Goal: Task Accomplishment & Management: Manage account settings

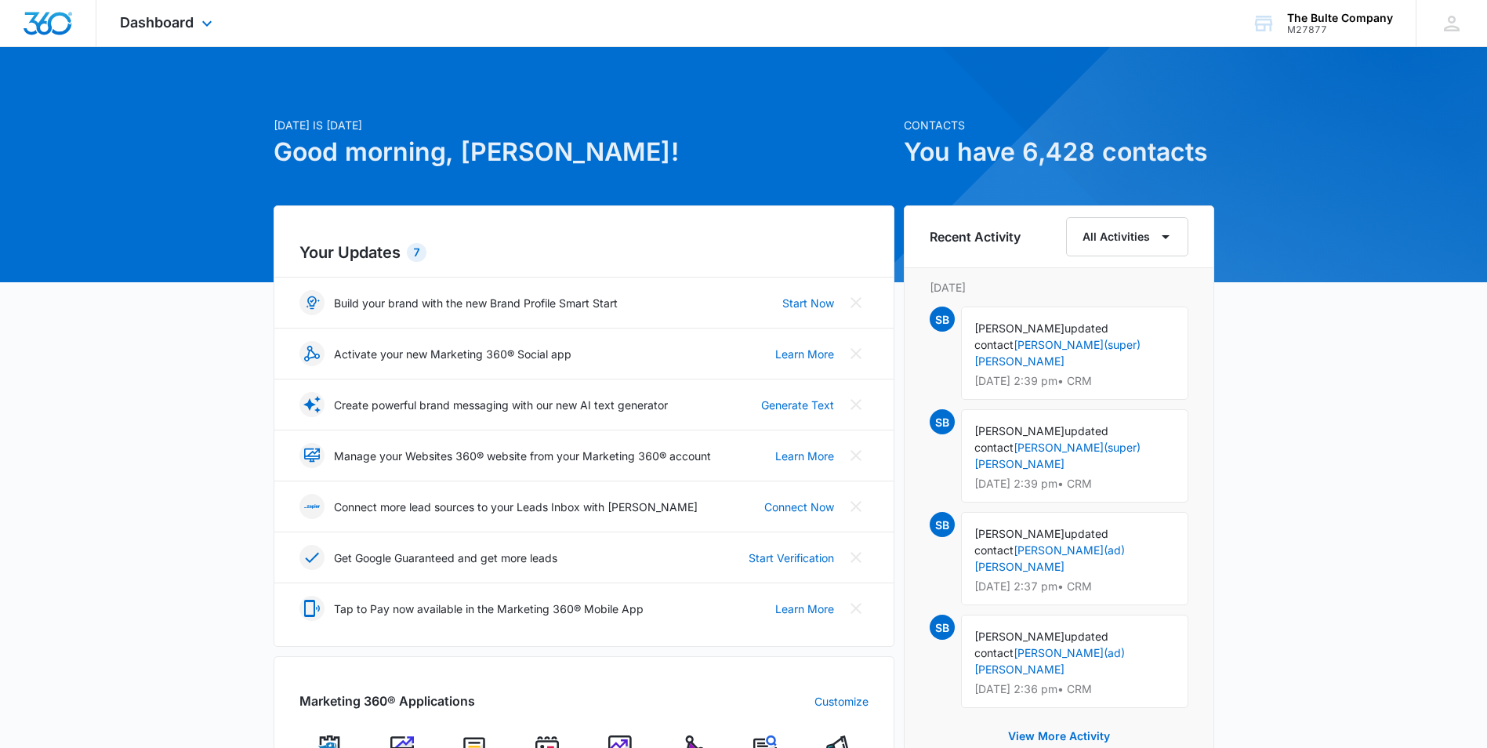
click at [156, 14] on span "Dashboard" at bounding box center [157, 22] width 74 height 16
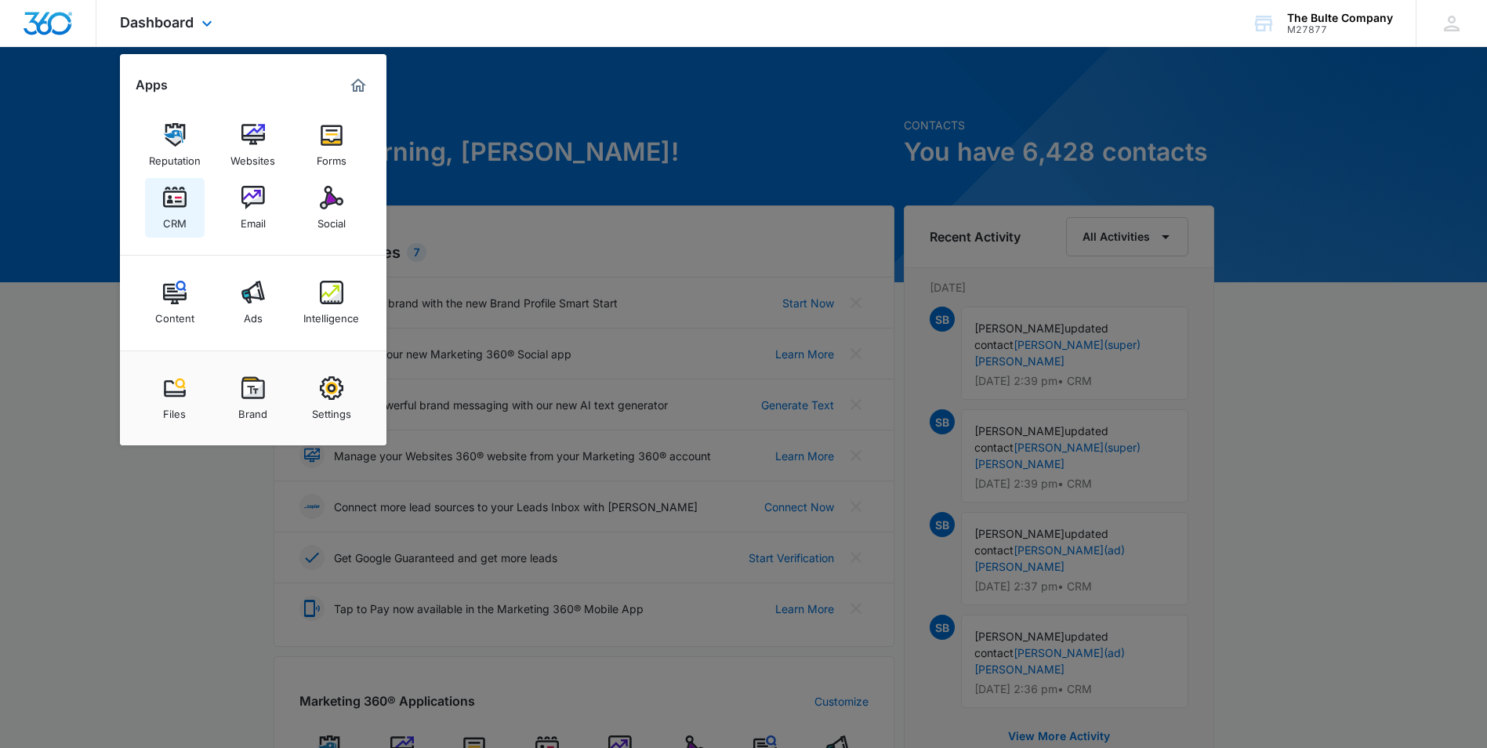
click at [172, 198] on img at bounding box center [175, 198] width 24 height 24
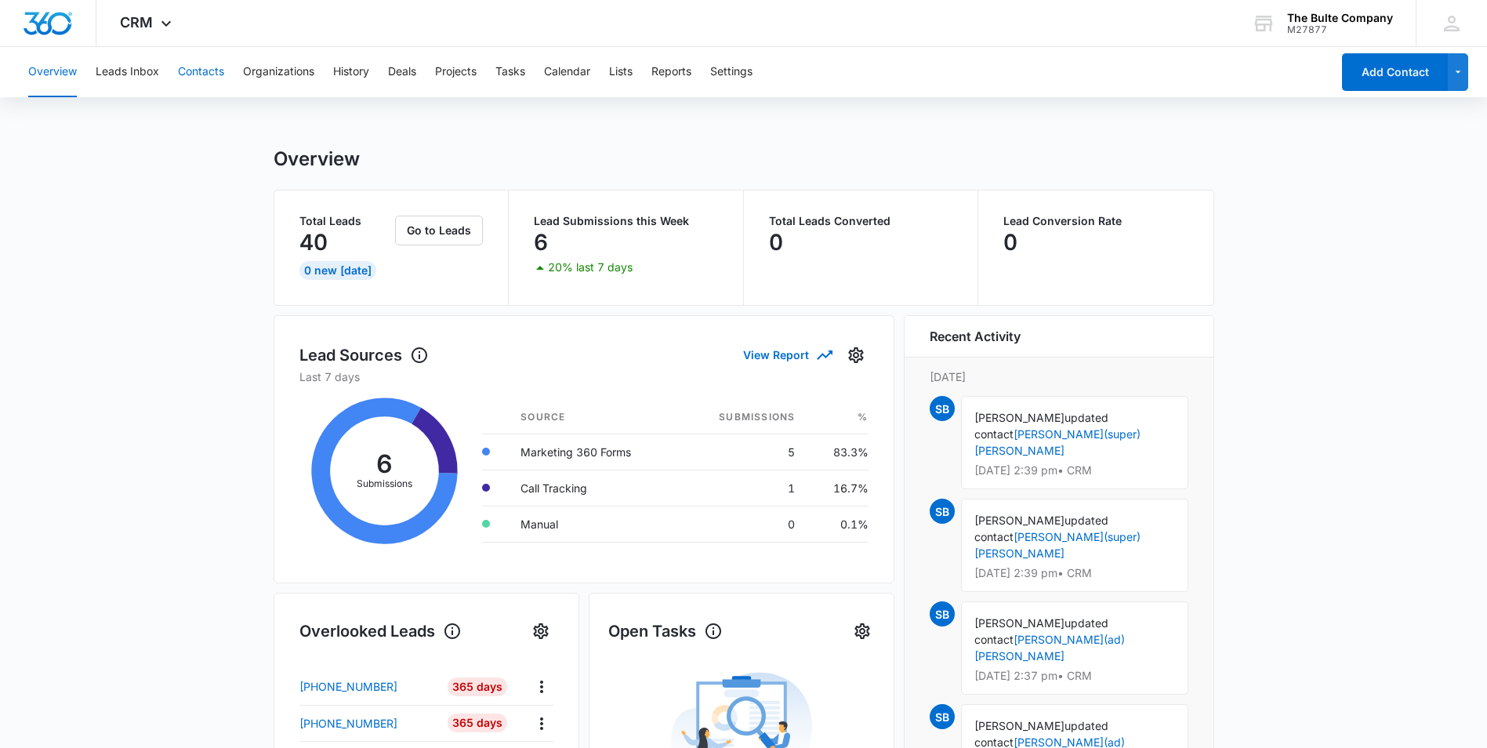
click at [198, 71] on button "Contacts" at bounding box center [201, 72] width 46 height 50
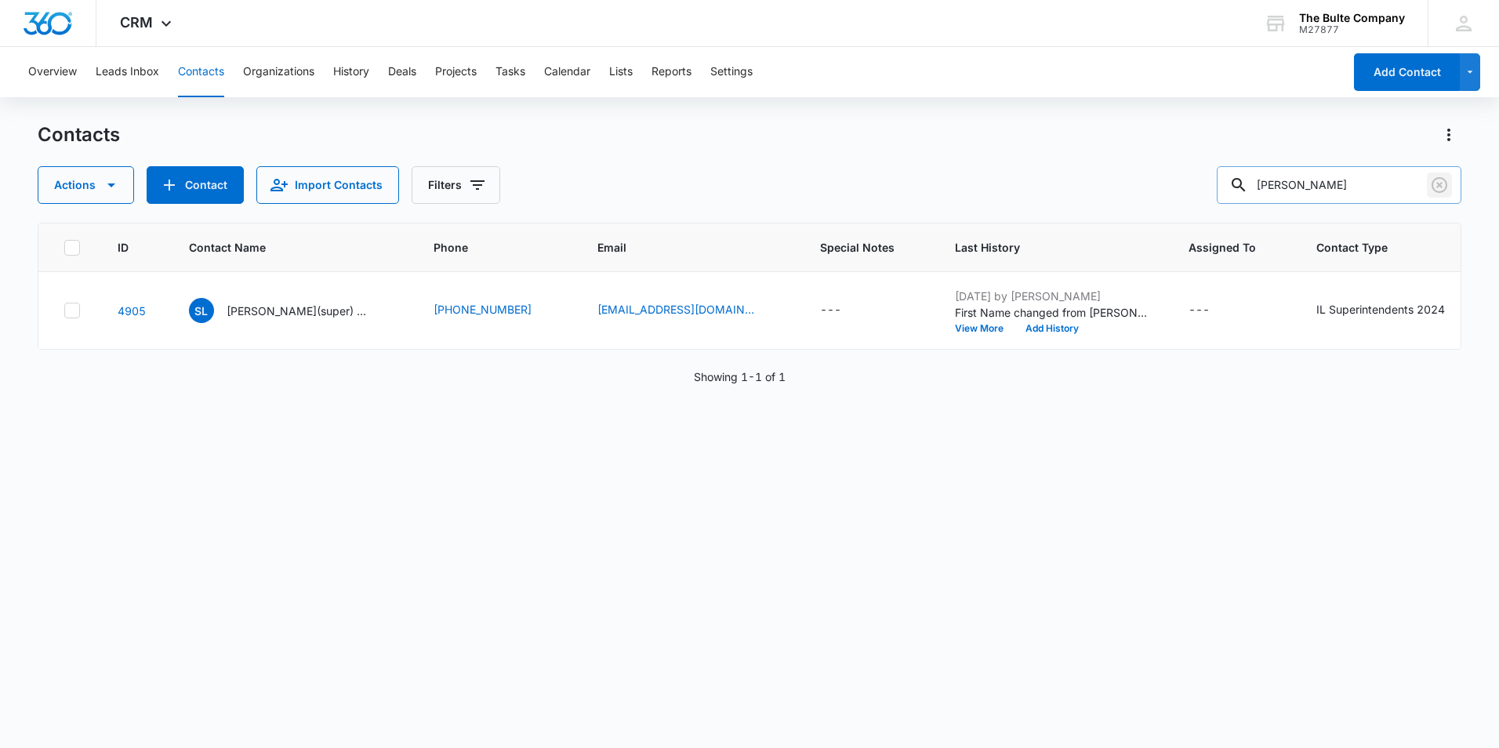
click at [1436, 183] on icon "Clear" at bounding box center [1439, 185] width 19 height 19
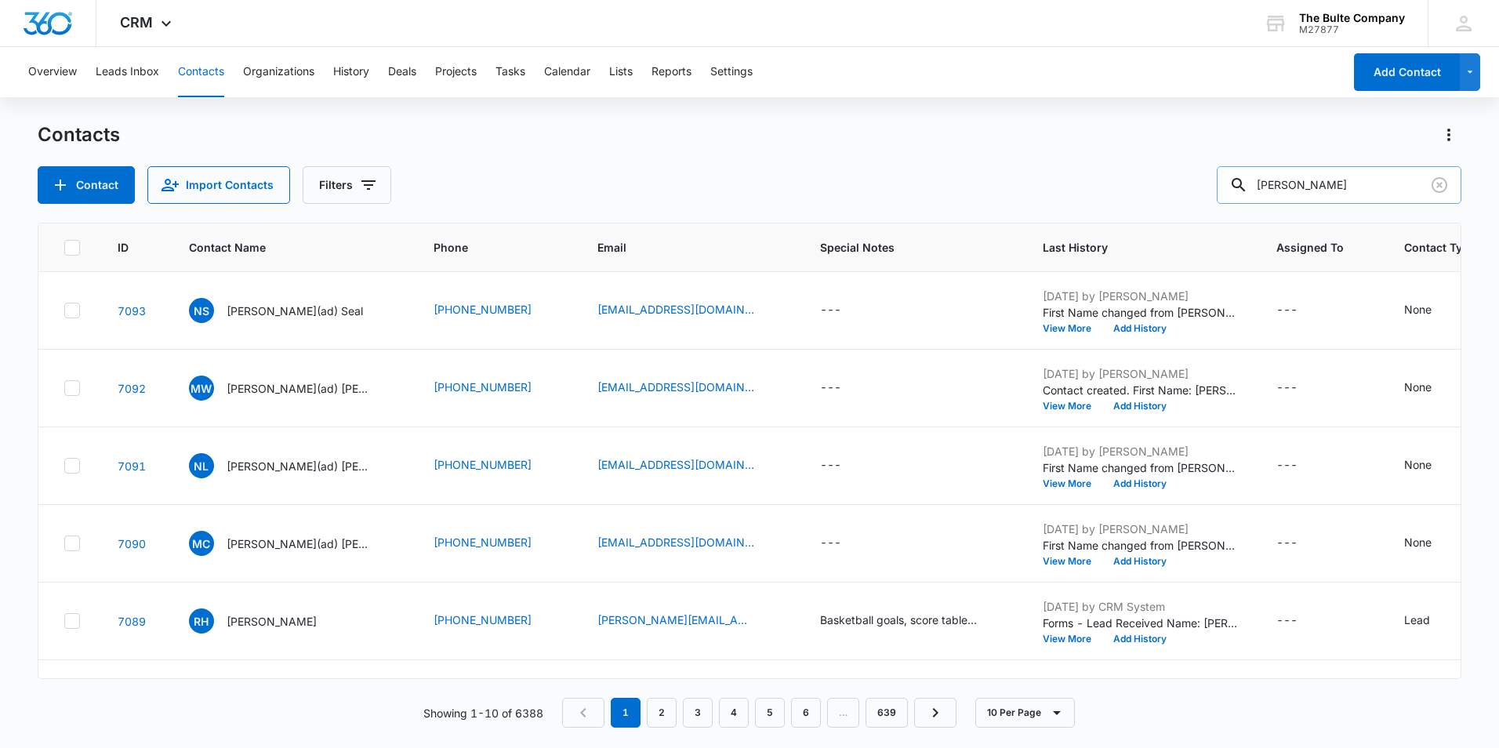
type input "[PERSON_NAME]"
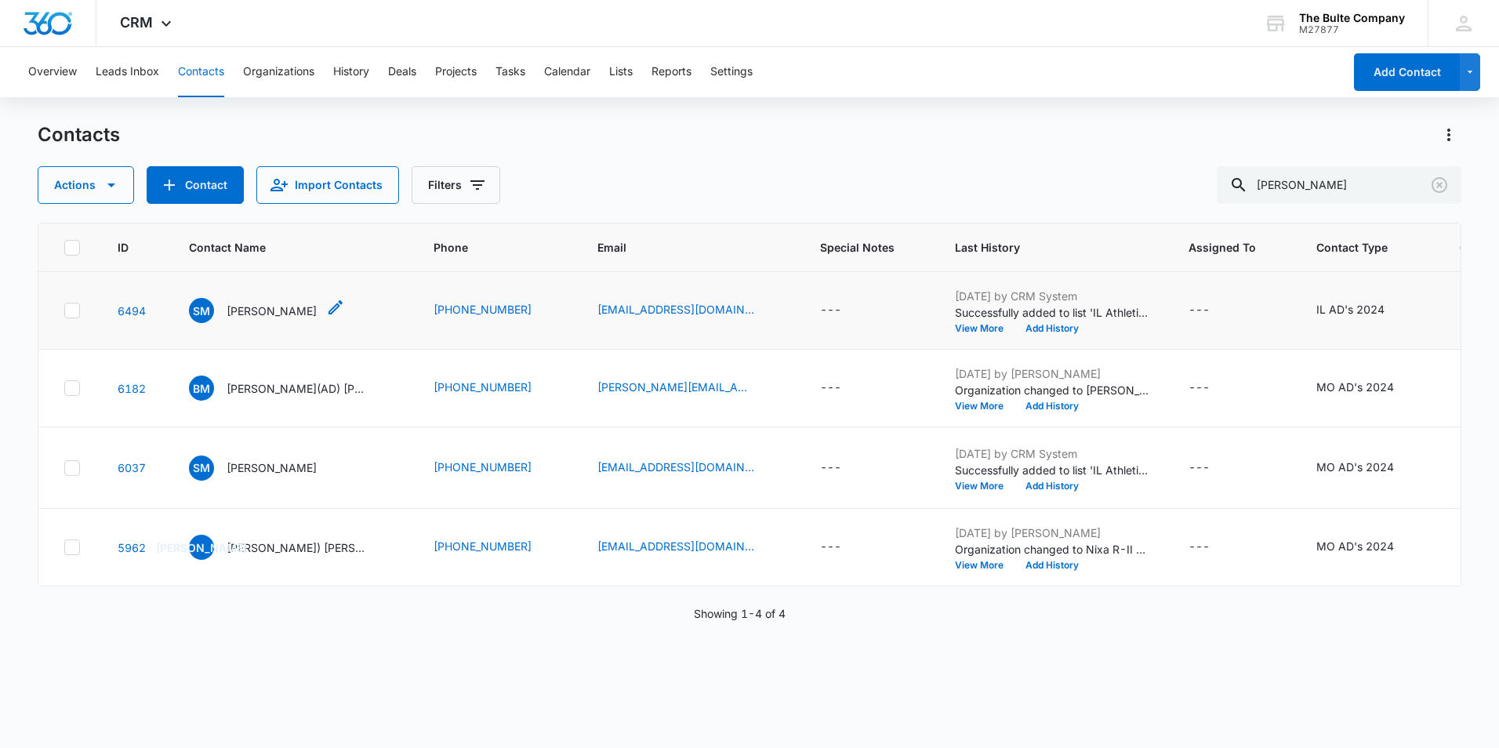
click at [326, 317] on icon "Contact Name - Seth McCoy - Select to Edit Field" at bounding box center [335, 307] width 19 height 19
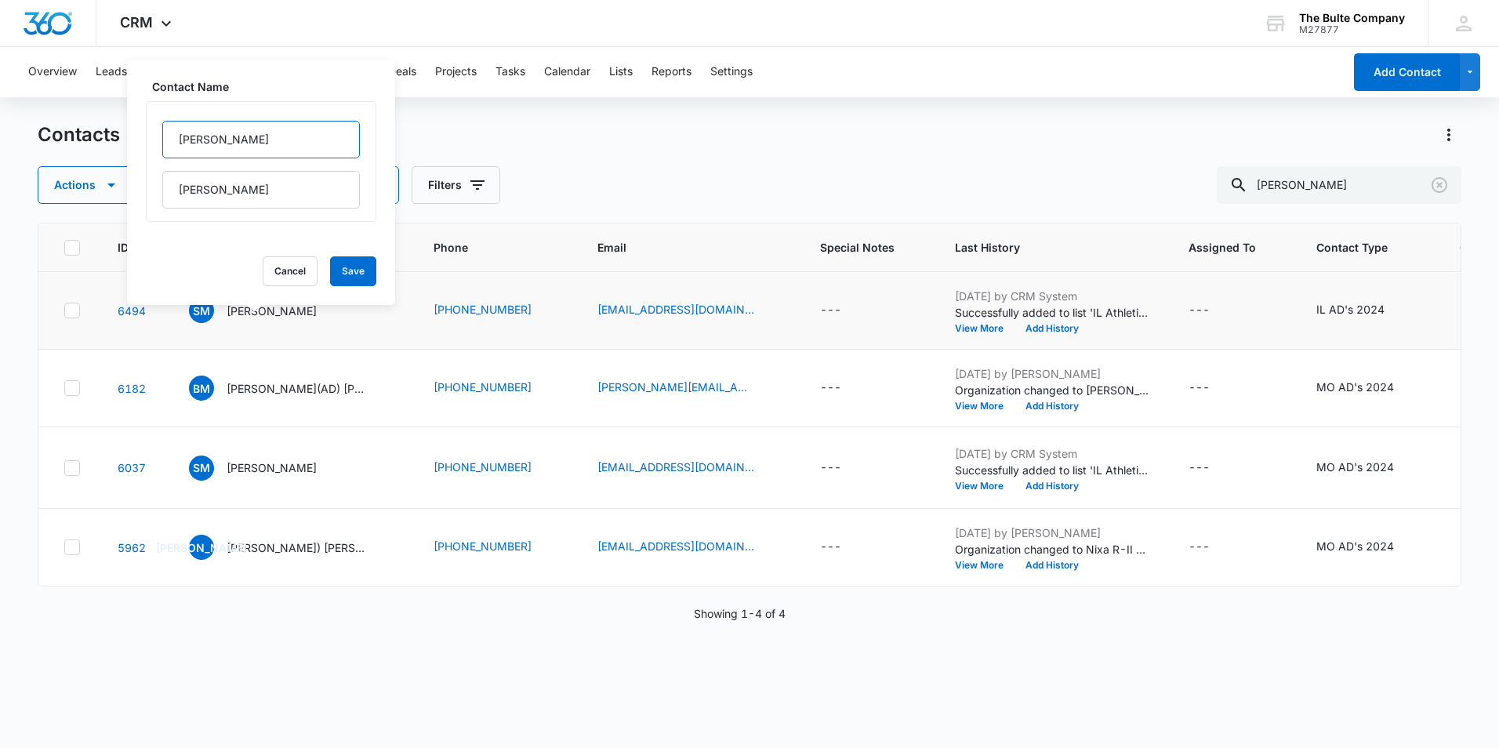
click at [236, 135] on input "[PERSON_NAME]" at bounding box center [261, 140] width 198 height 38
type input "[PERSON_NAME](ad)"
click at [350, 272] on button "Save" at bounding box center [353, 271] width 46 height 30
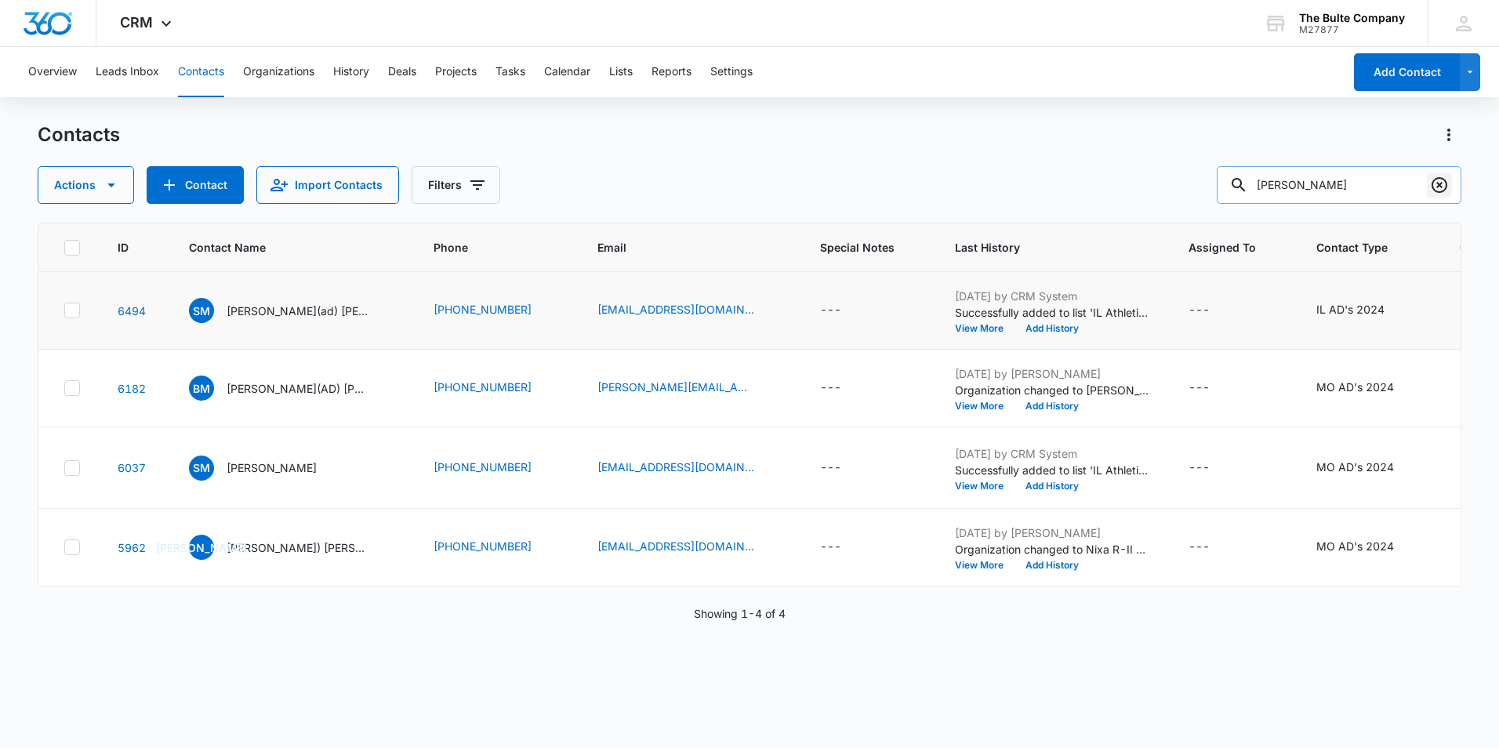
click at [1430, 190] on icon "Clear" at bounding box center [1439, 185] width 19 height 19
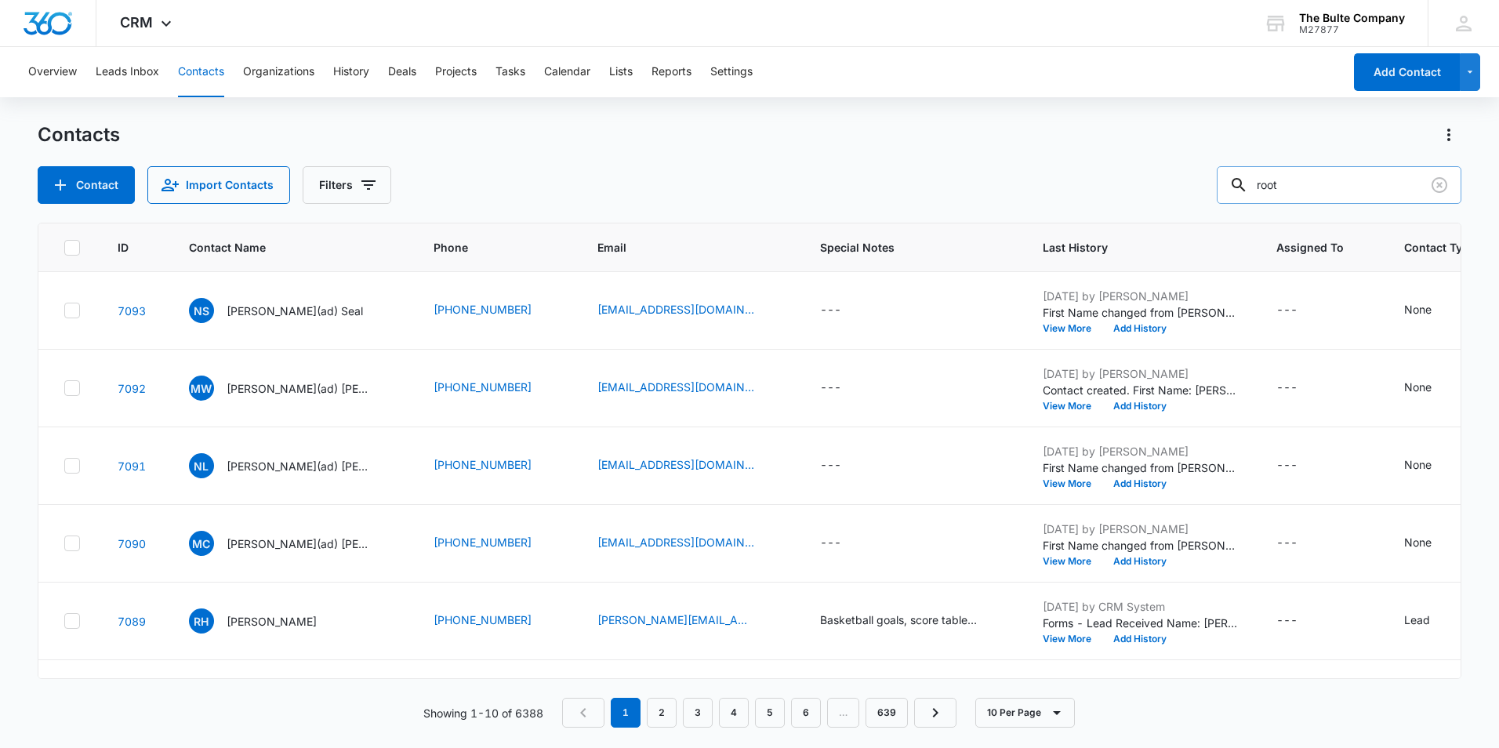
type input "root"
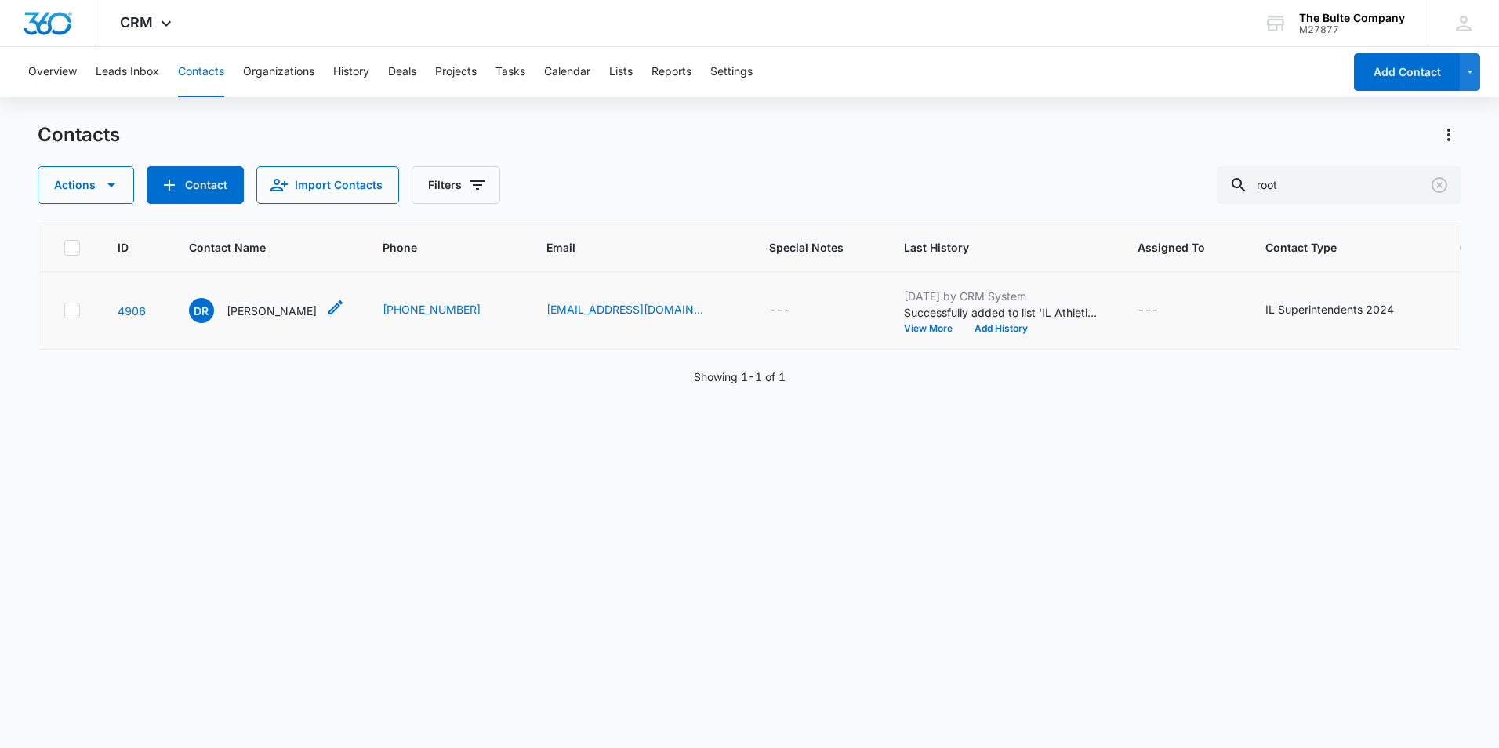
click at [328, 314] on icon "Contact Name - Darren Root - Select to Edit Field" at bounding box center [335, 307] width 14 height 14
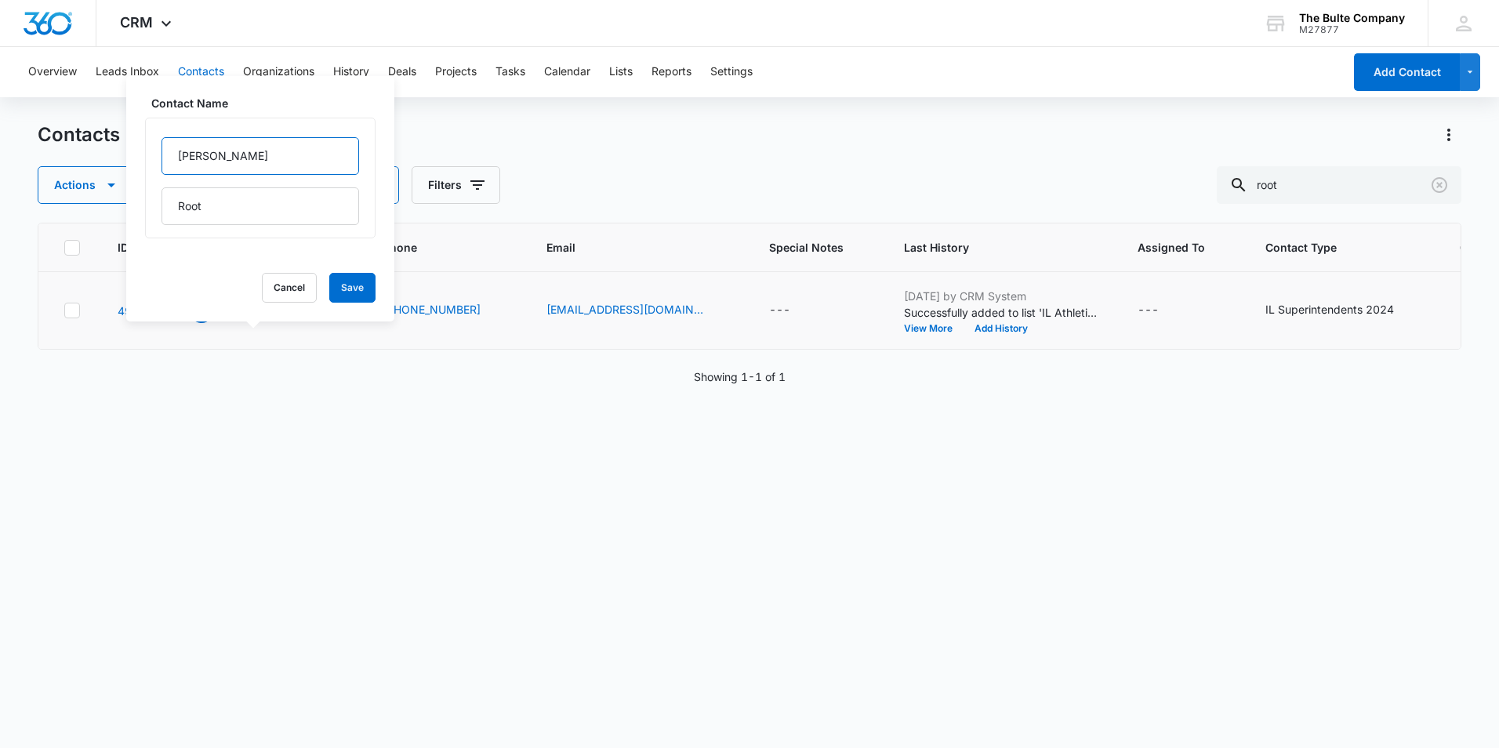
click at [228, 162] on input "[PERSON_NAME]" at bounding box center [260, 156] width 198 height 38
type input "[PERSON_NAME](super)"
click at [349, 282] on button "Save" at bounding box center [352, 288] width 46 height 30
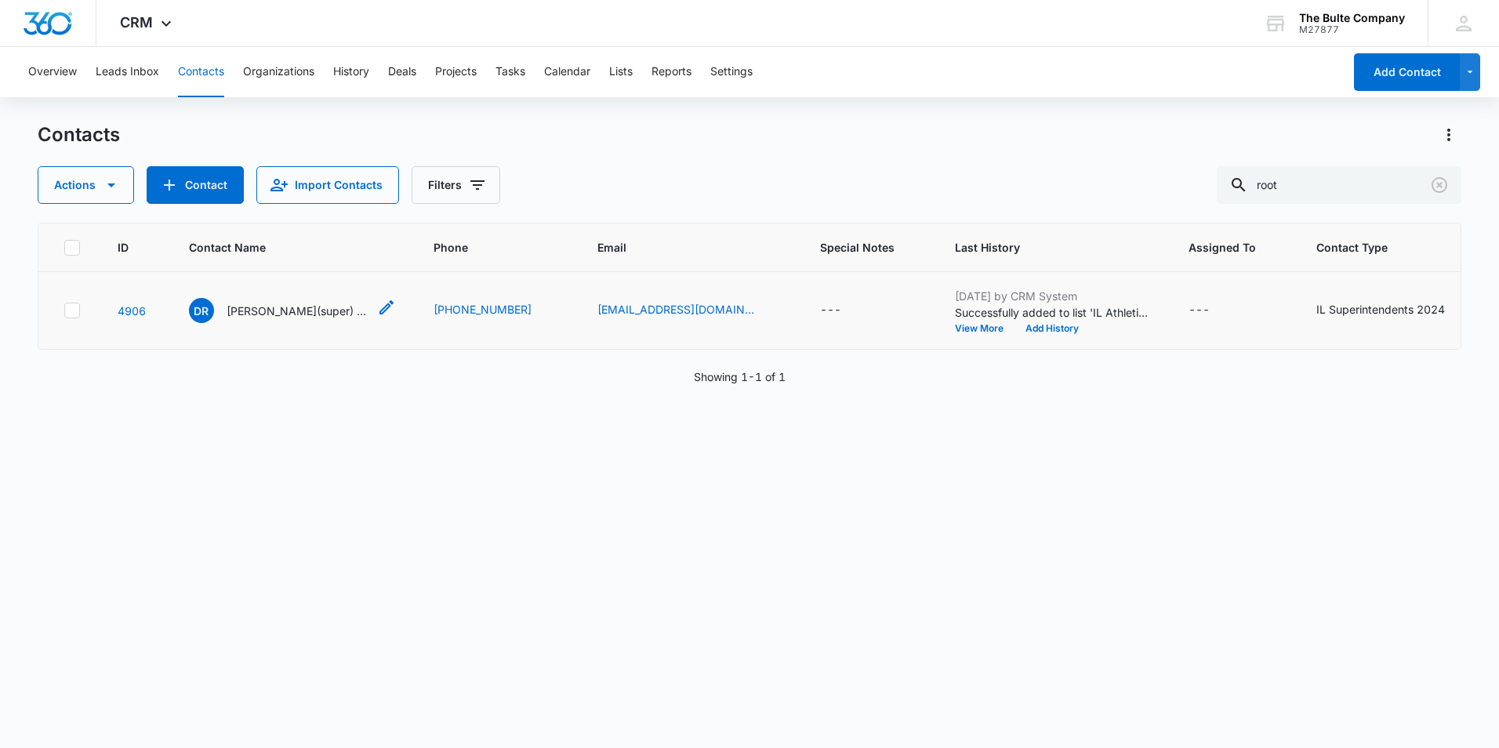
click at [256, 319] on p "[PERSON_NAME](super) Root" at bounding box center [297, 311] width 141 height 16
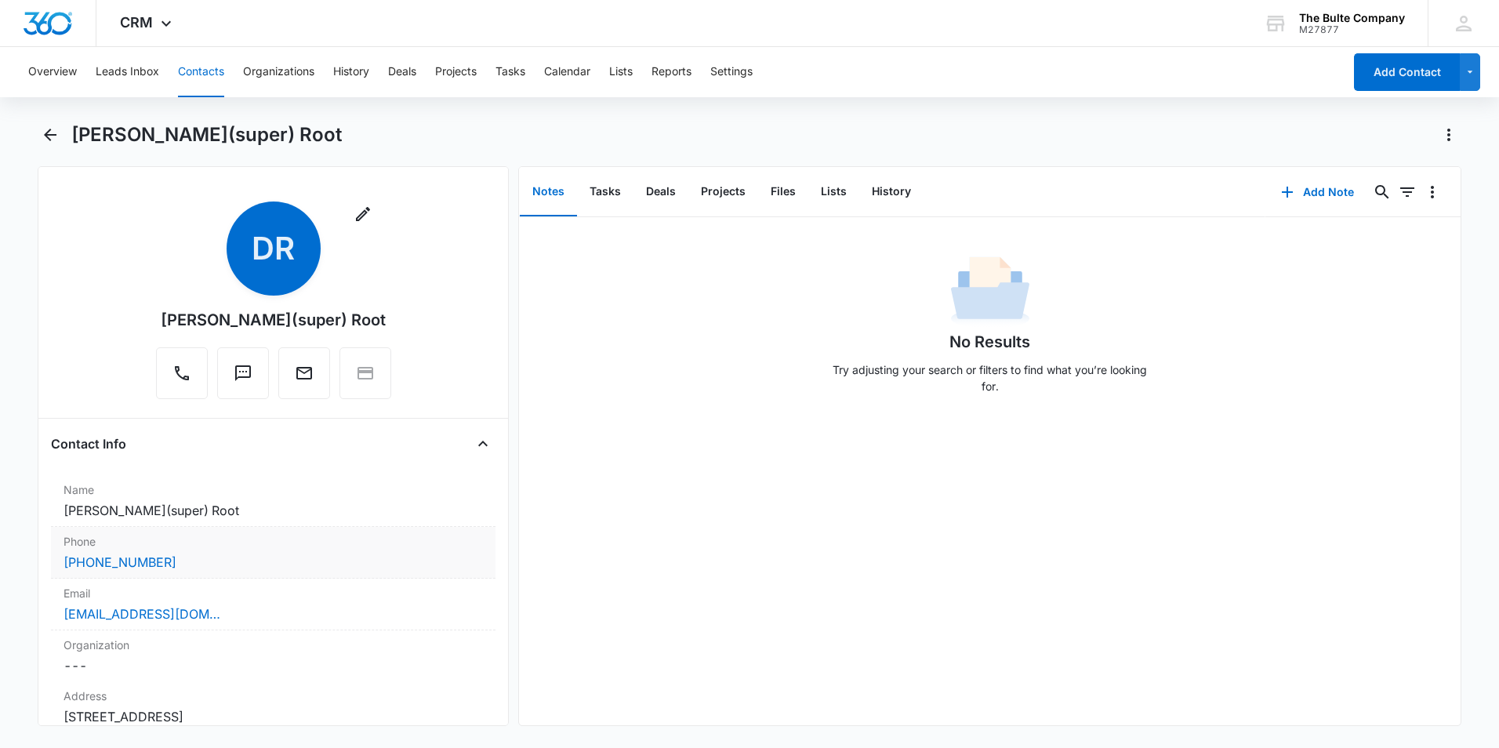
scroll to position [235, 0]
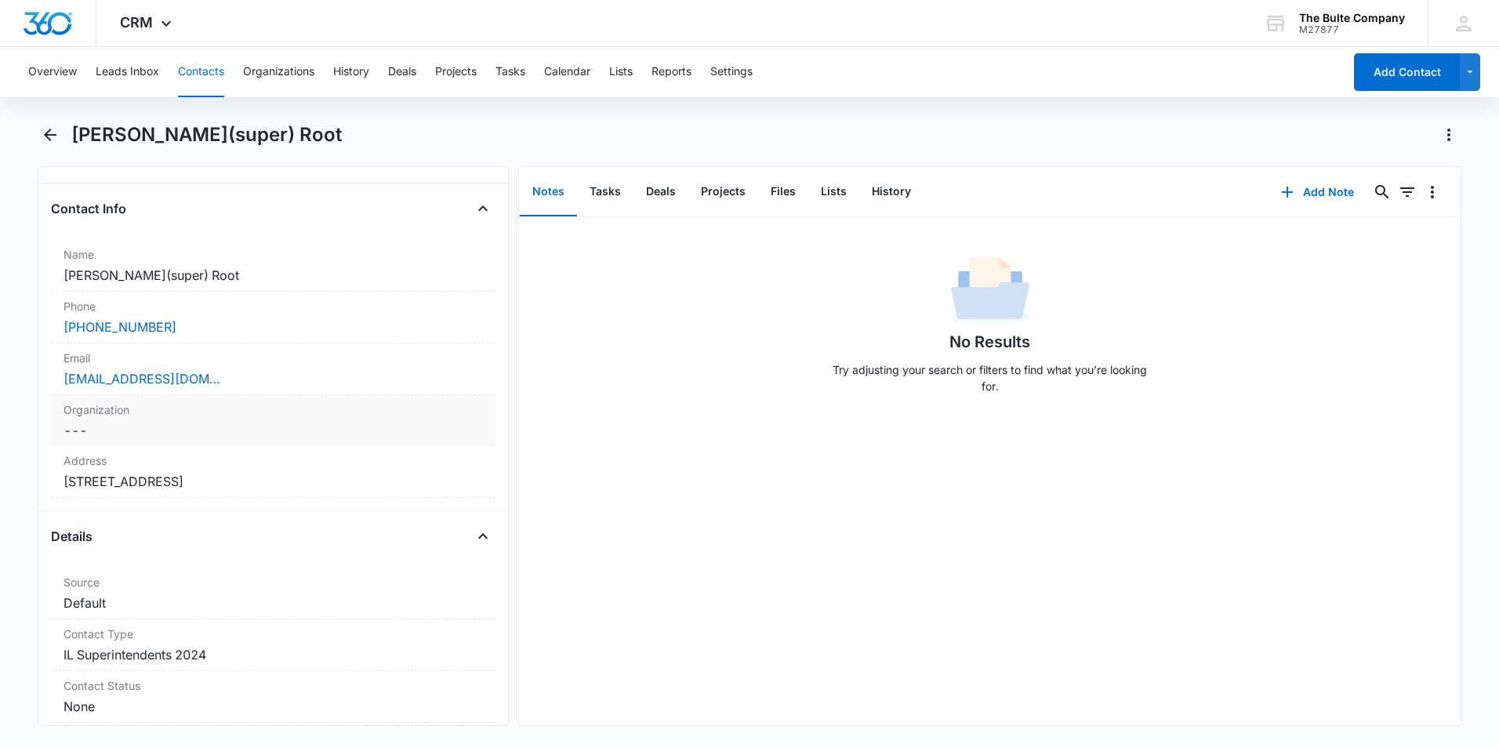
click at [277, 401] on label "Organization" at bounding box center [272, 409] width 419 height 16
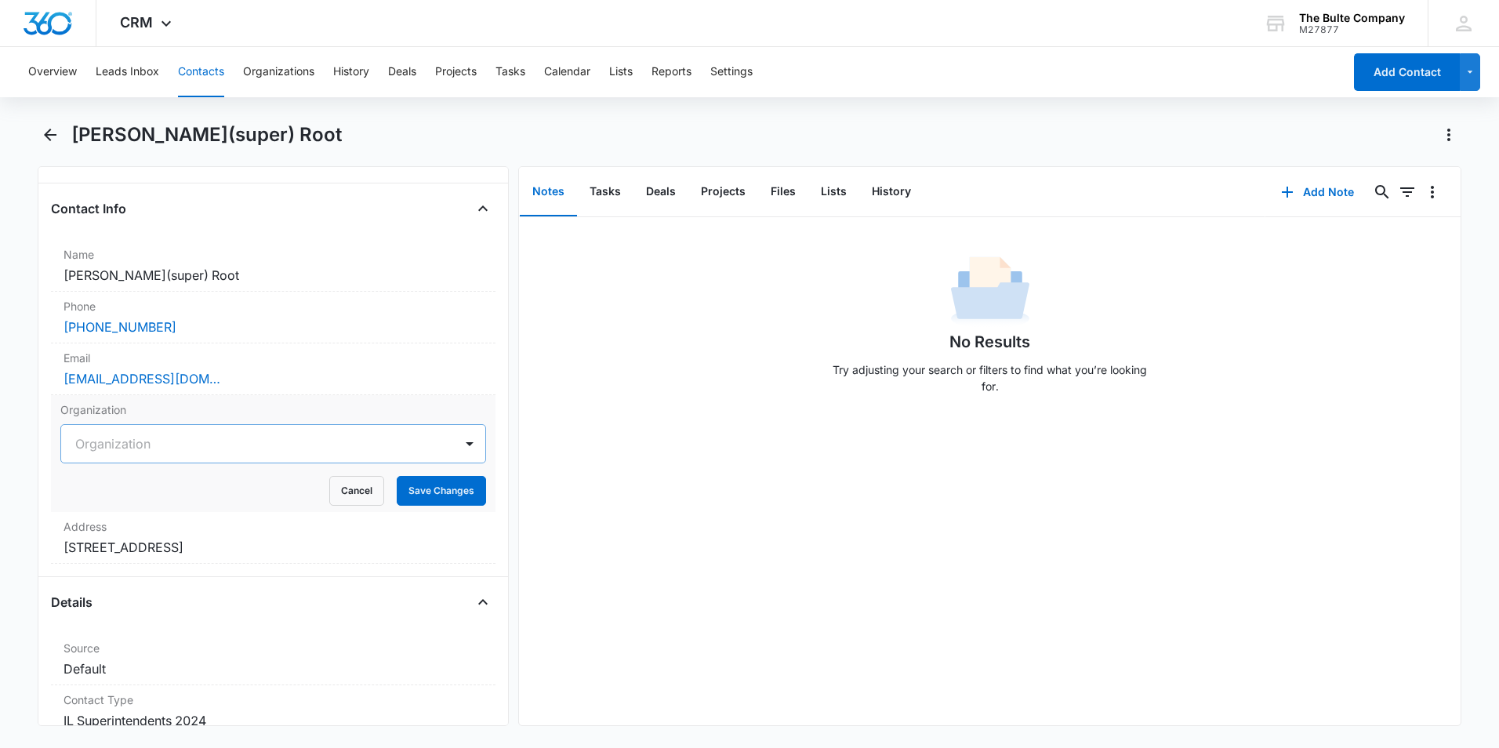
click at [271, 444] on div at bounding box center [254, 444] width 358 height 22
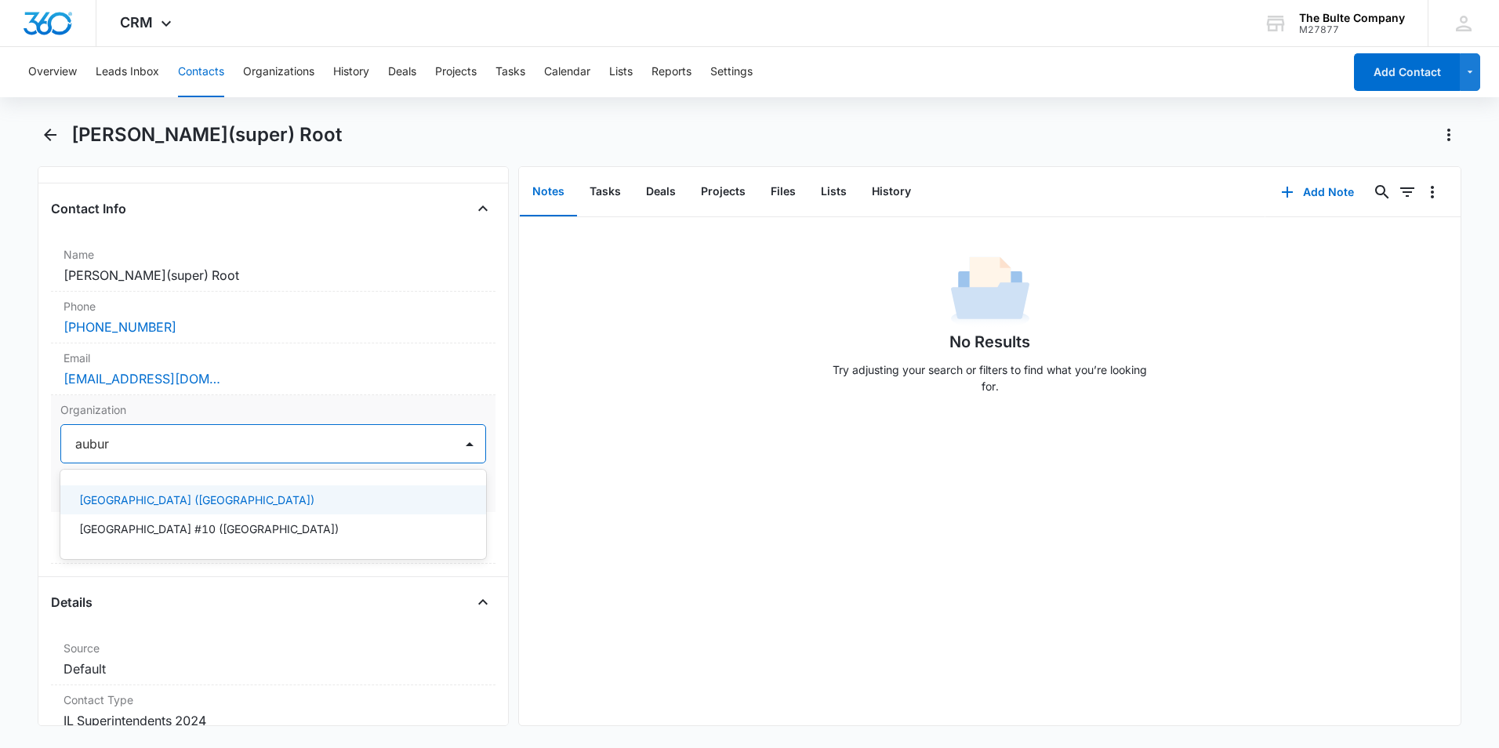
type input "auburn"
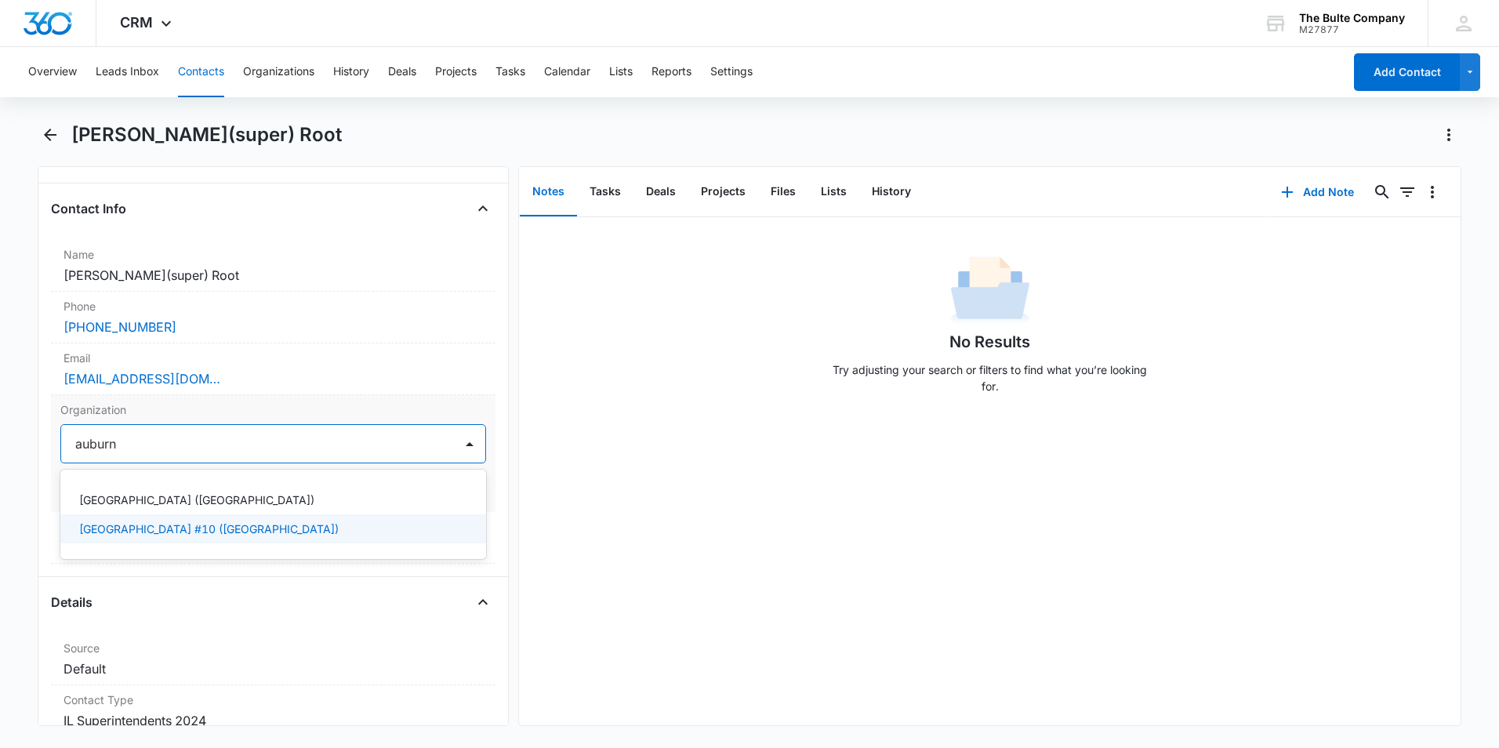
click at [253, 526] on div "[GEOGRAPHIC_DATA] #10 ([GEOGRAPHIC_DATA])" at bounding box center [271, 528] width 385 height 16
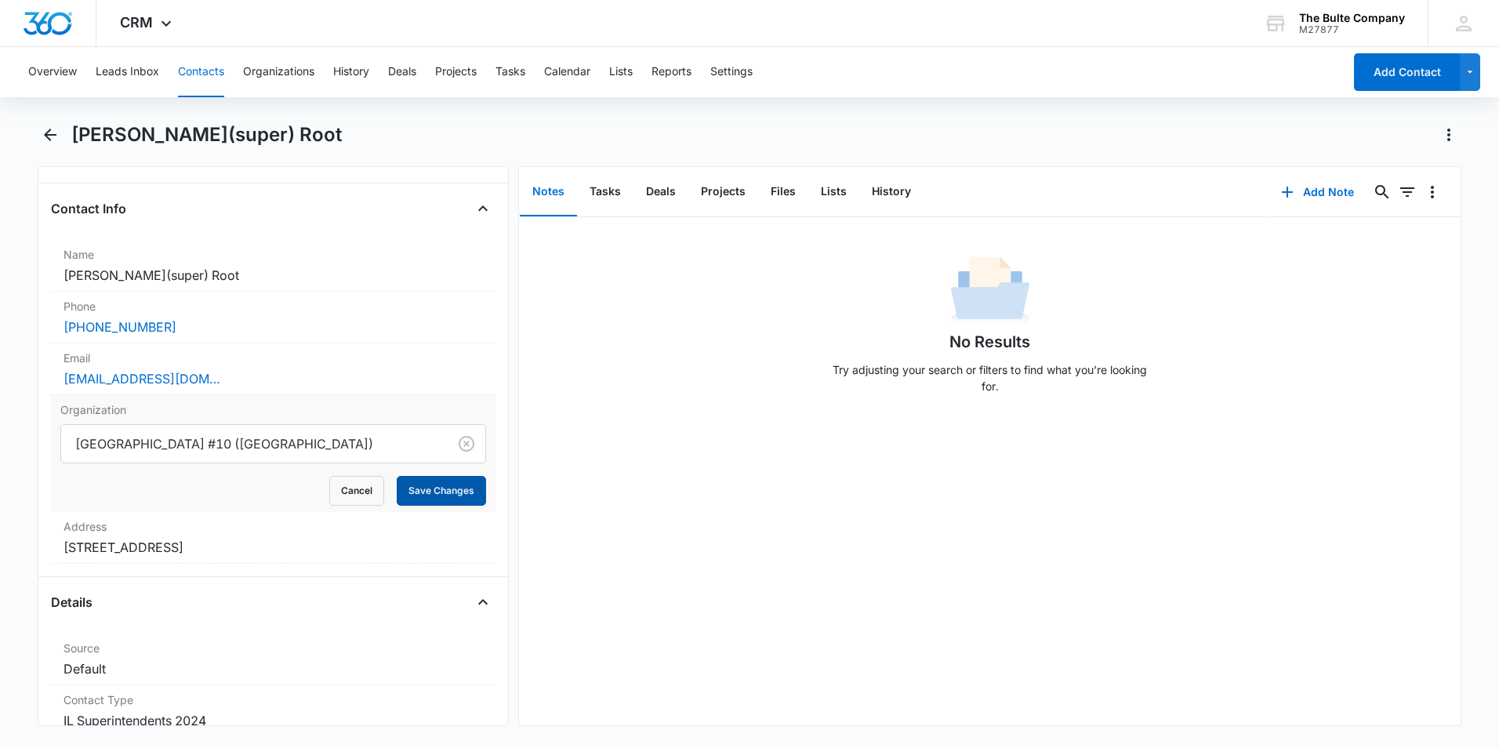
click at [436, 488] on button "Save Changes" at bounding box center [441, 491] width 89 height 30
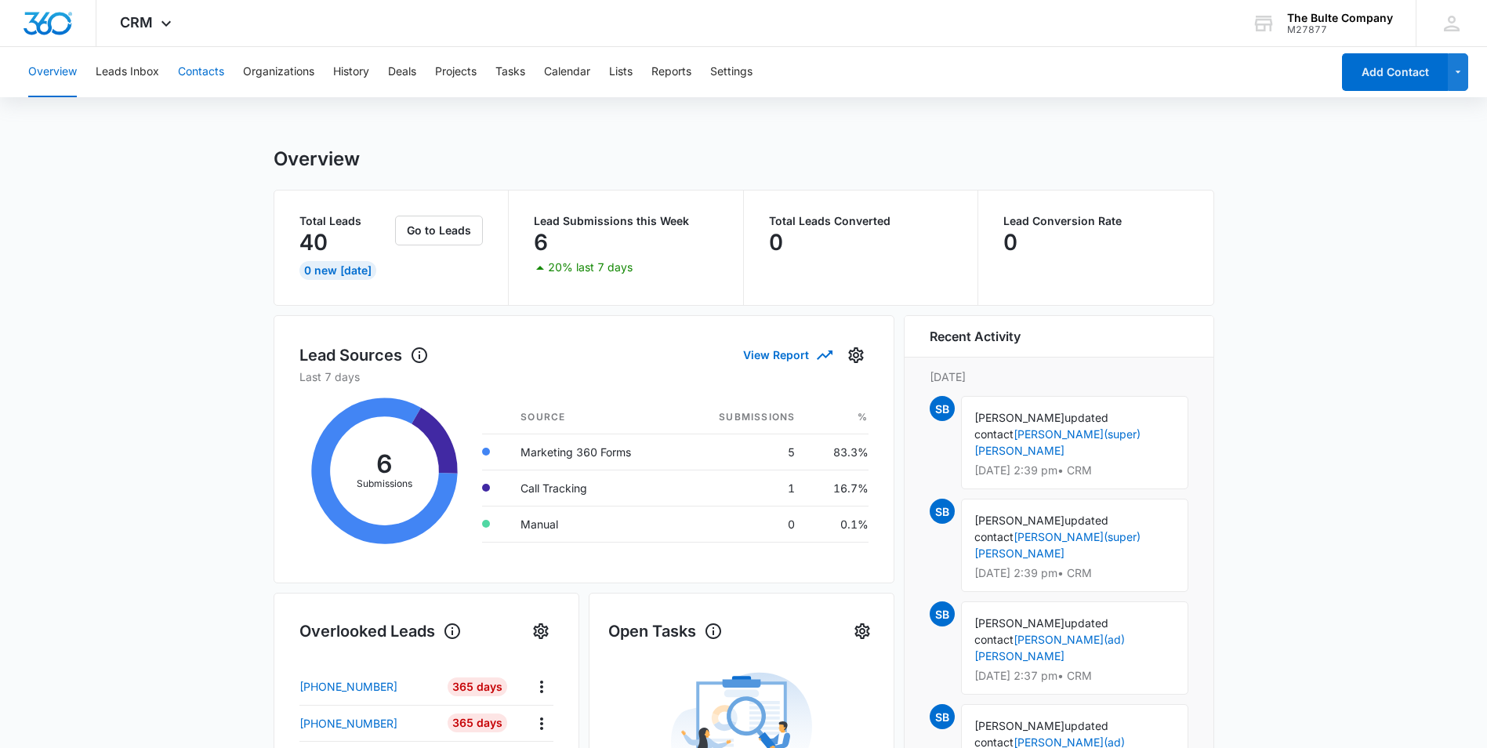
click at [201, 77] on button "Contacts" at bounding box center [201, 72] width 46 height 50
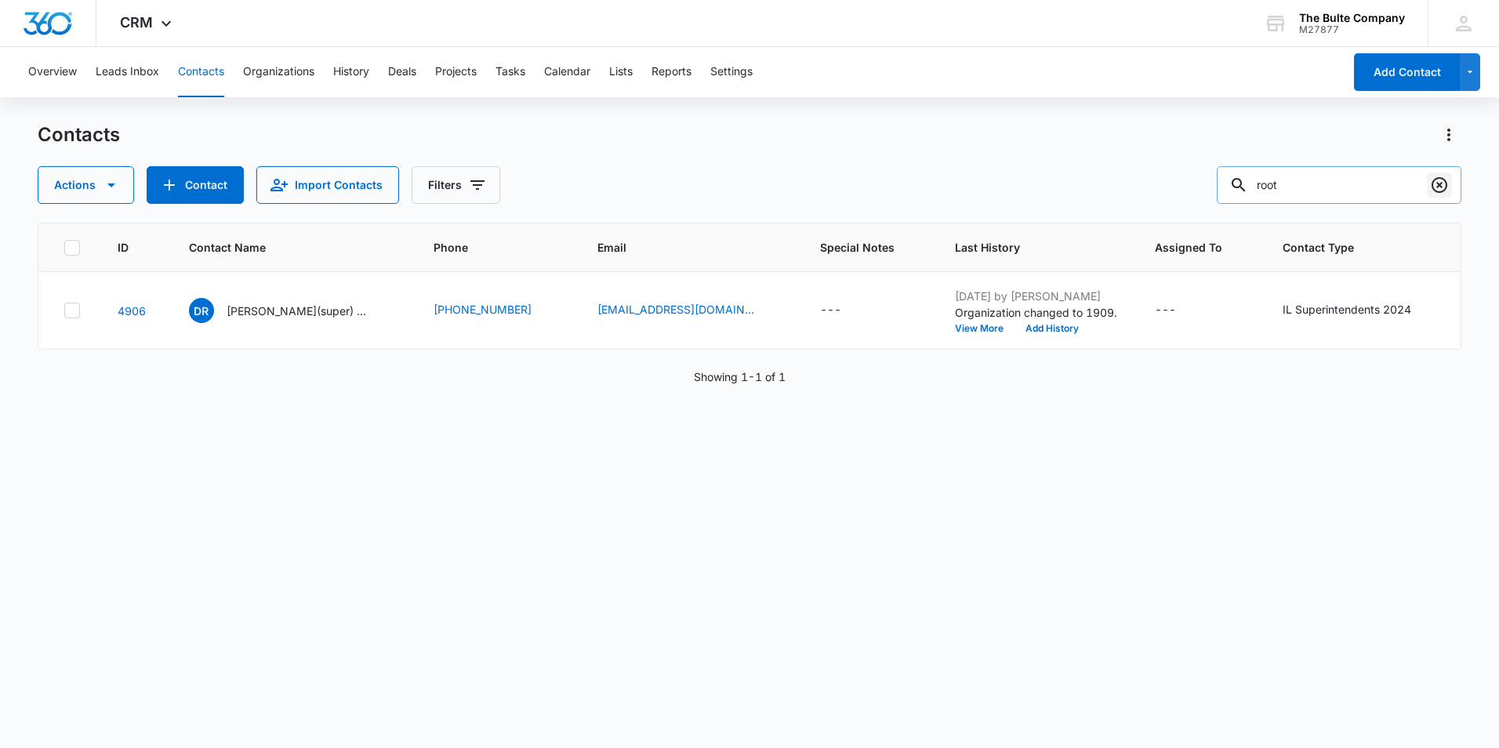
click at [1443, 183] on icon "Clear" at bounding box center [1439, 185] width 19 height 19
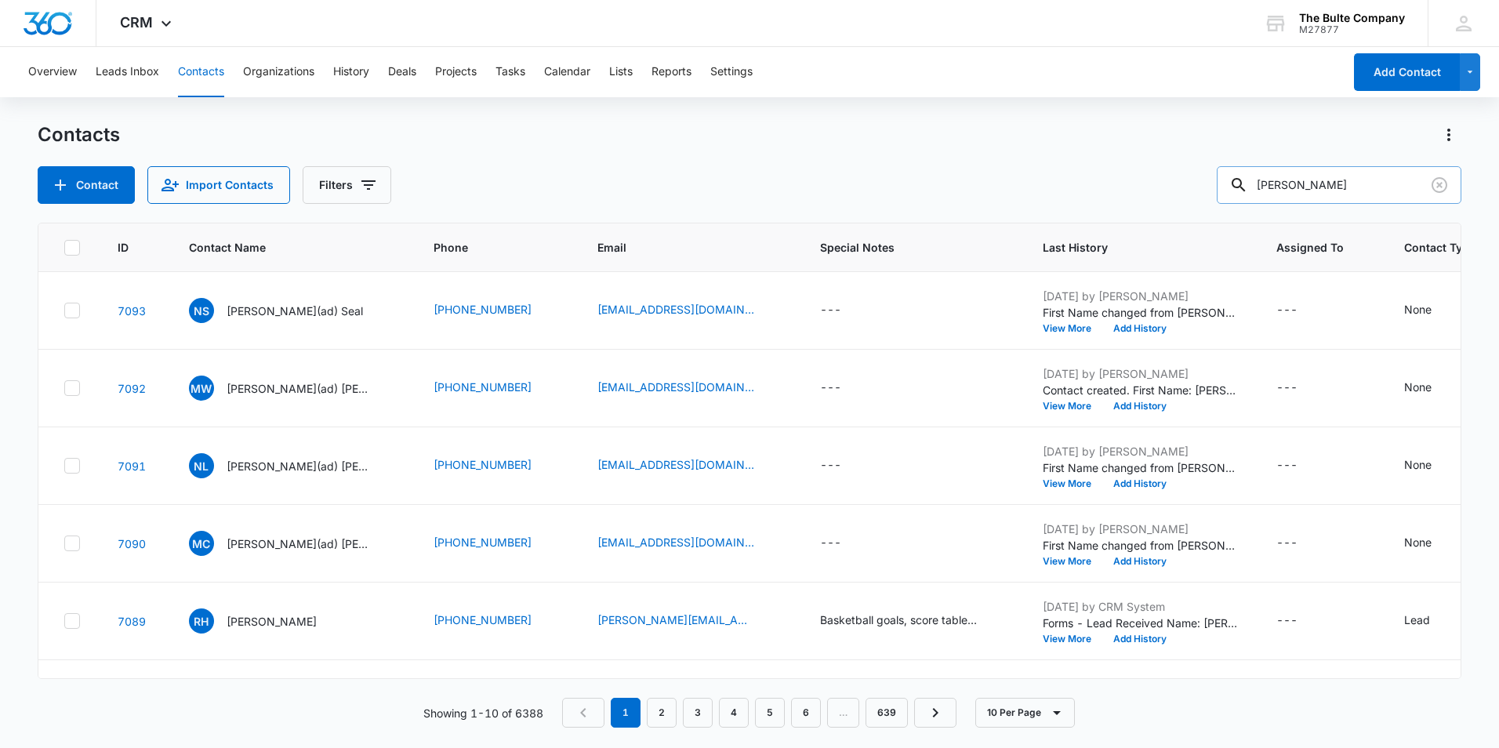
type input "[PERSON_NAME]"
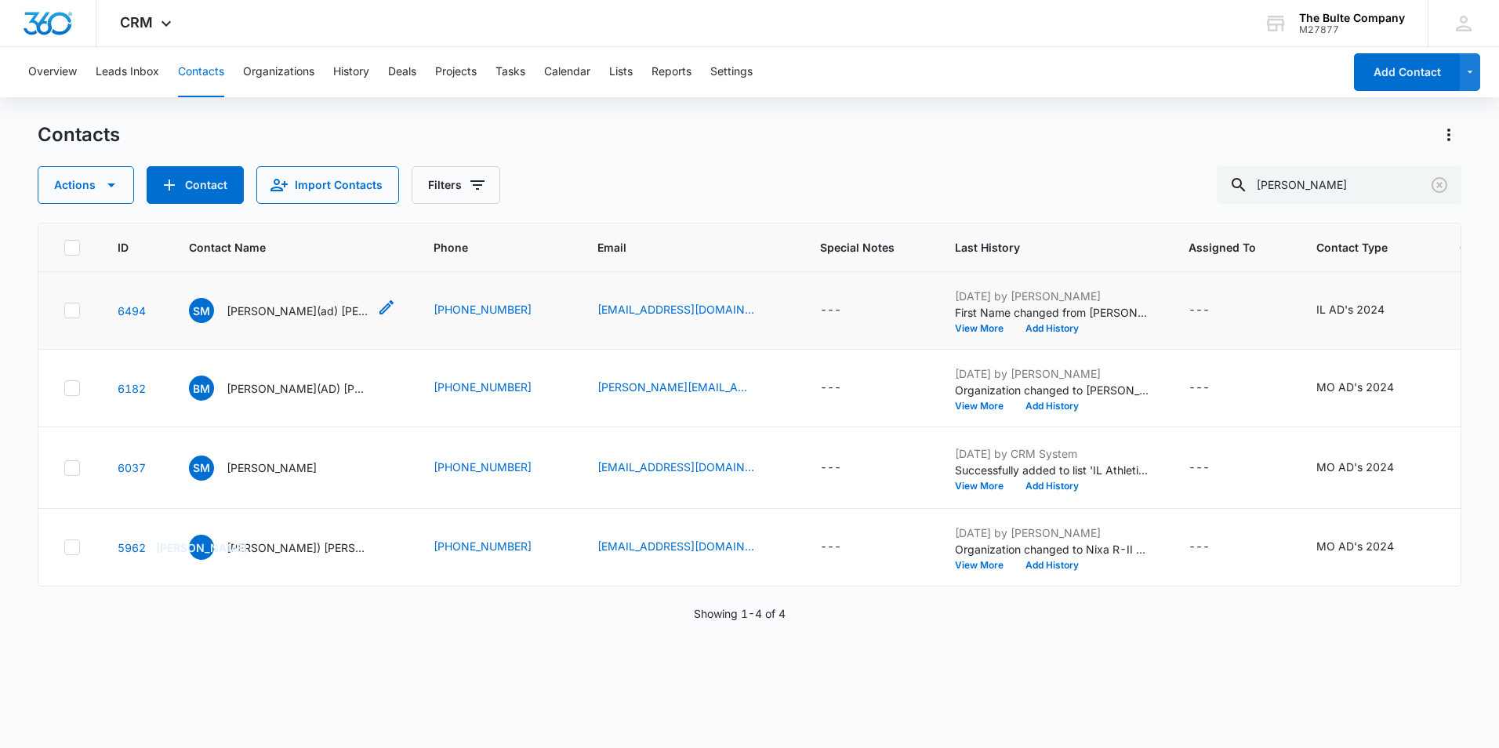
click at [248, 315] on p "[PERSON_NAME](ad) [PERSON_NAME]" at bounding box center [297, 311] width 141 height 16
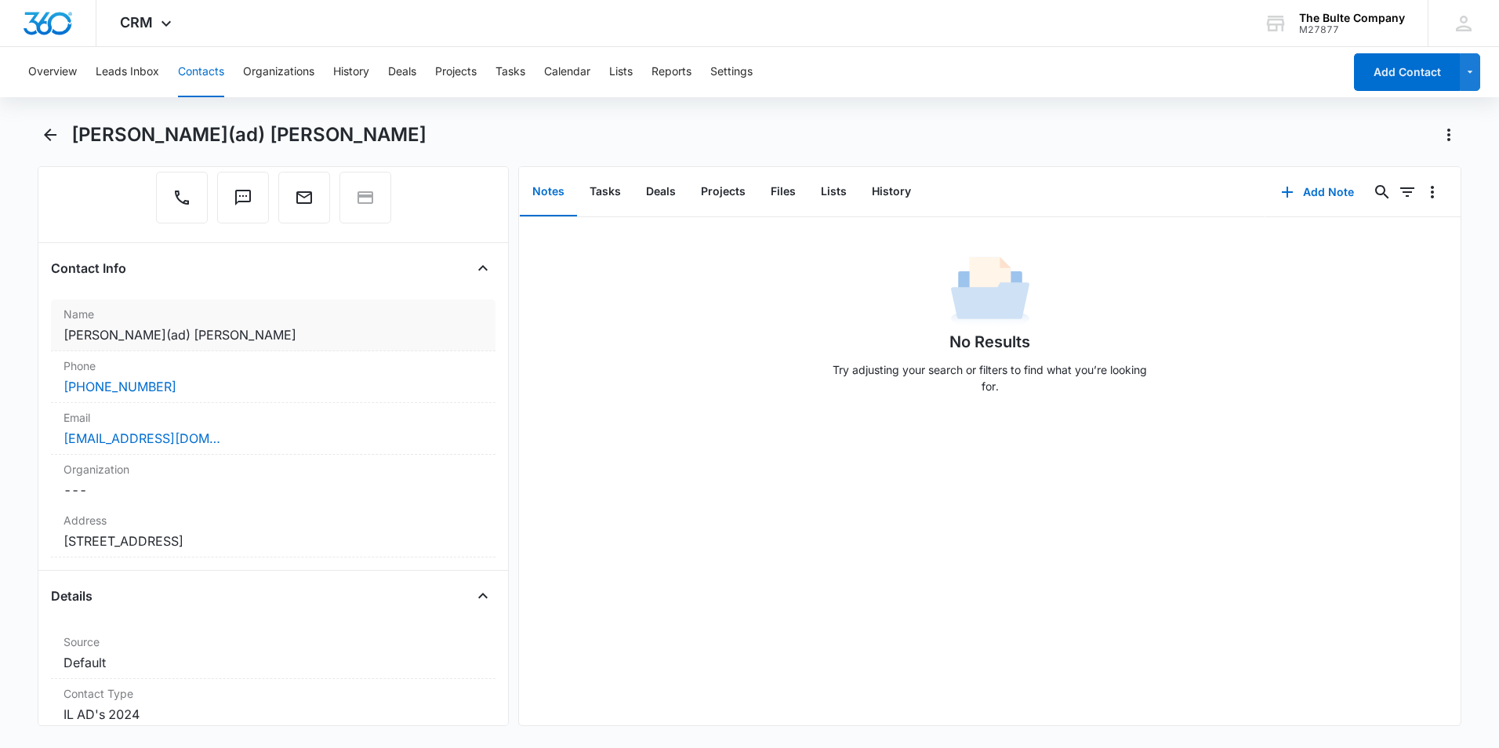
scroll to position [235, 0]
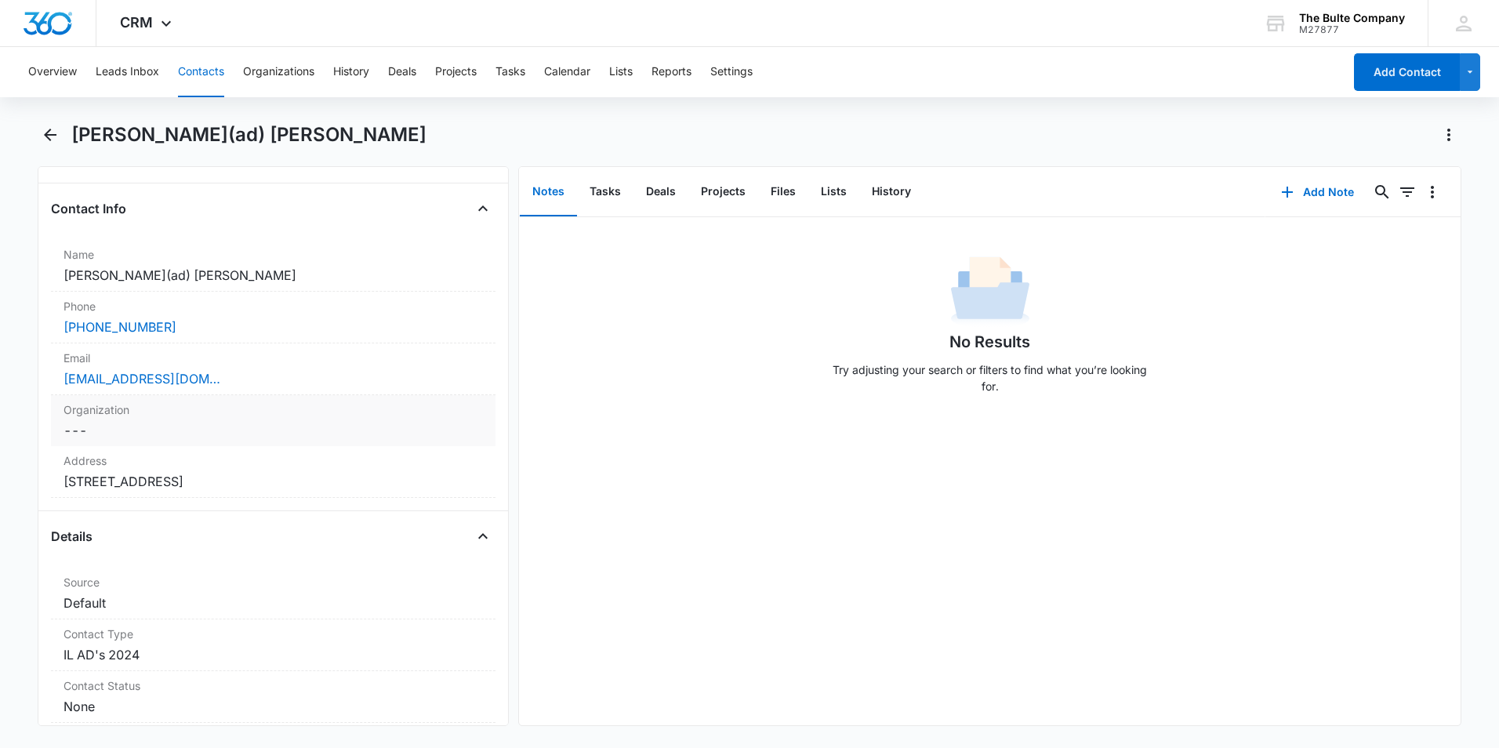
click at [264, 402] on label "Organization" at bounding box center [272, 409] width 419 height 16
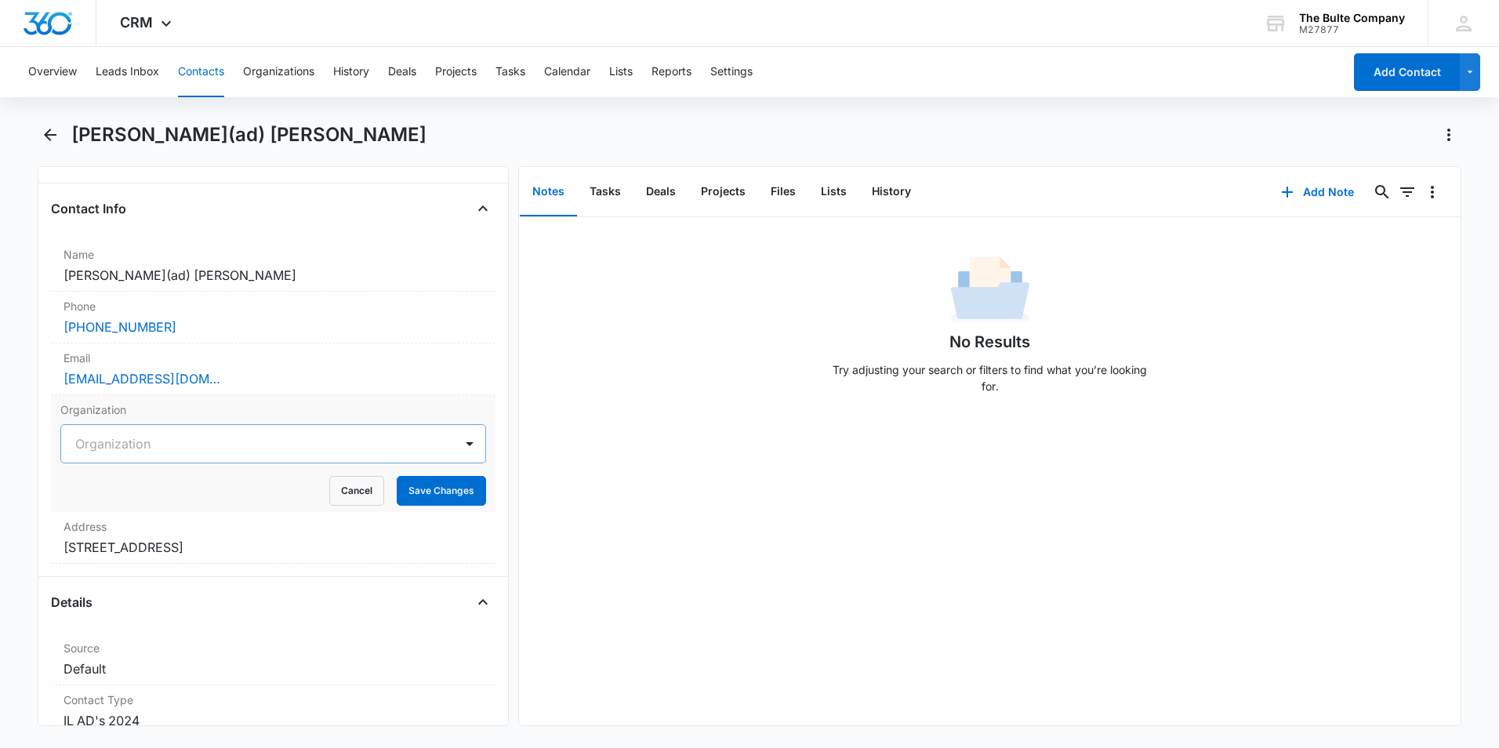
click at [254, 444] on div at bounding box center [254, 444] width 358 height 22
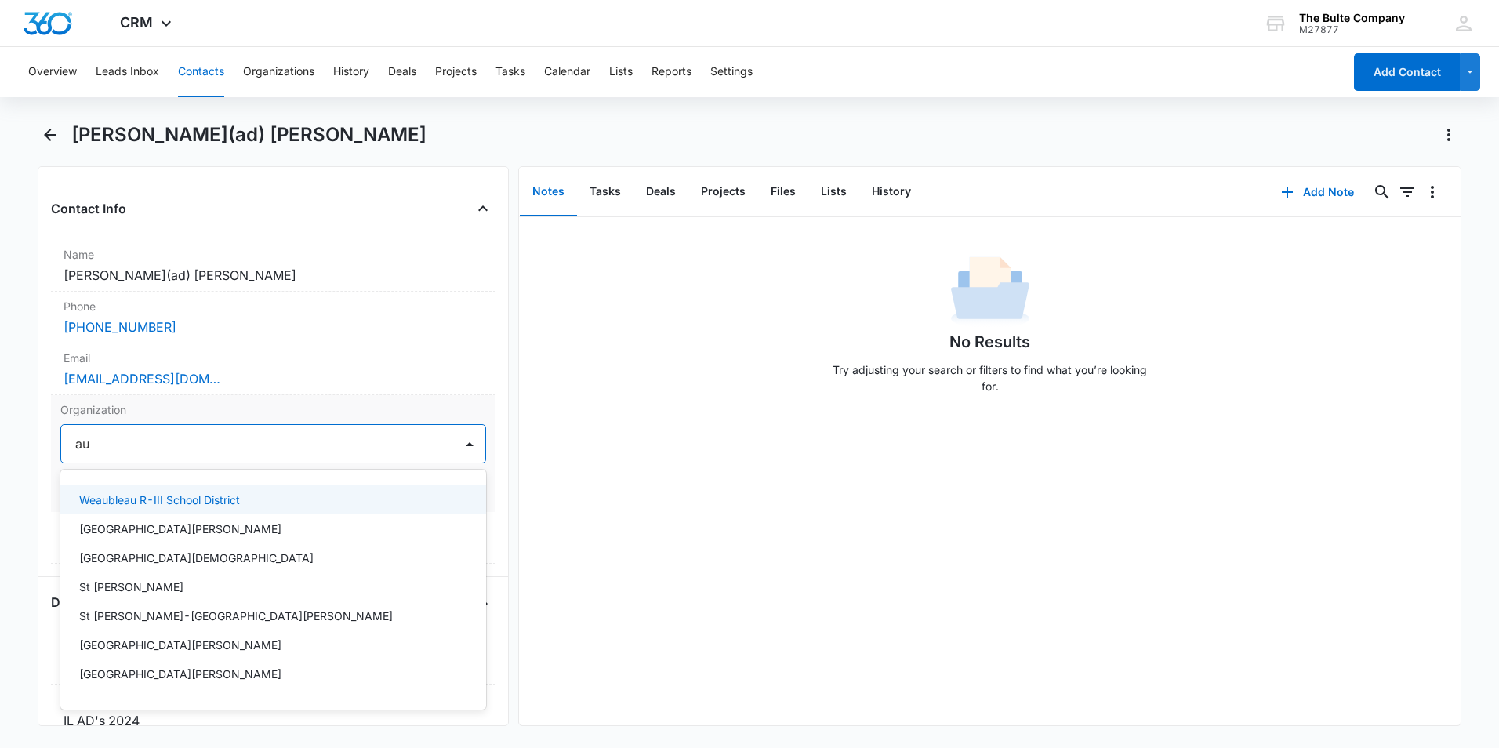
type input "aub"
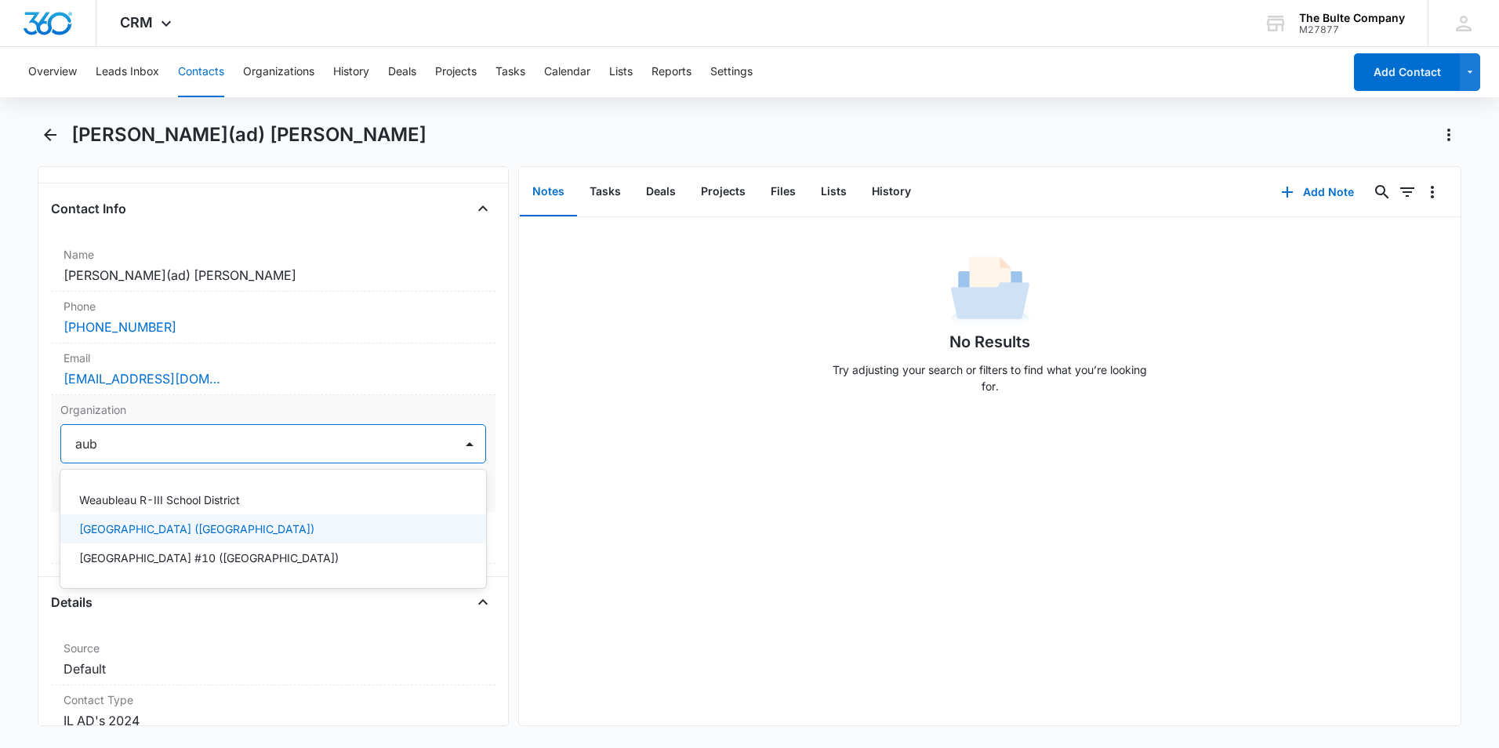
click at [220, 533] on div "[GEOGRAPHIC_DATA] ([GEOGRAPHIC_DATA])" at bounding box center [271, 528] width 385 height 16
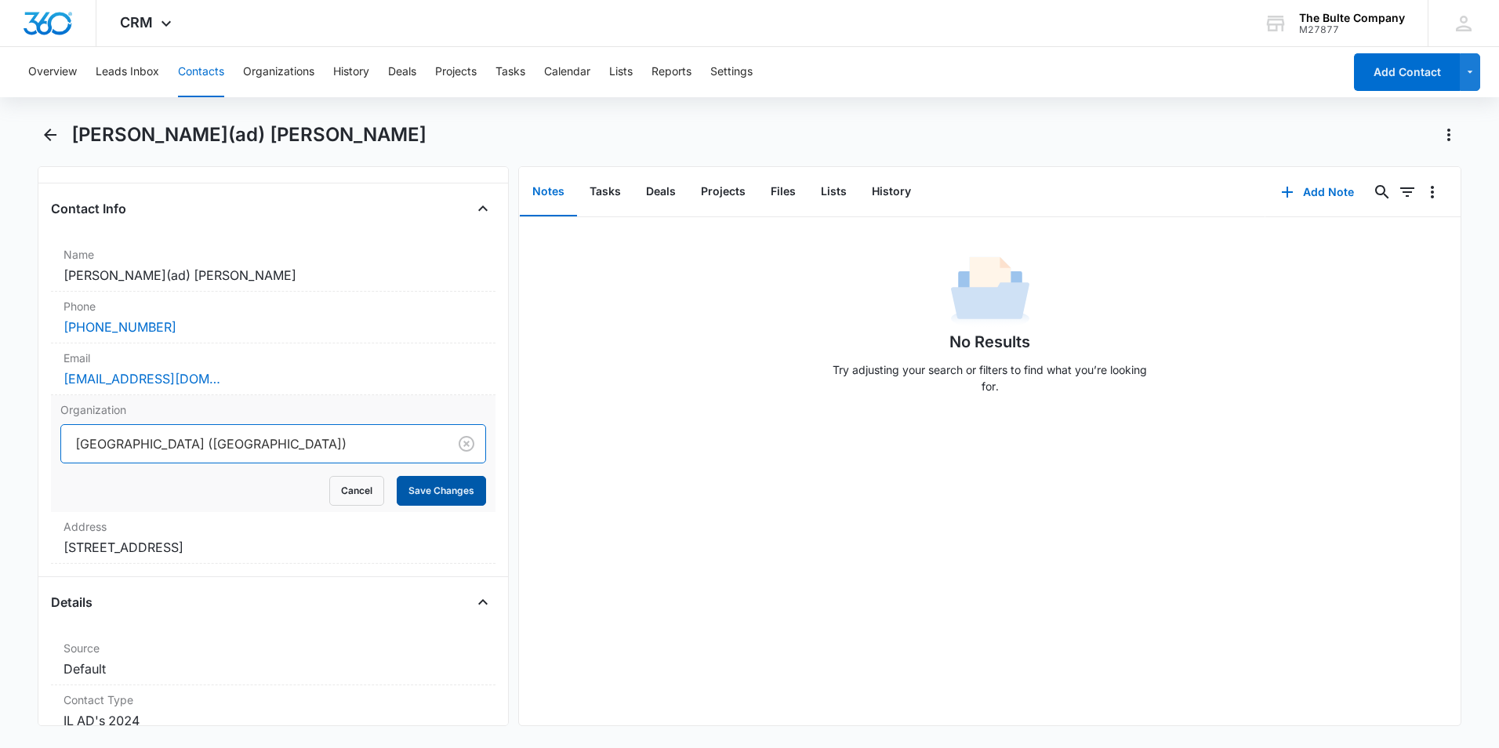
click at [426, 489] on button "Save Changes" at bounding box center [441, 491] width 89 height 30
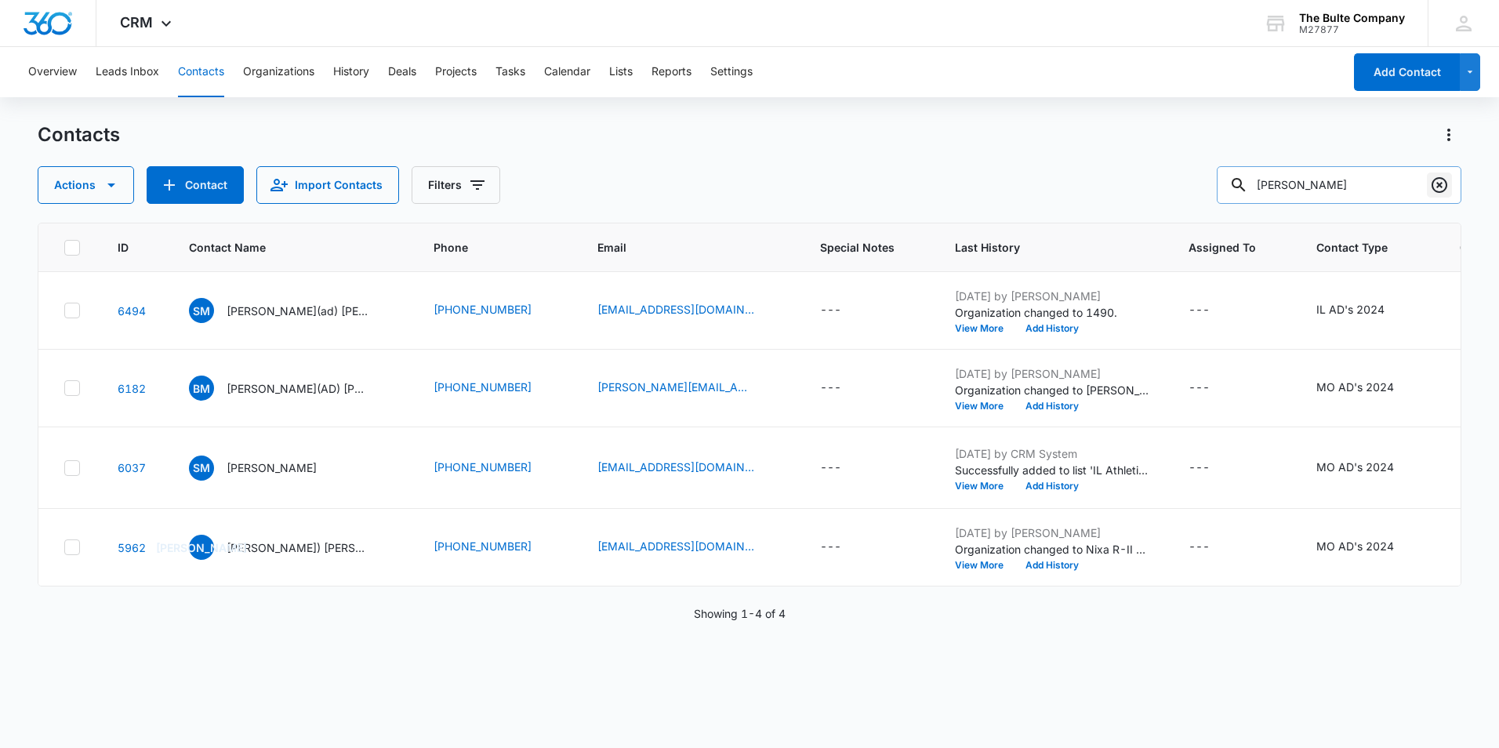
click at [1441, 177] on icon "Clear" at bounding box center [1439, 185] width 19 height 19
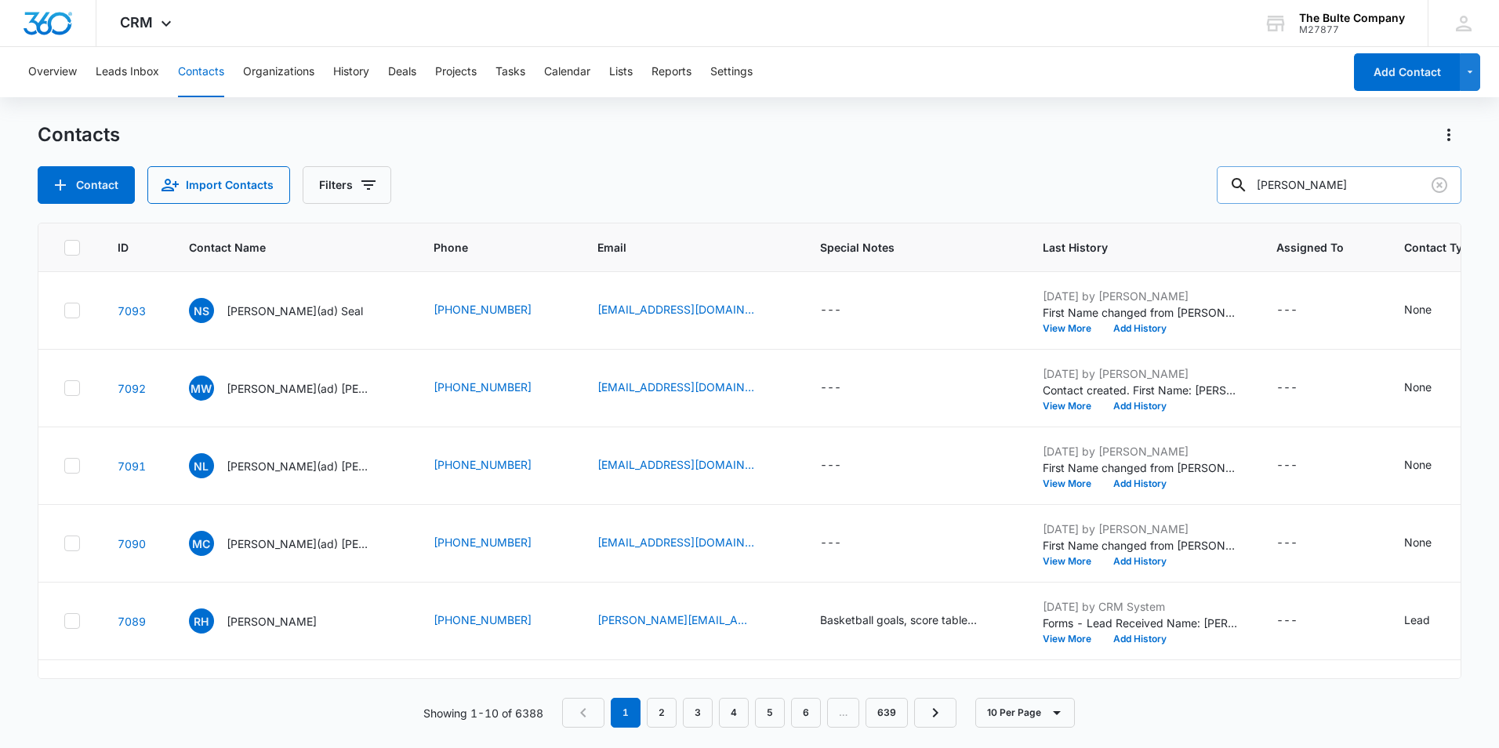
type input "[PERSON_NAME]"
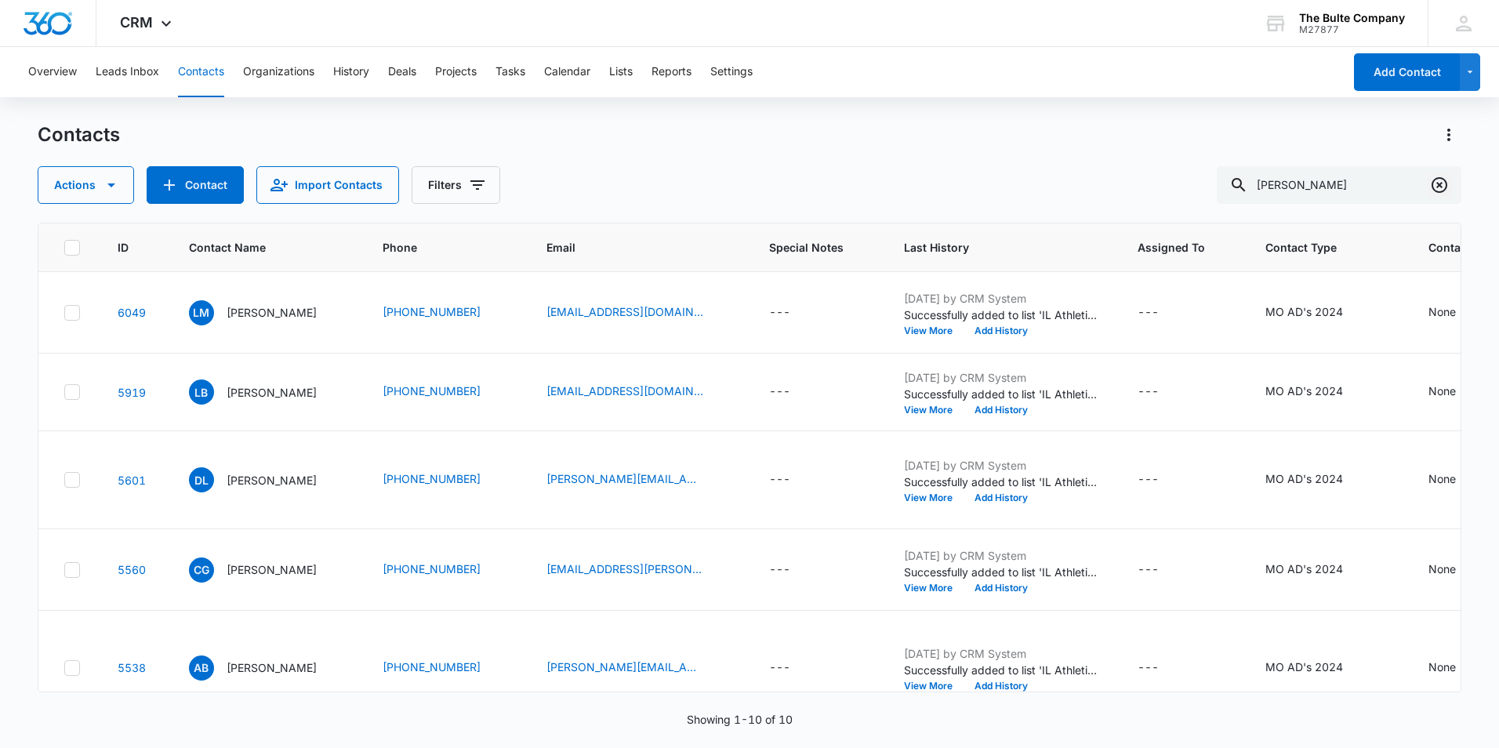
click at [1433, 187] on icon "Clear" at bounding box center [1439, 185] width 16 height 16
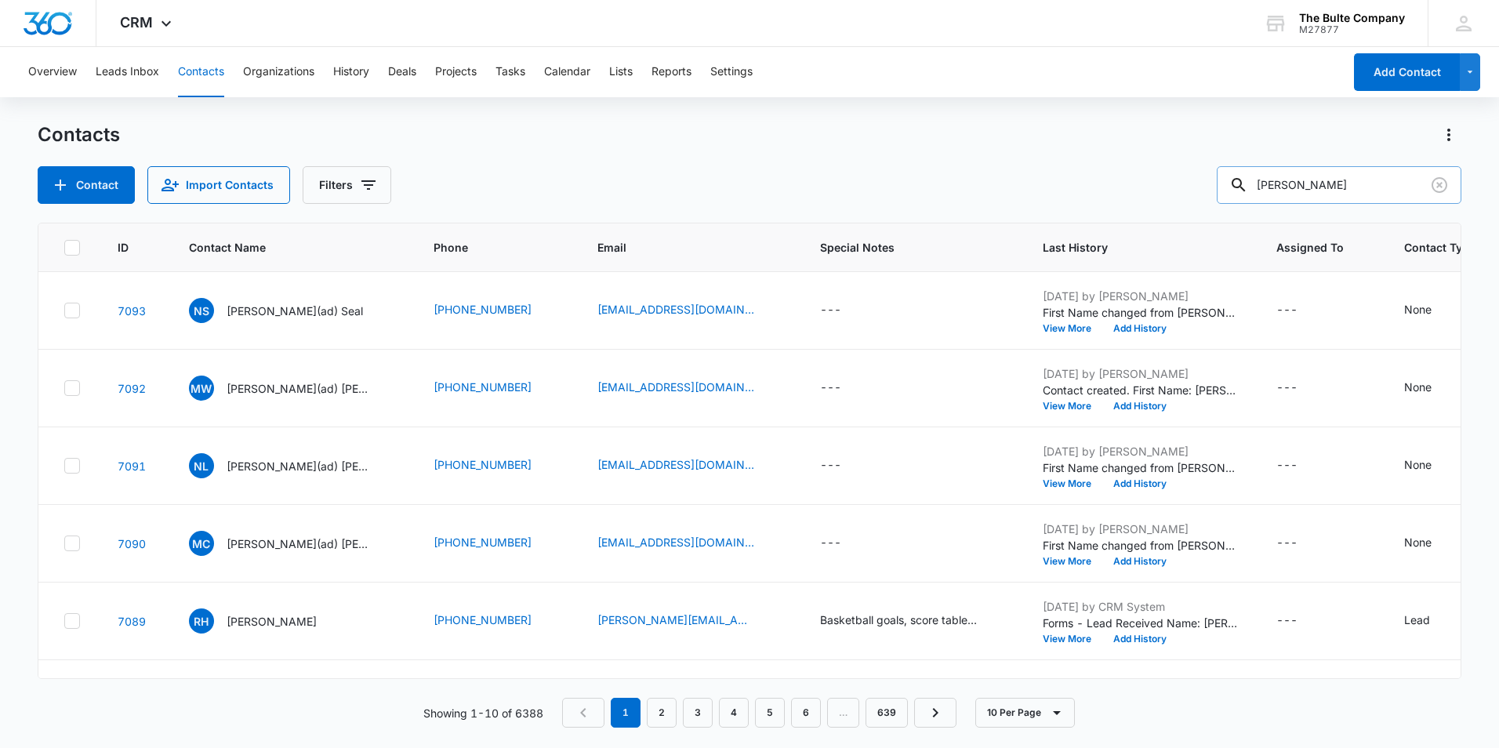
type input "[PERSON_NAME]"
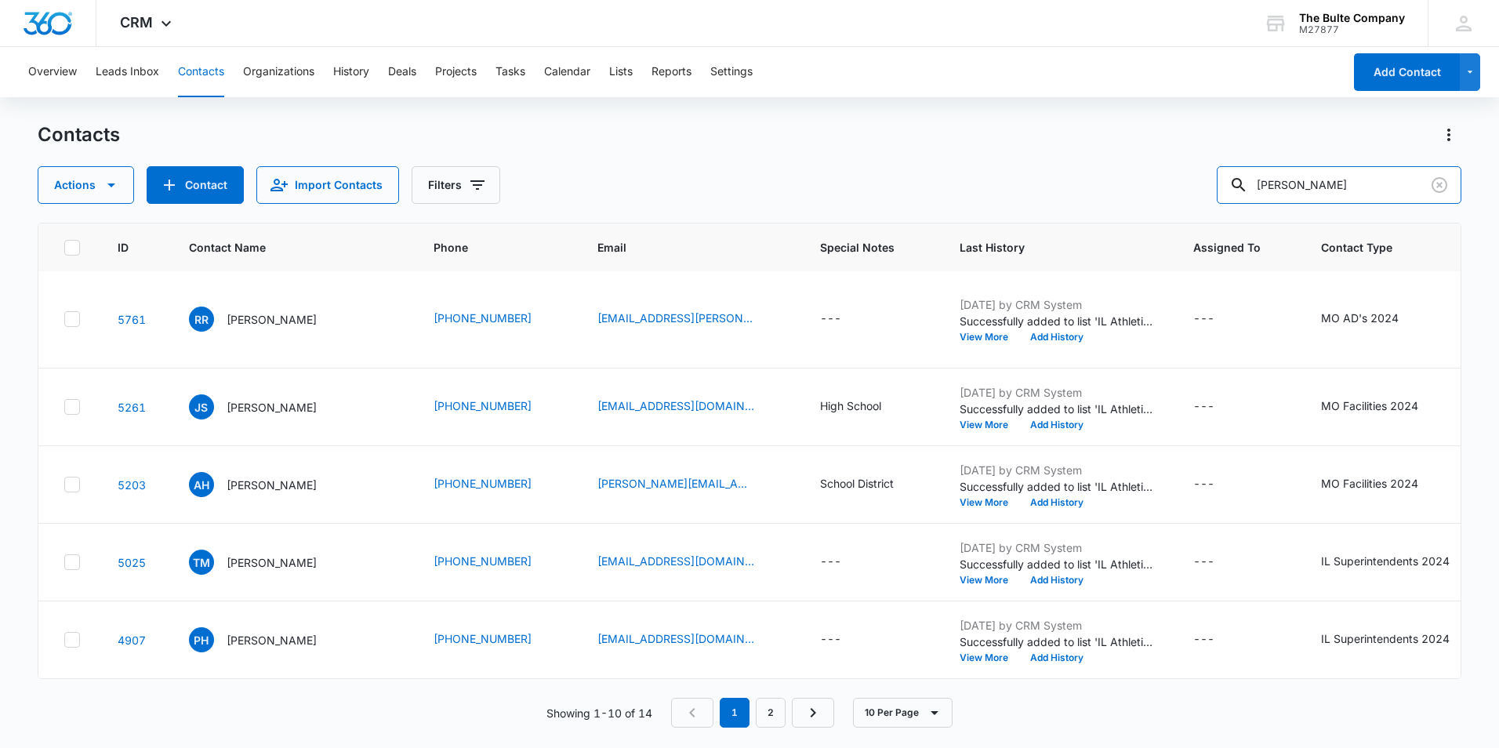
scroll to position [799, 0]
click at [253, 632] on p "[PERSON_NAME]" at bounding box center [272, 640] width 90 height 16
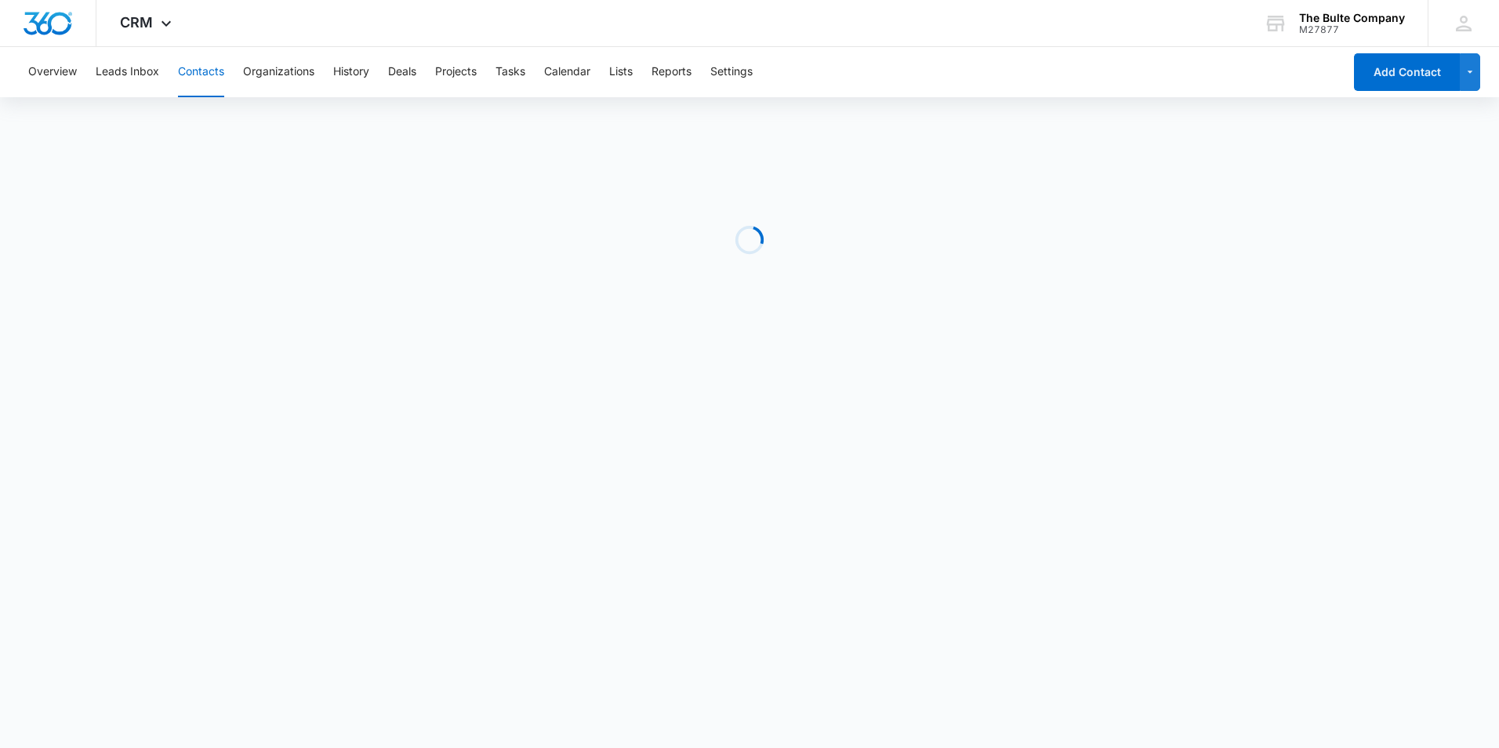
click at [253, 610] on body "CRM Apps Reputation Websites Forms CRM Email Social Content Ads Intelligence Fi…" at bounding box center [749, 374] width 1499 height 748
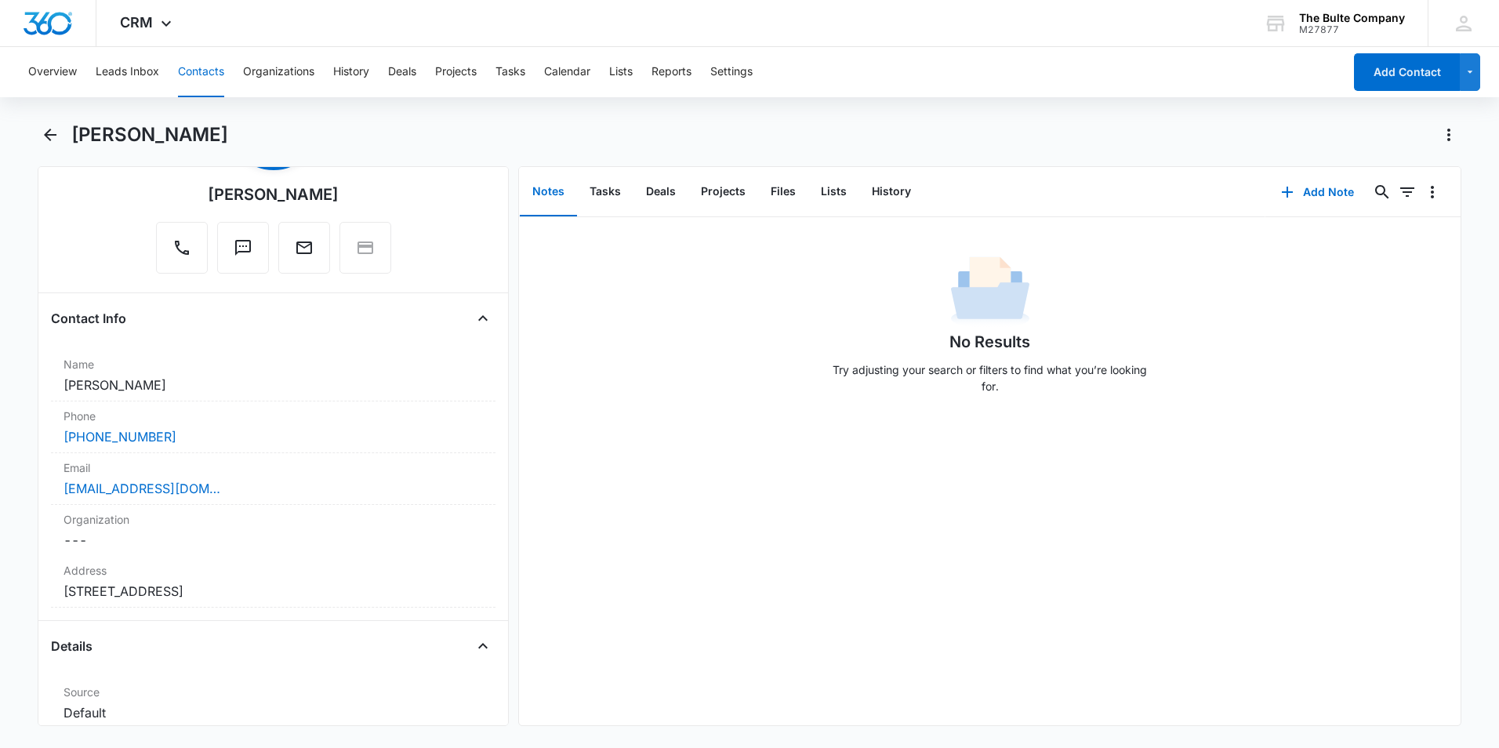
scroll to position [314, 0]
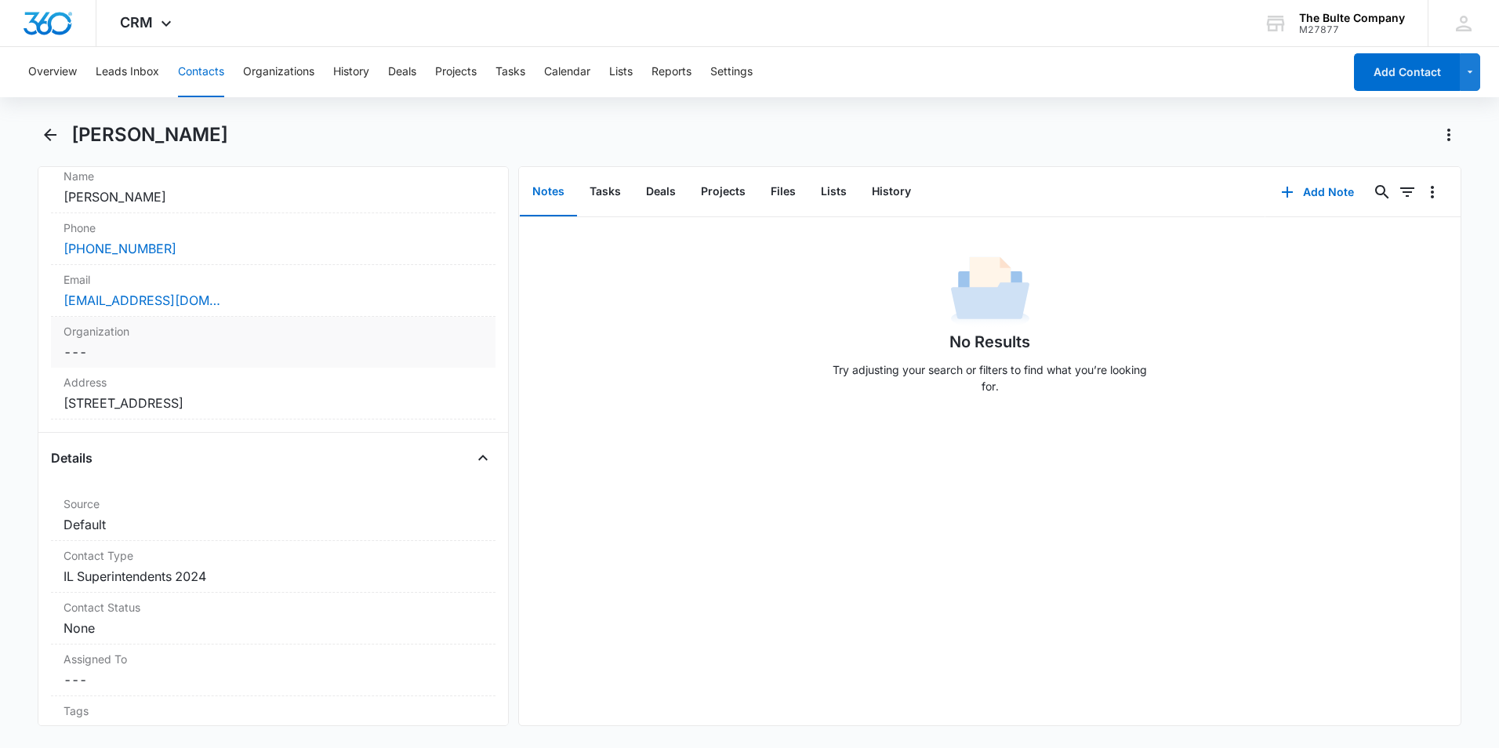
click at [223, 346] on dd "Cancel Save Changes ---" at bounding box center [272, 352] width 419 height 19
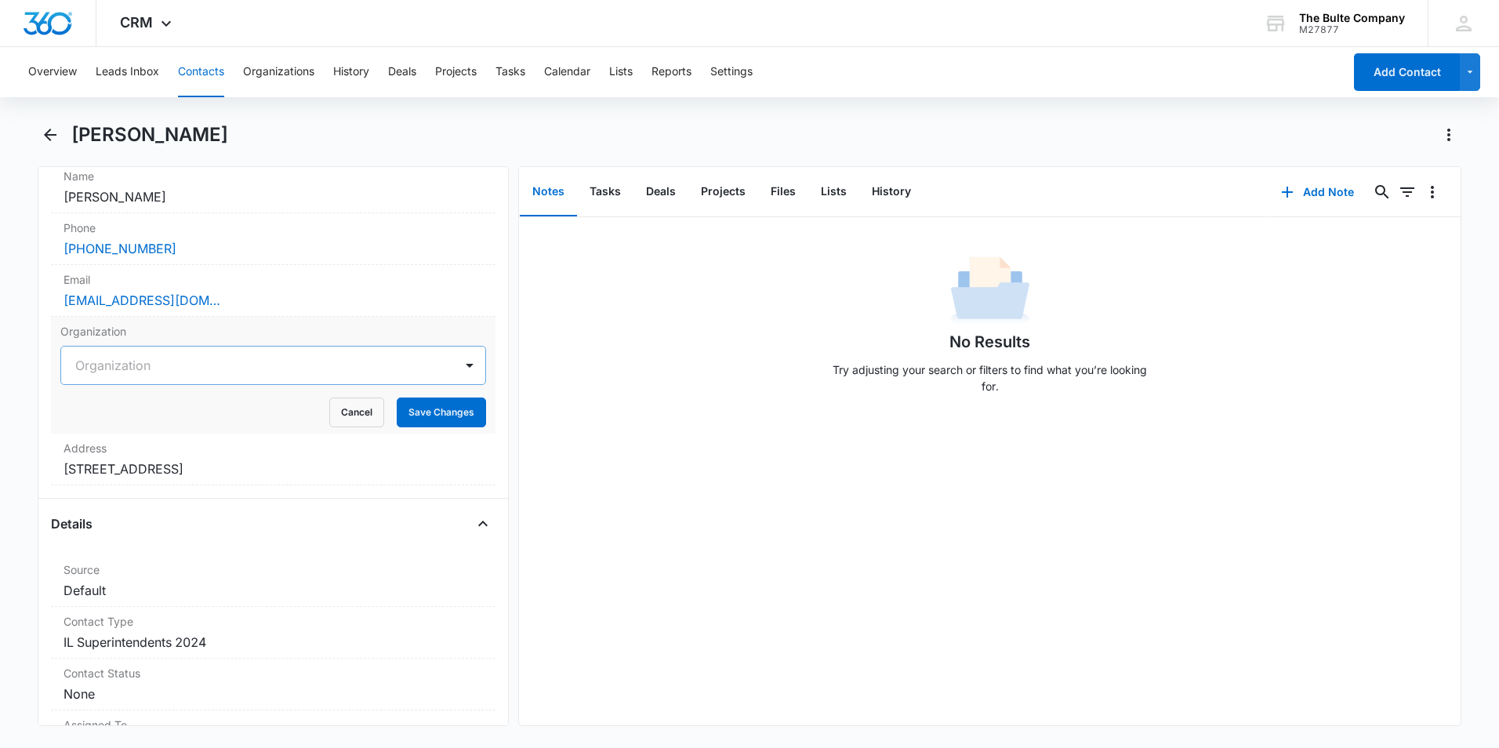
click at [220, 367] on div at bounding box center [254, 365] width 358 height 22
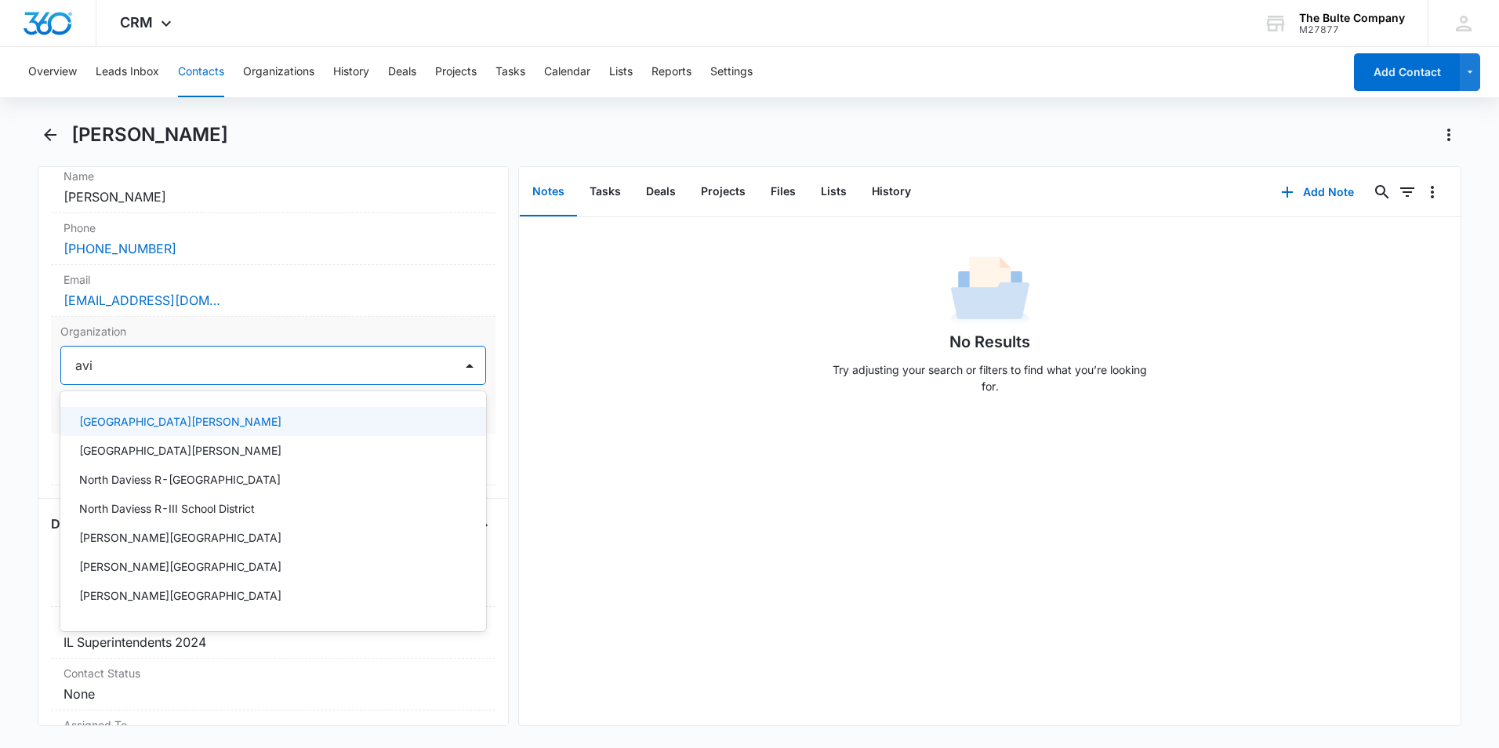
type input "avis"
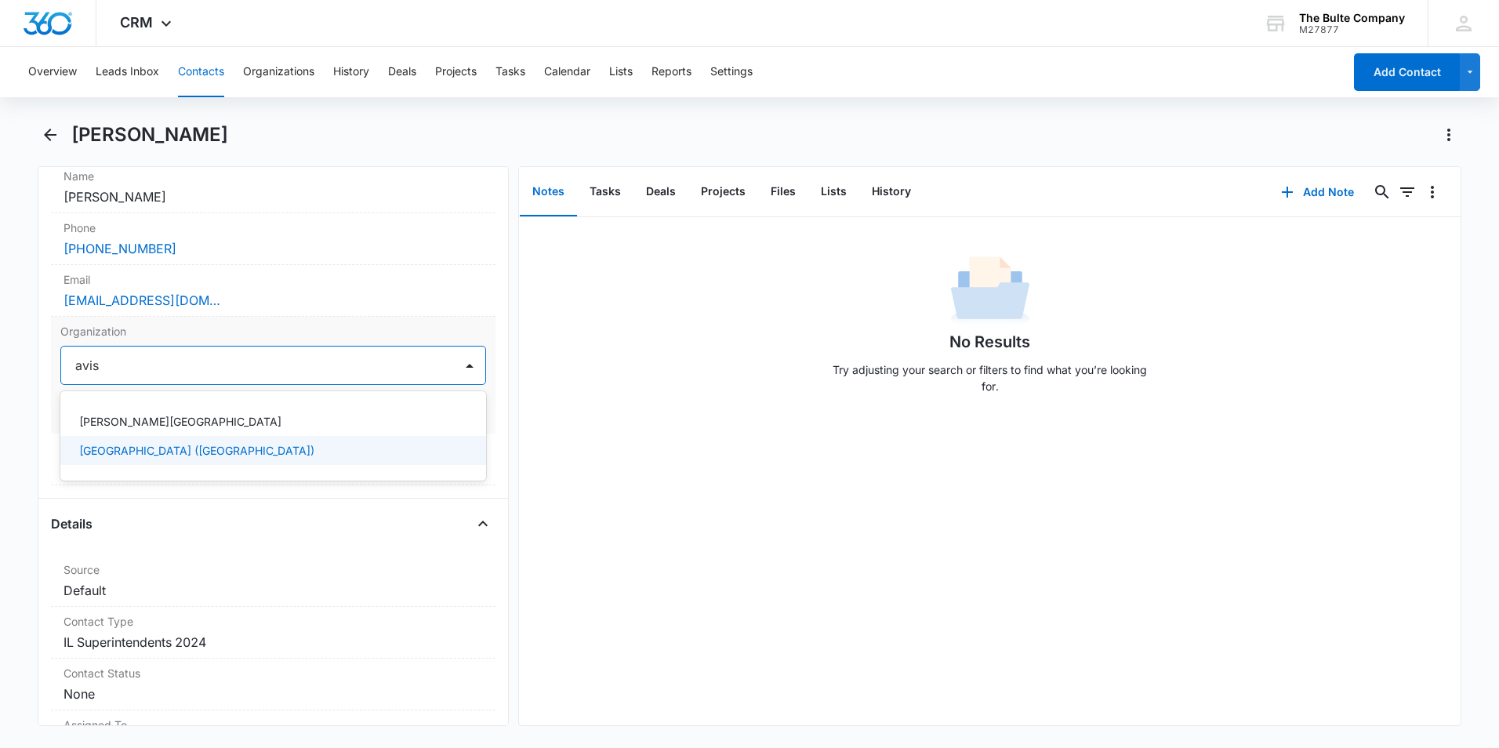
click at [200, 444] on p "[GEOGRAPHIC_DATA] ([GEOGRAPHIC_DATA])" at bounding box center [196, 450] width 235 height 16
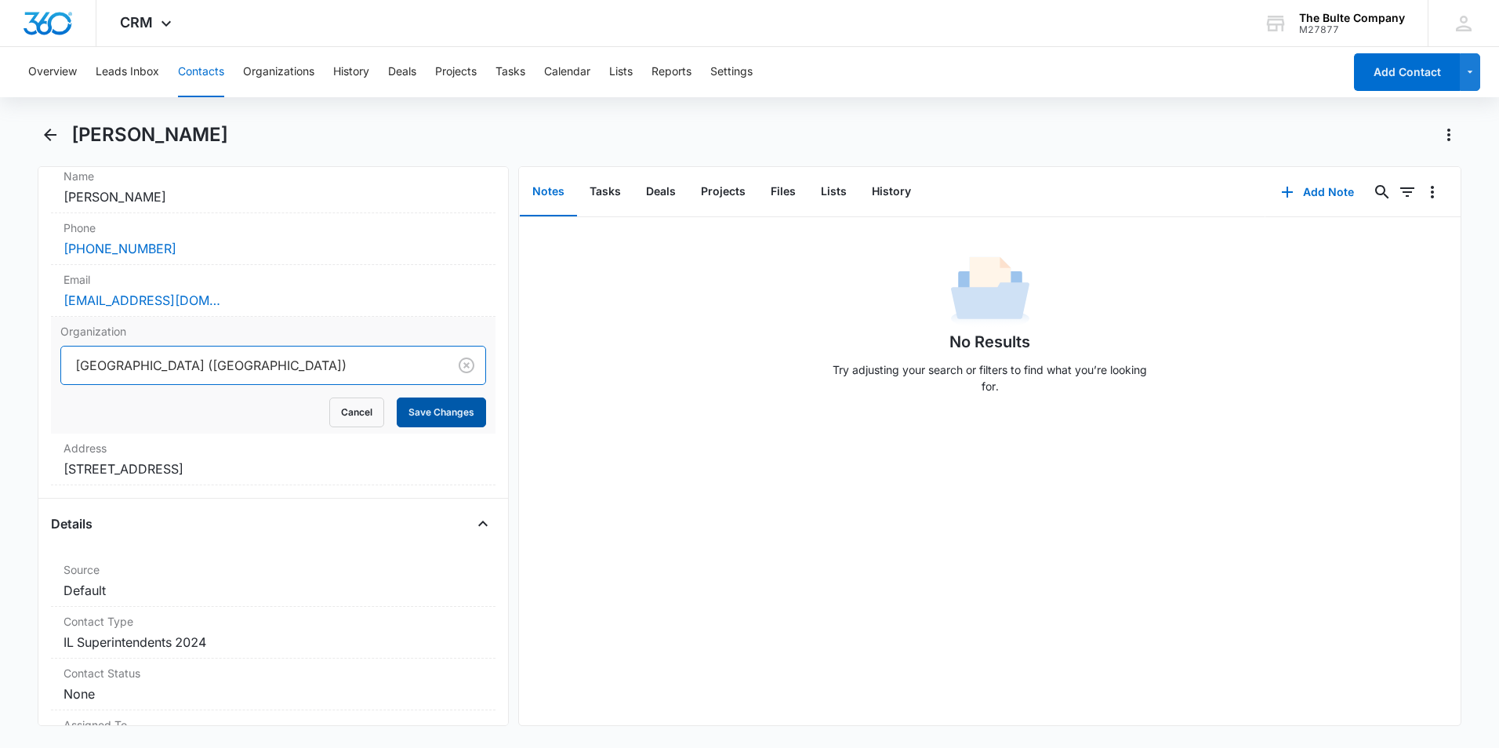
click at [422, 419] on button "Save Changes" at bounding box center [441, 412] width 89 height 30
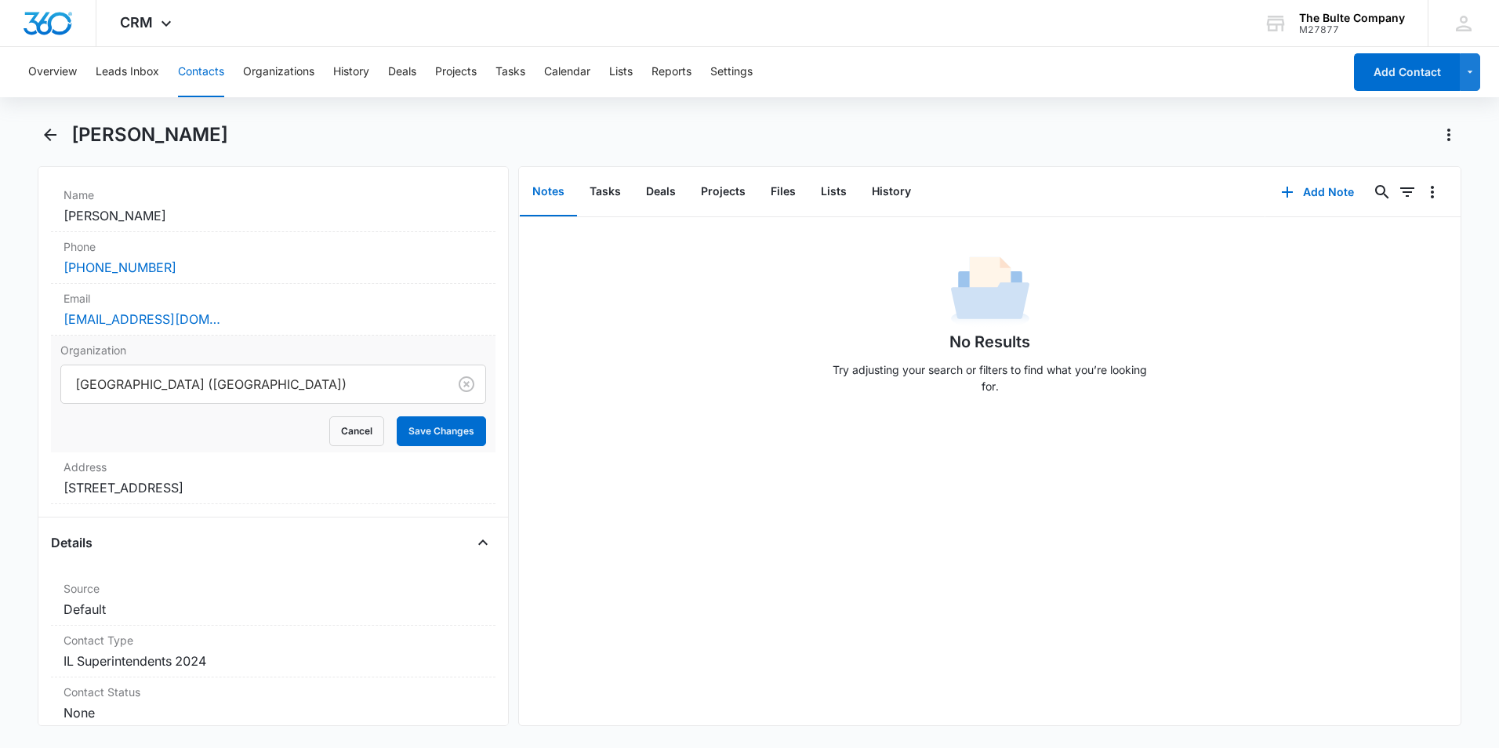
scroll to position [332, 0]
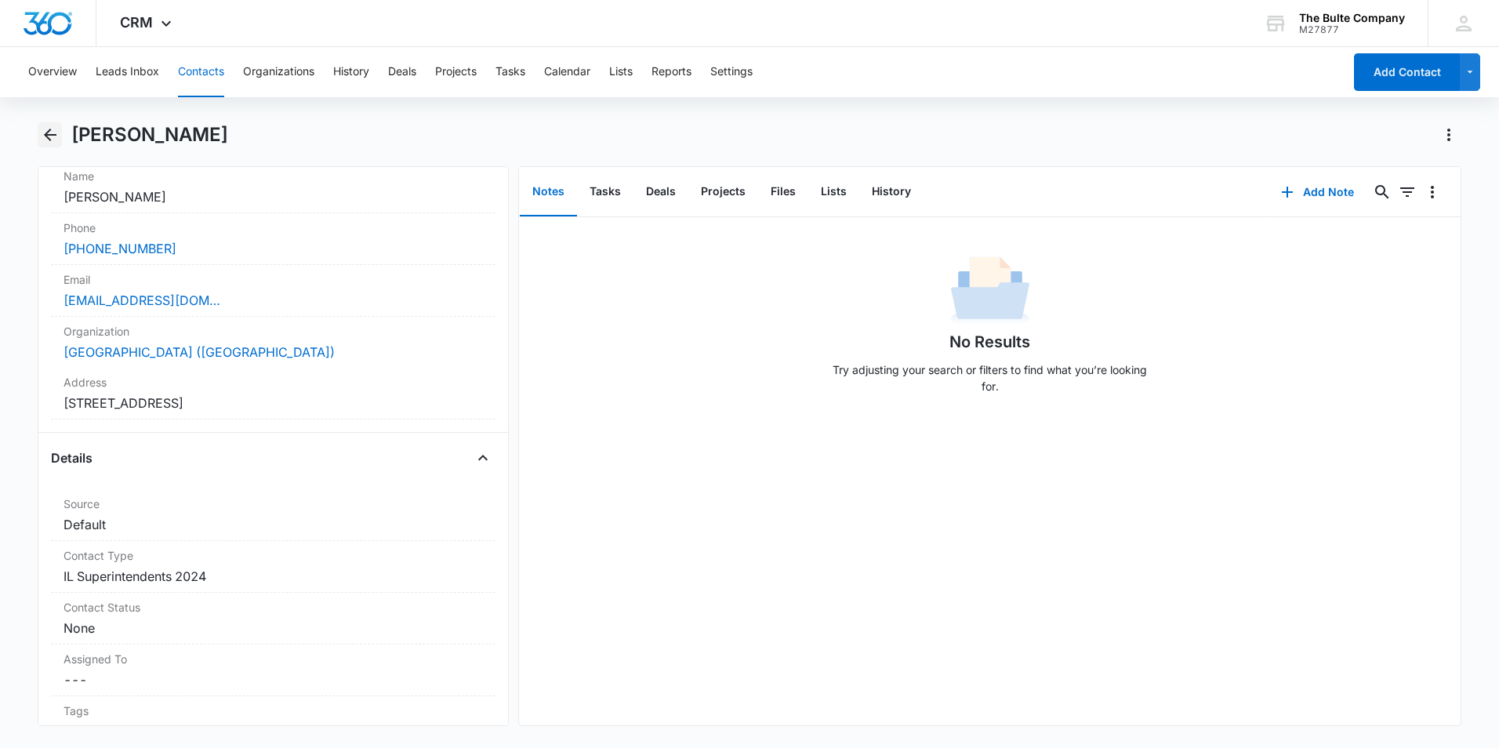
click at [53, 131] on icon "Back" at bounding box center [50, 134] width 19 height 19
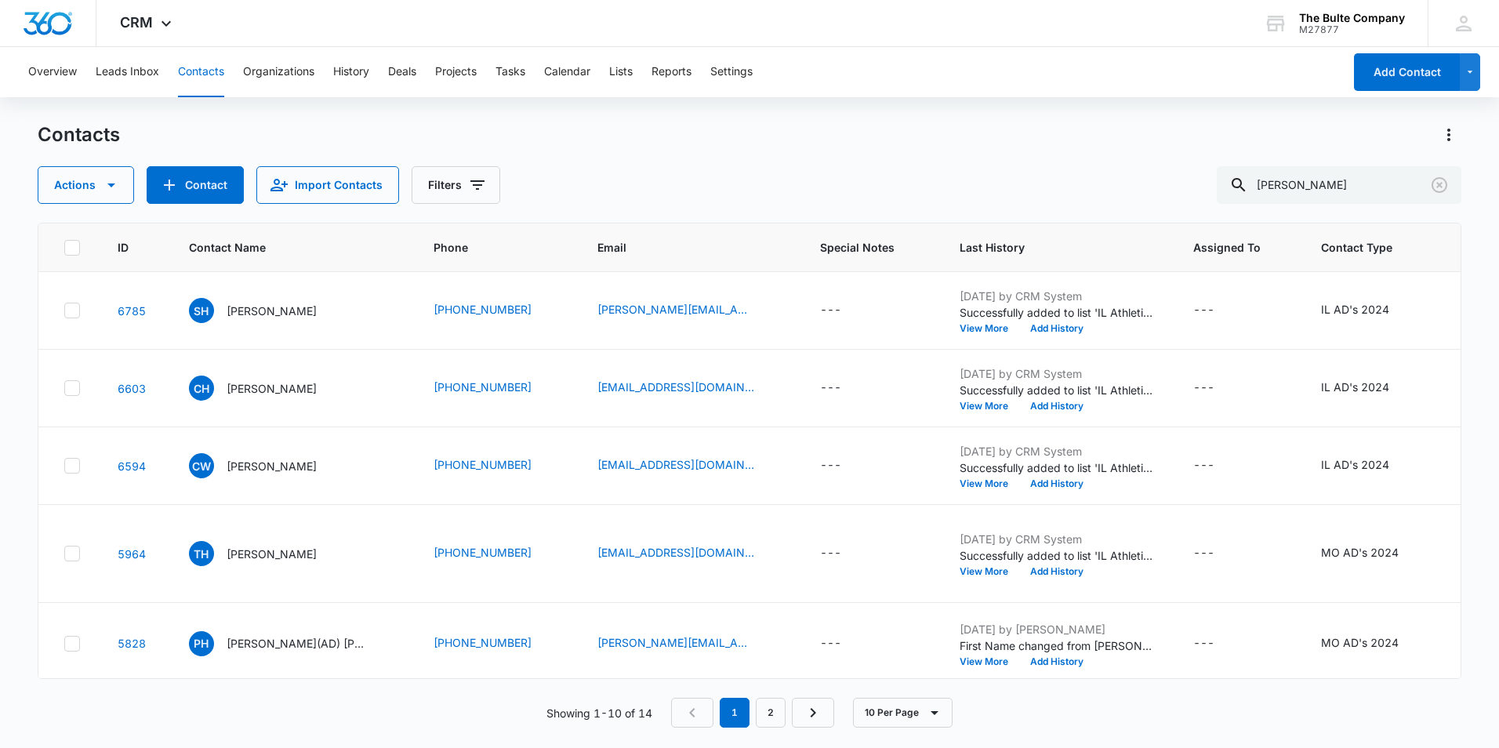
scroll to position [799, 0]
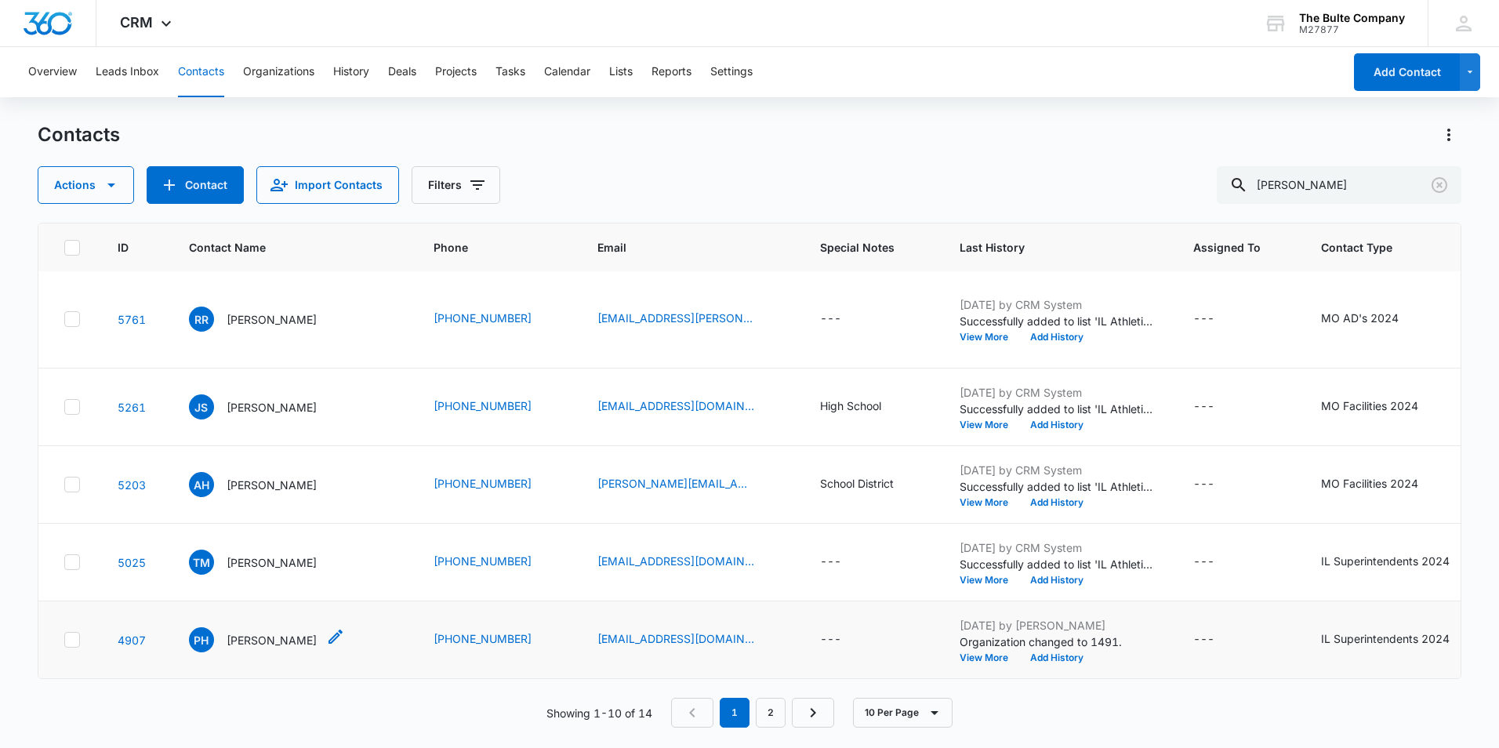
click at [328, 629] on icon "Contact Name - Phillip Hamil - Select to Edit Field" at bounding box center [335, 636] width 14 height 14
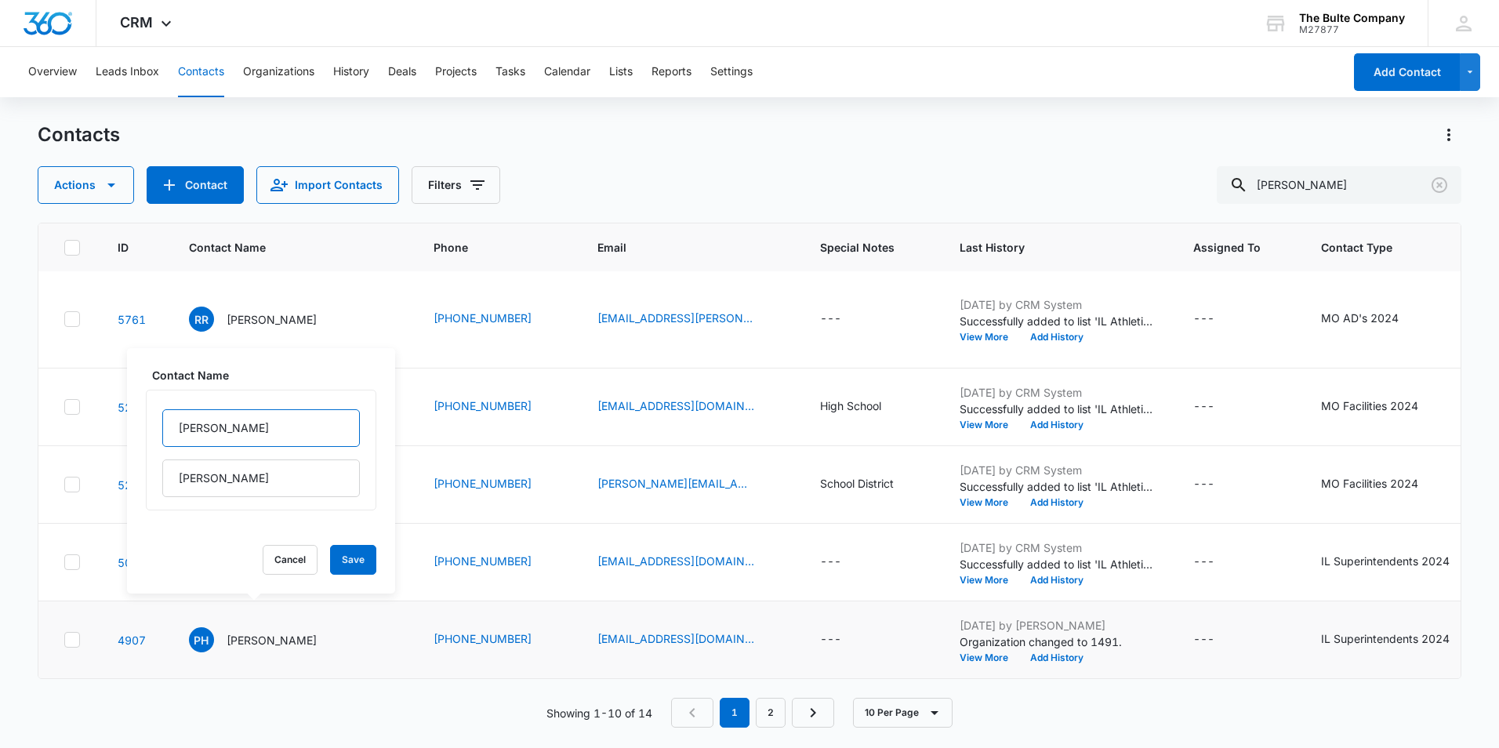
click at [245, 424] on input "[PERSON_NAME]" at bounding box center [261, 428] width 198 height 38
type input "[PERSON_NAME](ad)"
click at [347, 561] on button "Save" at bounding box center [353, 560] width 46 height 30
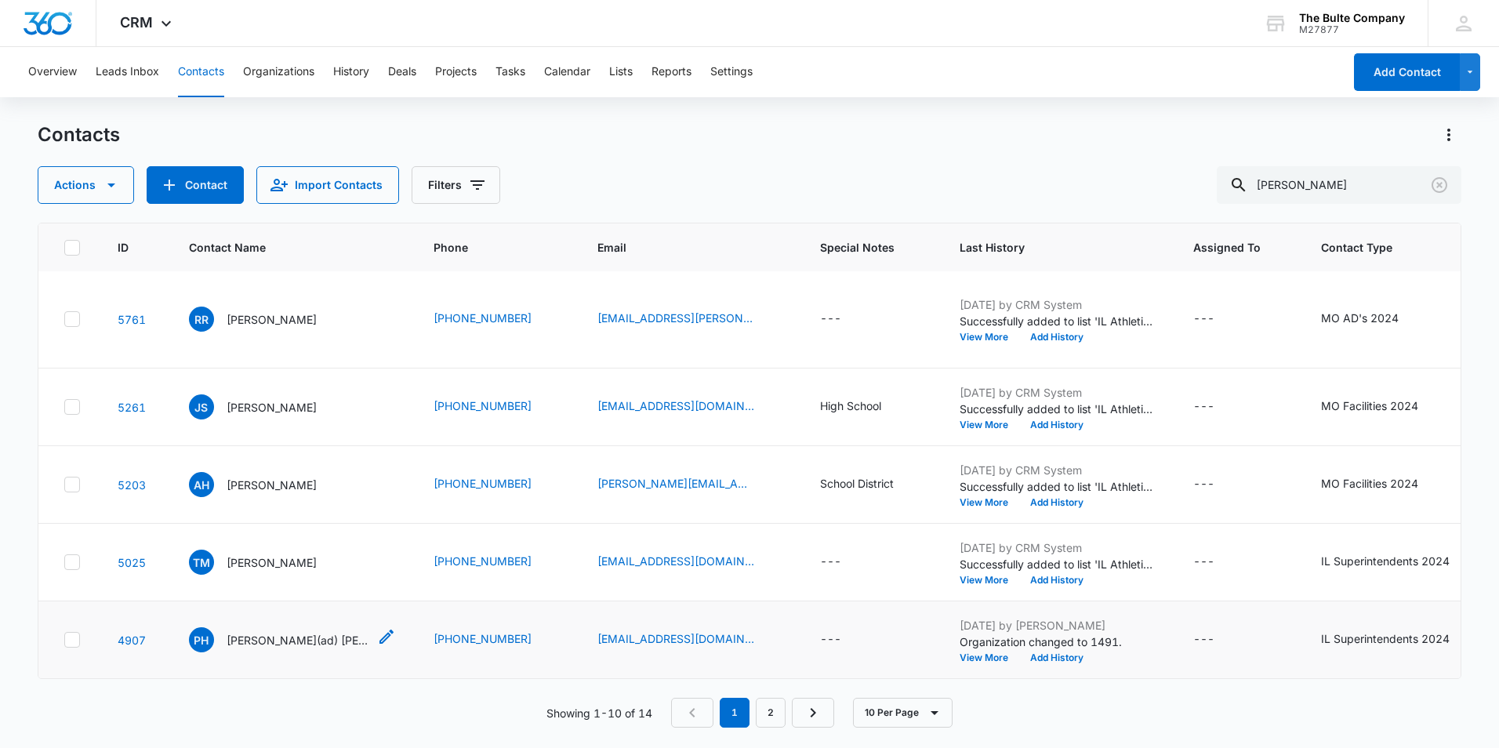
click at [288, 632] on p "[PERSON_NAME](ad) [PERSON_NAME]" at bounding box center [297, 640] width 141 height 16
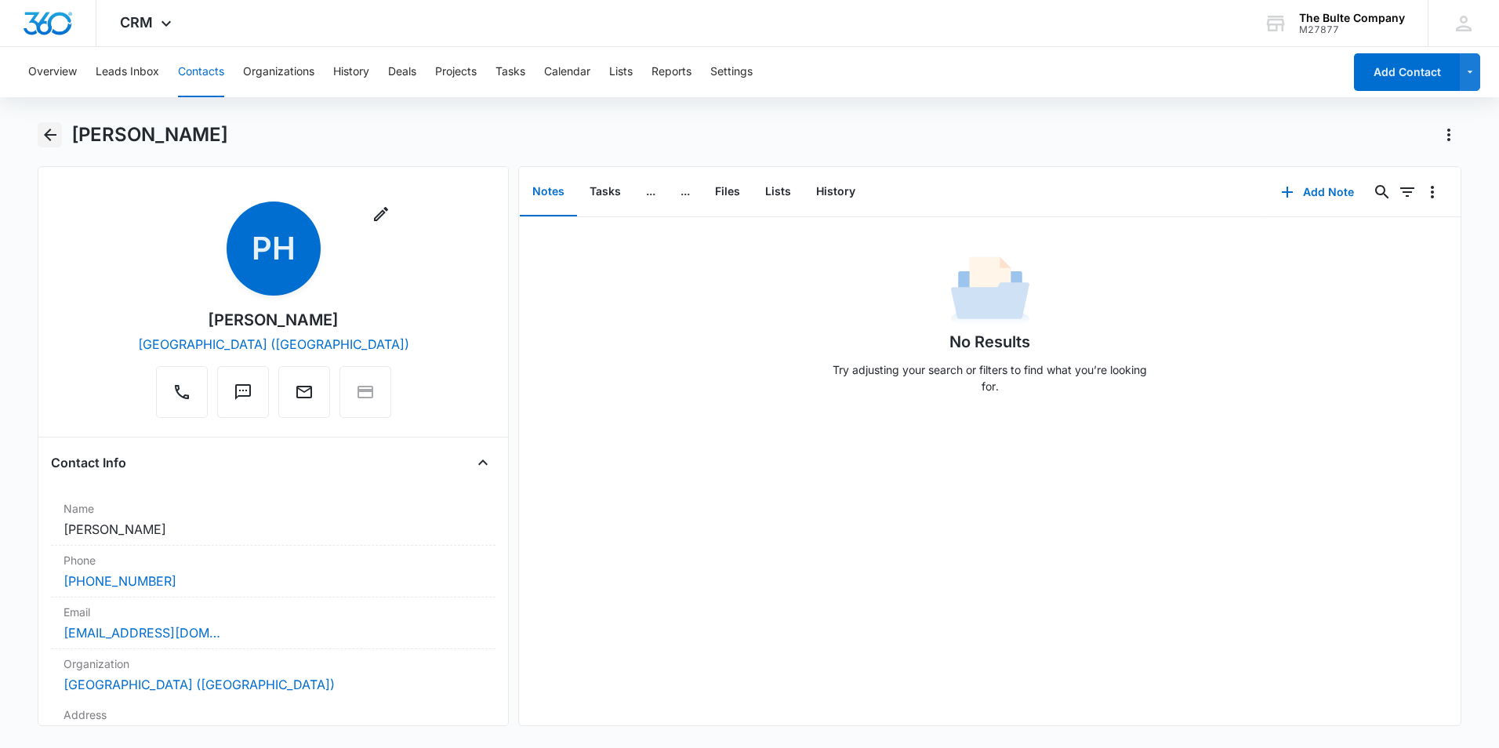
click at [48, 136] on icon "Back" at bounding box center [50, 134] width 19 height 19
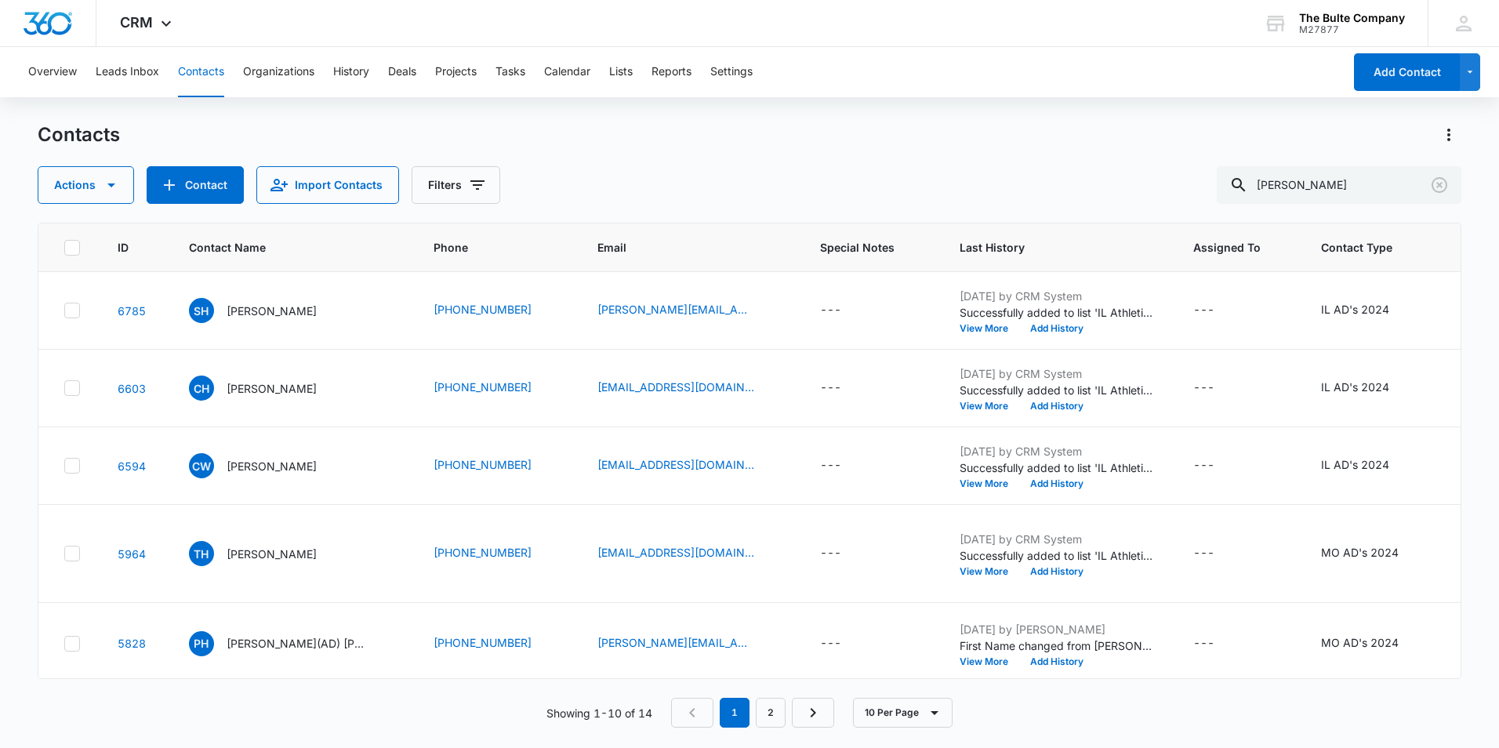
scroll to position [799, 0]
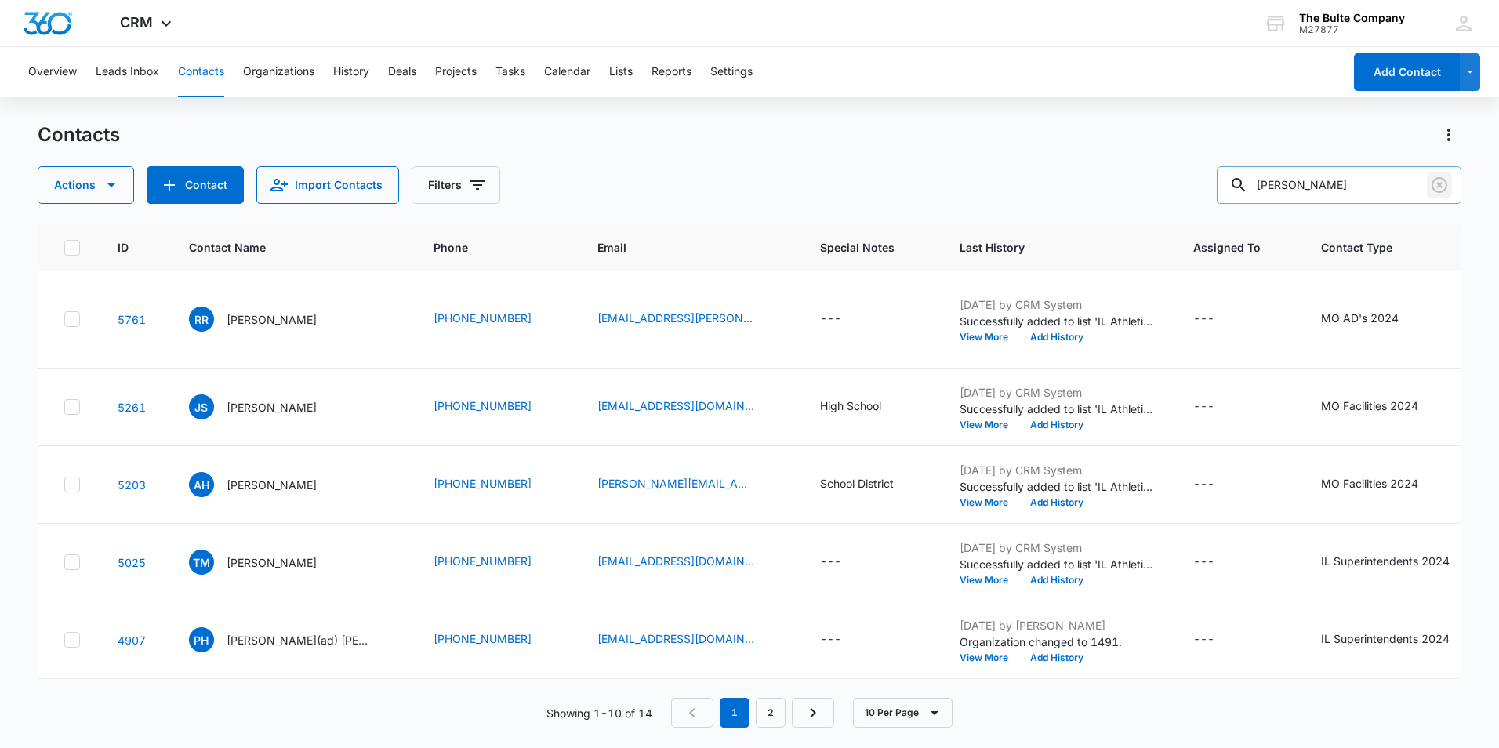
click at [1437, 185] on icon "Clear" at bounding box center [1439, 185] width 19 height 19
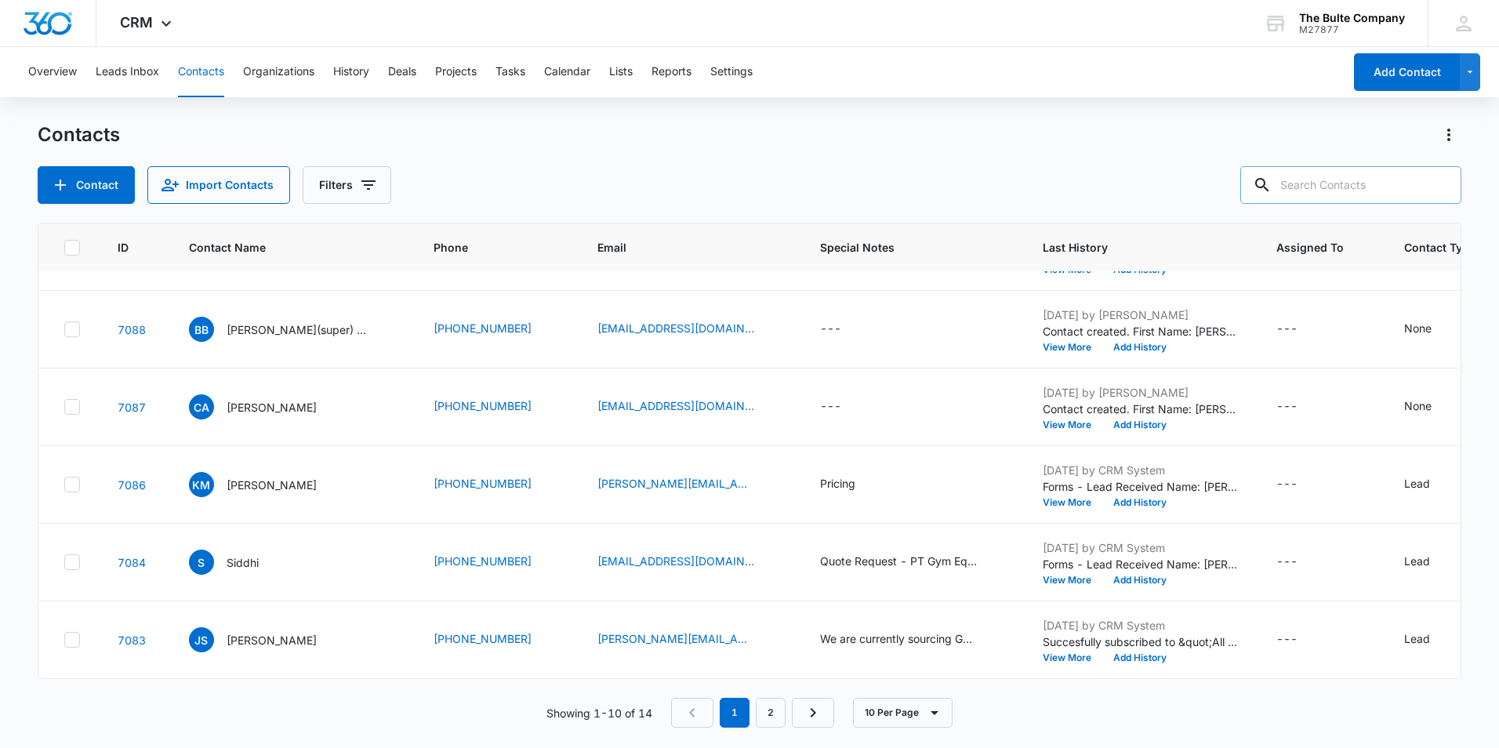
scroll to position [0, 0]
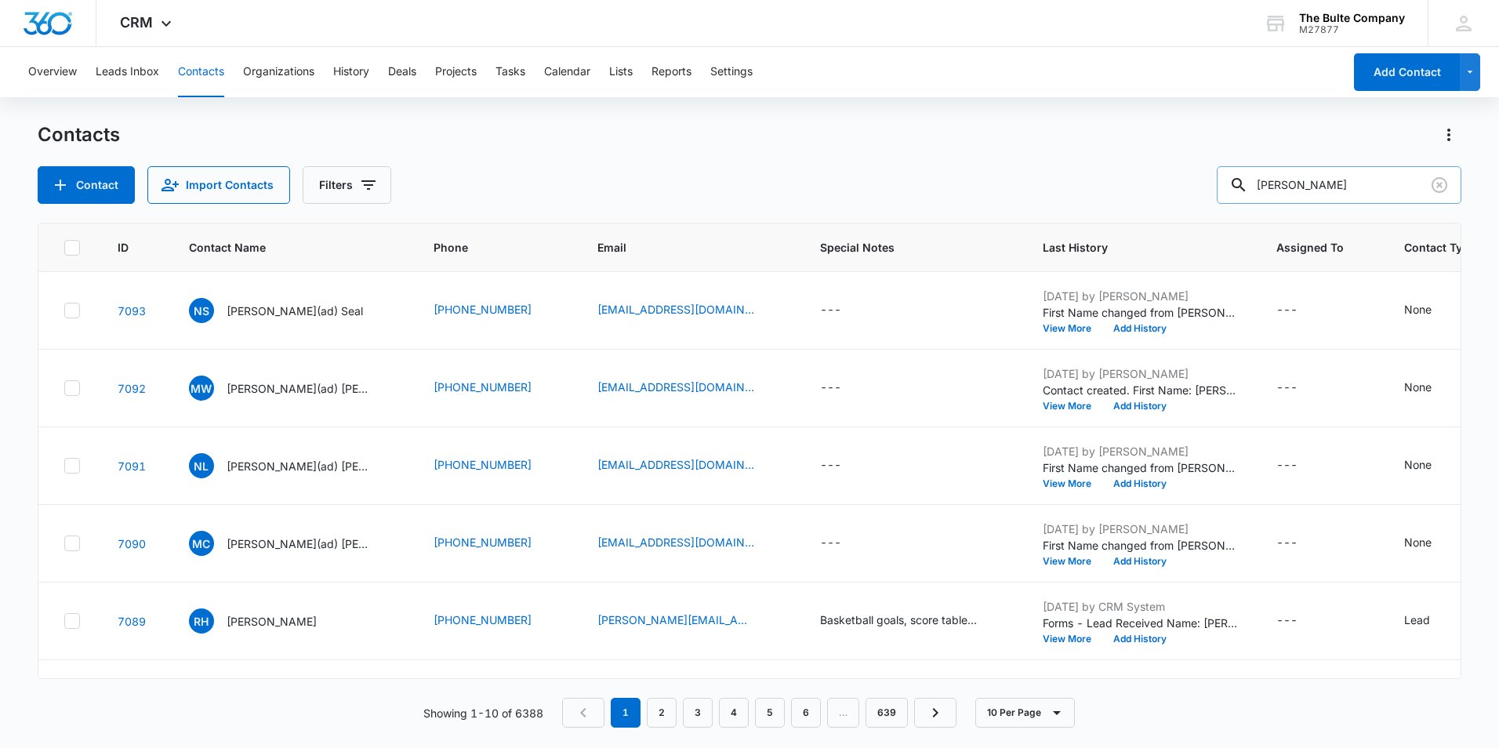
type input "[PERSON_NAME]"
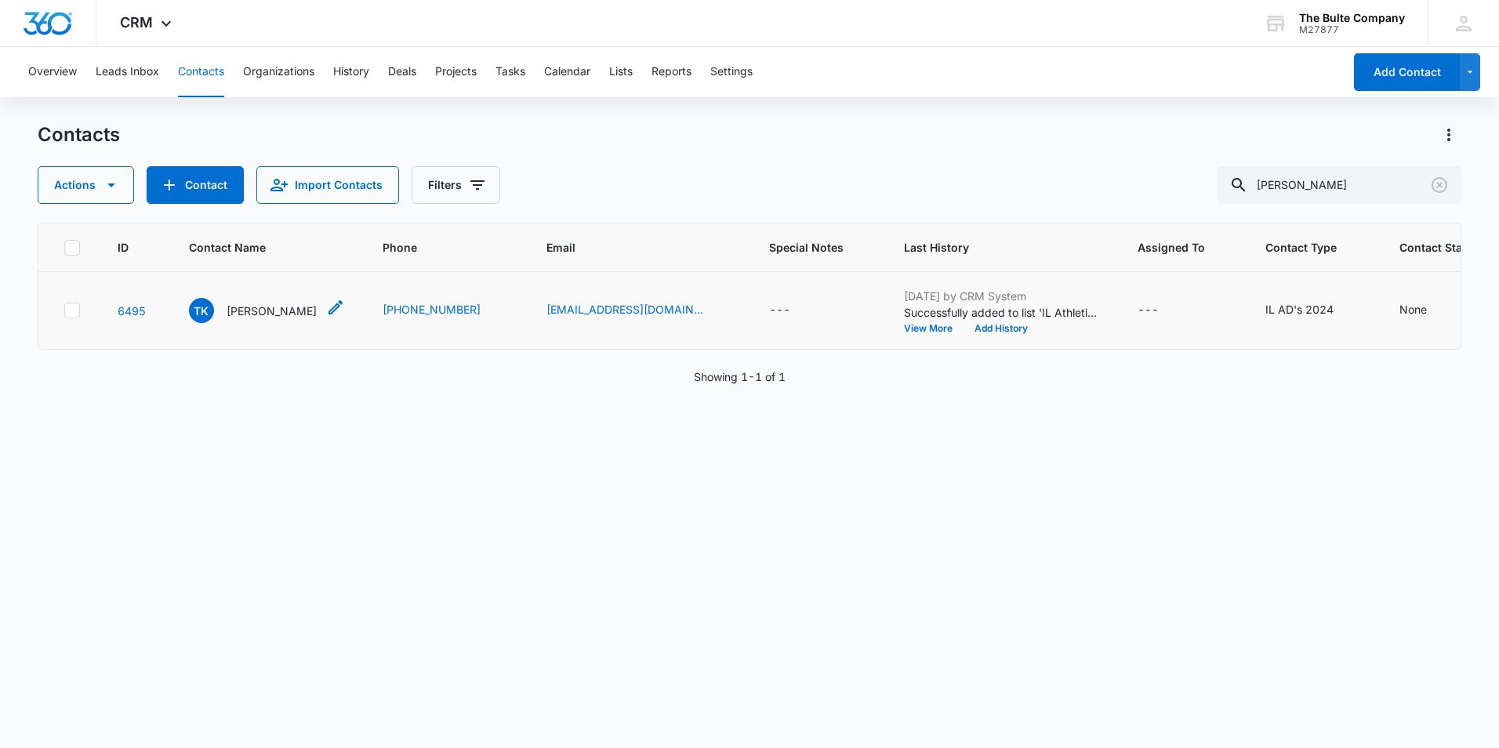
click at [328, 314] on icon "Contact Name - Tammy Kuper - Select to Edit Field" at bounding box center [335, 307] width 14 height 14
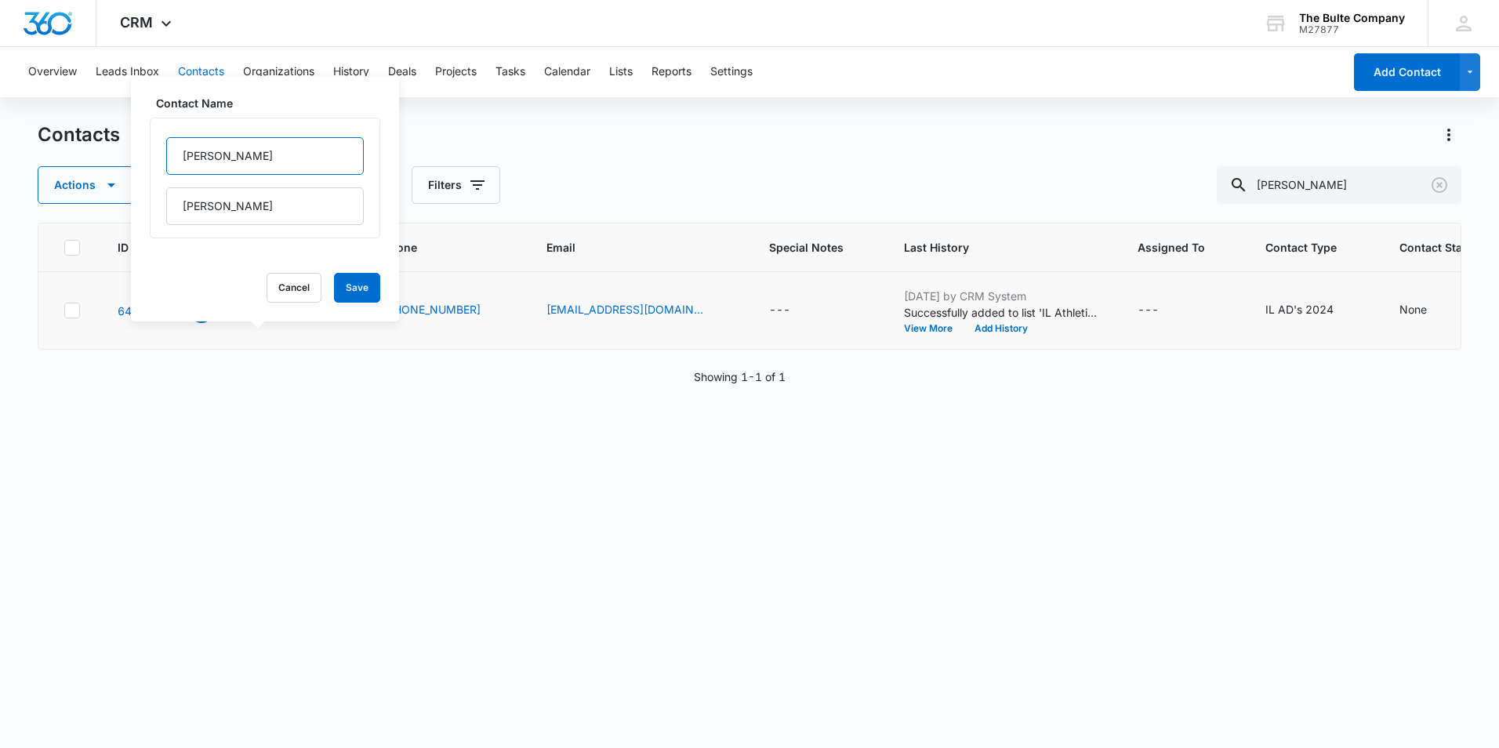
click at [239, 161] on input "[PERSON_NAME]" at bounding box center [265, 156] width 198 height 38
type input "[PERSON_NAME](ad)"
click at [361, 293] on button "Save" at bounding box center [357, 288] width 46 height 30
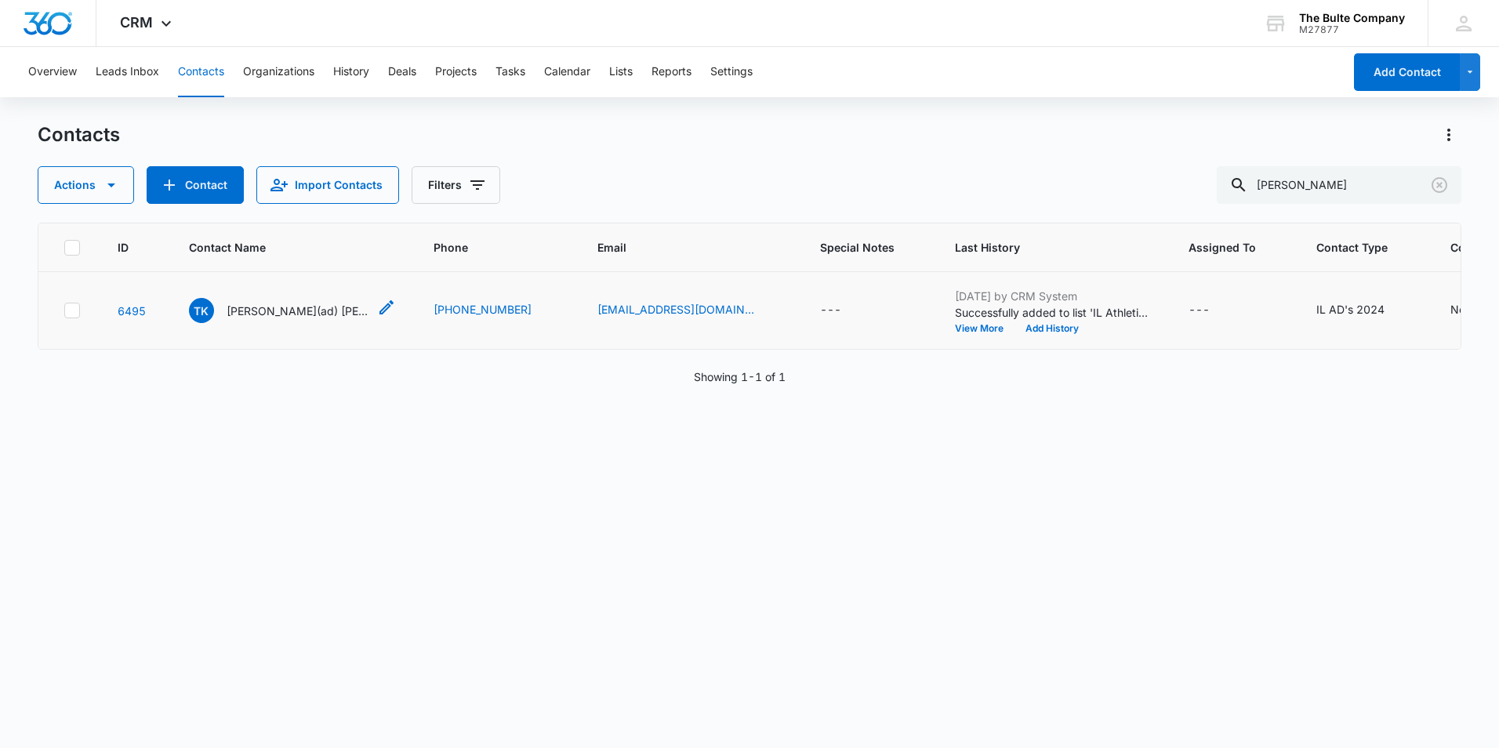
click at [252, 319] on p "[PERSON_NAME](ad) [PERSON_NAME]" at bounding box center [297, 311] width 141 height 16
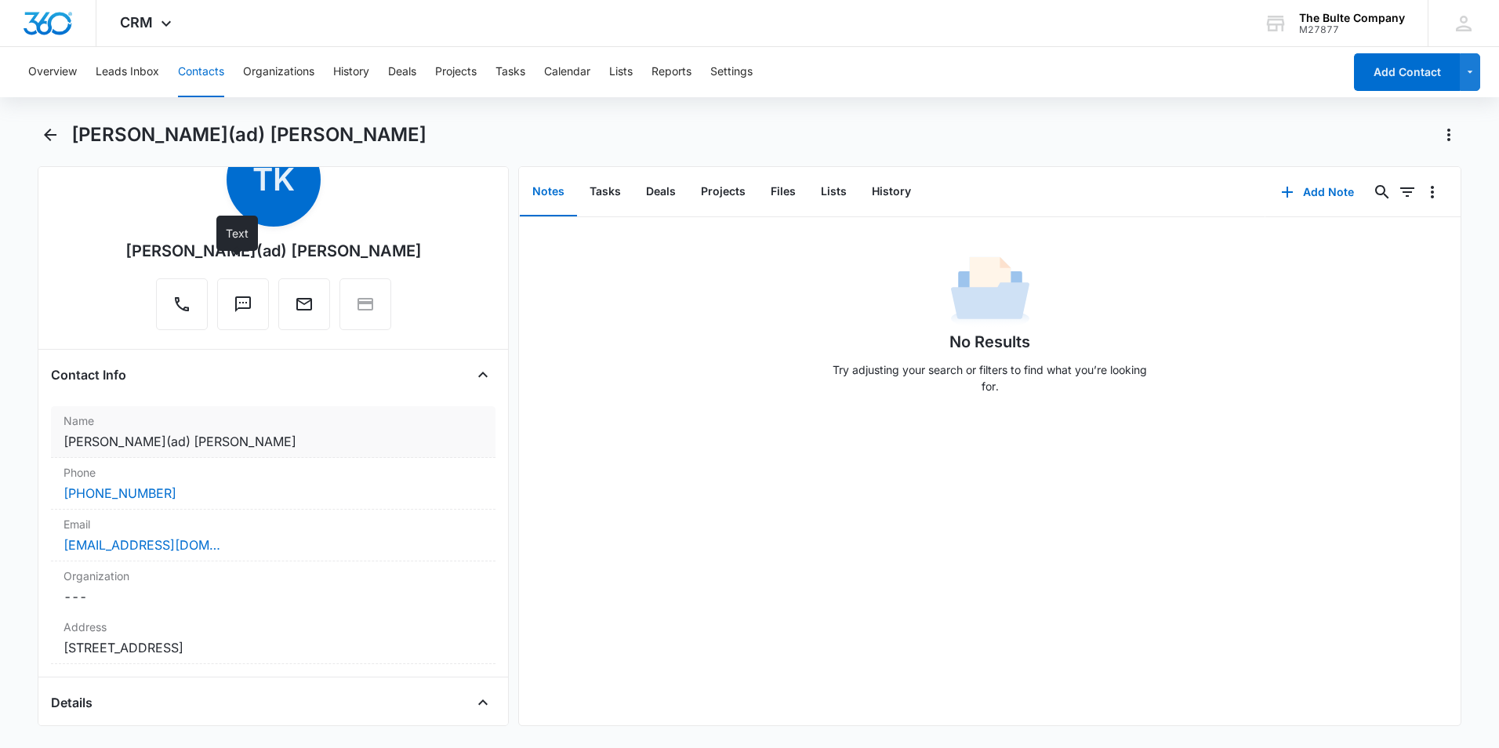
scroll to position [157, 0]
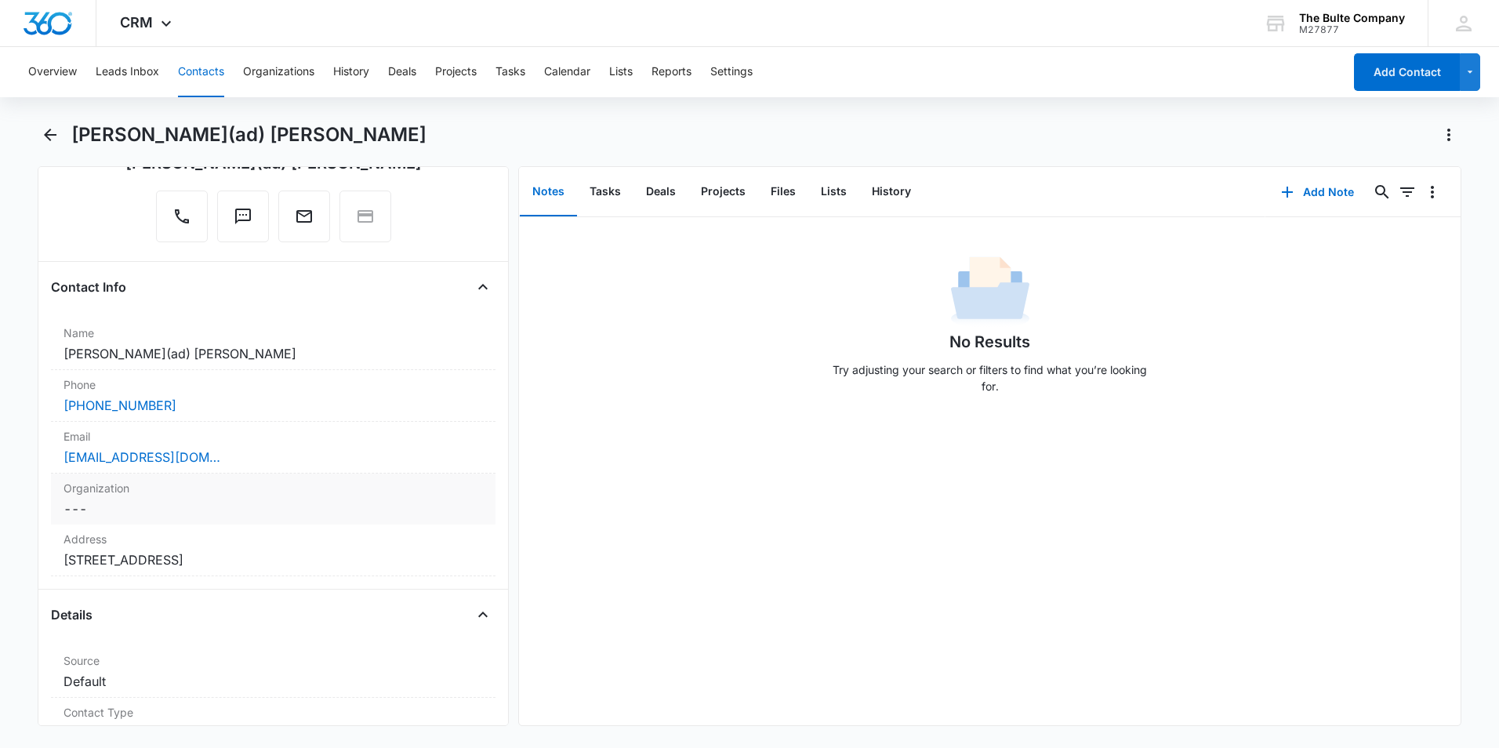
click at [209, 505] on dd "Cancel Save Changes ---" at bounding box center [272, 508] width 419 height 19
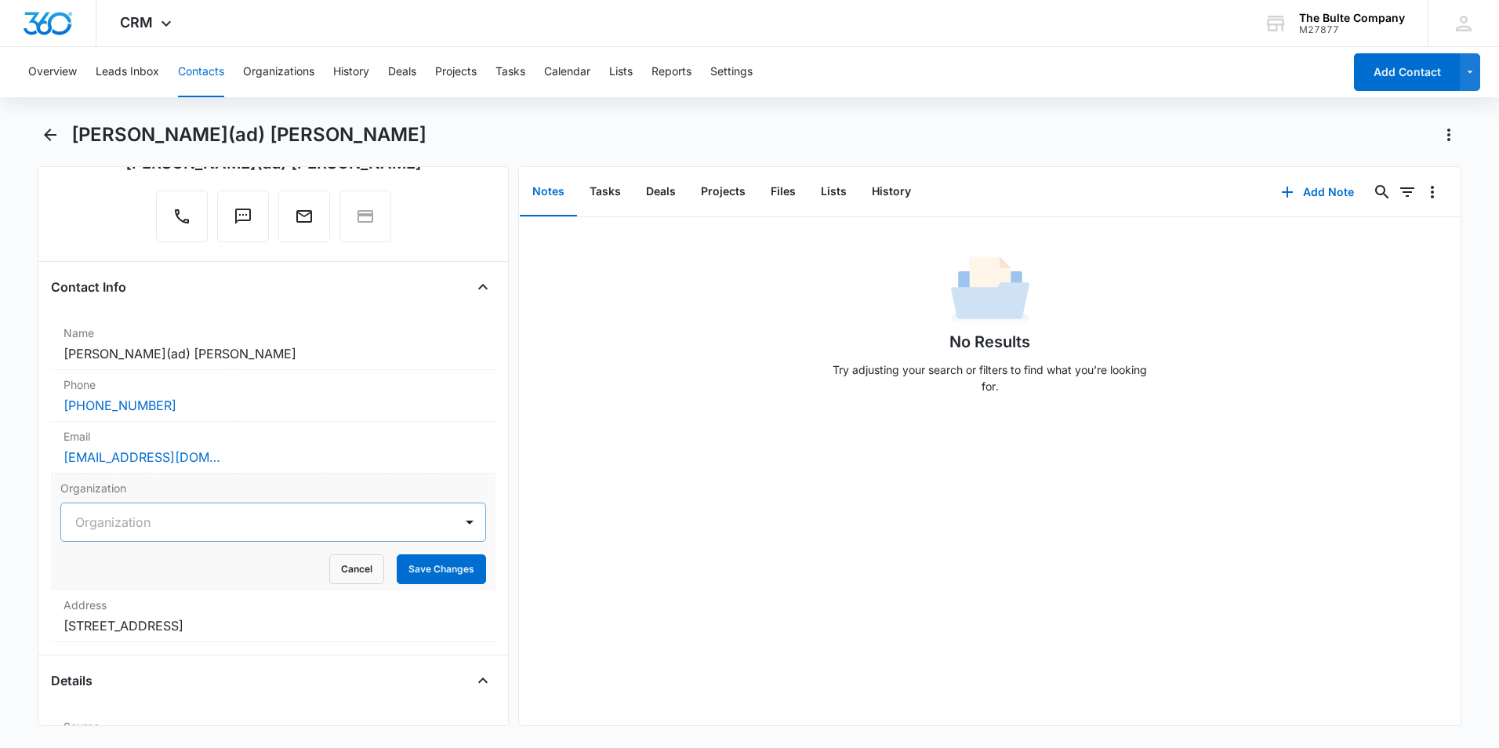
click at [212, 524] on div at bounding box center [254, 522] width 358 height 22
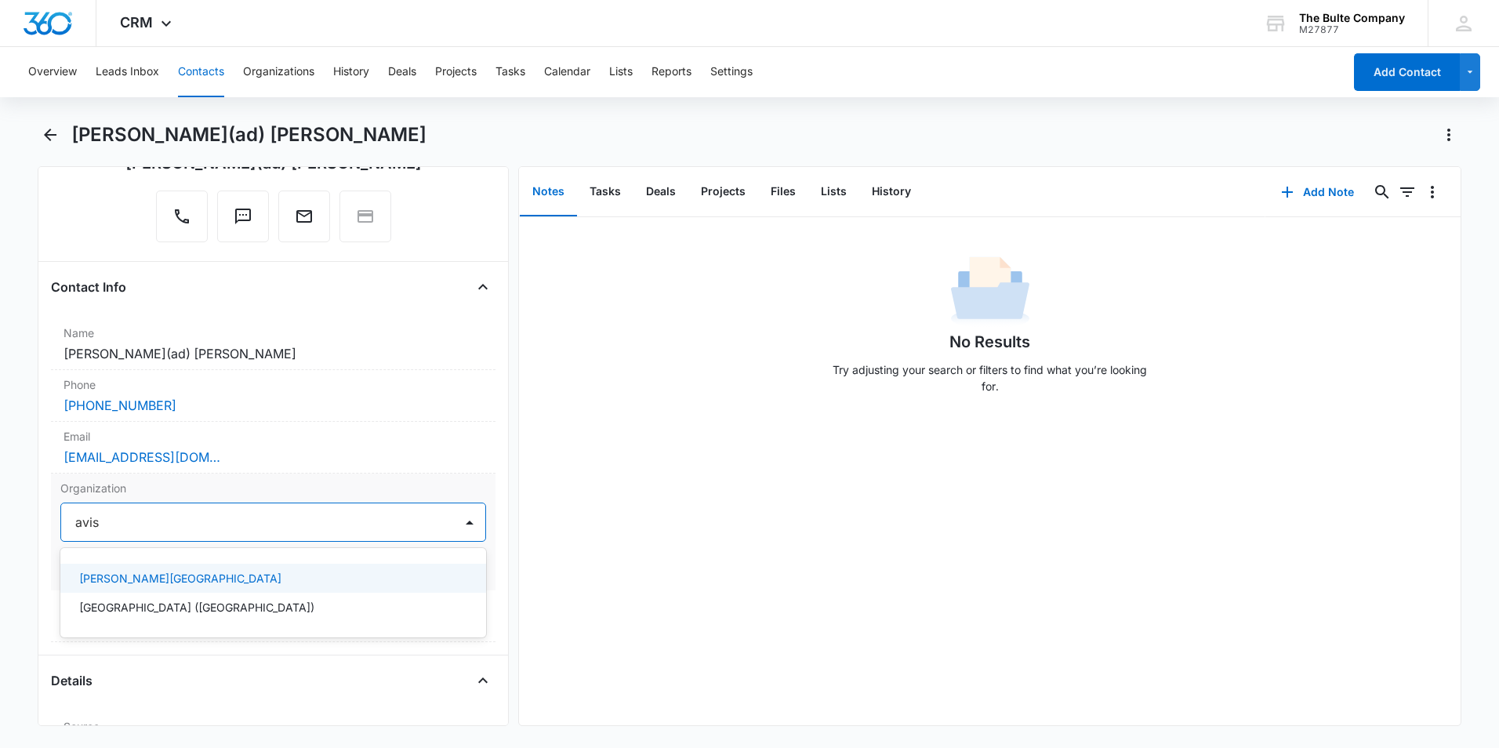
type input "avist"
click at [191, 582] on p "[GEOGRAPHIC_DATA] ([GEOGRAPHIC_DATA])" at bounding box center [196, 578] width 235 height 16
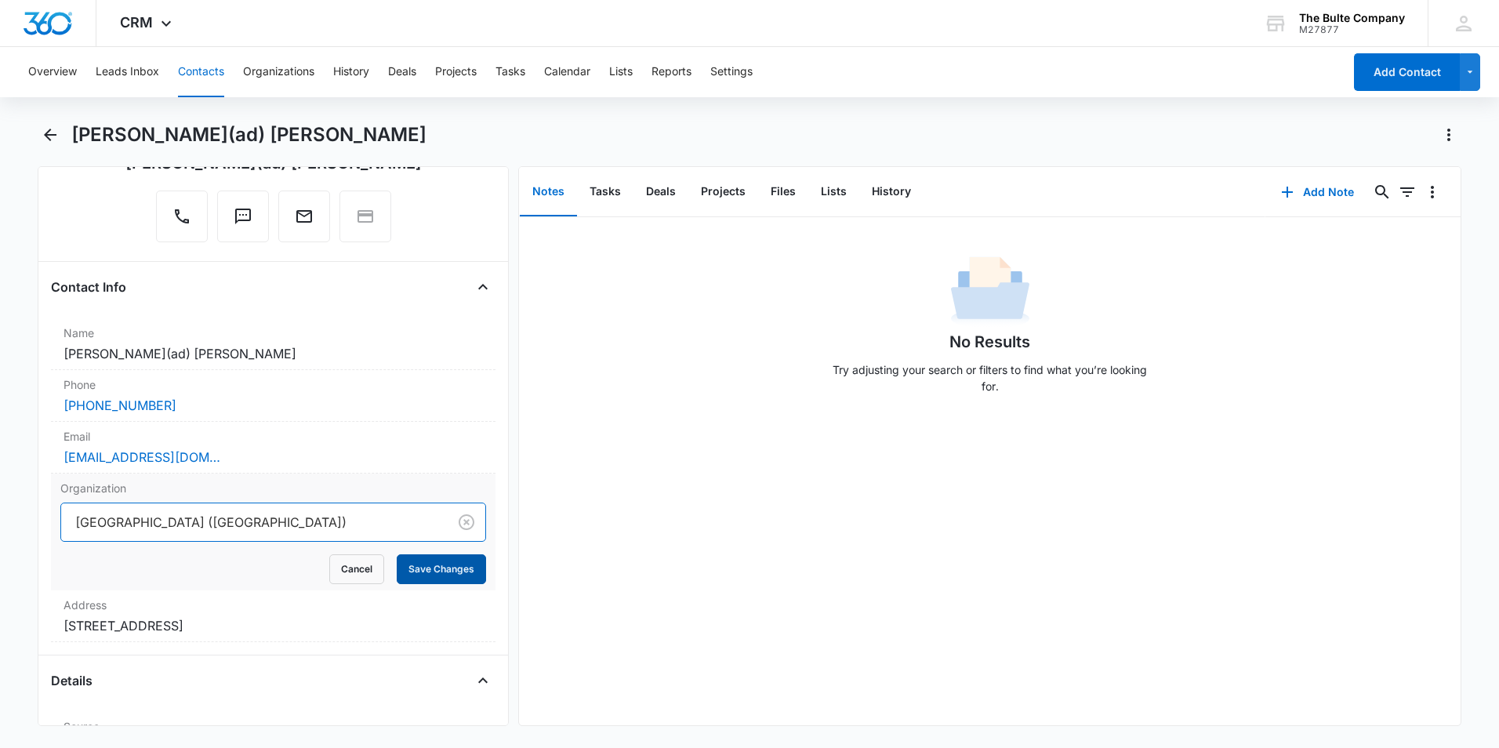
click at [430, 575] on button "Save Changes" at bounding box center [441, 569] width 89 height 30
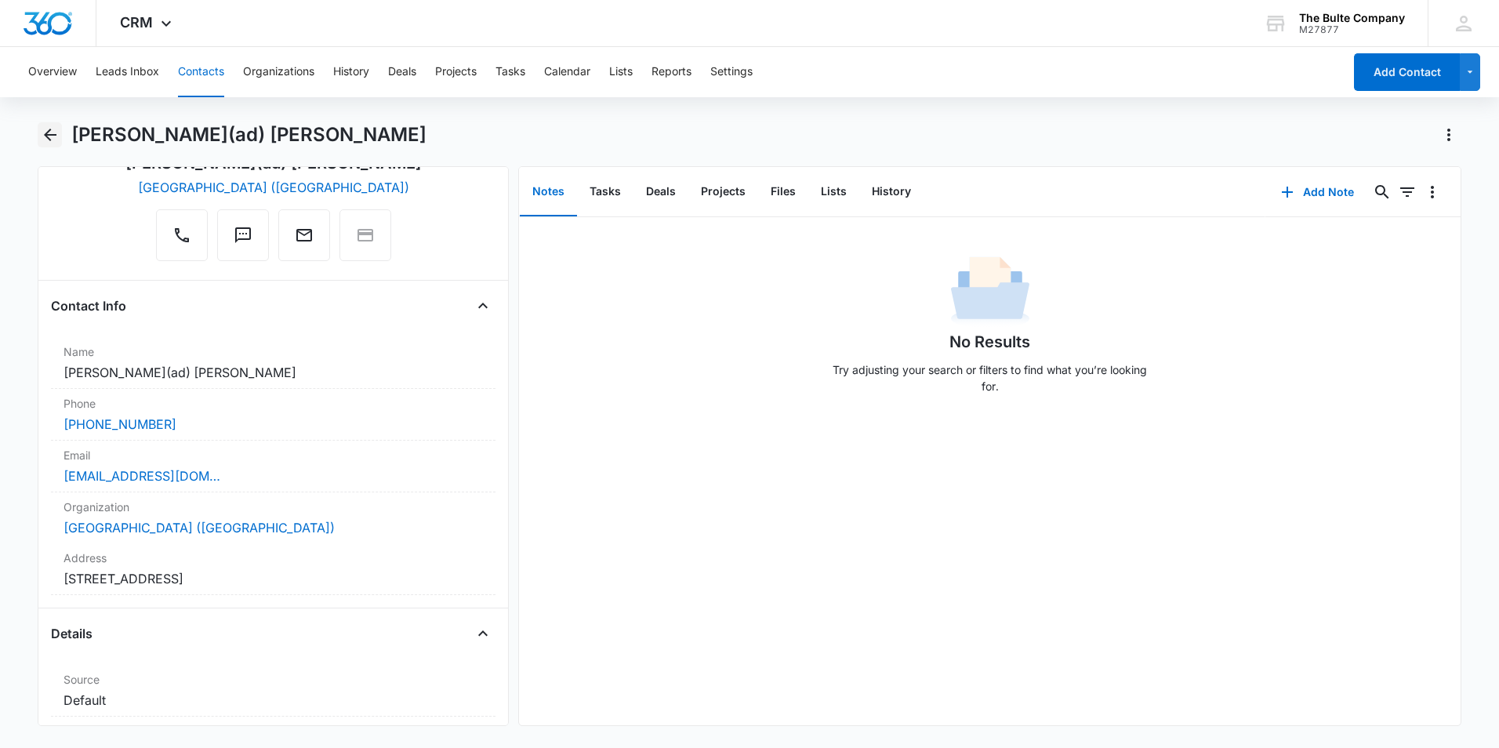
click at [44, 140] on icon "Back" at bounding box center [50, 134] width 19 height 19
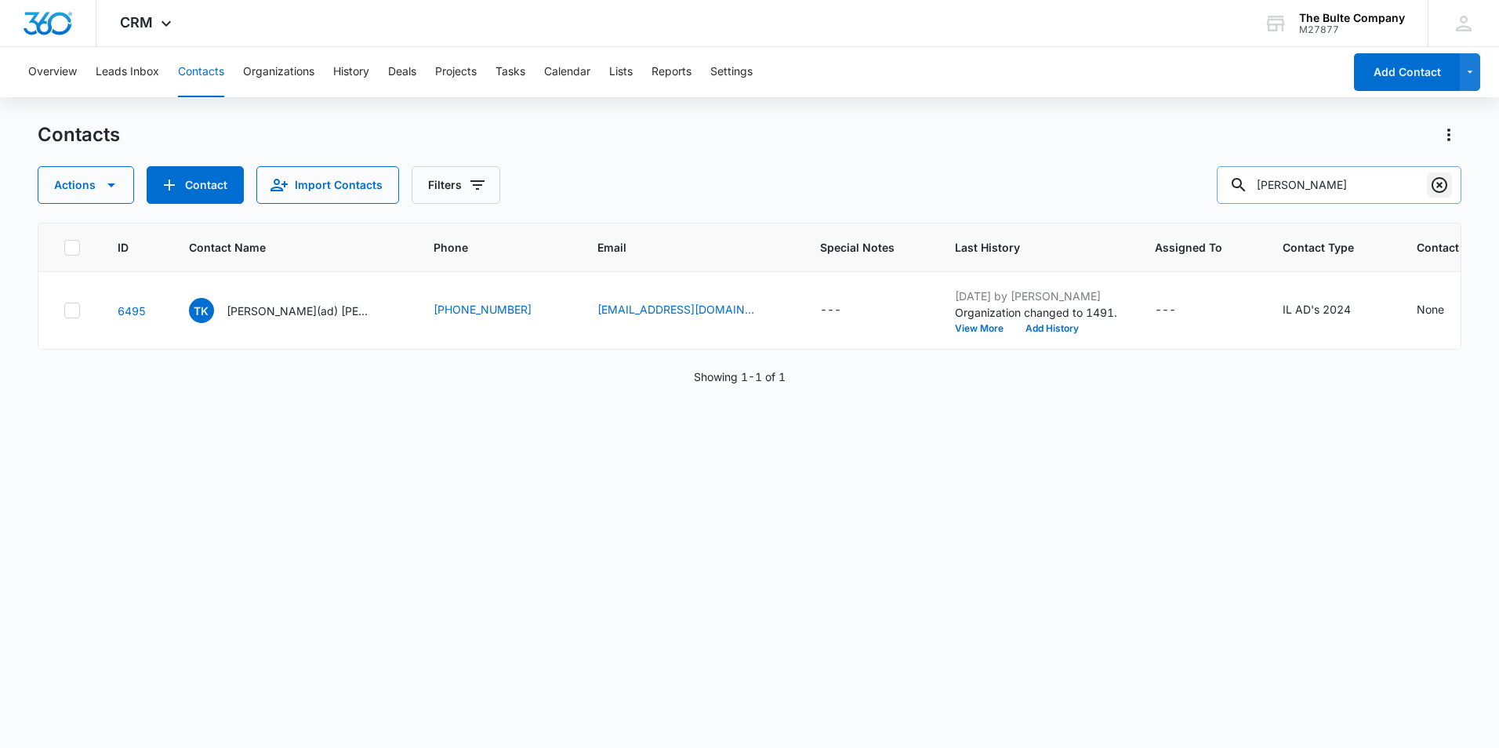
click at [1433, 190] on icon "Clear" at bounding box center [1439, 185] width 19 height 19
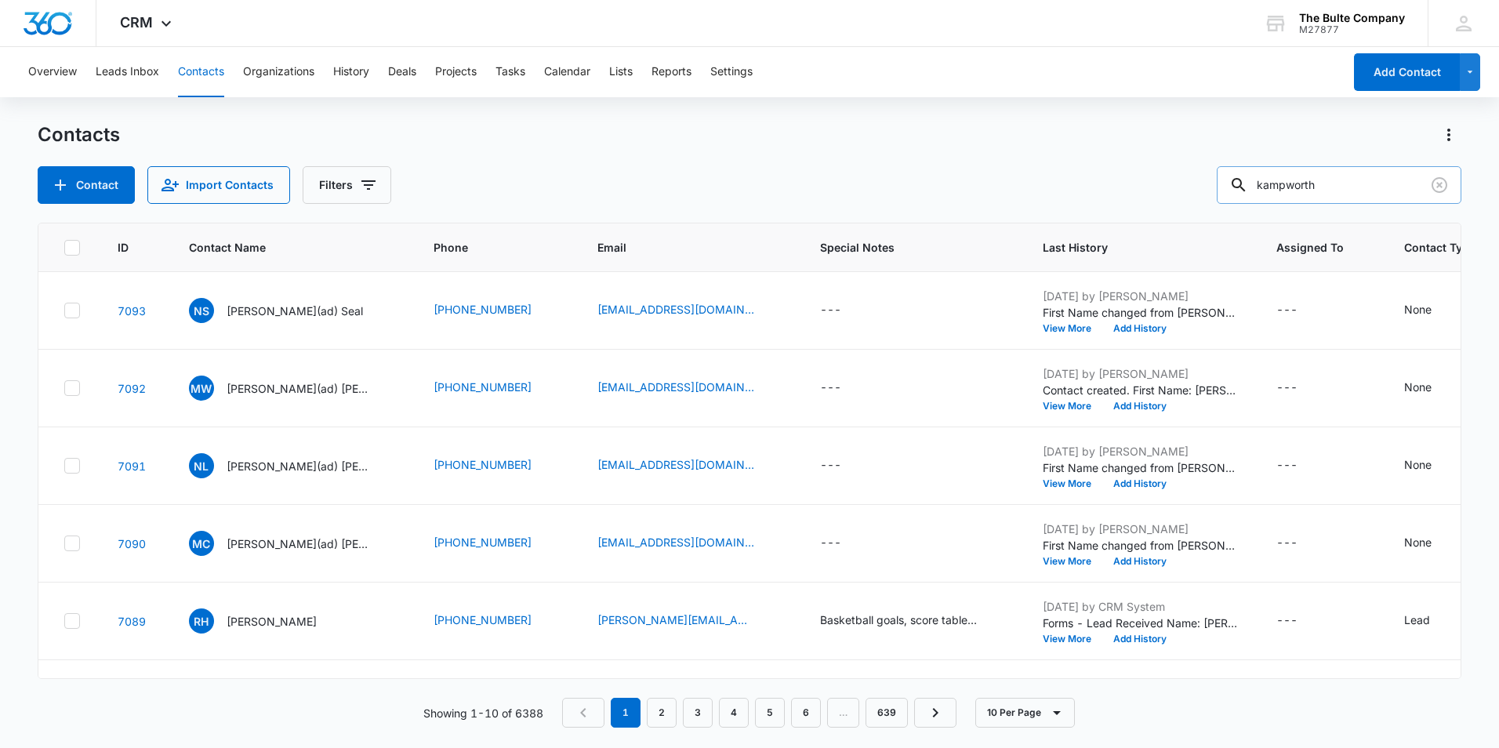
type input "kampworth"
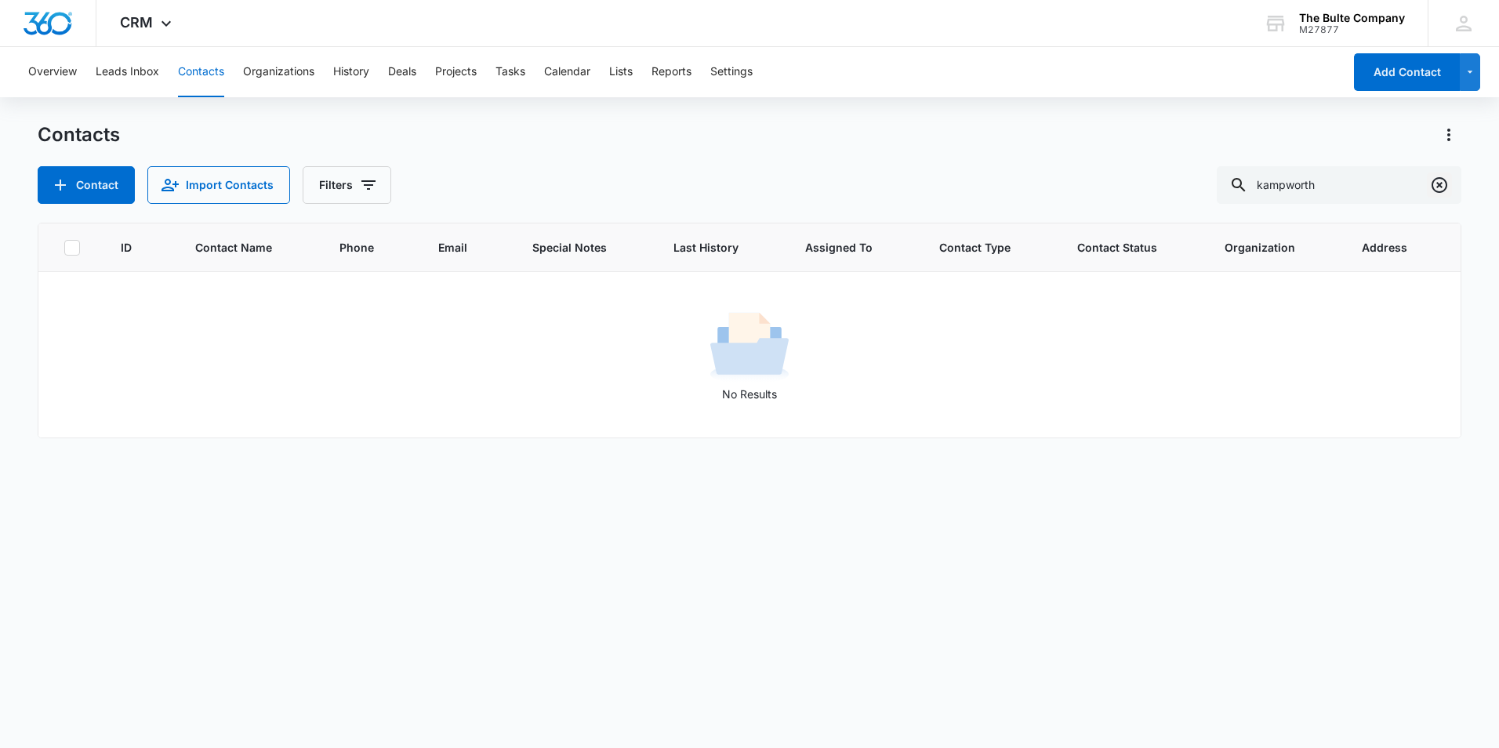
click at [1436, 194] on icon "Clear" at bounding box center [1439, 185] width 19 height 19
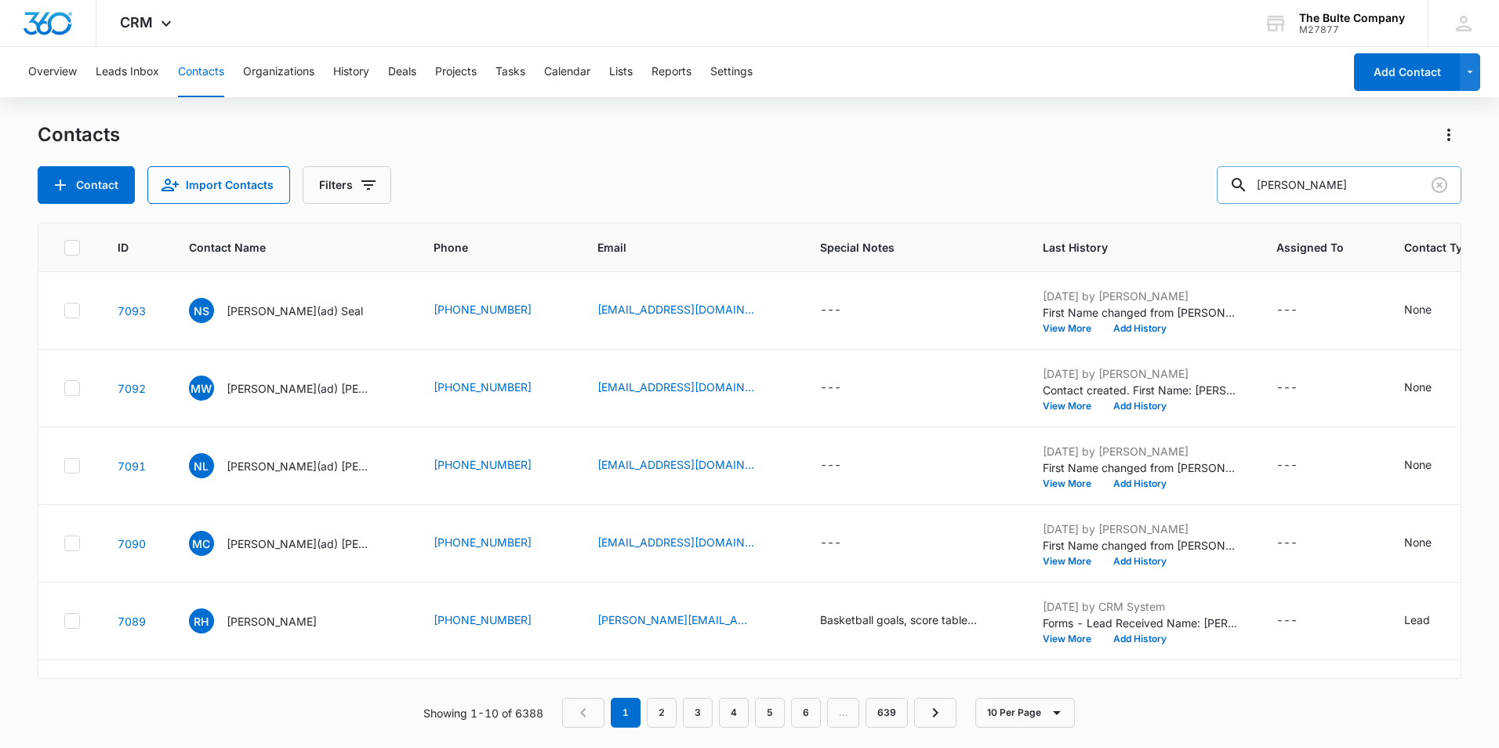
type input "[PERSON_NAME]"
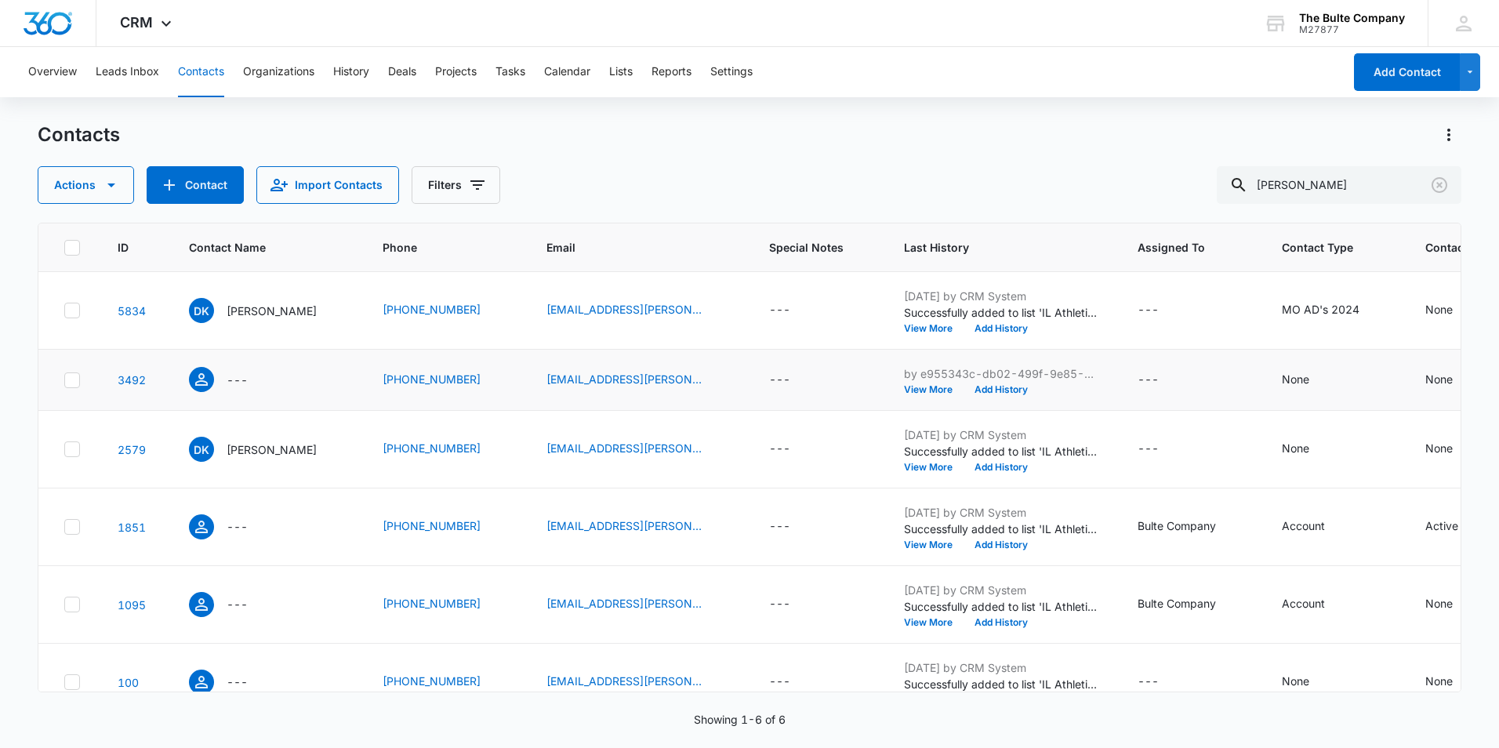
click at [76, 387] on icon at bounding box center [72, 380] width 14 height 14
click at [64, 380] on input "checkbox" at bounding box center [63, 379] width 1 height 1
click at [74, 456] on icon at bounding box center [72, 449] width 14 height 14
click at [64, 450] on input "checkbox" at bounding box center [63, 449] width 1 height 1
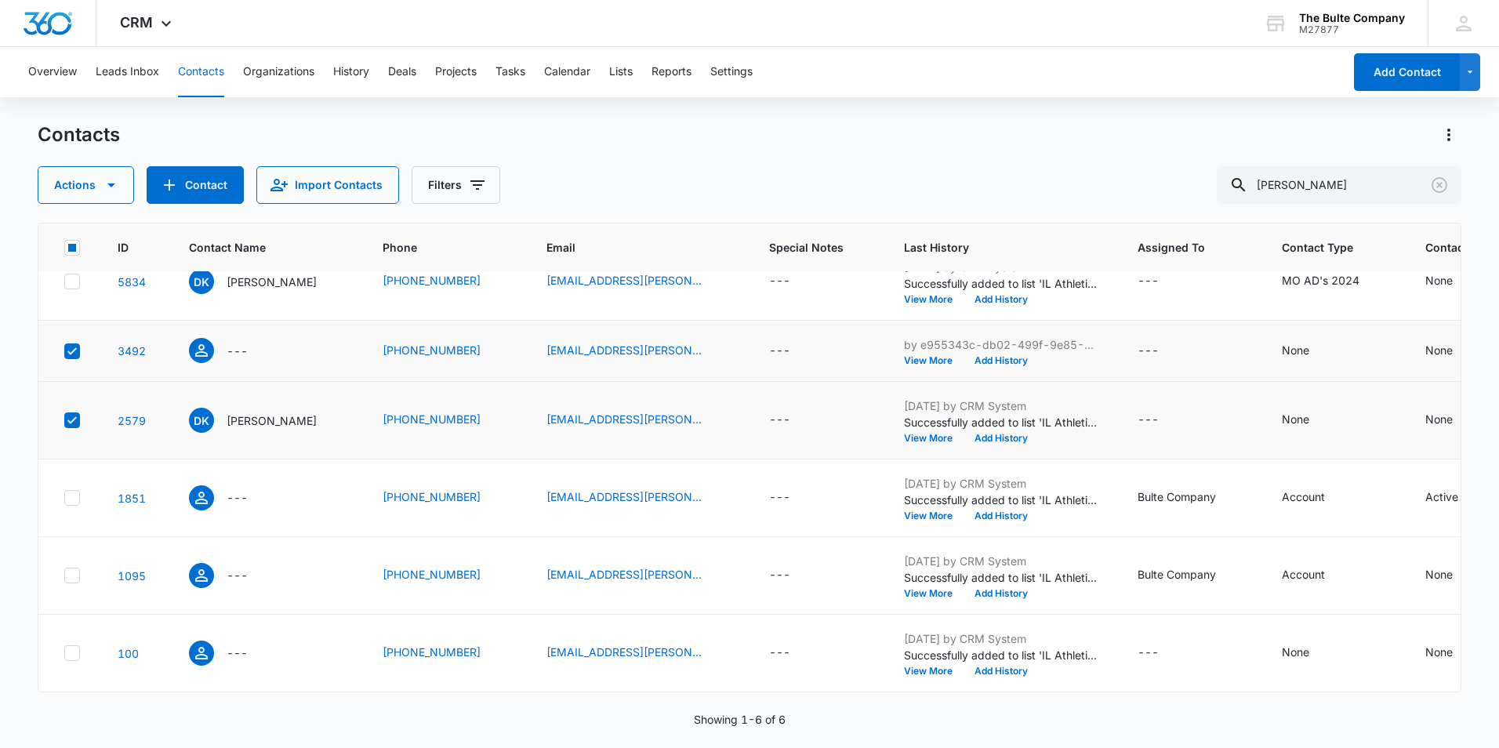
scroll to position [213, 0]
click at [67, 491] on icon at bounding box center [72, 498] width 14 height 14
click at [64, 498] on input "checkbox" at bounding box center [63, 498] width 1 height 1
click at [65, 568] on icon at bounding box center [72, 575] width 14 height 14
click at [64, 575] on input "checkbox" at bounding box center [63, 575] width 1 height 1
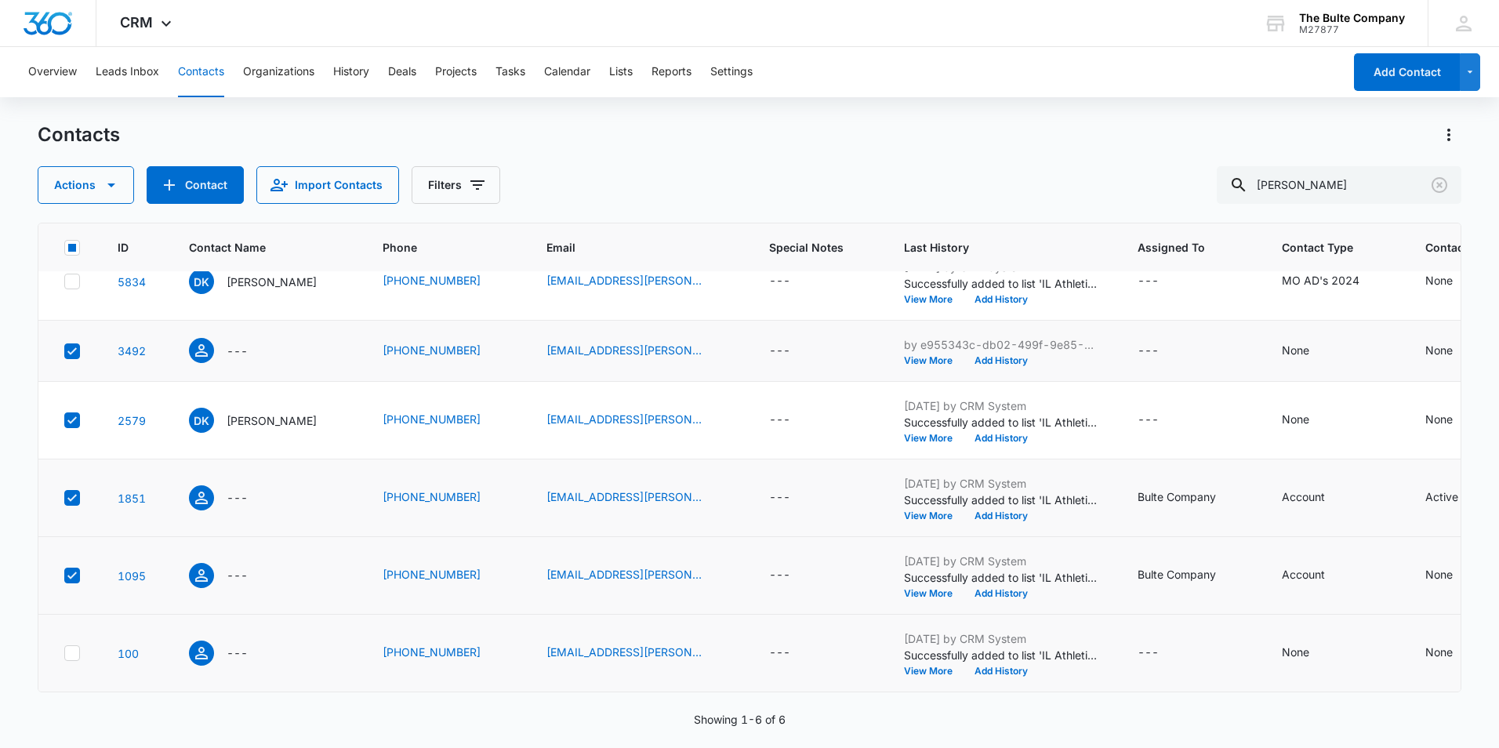
click at [67, 646] on icon at bounding box center [72, 653] width 14 height 14
click at [64, 653] on input "checkbox" at bounding box center [63, 653] width 1 height 1
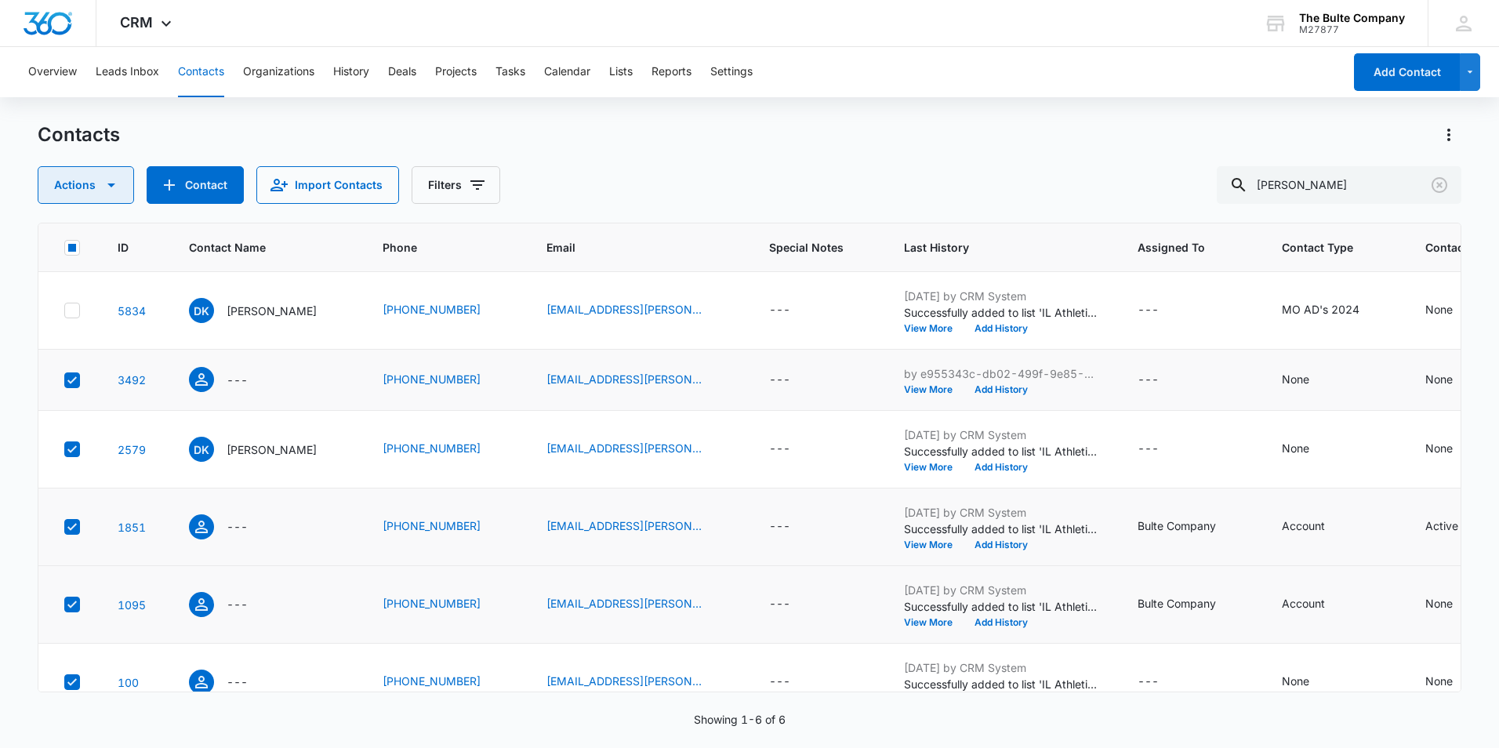
click at [108, 175] on button "Actions" at bounding box center [86, 185] width 96 height 38
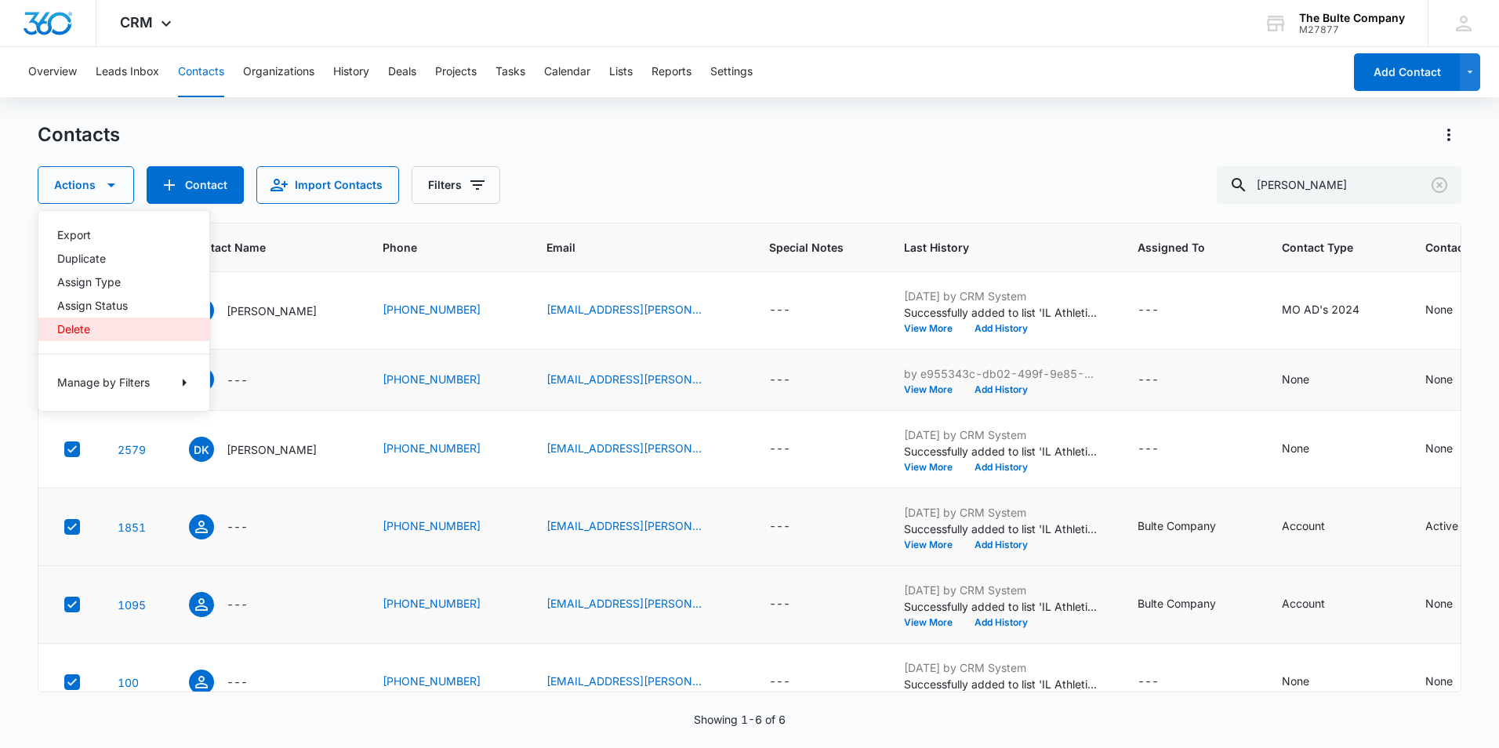
click at [118, 321] on button "Delete" at bounding box center [123, 329] width 171 height 24
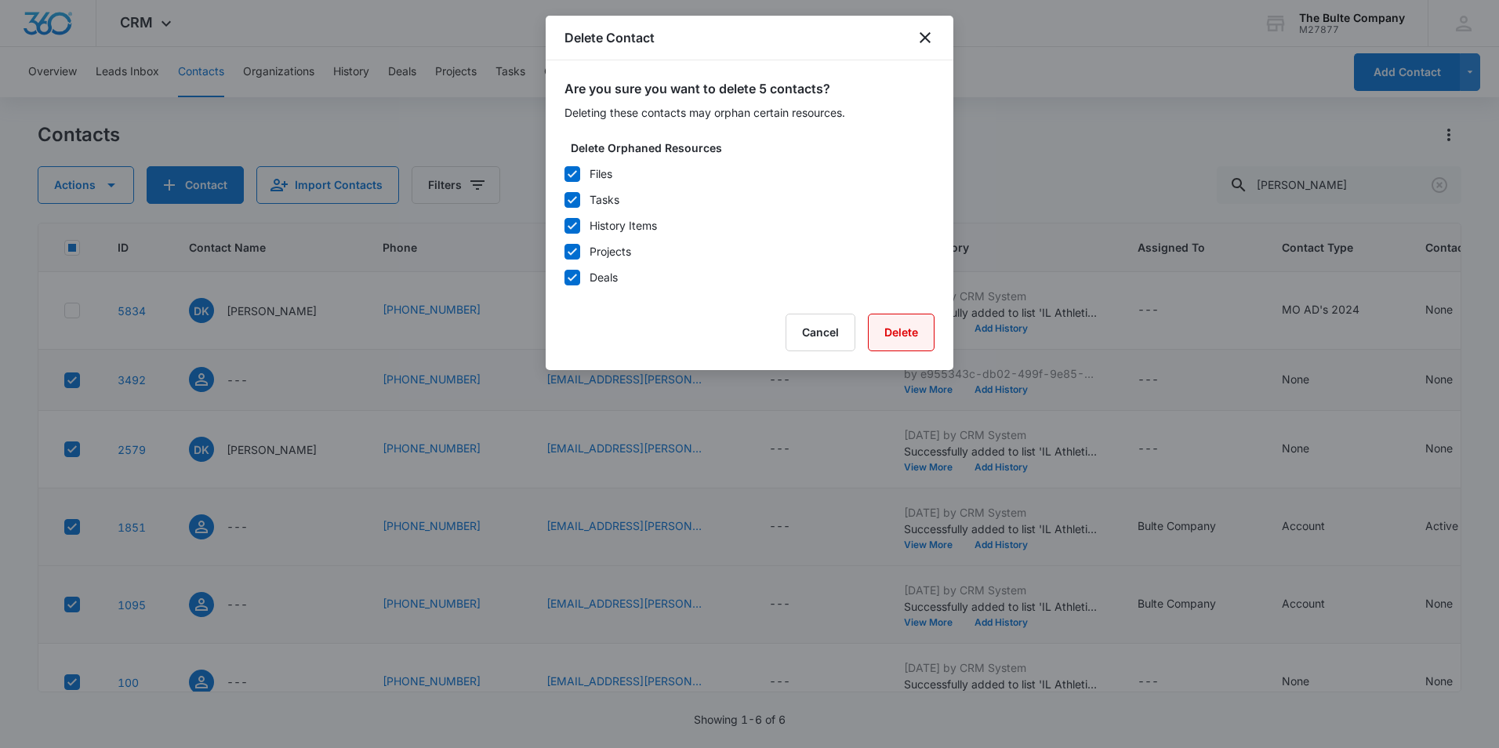
click at [881, 335] on button "Delete" at bounding box center [901, 333] width 67 height 38
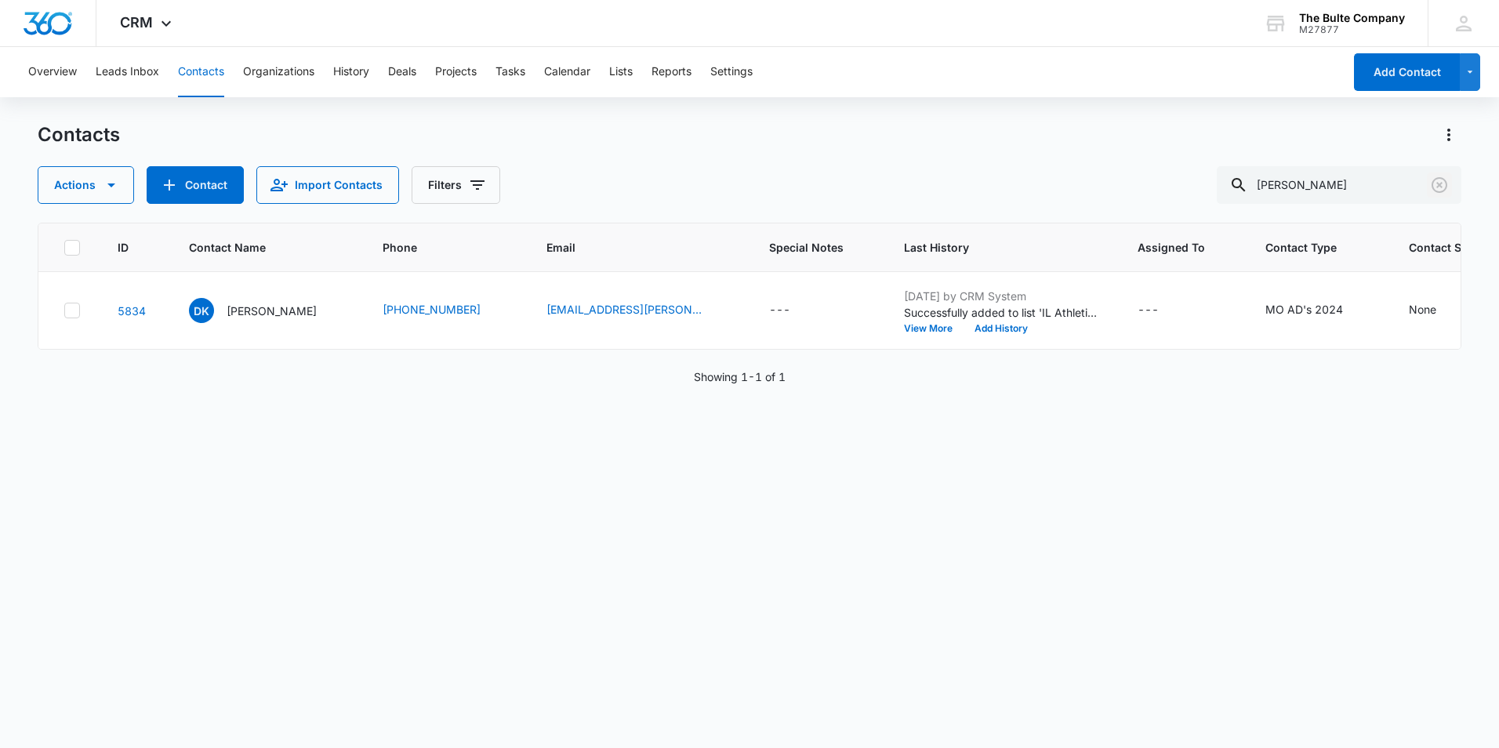
click at [1440, 180] on icon "Clear" at bounding box center [1439, 185] width 19 height 19
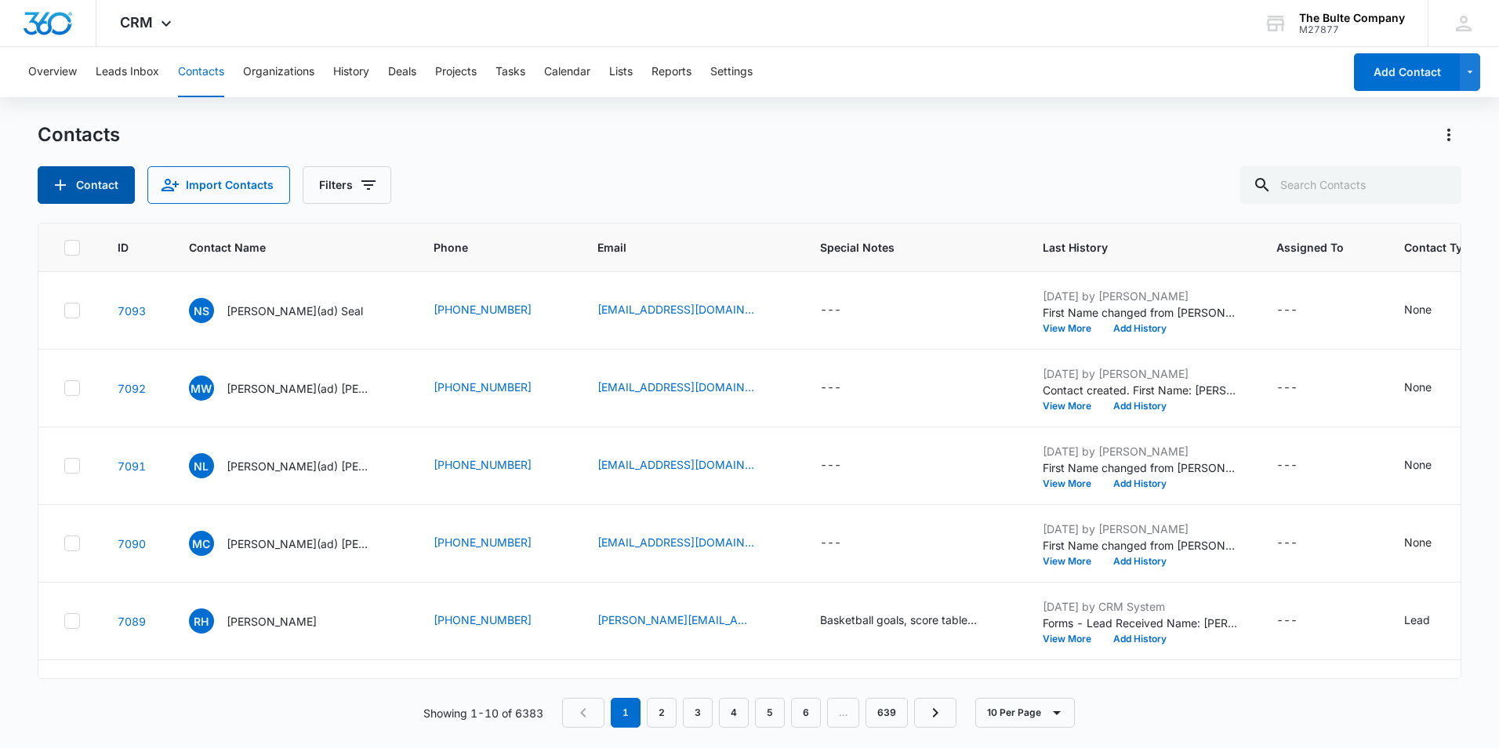
click at [108, 179] on button "Contact" at bounding box center [86, 185] width 97 height 38
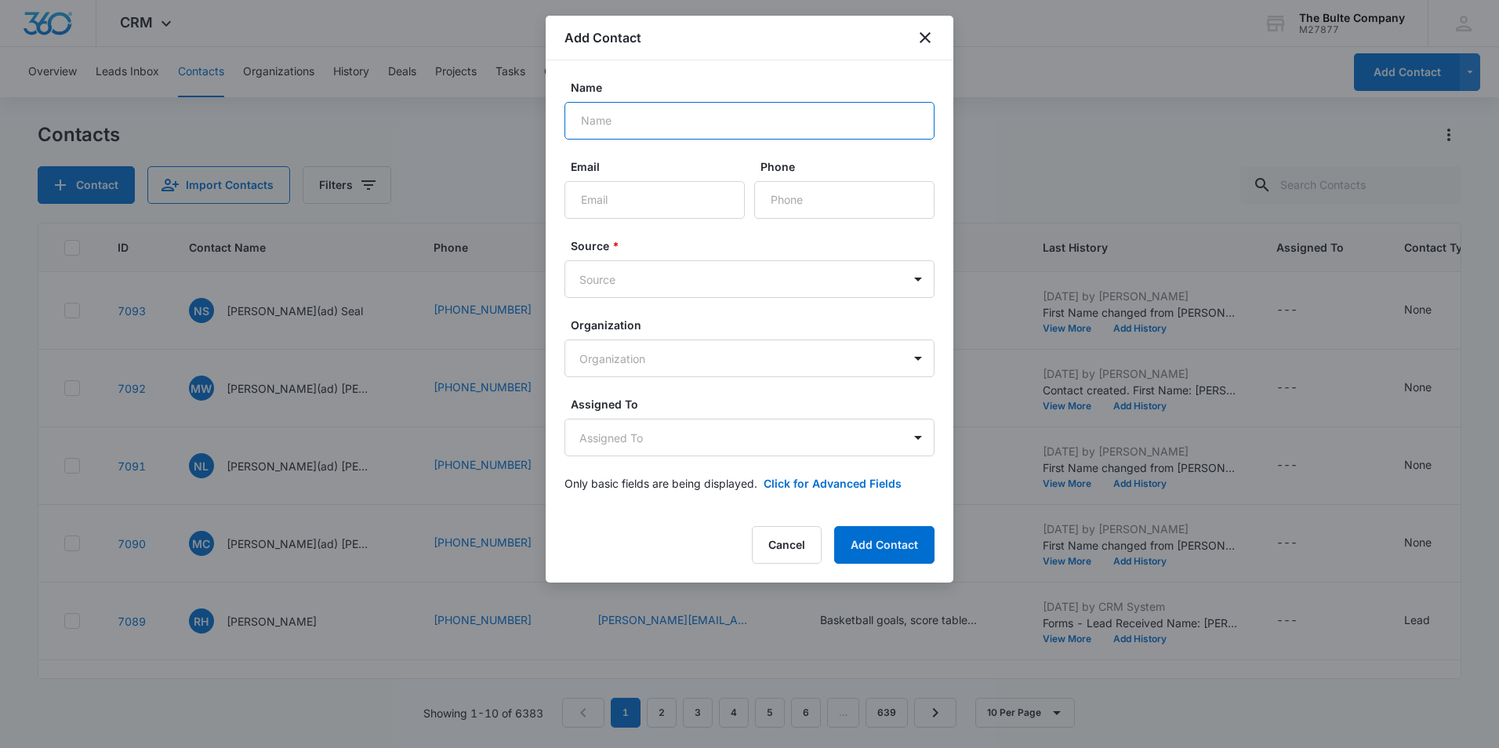
paste input "[PERSON_NAME]"
click at [619, 121] on input "[PERSON_NAME]" at bounding box center [749, 121] width 370 height 38
type input "Becca(ad) [PERSON_NAME]"
click at [653, 203] on input "Email" at bounding box center [654, 200] width 180 height 38
paste input "[EMAIL_ADDRESS][DOMAIN_NAME]"
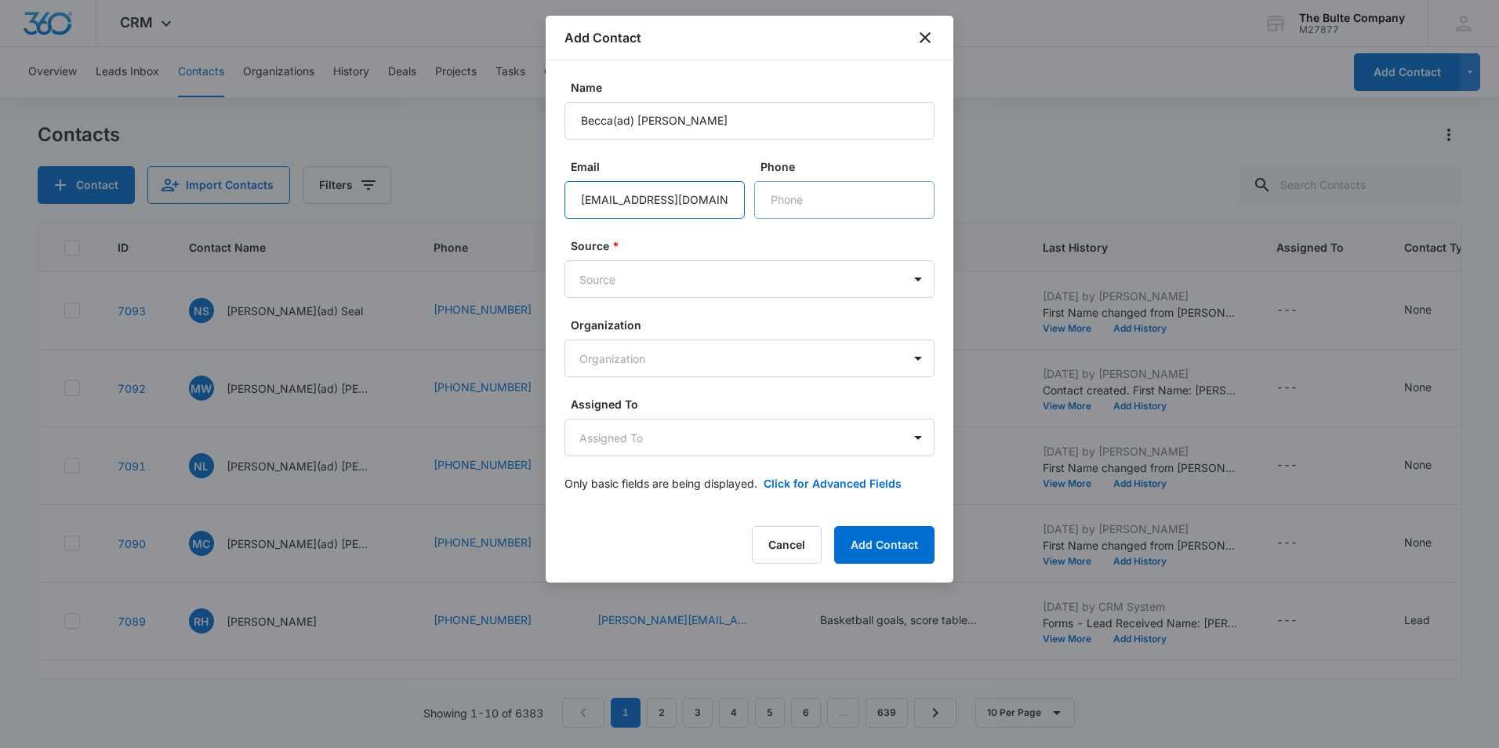
type input "[EMAIL_ADDRESS][DOMAIN_NAME]"
click at [824, 203] on input "Phone" at bounding box center [844, 200] width 180 height 38
paste input "[PHONE_NUMBER]"
type input "[PHONE_NUMBER]"
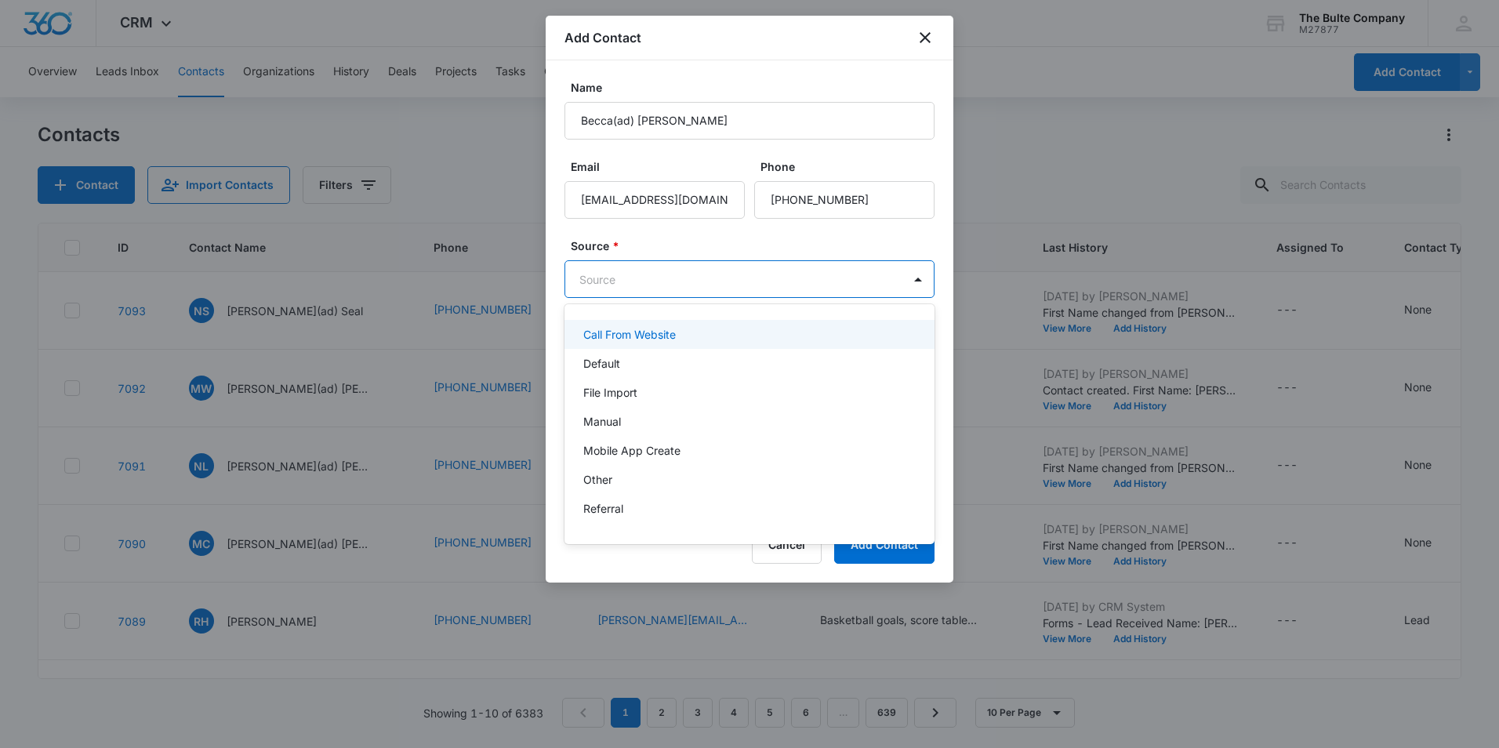
click at [738, 274] on body "CRM Apps Reputation Websites Forms CRM Email Social Content Ads Intelligence Fi…" at bounding box center [749, 374] width 1499 height 748
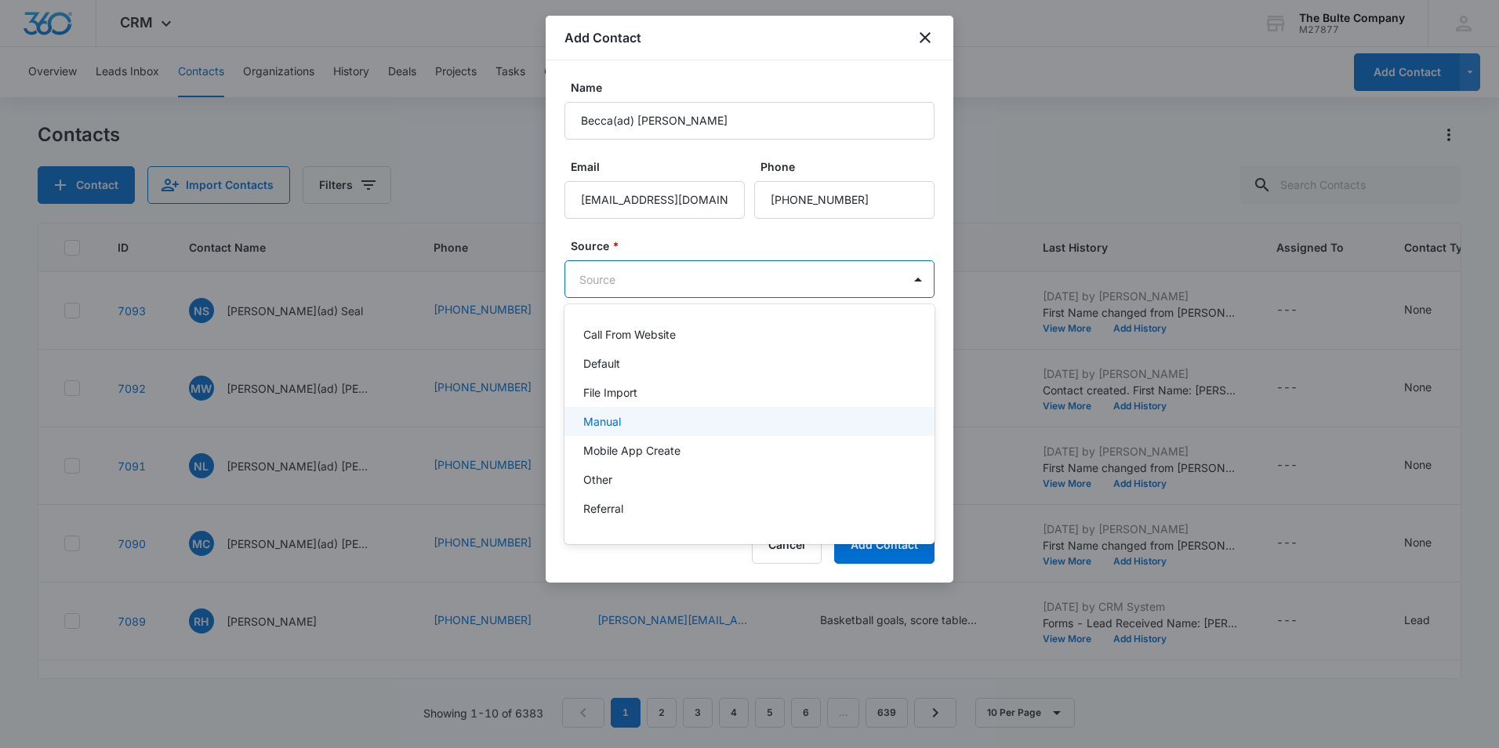
click at [694, 415] on div "Manual" at bounding box center [747, 421] width 329 height 16
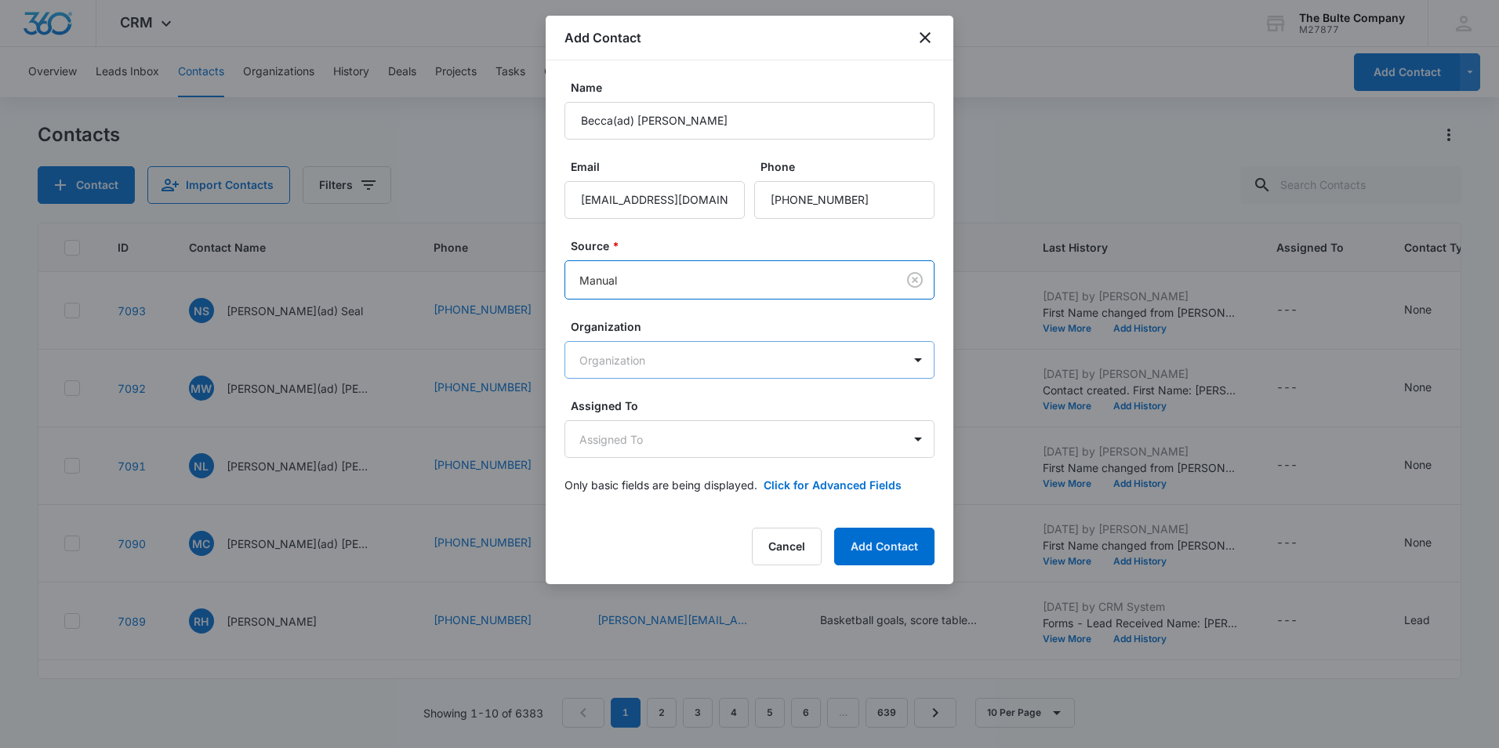
click at [823, 359] on body "CRM Apps Reputation Websites Forms CRM Email Social Content Ads Intelligence Fi…" at bounding box center [749, 374] width 1499 height 748
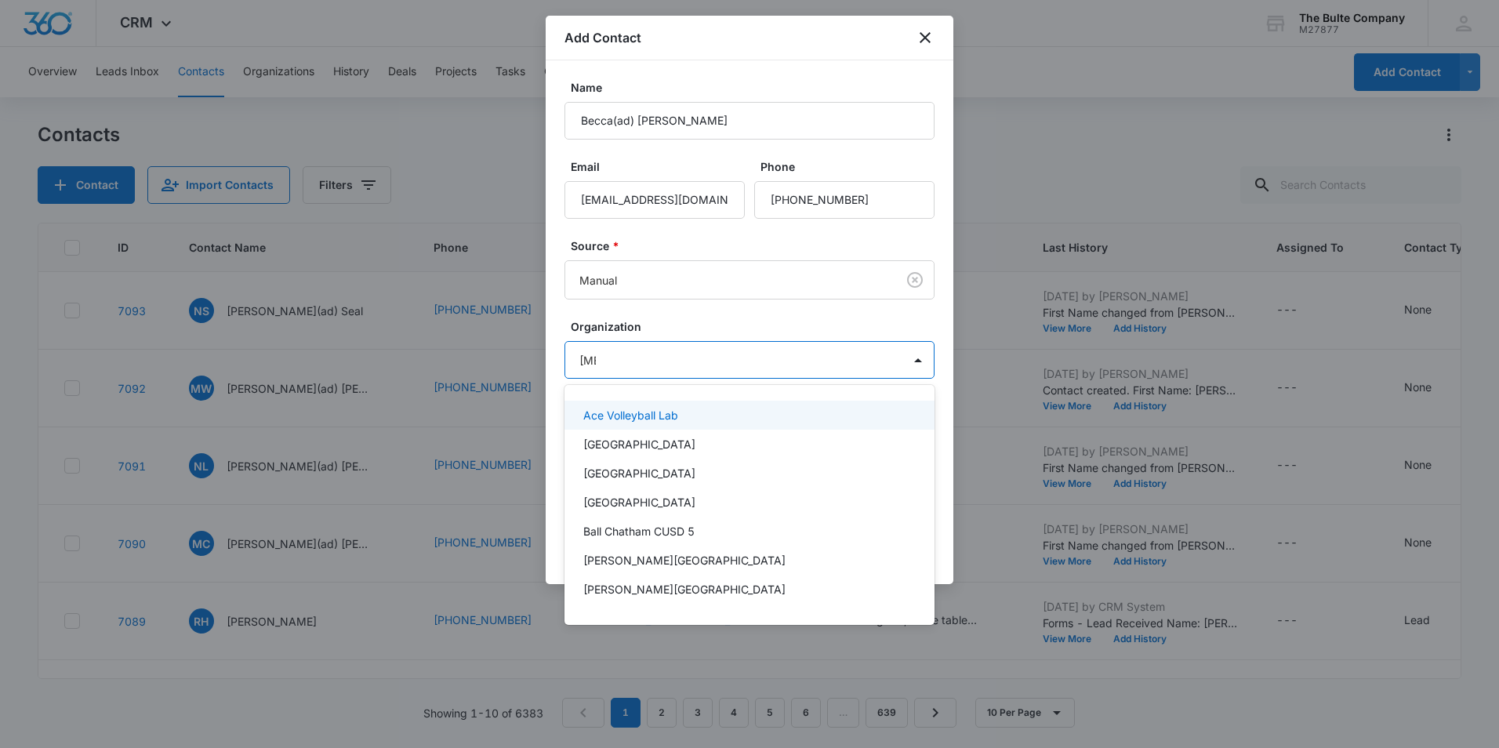
type input "ball"
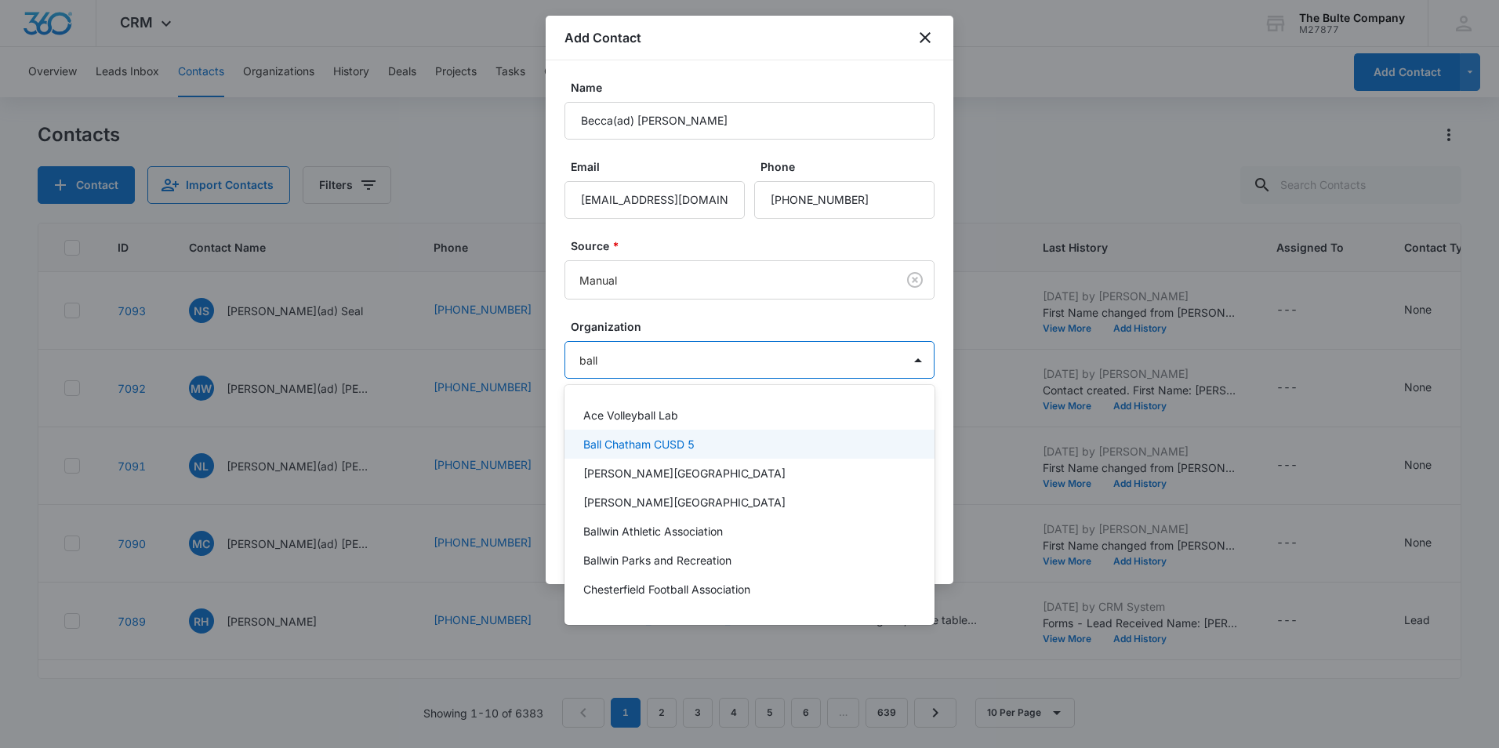
click at [760, 438] on div "Ball Chatham CUSD 5" at bounding box center [747, 444] width 329 height 16
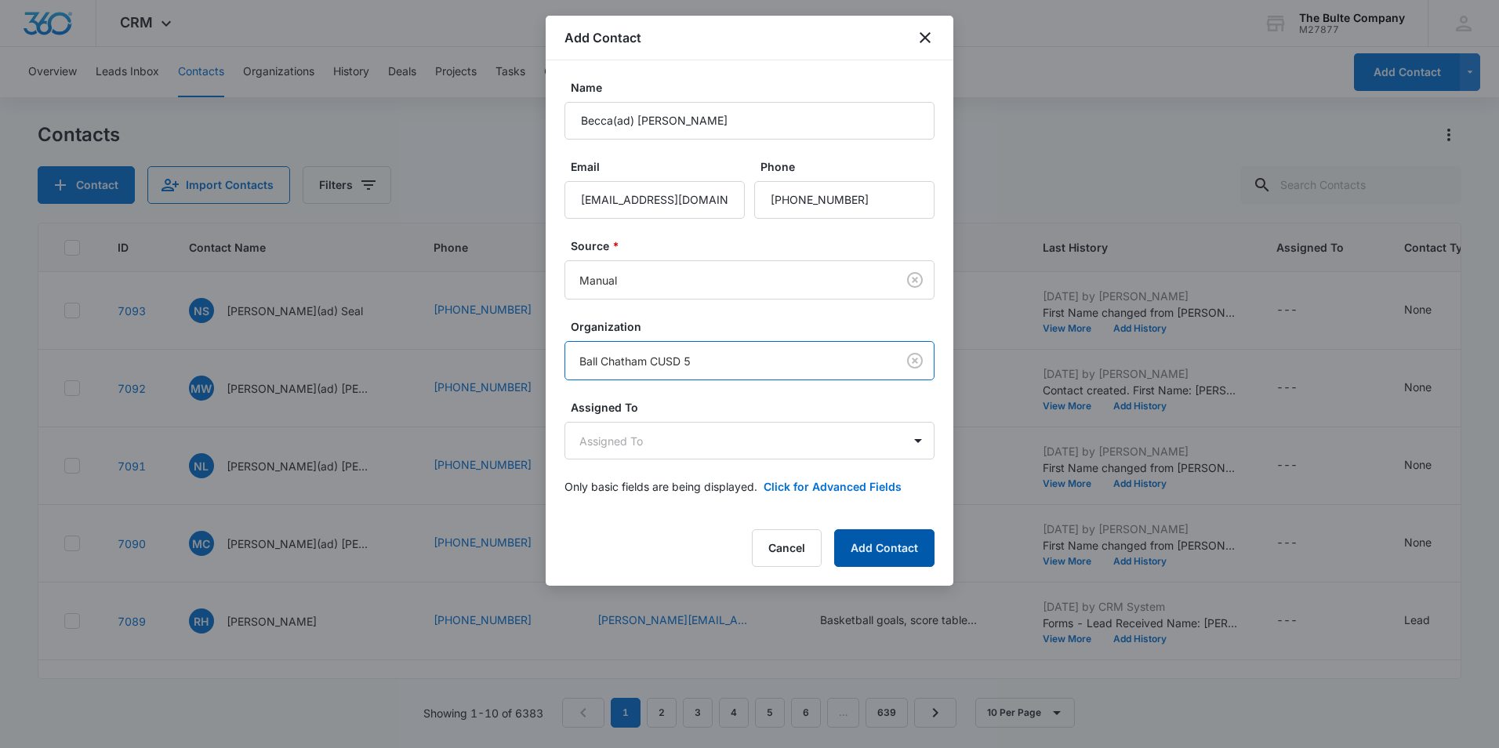
click at [885, 547] on button "Add Contact" at bounding box center [884, 548] width 100 height 38
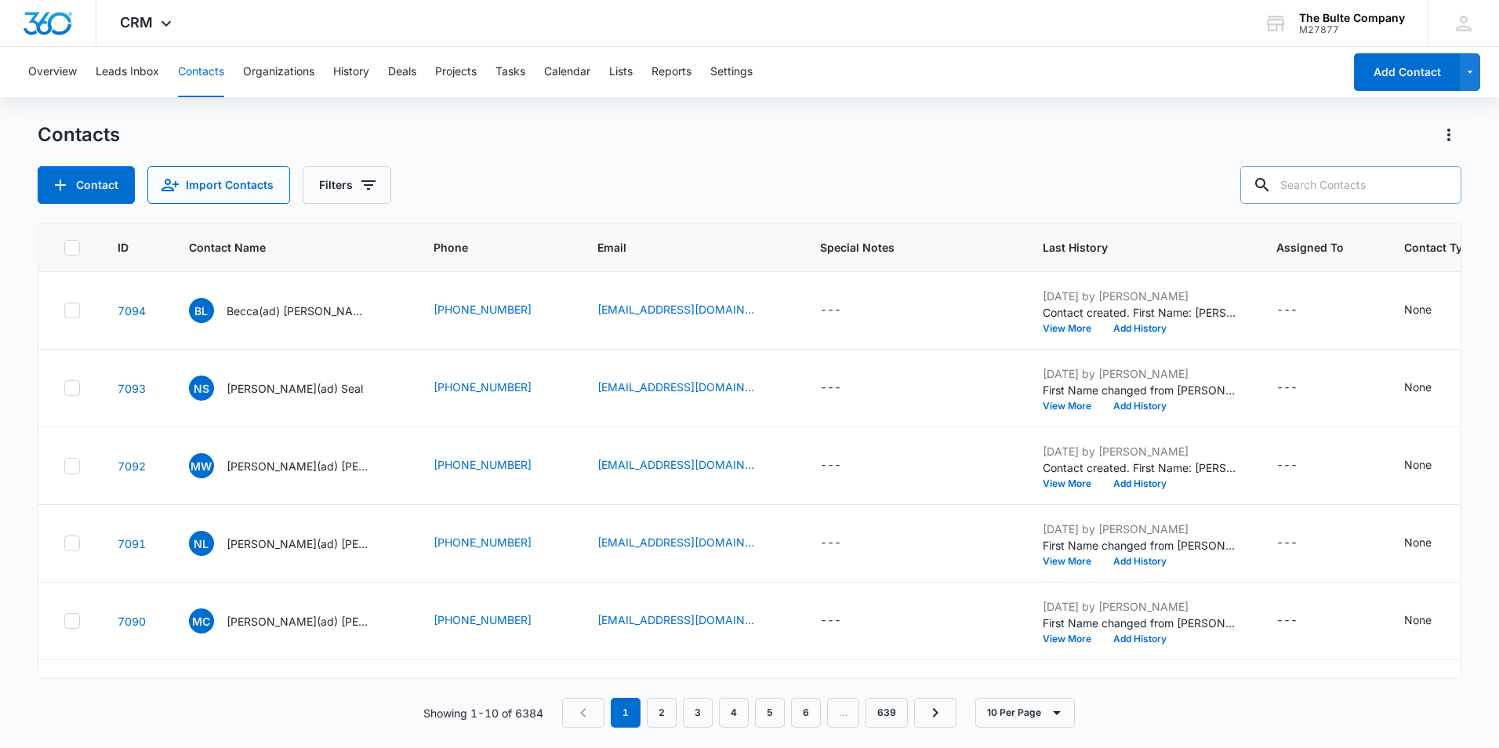
click at [1298, 187] on input "text" at bounding box center [1350, 185] width 221 height 38
type input "[PERSON_NAME]"
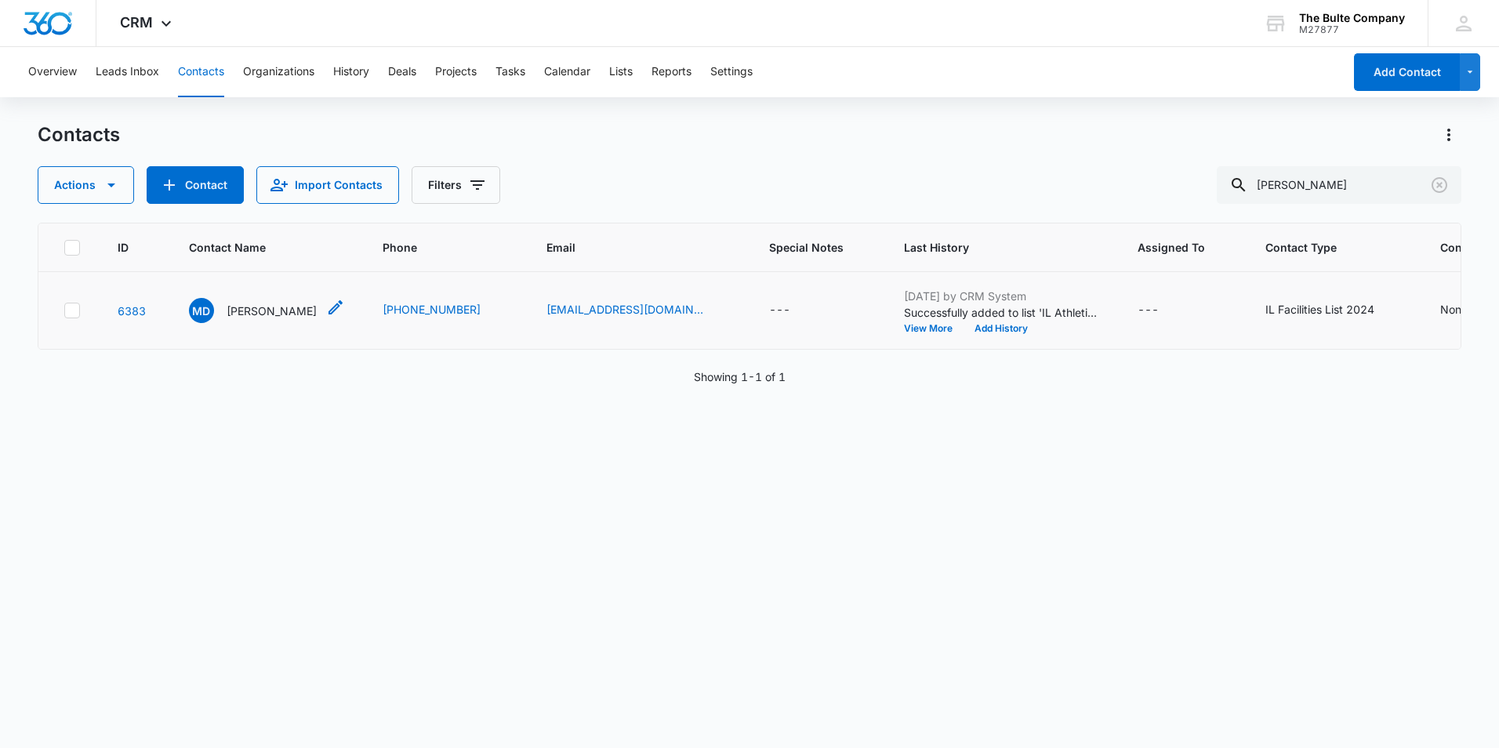
click at [326, 317] on icon "Contact Name - Michael Dobbs - Select to Edit Field" at bounding box center [335, 307] width 19 height 19
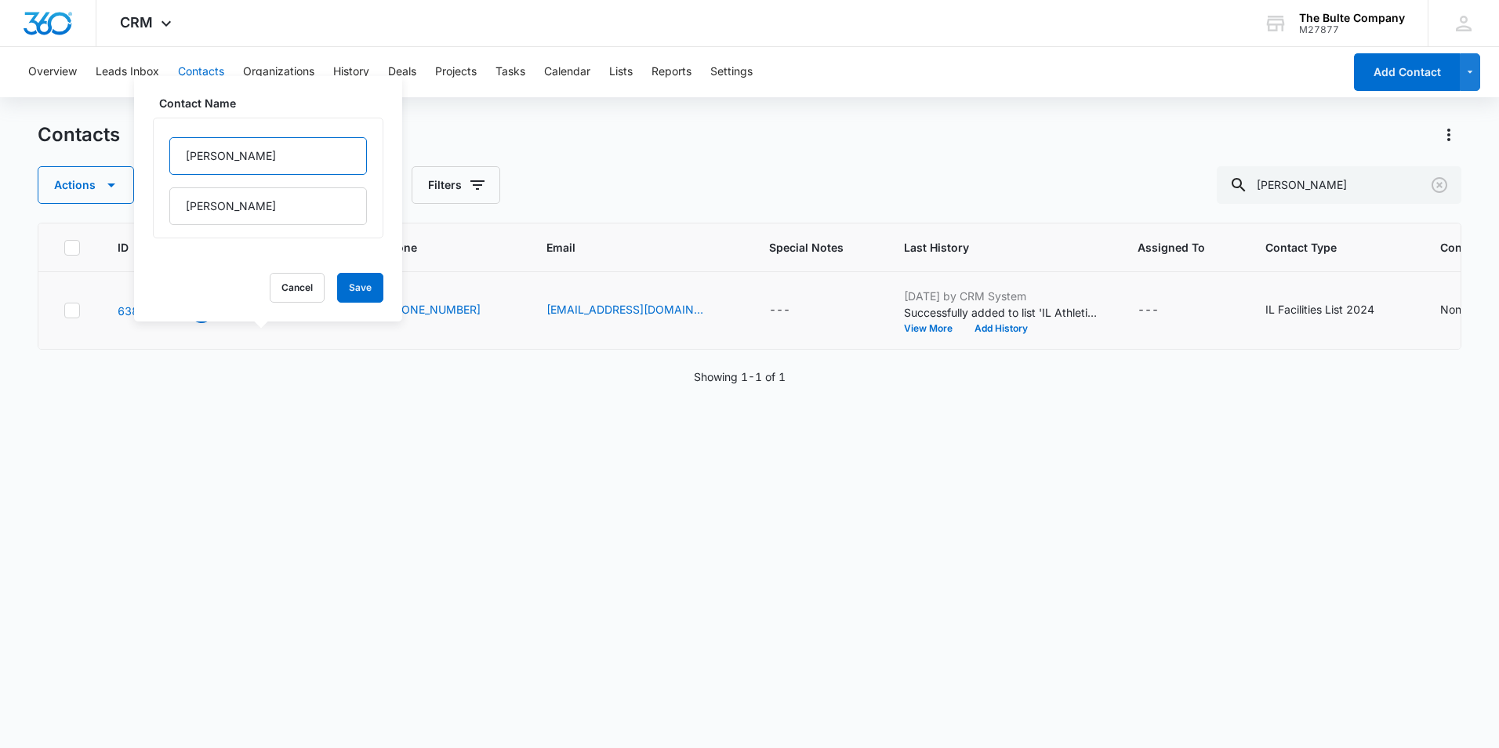
click at [237, 158] on input "[PERSON_NAME]" at bounding box center [268, 156] width 198 height 38
type input "[PERSON_NAME](facs)"
click at [362, 294] on button "Save" at bounding box center [360, 288] width 46 height 30
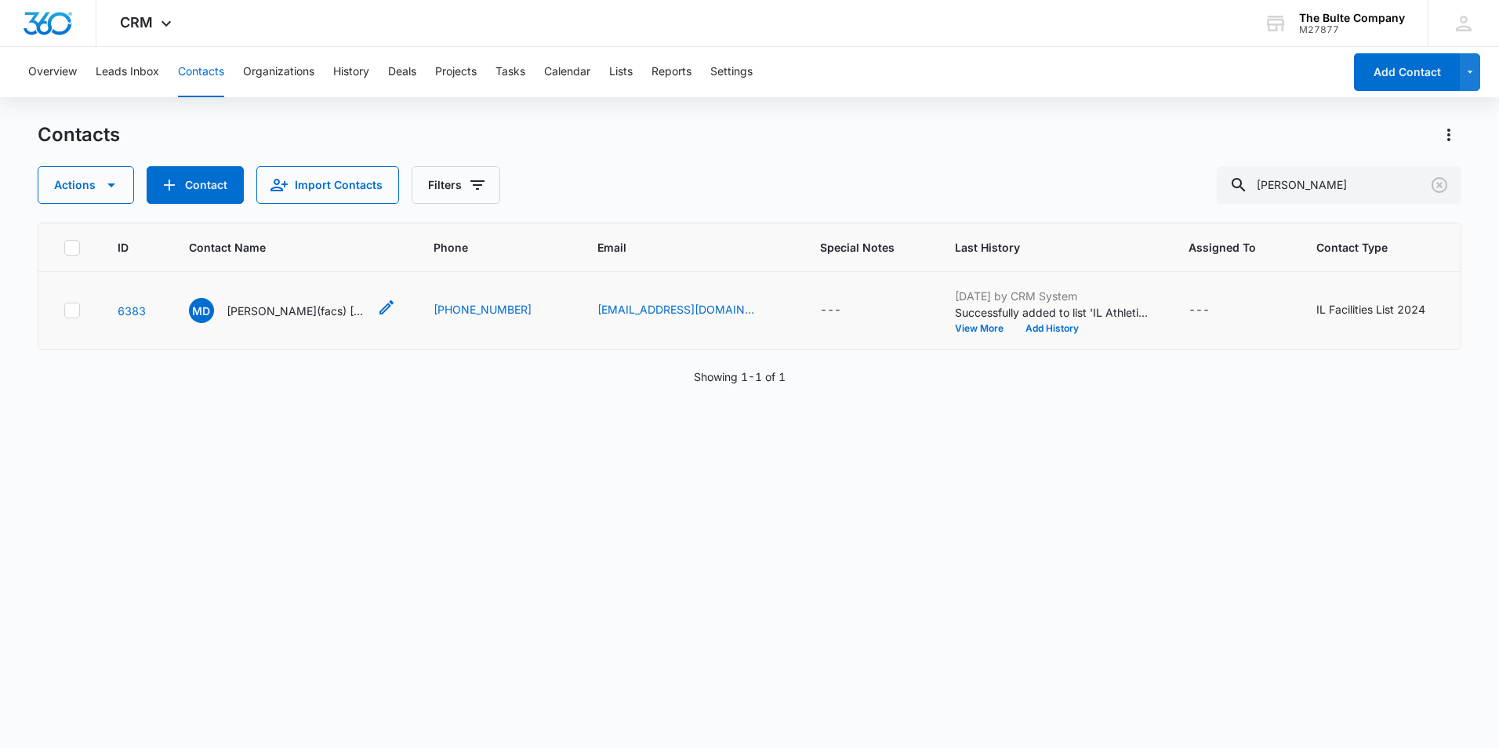
click at [266, 323] on div "MD [PERSON_NAME](facs) [PERSON_NAME]" at bounding box center [278, 310] width 179 height 25
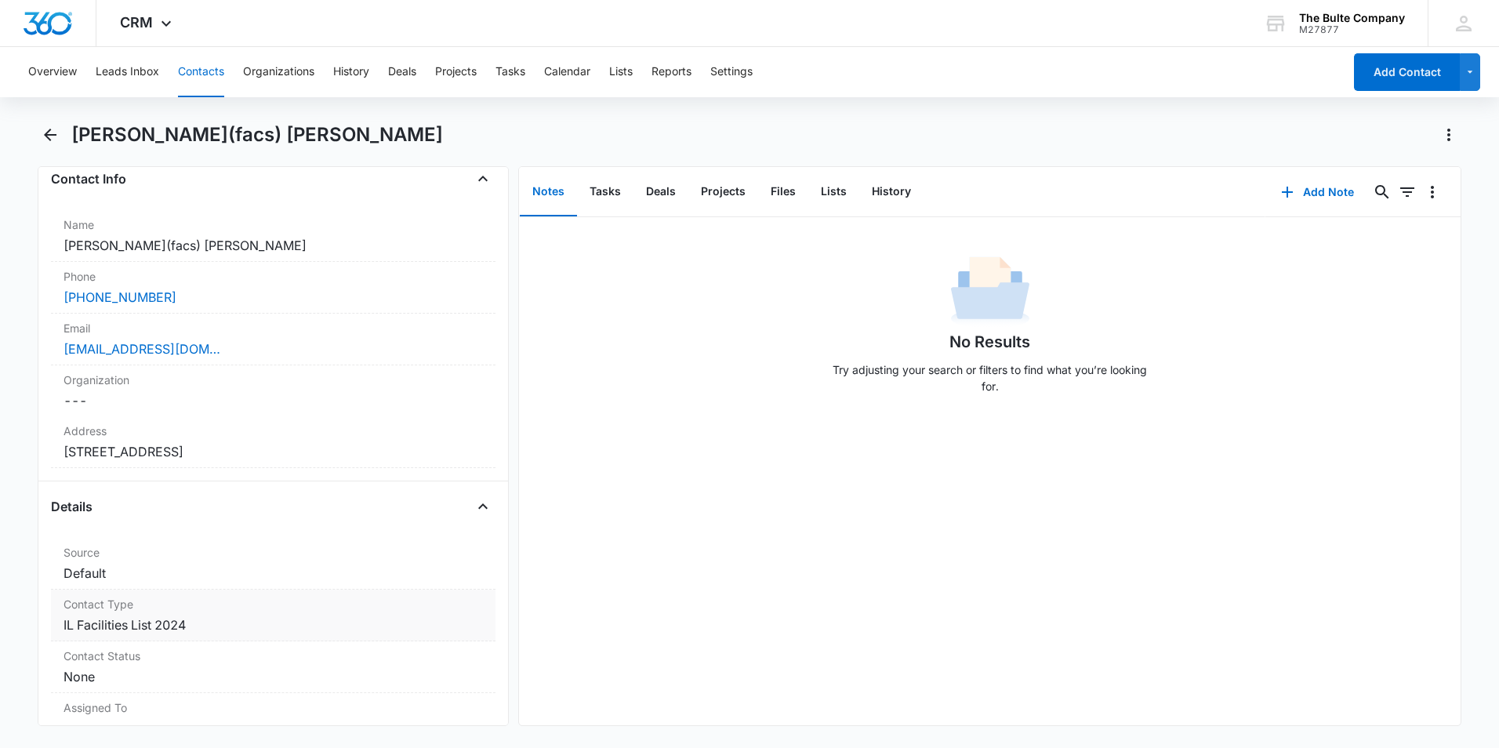
scroll to position [314, 0]
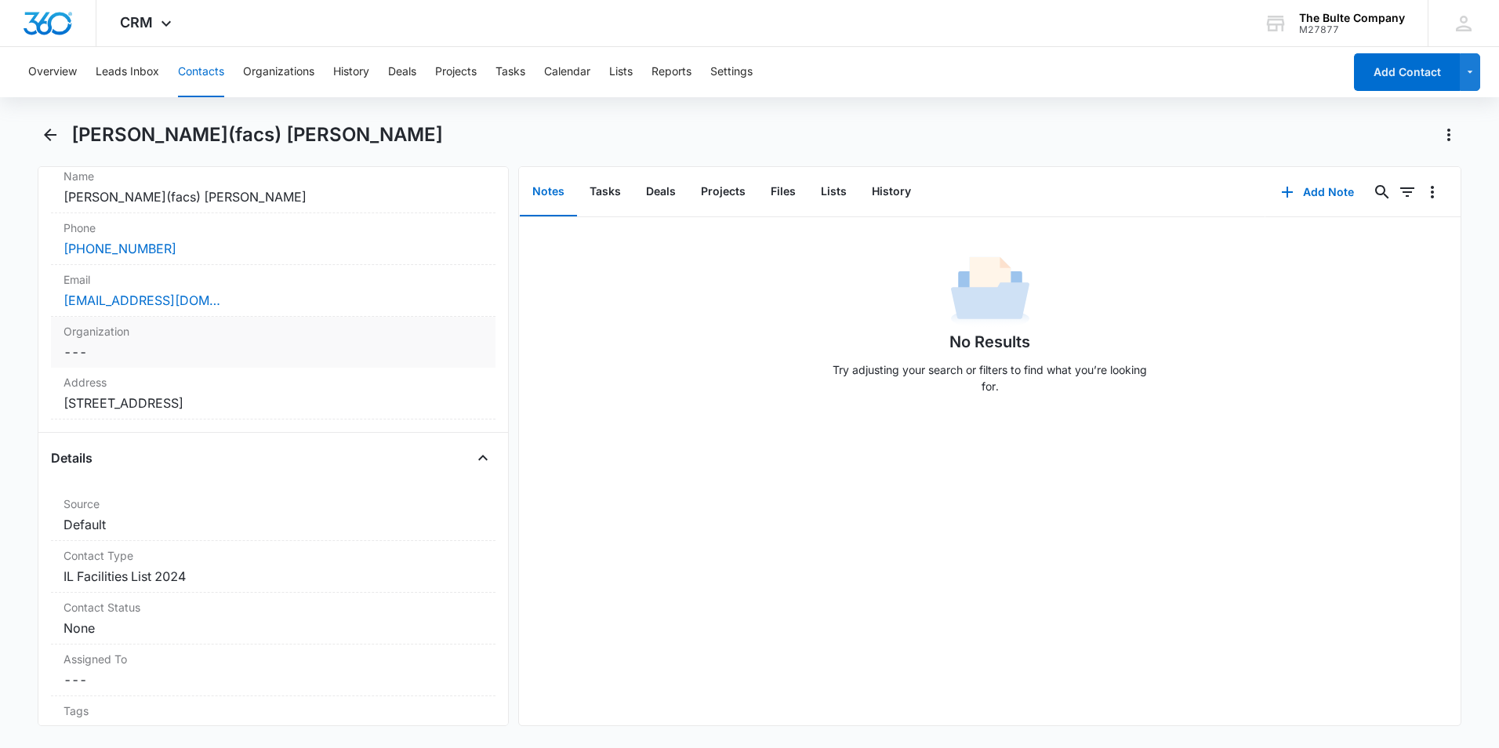
click at [185, 339] on label "Organization" at bounding box center [272, 331] width 419 height 16
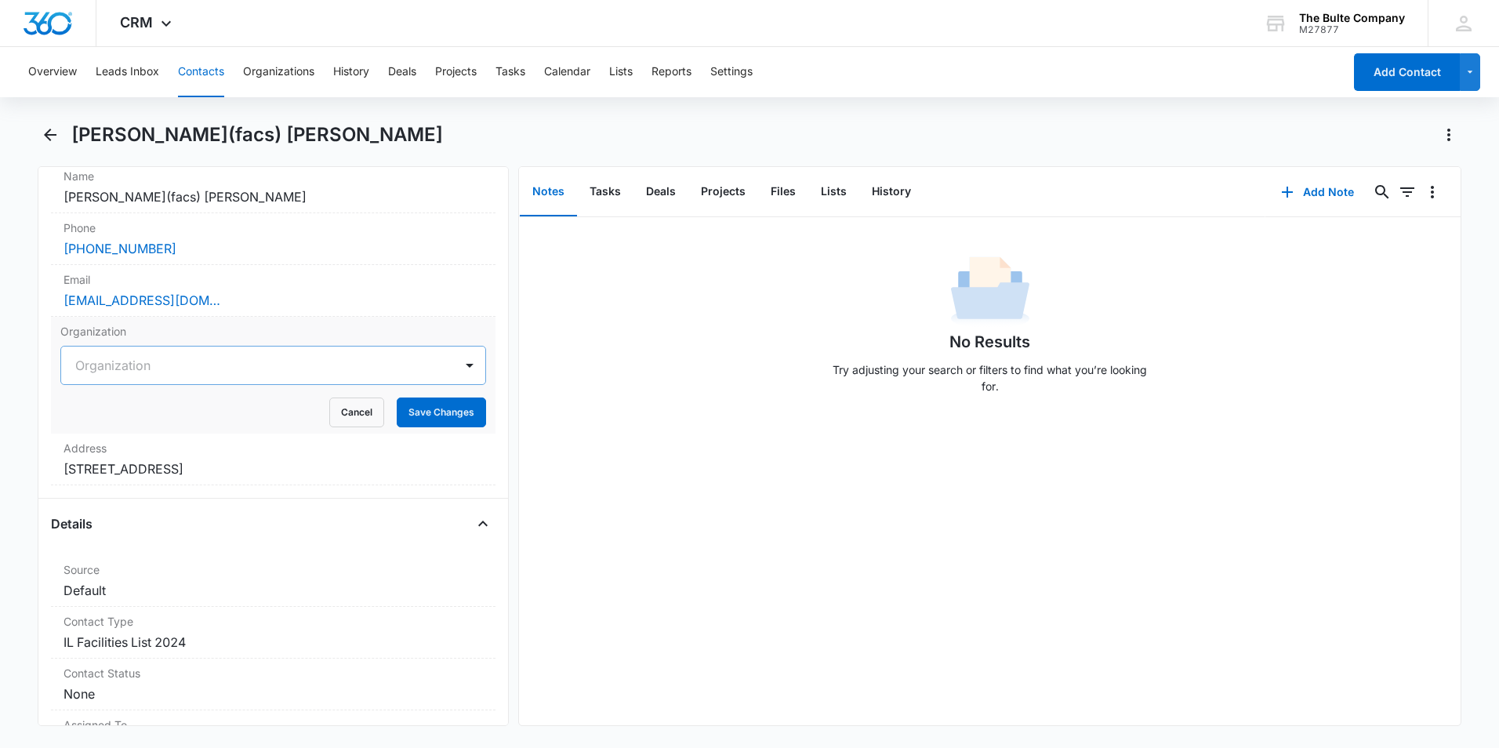
click at [178, 364] on div at bounding box center [254, 365] width 358 height 22
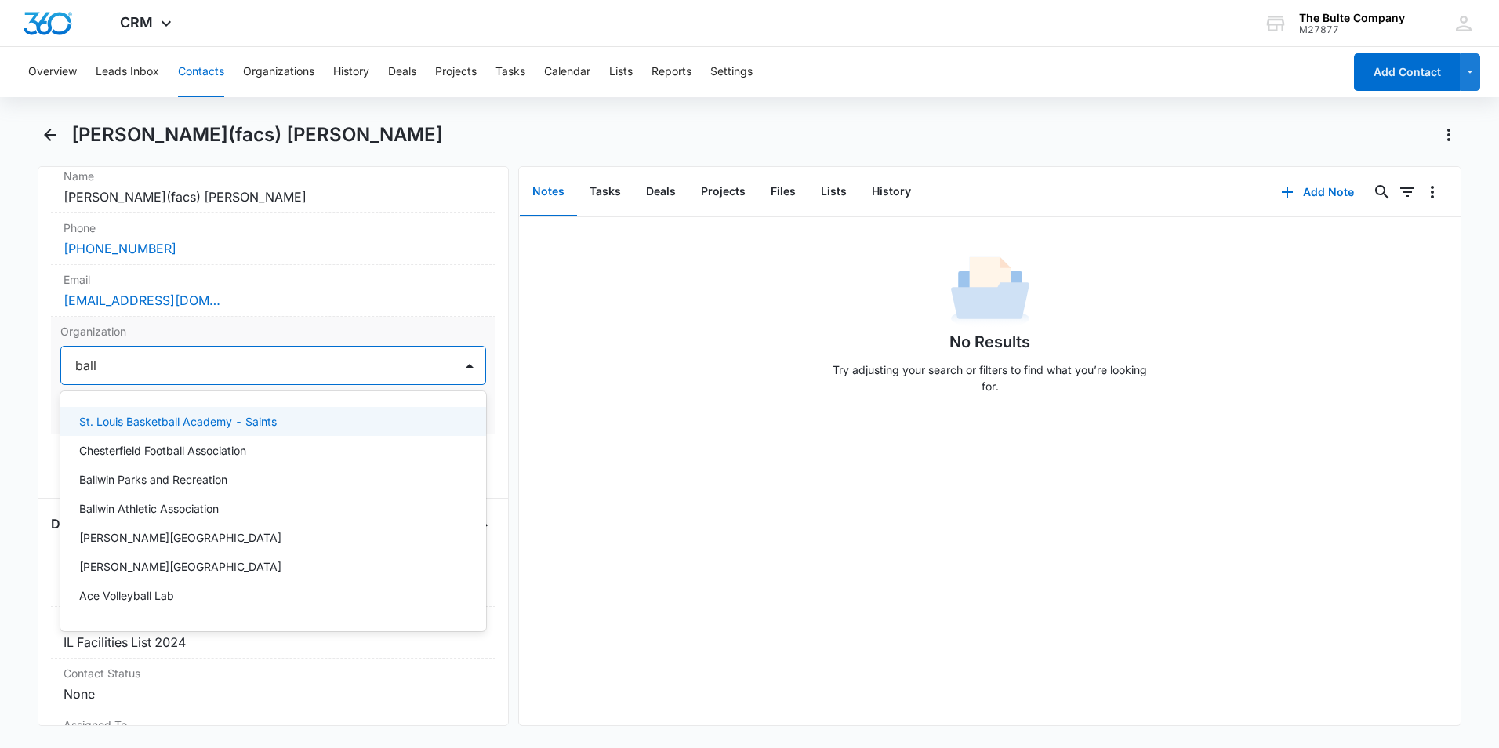
type input "ball c"
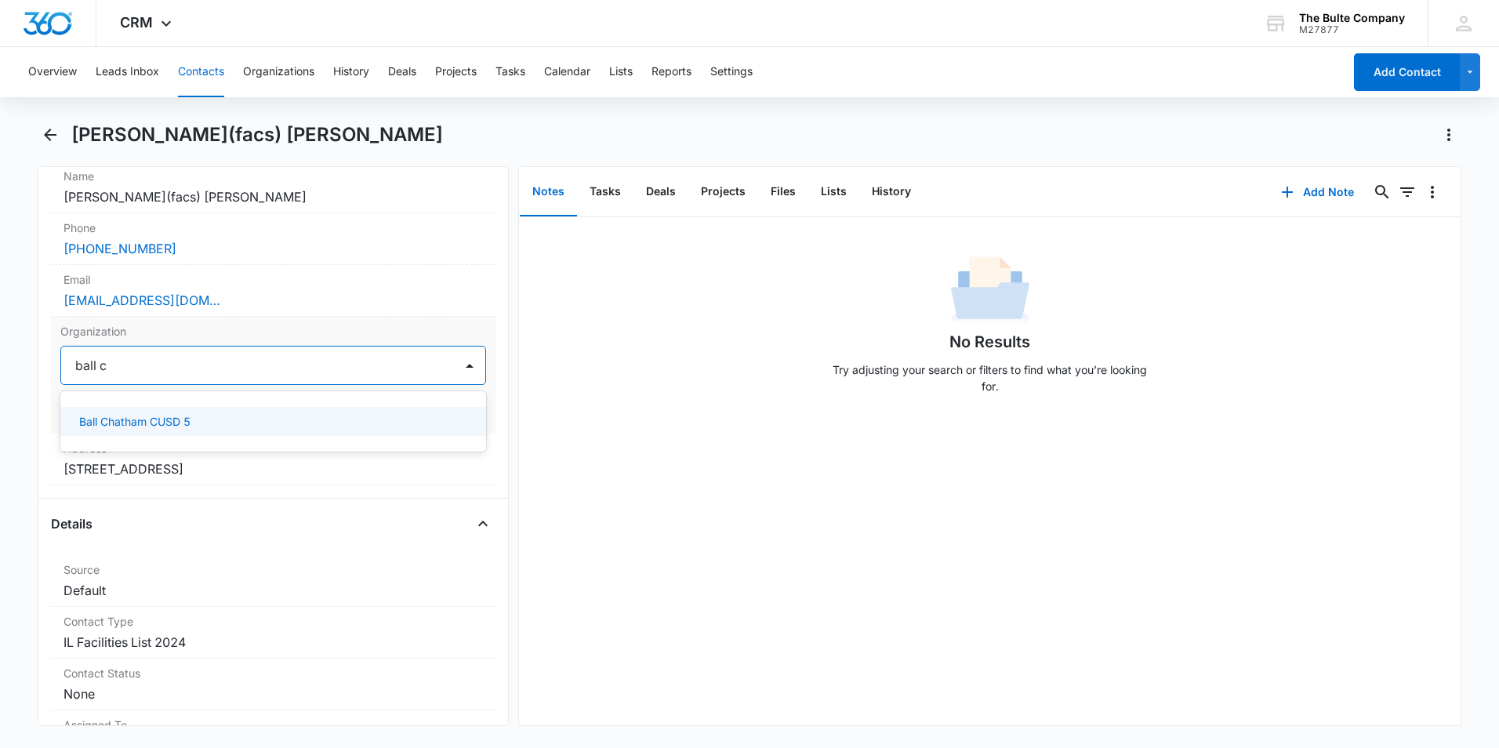
click at [193, 416] on div "Ball Chatham CUSD 5" at bounding box center [271, 421] width 385 height 16
click at [442, 419] on button "Save Changes" at bounding box center [441, 412] width 89 height 30
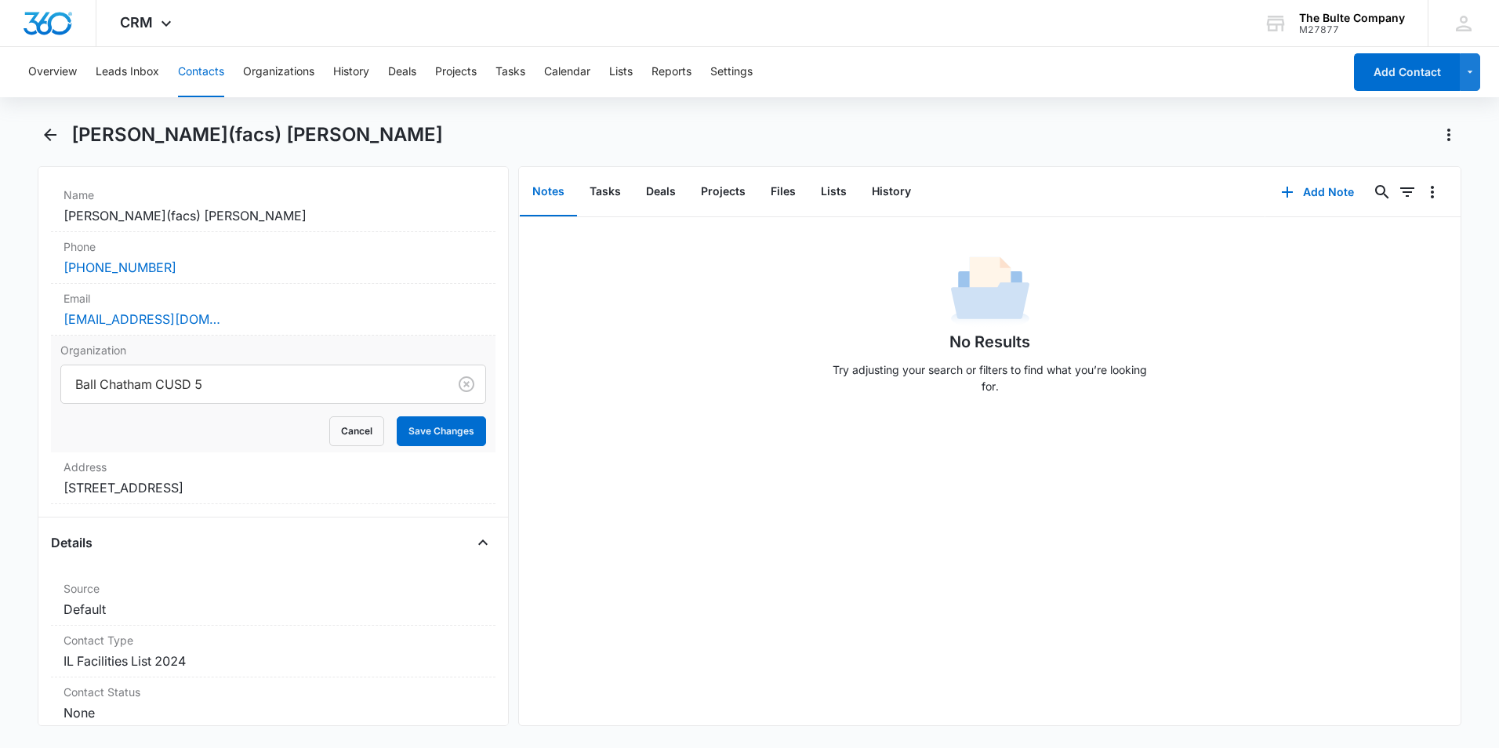
scroll to position [332, 0]
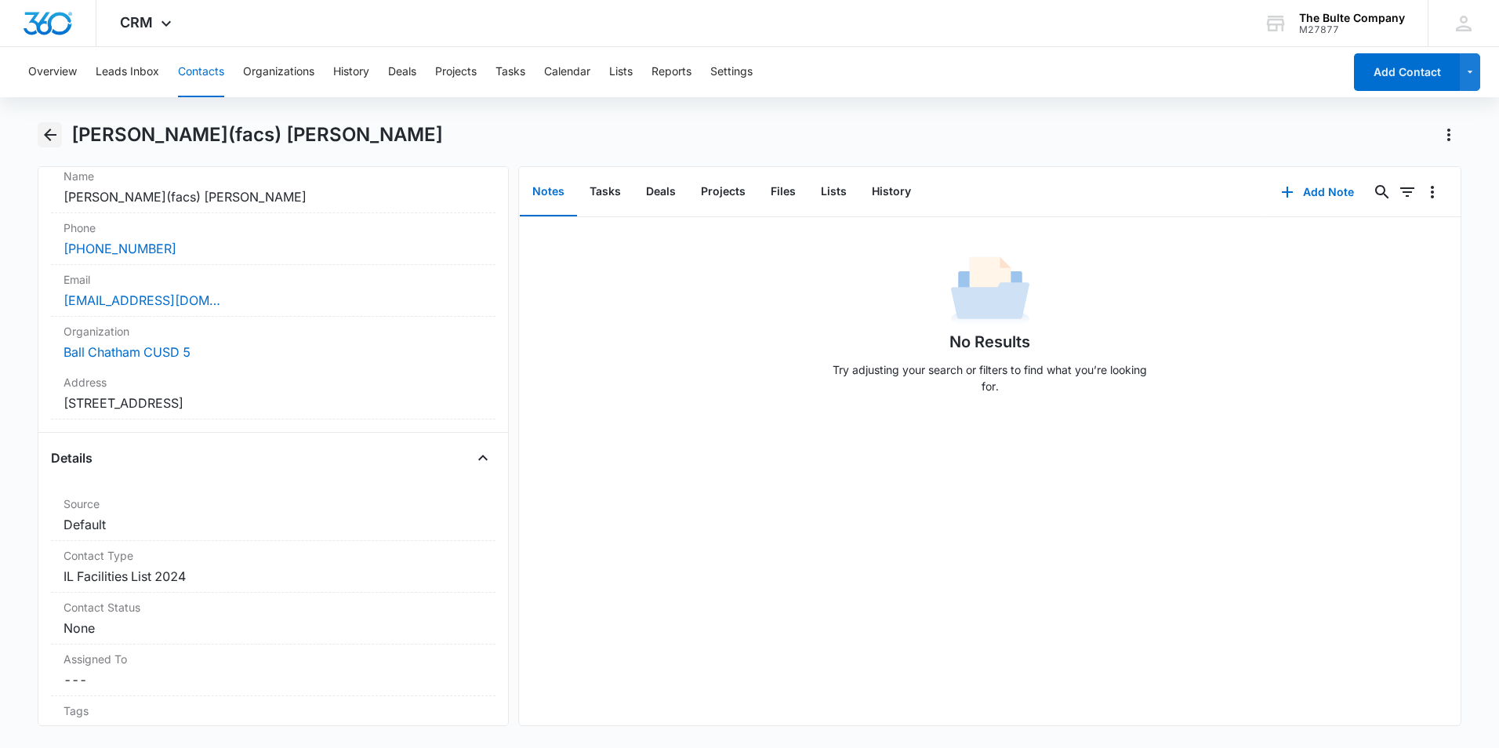
click at [45, 133] on icon "Back" at bounding box center [50, 135] width 13 height 13
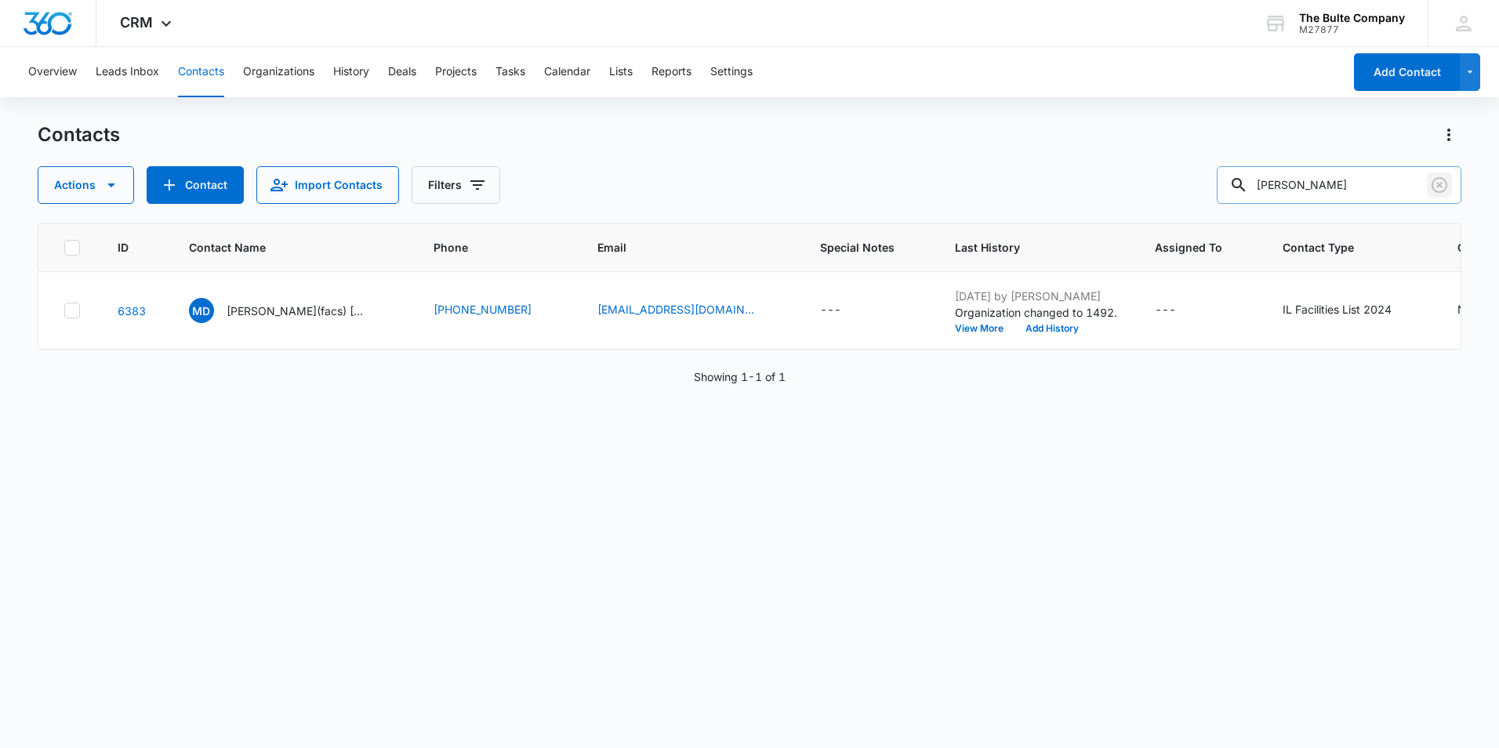
click at [1439, 183] on icon "Clear" at bounding box center [1439, 185] width 19 height 19
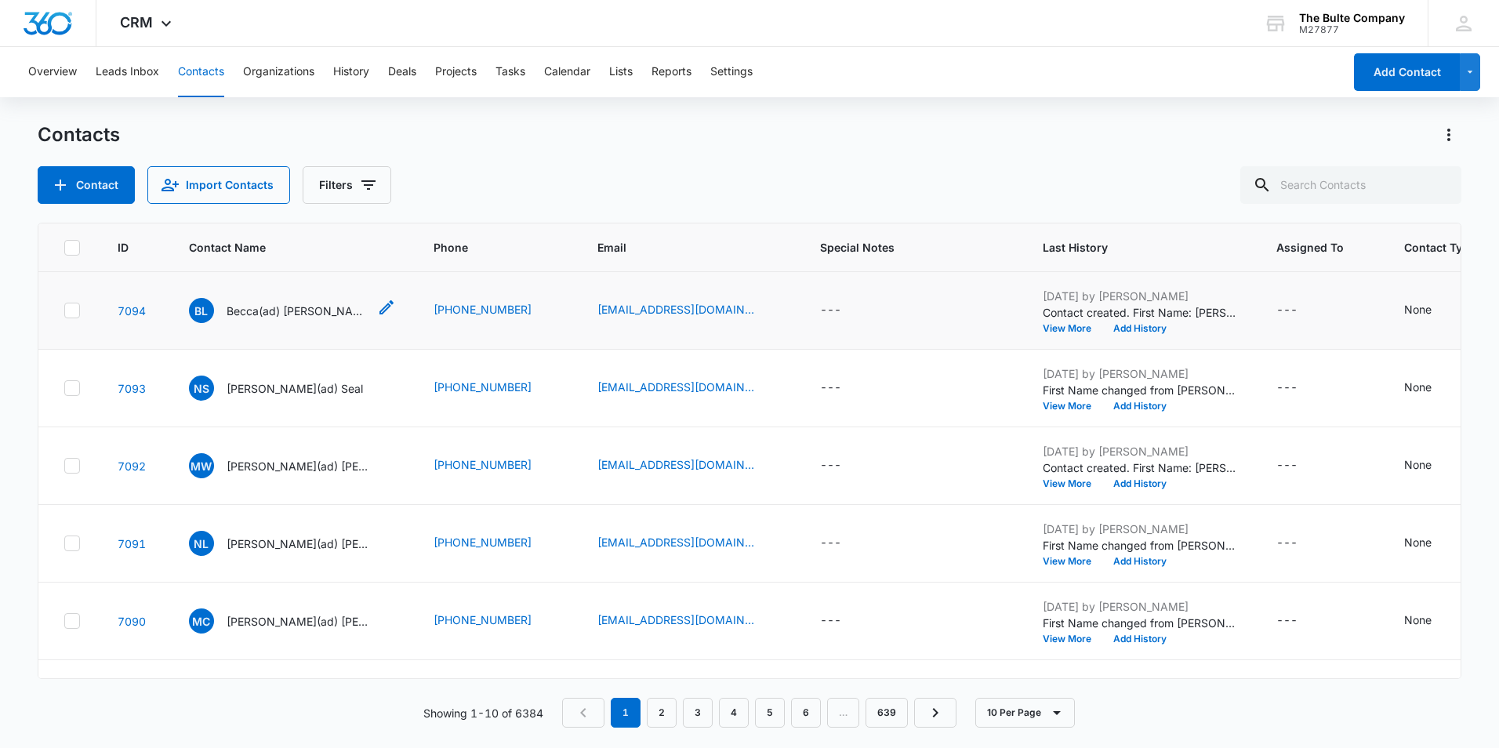
click at [276, 308] on p "Becca(ad) [PERSON_NAME]" at bounding box center [297, 311] width 141 height 16
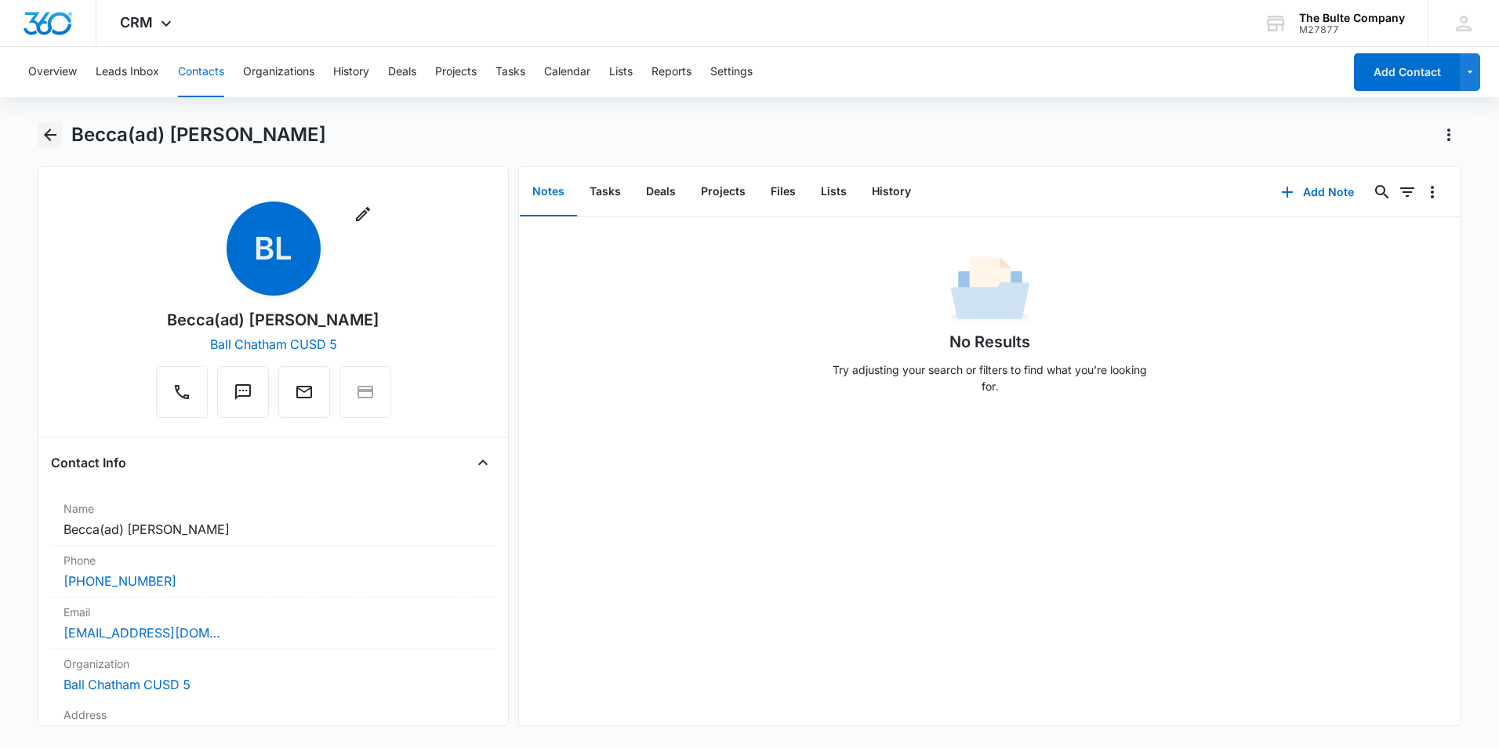
click at [50, 129] on icon "Back" at bounding box center [50, 134] width 19 height 19
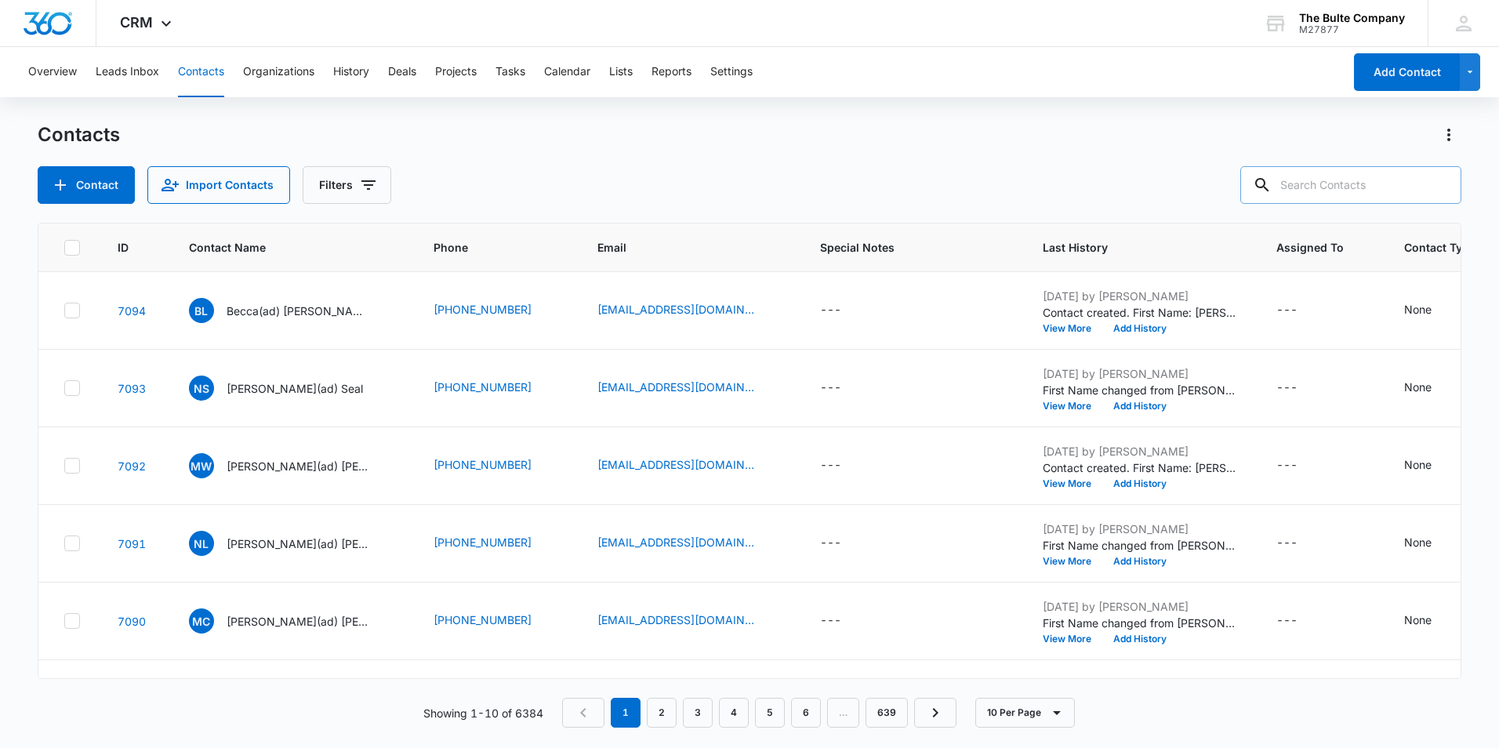
paste input "[PERSON_NAME]"
type input "[PERSON_NAME]"
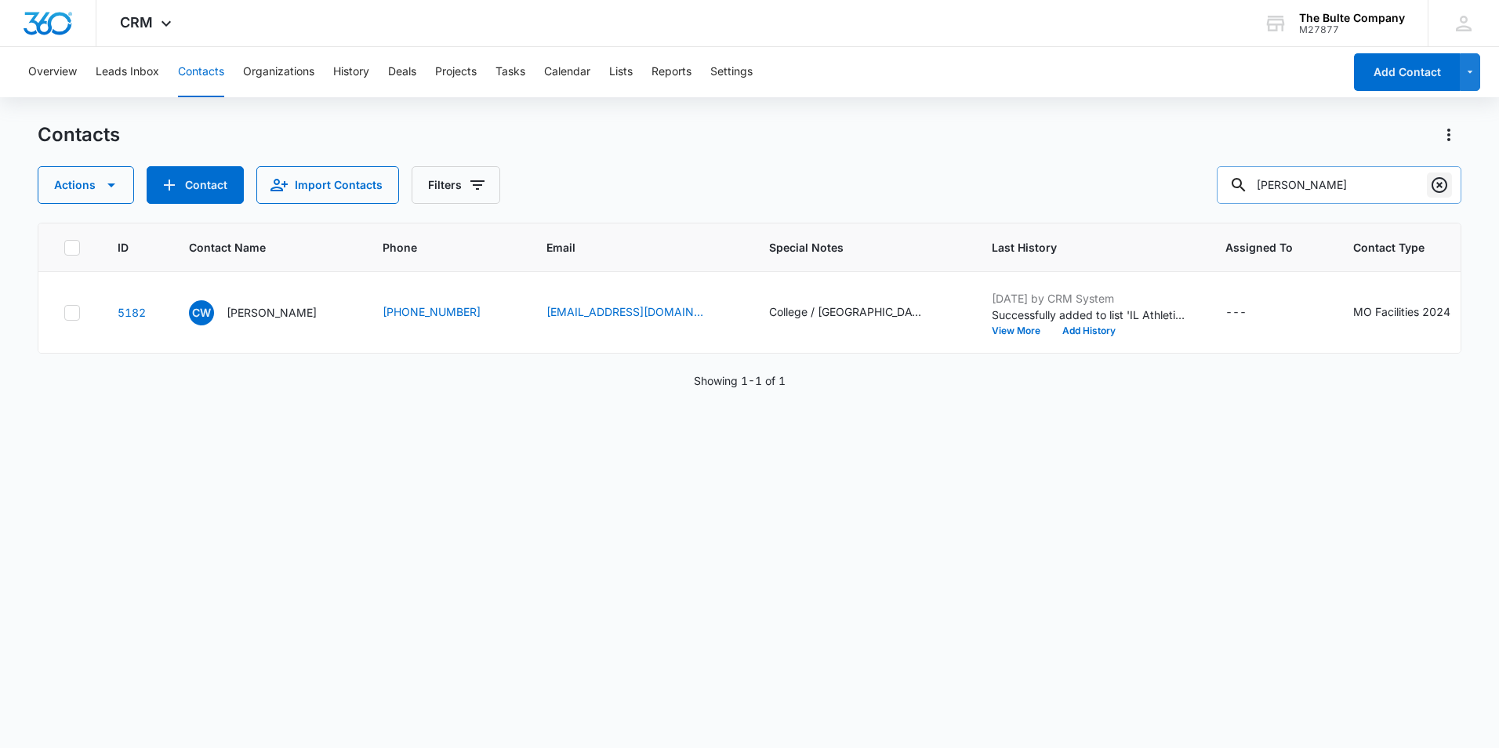
click at [1433, 184] on icon "Clear" at bounding box center [1439, 185] width 16 height 16
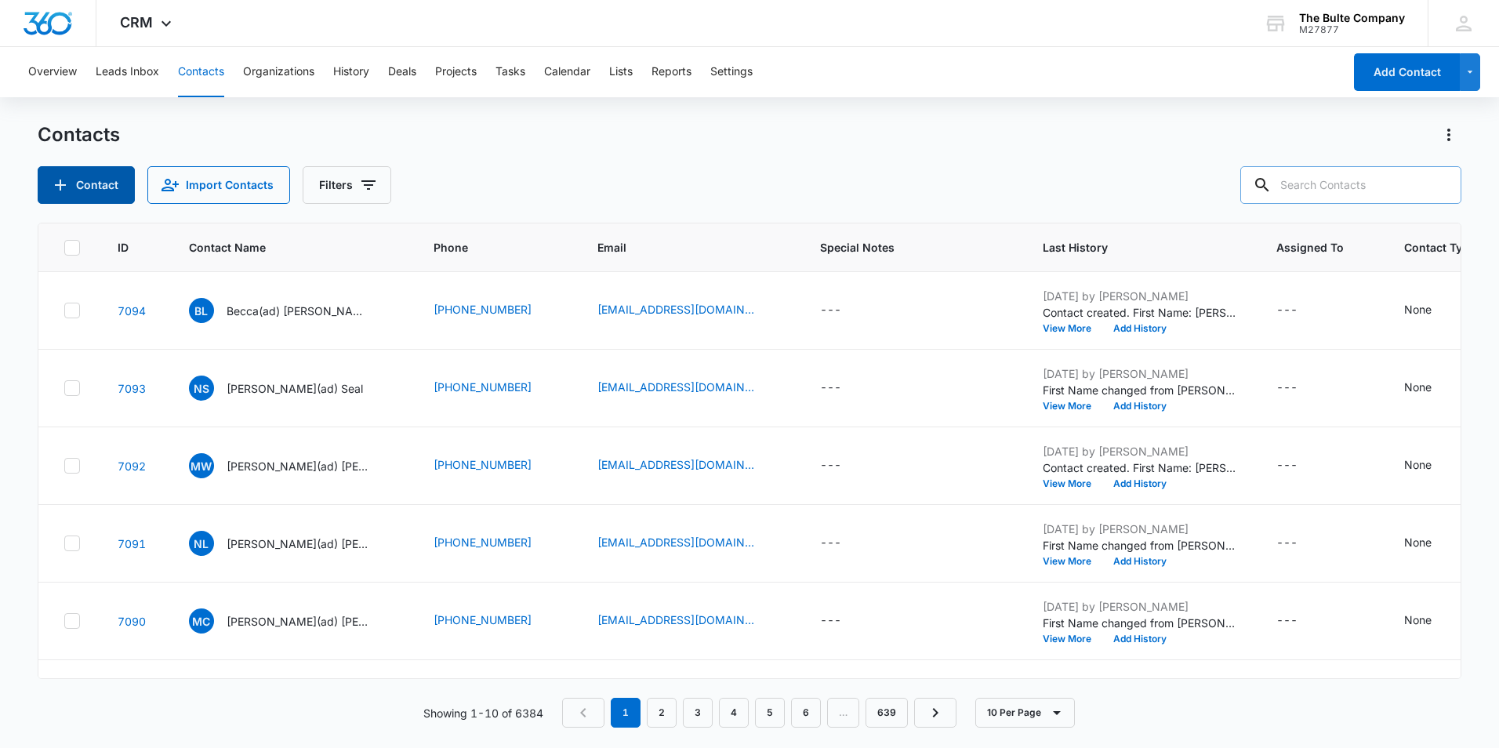
click at [60, 179] on icon "Add Contact" at bounding box center [60, 185] width 19 height 19
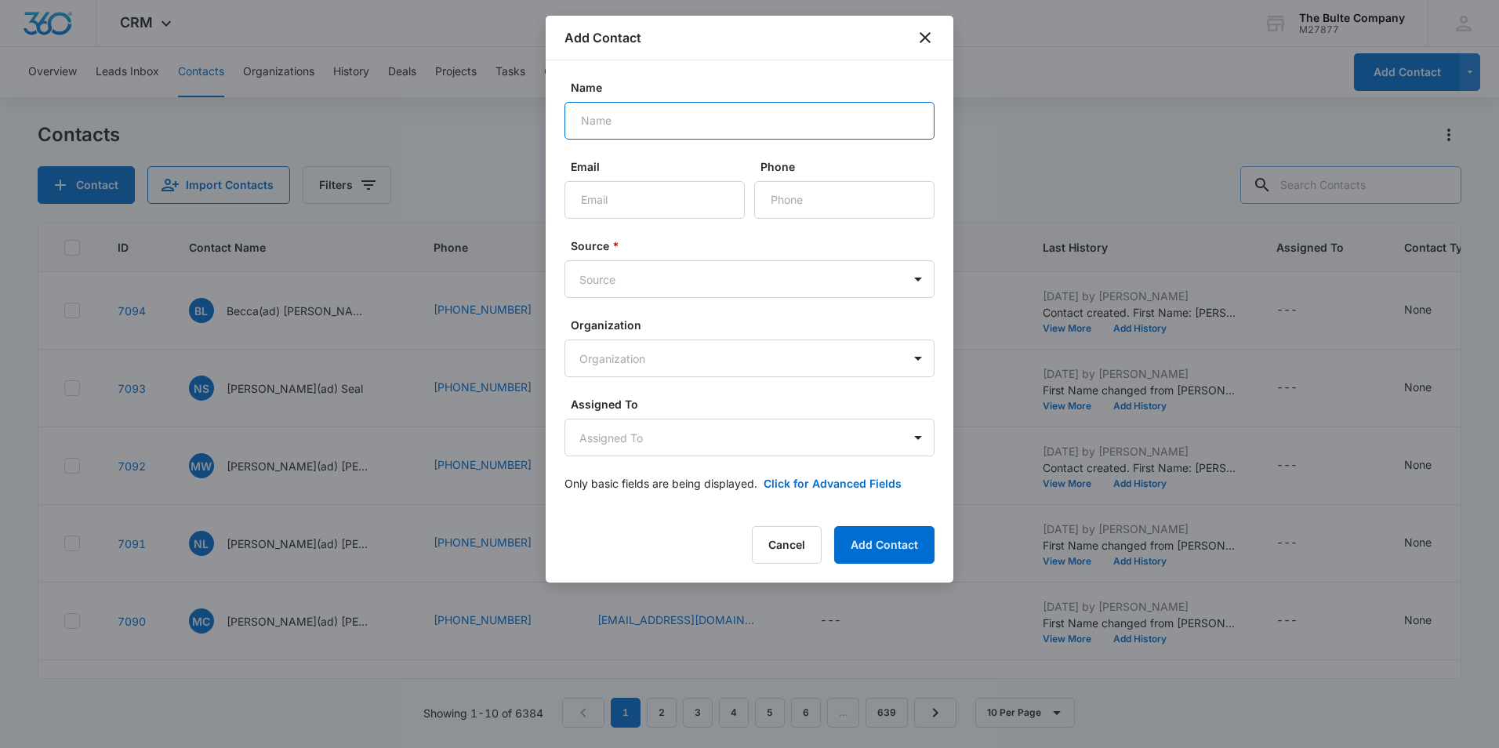
click at [624, 121] on input "Name" at bounding box center [749, 121] width 370 height 38
paste input "[PERSON_NAME]"
type input "[PERSON_NAME]"
click at [635, 198] on input "Email" at bounding box center [654, 200] width 180 height 38
paste input "[EMAIL_ADDRESS][DOMAIN_NAME]"
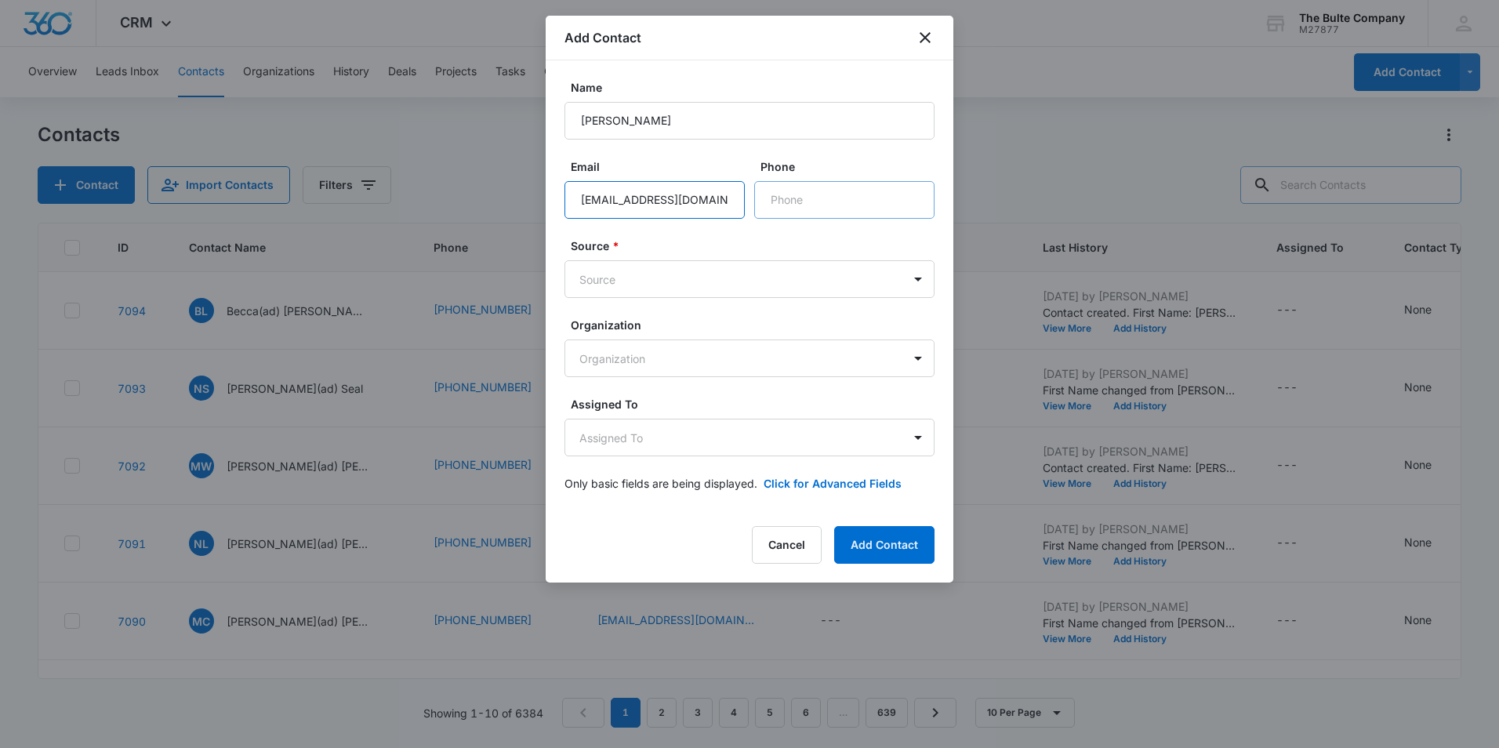
type input "[EMAIL_ADDRESS][DOMAIN_NAME]"
click at [808, 201] on input "Phone" at bounding box center [844, 200] width 180 height 38
paste input "[PHONE_NUMBER]"
type input "[PHONE_NUMBER]"
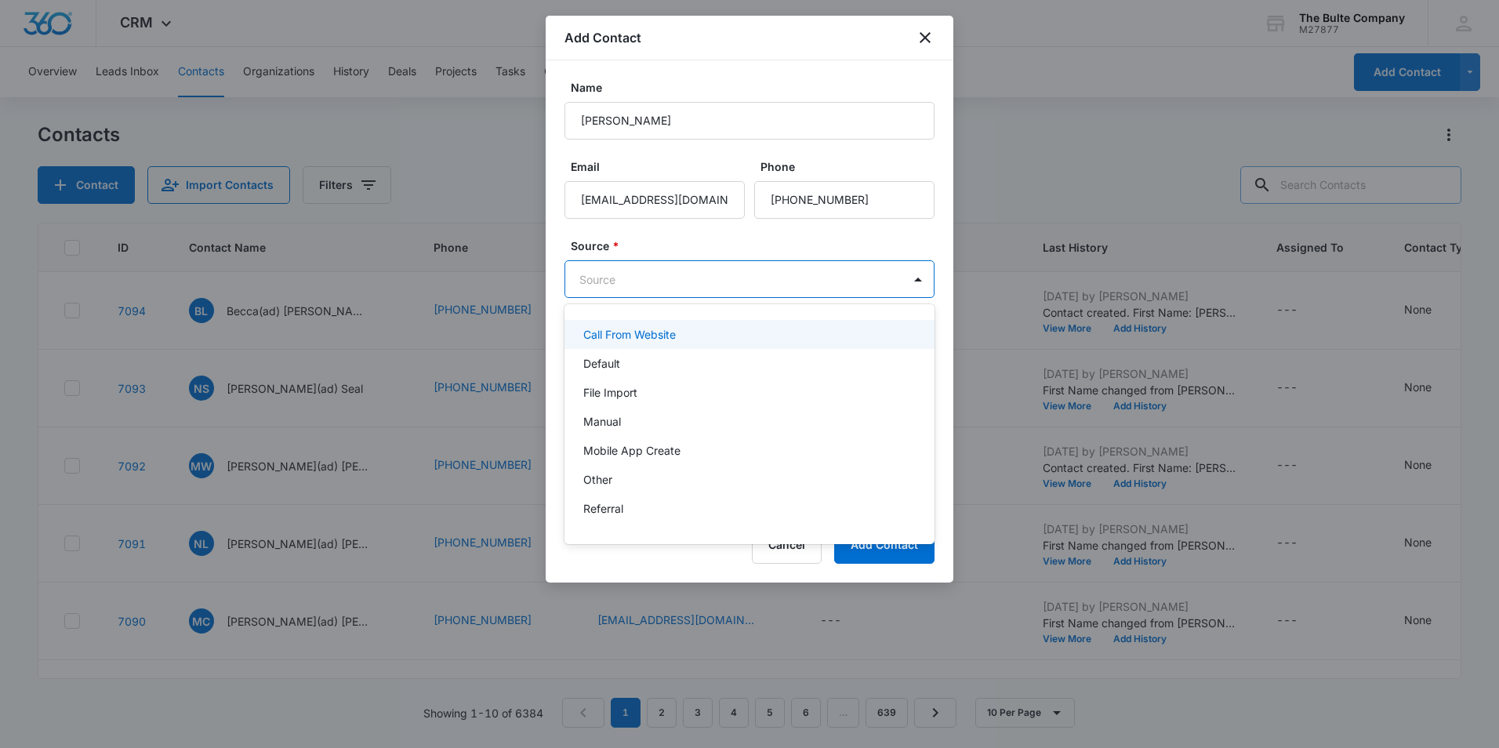
click at [686, 276] on body "CRM Apps Reputation Websites Forms CRM Email Social Content Ads Intelligence Fi…" at bounding box center [749, 374] width 1499 height 748
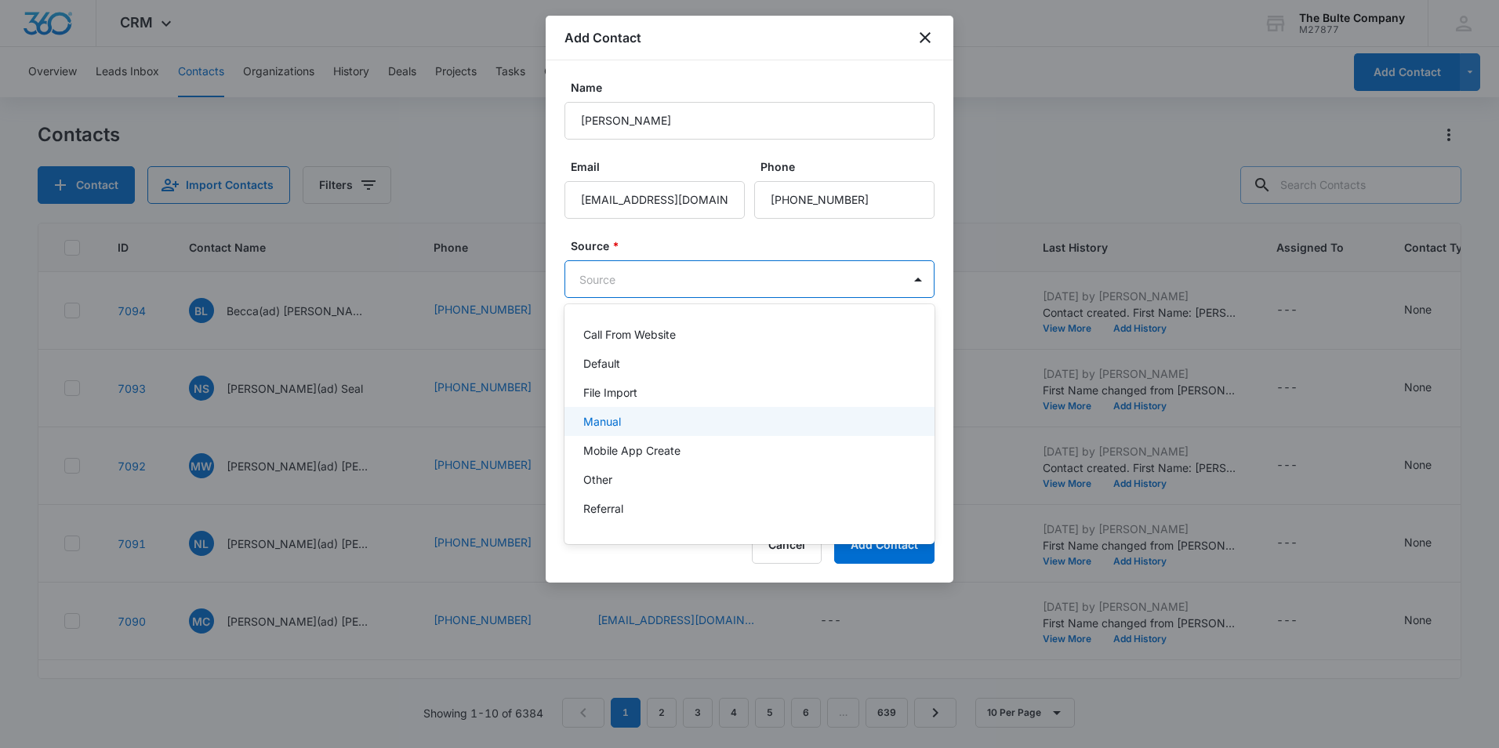
click at [676, 411] on div "Manual" at bounding box center [749, 421] width 370 height 29
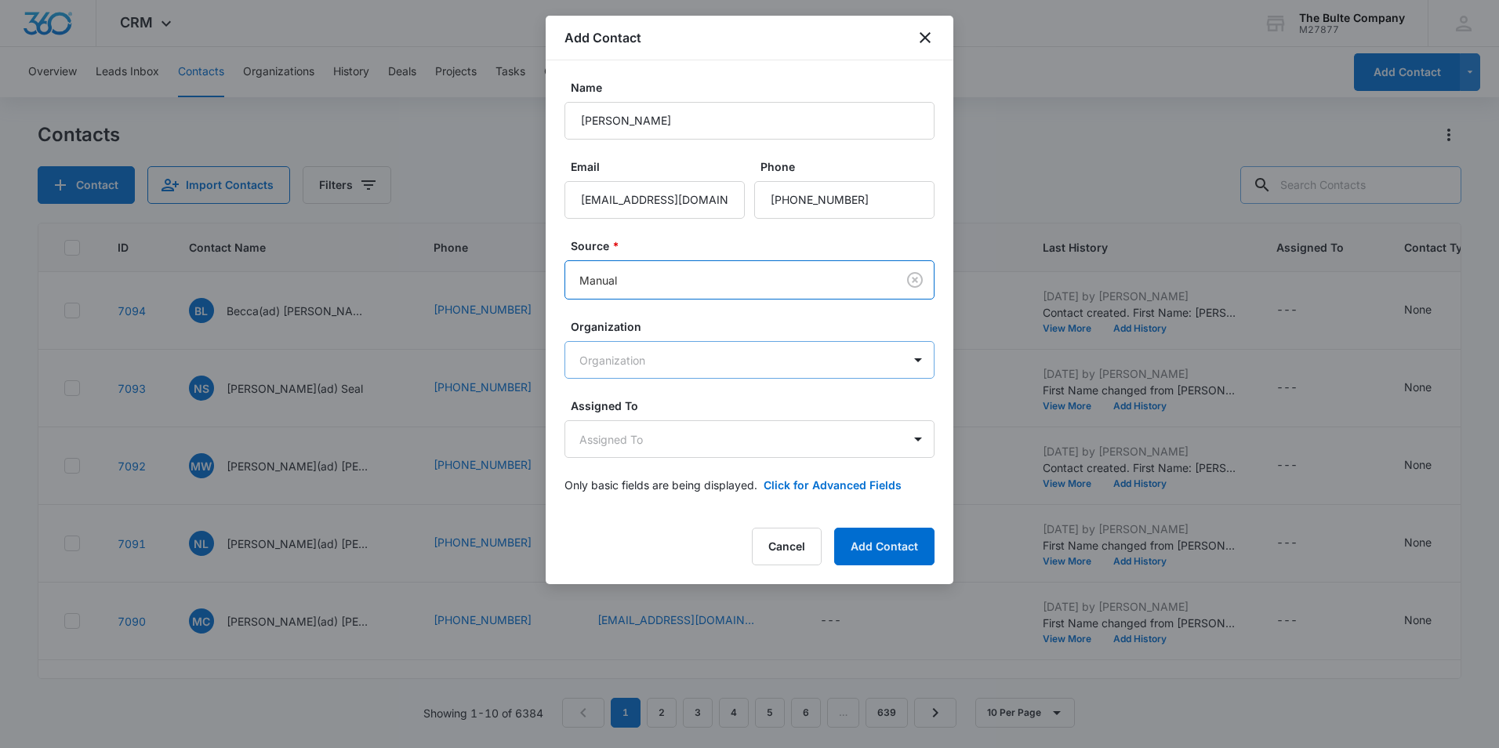
click at [690, 361] on body "CRM Apps Reputation Websites Forms CRM Email Social Content Ads Intelligence Fi…" at bounding box center [749, 374] width 1499 height 748
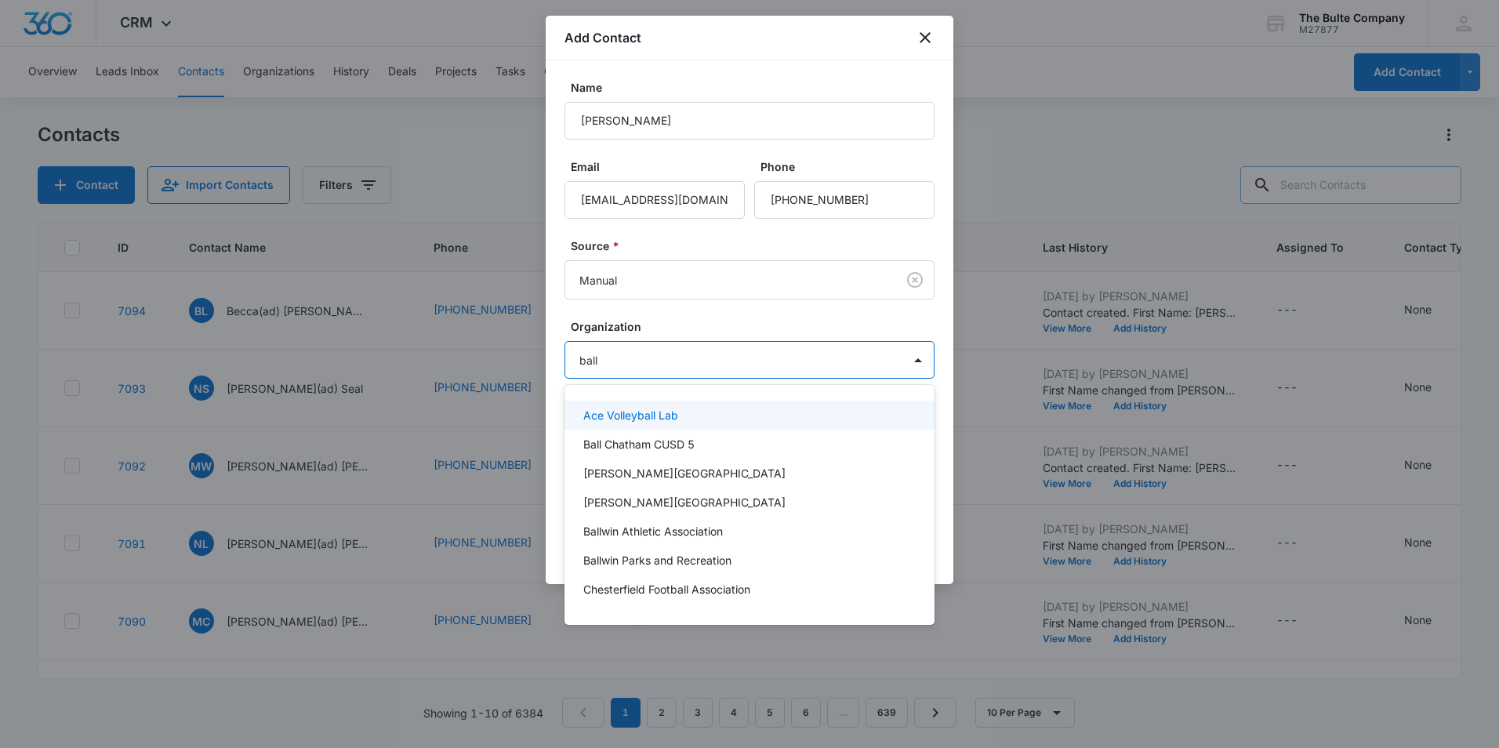
type input "ball c"
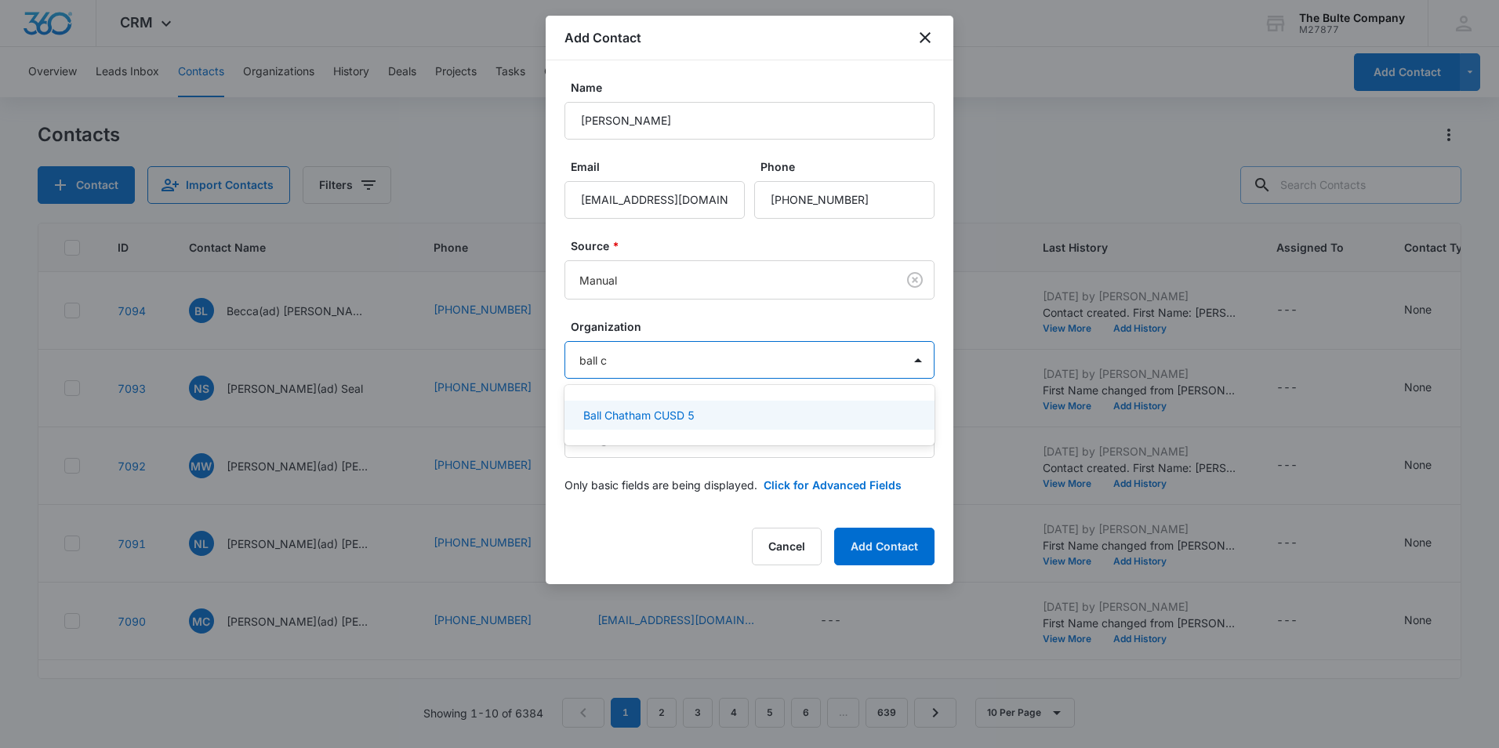
click at [663, 416] on p "Ball Chatham CUSD 5" at bounding box center [638, 415] width 111 height 16
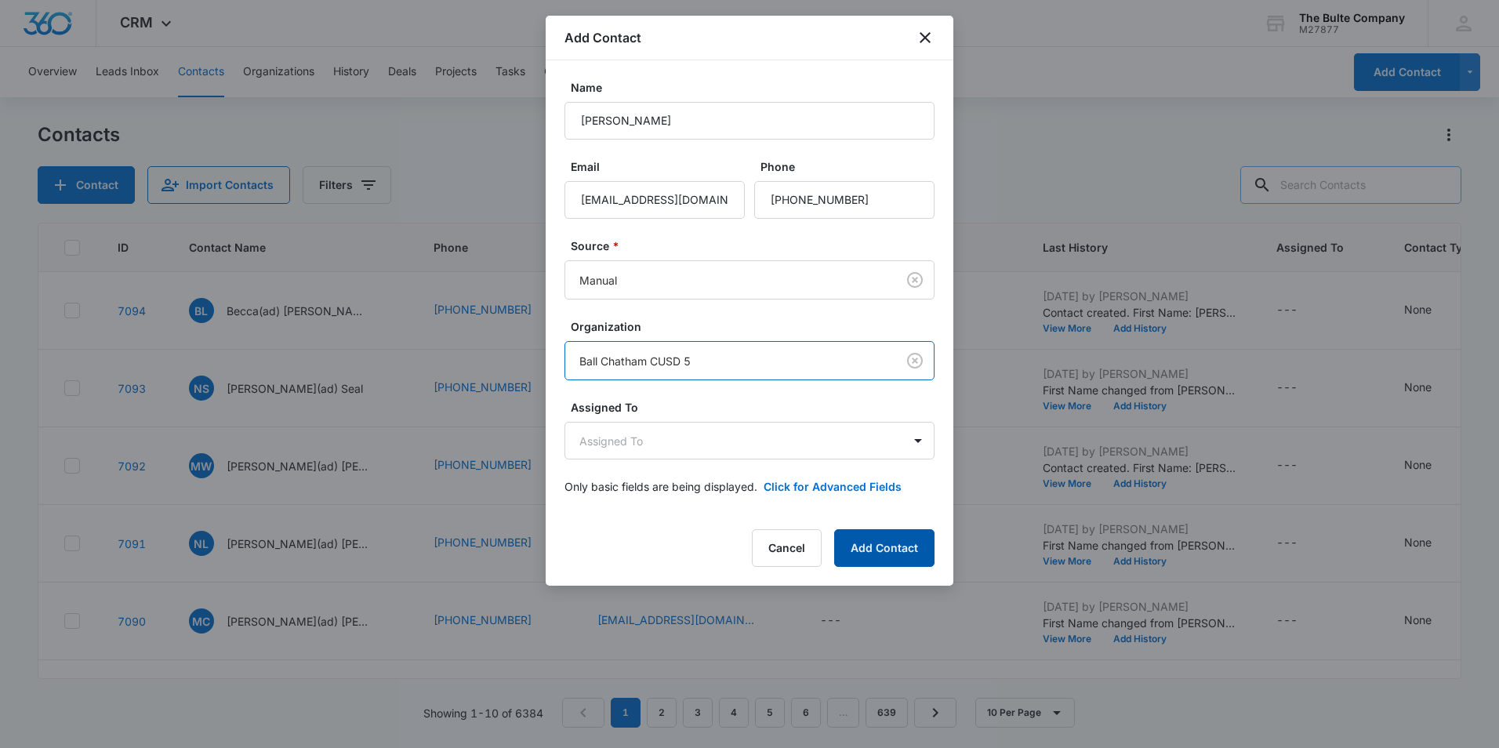
click at [922, 549] on button "Add Contact" at bounding box center [884, 548] width 100 height 38
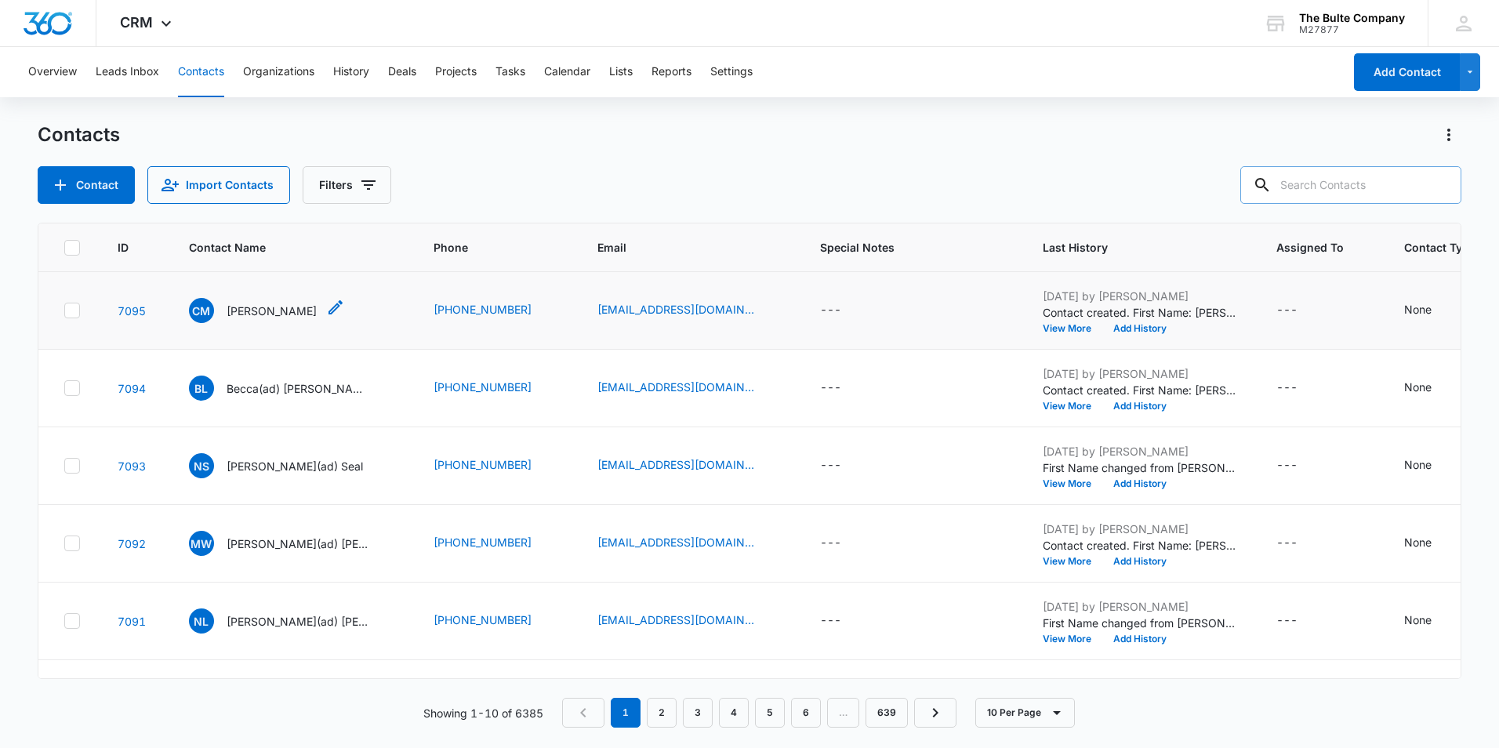
click at [328, 306] on icon "Contact Name - Caitlyn Moody - Select to Edit Field" at bounding box center [335, 307] width 14 height 14
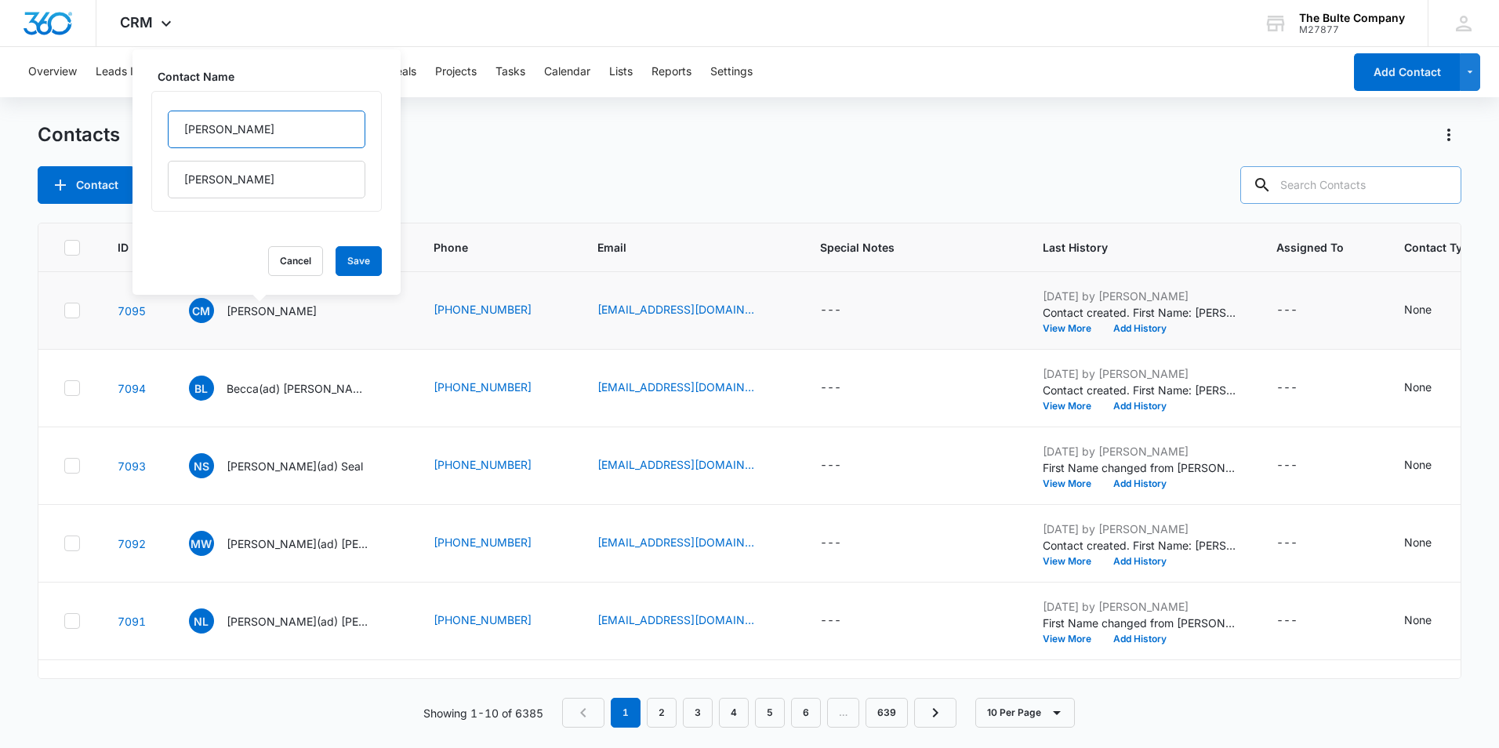
click at [238, 125] on input "[PERSON_NAME]" at bounding box center [267, 130] width 198 height 38
type input "[PERSON_NAME](ad)"
click at [355, 266] on button "Save" at bounding box center [358, 261] width 46 height 30
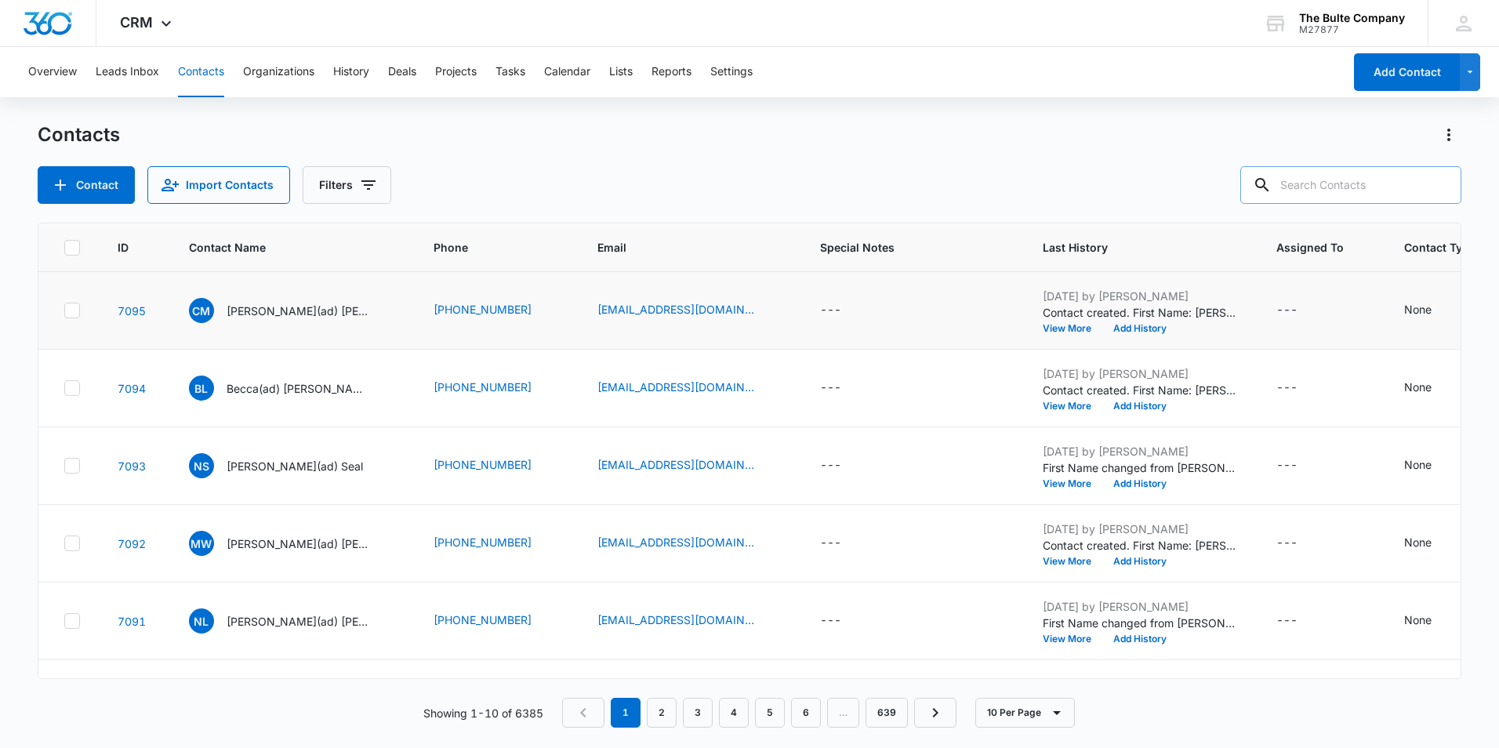
click at [1358, 180] on input "text" at bounding box center [1350, 185] width 221 height 38
type input "[PERSON_NAME]"
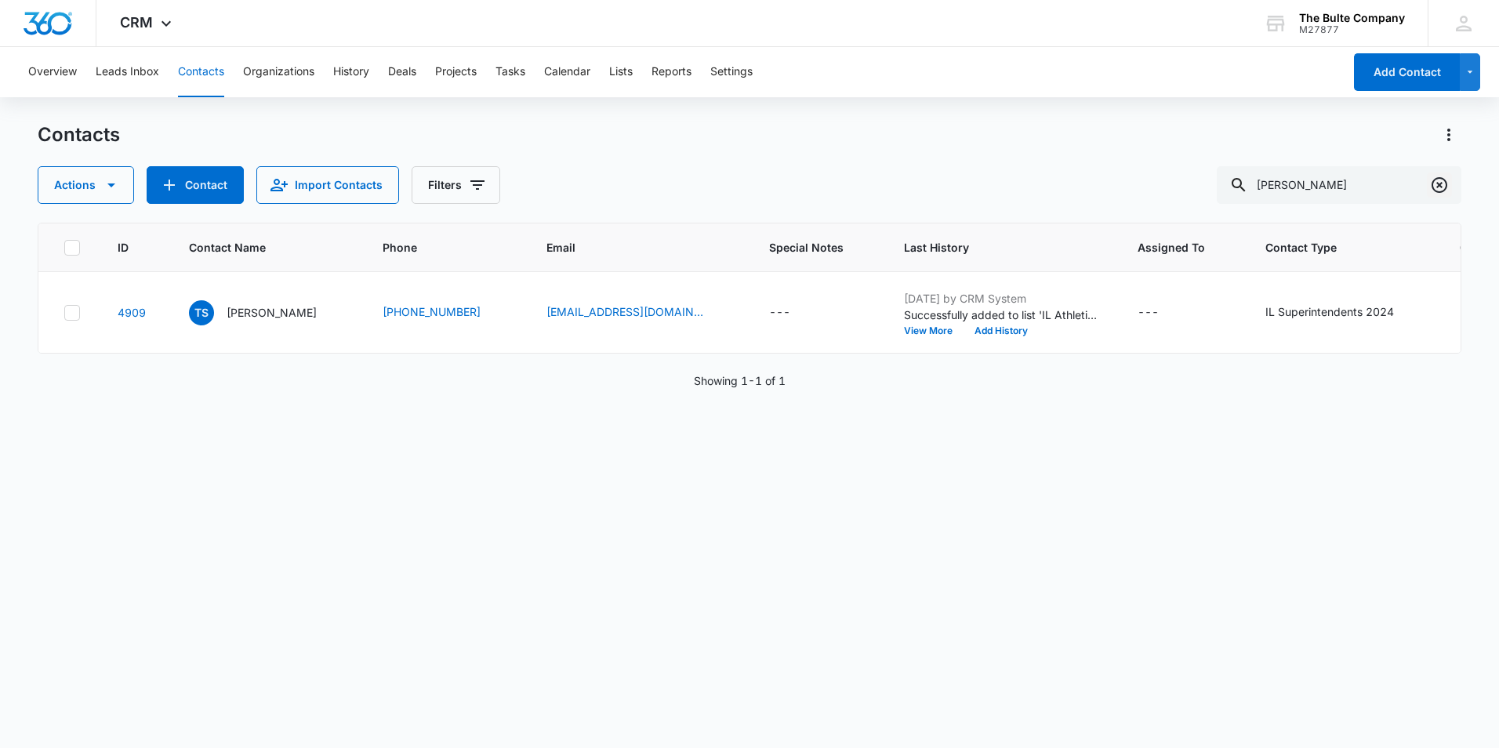
click at [1440, 186] on icon "Clear" at bounding box center [1439, 185] width 16 height 16
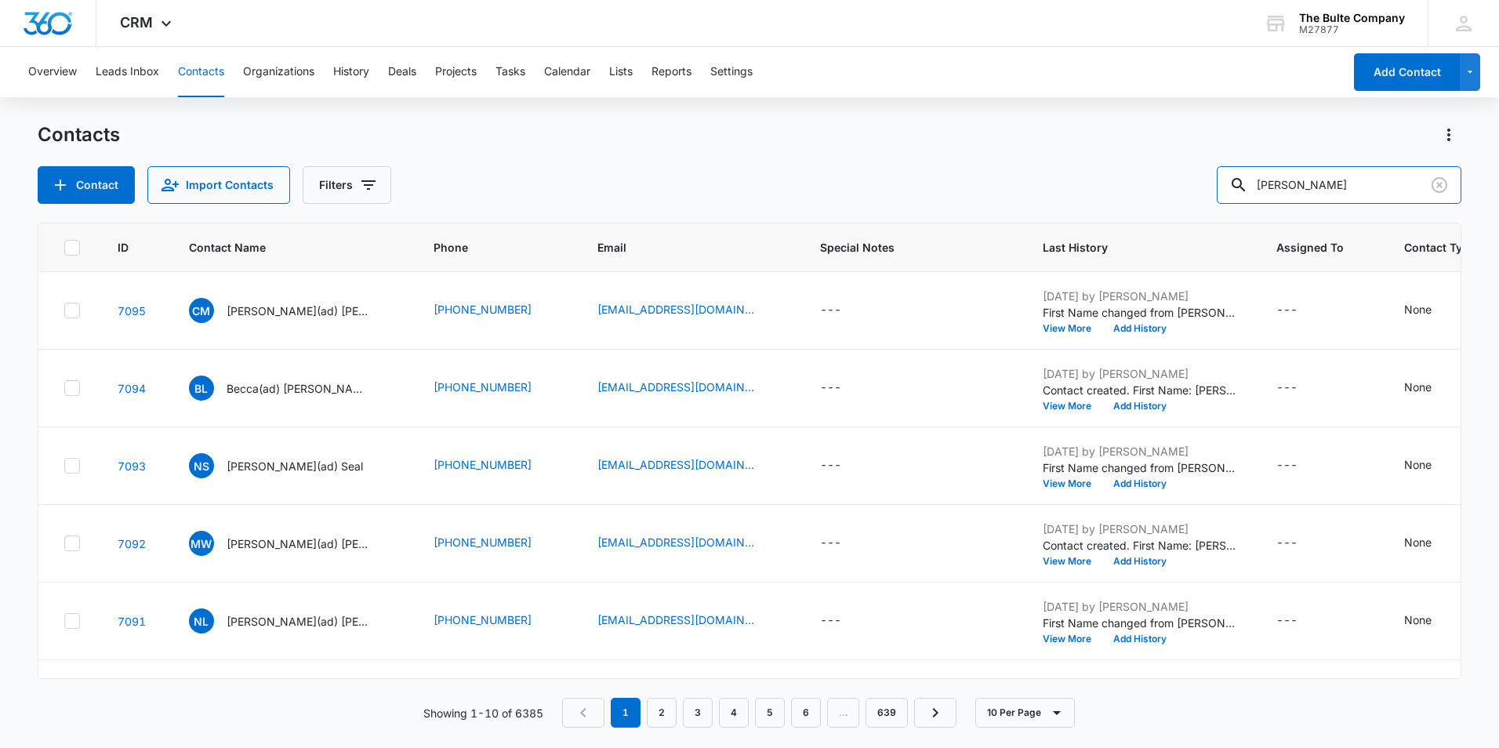
type input "[PERSON_NAME]"
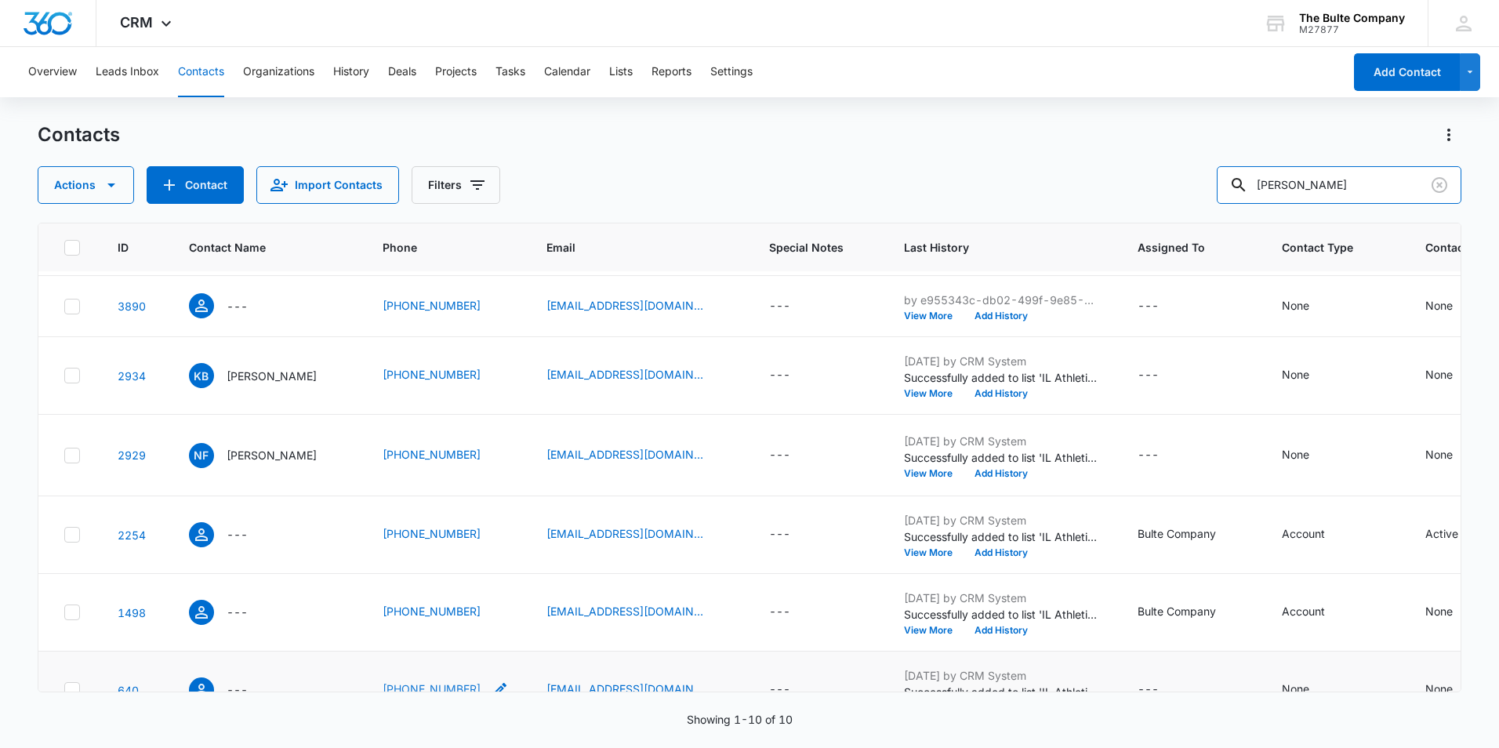
scroll to position [314, 0]
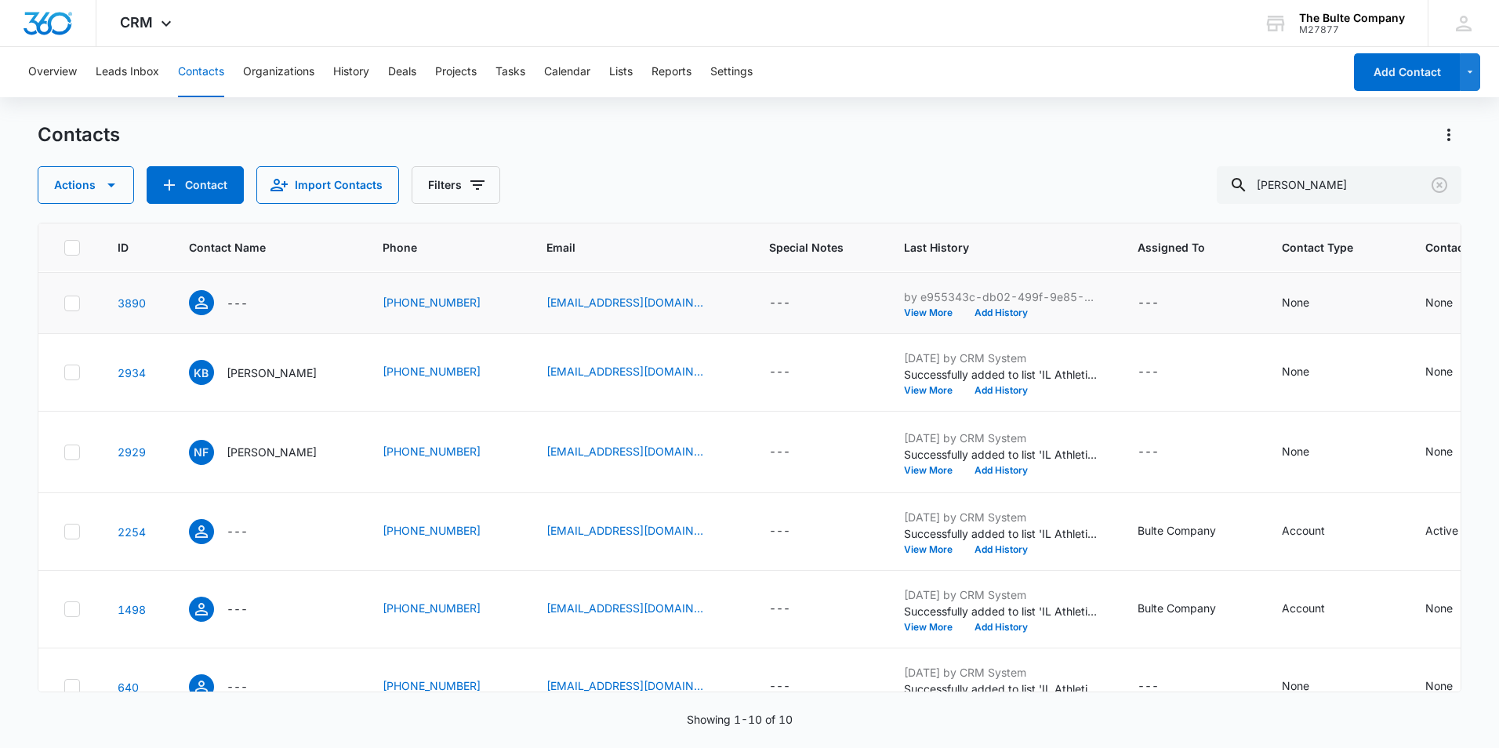
click at [75, 310] on icon at bounding box center [72, 303] width 14 height 14
click at [64, 303] on input "checkbox" at bounding box center [63, 303] width 1 height 1
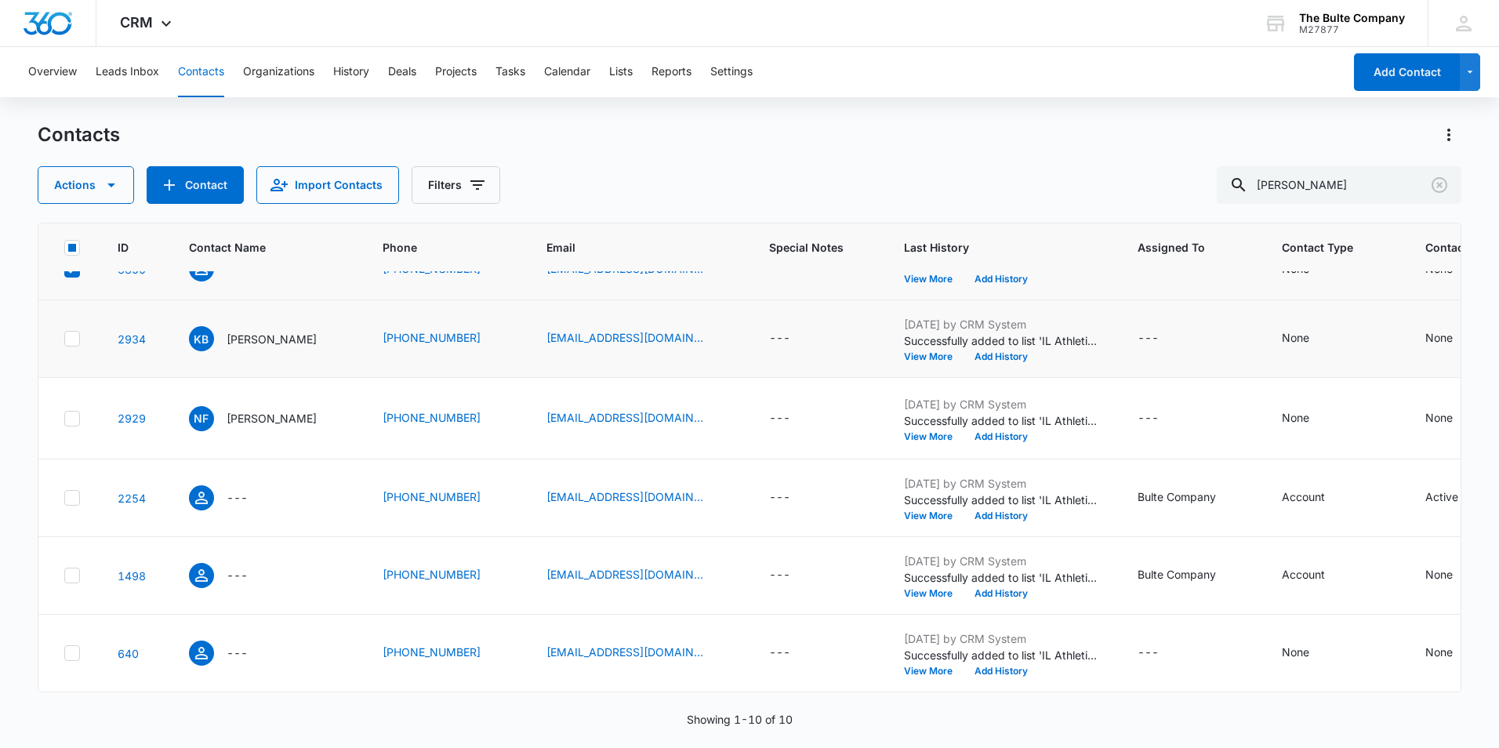
scroll to position [549, 0]
click at [71, 417] on icon at bounding box center [72, 418] width 14 height 14
click at [64, 418] on input "checkbox" at bounding box center [63, 418] width 1 height 1
click at [75, 510] on td at bounding box center [68, 498] width 60 height 78
click at [72, 506] on div at bounding box center [72, 498] width 16 height 16
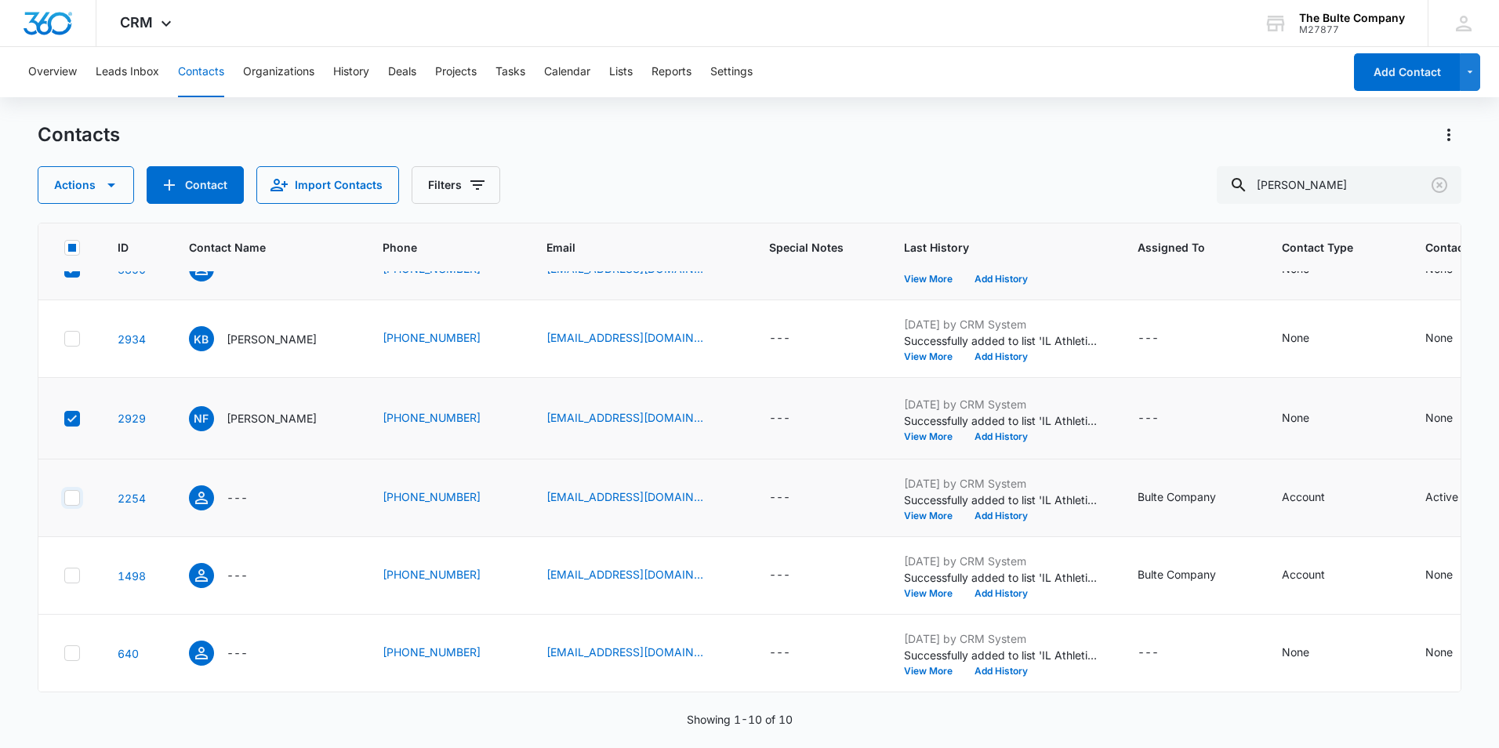
click at [64, 498] on input "checkbox" at bounding box center [63, 498] width 1 height 1
click at [75, 568] on icon at bounding box center [72, 575] width 14 height 14
click at [64, 575] on input "checkbox" at bounding box center [63, 575] width 1 height 1
click at [65, 646] on icon at bounding box center [72, 653] width 14 height 14
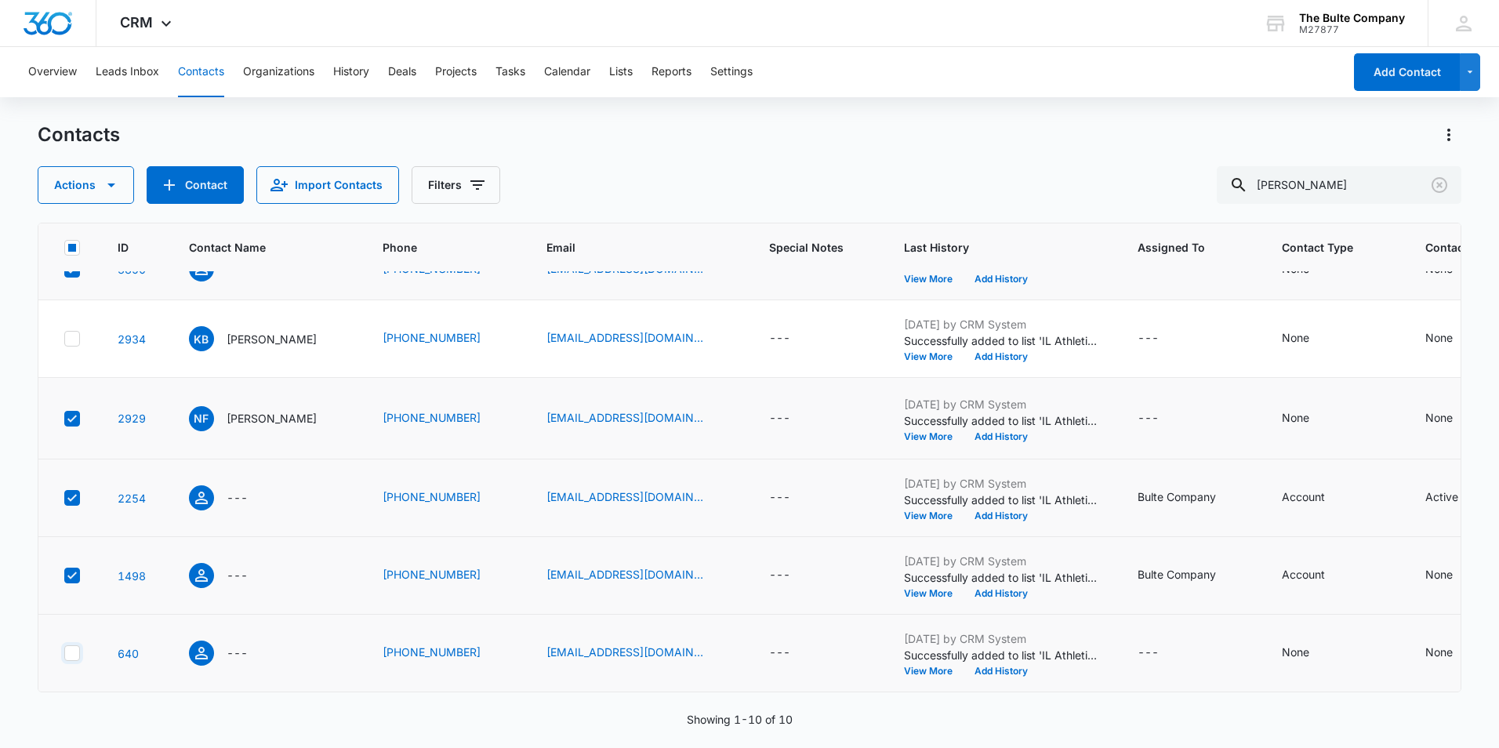
click at [64, 653] on input "checkbox" at bounding box center [63, 653] width 1 height 1
click at [116, 188] on icon "button" at bounding box center [111, 185] width 19 height 19
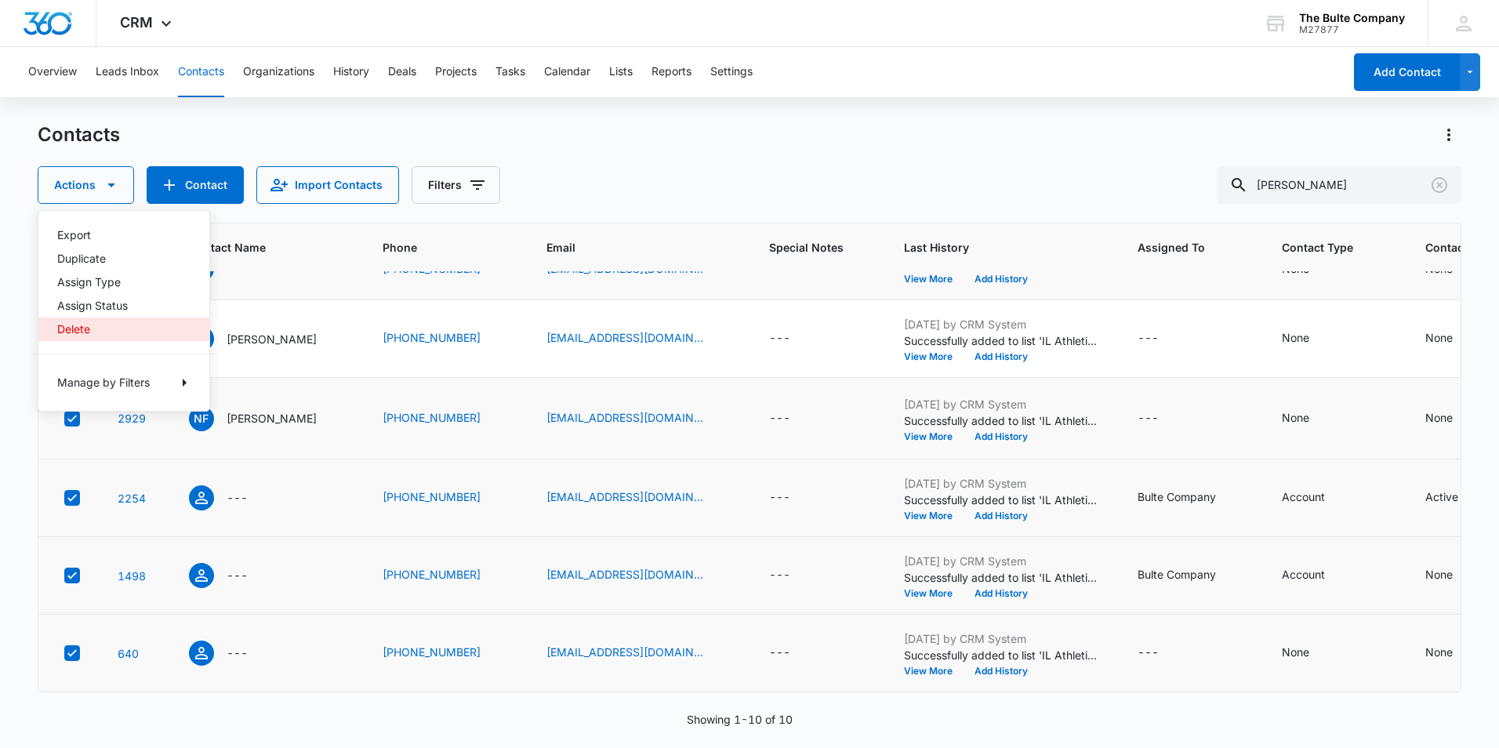
click at [99, 327] on div "Delete" at bounding box center [114, 329] width 114 height 11
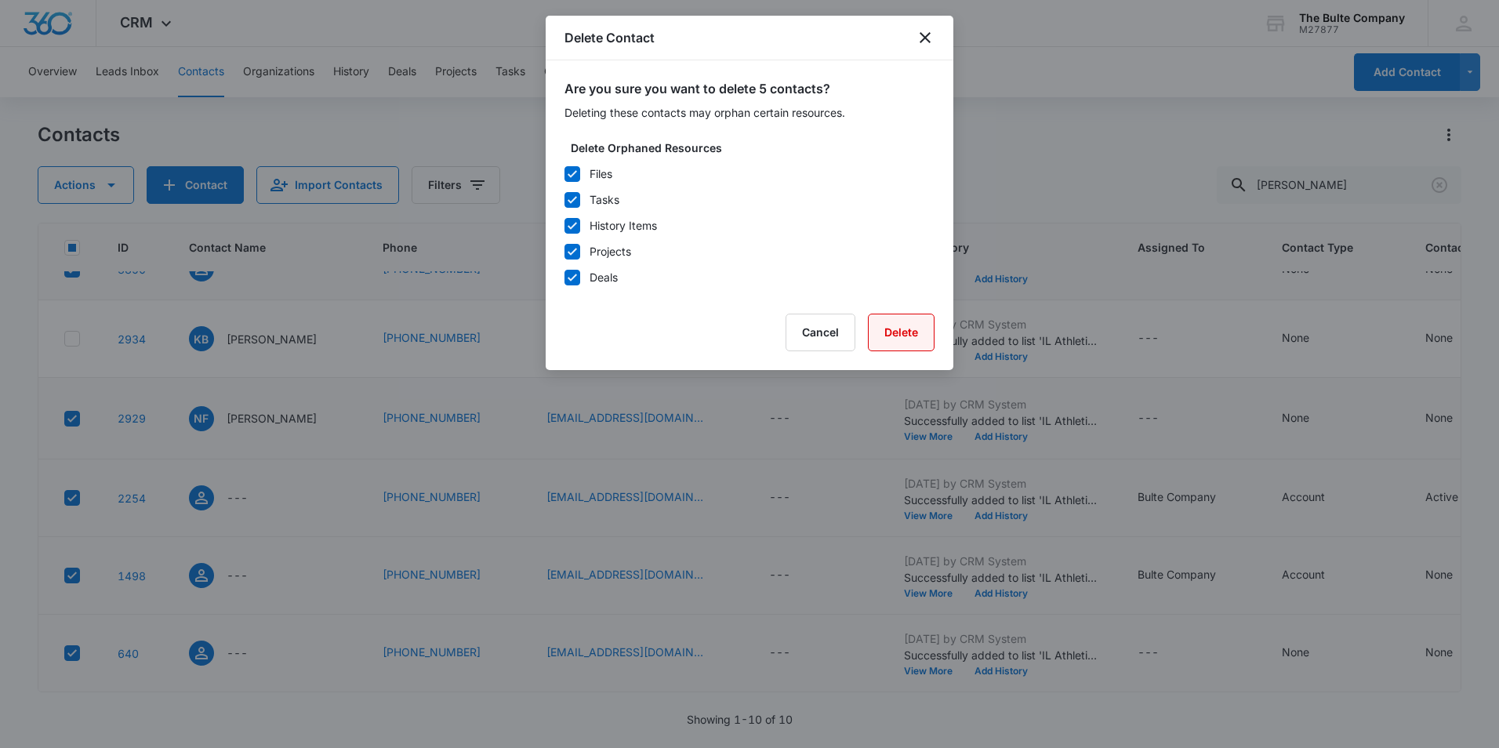
click at [922, 334] on button "Delete" at bounding box center [901, 333] width 67 height 38
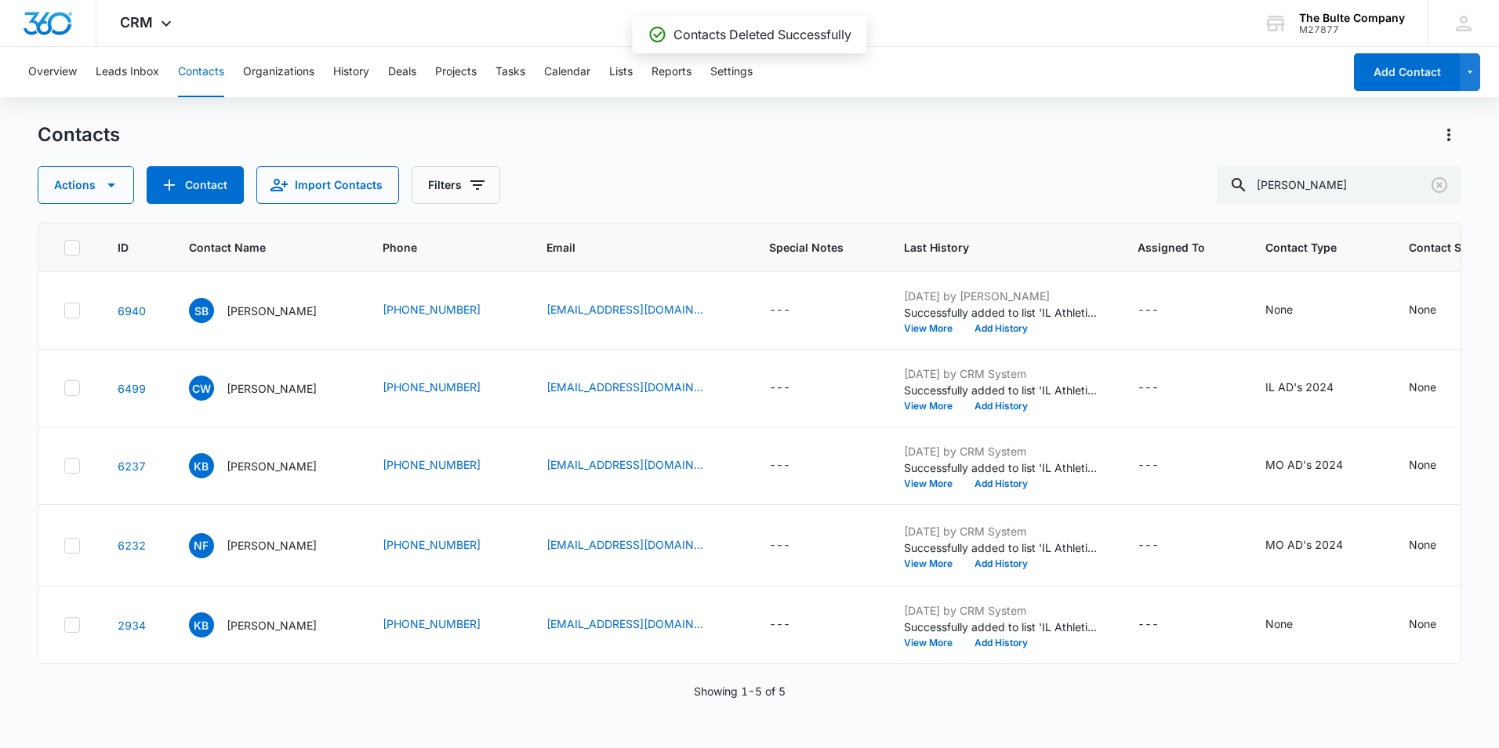
scroll to position [160, 0]
click at [78, 617] on div at bounding box center [72, 625] width 16 height 16
click at [64, 625] on input "checkbox" at bounding box center [63, 625] width 1 height 1
click at [74, 182] on button "Actions" at bounding box center [86, 185] width 96 height 38
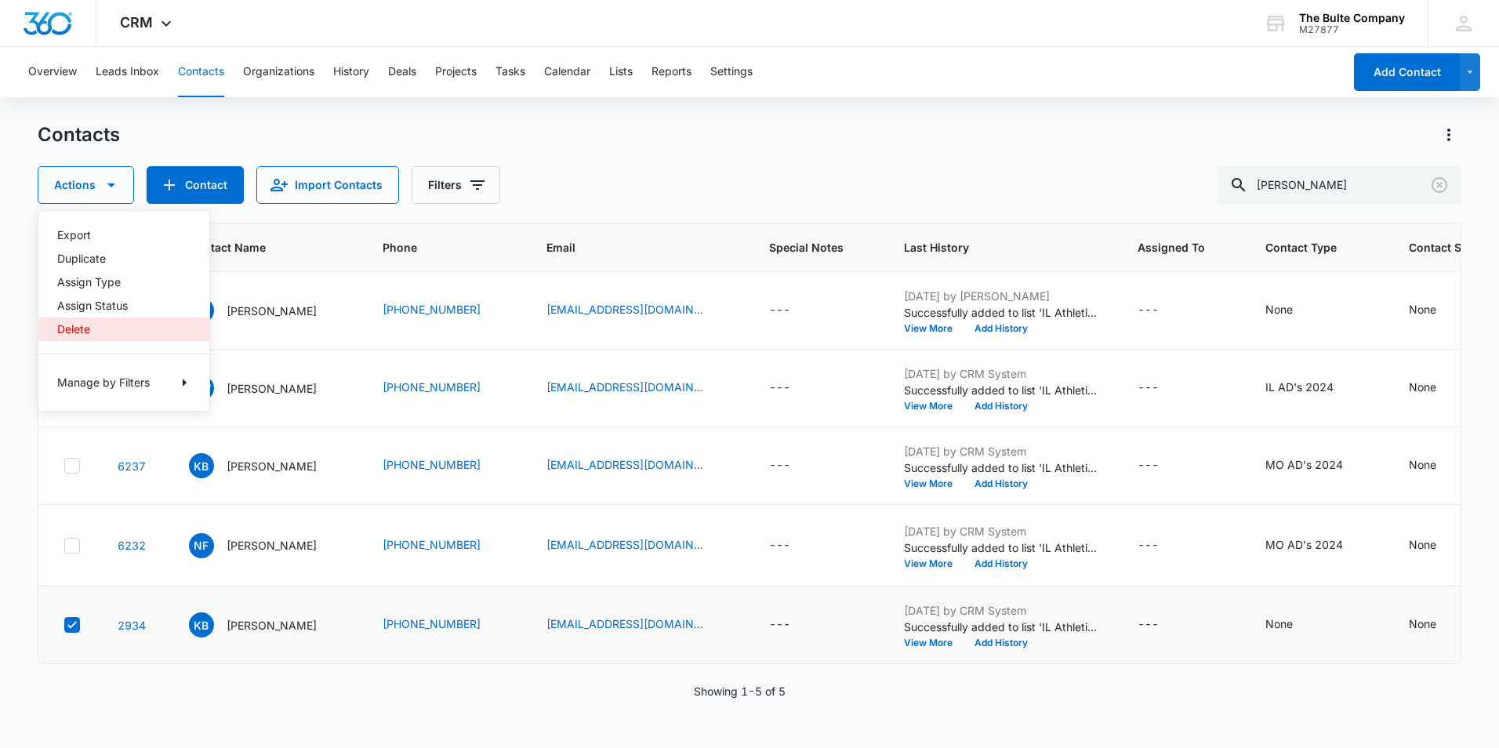
click at [92, 320] on button "Delete" at bounding box center [123, 329] width 171 height 24
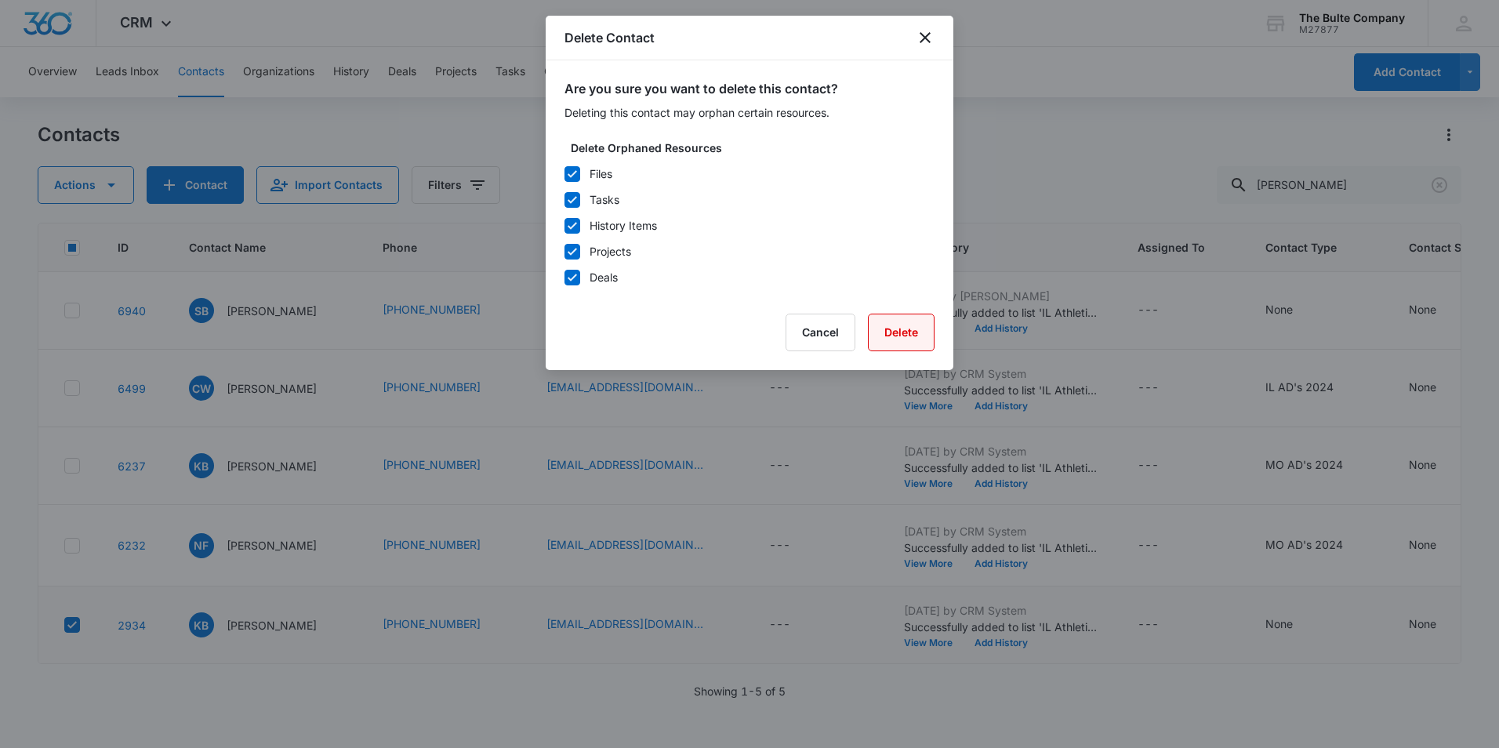
click at [903, 321] on button "Delete" at bounding box center [901, 333] width 67 height 38
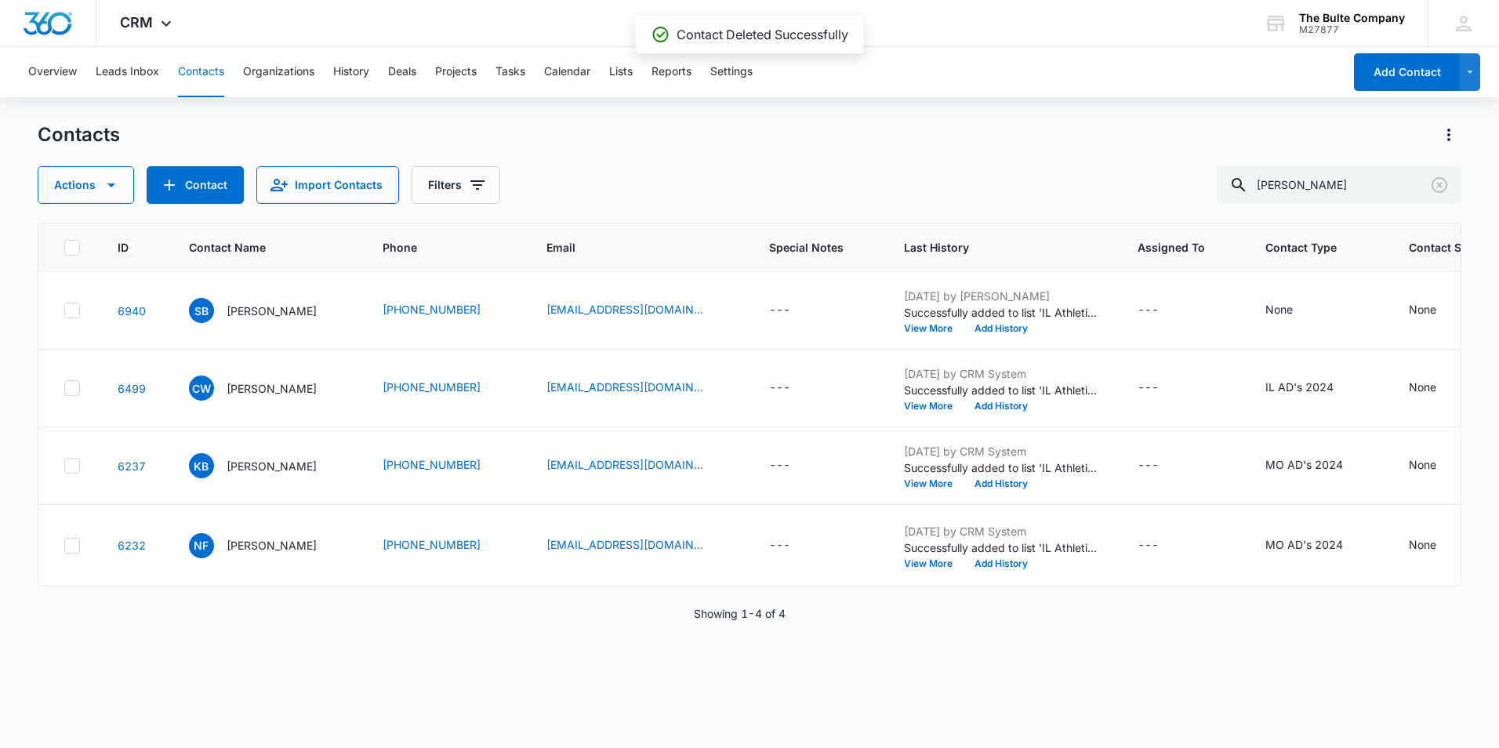
scroll to position [29, 0]
drag, startPoint x: 1437, startPoint y: 186, endPoint x: 1279, endPoint y: 184, distance: 157.5
click at [1437, 186] on icon "Clear" at bounding box center [1439, 185] width 19 height 19
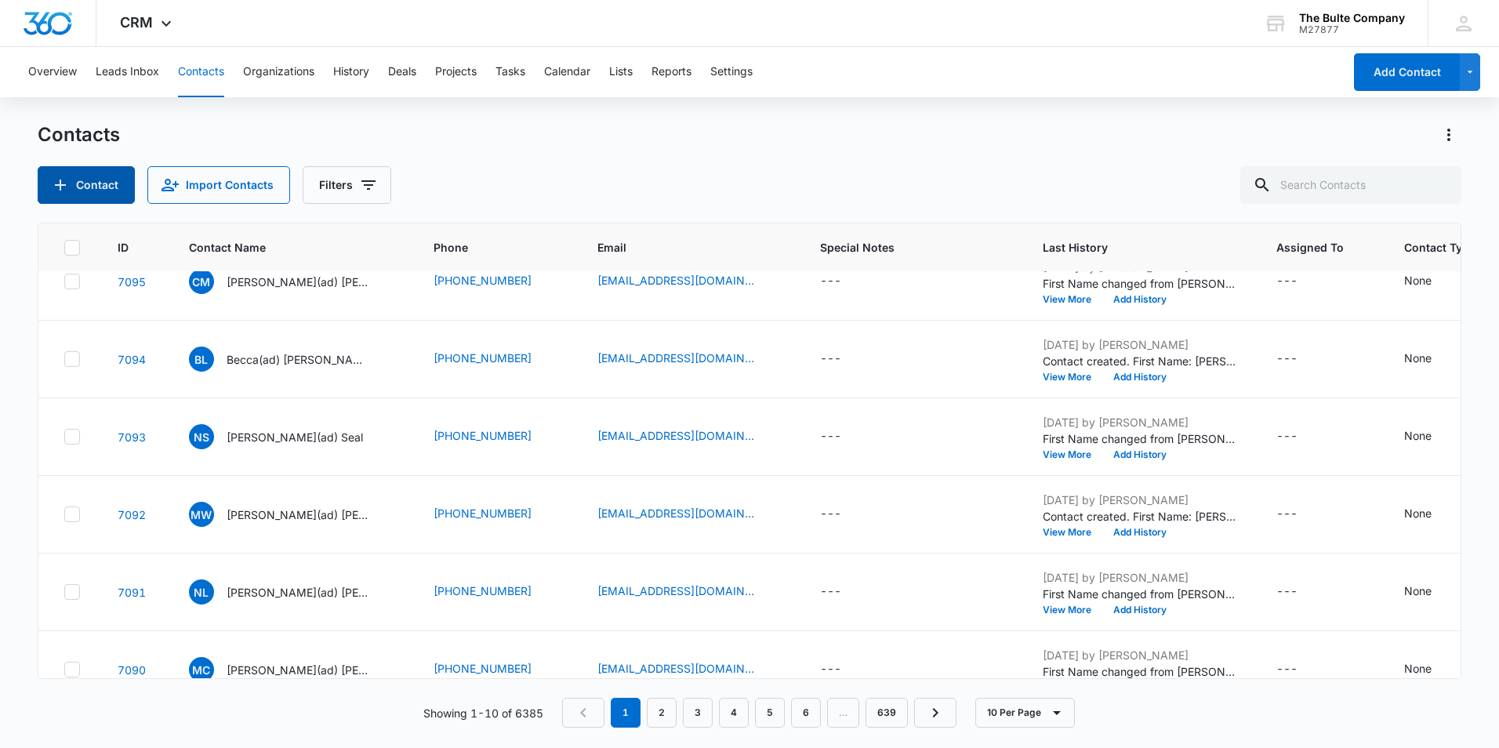
click at [108, 184] on button "Contact" at bounding box center [86, 185] width 97 height 38
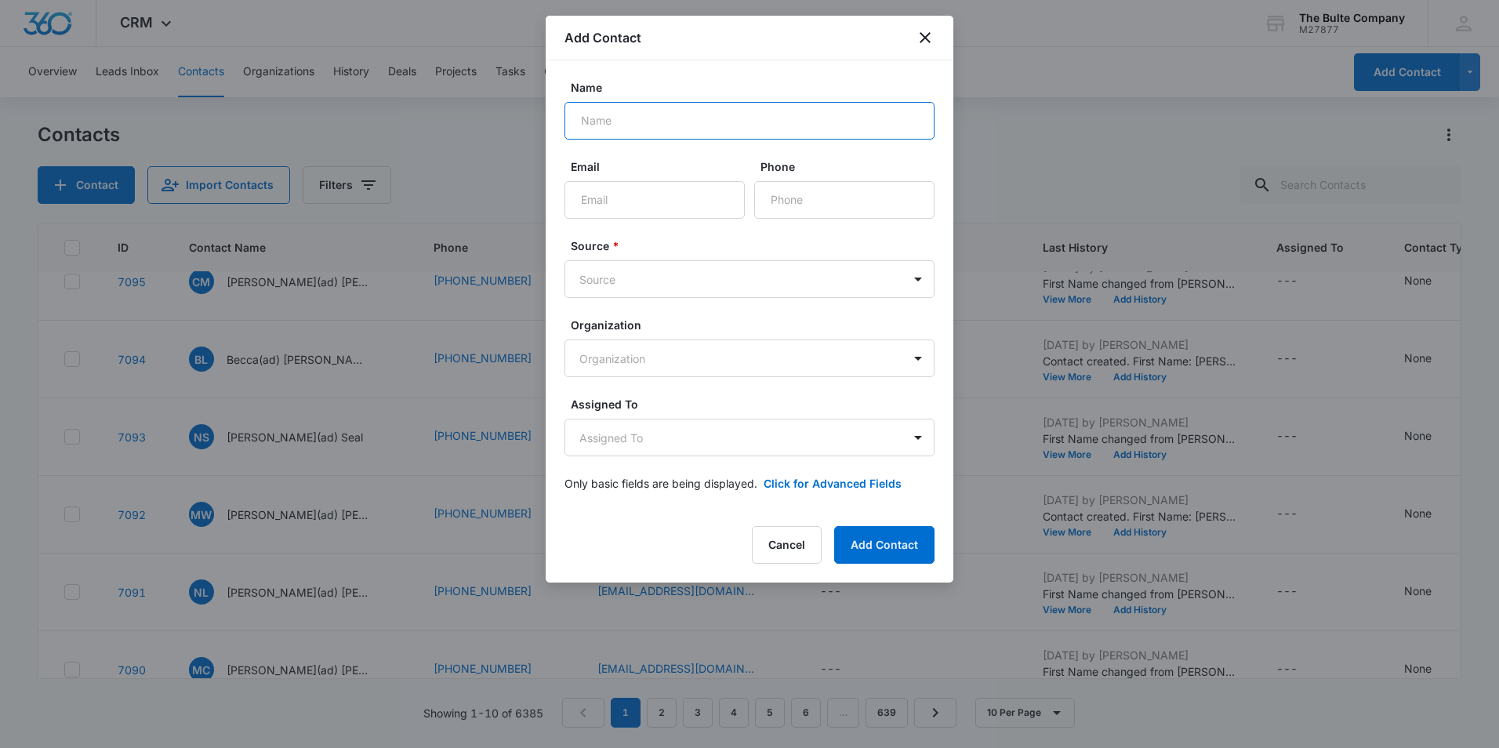
click at [753, 122] on input "Name" at bounding box center [749, 121] width 370 height 38
paste input "[PERSON_NAME]"
type input "[PERSON_NAME]"
click at [654, 212] on input "Email" at bounding box center [654, 200] width 180 height 38
paste input "[EMAIL_ADDRESS][DOMAIN_NAME]"
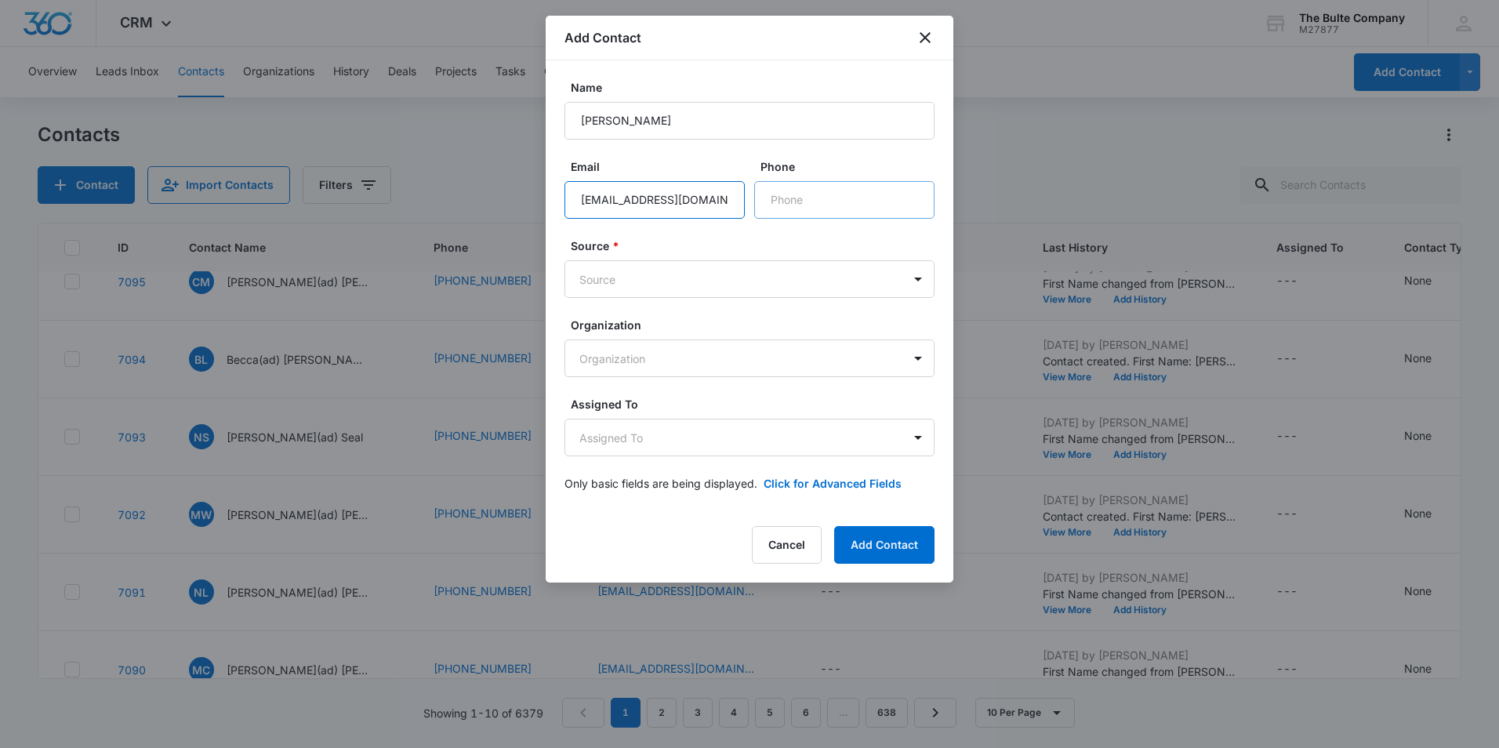
type input "[EMAIL_ADDRESS][DOMAIN_NAME]"
click at [835, 204] on input "Phone" at bounding box center [844, 200] width 180 height 38
paste input "[PHONE_NUMBER]"
type input "[PHONE_NUMBER]"
click at [782, 287] on body "CRM Apps Reputation Websites Forms CRM Email Social Content Ads Intelligence Fi…" at bounding box center [749, 374] width 1499 height 748
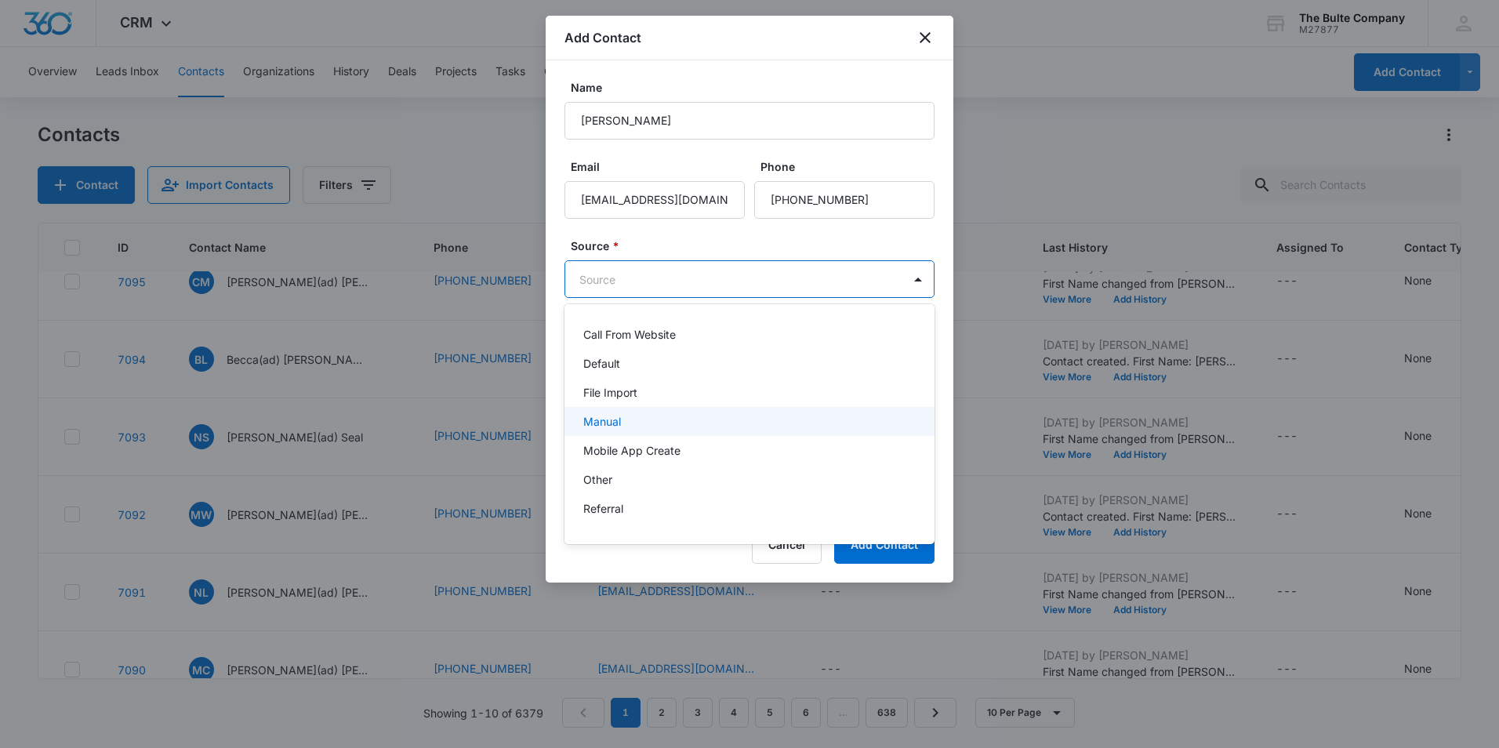
click at [788, 412] on div "Manual" at bounding box center [749, 421] width 370 height 29
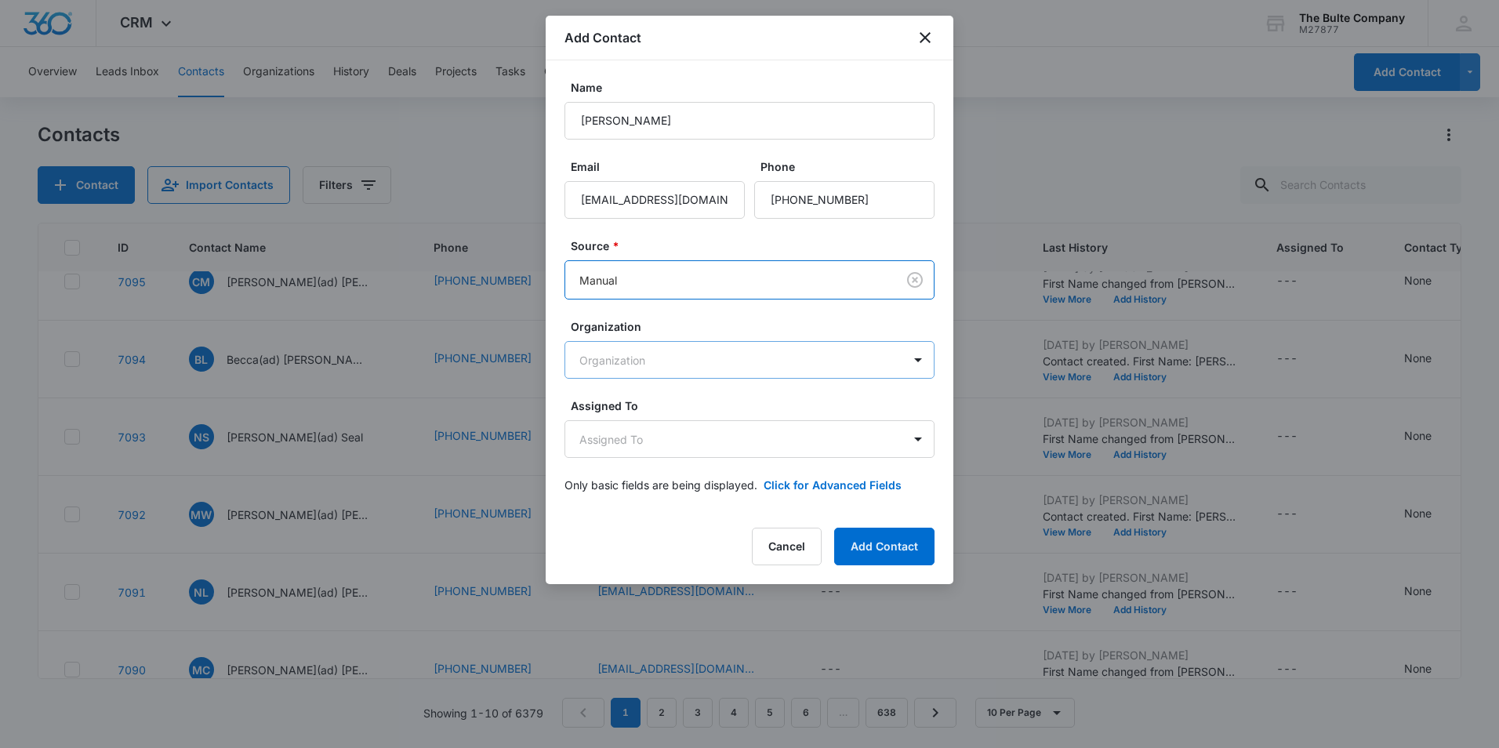
click at [785, 353] on body "CRM Apps Reputation Websites Forms CRM Email Social Content Ads Intelligence Fi…" at bounding box center [749, 374] width 1499 height 748
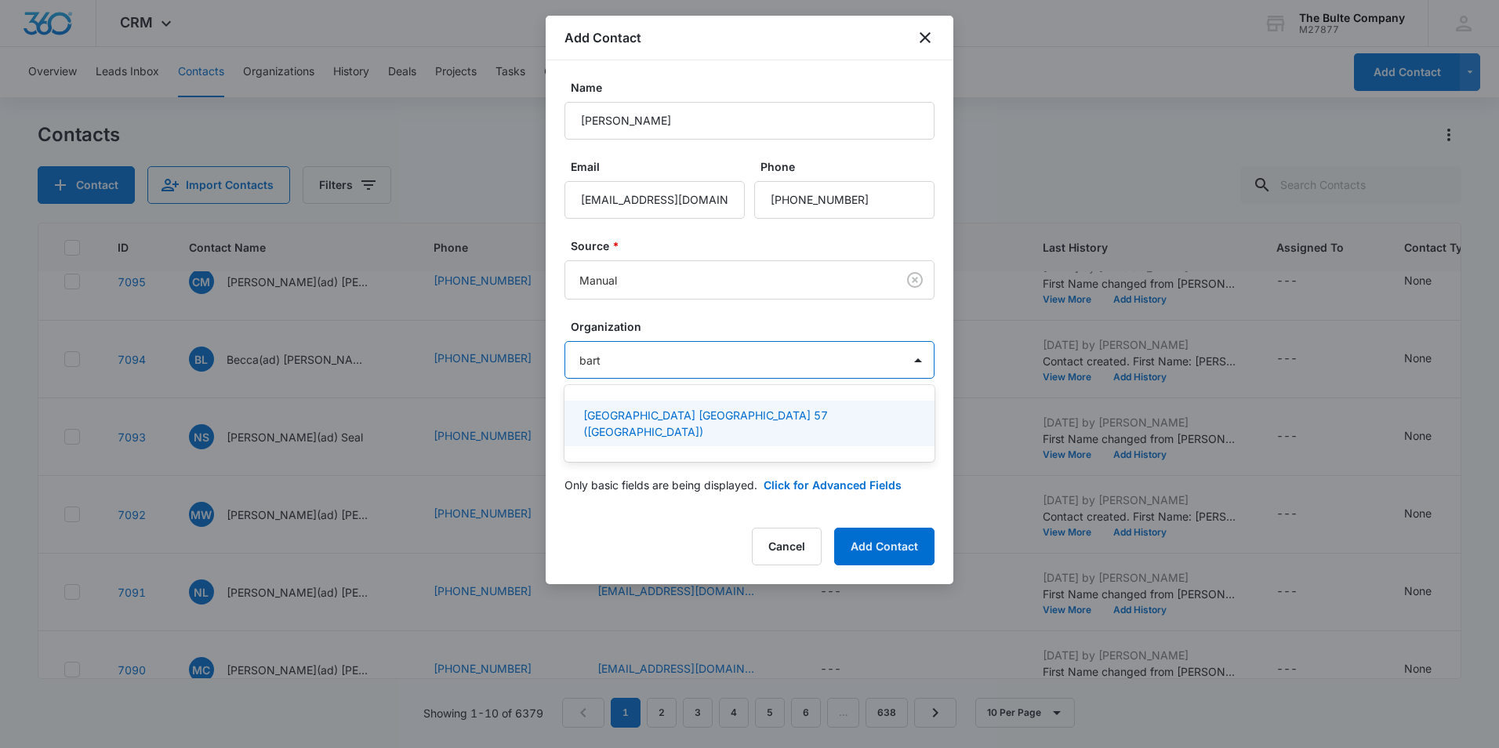
type input "[PERSON_NAME]"
click at [830, 426] on div "[GEOGRAPHIC_DATA] [GEOGRAPHIC_DATA] 57 ([GEOGRAPHIC_DATA])" at bounding box center [749, 423] width 370 height 45
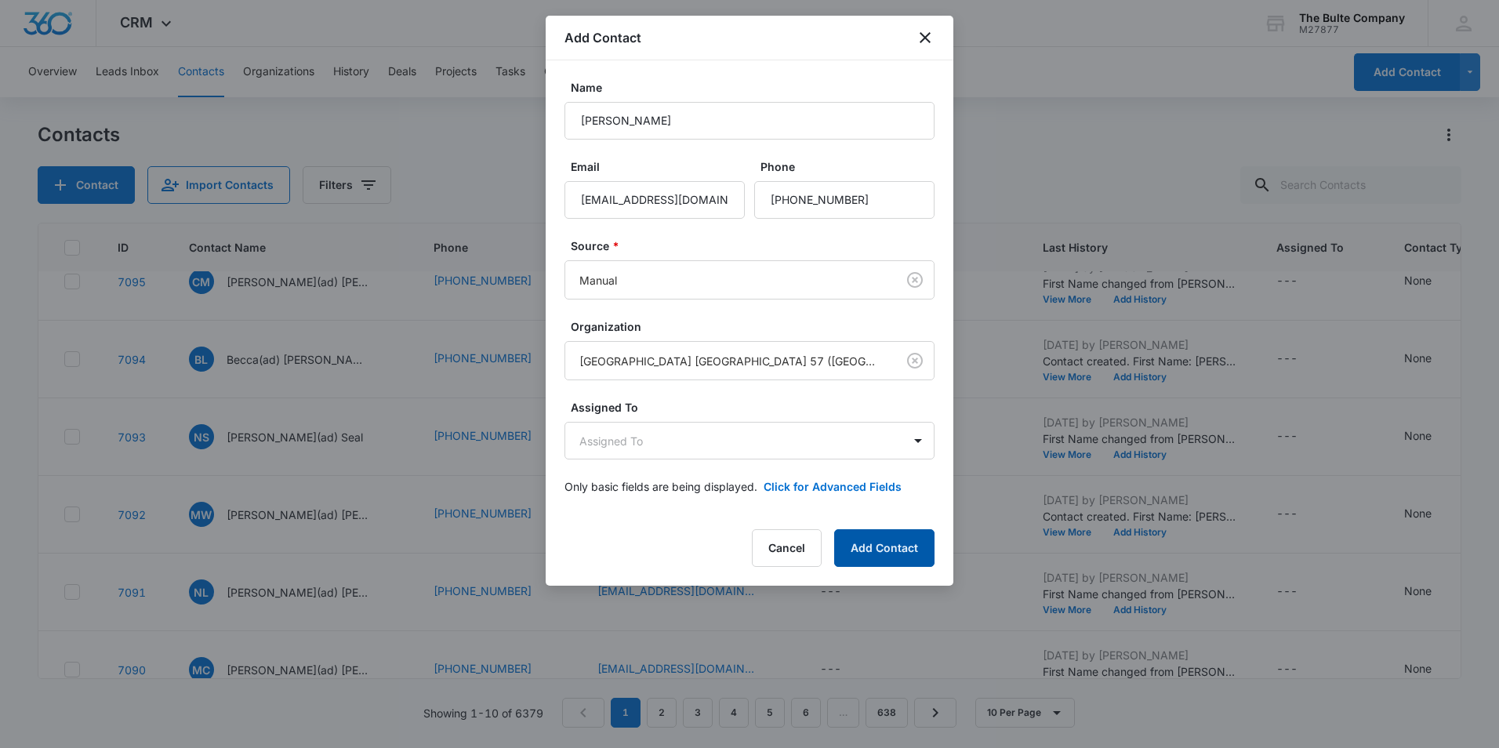
click at [880, 539] on button "Add Contact" at bounding box center [884, 548] width 100 height 38
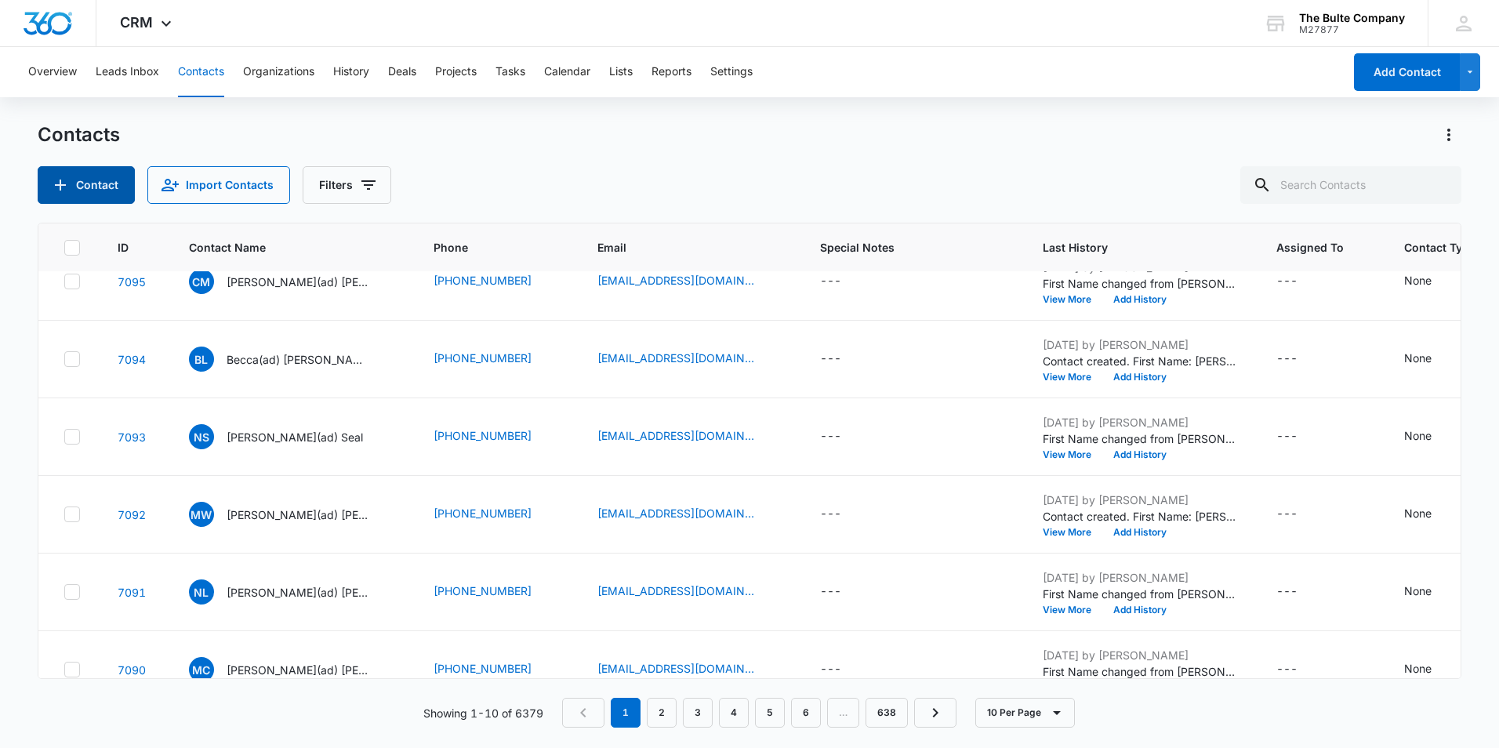
click at [63, 185] on icon "Add Contact" at bounding box center [60, 184] width 11 height 11
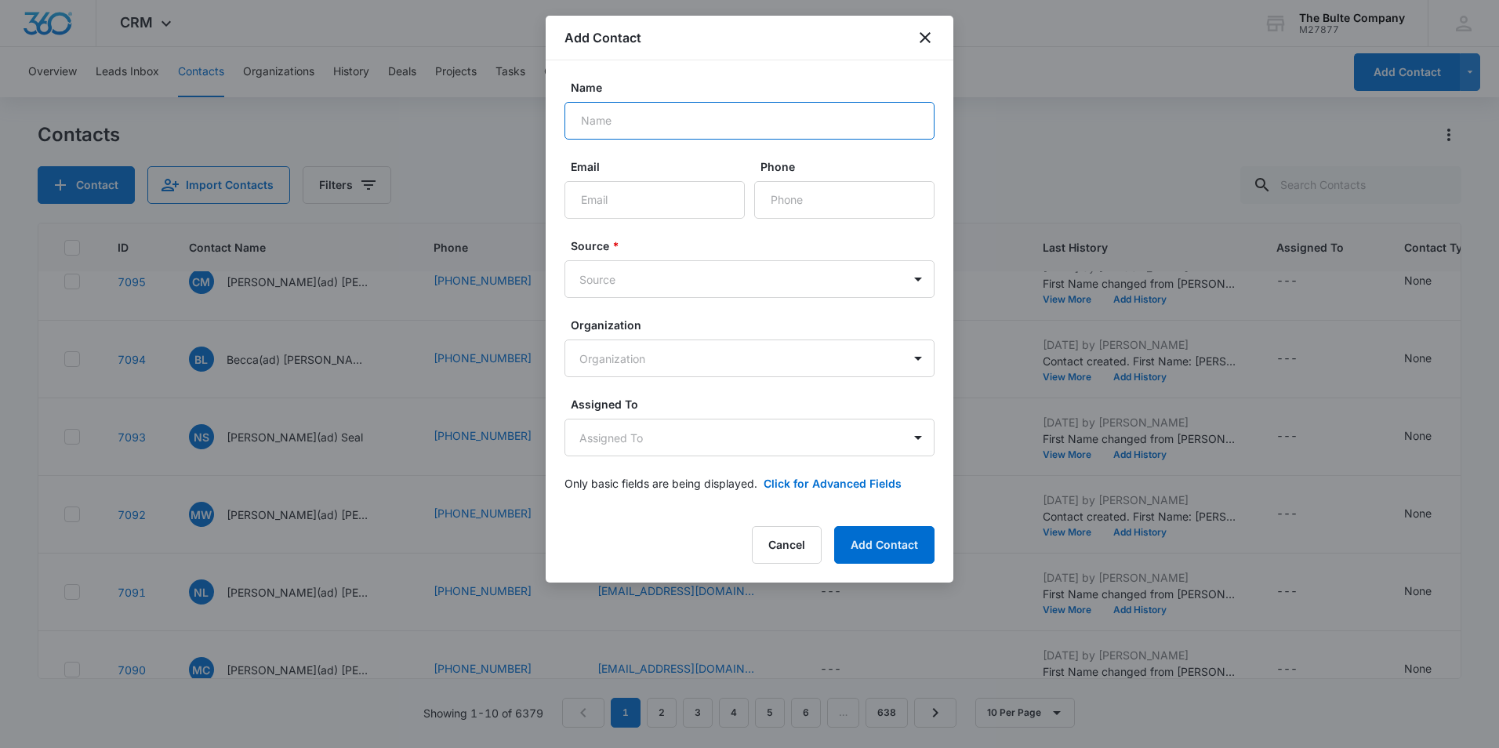
click at [629, 118] on input "Name" at bounding box center [749, 121] width 370 height 38
drag, startPoint x: 592, startPoint y: 122, endPoint x: 593, endPoint y: 114, distance: 7.9
paste input "[PERSON_NAME]"
type input "[PERSON_NAME]"
click at [645, 207] on input "Email" at bounding box center [654, 200] width 180 height 38
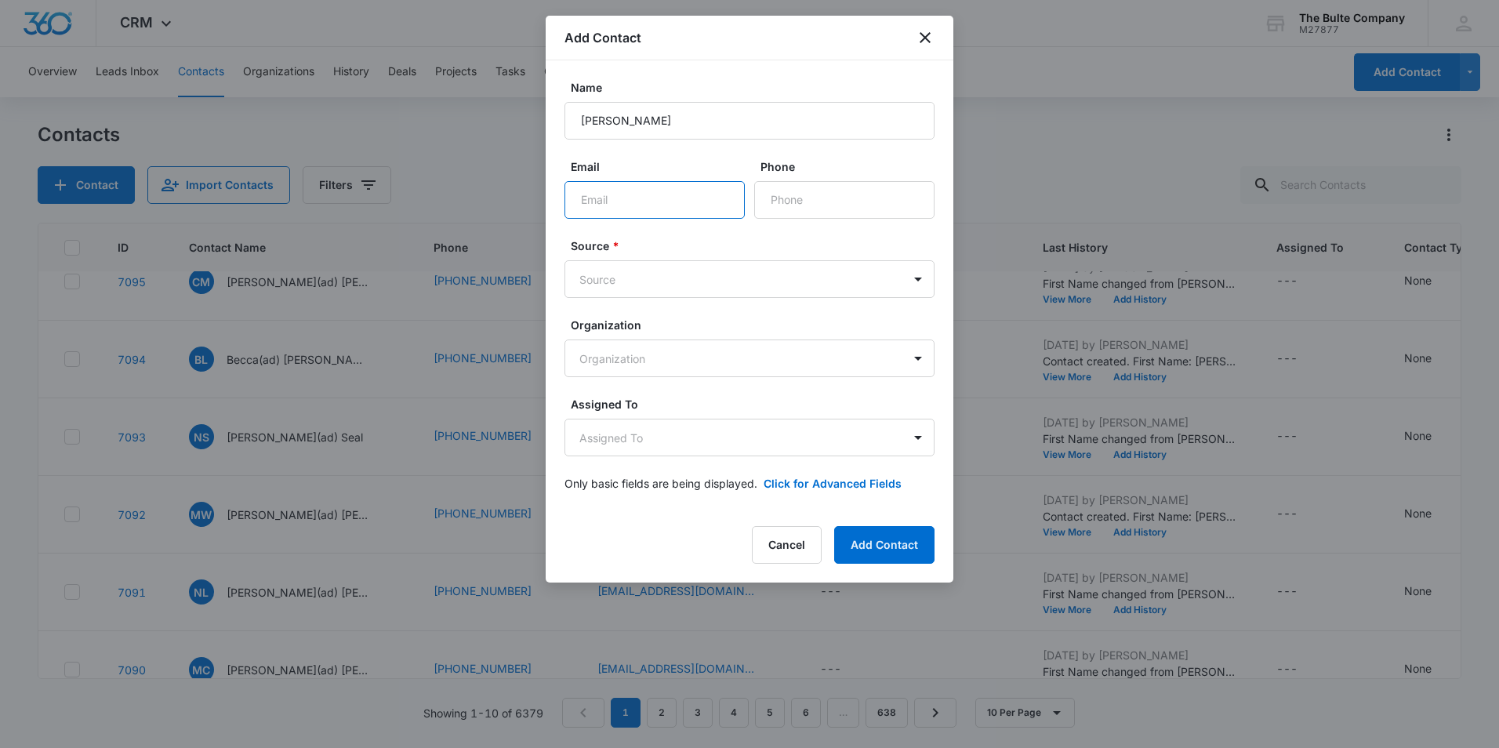
paste input "[EMAIL_ADDRESS][DOMAIN_NAME]"
type input "[EMAIL_ADDRESS][DOMAIN_NAME]"
click at [785, 199] on input "Phone" at bounding box center [844, 200] width 180 height 38
paste input "[PHONE_NUMBER]"
type input "[PHONE_NUMBER]"
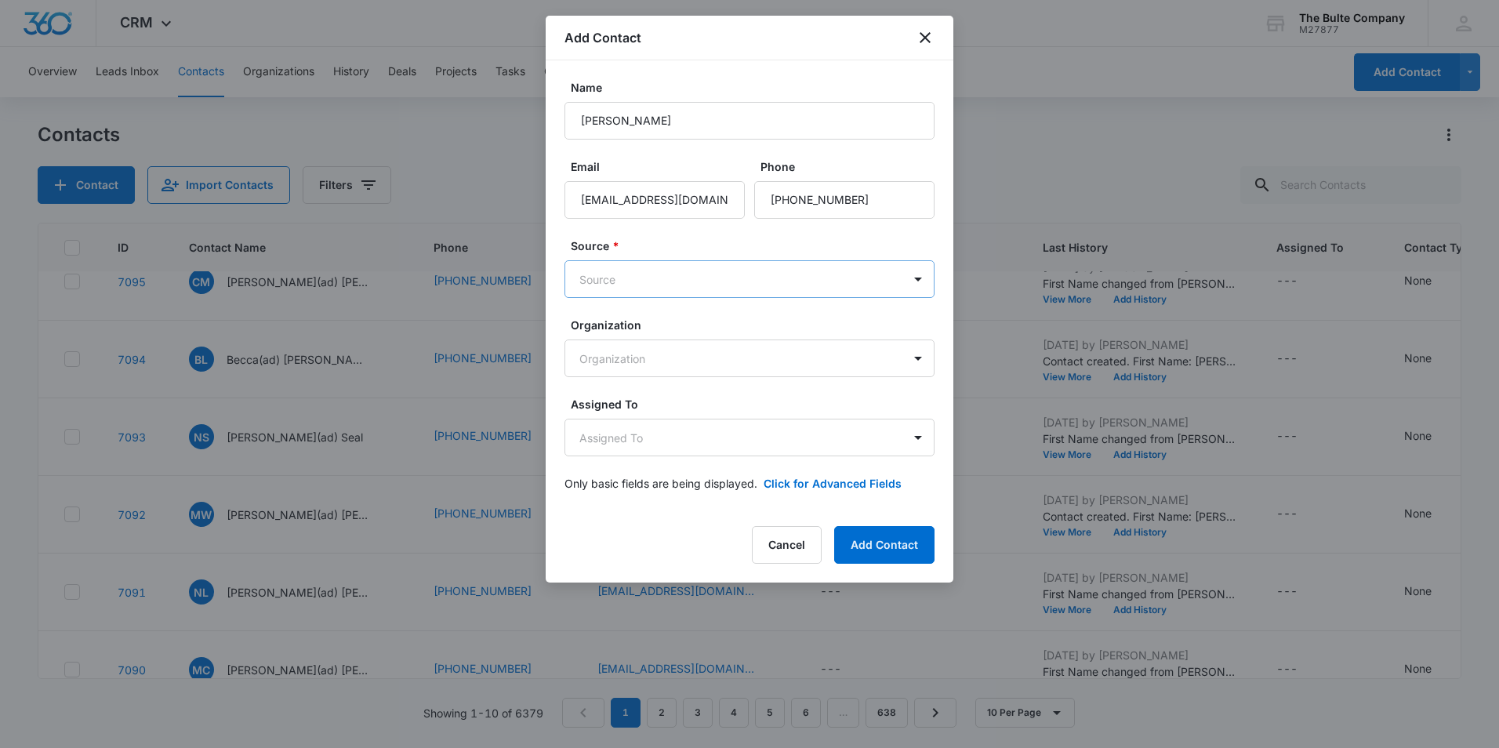
click at [759, 277] on body "CRM Apps Reputation Websites Forms CRM Email Social Content Ads Intelligence Fi…" at bounding box center [749, 374] width 1499 height 748
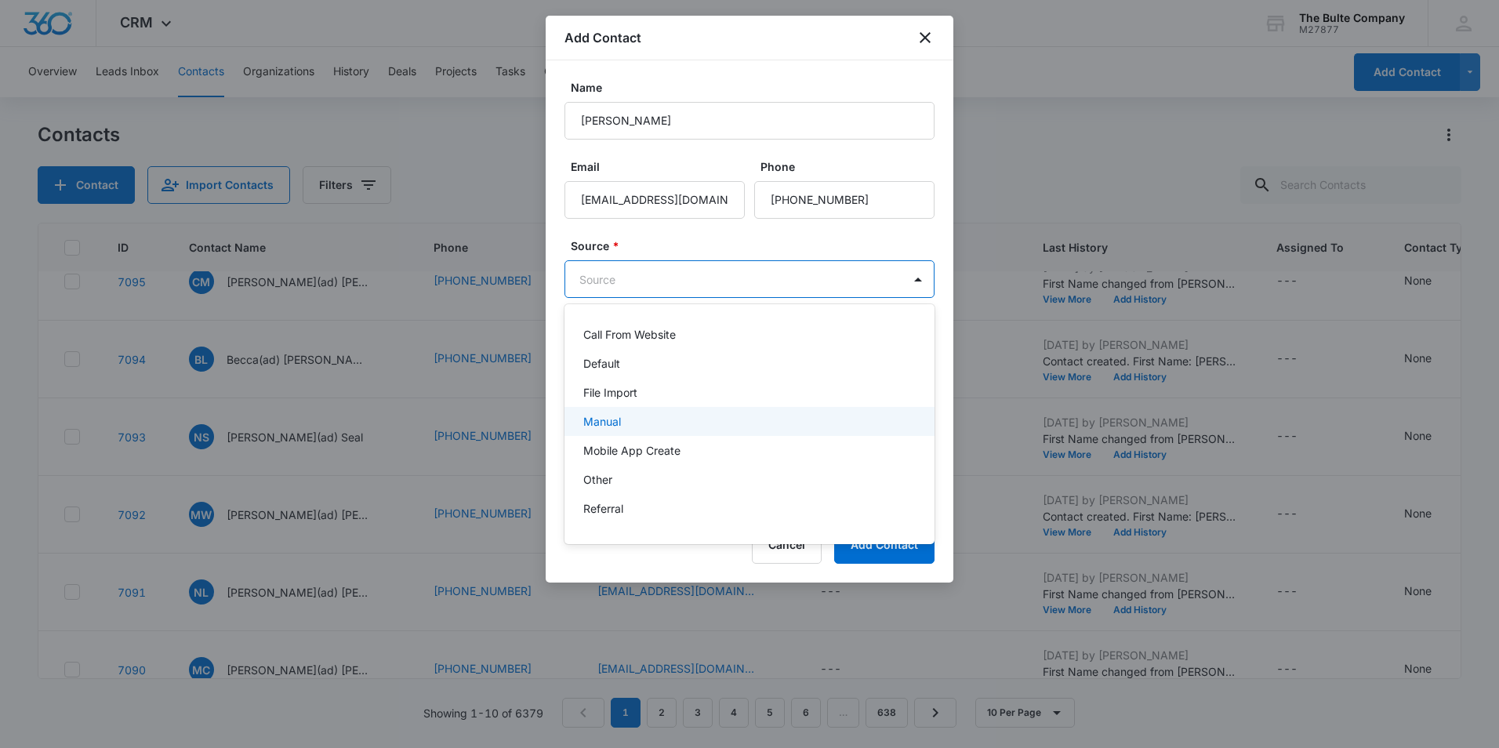
click at [709, 412] on div "Manual" at bounding box center [749, 421] width 370 height 29
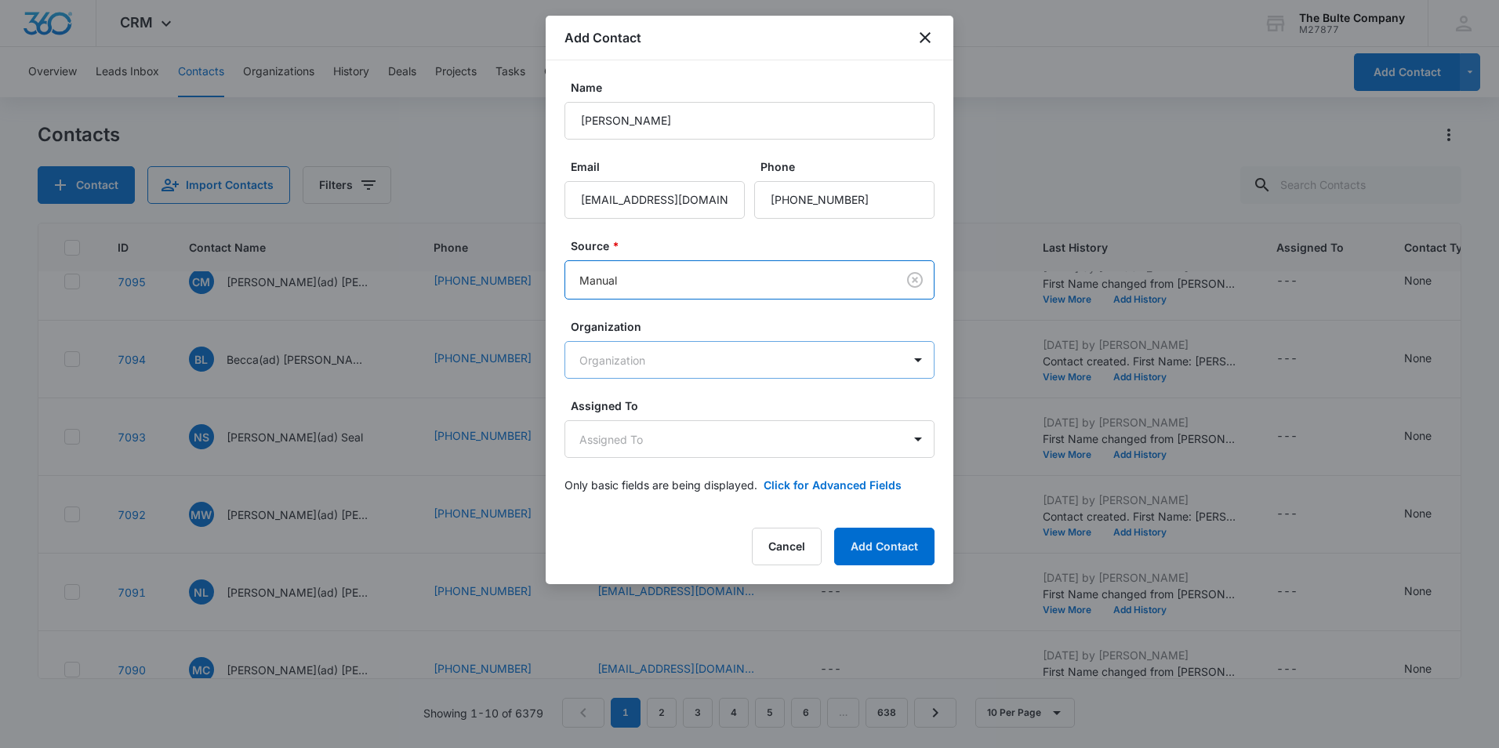
click at [756, 359] on body "CRM Apps Reputation Websites Forms CRM Email Social Content Ads Intelligence Fi…" at bounding box center [749, 374] width 1499 height 748
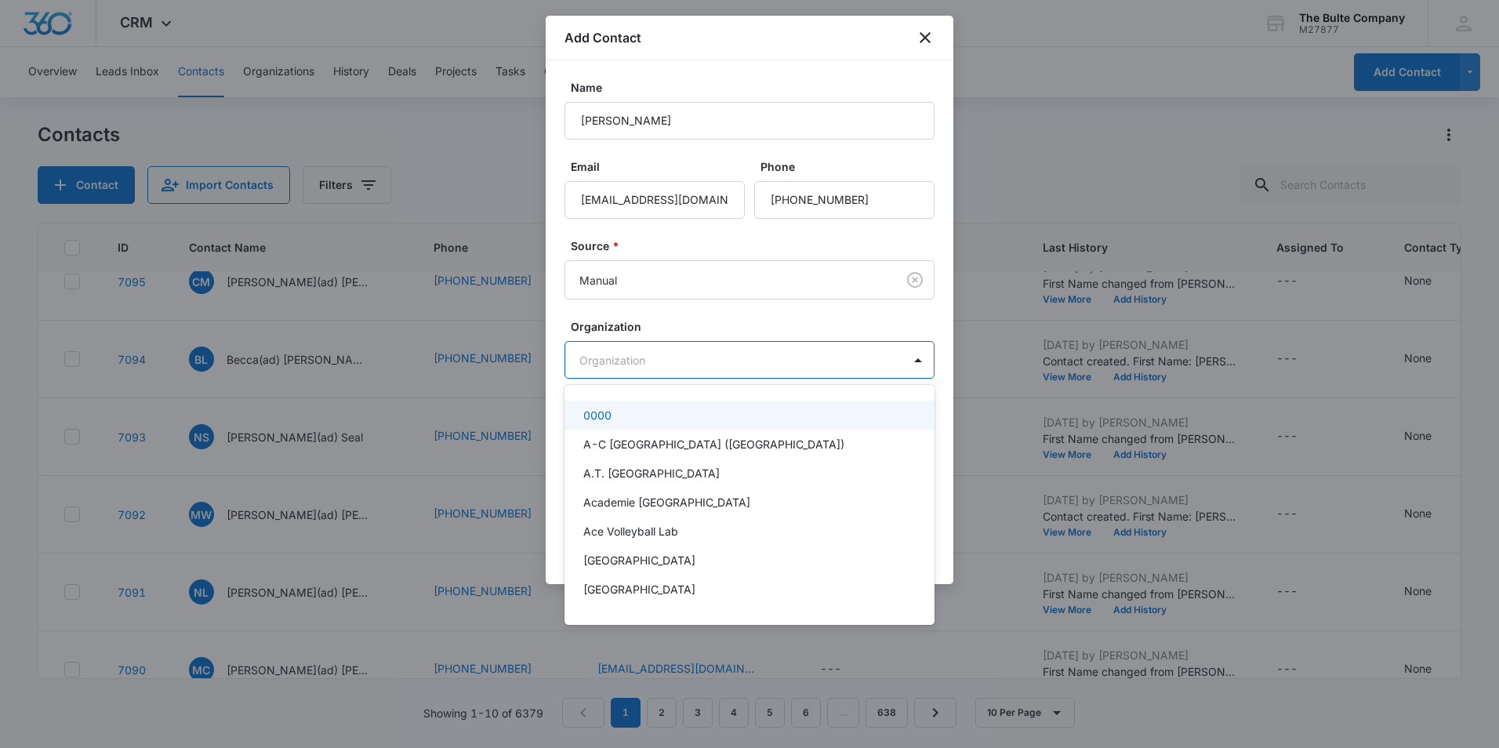
click at [756, 359] on div at bounding box center [749, 374] width 1499 height 748
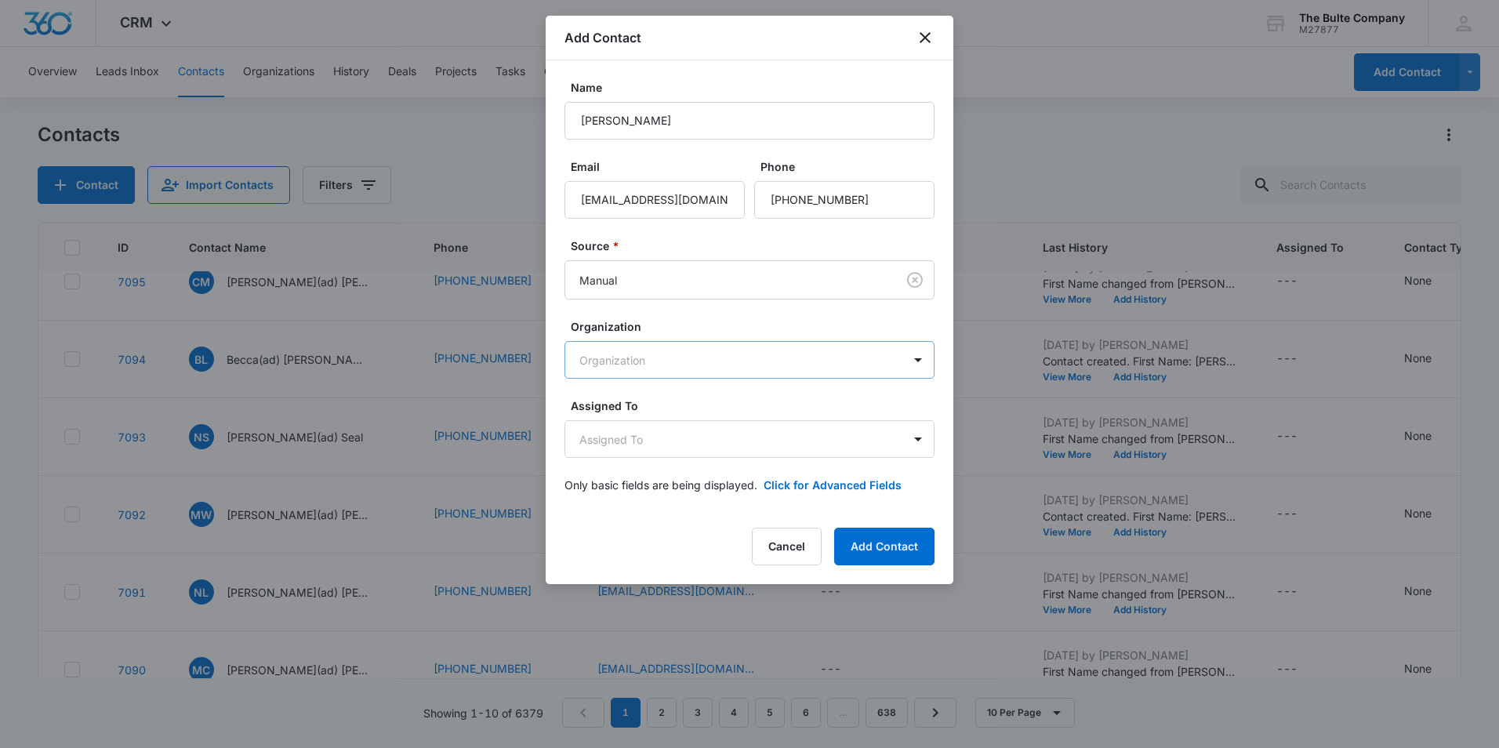
click at [756, 359] on body "CRM Apps Reputation Websites Forms CRM Email Social Content Ads Intelligence Fi…" at bounding box center [749, 374] width 1499 height 748
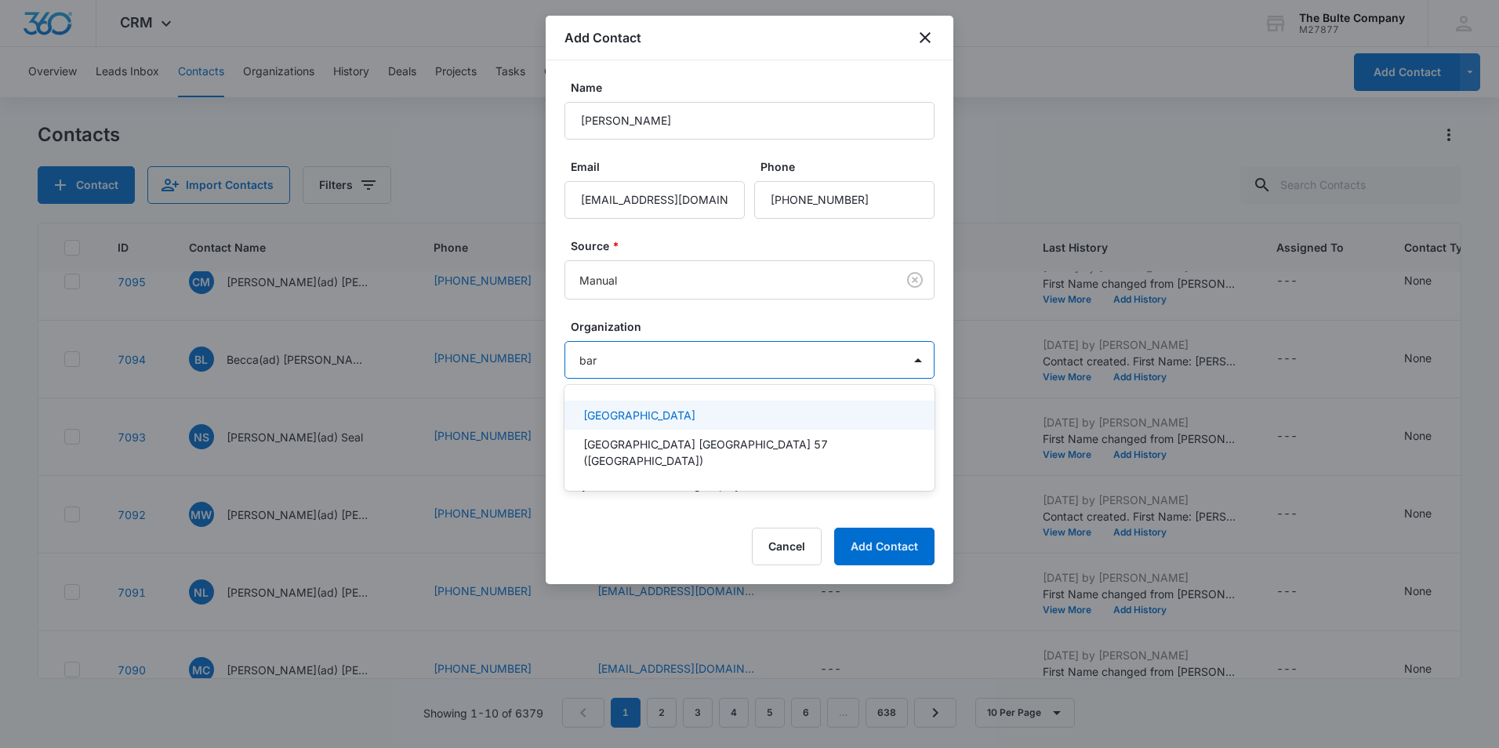
type input "bart"
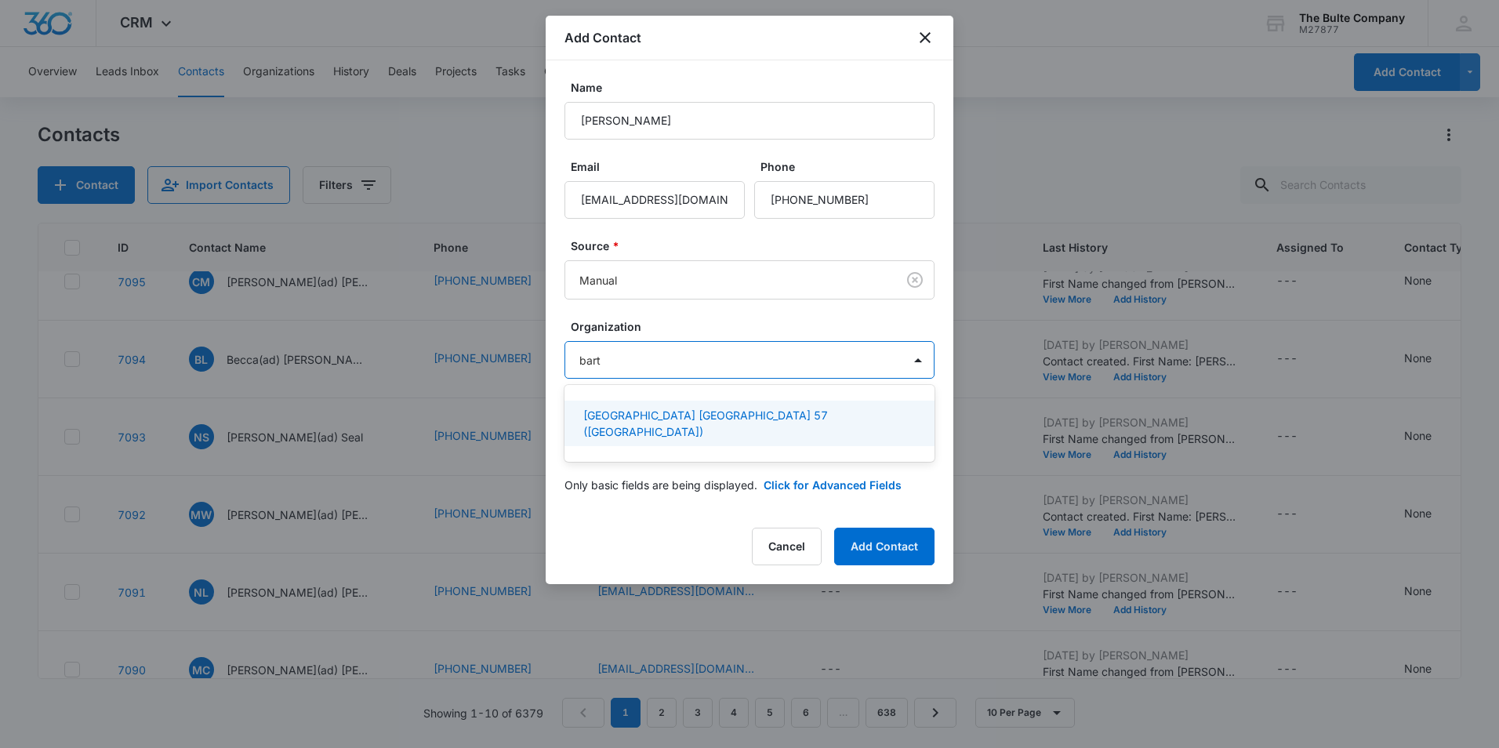
click at [743, 419] on p "[GEOGRAPHIC_DATA] [GEOGRAPHIC_DATA] 57 ([GEOGRAPHIC_DATA])" at bounding box center [747, 423] width 329 height 33
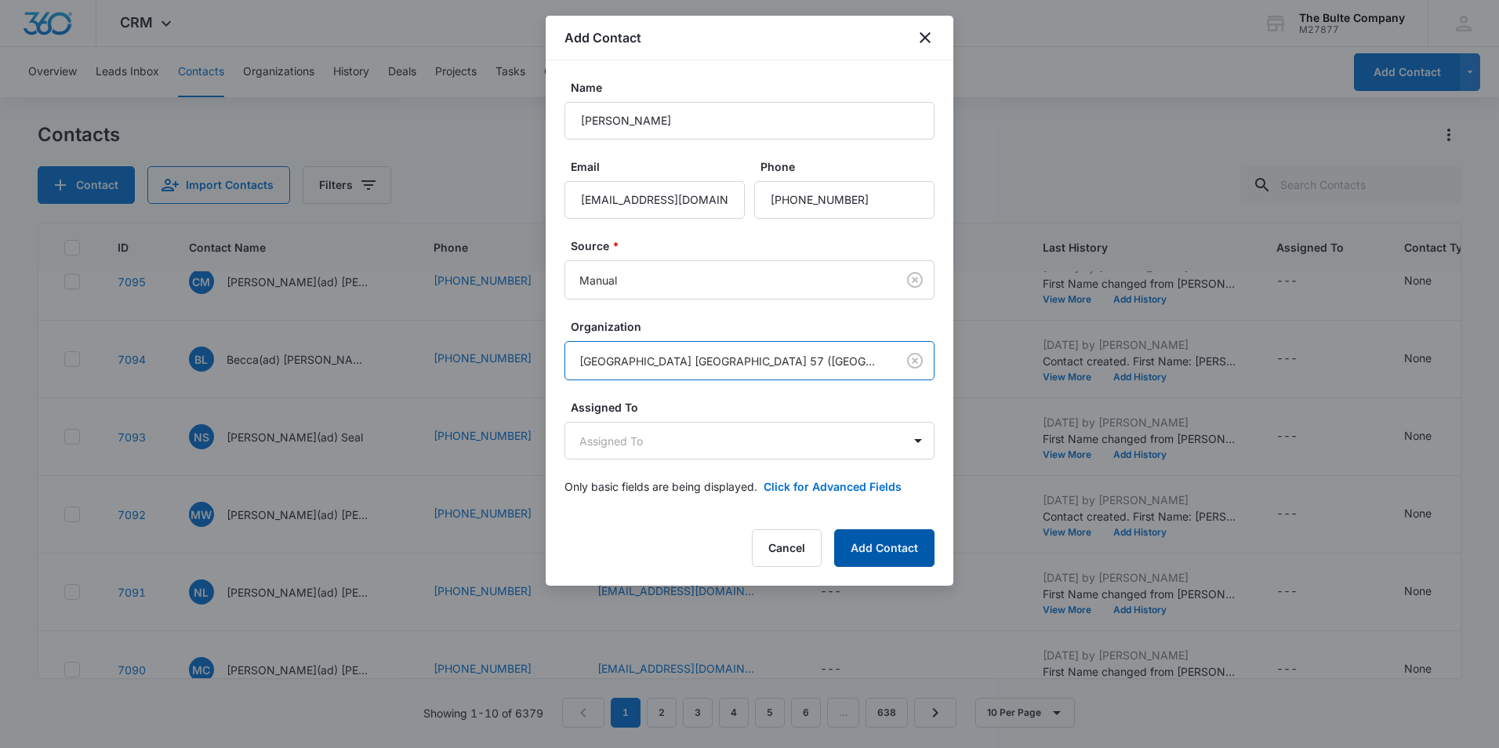
click at [904, 553] on button "Add Contact" at bounding box center [884, 548] width 100 height 38
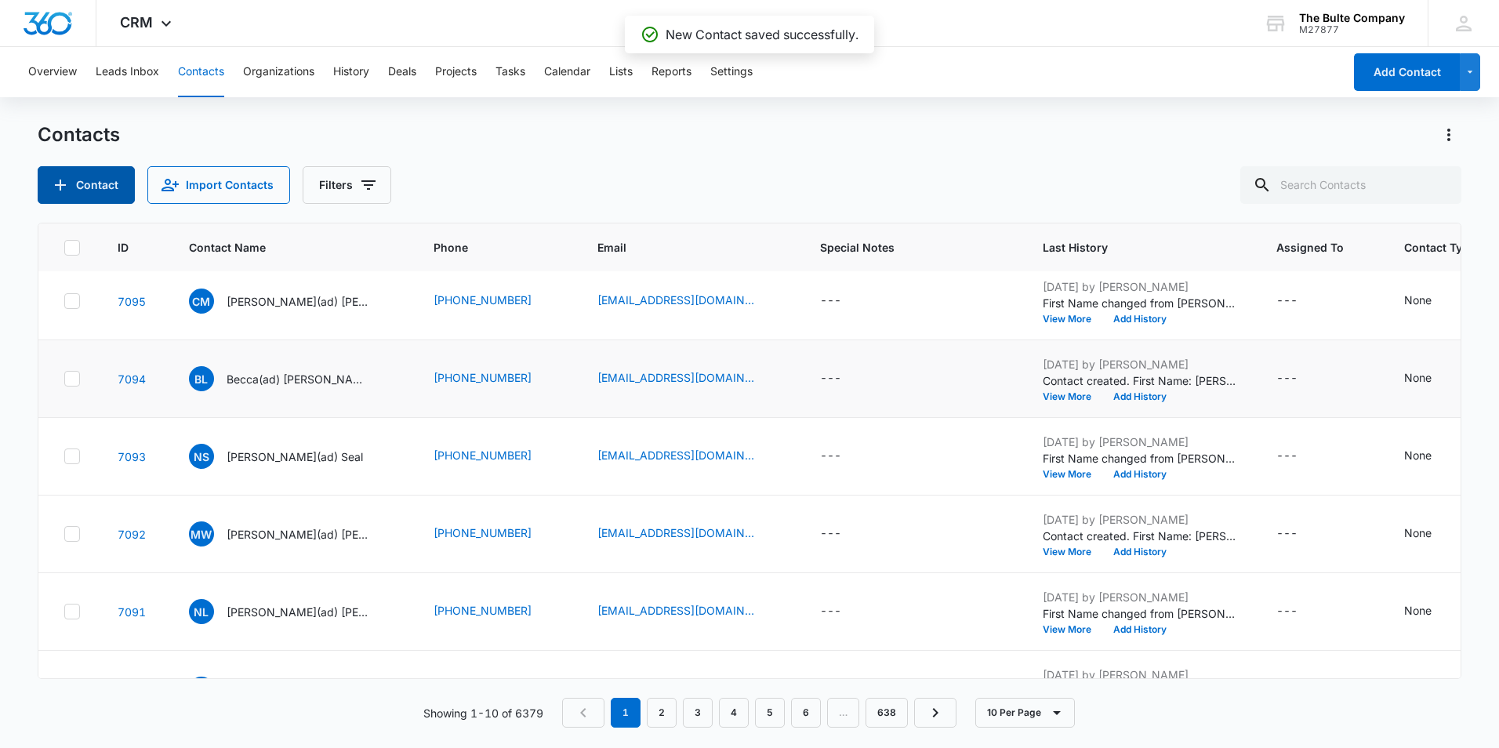
scroll to position [0, 0]
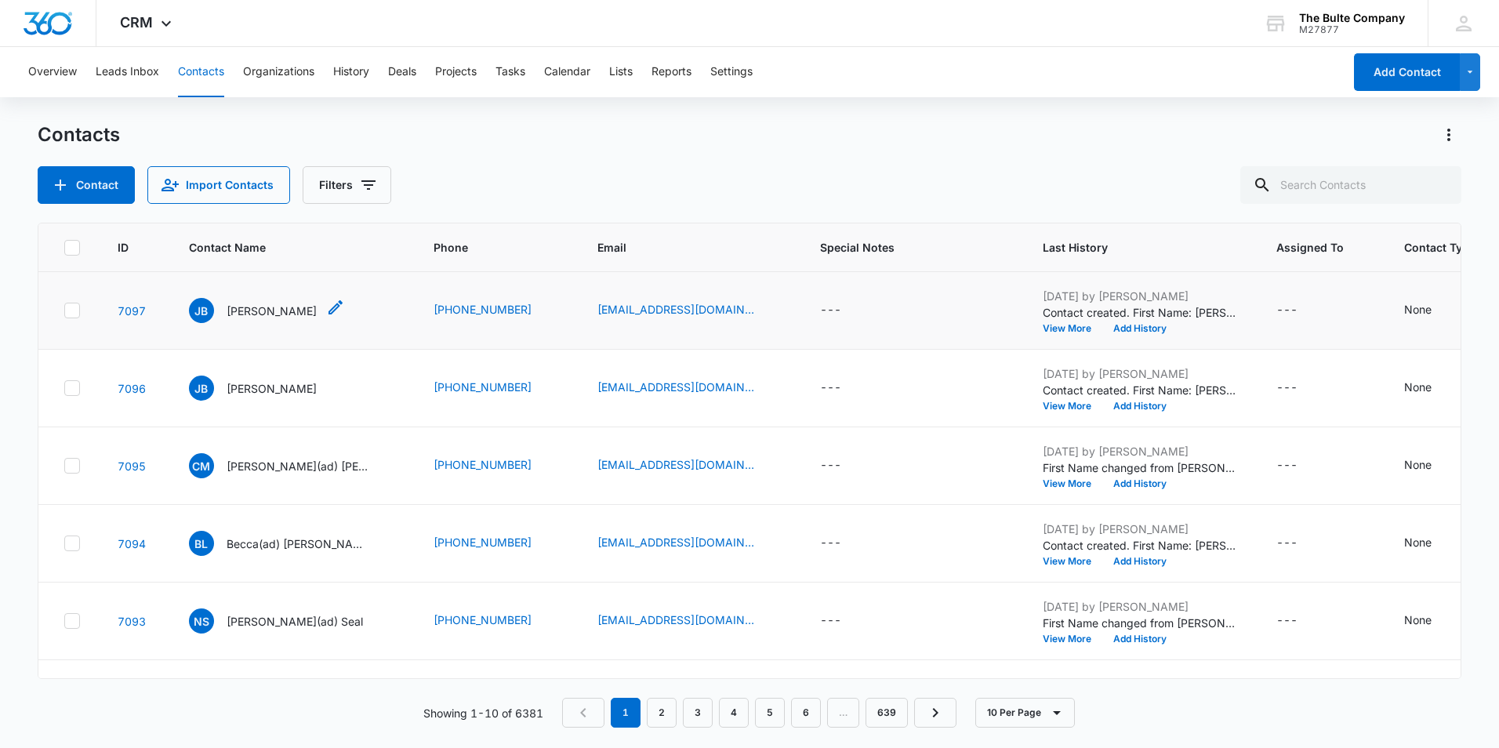
click at [328, 306] on icon "Contact Name - Jeana Buscher - Select to Edit Field" at bounding box center [335, 307] width 14 height 14
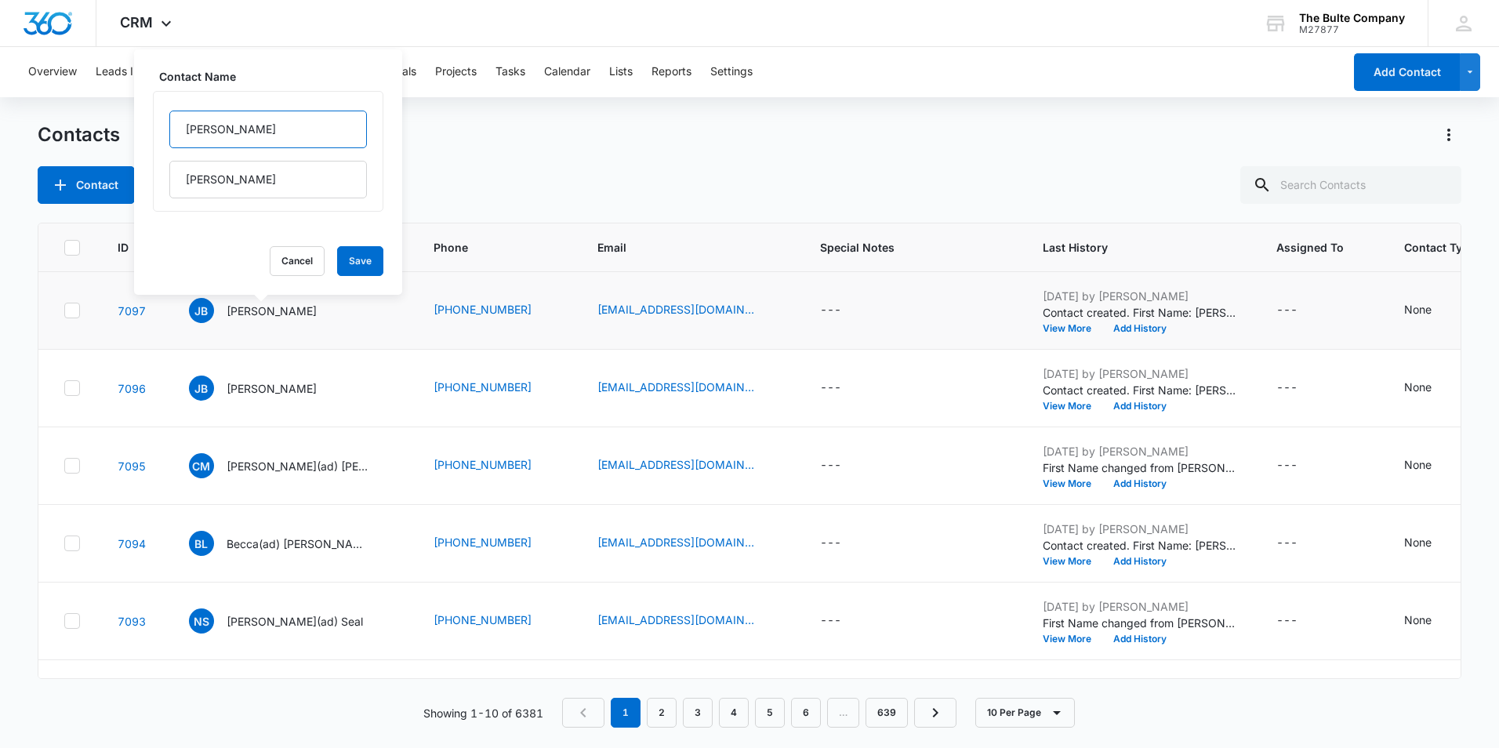
click at [252, 128] on input "[PERSON_NAME]" at bounding box center [268, 130] width 198 height 38
type input "[PERSON_NAME](ad)"
click at [358, 263] on button "Save" at bounding box center [360, 261] width 46 height 30
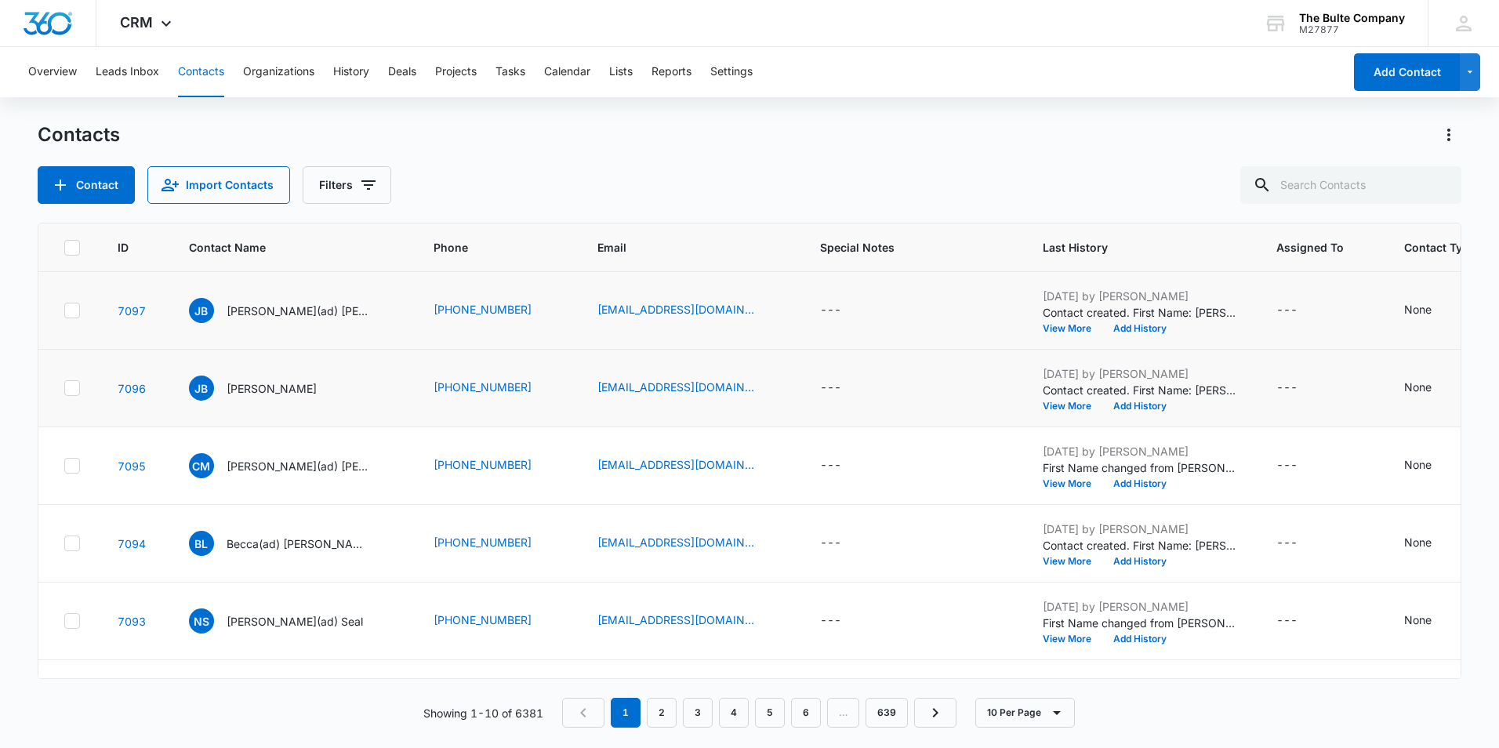
click at [73, 388] on icon at bounding box center [71, 387] width 9 height 7
click at [64, 388] on input "checkbox" at bounding box center [63, 388] width 1 height 1
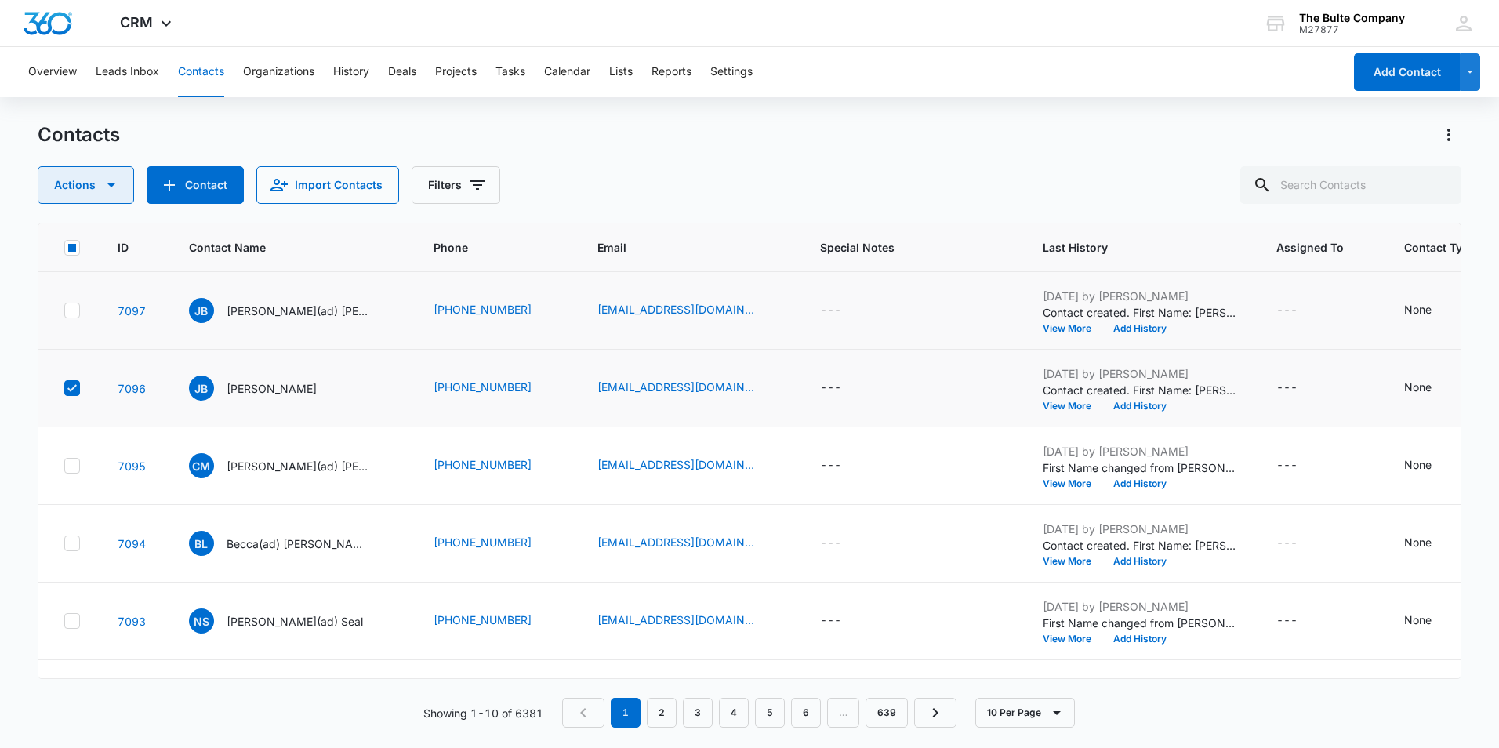
click at [114, 181] on icon "button" at bounding box center [111, 185] width 19 height 19
click at [68, 326] on div "Delete" at bounding box center [92, 329] width 71 height 11
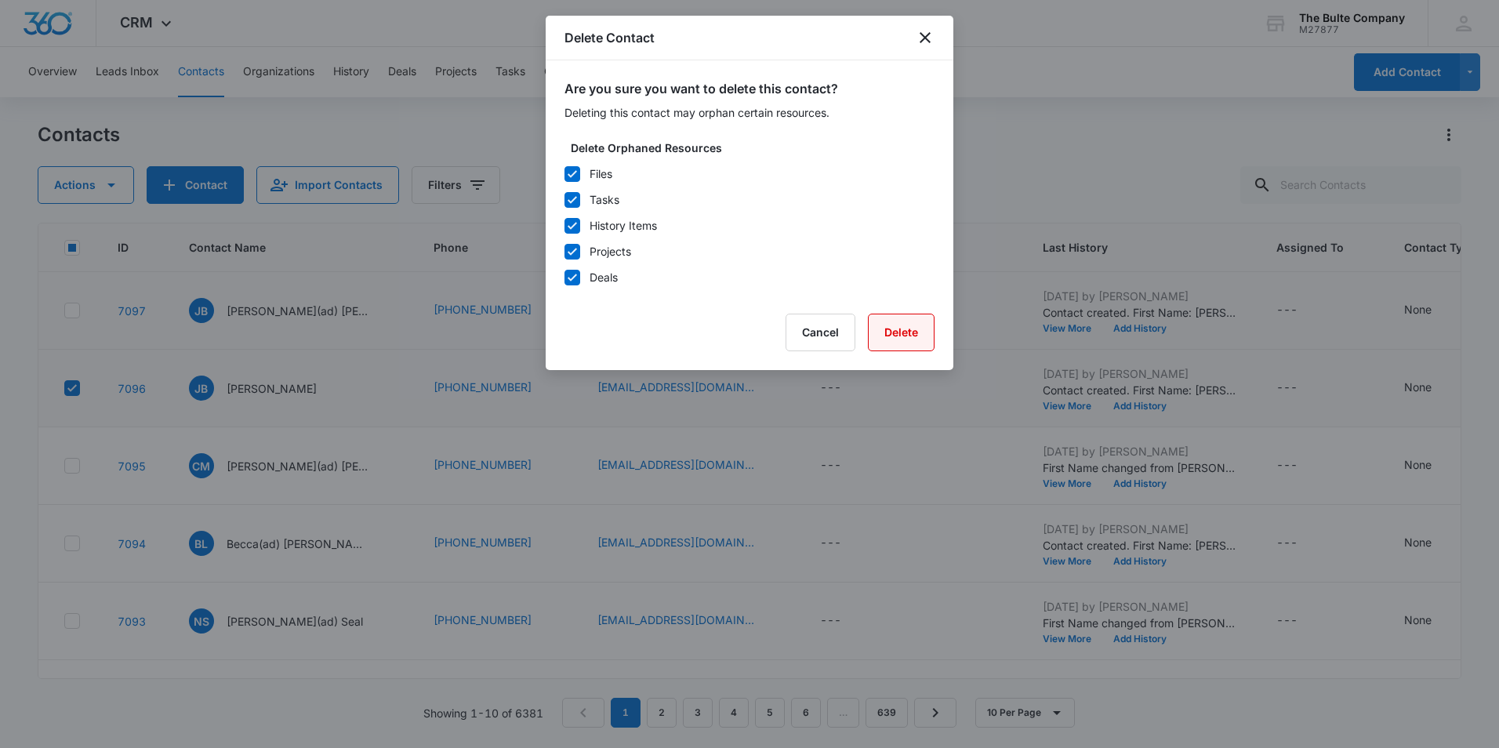
click at [930, 337] on button "Delete" at bounding box center [901, 333] width 67 height 38
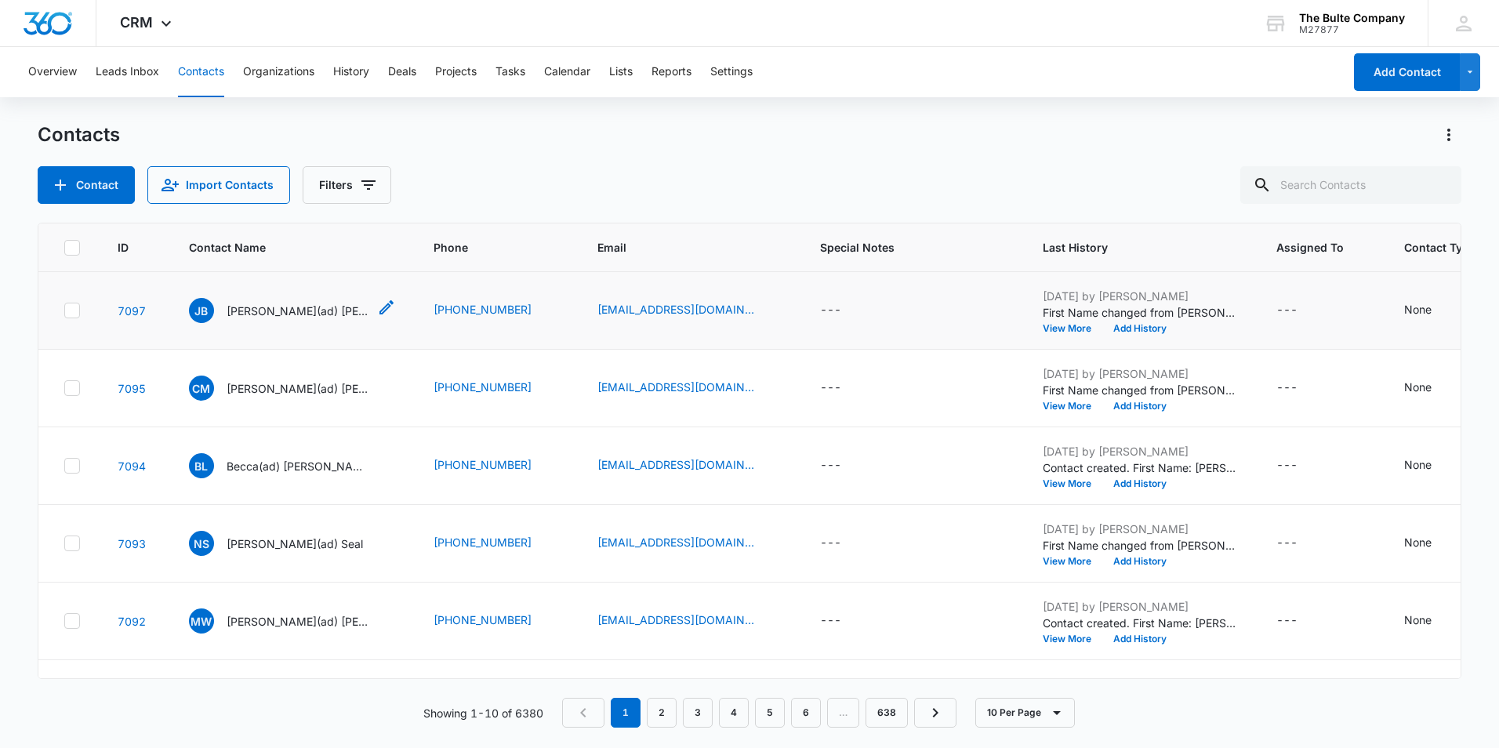
click at [303, 311] on p "[PERSON_NAME](ad) [PERSON_NAME]" at bounding box center [297, 311] width 141 height 16
click at [105, 184] on button "Contact" at bounding box center [86, 185] width 97 height 38
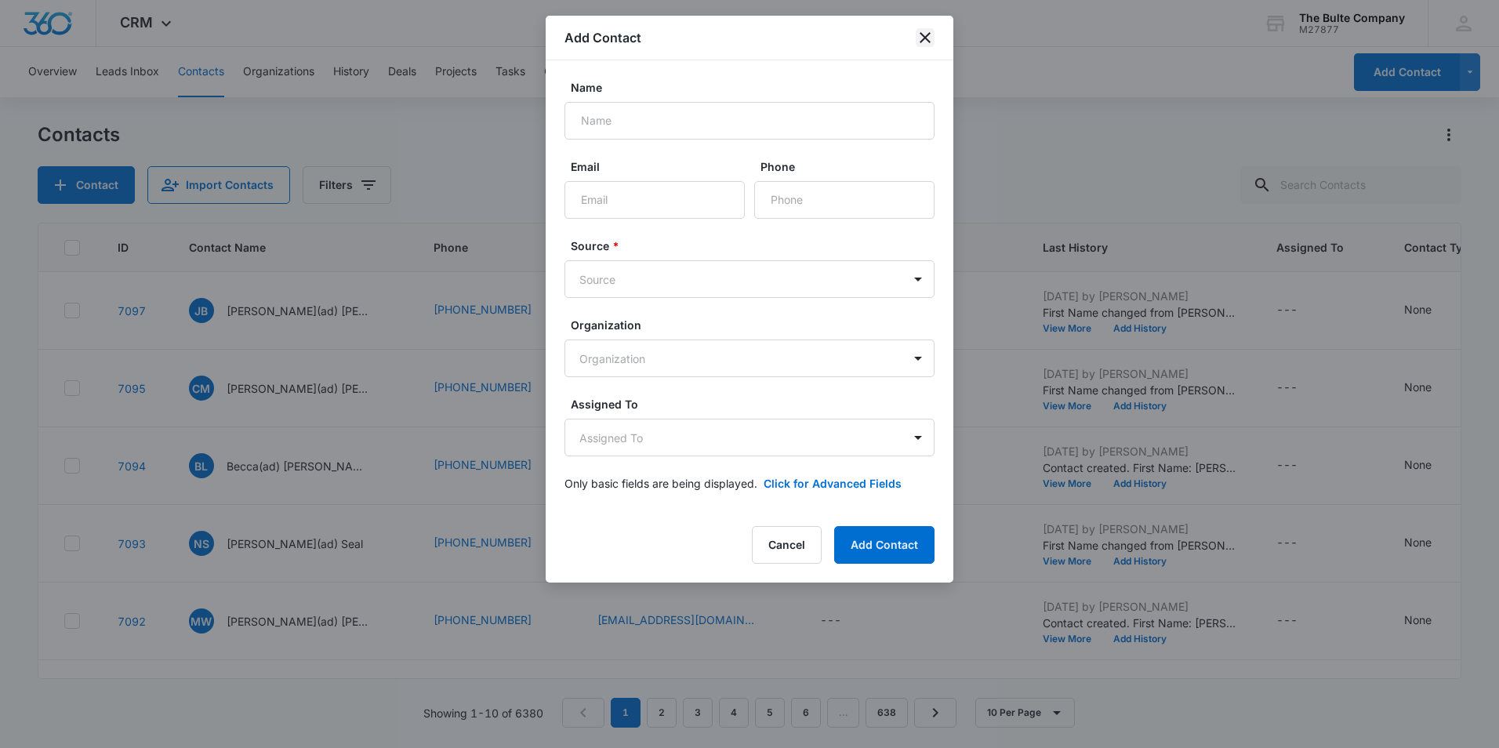
click at [919, 36] on icon "close" at bounding box center [924, 37] width 19 height 19
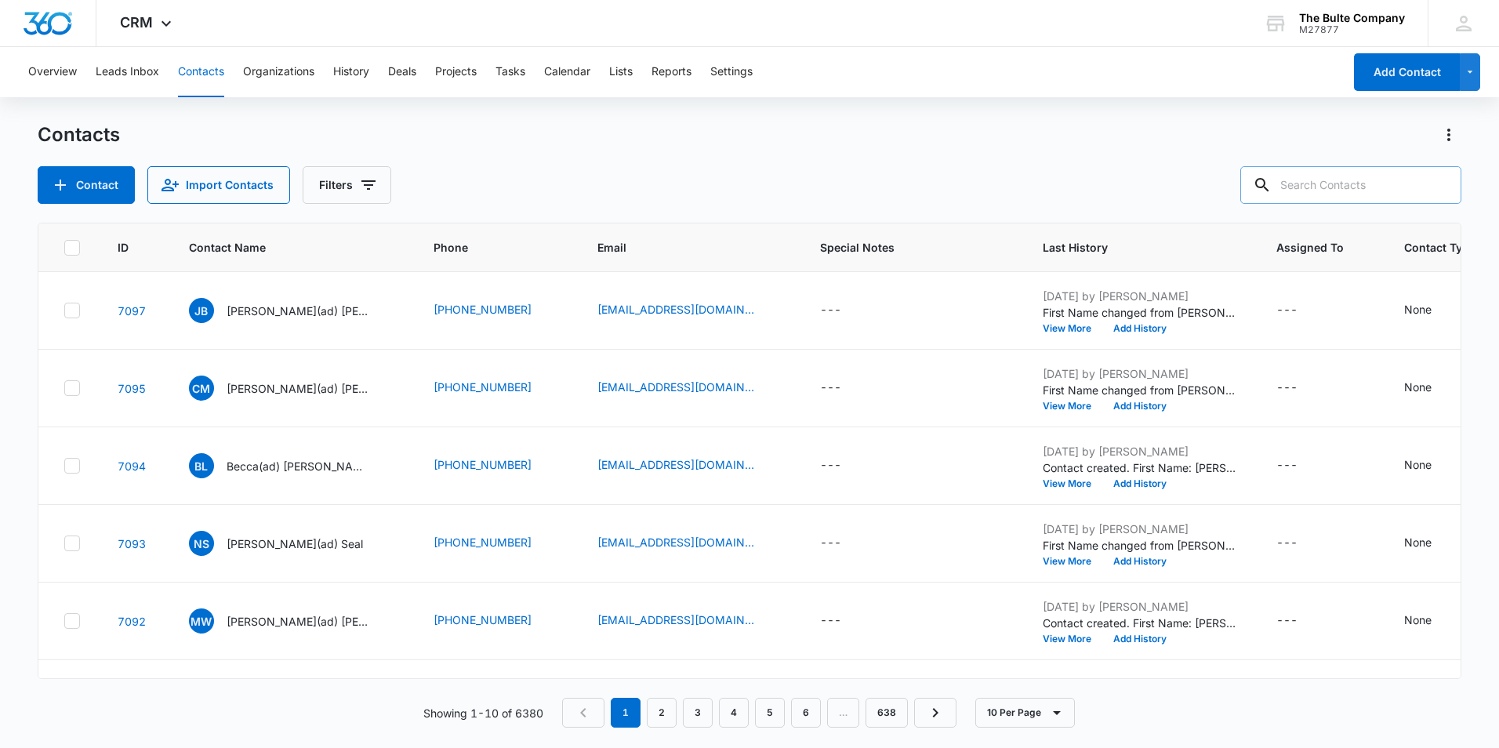
paste input "[PERSON_NAME]"
type input "[PERSON_NAME]"
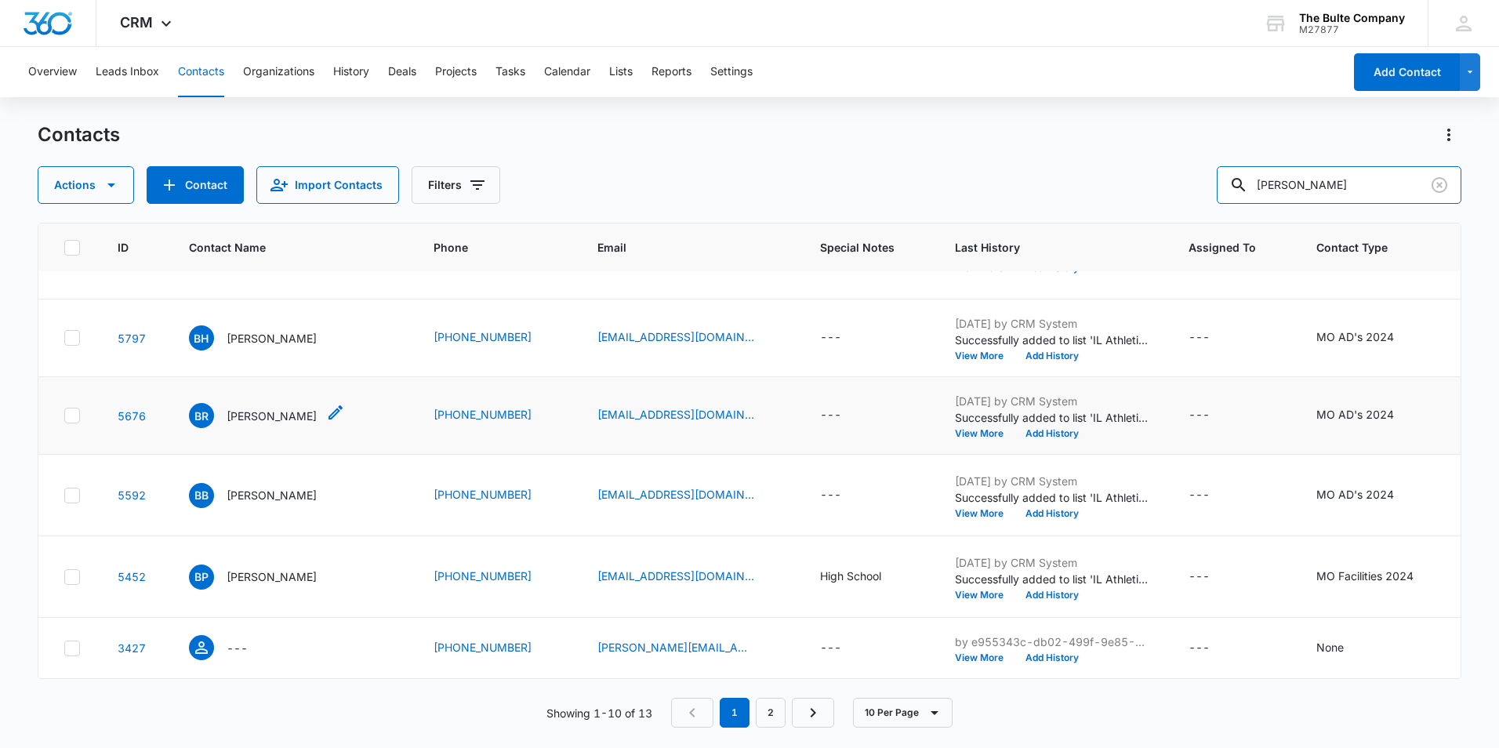
scroll to position [622, 0]
click at [774, 705] on link "2" at bounding box center [771, 713] width 30 height 30
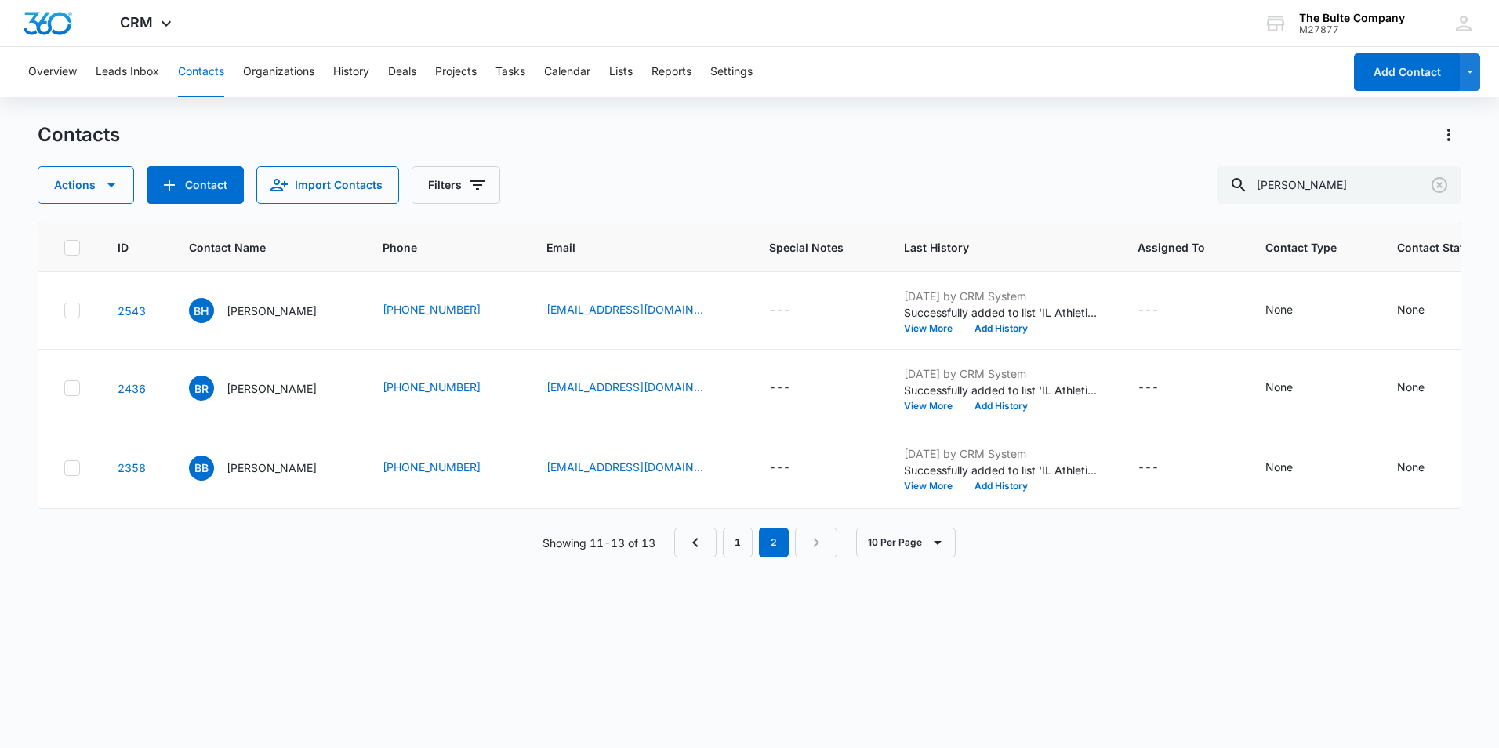
scroll to position [0, 0]
click at [1441, 184] on icon "Clear" at bounding box center [1439, 185] width 16 height 16
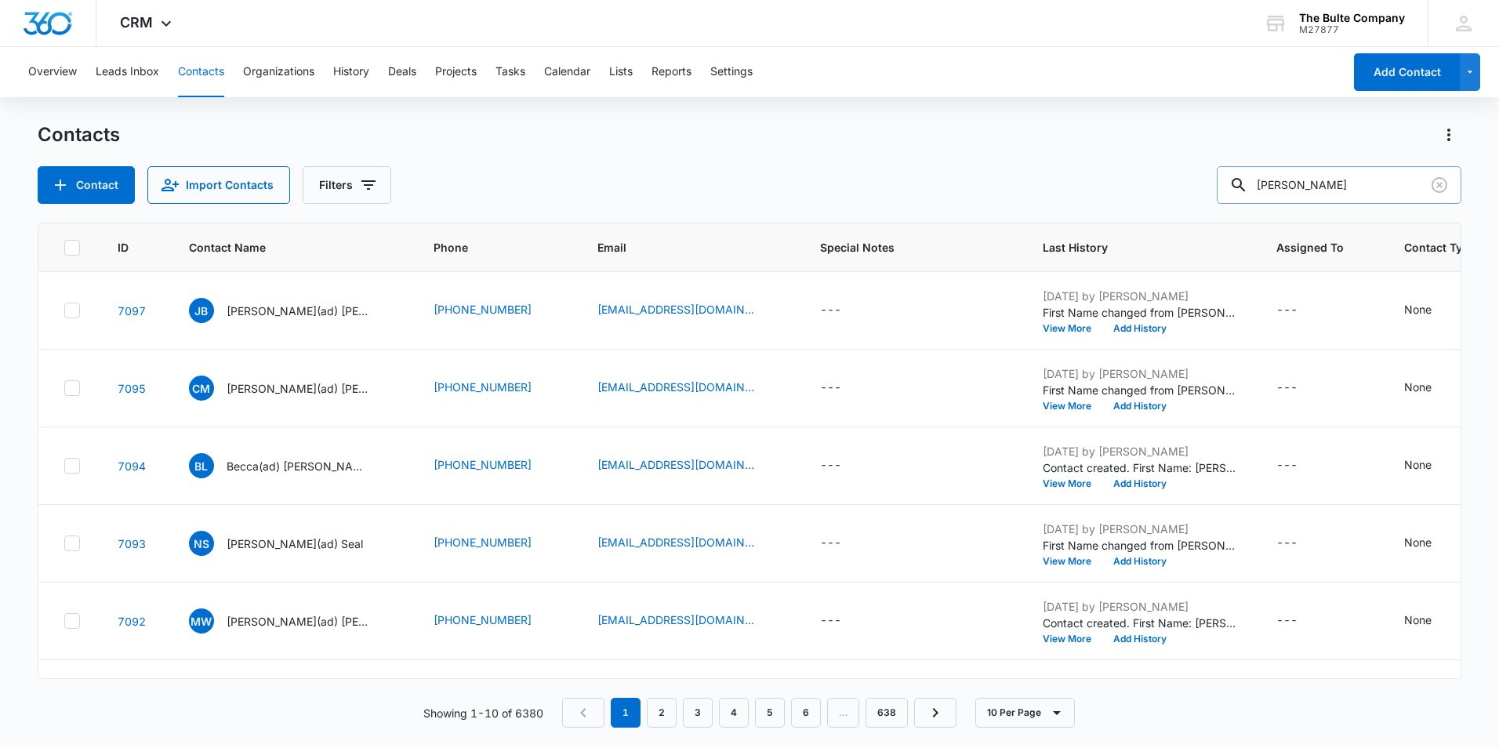
type input "[PERSON_NAME]"
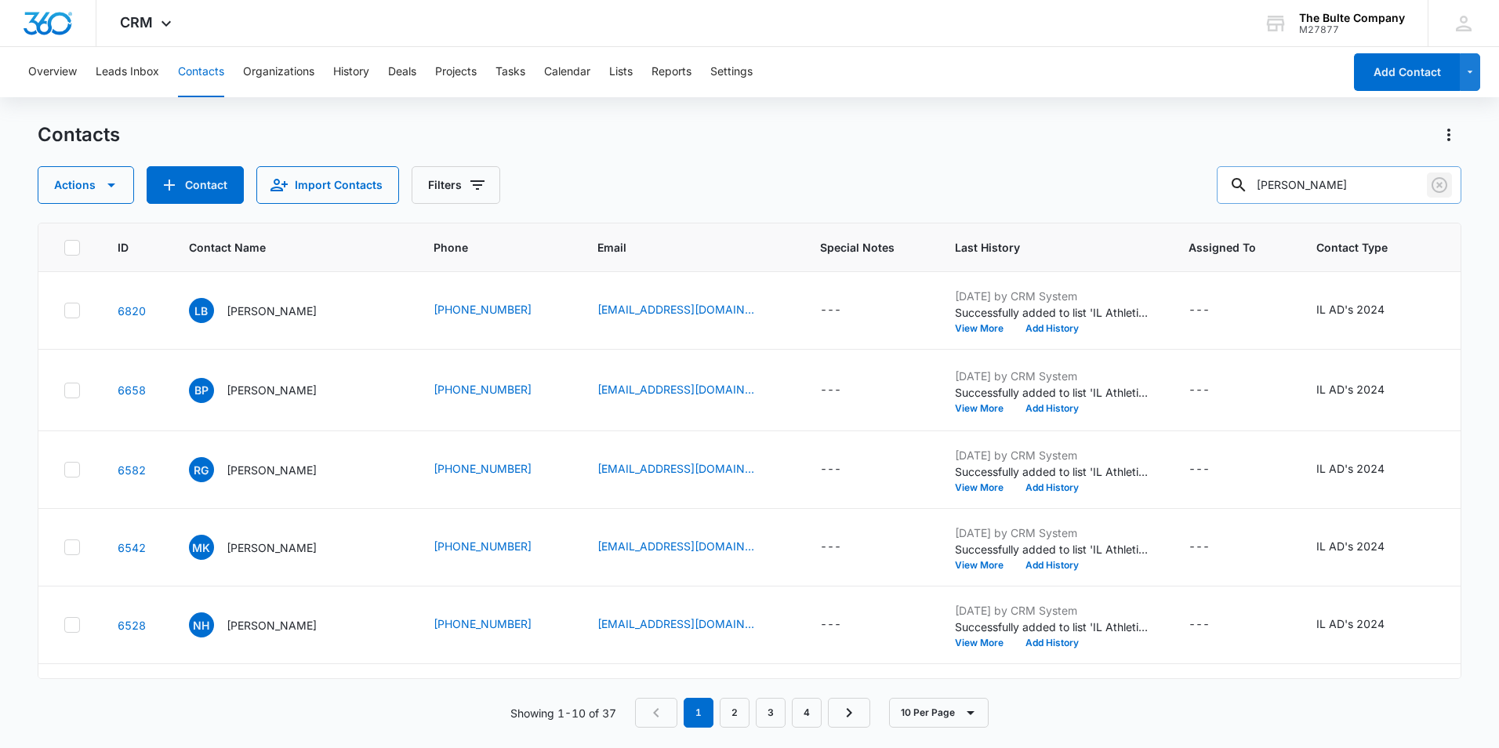
click at [1443, 190] on icon "Clear" at bounding box center [1439, 185] width 19 height 19
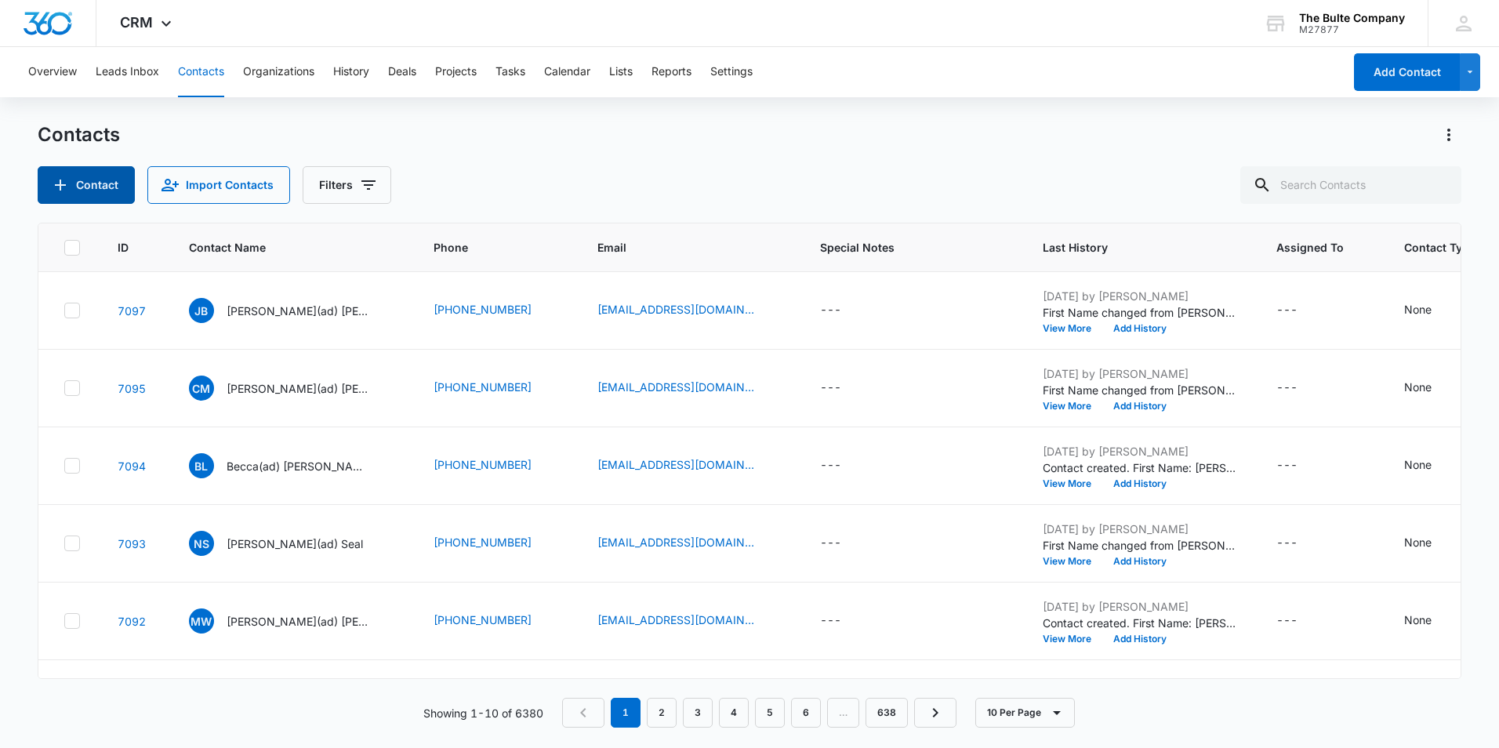
click at [100, 194] on button "Contact" at bounding box center [86, 185] width 97 height 38
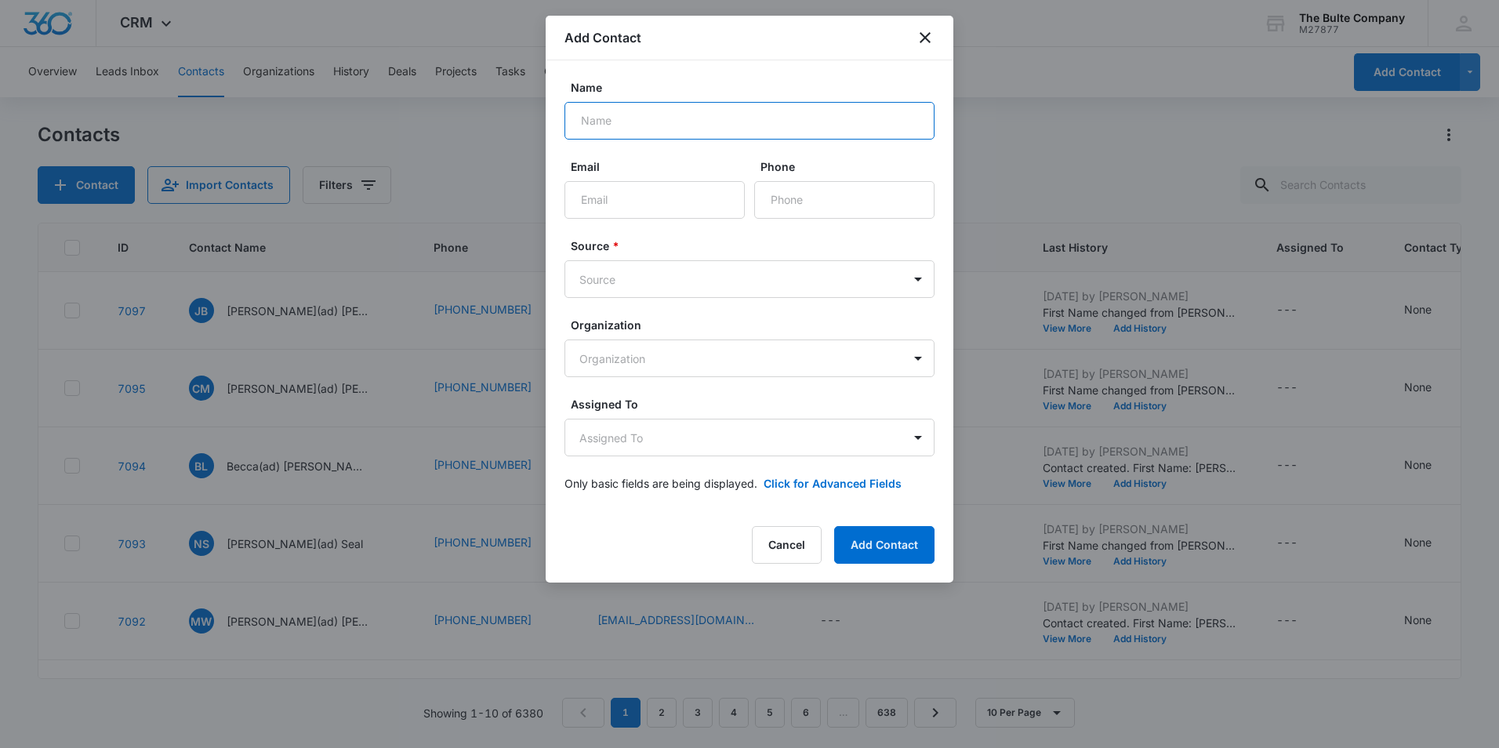
paste input "[PERSON_NAME]"
type input "[PERSON_NAME]"
click at [641, 201] on input "Email" at bounding box center [654, 200] width 180 height 38
paste input "[EMAIL_ADDRESS][DOMAIN_NAME]"
type input "[EMAIL_ADDRESS][DOMAIN_NAME]"
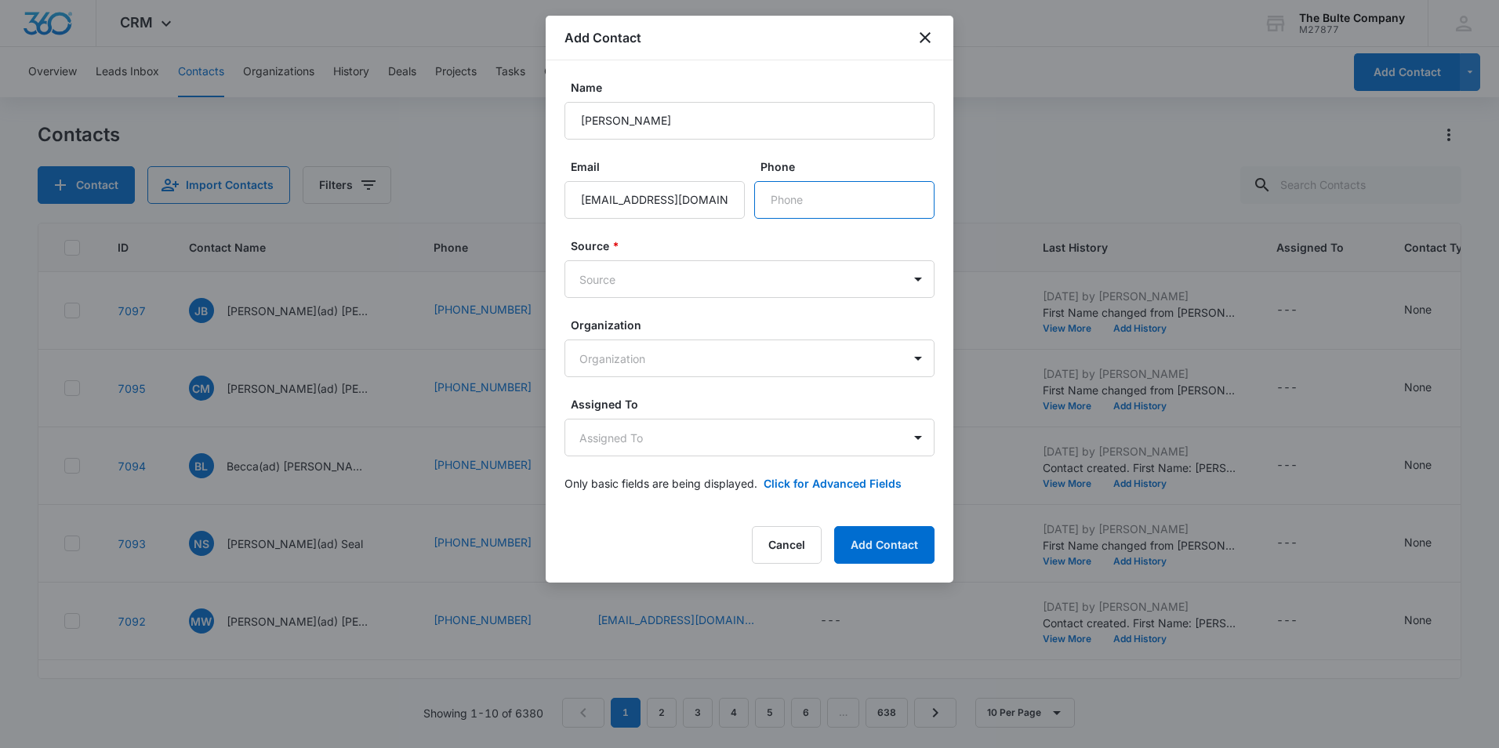
click at [841, 203] on input "Phone" at bounding box center [844, 200] width 180 height 38
paste input "[PHONE_NUMBER]"
type input "[PHONE_NUMBER]"
click at [691, 273] on body "CRM Apps Reputation Websites Forms CRM Email Social Content Ads Intelligence Fi…" at bounding box center [749, 374] width 1499 height 748
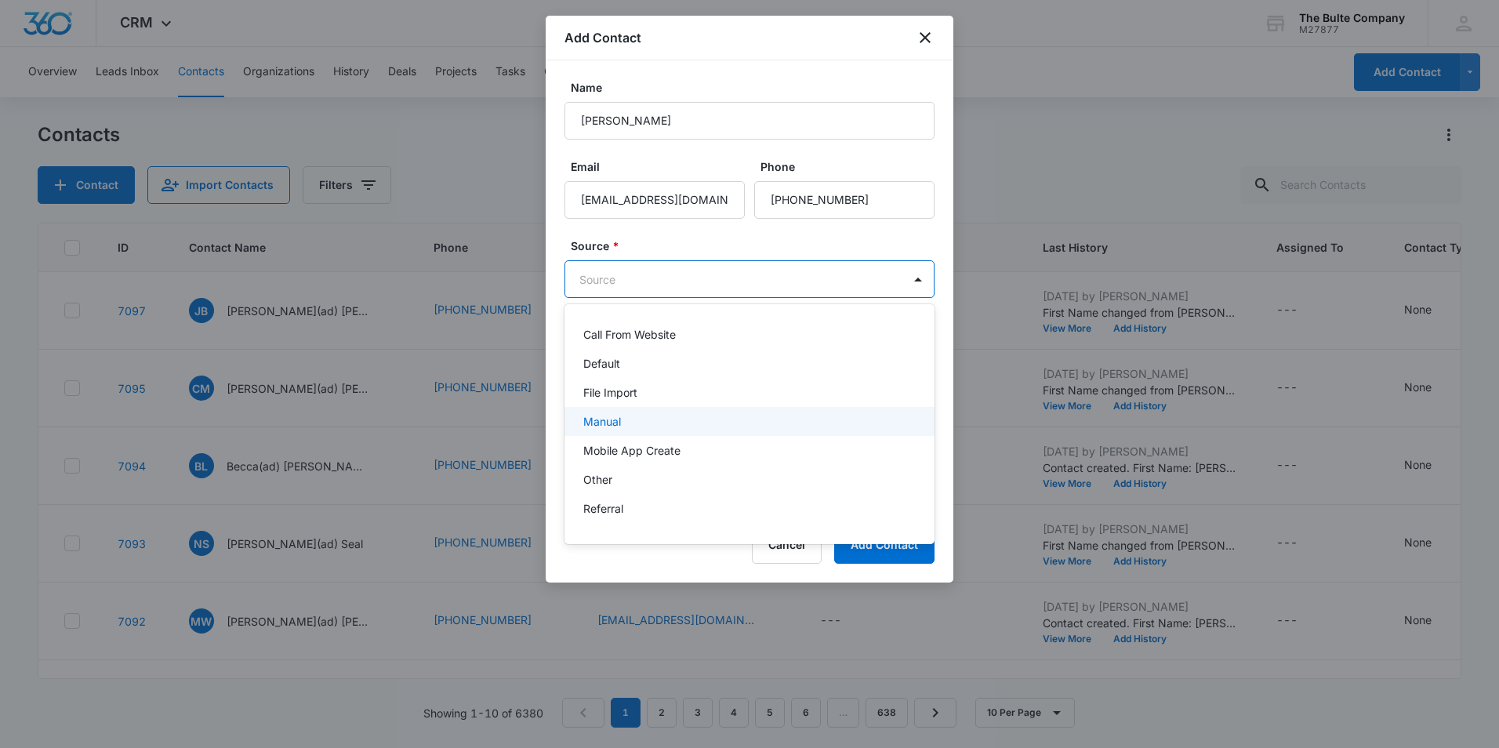
click at [667, 414] on div "Manual" at bounding box center [747, 421] width 329 height 16
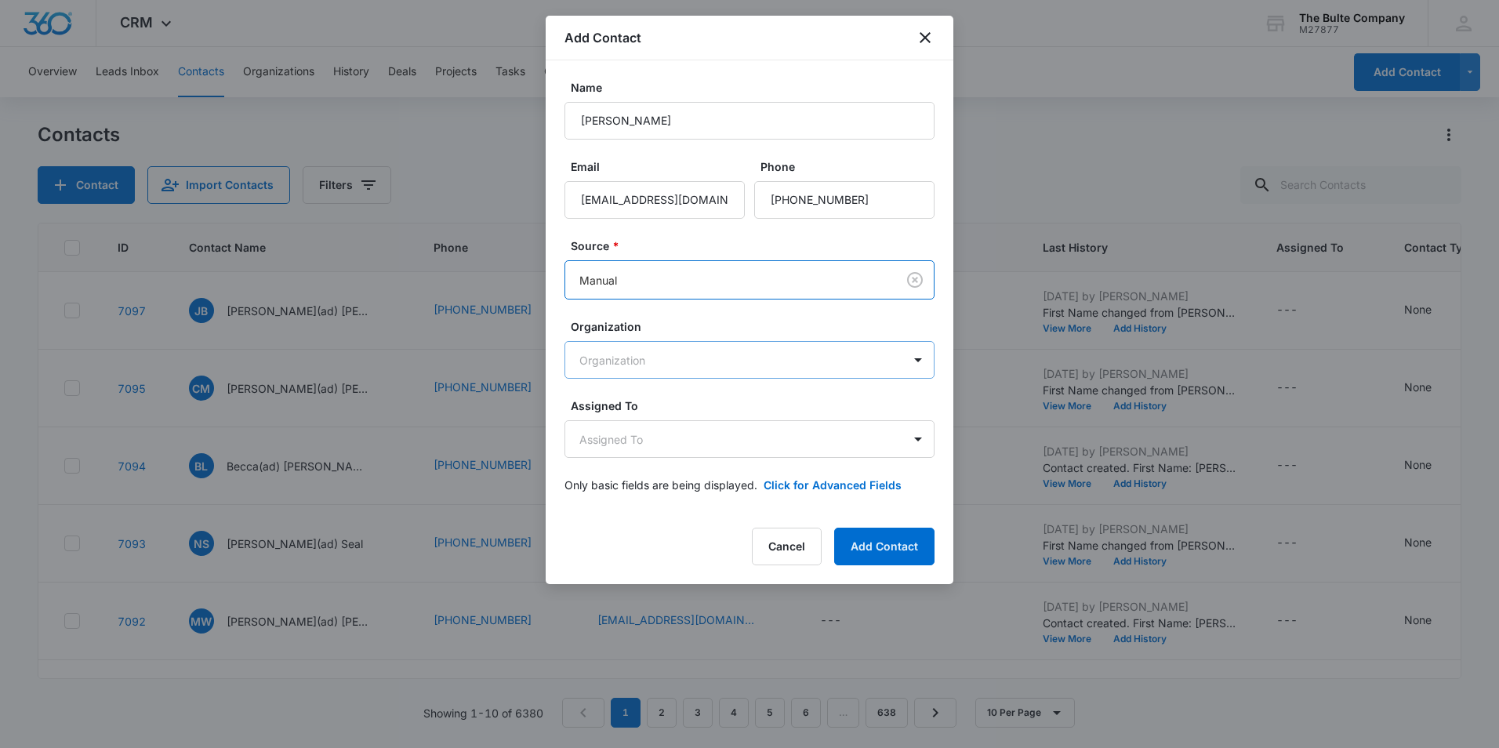
click at [743, 360] on body "CRM Apps Reputation Websites Forms CRM Email Social Content Ads Intelligence Fi…" at bounding box center [749, 374] width 1499 height 748
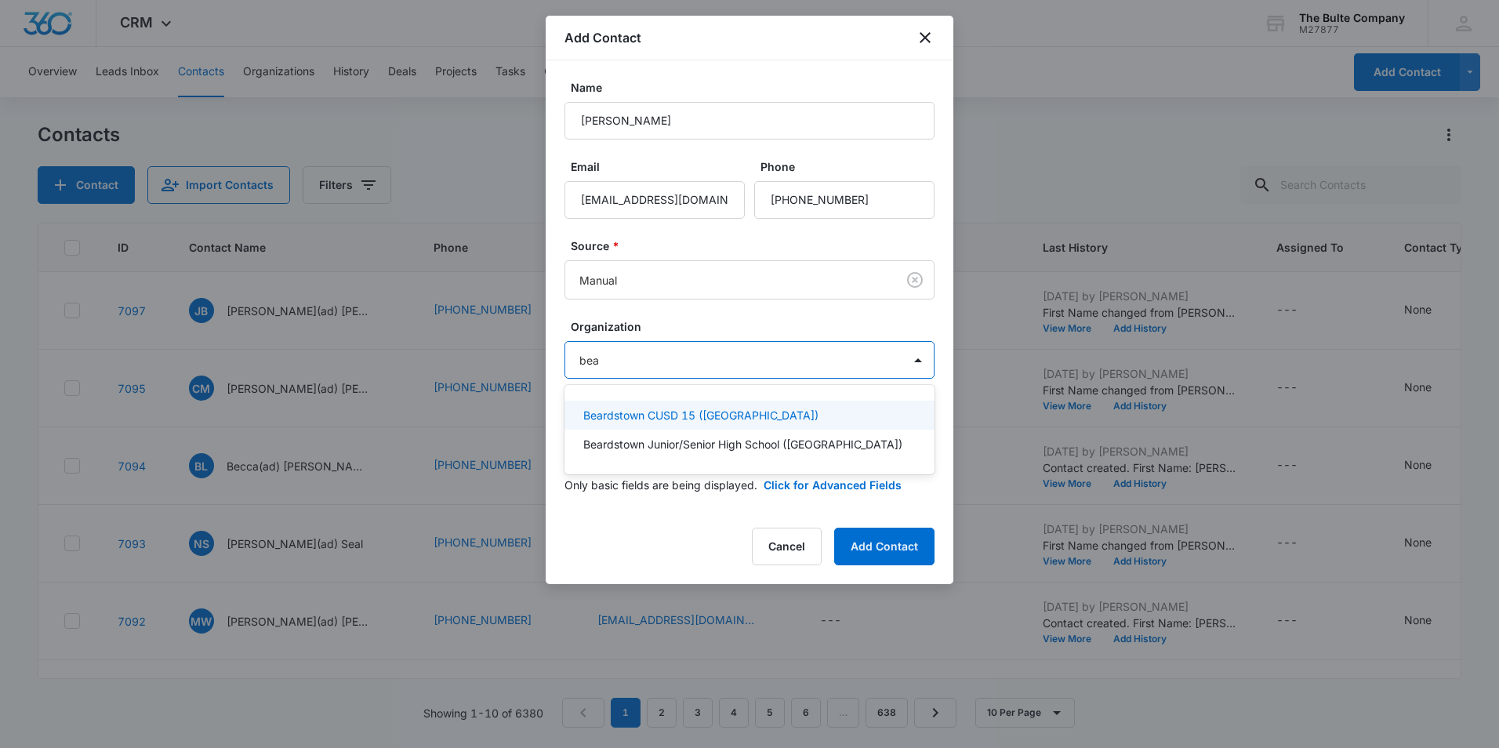
type input "bear"
click at [723, 408] on div "Beardstown CUSD 15 ([GEOGRAPHIC_DATA])" at bounding box center [747, 415] width 329 height 16
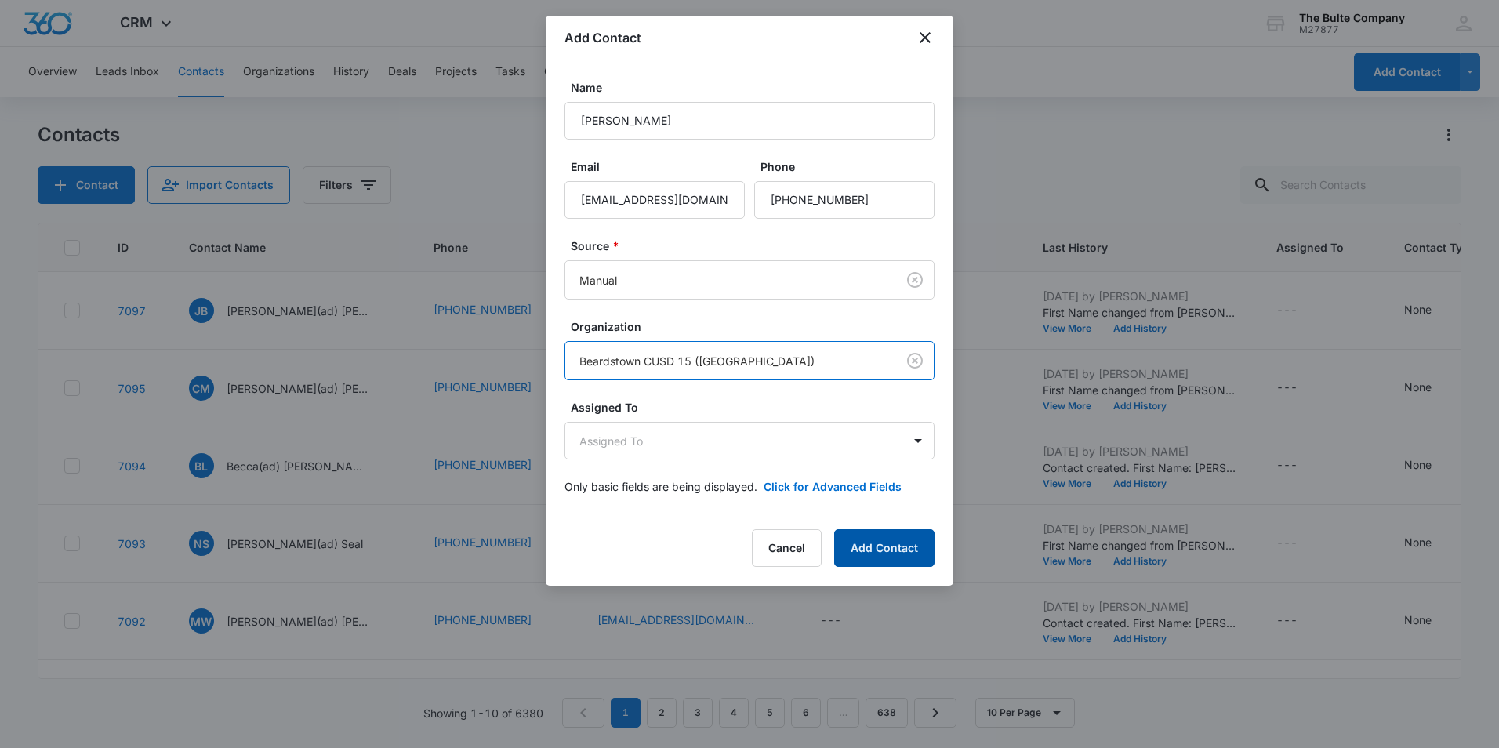
click at [891, 553] on button "Add Contact" at bounding box center [884, 548] width 100 height 38
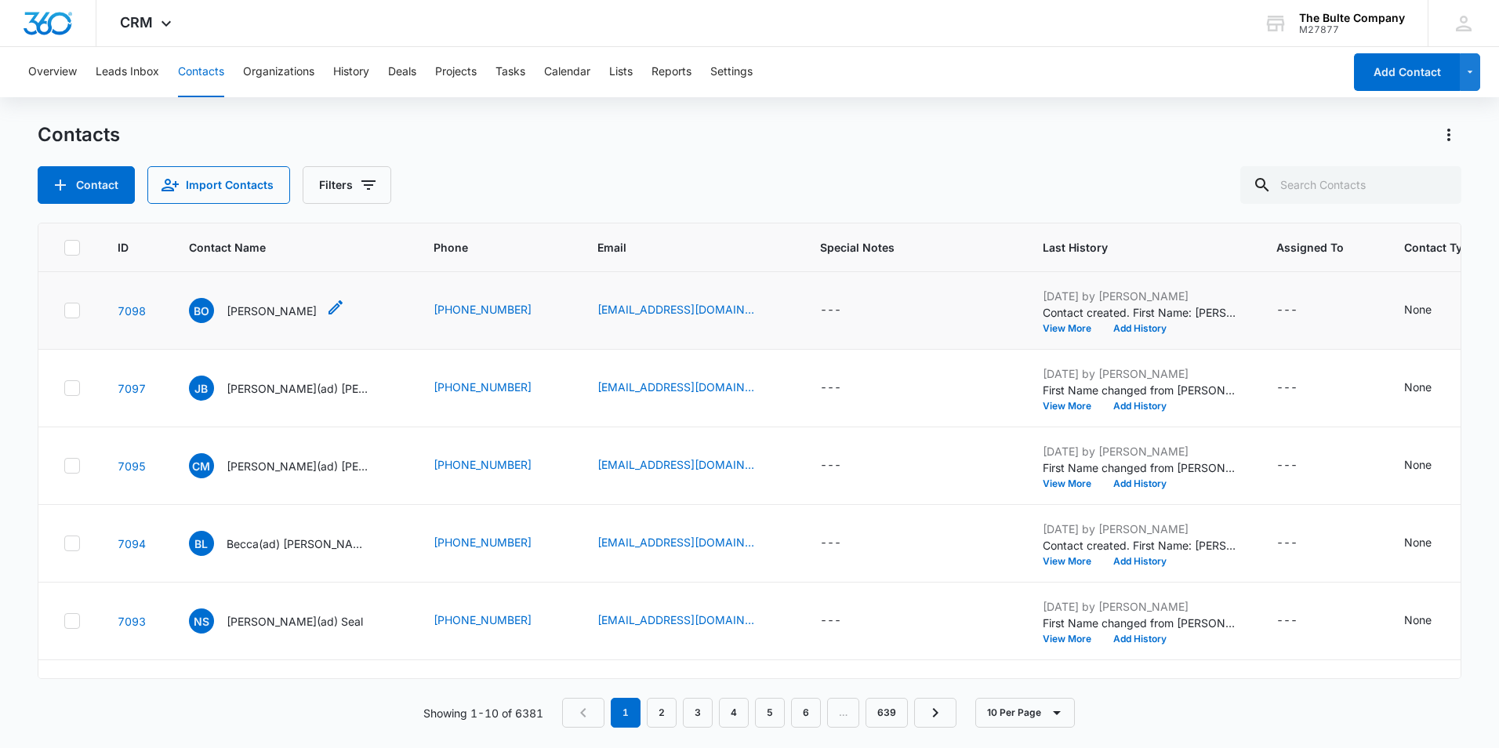
click at [326, 311] on icon "Contact Name - Brent O'Daniell - Select to Edit Field" at bounding box center [335, 307] width 19 height 19
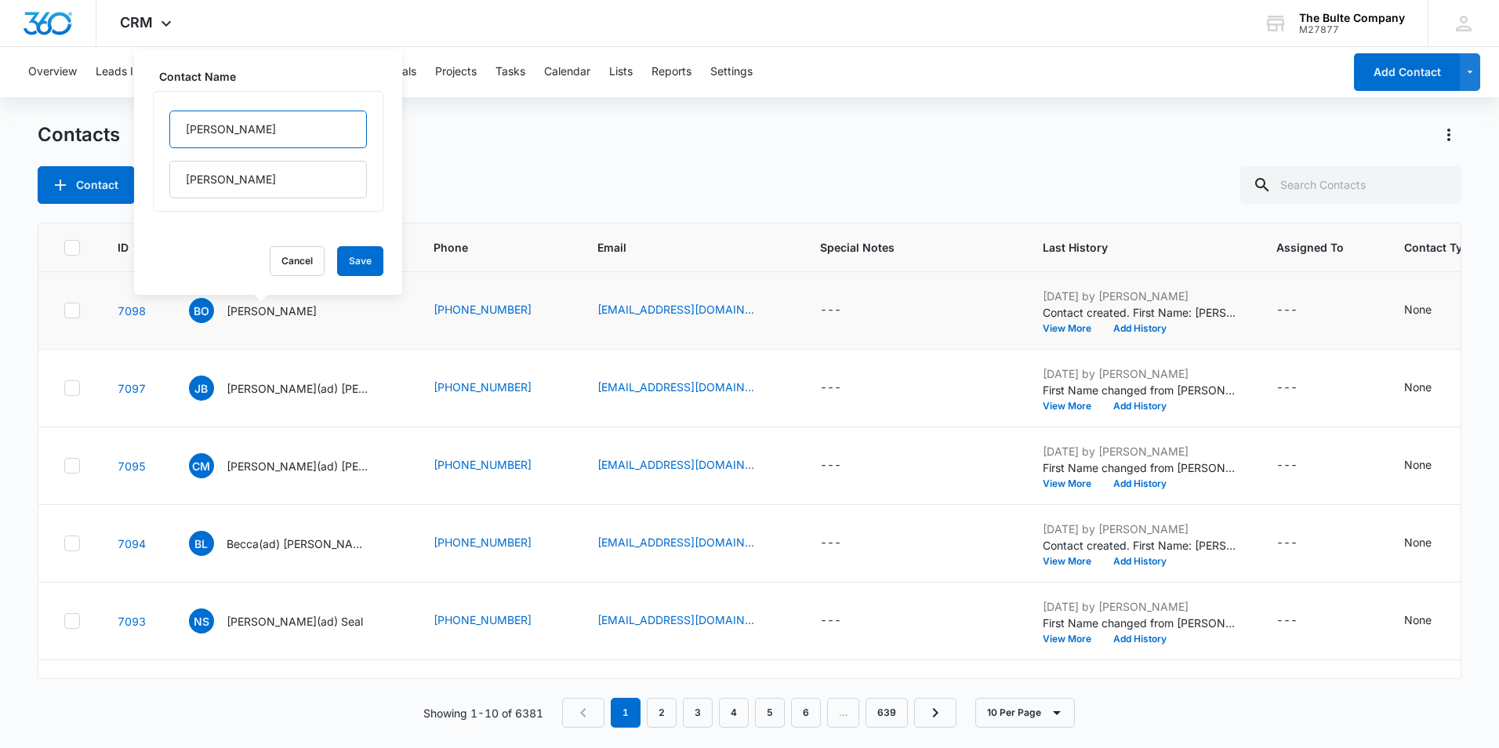
click at [230, 137] on input "[PERSON_NAME]" at bounding box center [268, 130] width 198 height 38
type input "[PERSON_NAME](super)"
click at [357, 249] on button "Save" at bounding box center [360, 261] width 46 height 30
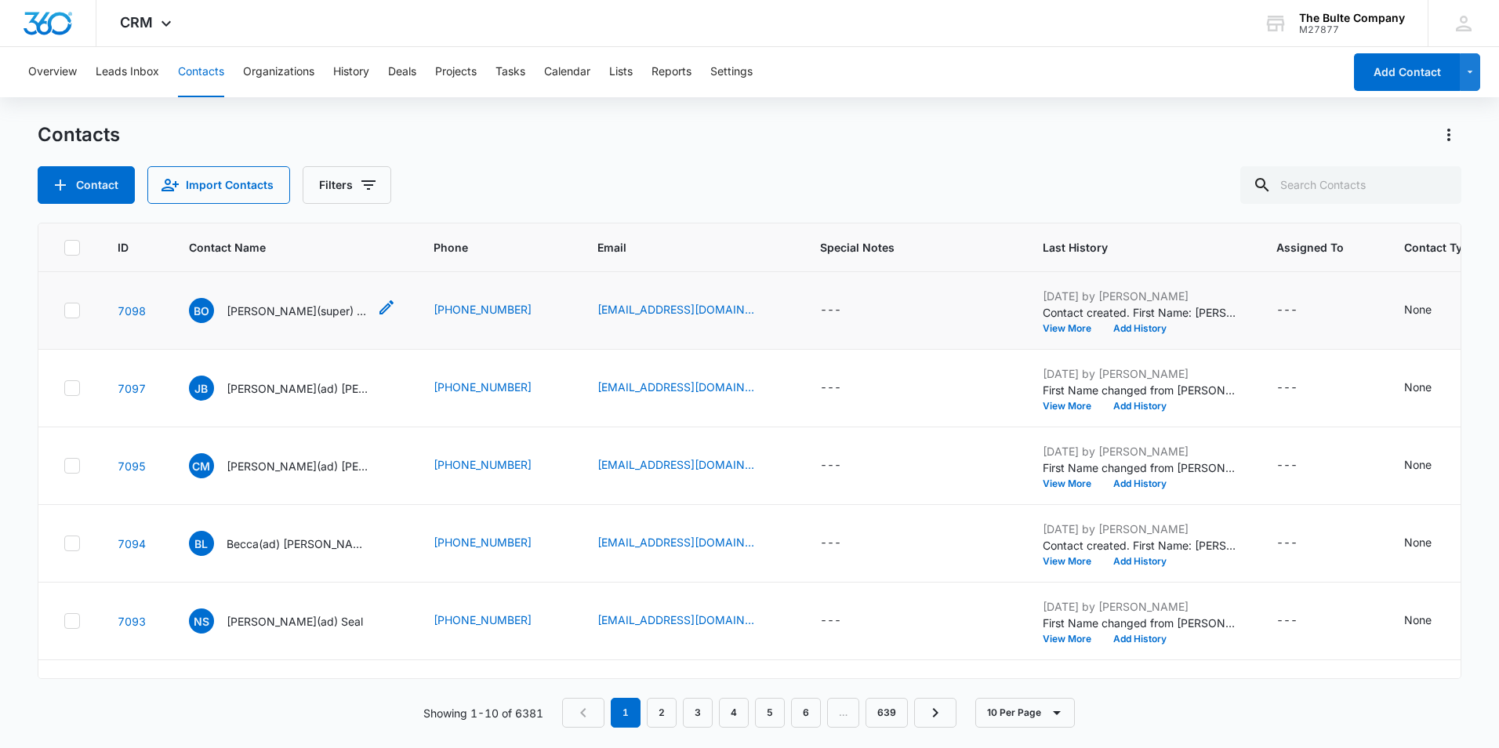
click at [268, 311] on p "[PERSON_NAME](super) [PERSON_NAME]" at bounding box center [297, 311] width 141 height 16
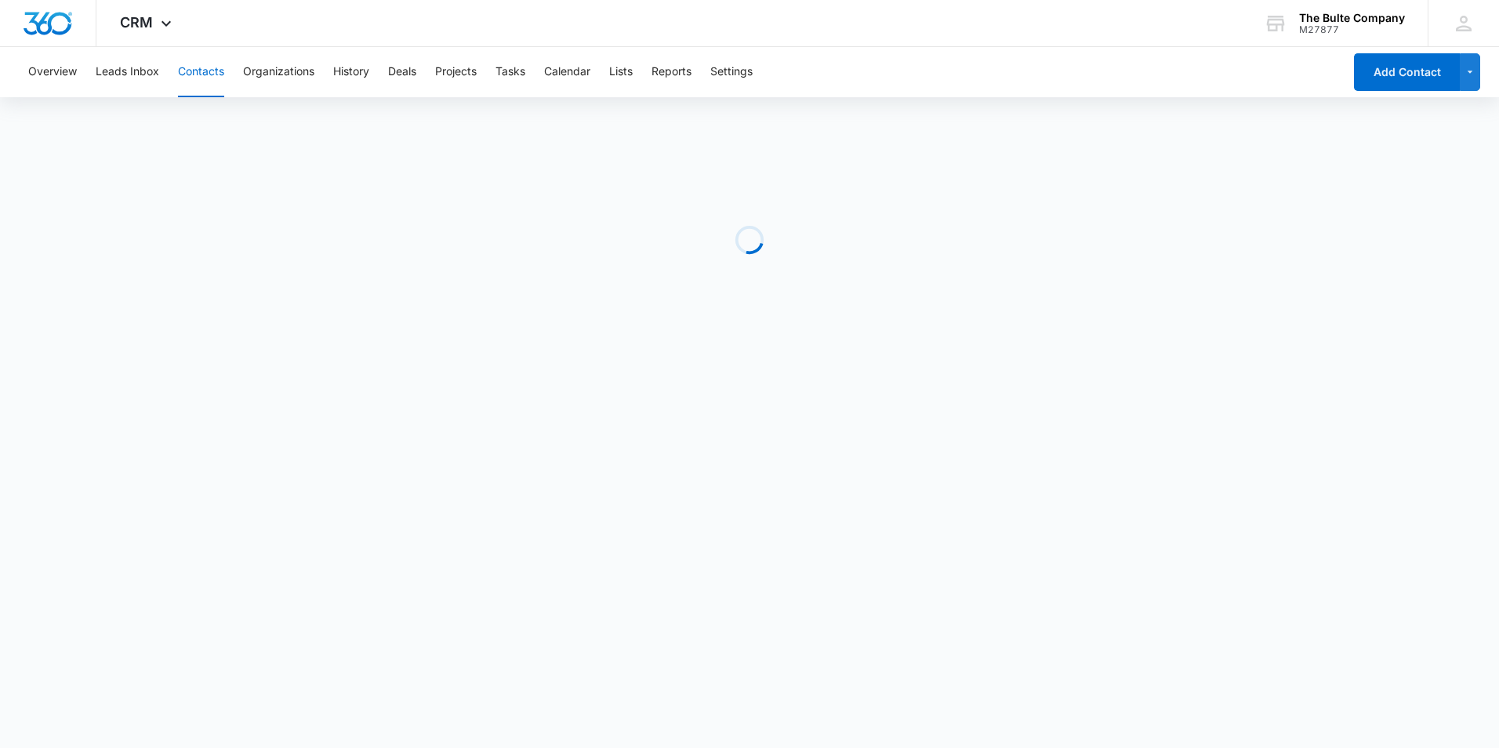
click at [268, 311] on div "Loading" at bounding box center [749, 239] width 1423 height 235
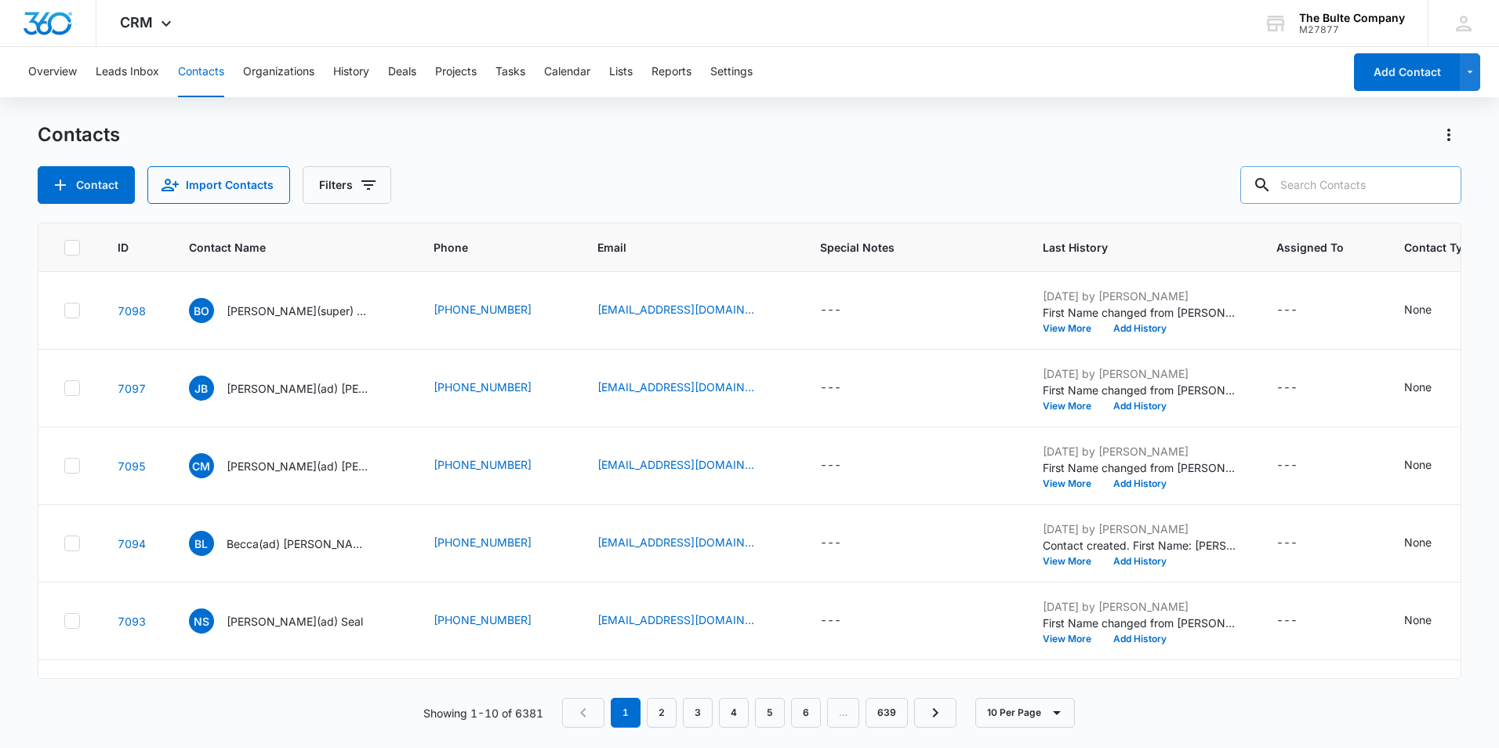
click at [1401, 182] on input "text" at bounding box center [1350, 185] width 221 height 38
type input "[PERSON_NAME]"
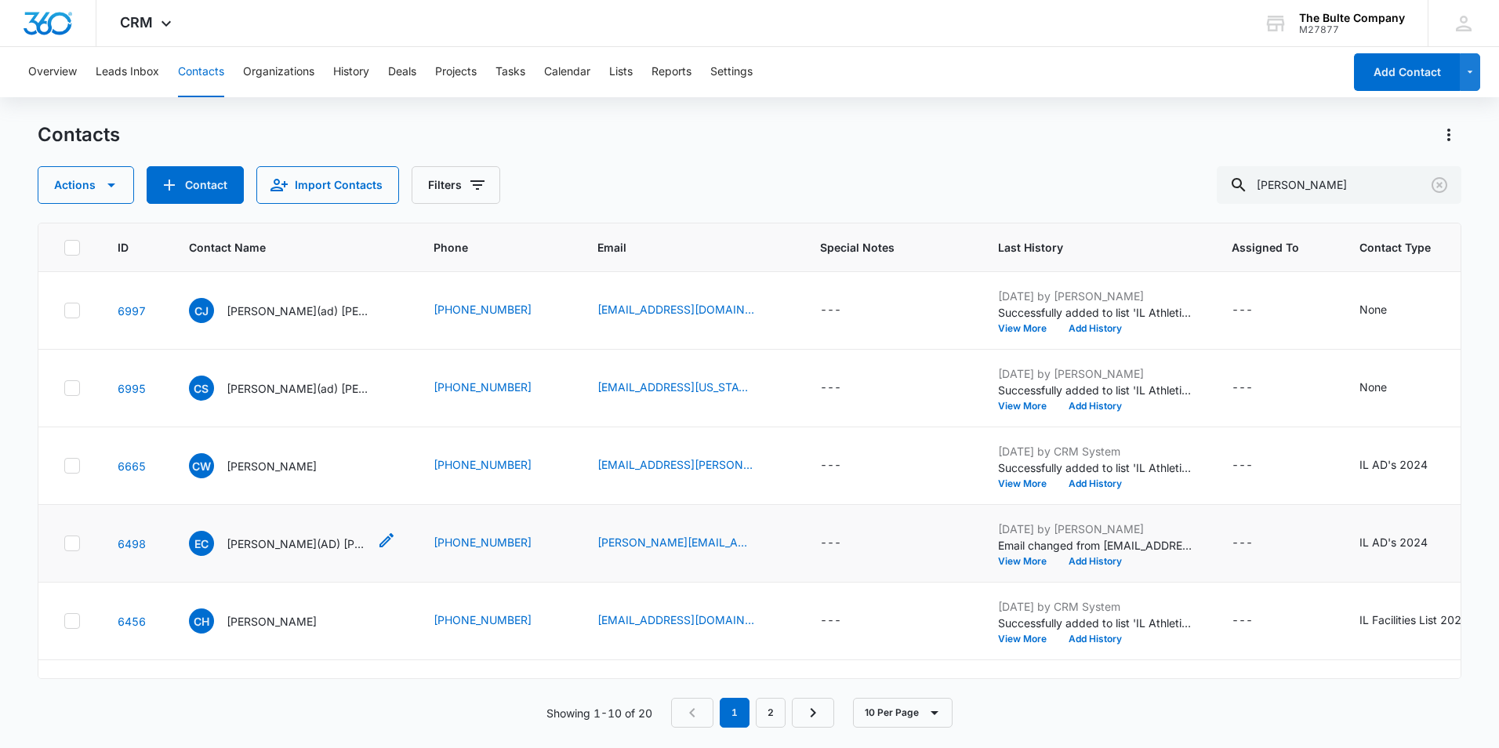
click at [377, 549] on icon "Contact Name - Elliott(AD) Craig - Select to Edit Field" at bounding box center [386, 540] width 19 height 19
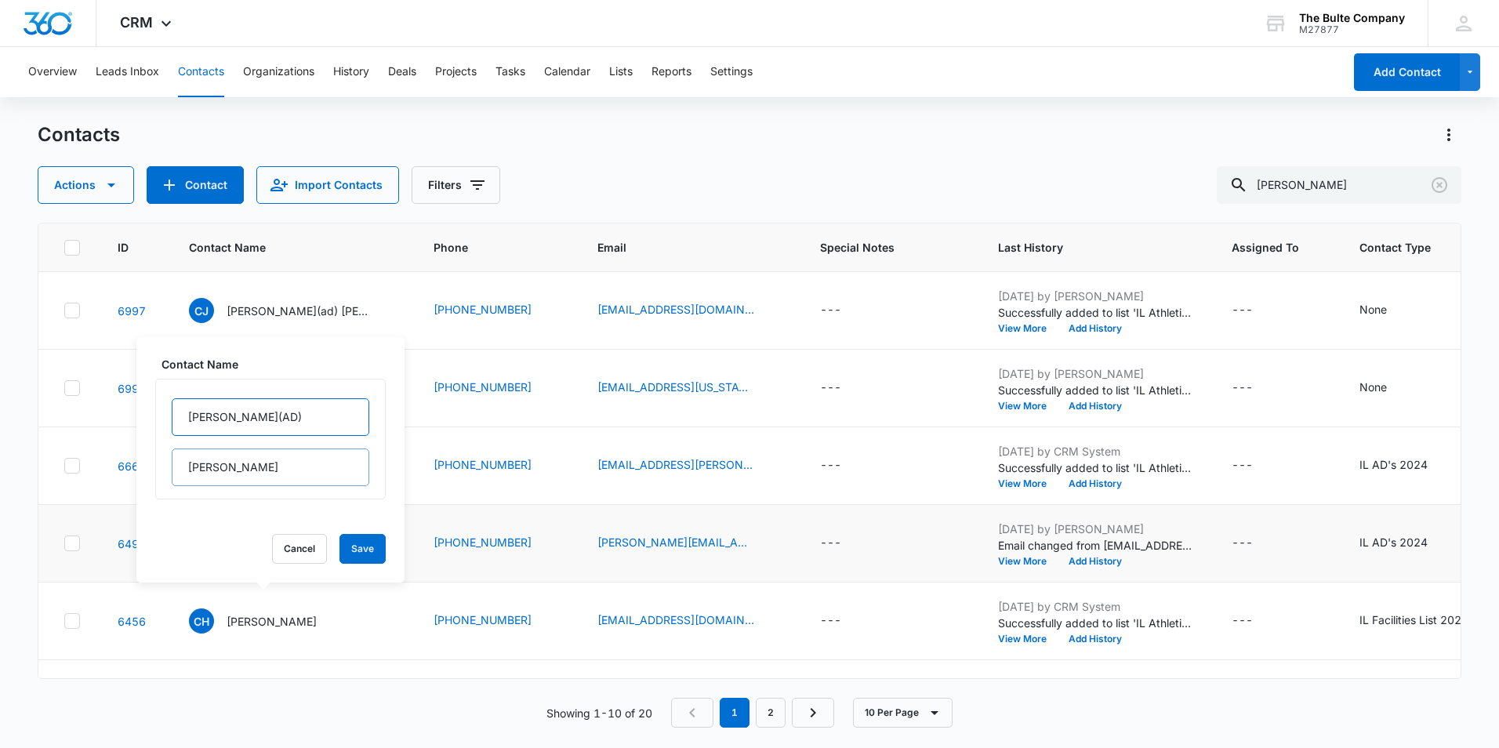
type input "[PERSON_NAME](AD)"
click at [268, 469] on input "[PERSON_NAME]" at bounding box center [271, 467] width 198 height 38
type input "C"
type input "[PERSON_NAME]"
click at [341, 553] on button "Save" at bounding box center [362, 549] width 46 height 30
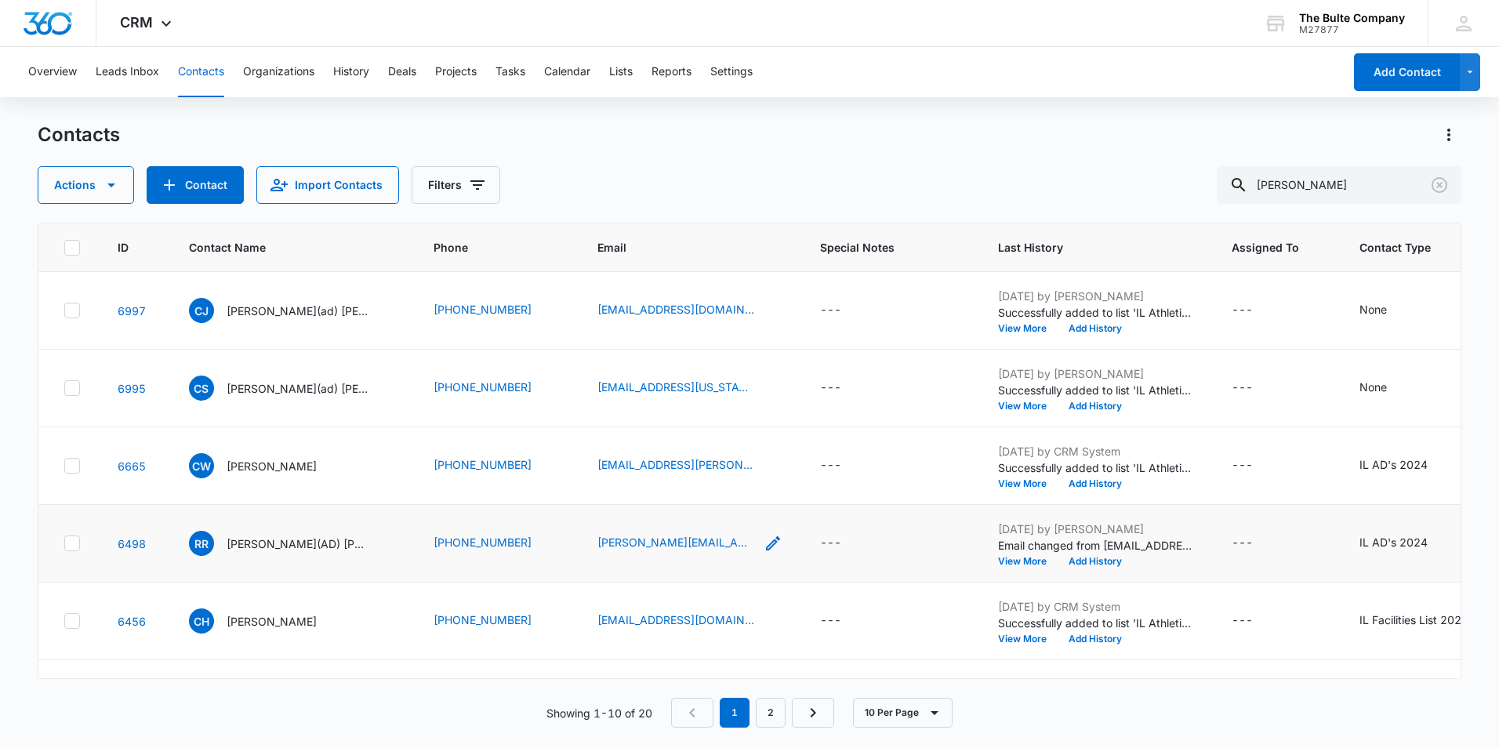
click at [766, 550] on icon "Email - craige@beardstown.com - Select to Edit Field" at bounding box center [773, 543] width 14 height 14
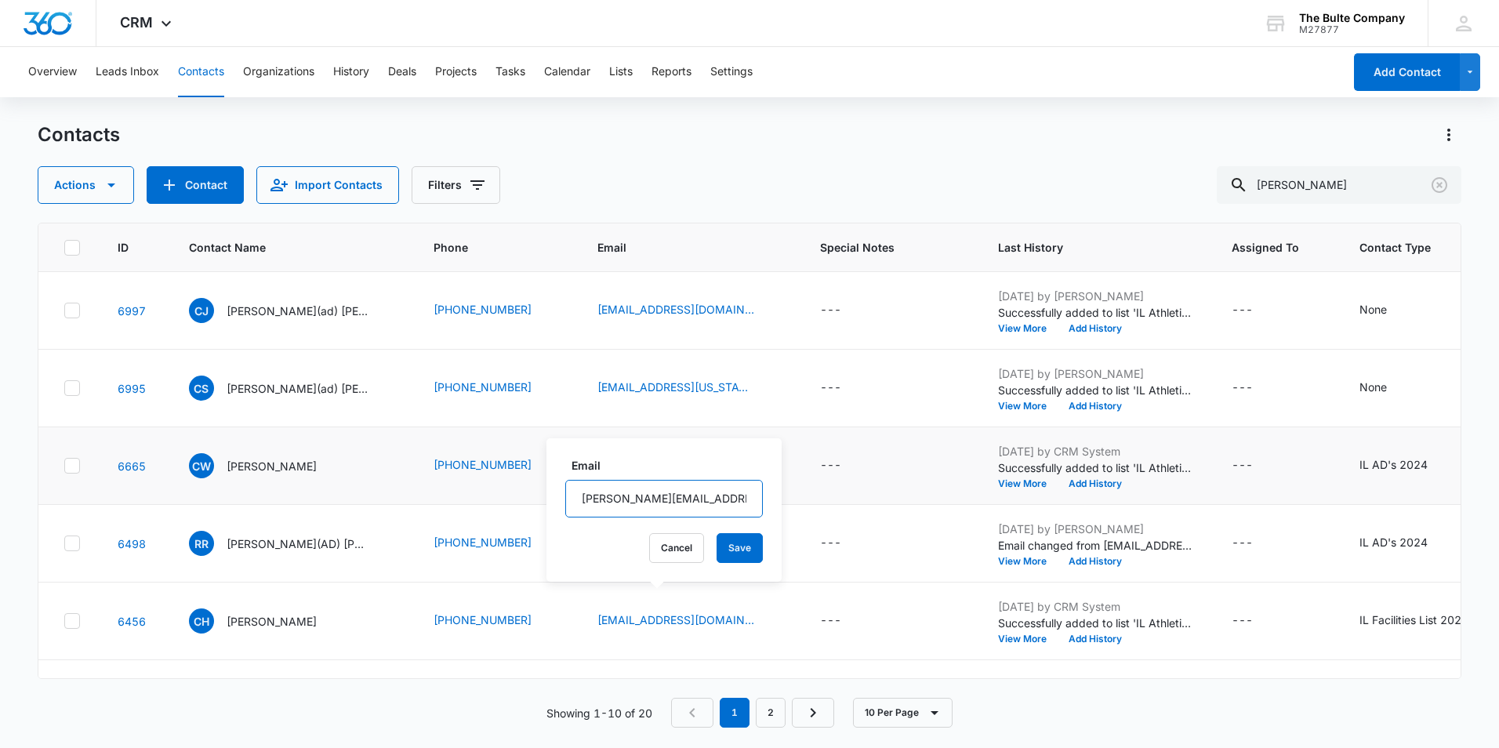
drag, startPoint x: 719, startPoint y: 494, endPoint x: 443, endPoint y: 502, distance: 276.0
click at [443, 500] on tbody "6997 [PERSON_NAME](ad) [PERSON_NAME] [PHONE_NUMBER] [EMAIL_ADDRESS][DOMAIN_NAME…" at bounding box center [1069, 655] width 2062 height 767
type input "c"
paste input "[EMAIL_ADDRESS][DOMAIN_NAME]"
type input "[EMAIL_ADDRESS][DOMAIN_NAME]"
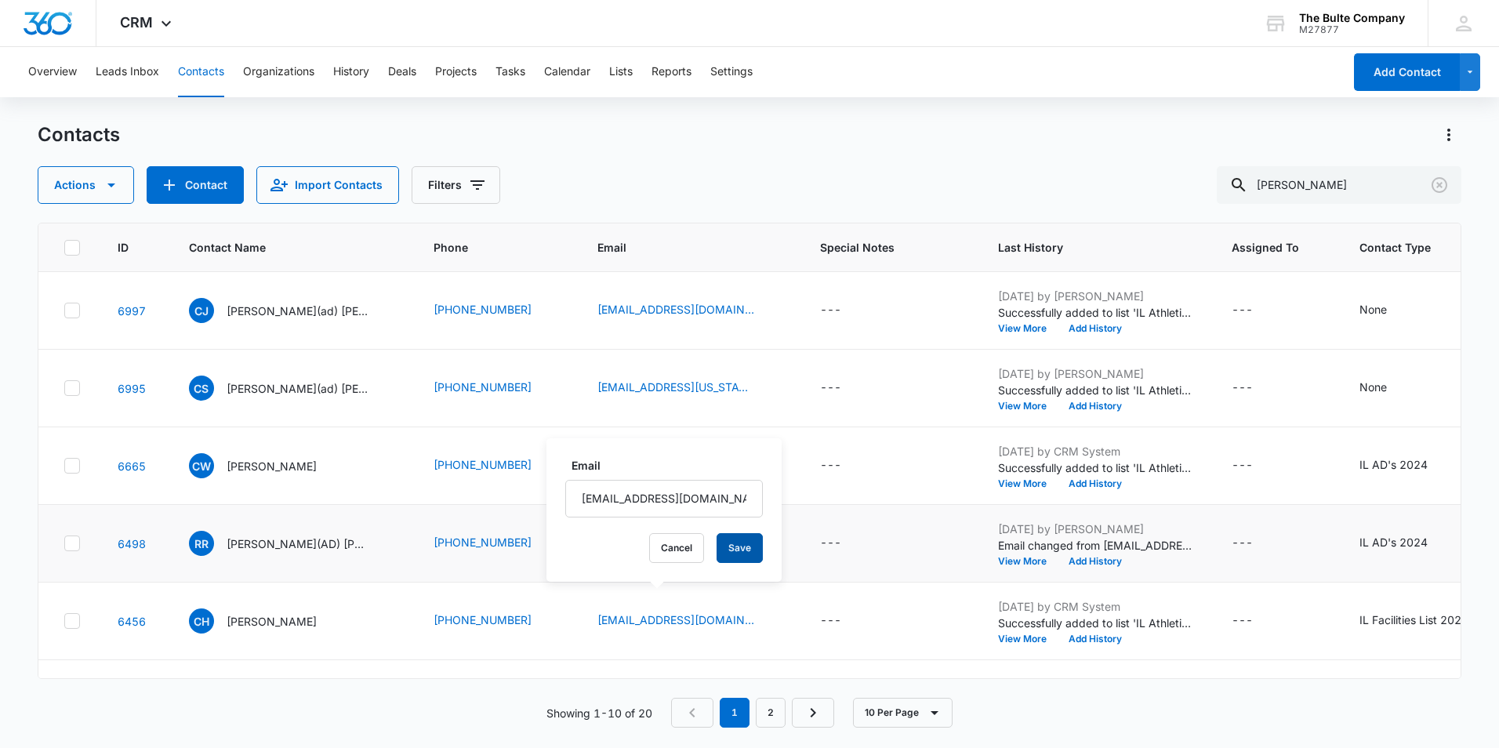
click at [719, 548] on button "Save" at bounding box center [739, 548] width 46 height 30
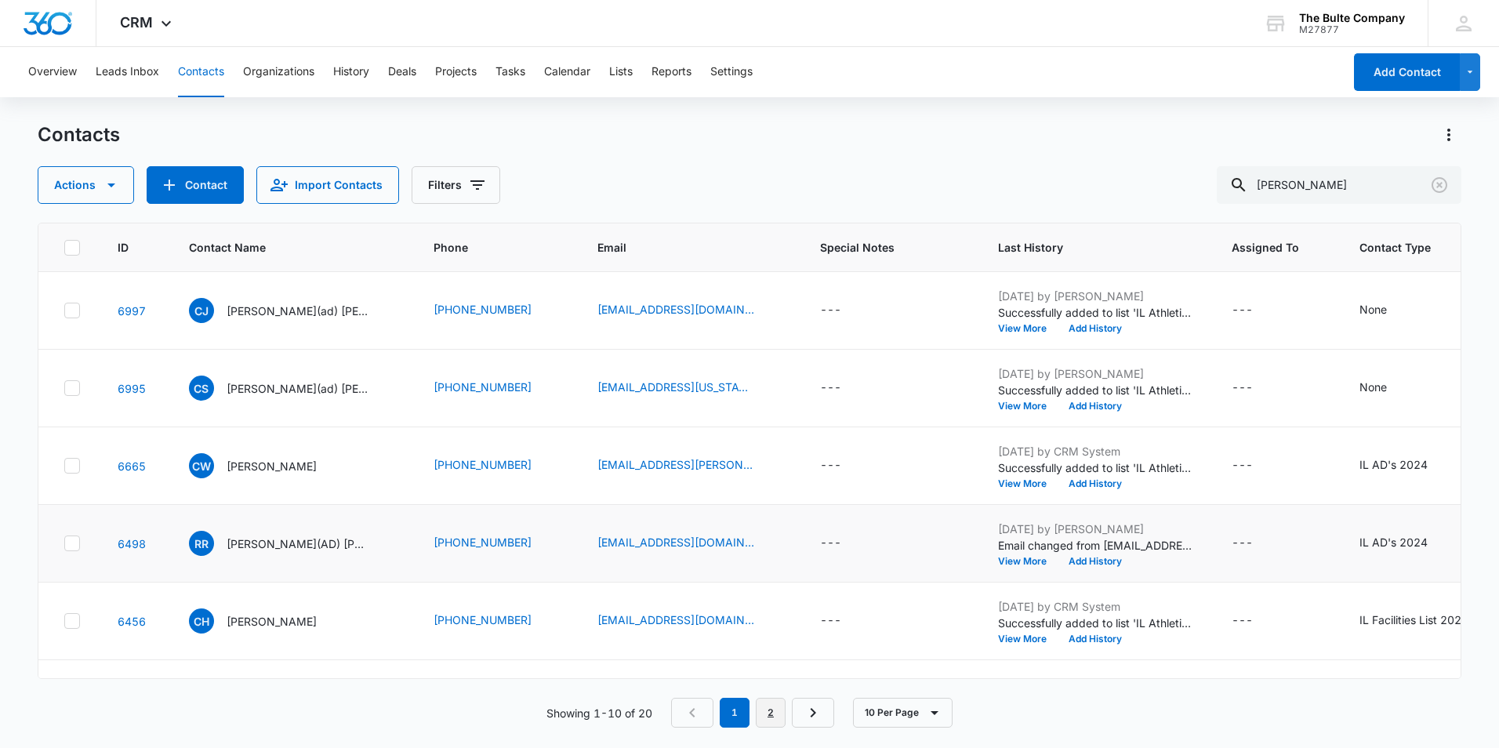
click at [774, 716] on link "2" at bounding box center [771, 713] width 30 height 30
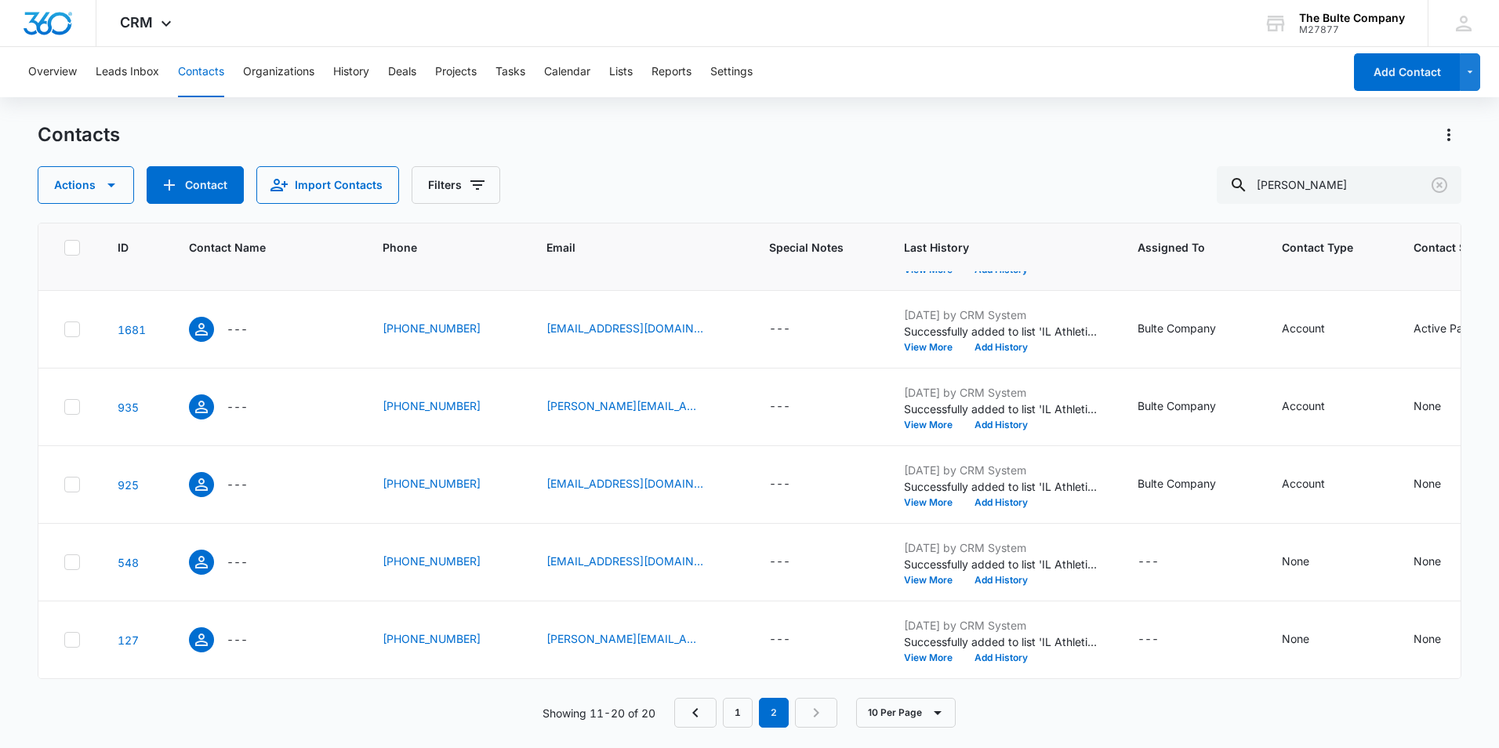
scroll to position [557, 0]
click at [67, 555] on icon at bounding box center [72, 562] width 14 height 14
click at [64, 562] on input "checkbox" at bounding box center [63, 562] width 1 height 1
click at [67, 477] on icon at bounding box center [72, 484] width 14 height 14
click at [64, 484] on input "checkbox" at bounding box center [63, 484] width 1 height 1
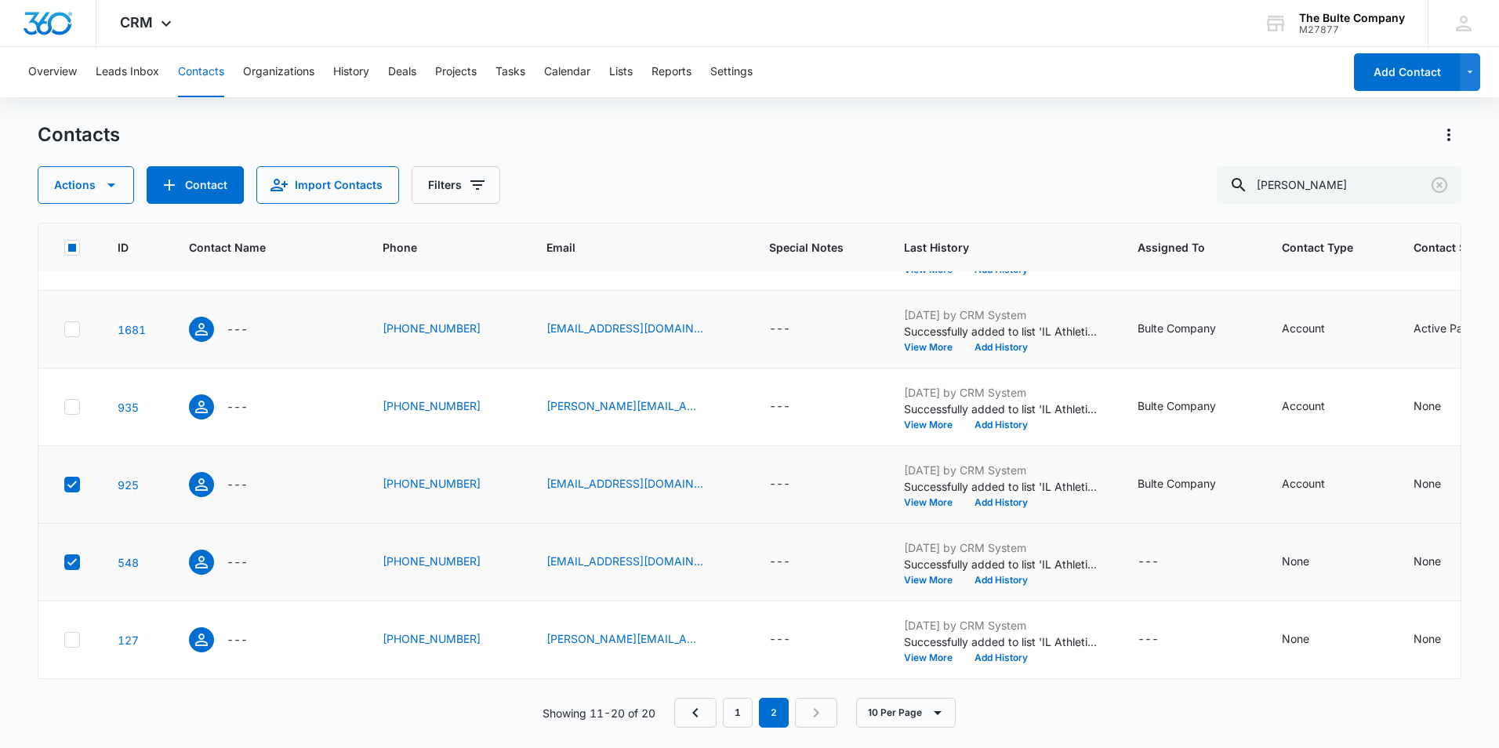
click at [71, 322] on icon at bounding box center [72, 329] width 14 height 14
click at [64, 329] on input "checkbox" at bounding box center [63, 329] width 1 height 1
click at [65, 632] on icon at bounding box center [72, 639] width 14 height 14
click at [64, 640] on input "checkbox" at bounding box center [63, 640] width 1 height 1
click at [69, 400] on icon at bounding box center [72, 407] width 14 height 14
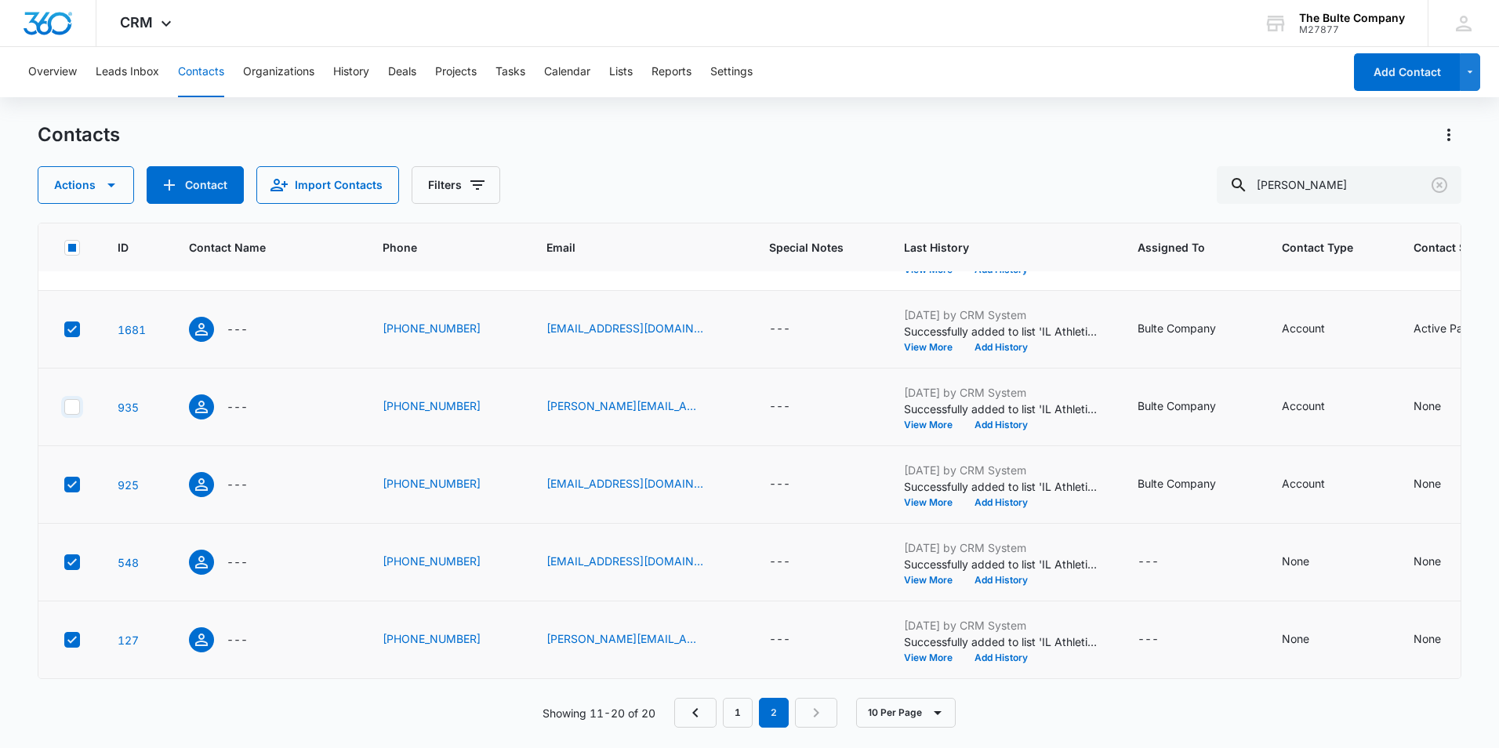
click at [64, 407] on input "checkbox" at bounding box center [63, 407] width 1 height 1
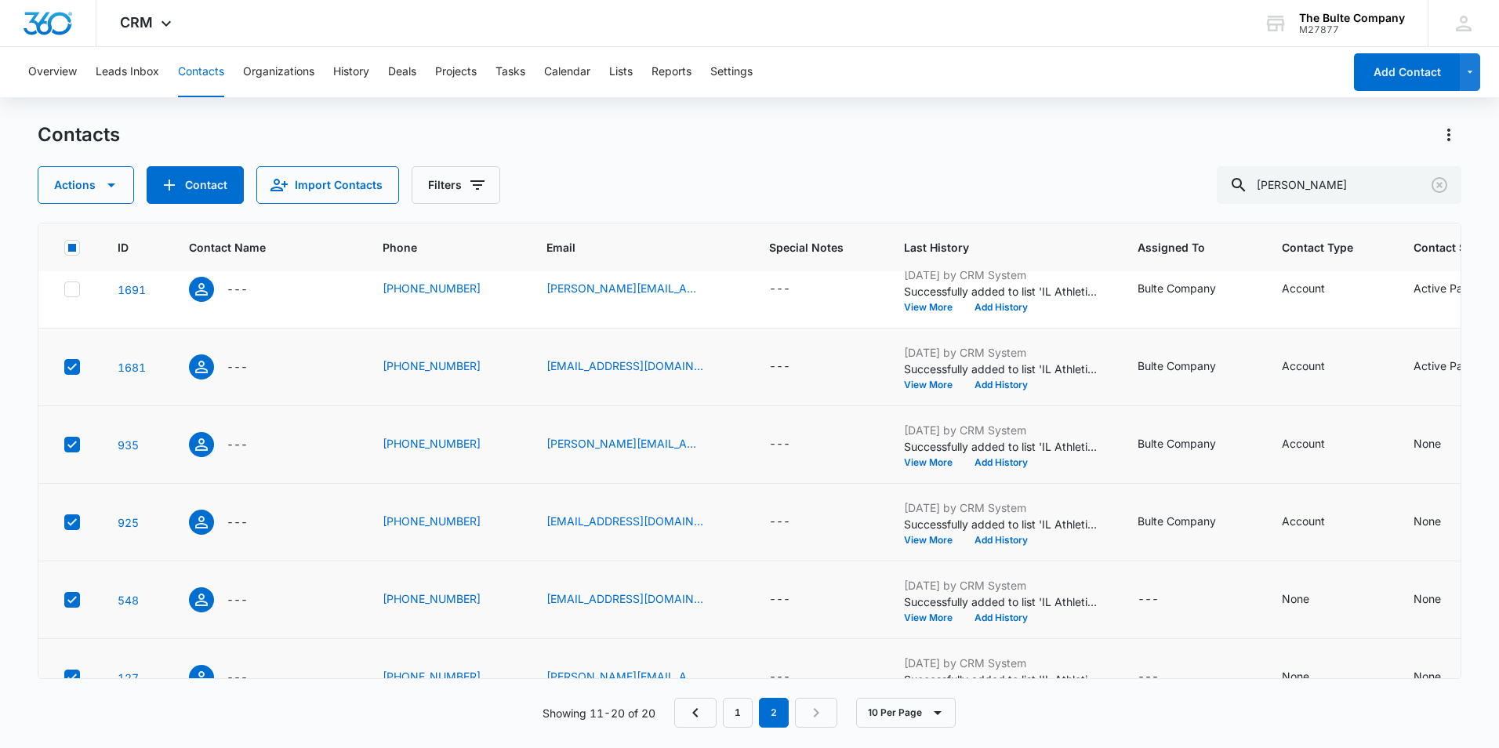
scroll to position [322, 0]
click at [66, 297] on icon at bounding box center [72, 290] width 14 height 14
click at [64, 291] on input "checkbox" at bounding box center [63, 290] width 1 height 1
click at [83, 179] on button "Actions" at bounding box center [86, 185] width 96 height 38
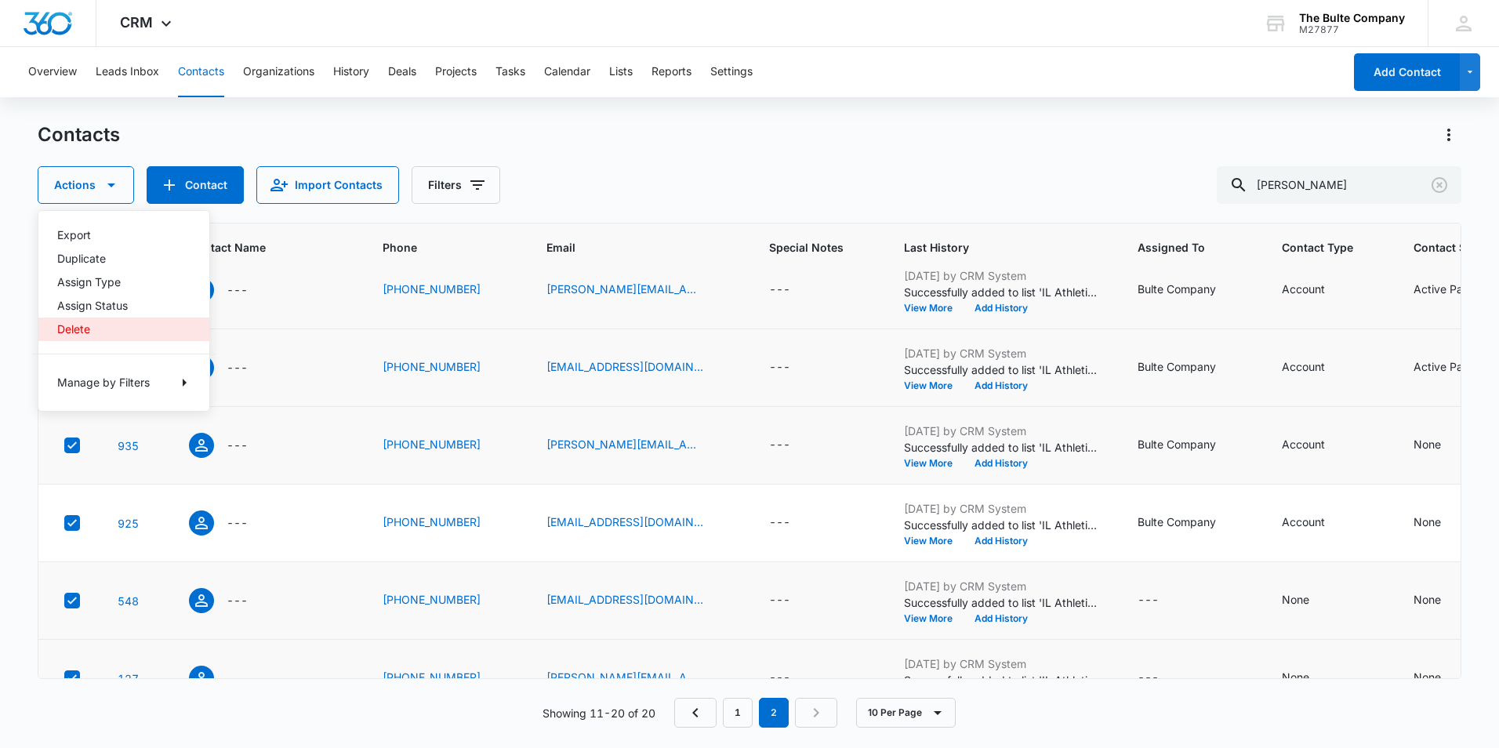
click at [92, 330] on div "Delete" at bounding box center [114, 329] width 114 height 11
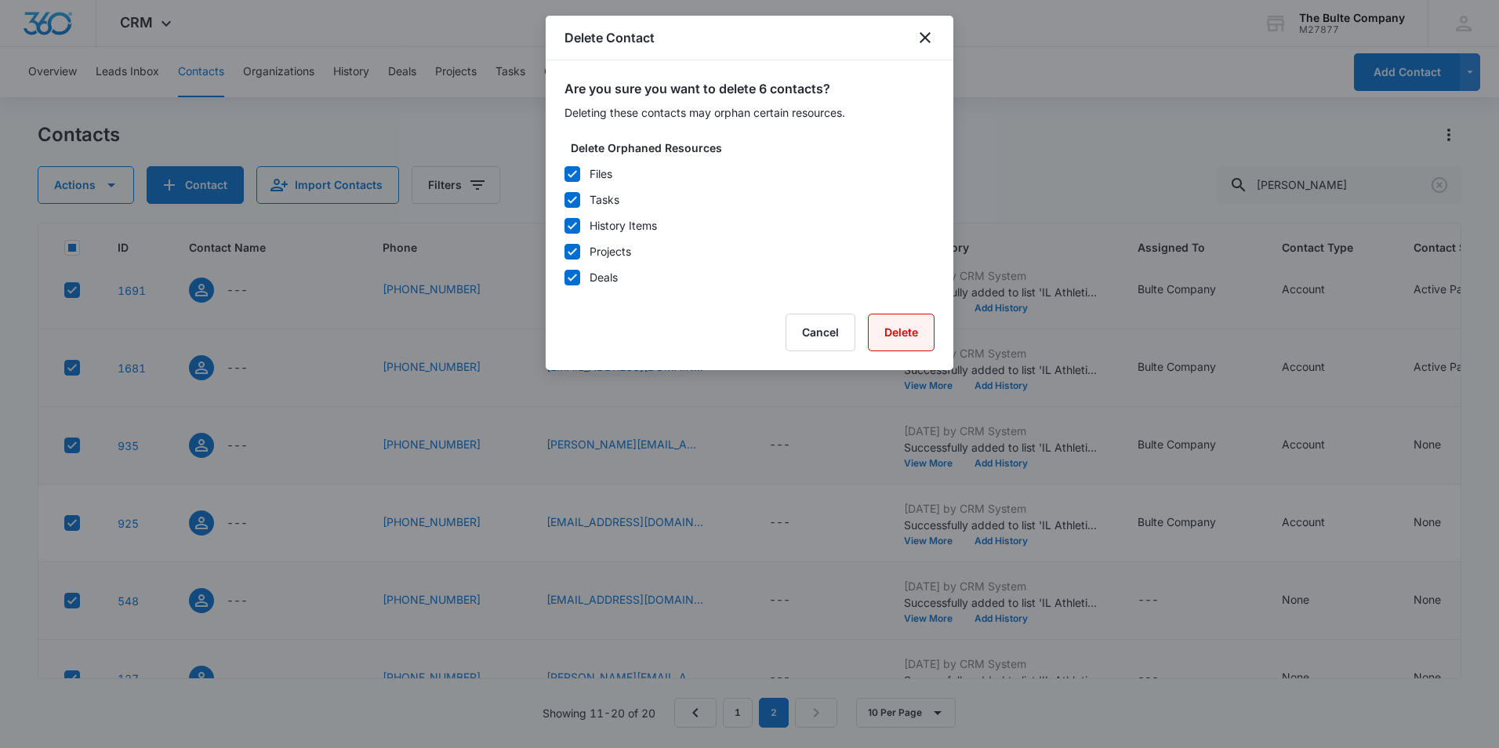
click at [899, 332] on button "Delete" at bounding box center [901, 333] width 67 height 38
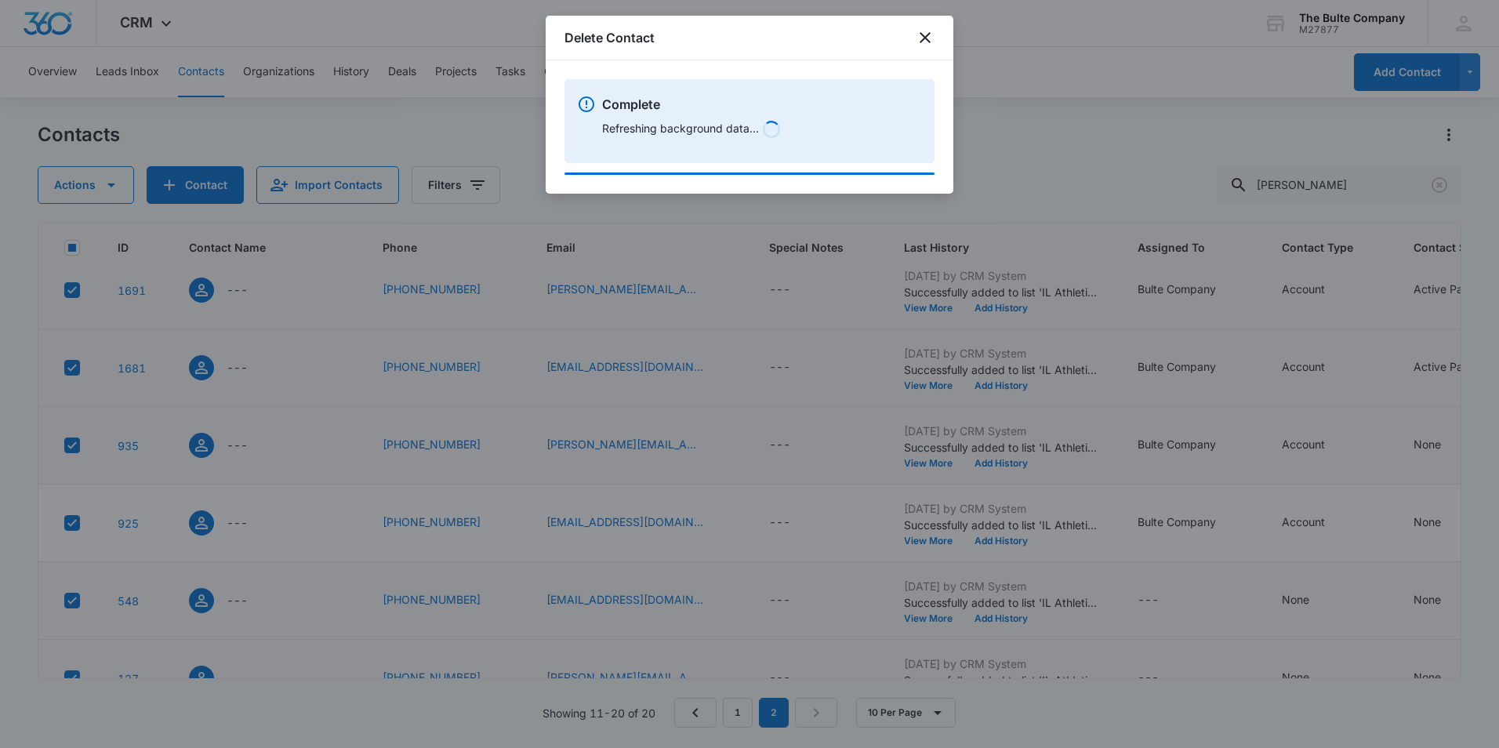
scroll to position [92, 0]
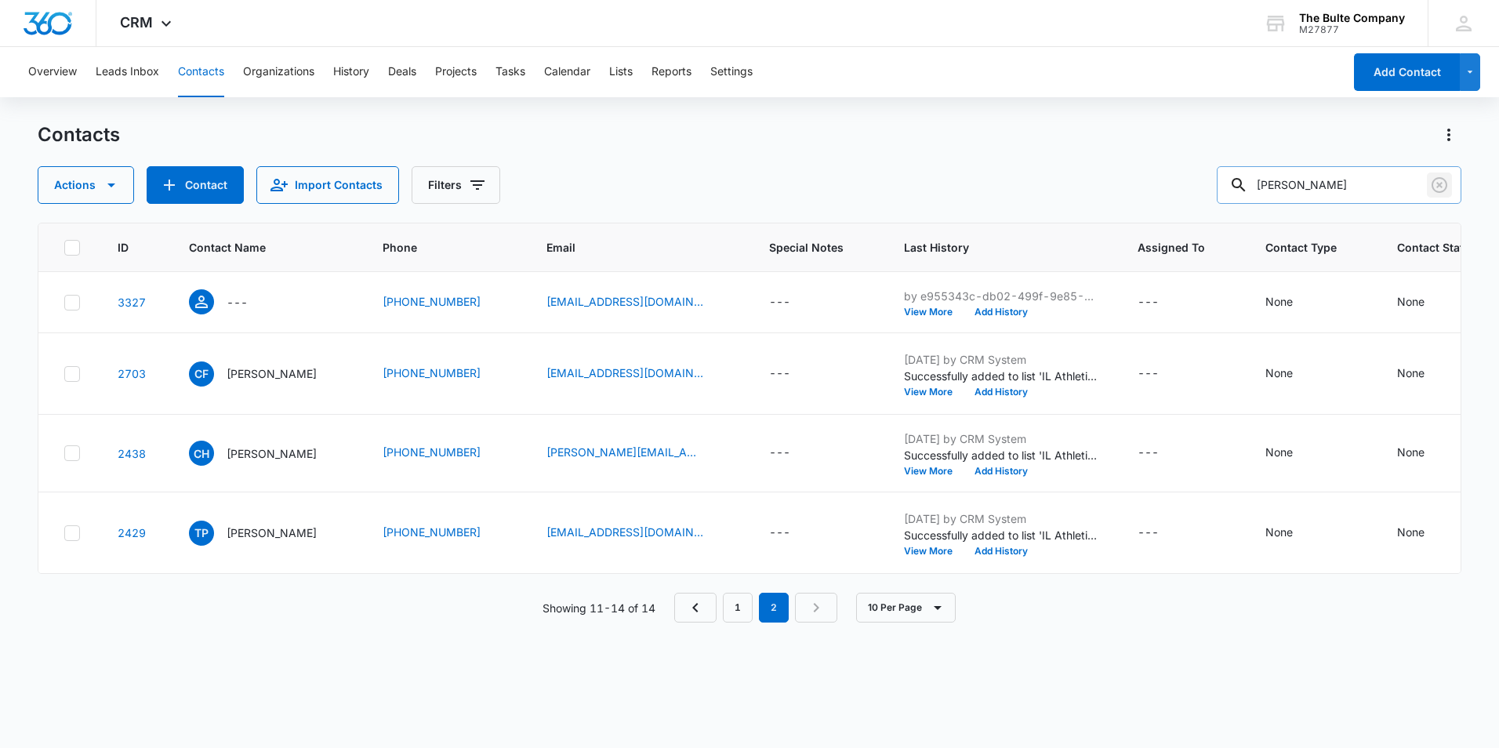
click at [1436, 181] on icon "Clear" at bounding box center [1439, 185] width 19 height 19
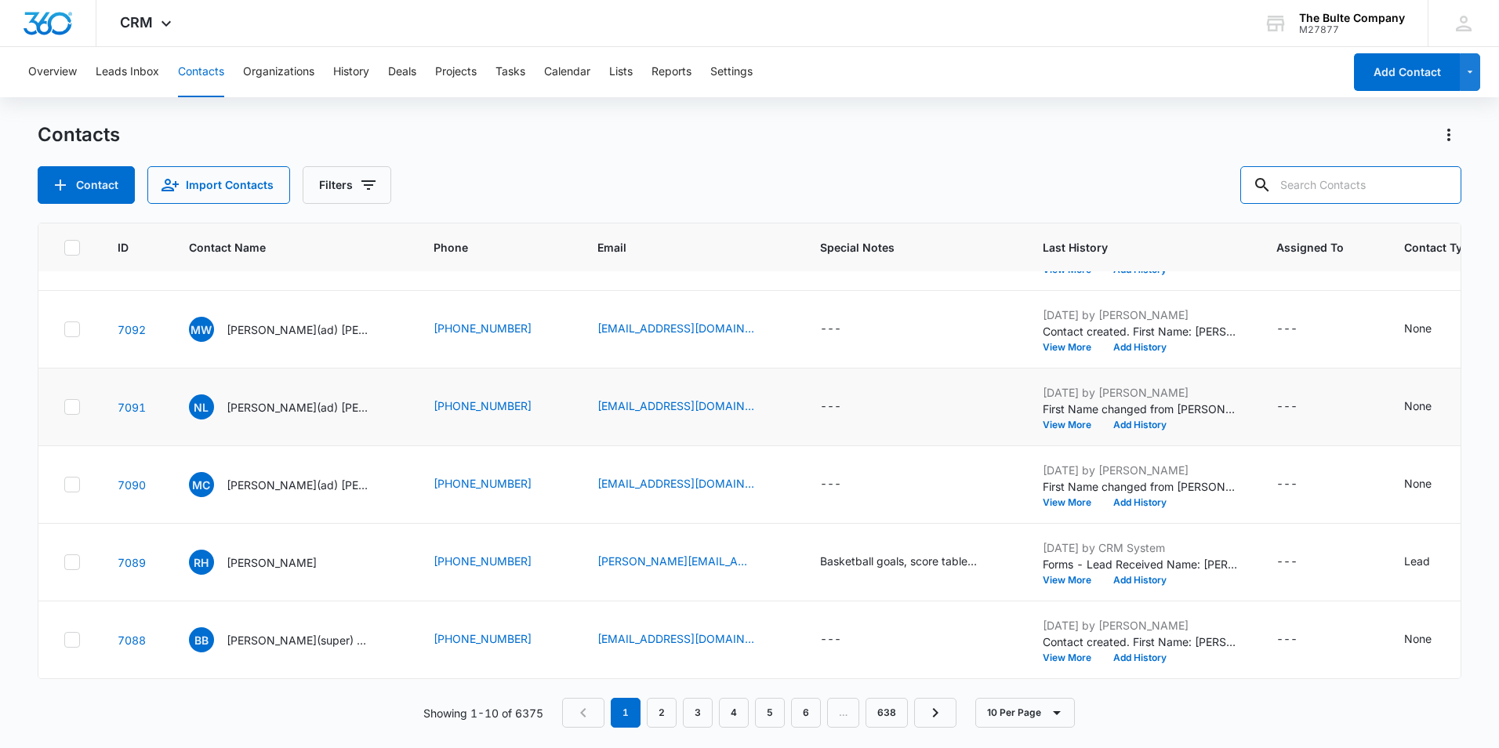
scroll to position [0, 0]
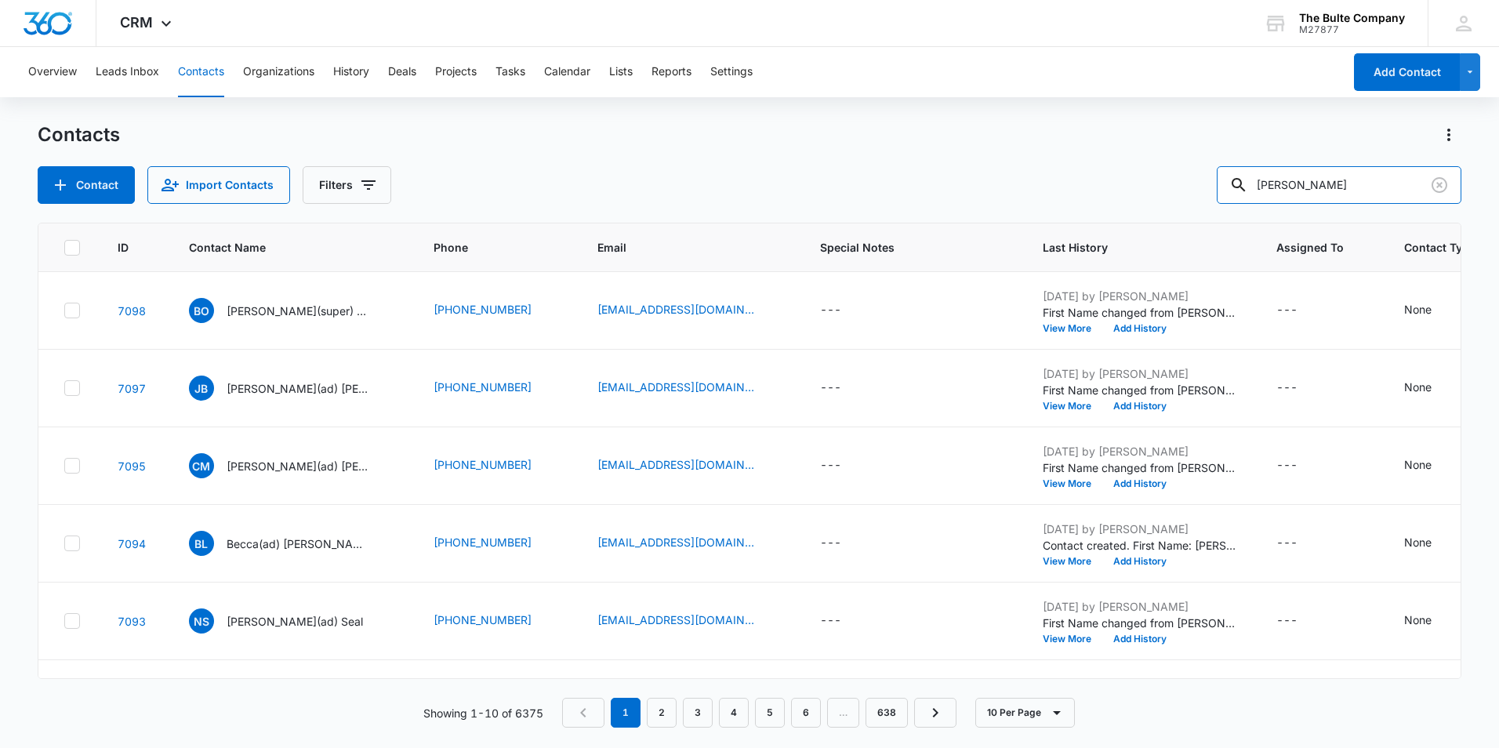
type input "[PERSON_NAME]"
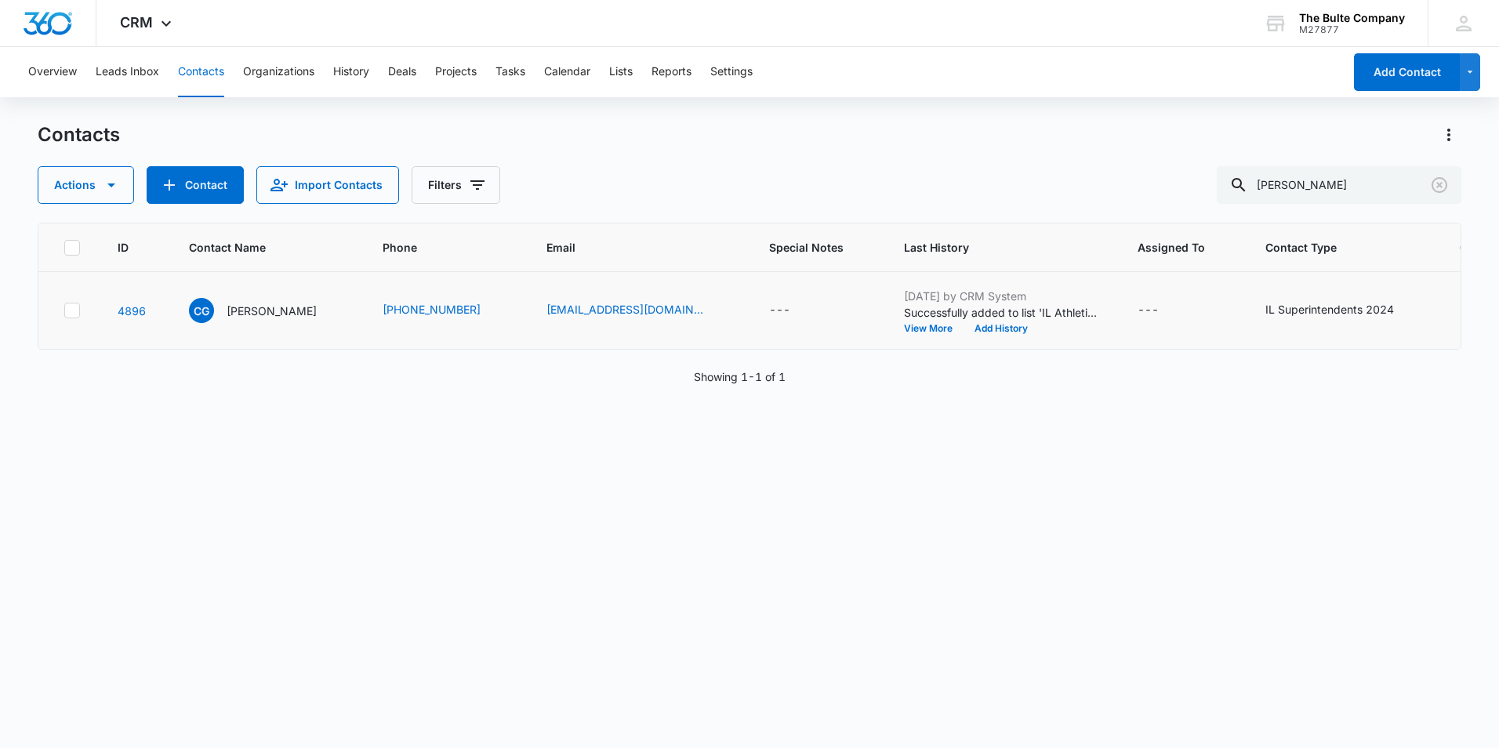
click at [66, 350] on td at bounding box center [68, 311] width 60 height 78
click at [70, 317] on icon at bounding box center [72, 310] width 14 height 14
click at [64, 311] on input "checkbox" at bounding box center [63, 310] width 1 height 1
click at [115, 183] on icon "button" at bounding box center [111, 185] width 19 height 19
click at [85, 328] on div "Delete" at bounding box center [114, 329] width 114 height 11
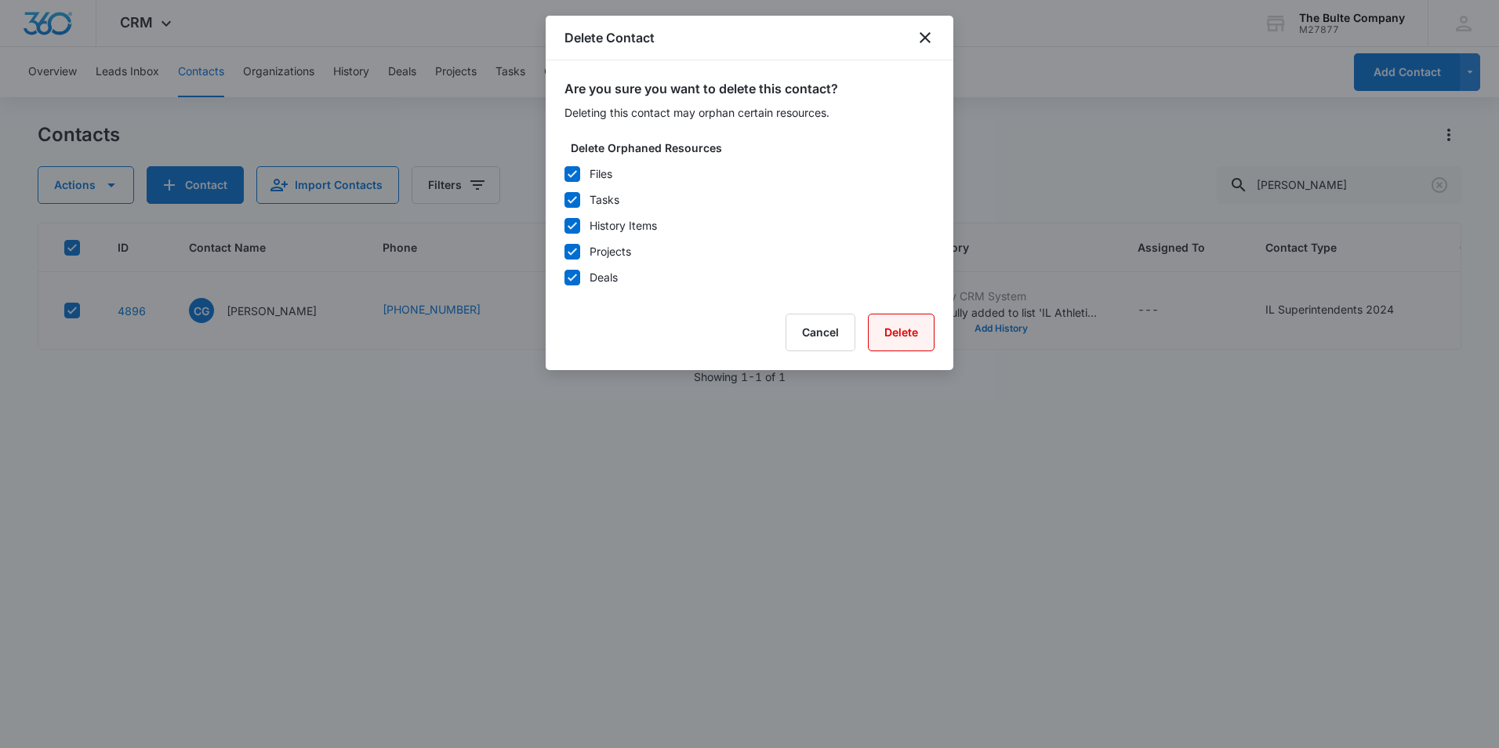
click at [891, 334] on button "Delete" at bounding box center [901, 333] width 67 height 38
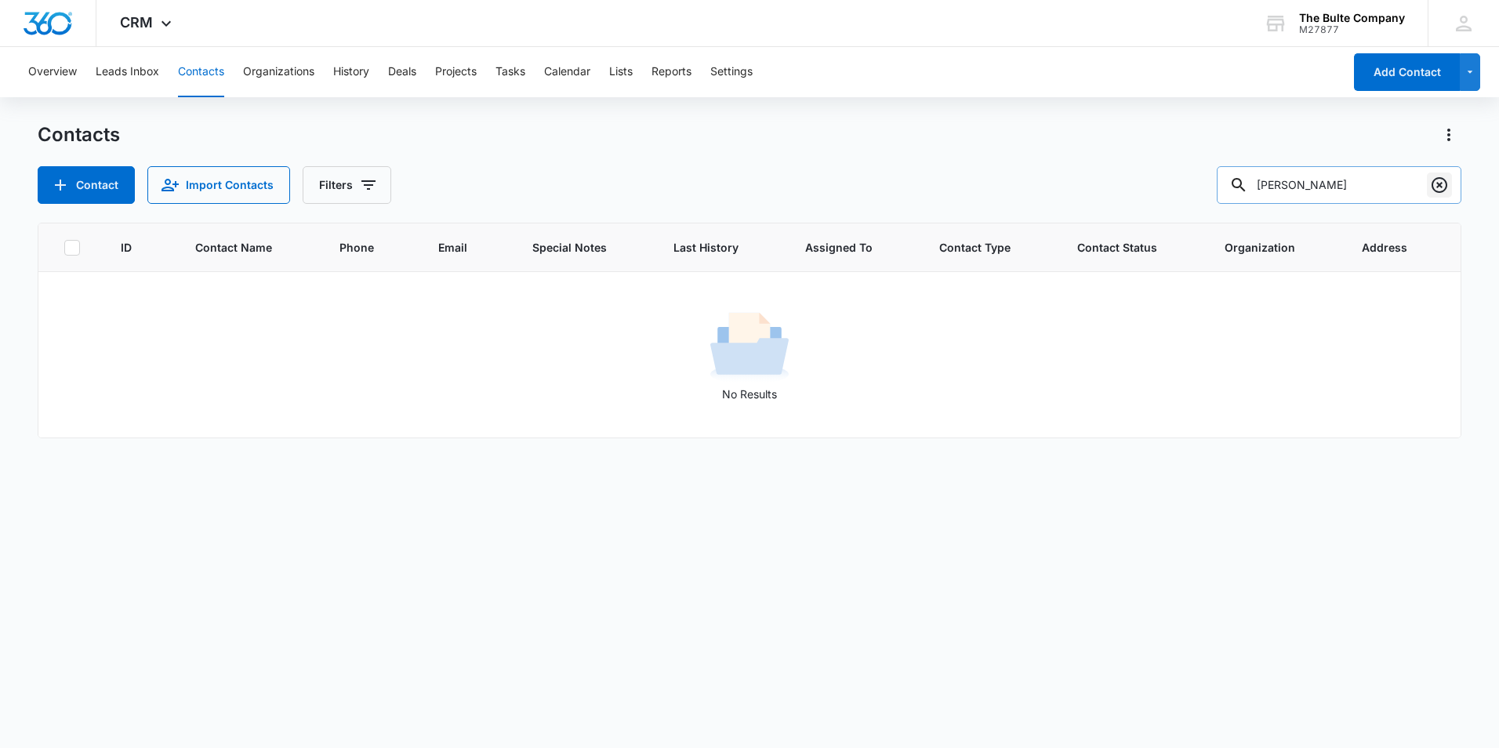
click at [1439, 186] on icon "Clear" at bounding box center [1439, 185] width 16 height 16
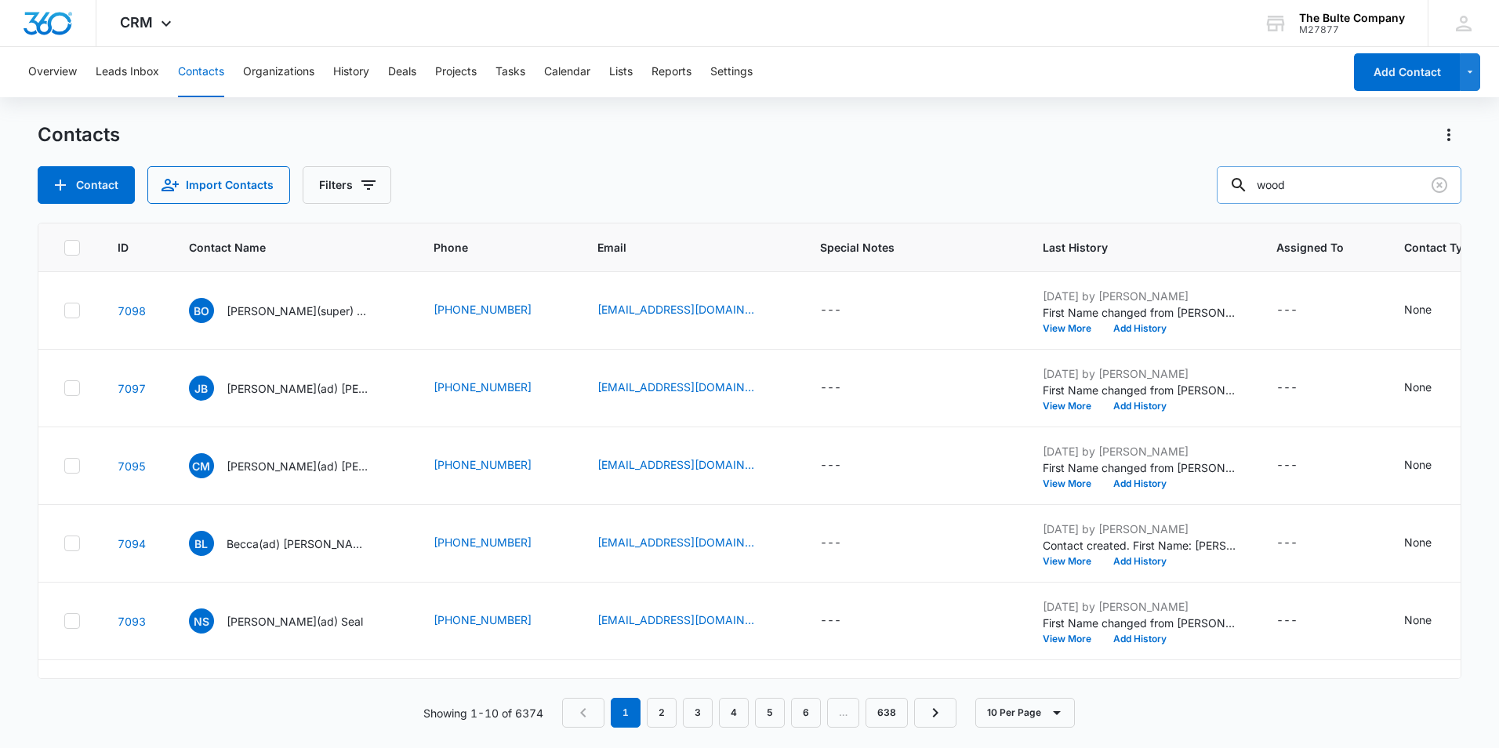
type input "wood"
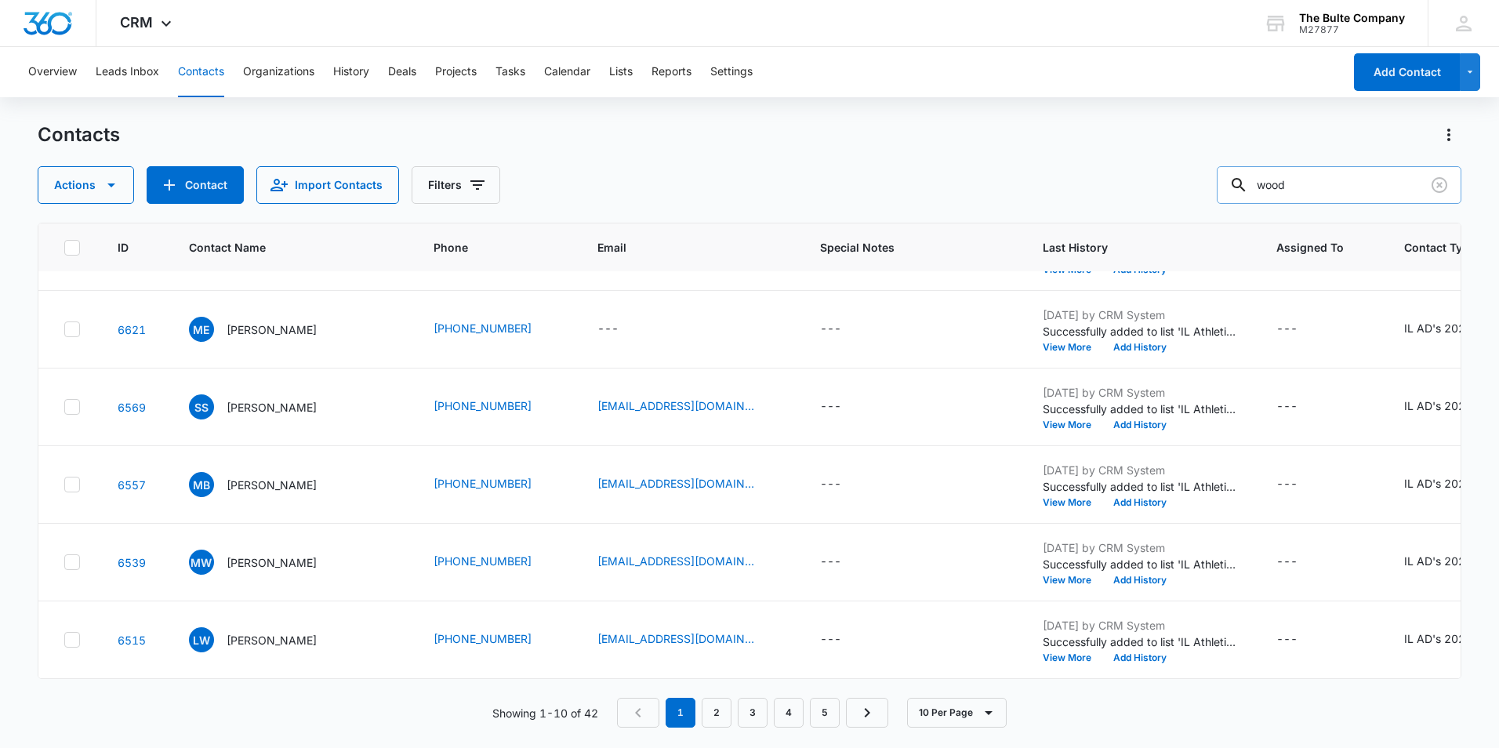
scroll to position [672, 0]
click at [1426, 179] on button "Clear" at bounding box center [1438, 184] width 25 height 25
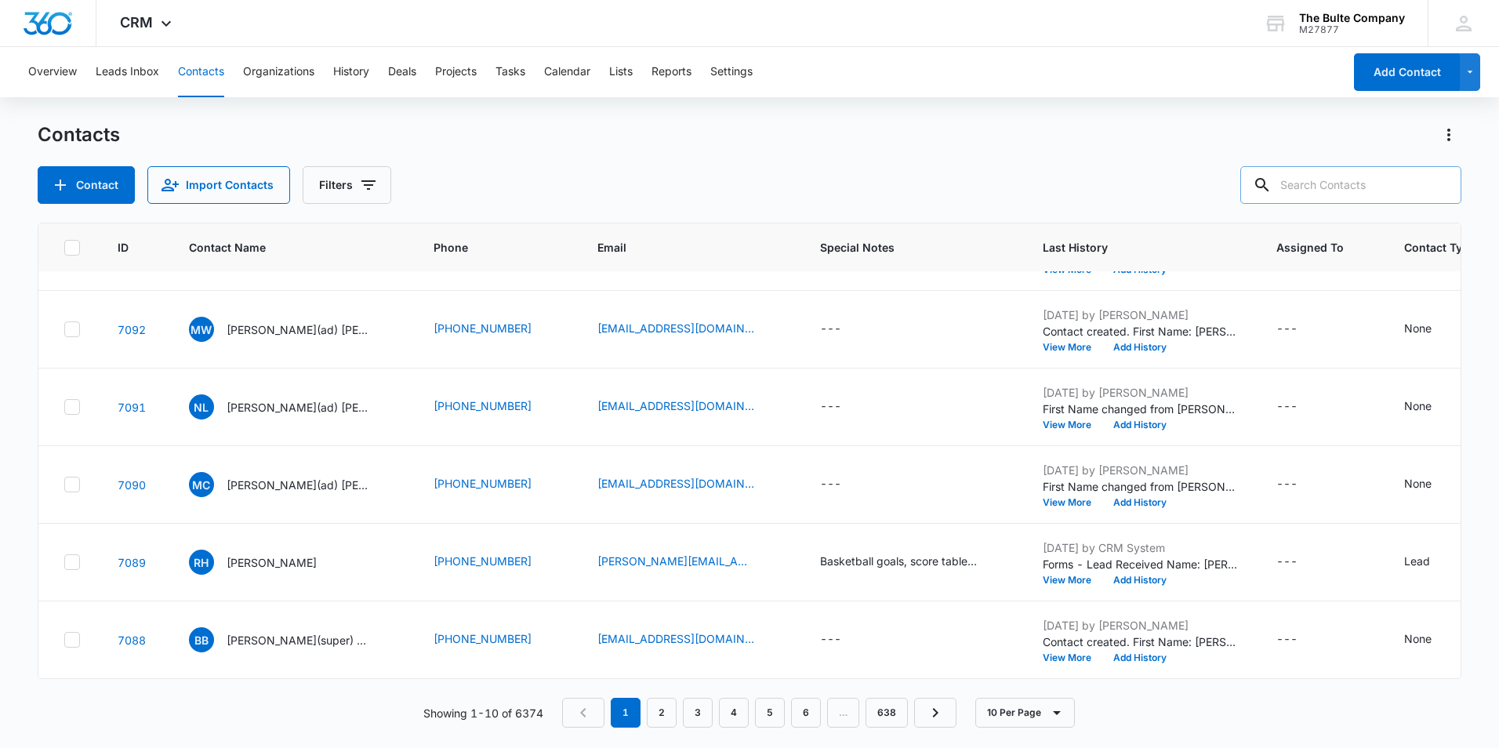
scroll to position [381, 0]
type input "[PERSON_NAME]"
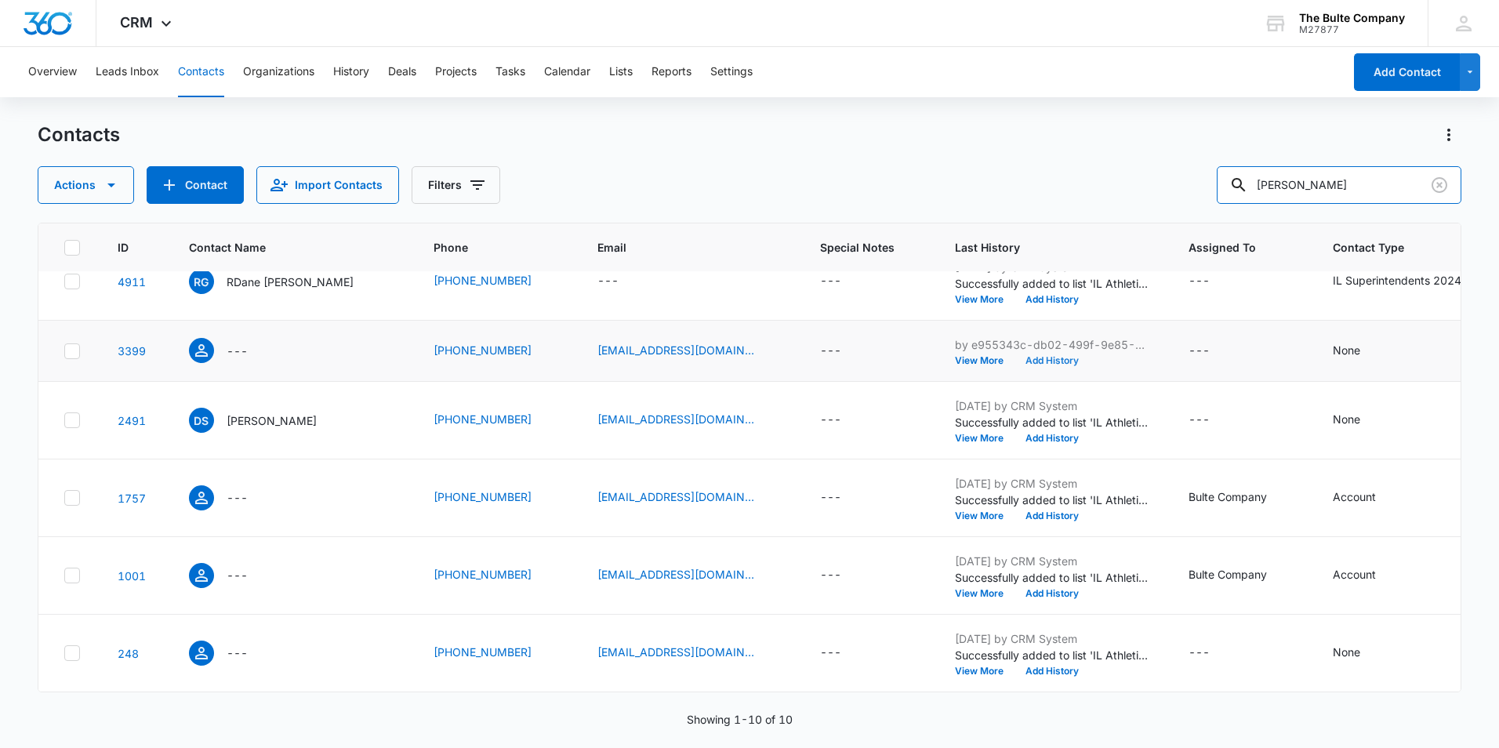
scroll to position [549, 0]
click at [76, 358] on icon at bounding box center [72, 351] width 14 height 14
click at [64, 351] on input "checkbox" at bounding box center [63, 350] width 1 height 1
click at [75, 423] on icon at bounding box center [71, 419] width 9 height 7
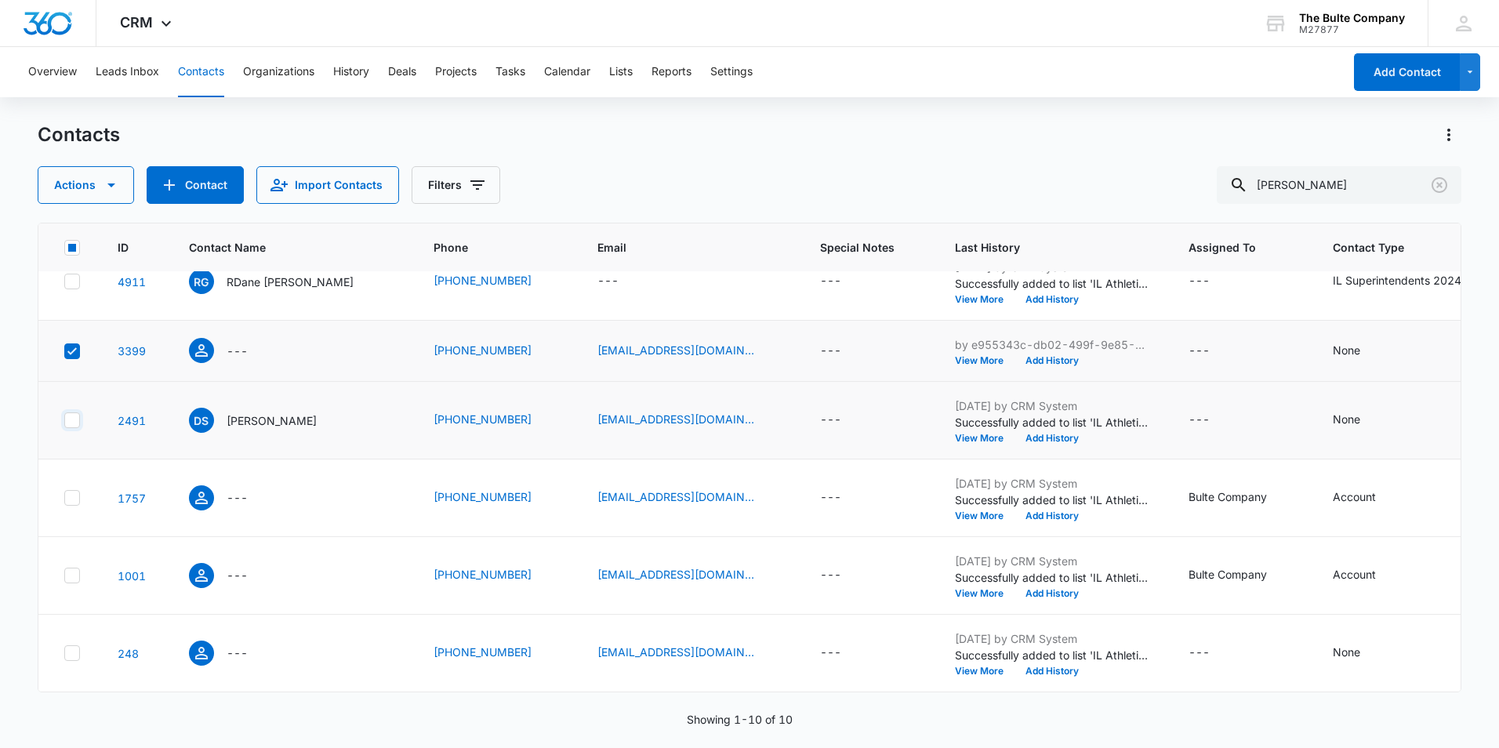
click at [64, 421] on input "checkbox" at bounding box center [63, 420] width 1 height 1
click at [73, 505] on icon at bounding box center [72, 498] width 14 height 14
click at [64, 498] on input "checkbox" at bounding box center [63, 498] width 1 height 1
click at [68, 582] on icon at bounding box center [72, 575] width 14 height 14
click at [64, 576] on input "checkbox" at bounding box center [63, 575] width 1 height 1
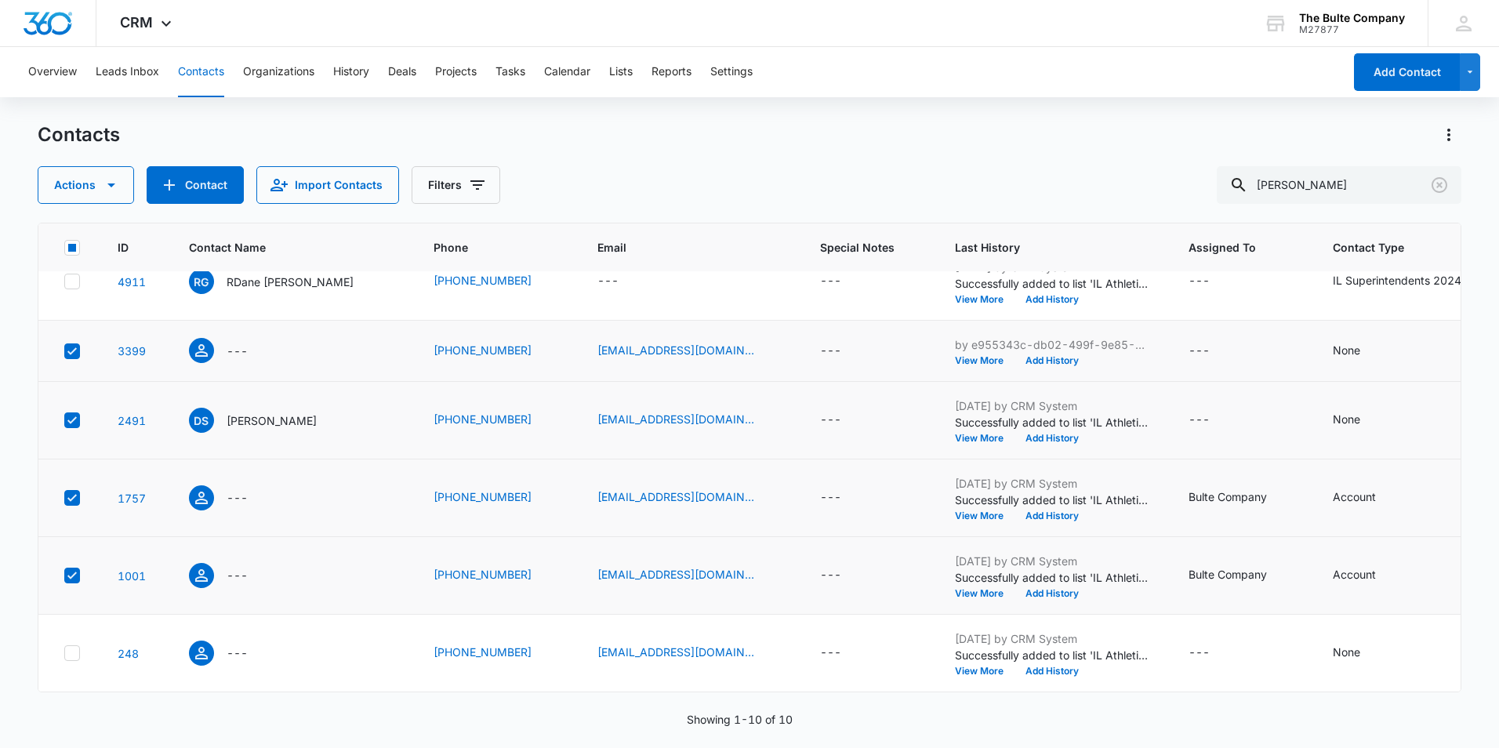
scroll to position [687, 0]
click at [77, 646] on icon at bounding box center [72, 653] width 14 height 14
click at [64, 653] on input "checkbox" at bounding box center [63, 653] width 1 height 1
click at [91, 176] on button "Actions" at bounding box center [86, 185] width 96 height 38
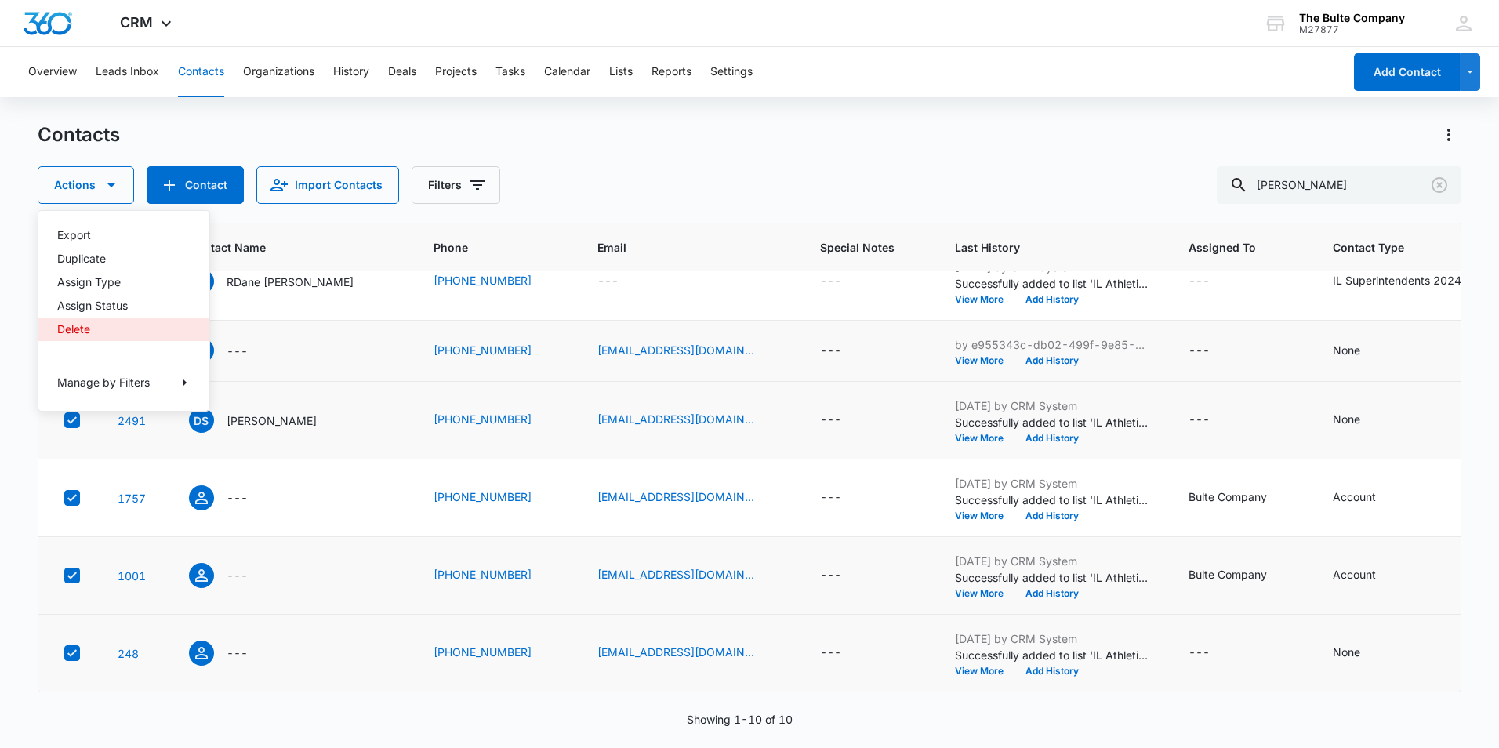
click at [115, 319] on button "Delete" at bounding box center [123, 329] width 171 height 24
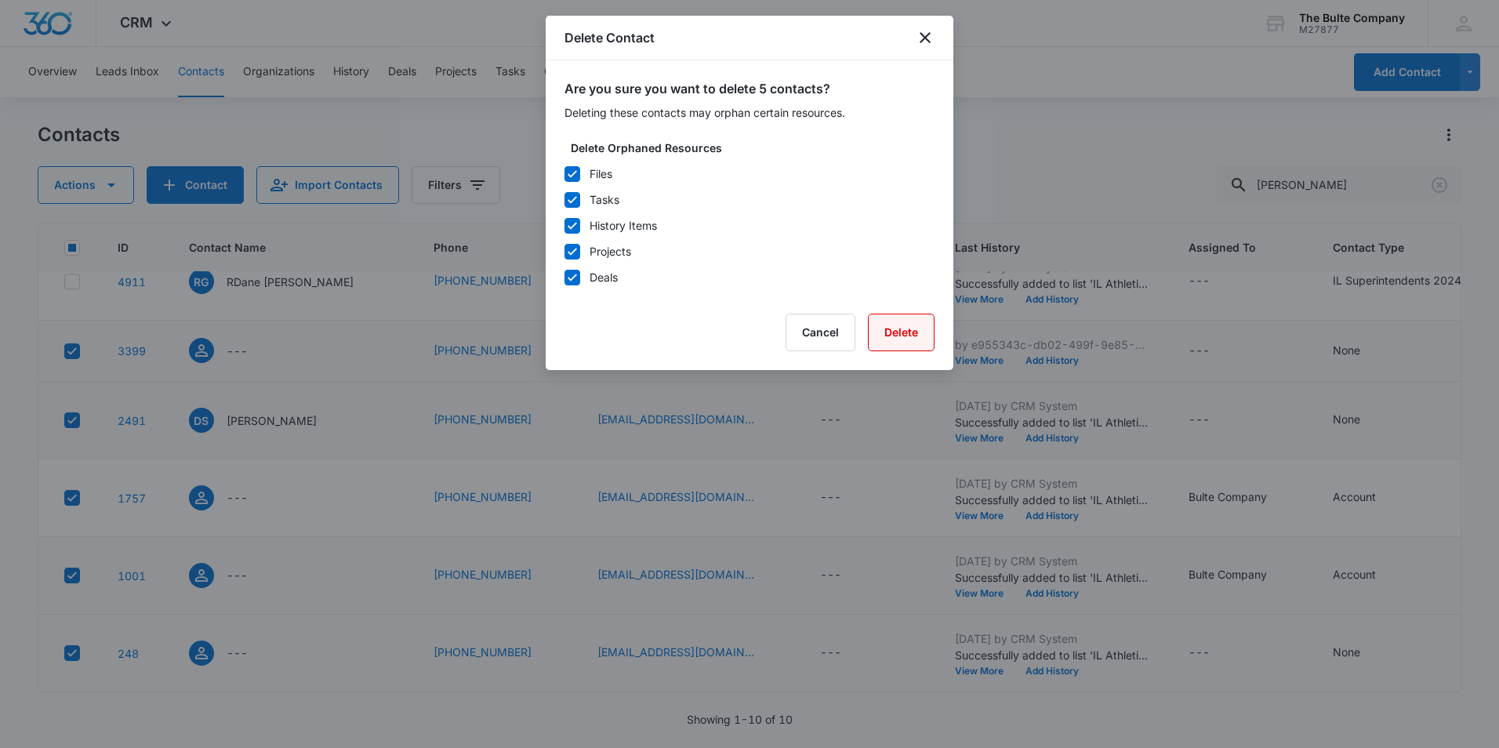
click at [920, 338] on button "Delete" at bounding box center [901, 333] width 67 height 38
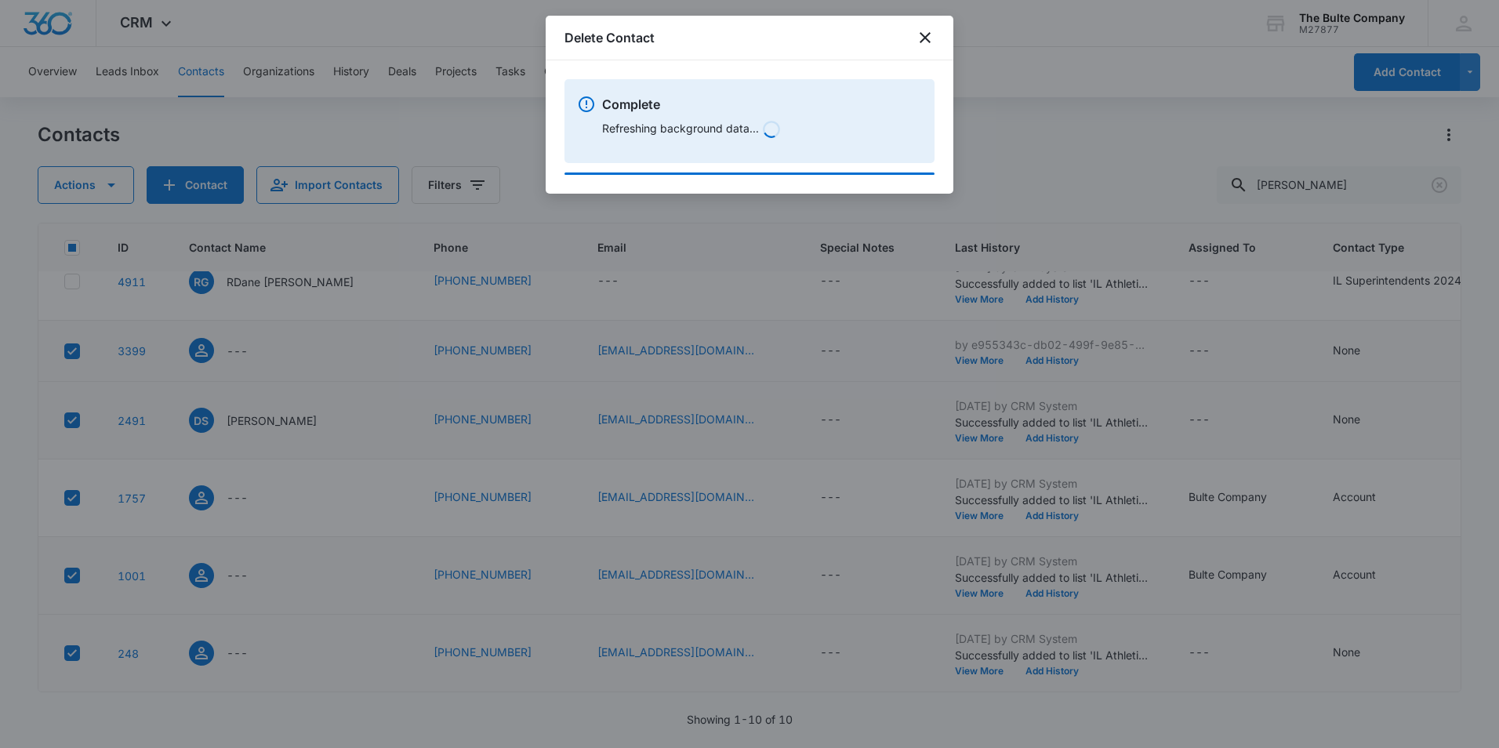
scroll to position [246, 0]
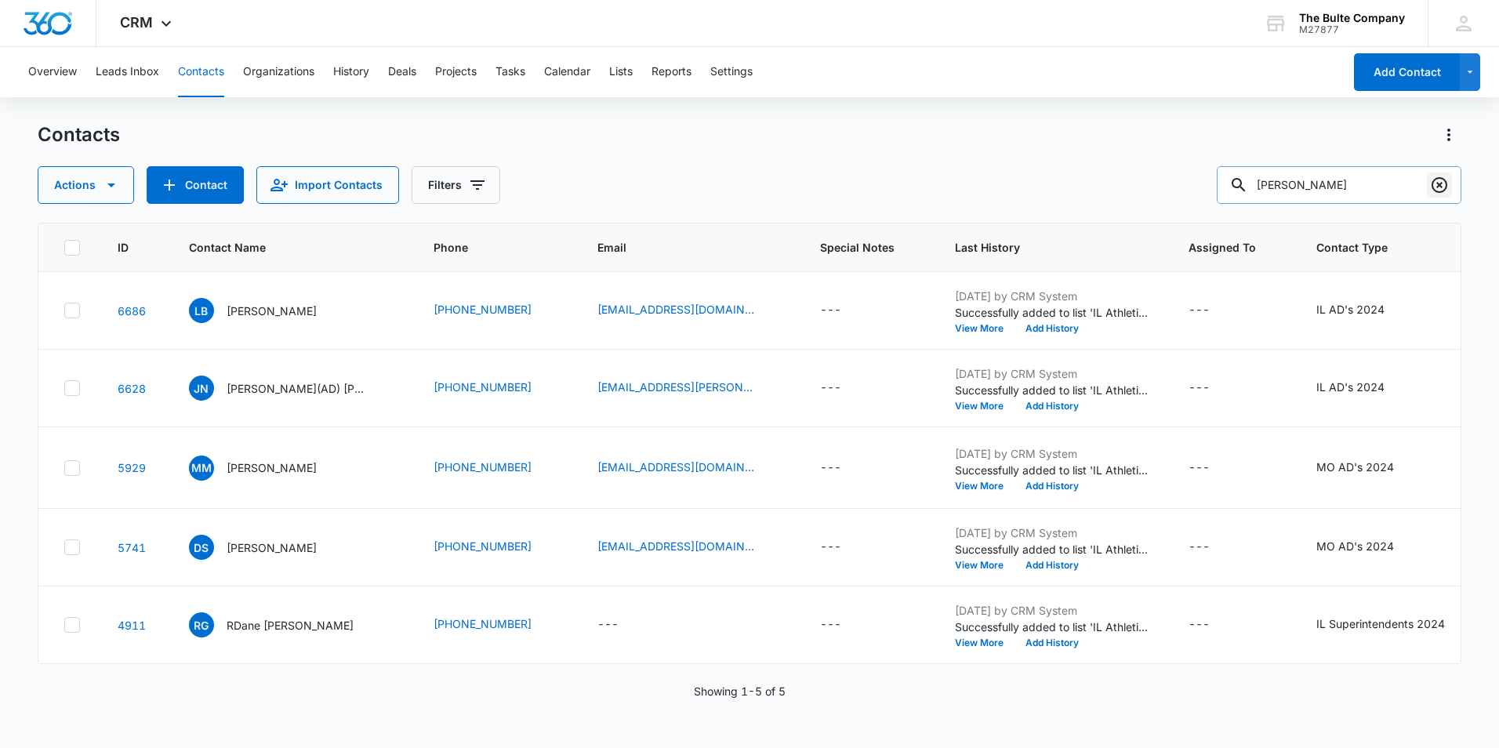
click at [1433, 184] on icon "Clear" at bounding box center [1439, 185] width 16 height 16
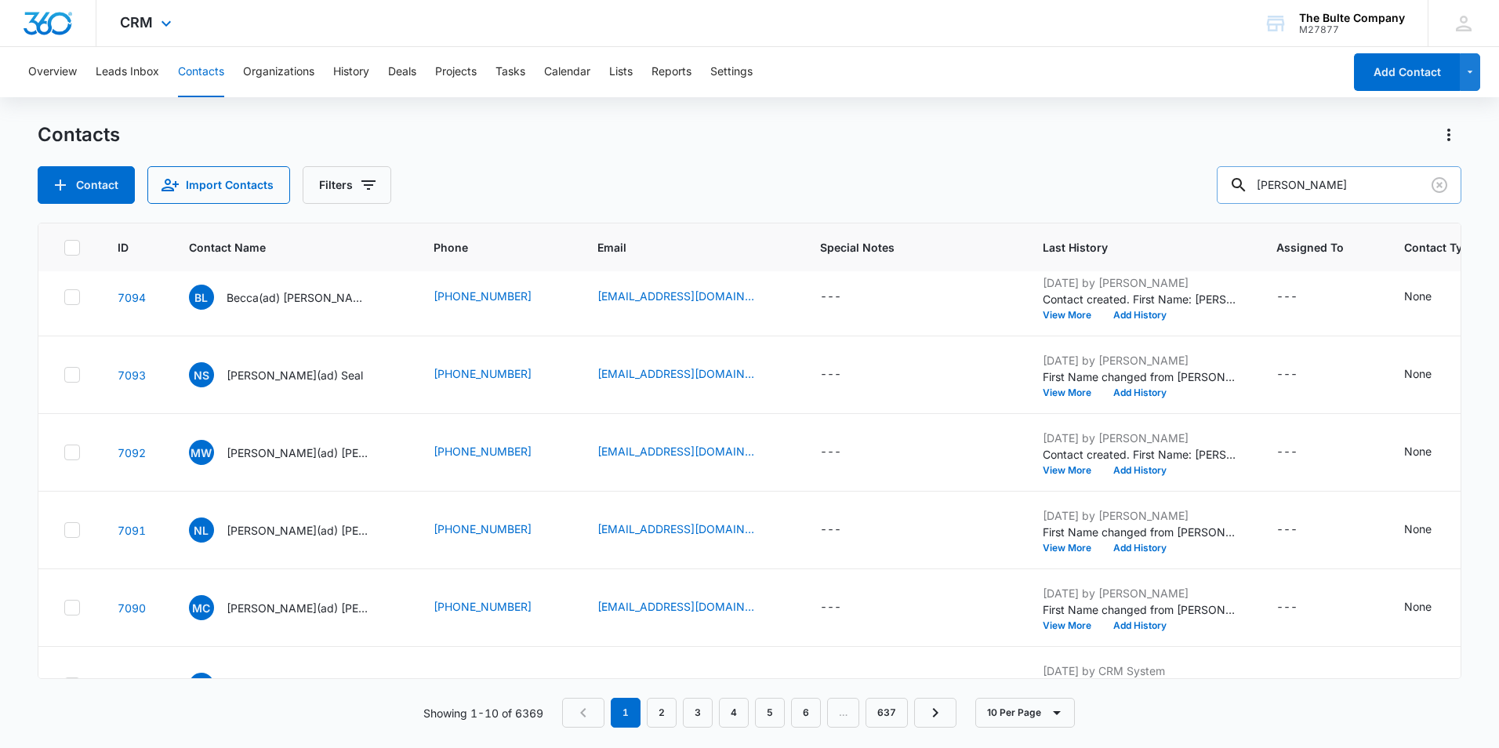
type input "[PERSON_NAME]"
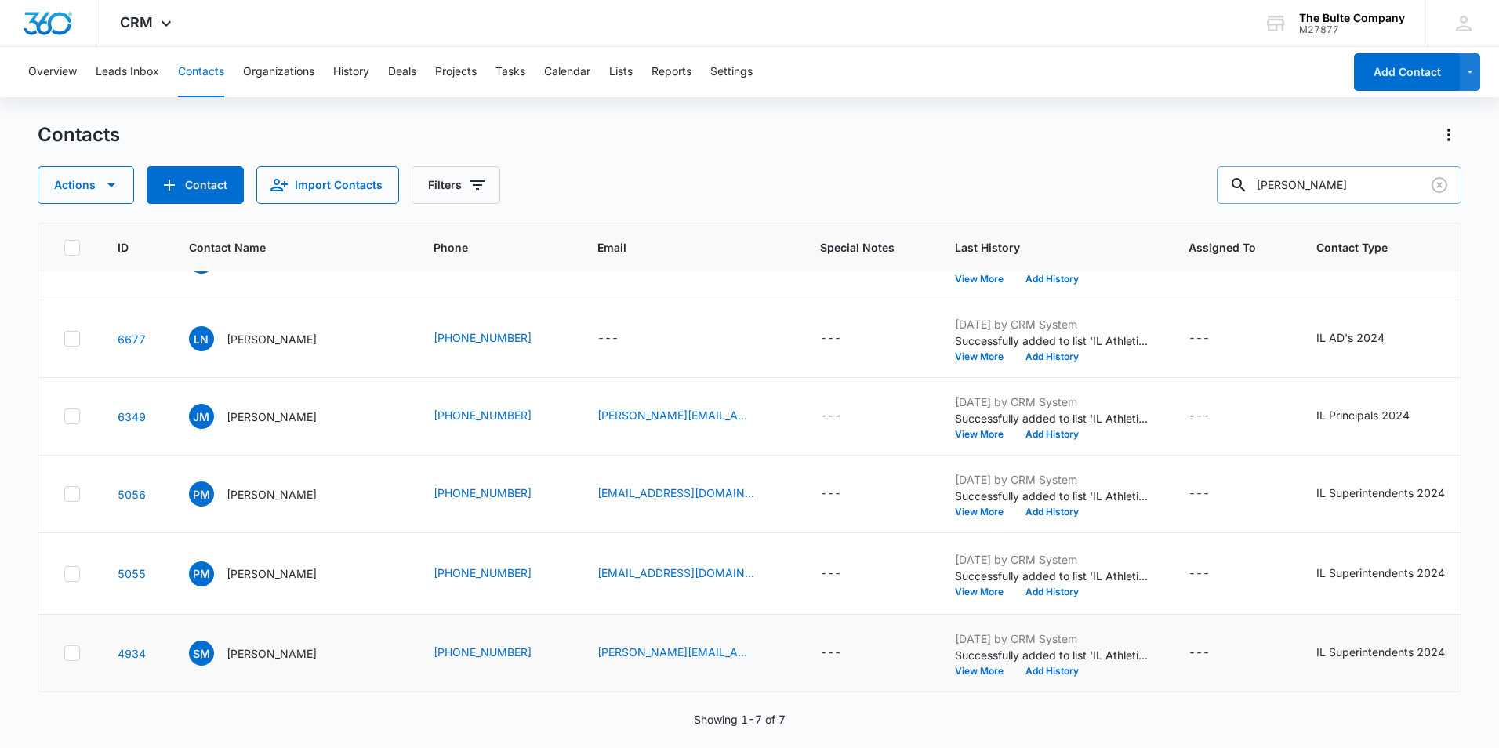
scroll to position [0, 0]
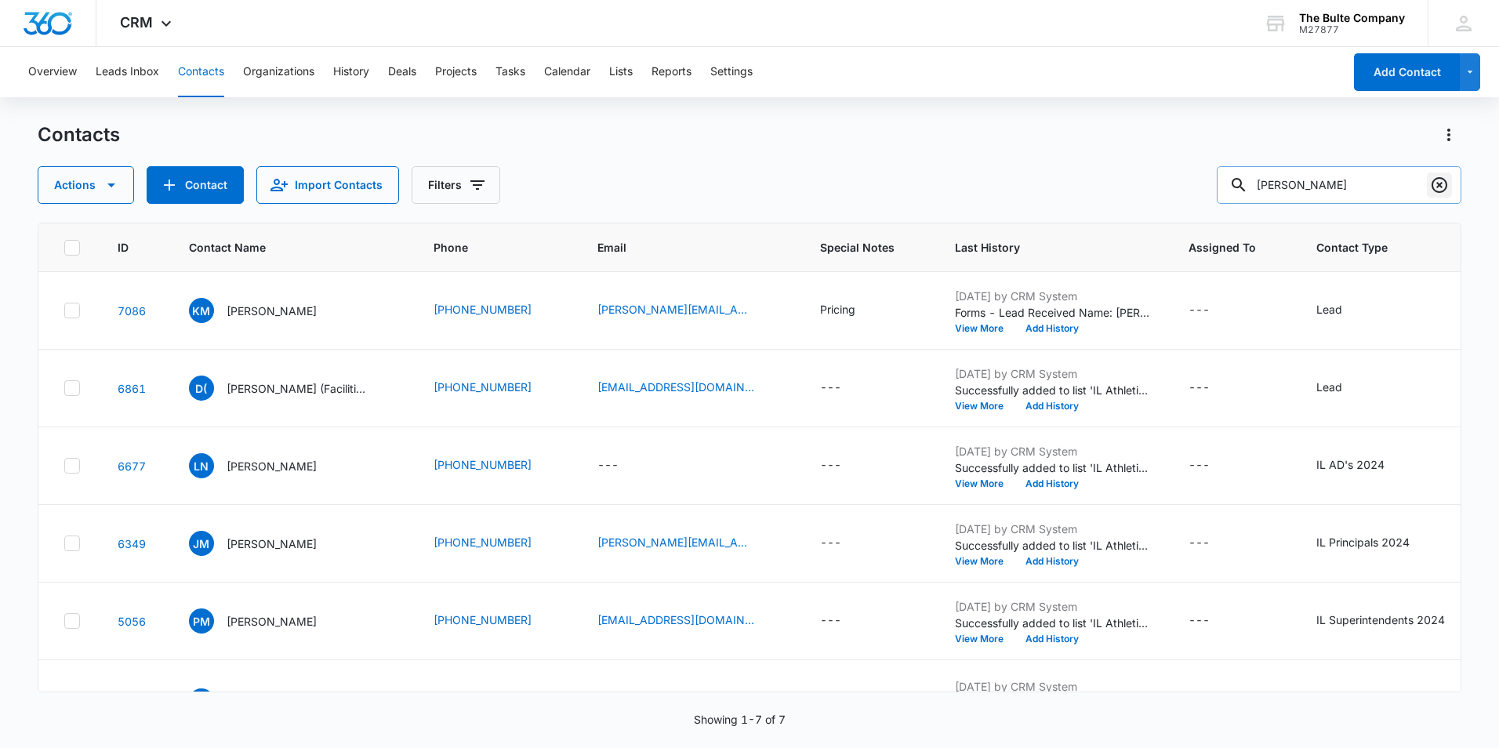
click at [1440, 190] on icon "Clear" at bounding box center [1439, 185] width 19 height 19
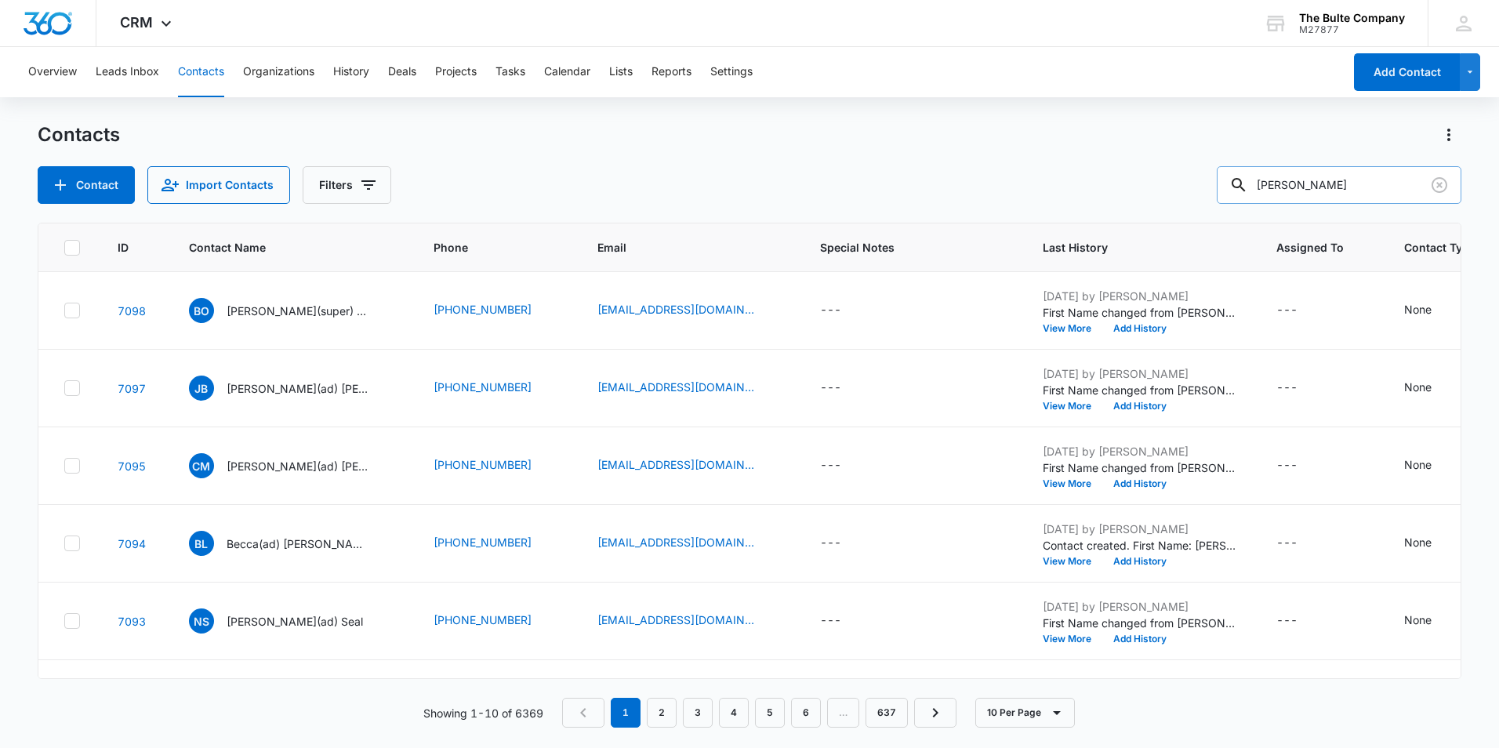
type input "[PERSON_NAME]"
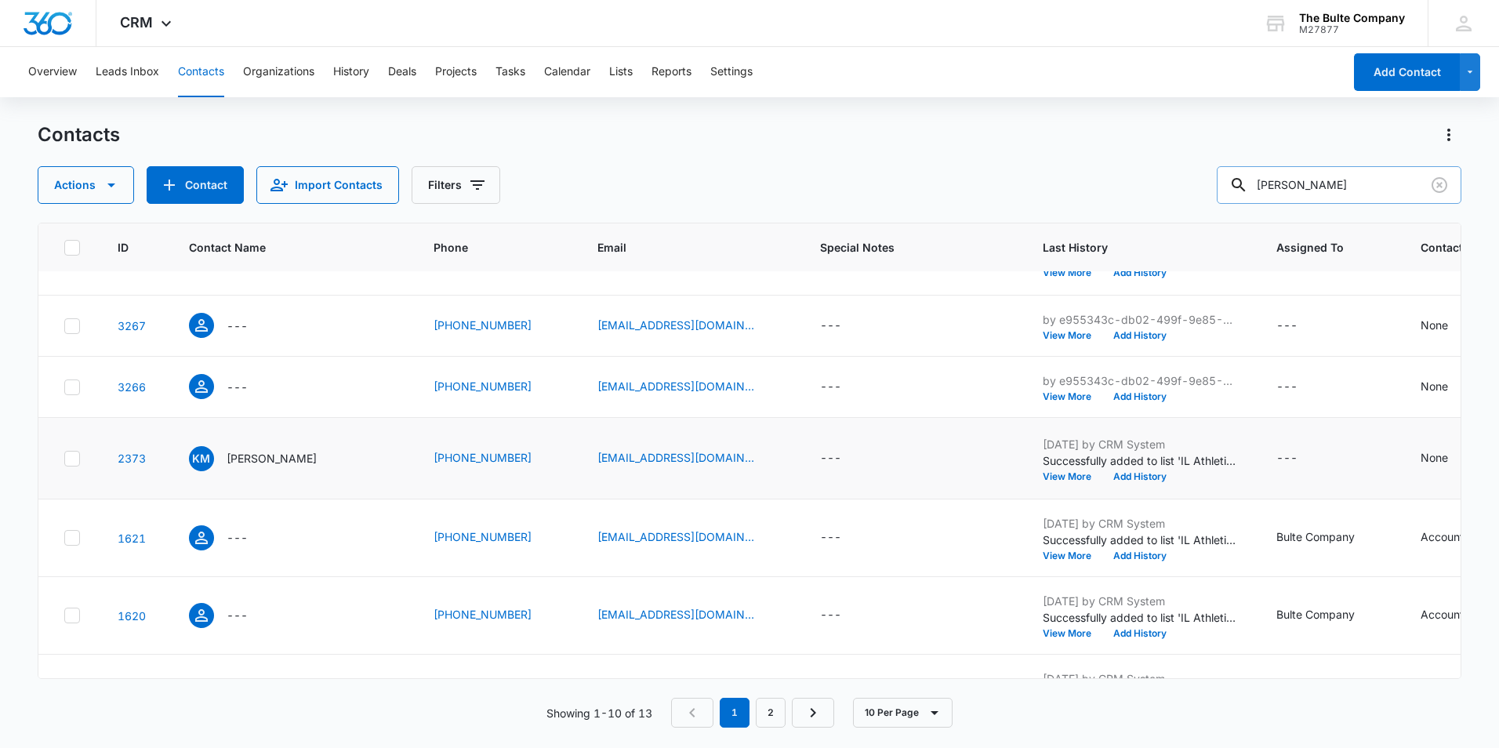
scroll to position [470, 0]
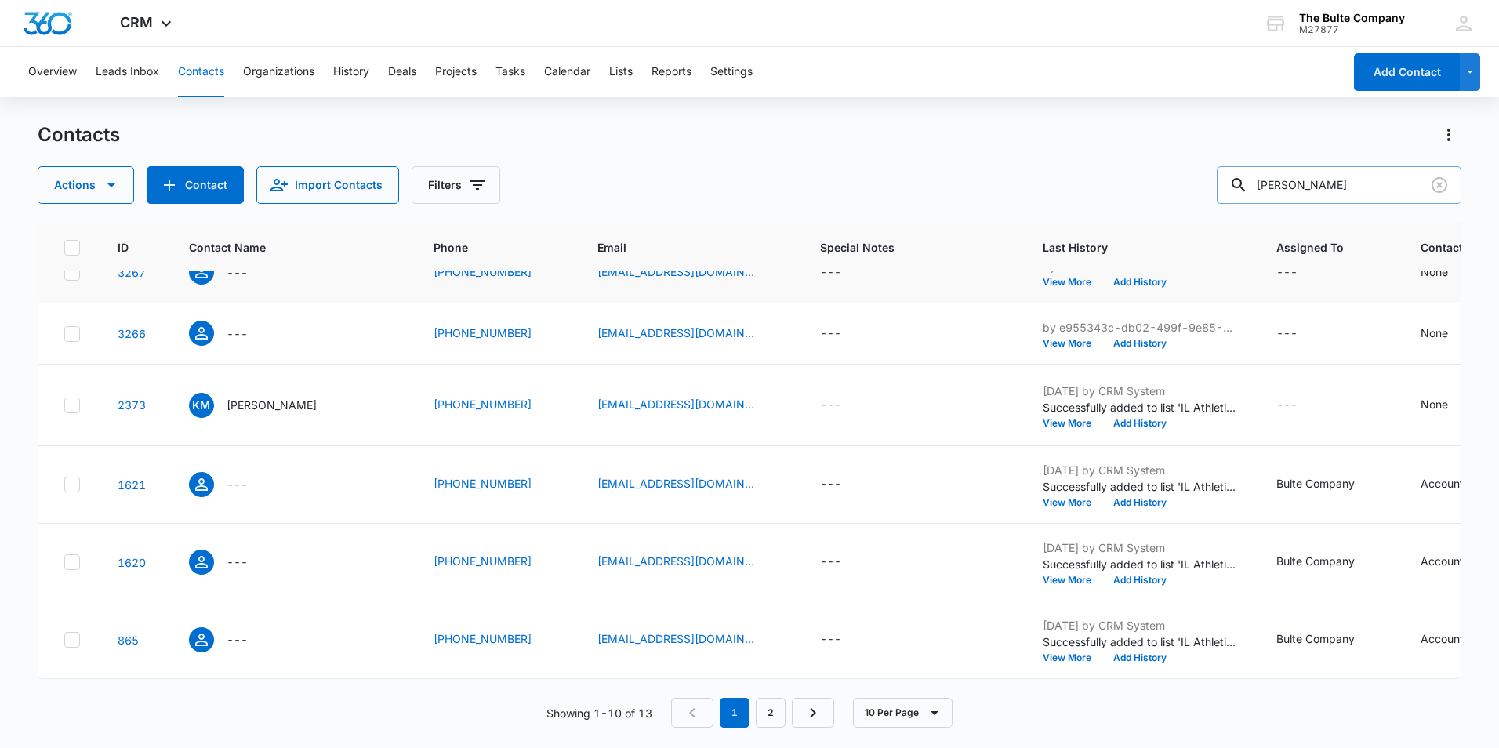
click at [75, 281] on div at bounding box center [72, 273] width 16 height 16
click at [64, 273] on input "checkbox" at bounding box center [63, 272] width 1 height 1
click at [69, 364] on td at bounding box center [68, 333] width 60 height 61
click at [69, 341] on icon at bounding box center [72, 334] width 14 height 14
click at [64, 334] on input "checkbox" at bounding box center [63, 333] width 1 height 1
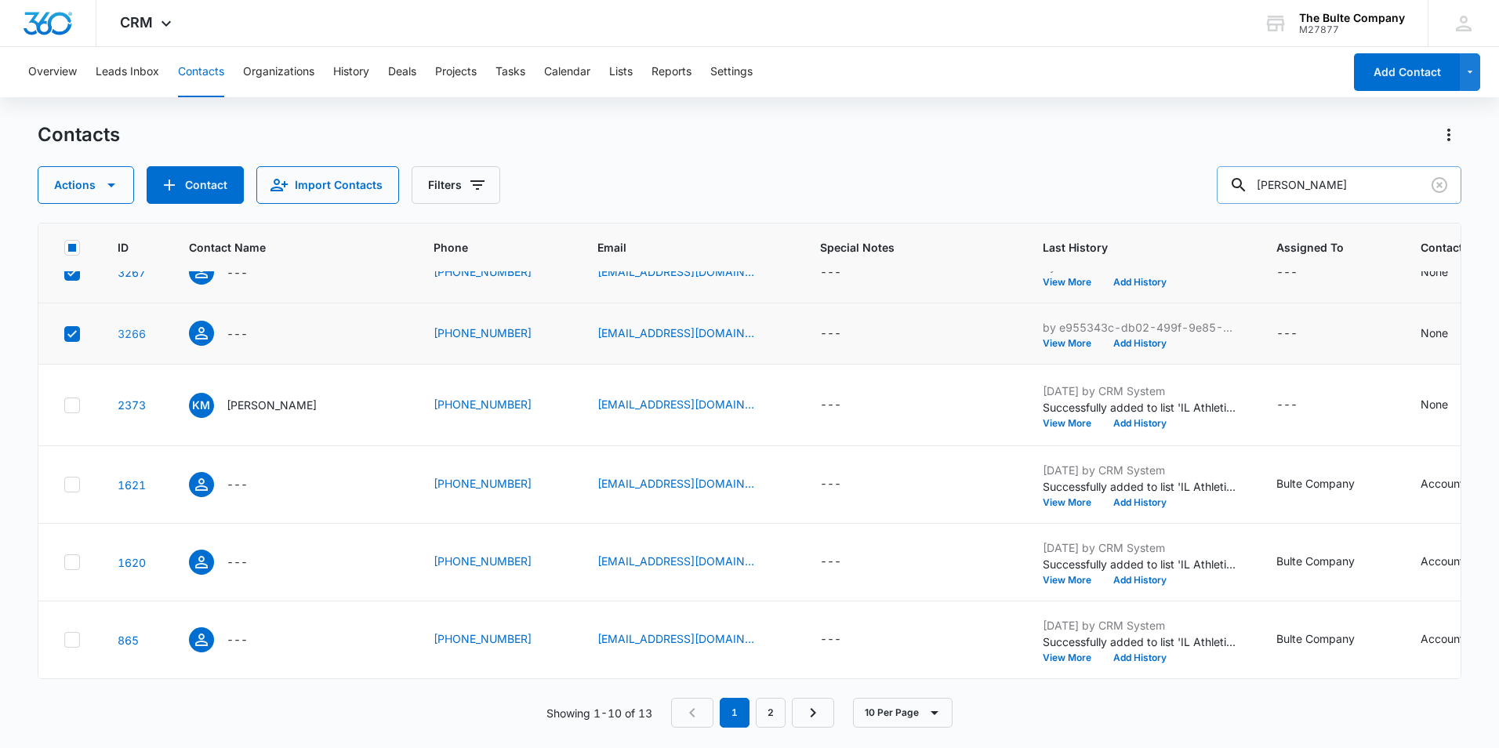
scroll to position [730, 0]
click at [77, 463] on td at bounding box center [68, 485] width 60 height 78
drag, startPoint x: 77, startPoint y: 463, endPoint x: 68, endPoint y: 473, distance: 13.3
click at [68, 480] on icon at bounding box center [71, 483] width 9 height 7
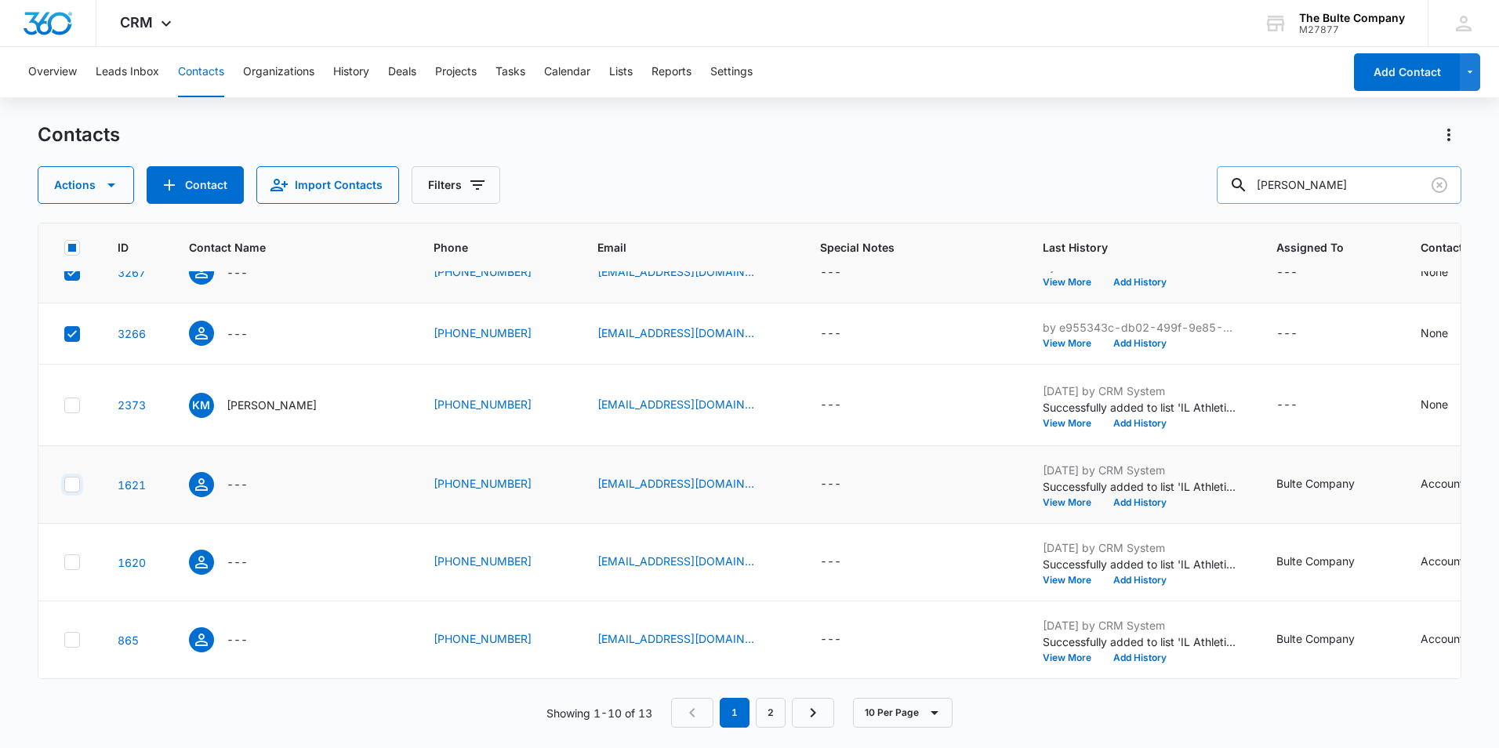
click at [64, 484] on input "checkbox" at bounding box center [63, 484] width 1 height 1
click at [71, 632] on icon at bounding box center [72, 639] width 14 height 14
click at [64, 640] on input "checkbox" at bounding box center [63, 640] width 1 height 1
click at [69, 555] on icon at bounding box center [72, 562] width 14 height 14
click at [64, 562] on input "checkbox" at bounding box center [63, 562] width 1 height 1
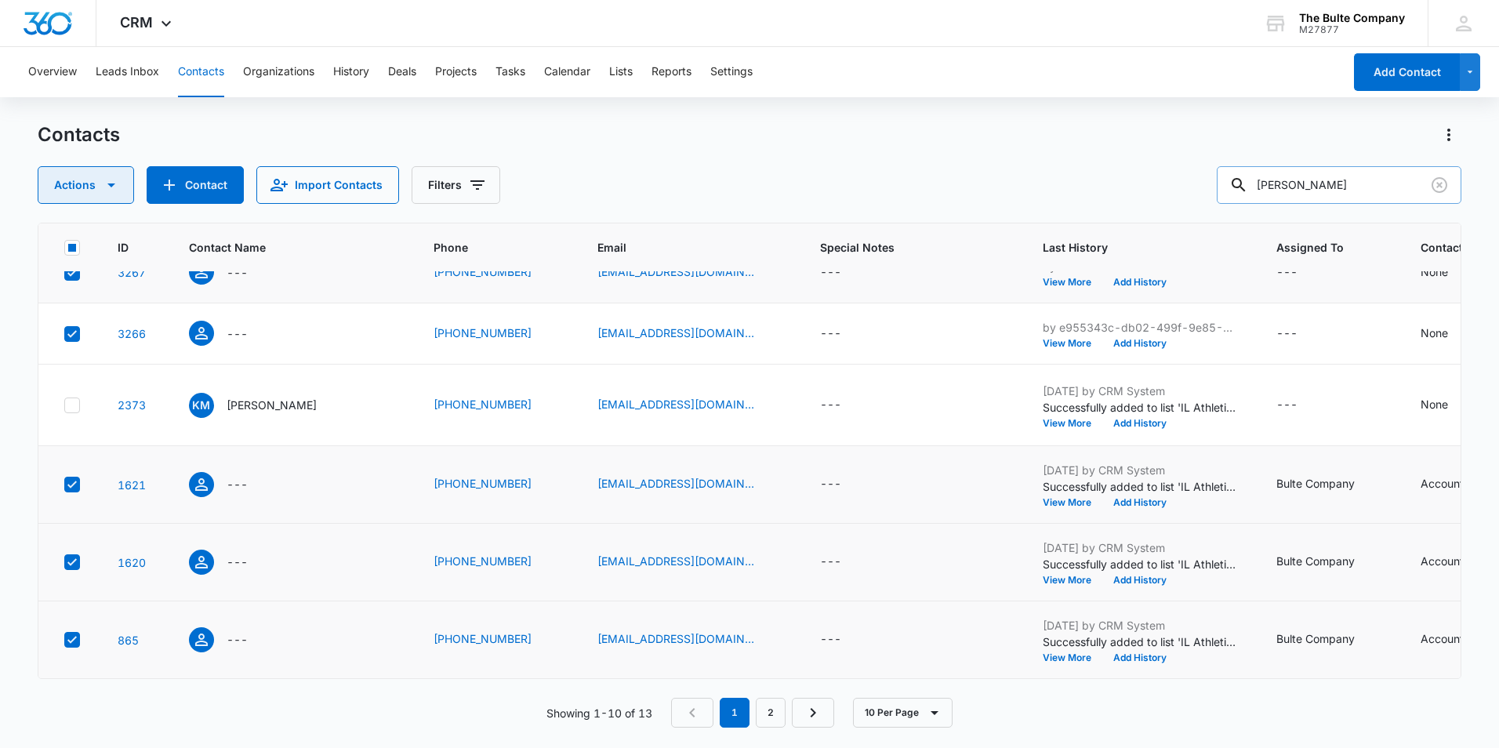
click at [108, 189] on icon "button" at bounding box center [111, 185] width 19 height 19
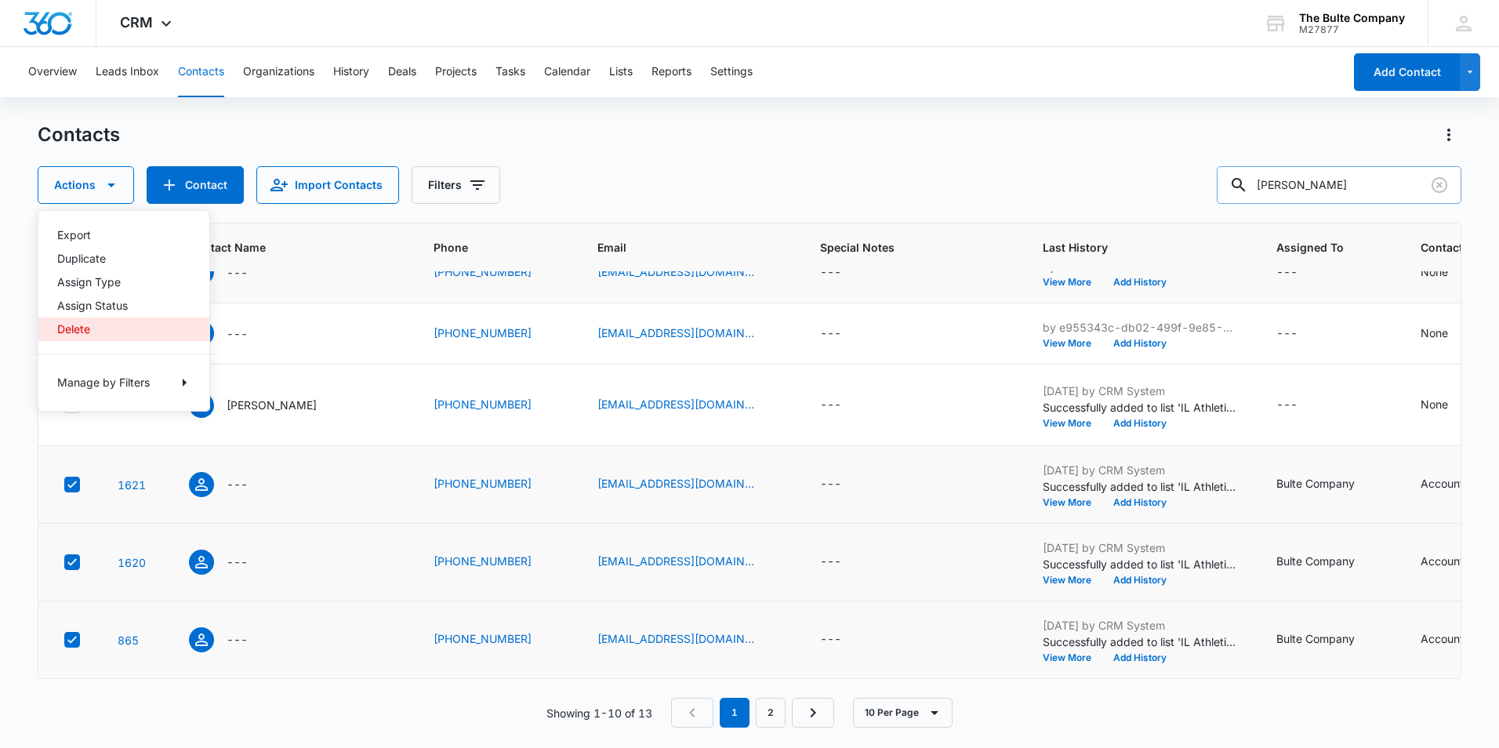
click at [100, 334] on div "Delete" at bounding box center [114, 329] width 114 height 11
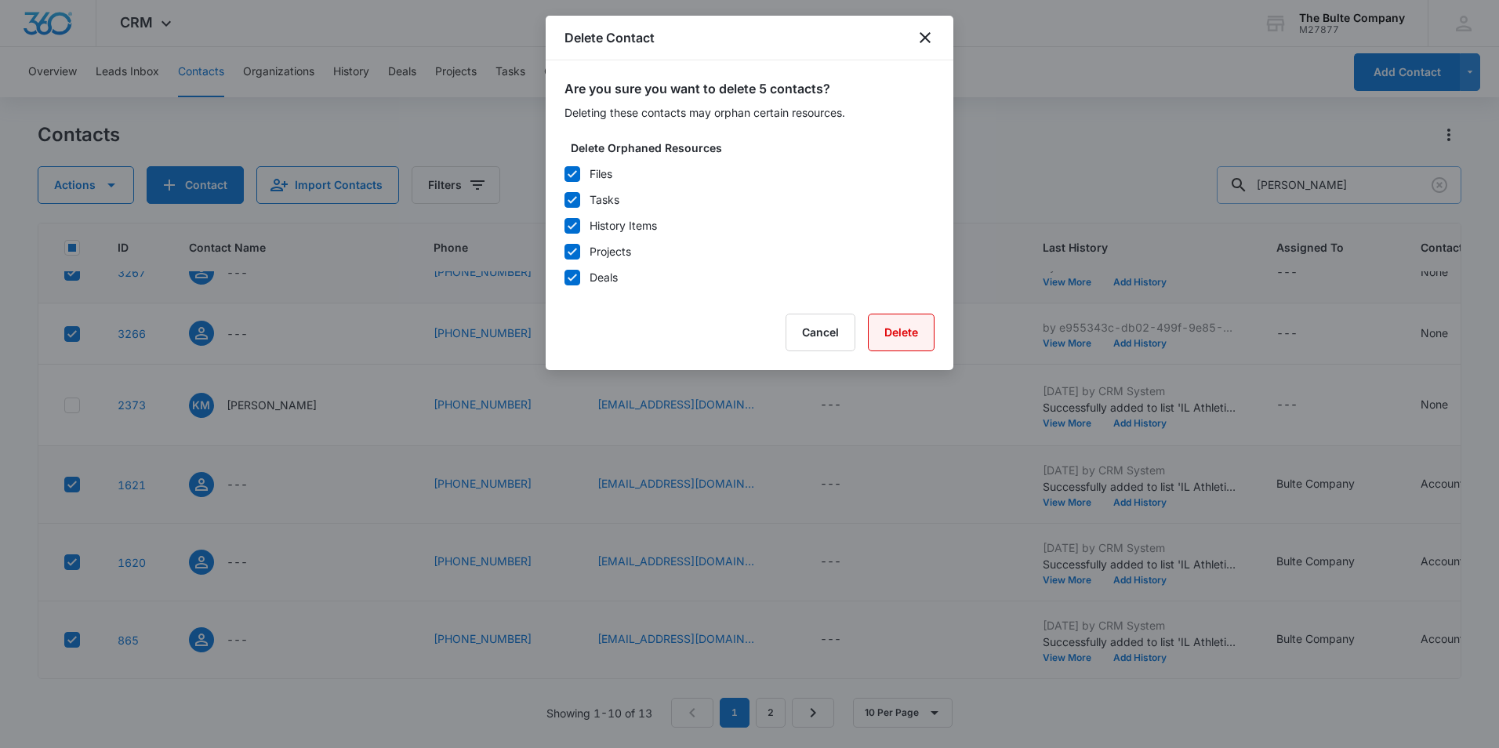
drag, startPoint x: 912, startPoint y: 344, endPoint x: 906, endPoint y: 337, distance: 9.4
click at [912, 344] on button "Delete" at bounding box center [901, 333] width 67 height 38
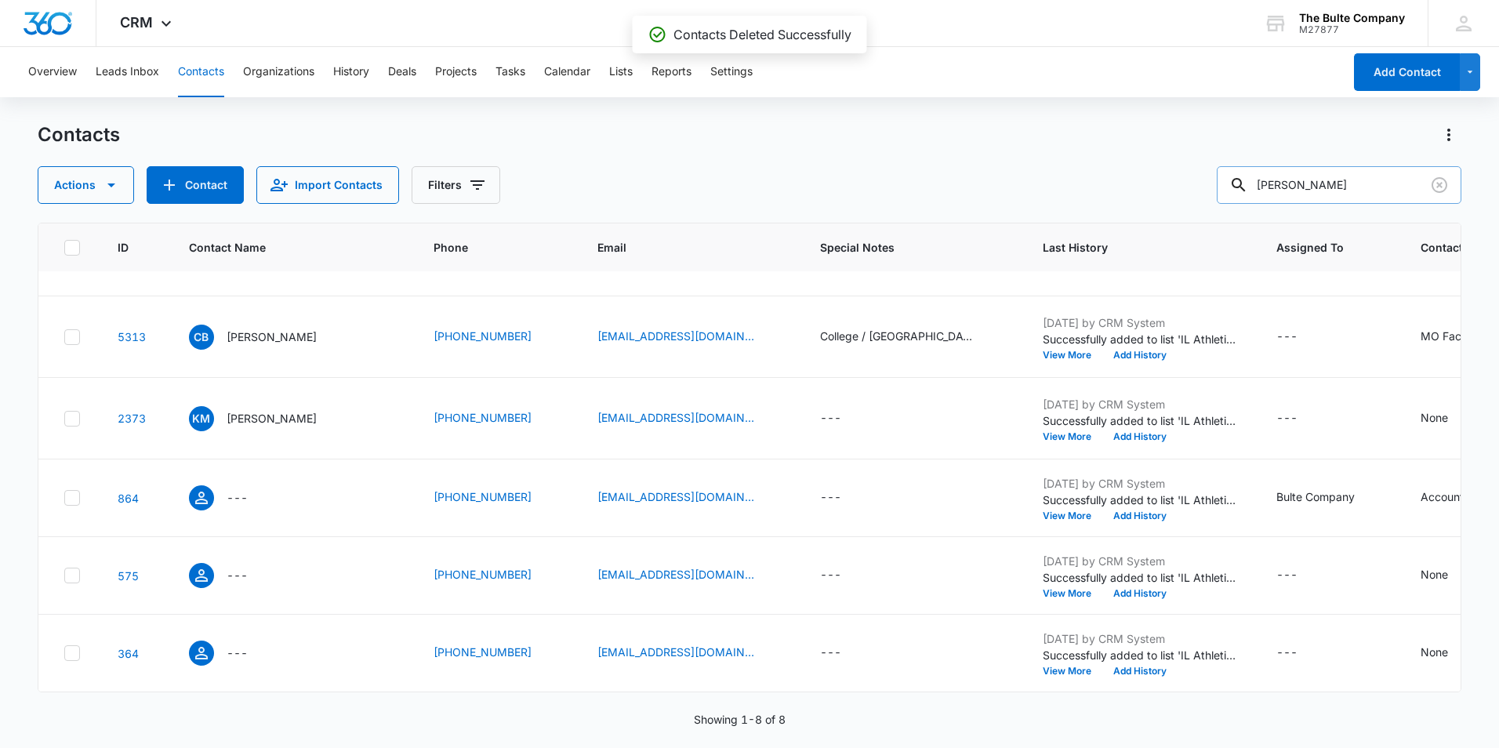
scroll to position [594, 0]
click at [70, 491] on icon at bounding box center [72, 498] width 14 height 14
click at [64, 498] on input "checkbox" at bounding box center [63, 498] width 1 height 1
click at [65, 568] on icon at bounding box center [72, 575] width 14 height 14
click at [64, 575] on input "checkbox" at bounding box center [63, 575] width 1 height 1
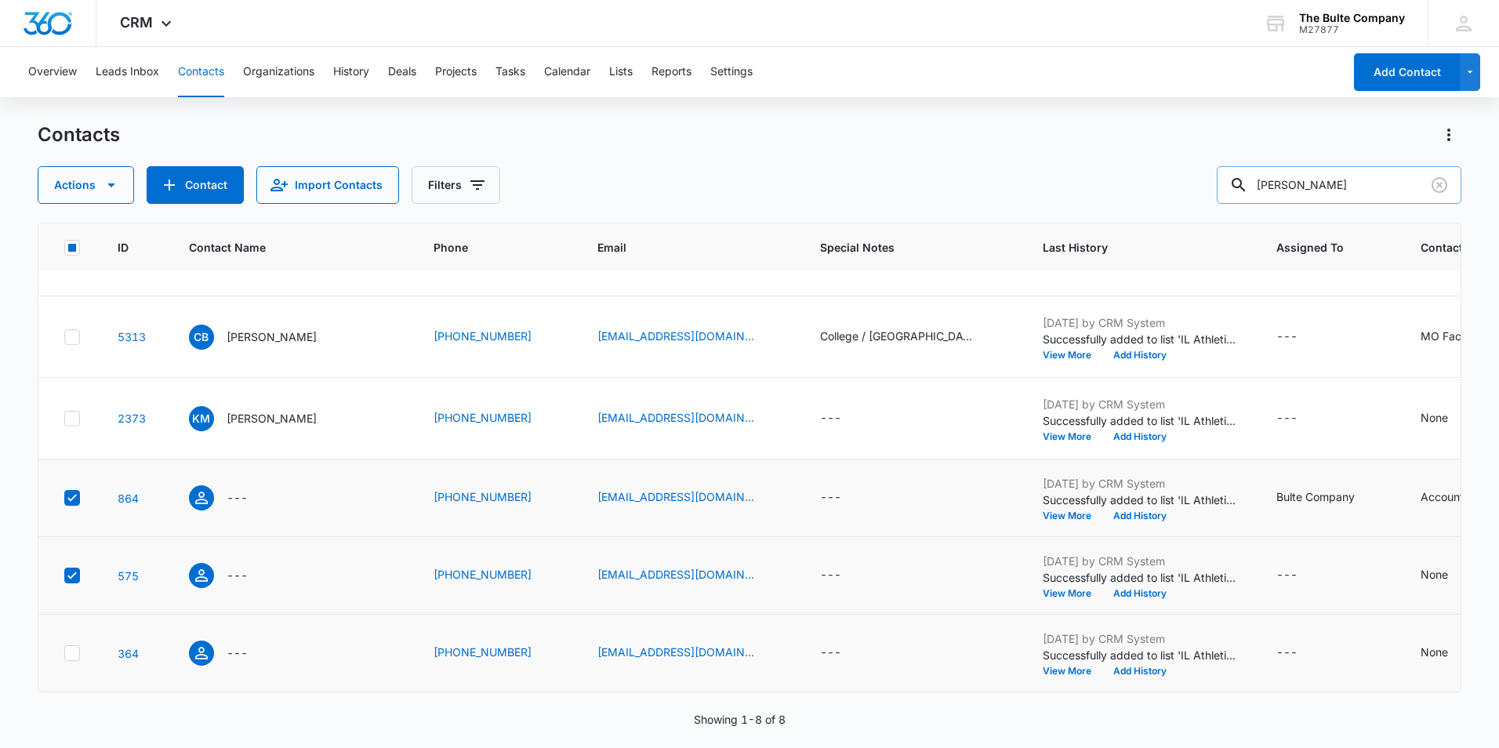
click at [75, 646] on icon at bounding box center [72, 653] width 14 height 14
click at [64, 653] on input "checkbox" at bounding box center [63, 653] width 1 height 1
click at [110, 189] on icon "button" at bounding box center [111, 185] width 19 height 19
click at [76, 324] on div "Delete" at bounding box center [114, 329] width 114 height 11
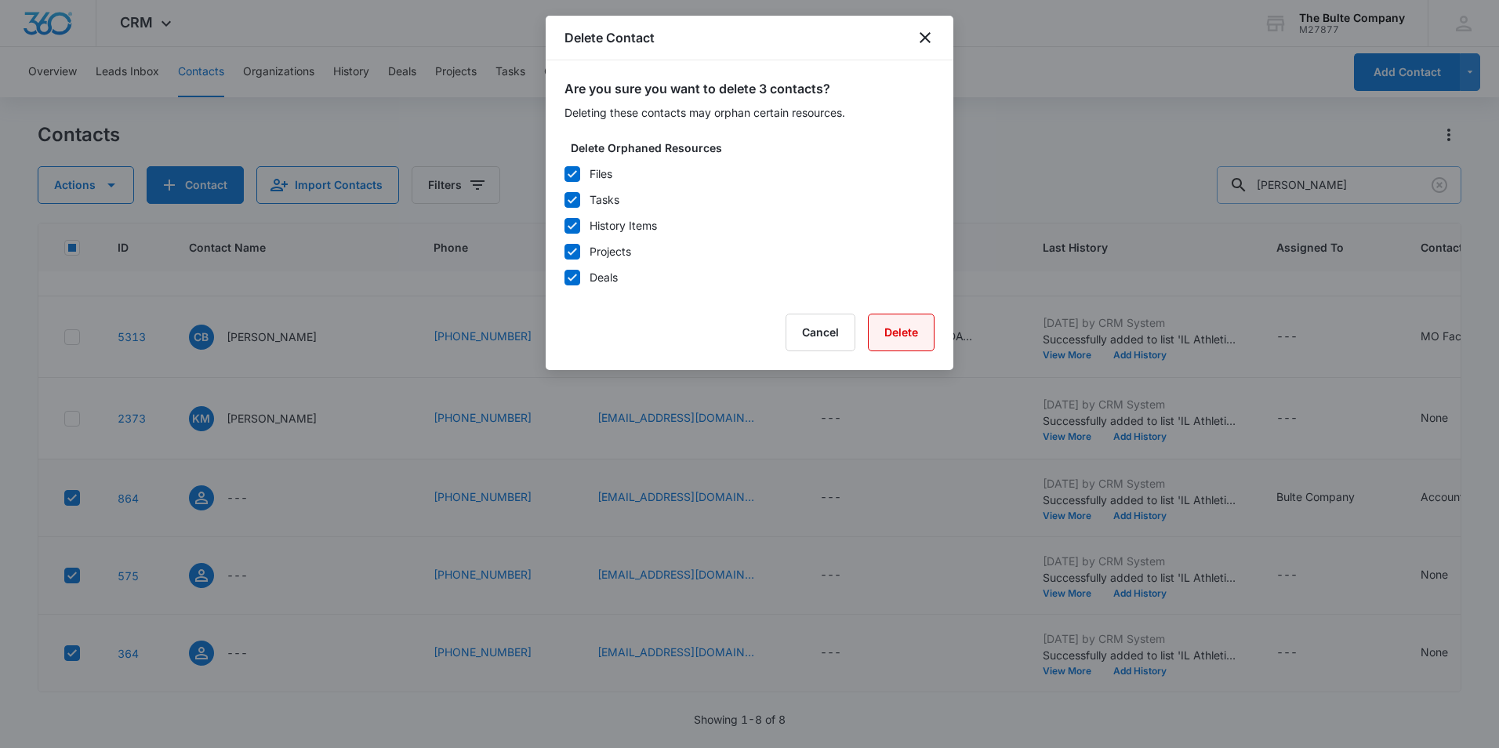
click at [922, 334] on button "Delete" at bounding box center [901, 333] width 67 height 38
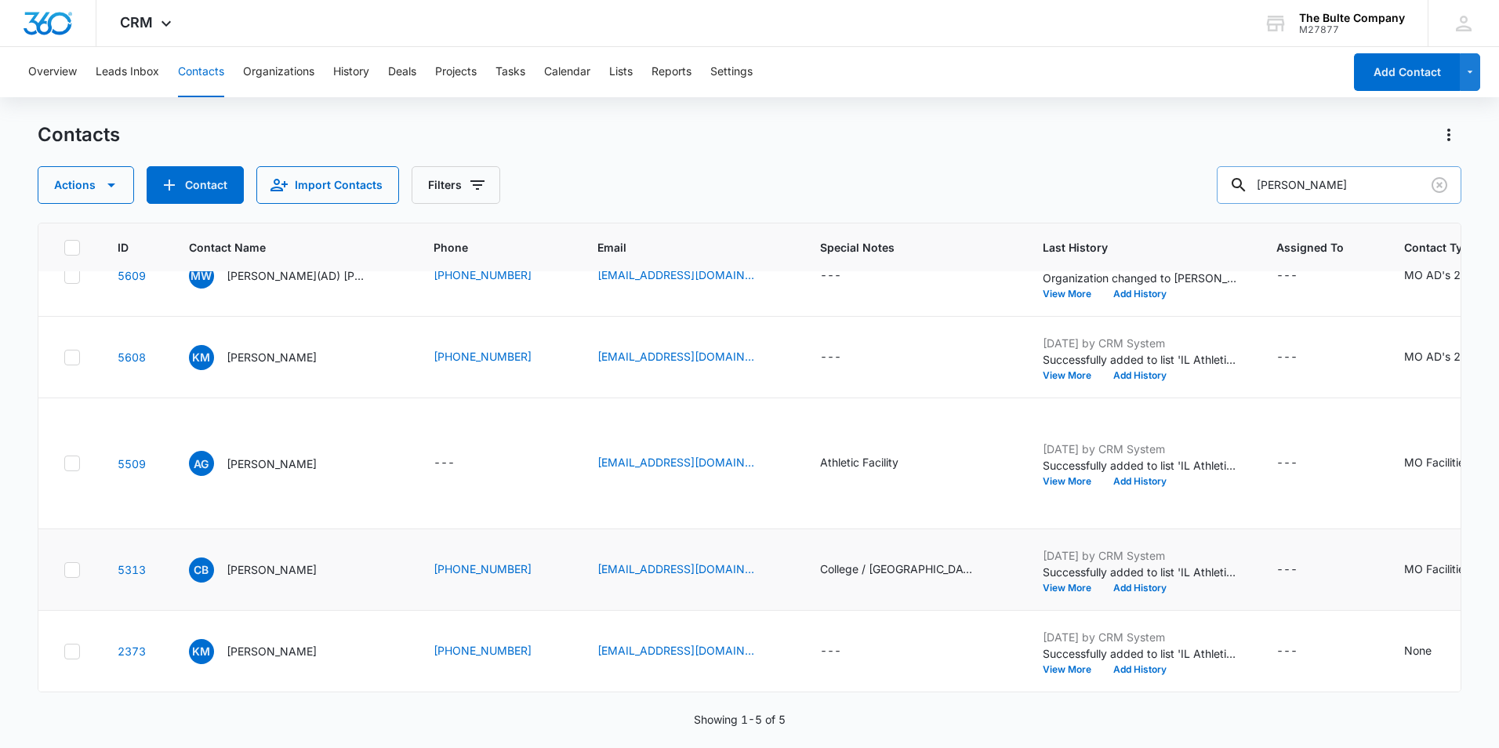
scroll to position [361, 0]
click at [1434, 182] on icon "Clear" at bounding box center [1439, 185] width 19 height 19
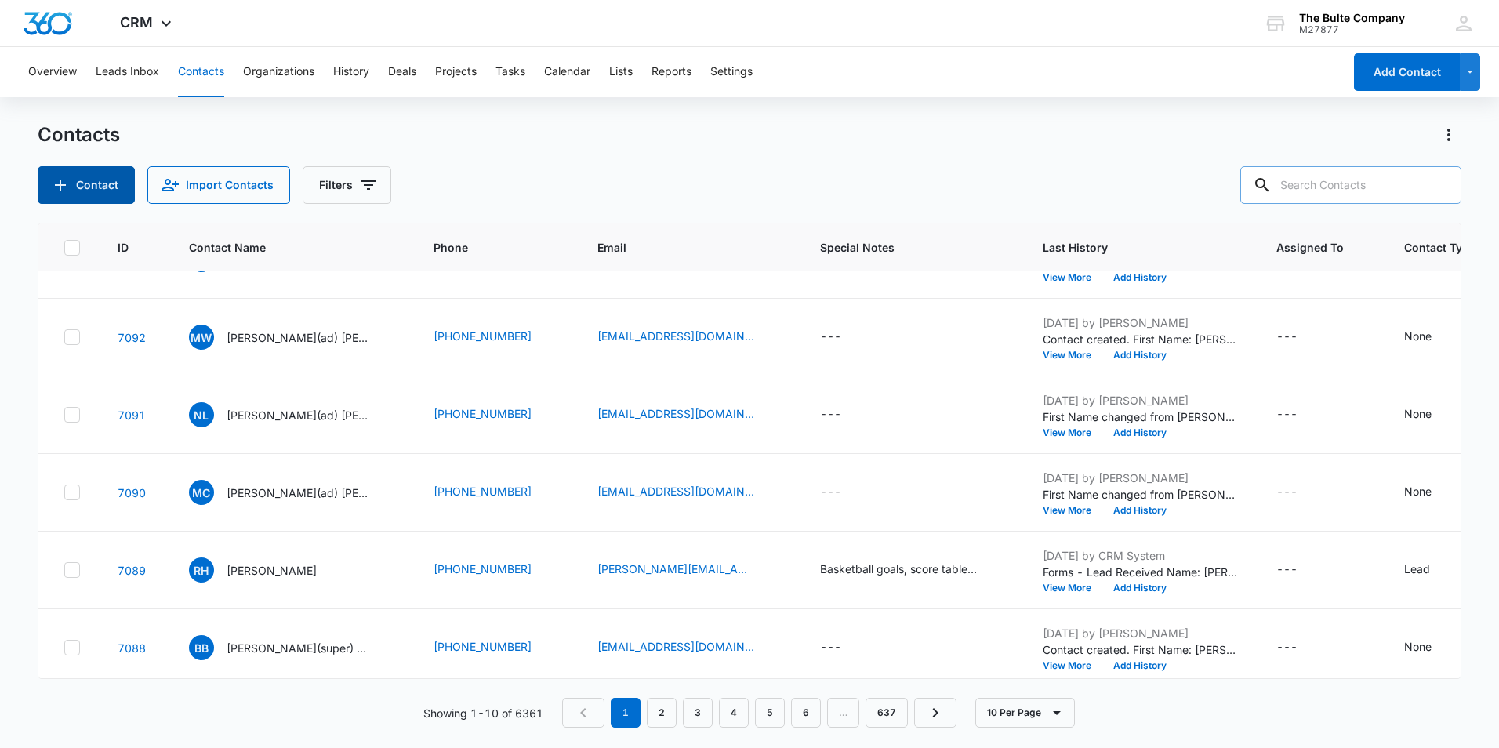
click at [109, 190] on button "Contact" at bounding box center [86, 185] width 97 height 38
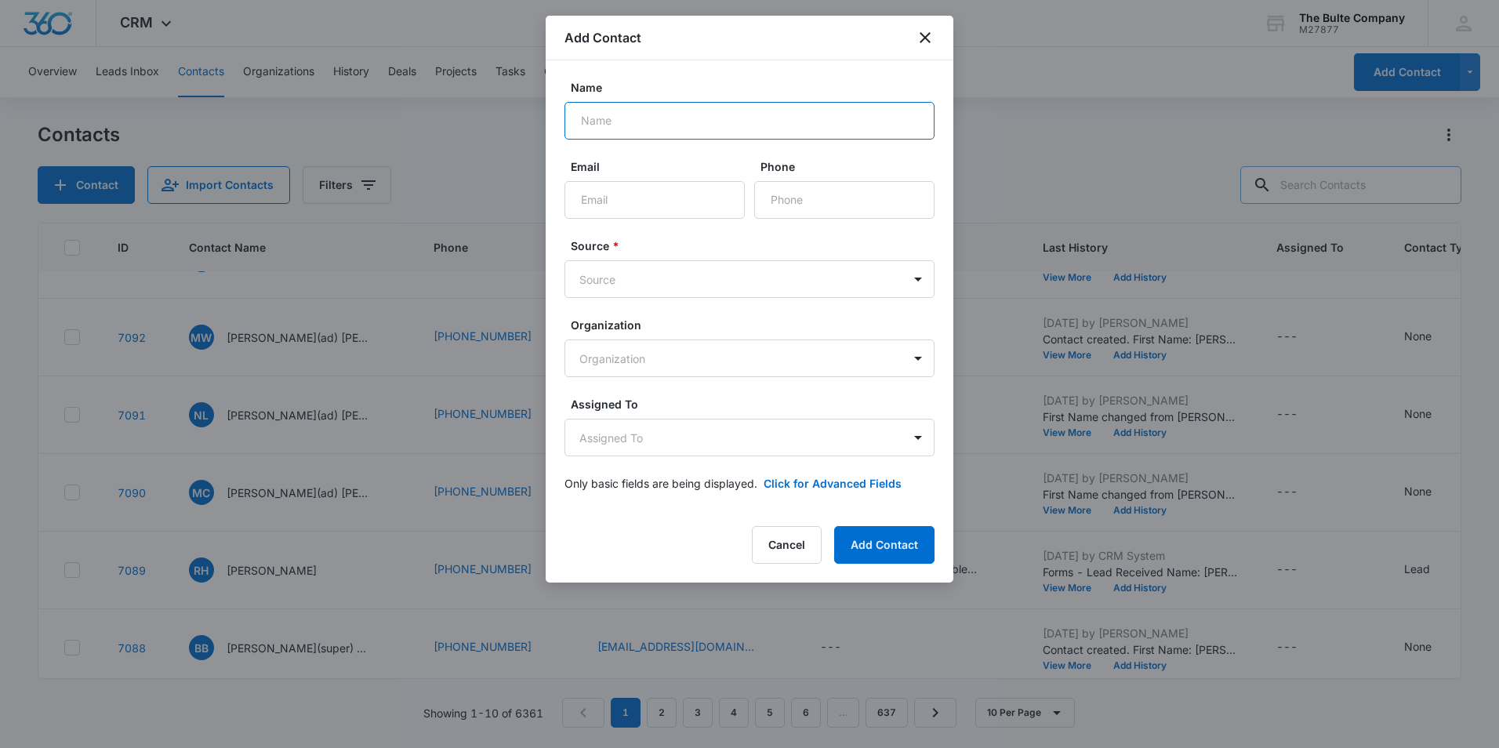
click at [680, 120] on input "Name" at bounding box center [749, 121] width 370 height 38
paste input "[PERSON_NAME]"
type input "[PERSON_NAME]"
click at [651, 189] on input "Email" at bounding box center [654, 200] width 180 height 38
paste input "[EMAIL_ADDRESS][DOMAIN_NAME]"
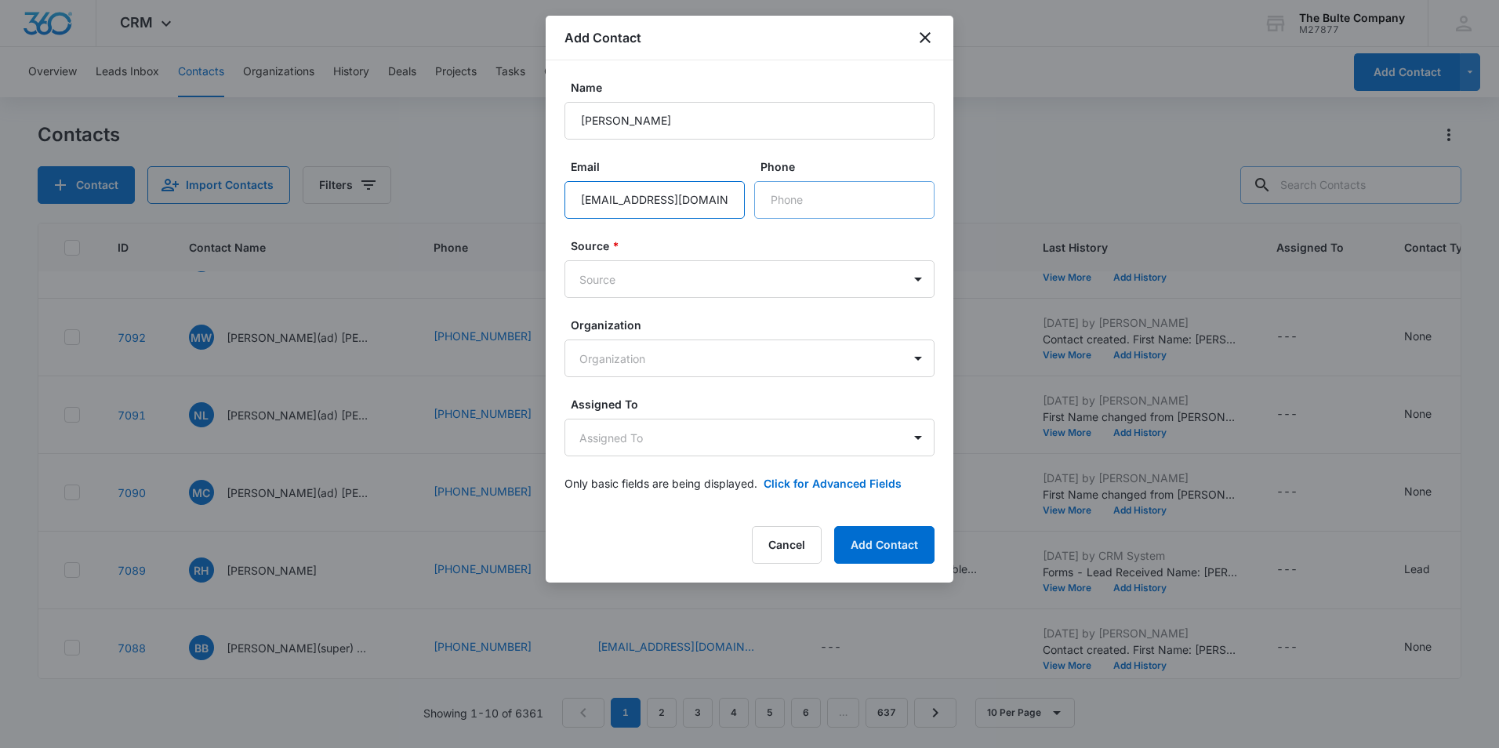
type input "[EMAIL_ADDRESS][DOMAIN_NAME]"
click at [833, 202] on input "Phone" at bounding box center [844, 200] width 180 height 38
paste input "[PHONE_NUMBER]"
type input "[PHONE_NUMBER]"
click at [736, 272] on body "CRM Apps Reputation Websites Forms CRM Email Social Content Ads Intelligence Fi…" at bounding box center [749, 374] width 1499 height 748
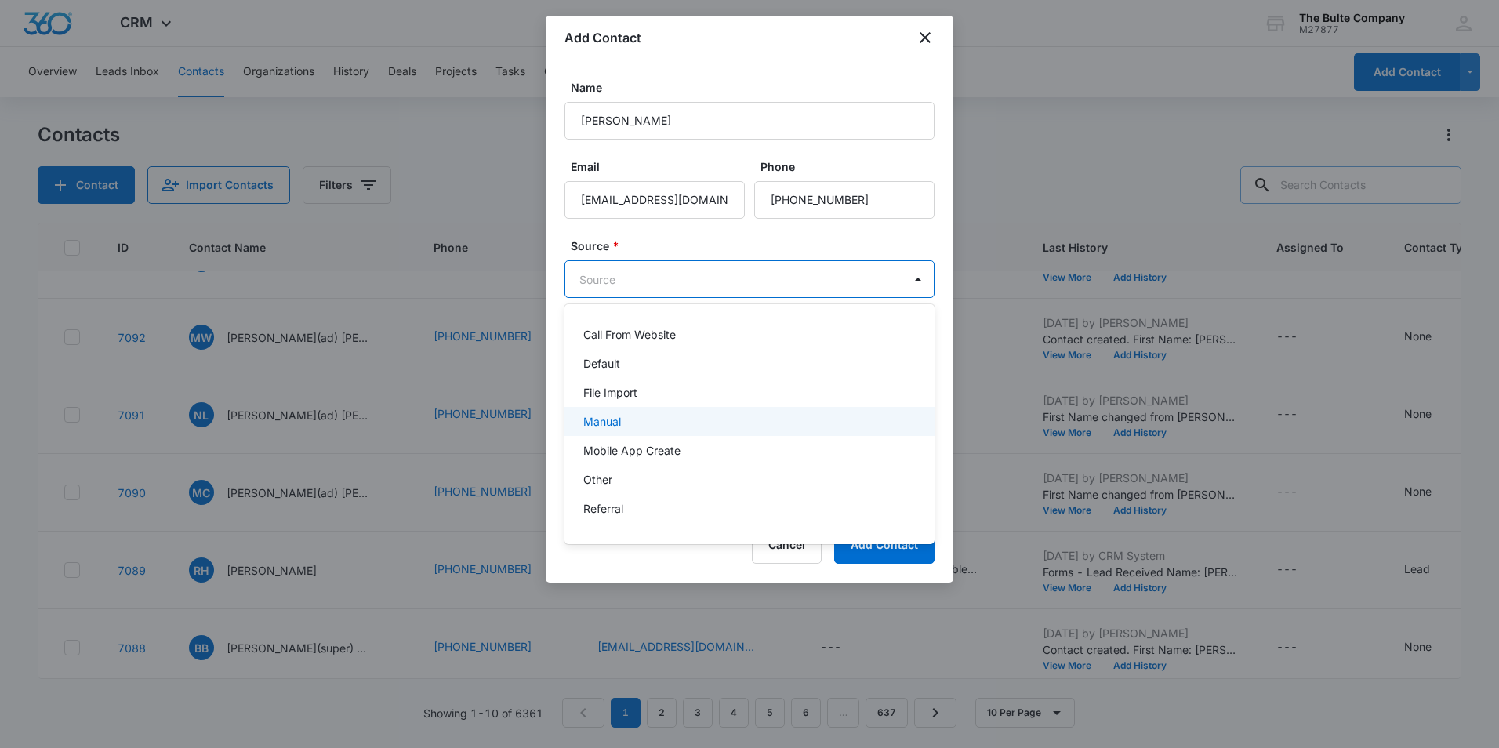
click at [701, 419] on div "Manual" at bounding box center [747, 421] width 329 height 16
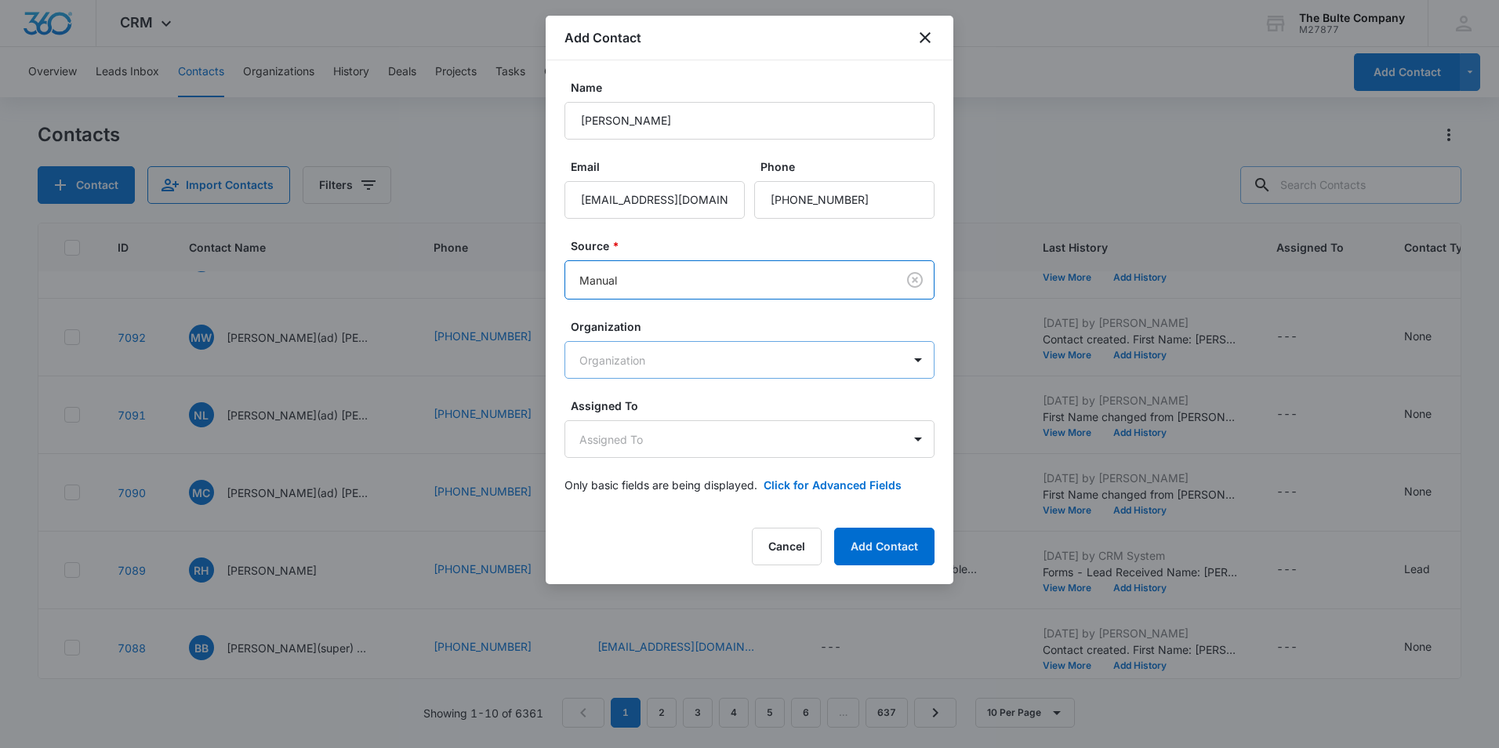
click at [748, 354] on body "CRM Apps Reputation Websites Forms CRM Email Social Content Ads Intelligence Fi…" at bounding box center [749, 374] width 1499 height 748
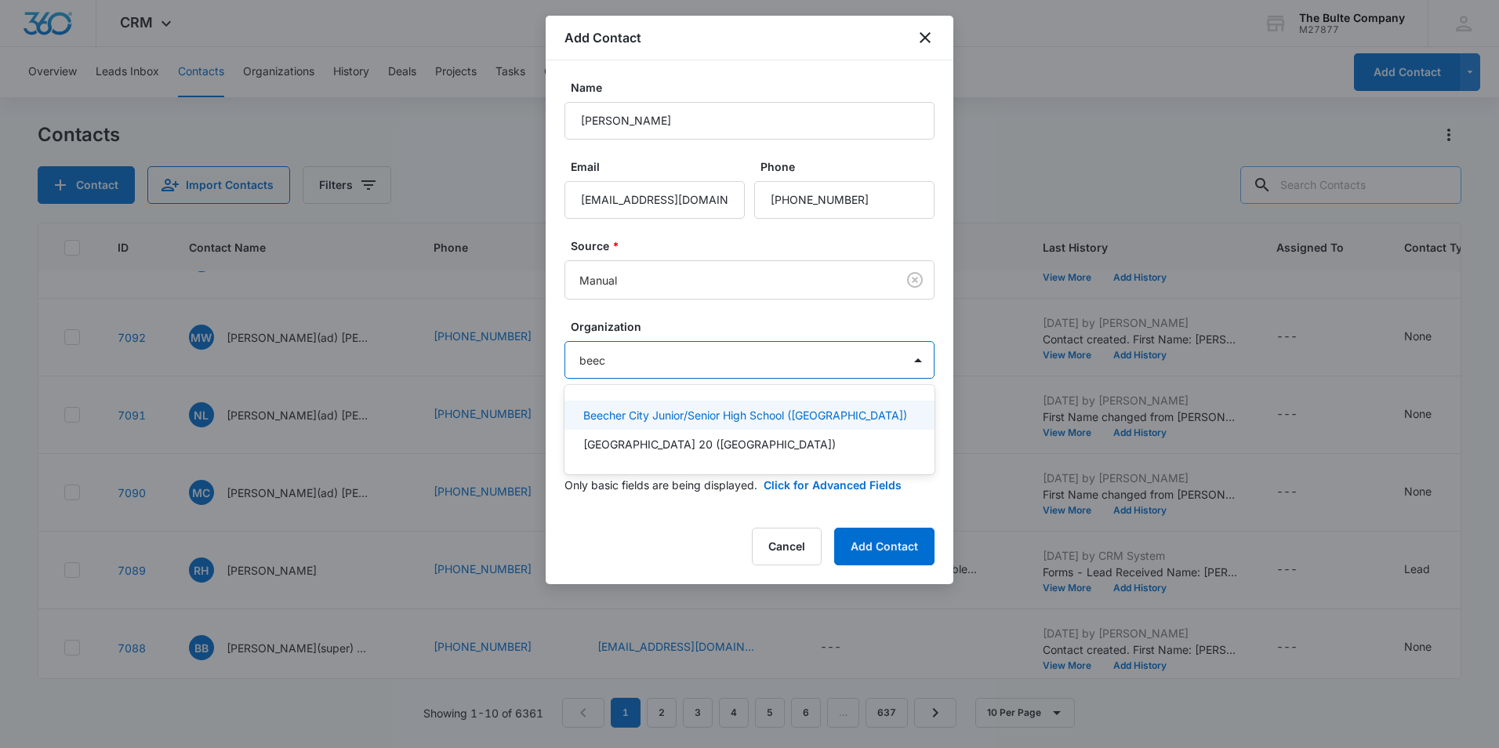
type input "beech"
click at [737, 442] on p "[GEOGRAPHIC_DATA] 20 ([GEOGRAPHIC_DATA])" at bounding box center [709, 444] width 252 height 16
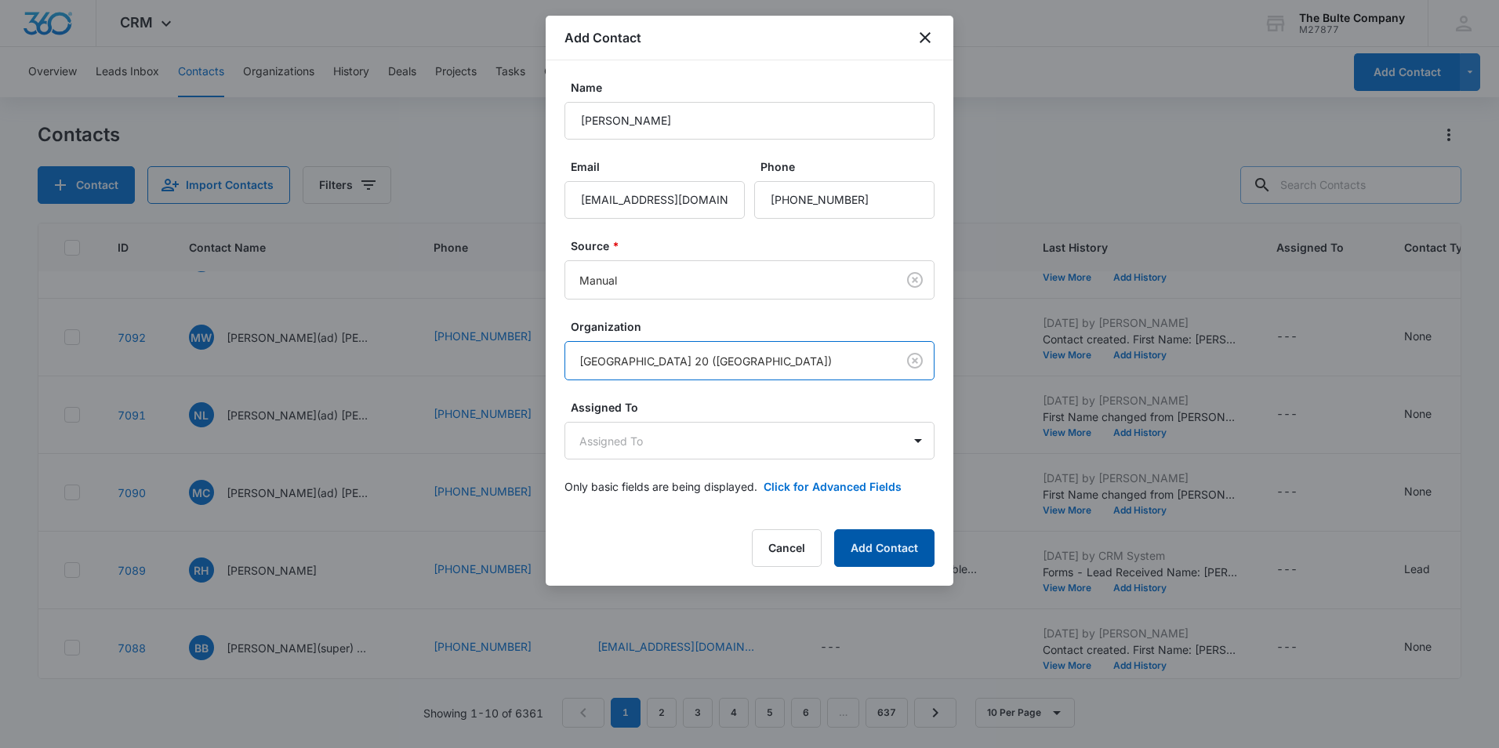
click at [883, 542] on button "Add Contact" at bounding box center [884, 548] width 100 height 38
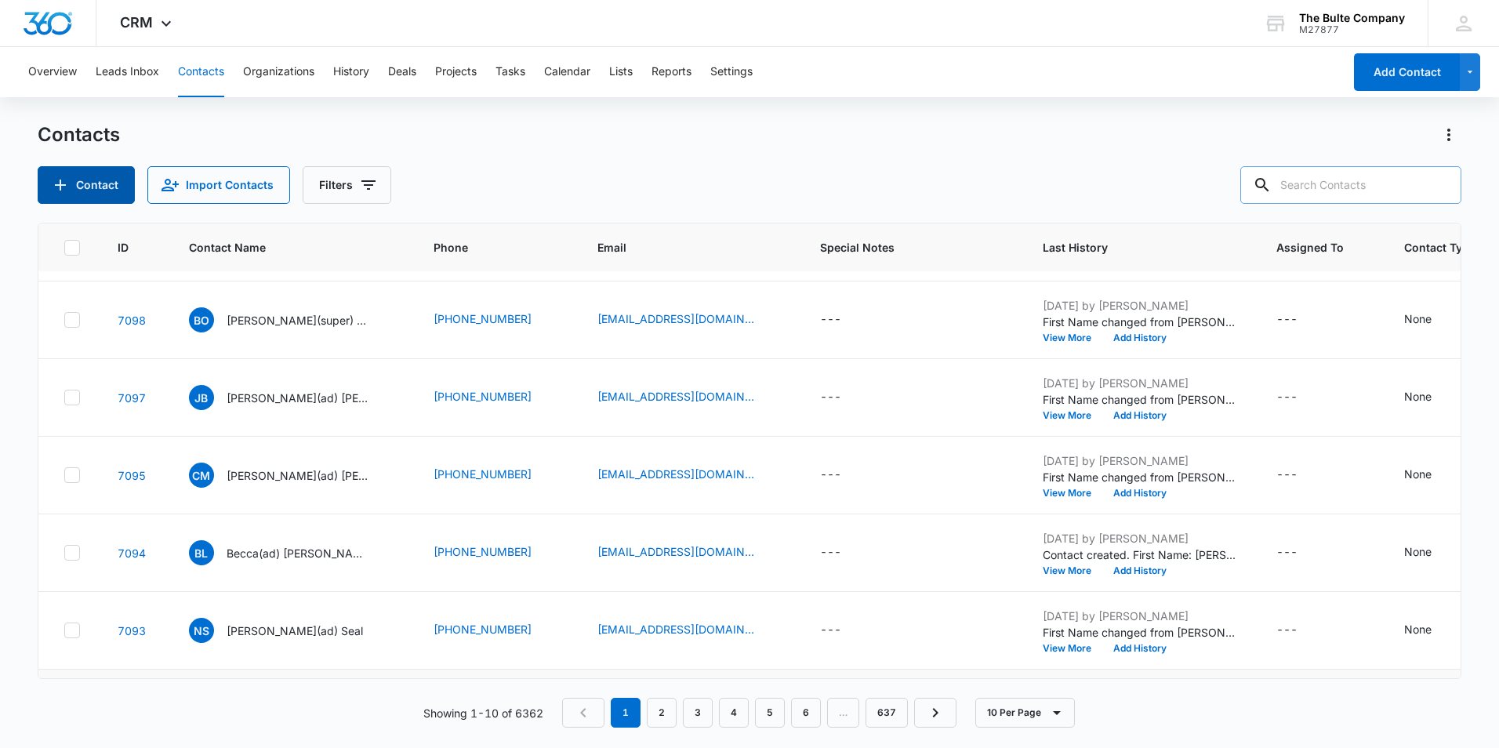
scroll to position [0, 0]
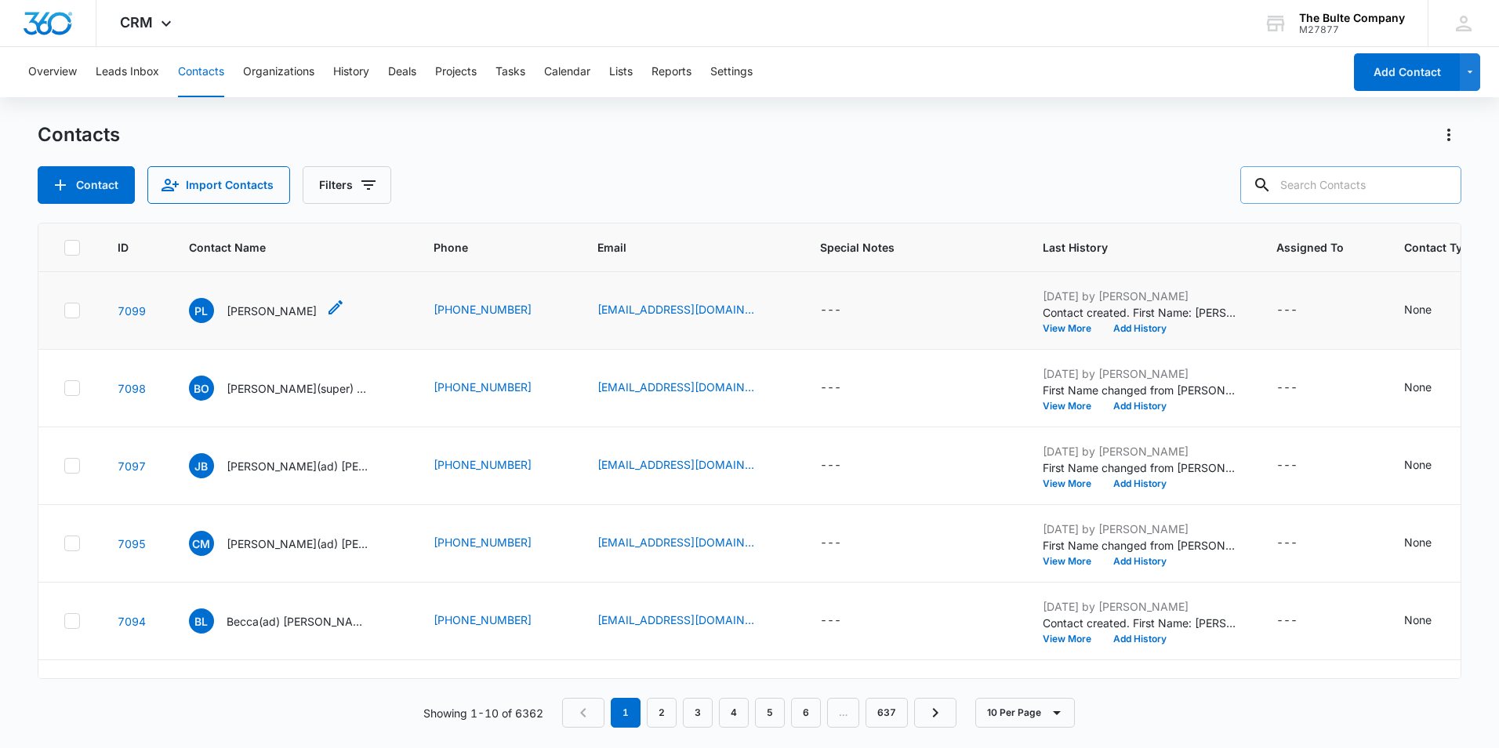
click at [326, 306] on icon "Contact Name - Philip LARK - Select to Edit Field" at bounding box center [335, 307] width 19 height 19
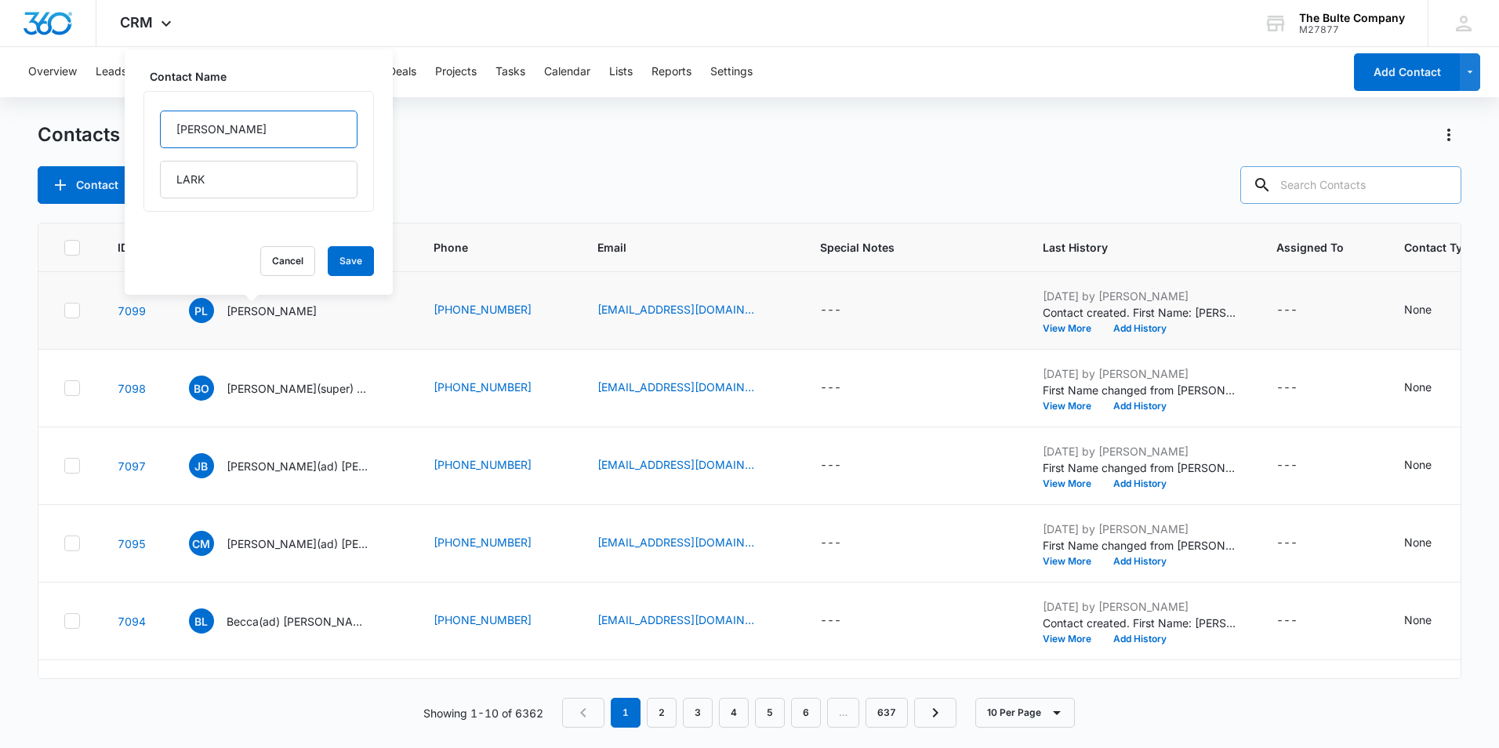
click at [211, 125] on input "[PERSON_NAME]" at bounding box center [259, 130] width 198 height 38
type input "[PERSON_NAME](super)"
click at [328, 250] on button "Save" at bounding box center [351, 261] width 46 height 30
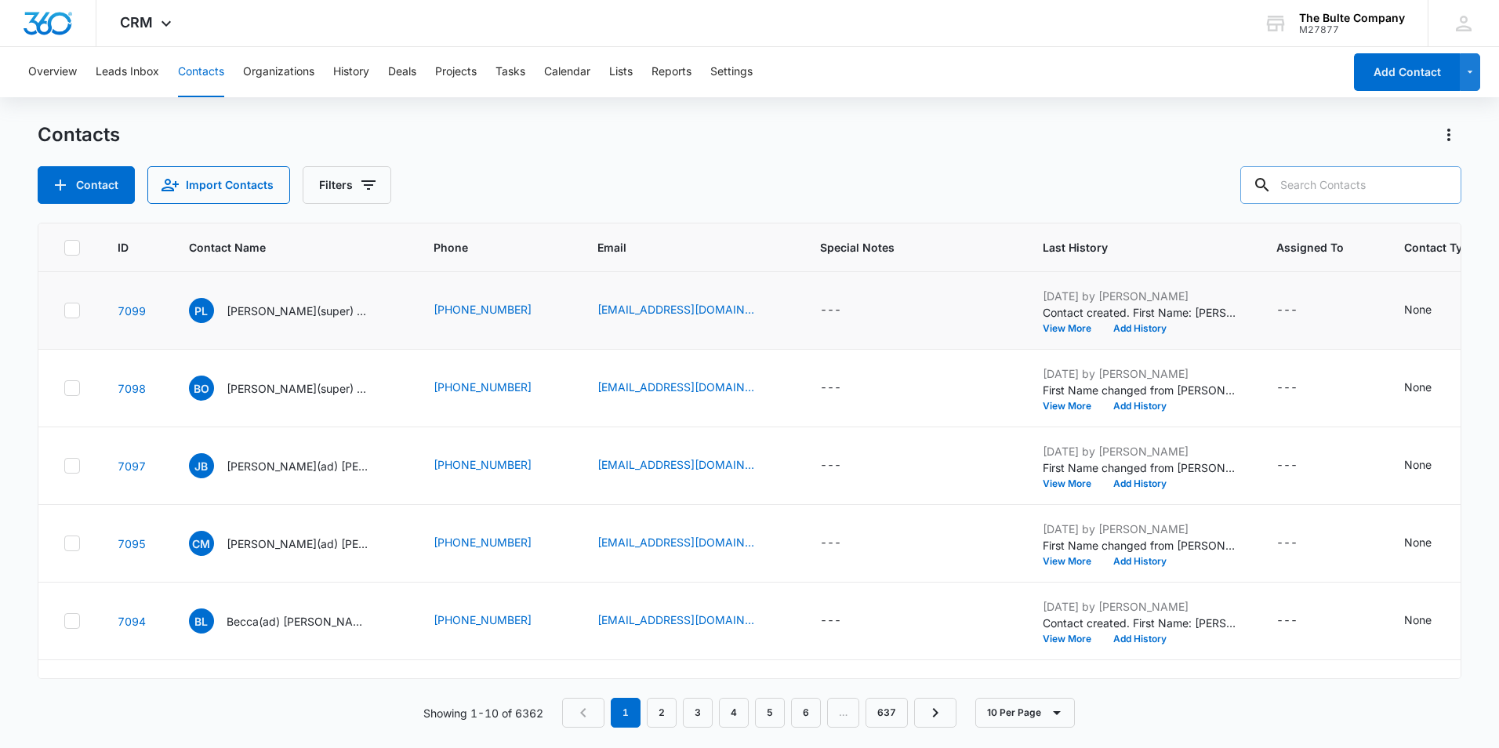
click at [1319, 188] on input "text" at bounding box center [1350, 185] width 221 height 38
type input "[PERSON_NAME]"
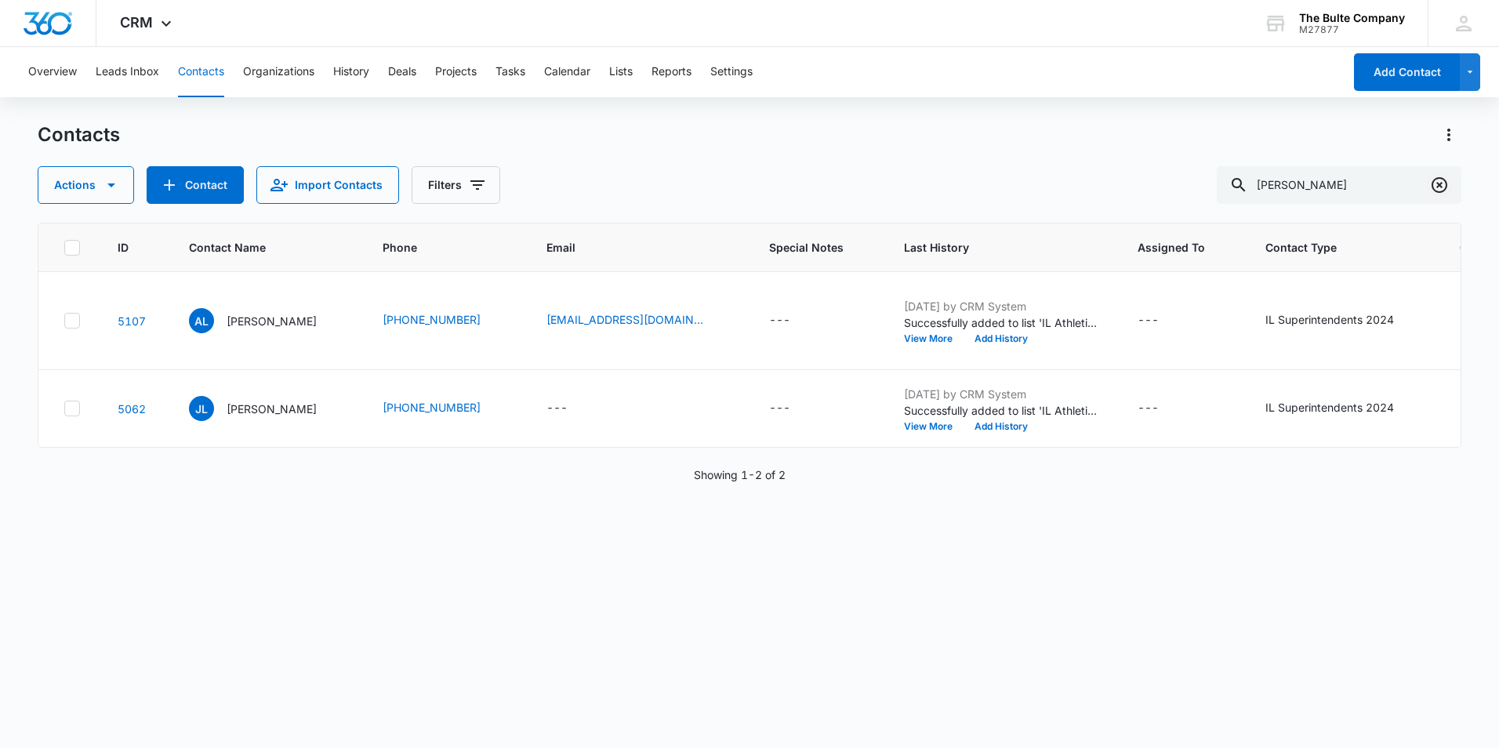
click at [1430, 184] on icon "Clear" at bounding box center [1439, 185] width 19 height 19
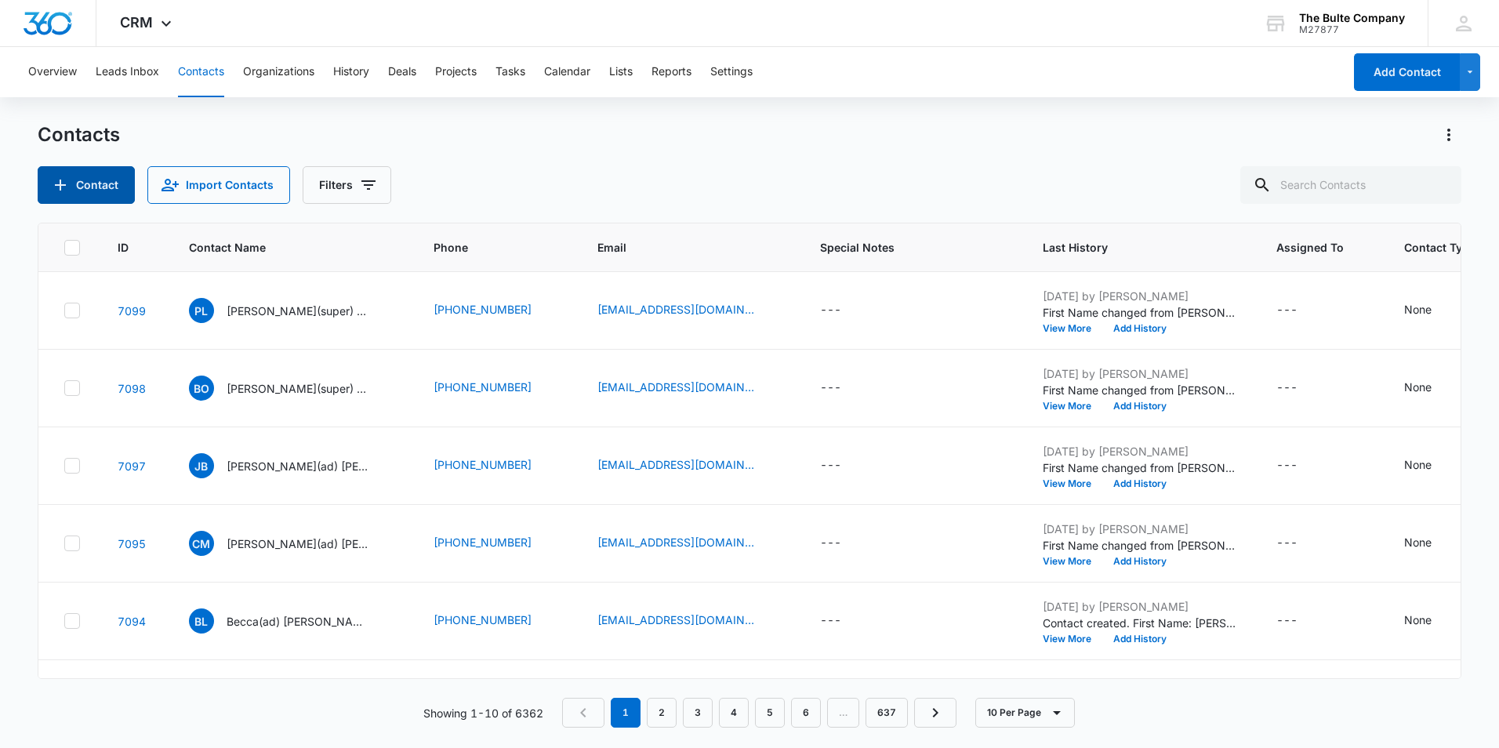
click at [75, 179] on button "Contact" at bounding box center [86, 185] width 97 height 38
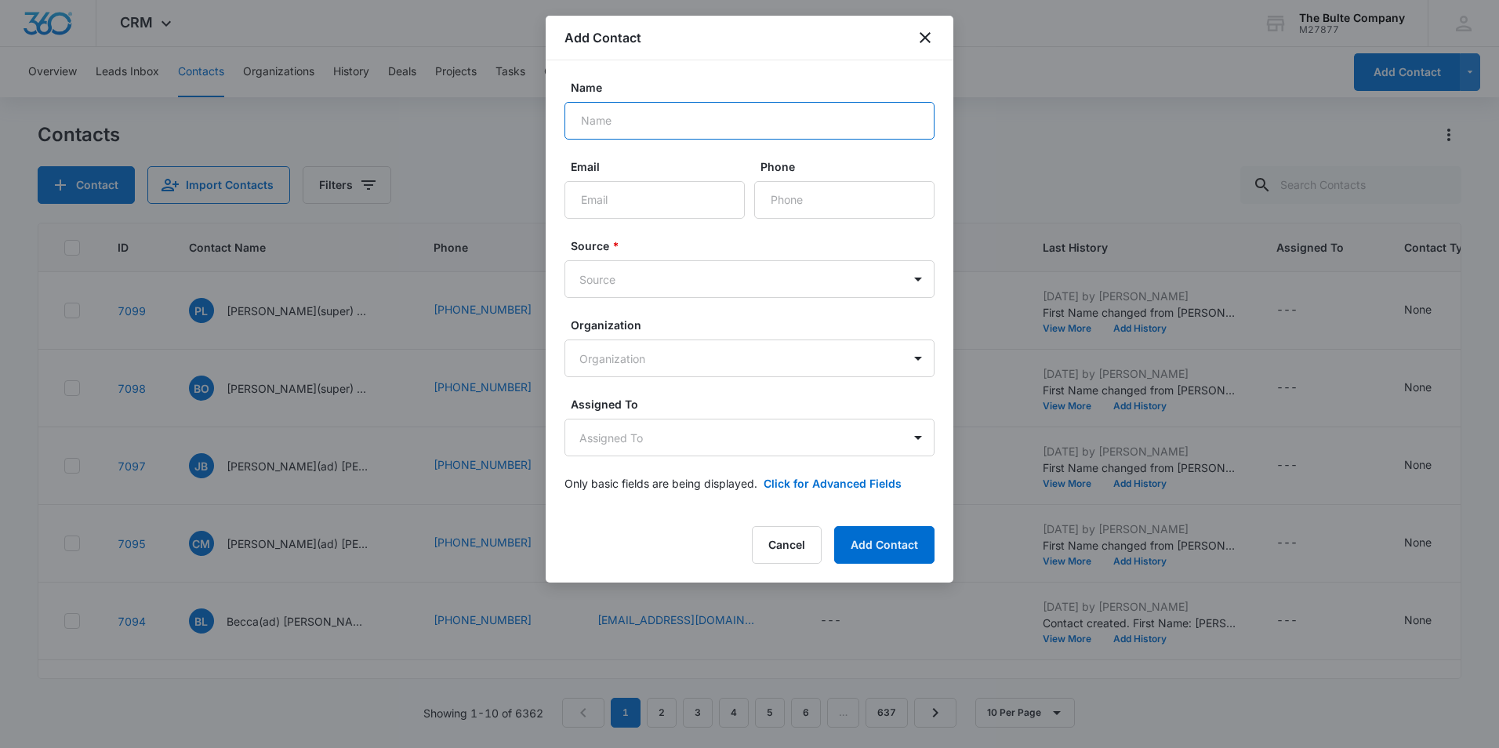
click at [622, 117] on input "Name" at bounding box center [749, 121] width 370 height 38
paste input "[PERSON_NAME]"
type input "[PERSON_NAME]"
click at [616, 217] on input "Email" at bounding box center [654, 200] width 180 height 38
paste input "[EMAIL_ADDRESS][DOMAIN_NAME]"
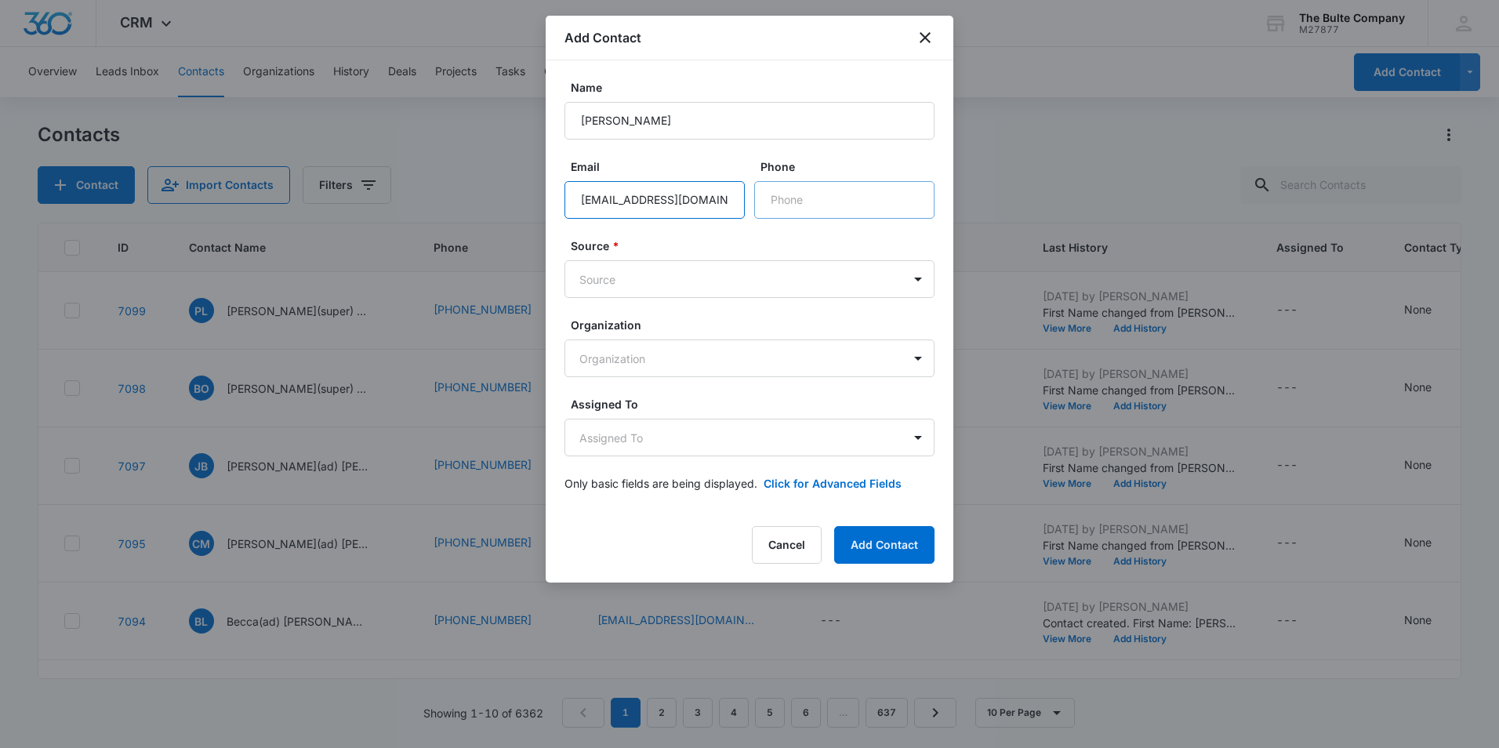
type input "[EMAIL_ADDRESS][DOMAIN_NAME]"
click at [800, 198] on input "Phone" at bounding box center [844, 200] width 180 height 38
click at [941, 649] on div at bounding box center [749, 374] width 1499 height 748
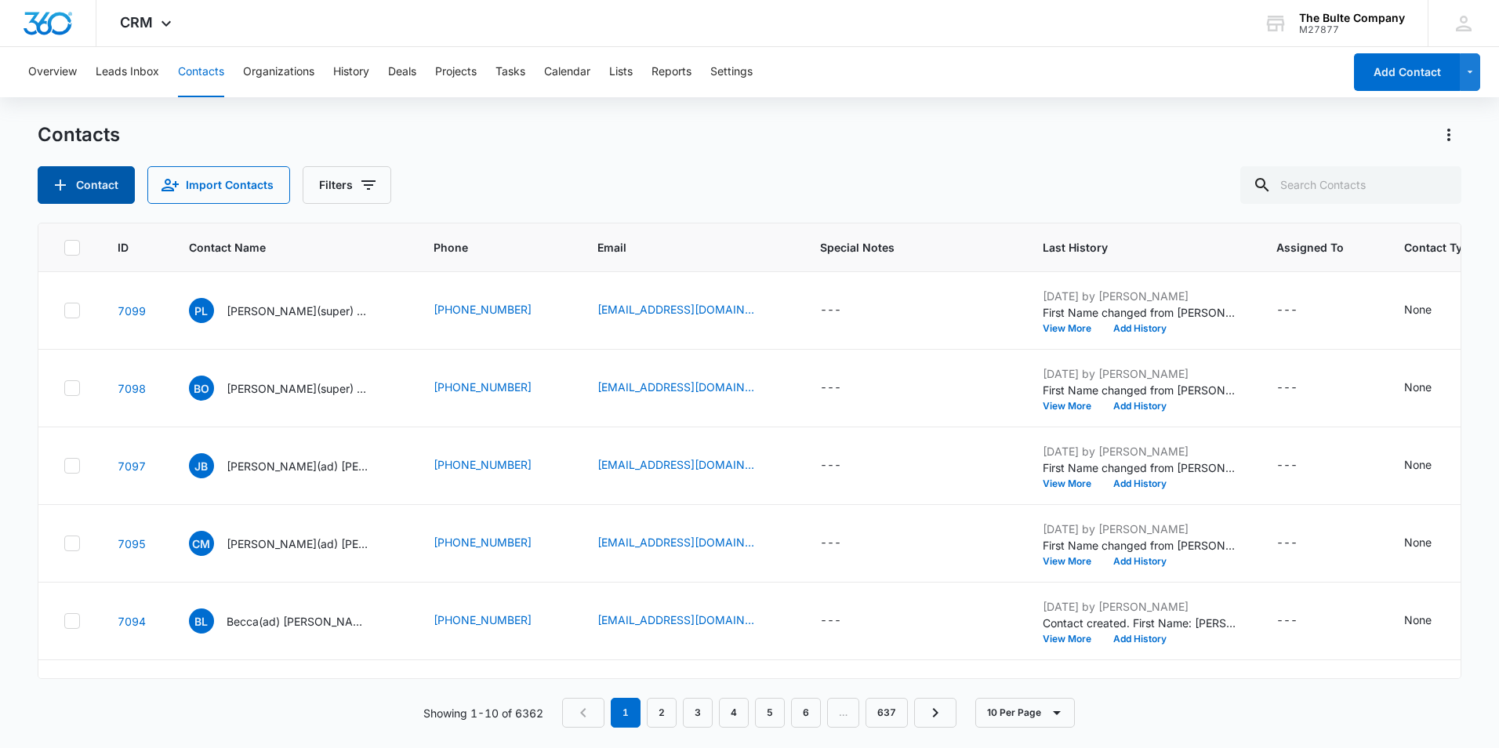
click at [102, 184] on button "Contact" at bounding box center [86, 185] width 97 height 38
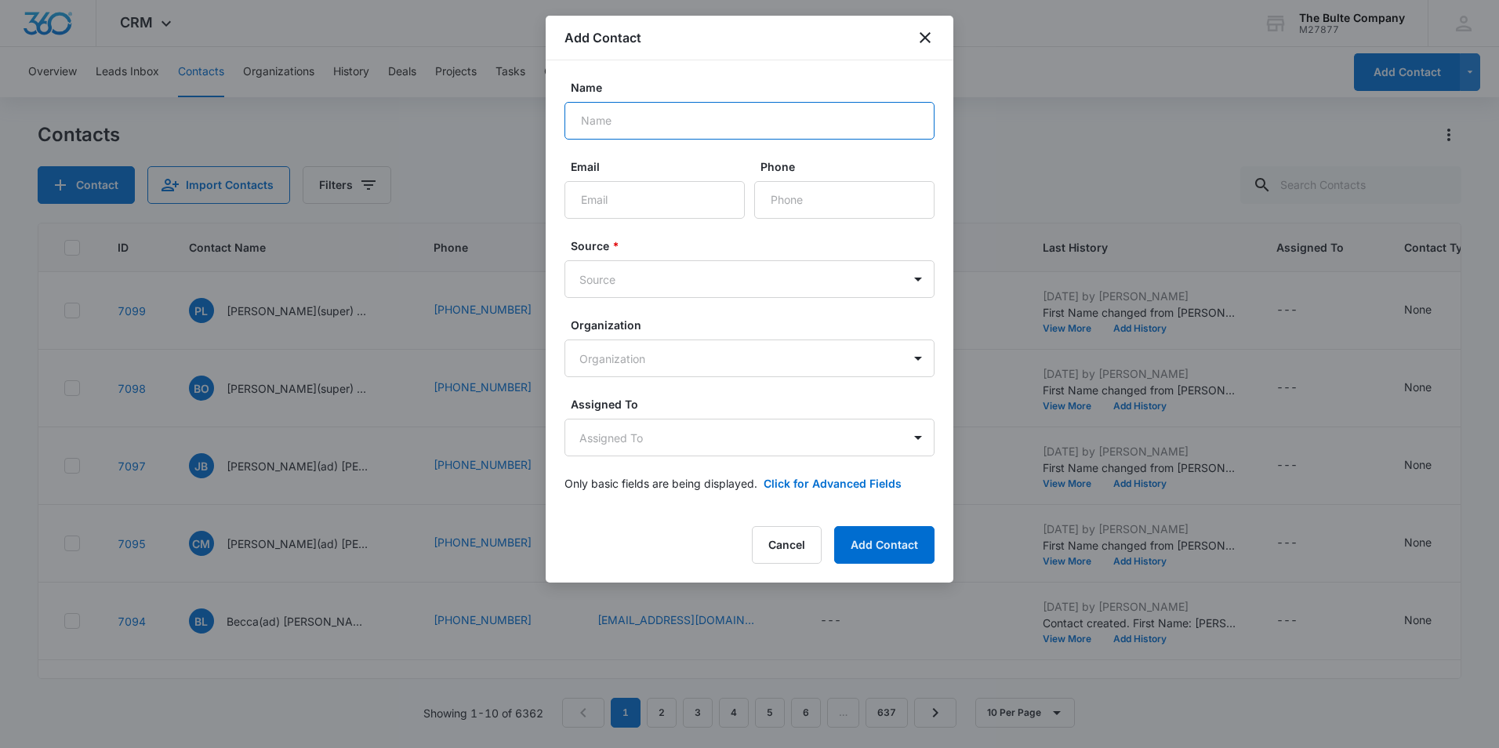
click at [600, 111] on input "Name" at bounding box center [749, 121] width 370 height 38
paste input "[PERSON_NAME]"
type input "[PERSON_NAME]"
click at [619, 194] on input "Email" at bounding box center [654, 200] width 180 height 38
paste input "[EMAIL_ADDRESS][DOMAIN_NAME]"
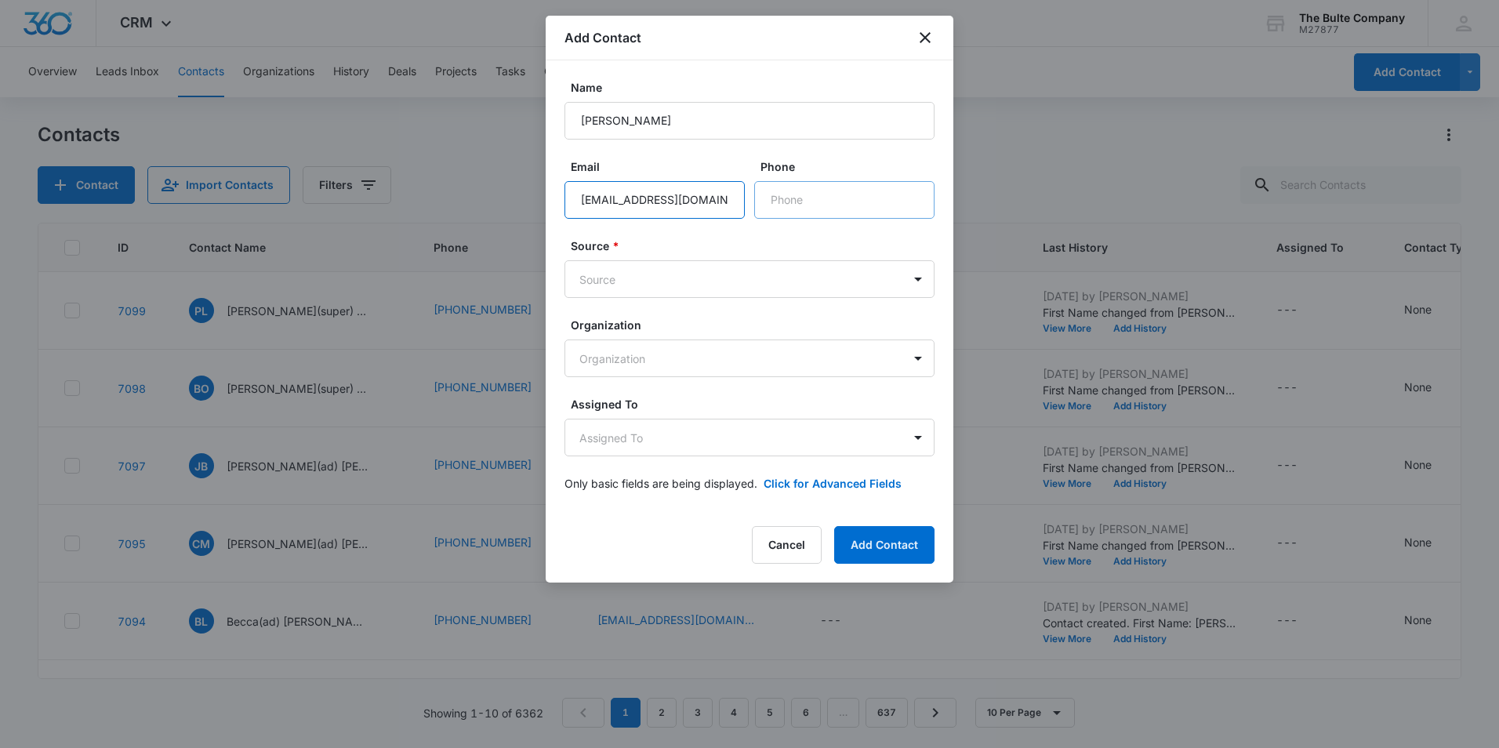
type input "[EMAIL_ADDRESS][DOMAIN_NAME]"
click at [805, 188] on input "Phone" at bounding box center [844, 200] width 180 height 38
paste input "[PHONE_NUMBER]"
type input "[PHONE_NUMBER]"
click at [643, 281] on body "CRM Apps Reputation Websites Forms CRM Email Social Content Ads Intelligence Fi…" at bounding box center [749, 374] width 1499 height 748
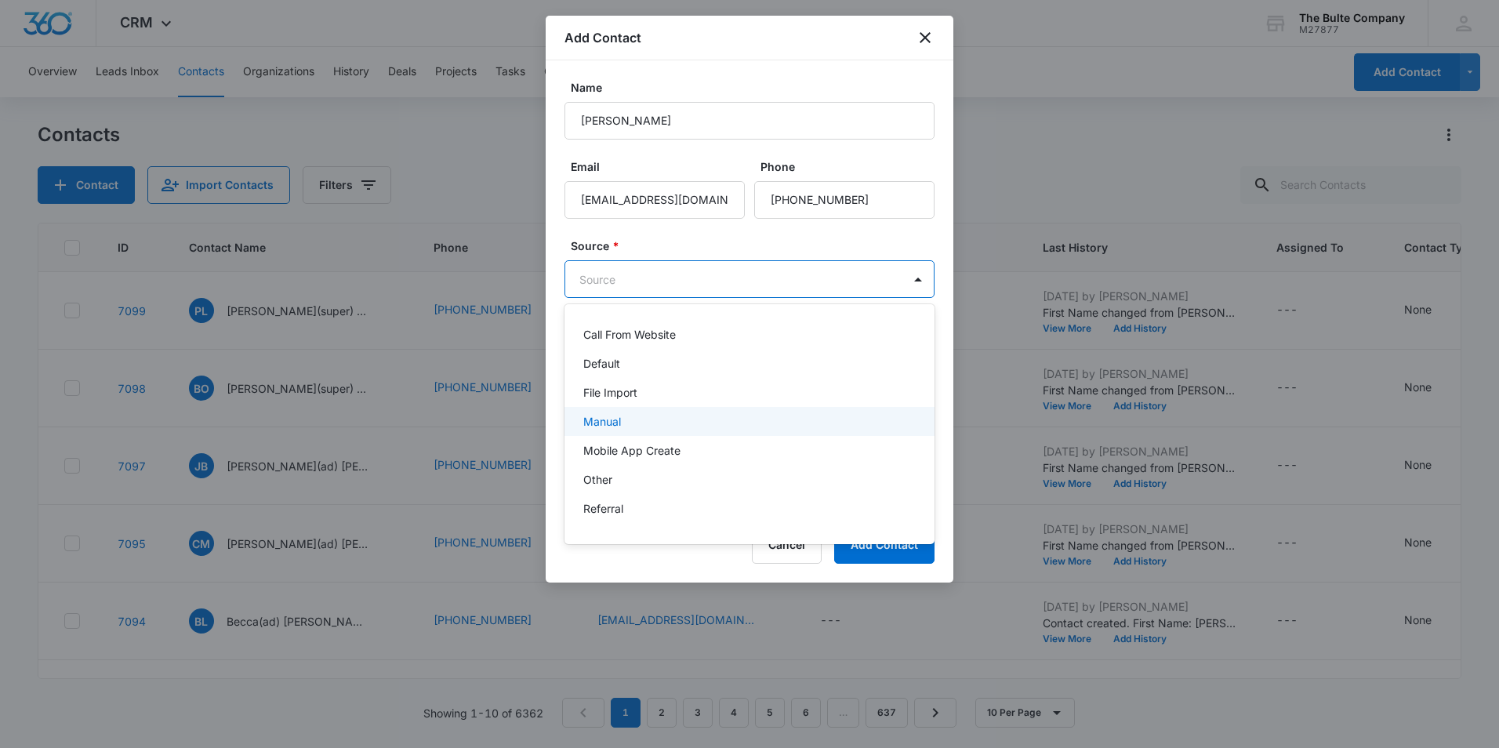
click at [642, 411] on div "Manual" at bounding box center [749, 421] width 370 height 29
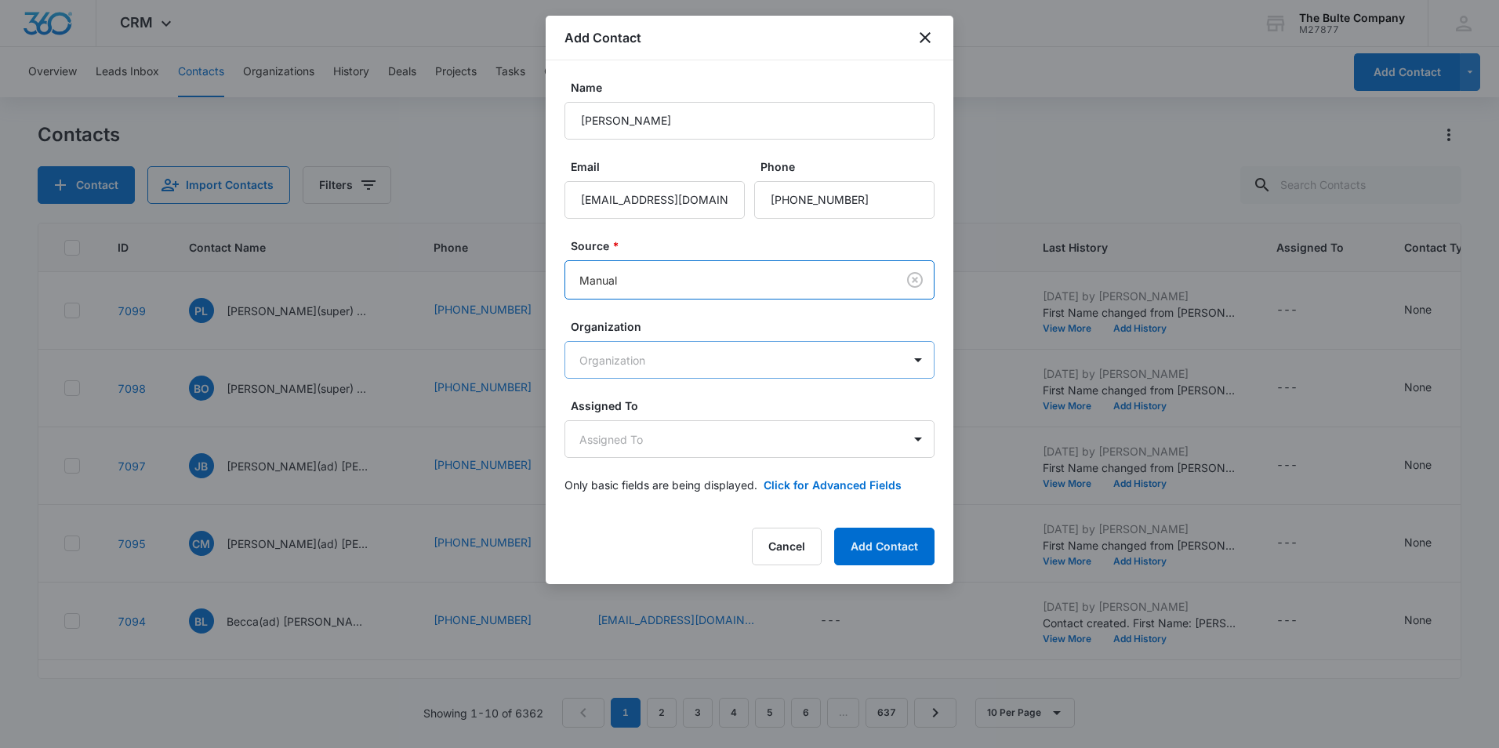
click at [788, 364] on body "CRM Apps Reputation Websites Forms CRM Email Social Content Ads Intelligence Fi…" at bounding box center [749, 374] width 1499 height 748
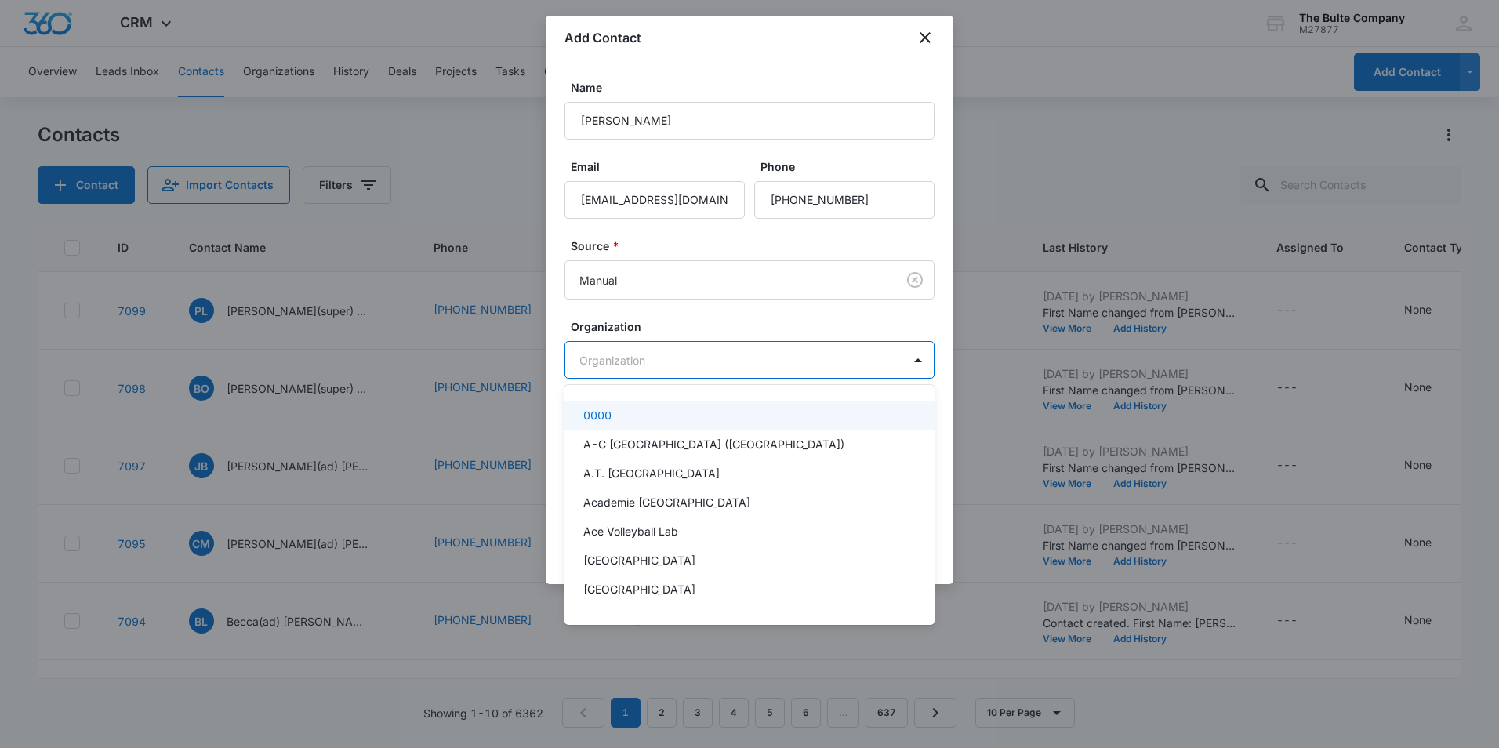
click at [781, 365] on div at bounding box center [749, 374] width 1499 height 748
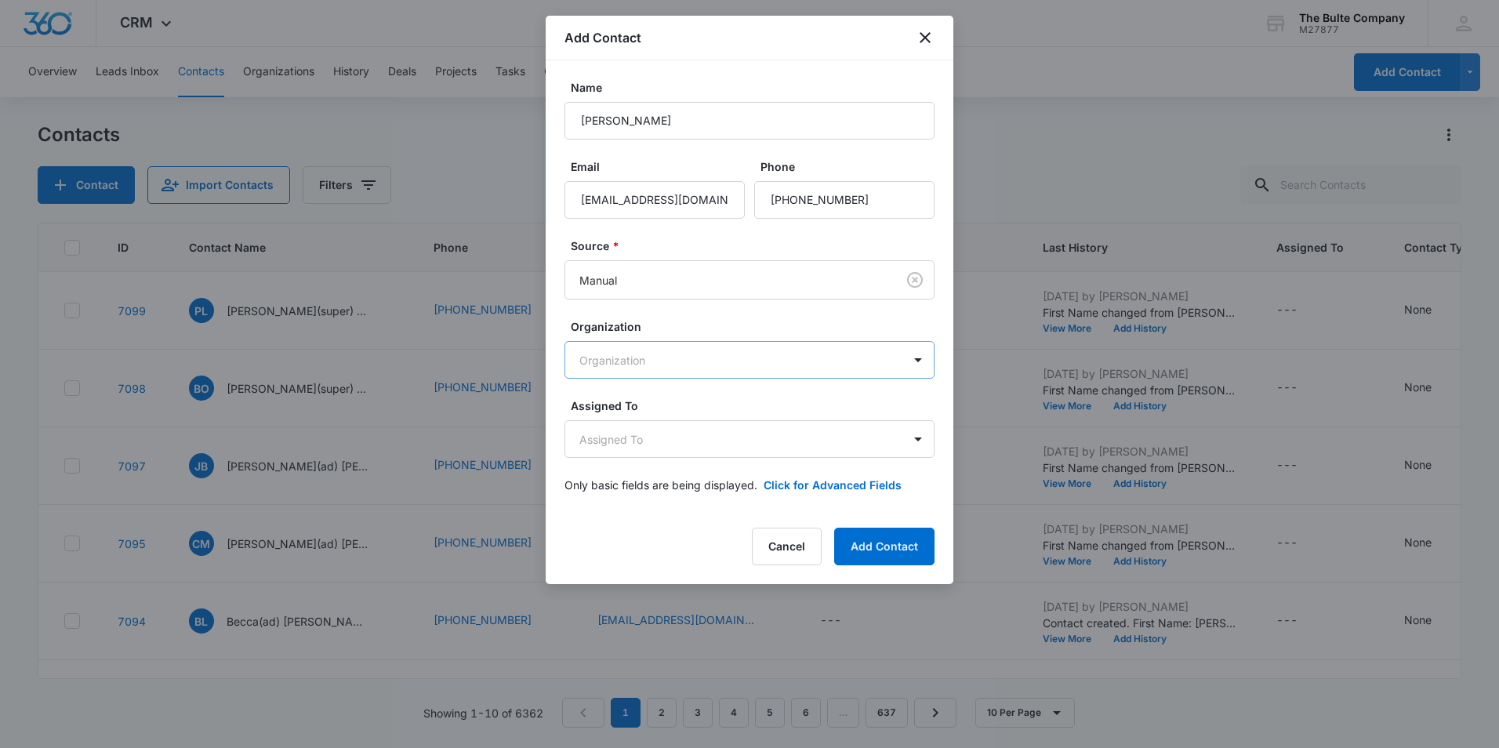
click at [781, 365] on body "CRM Apps Reputation Websites Forms CRM Email Social Content Ads Intelligence Fi…" at bounding box center [749, 374] width 1499 height 748
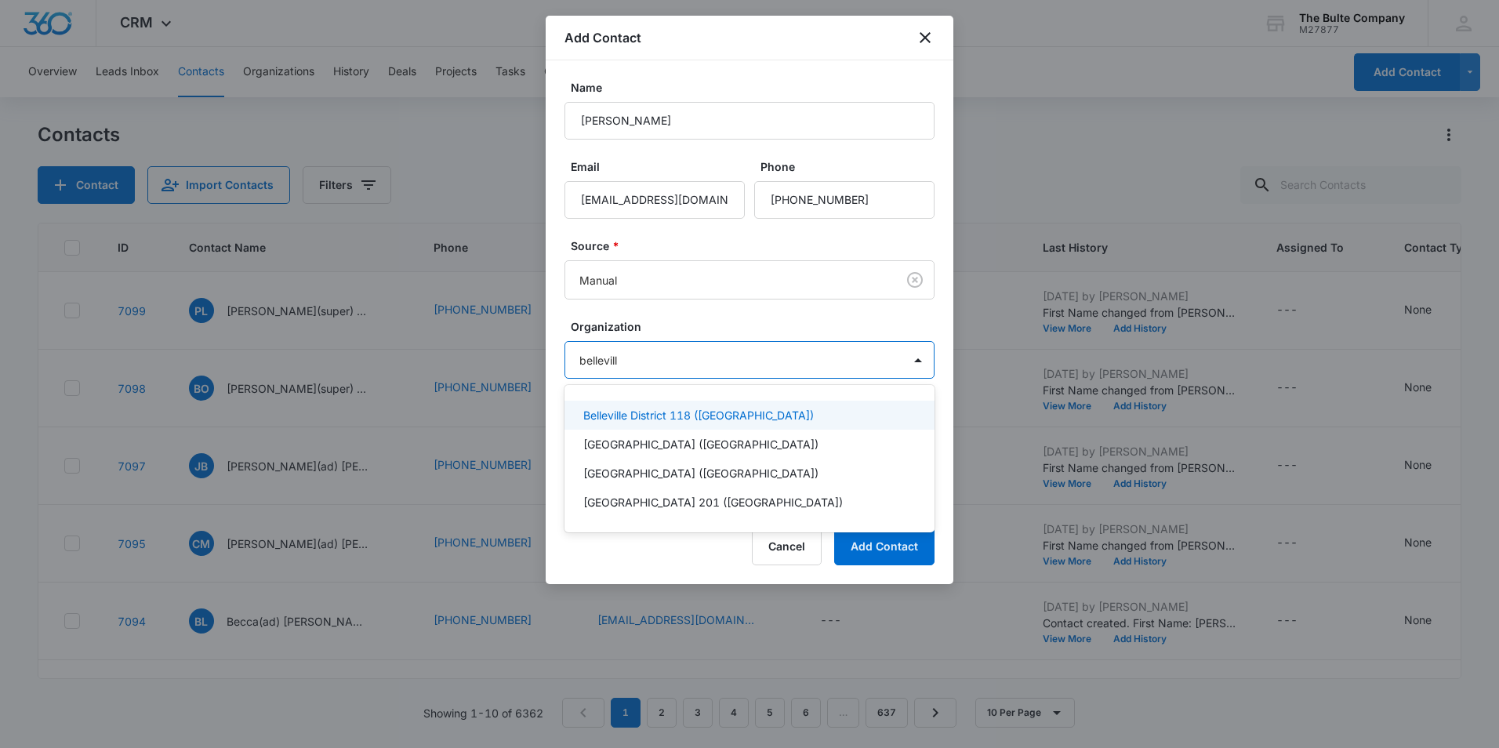
type input "[GEOGRAPHIC_DATA]"
click at [756, 439] on div "[GEOGRAPHIC_DATA] ([GEOGRAPHIC_DATA])" at bounding box center [747, 444] width 329 height 16
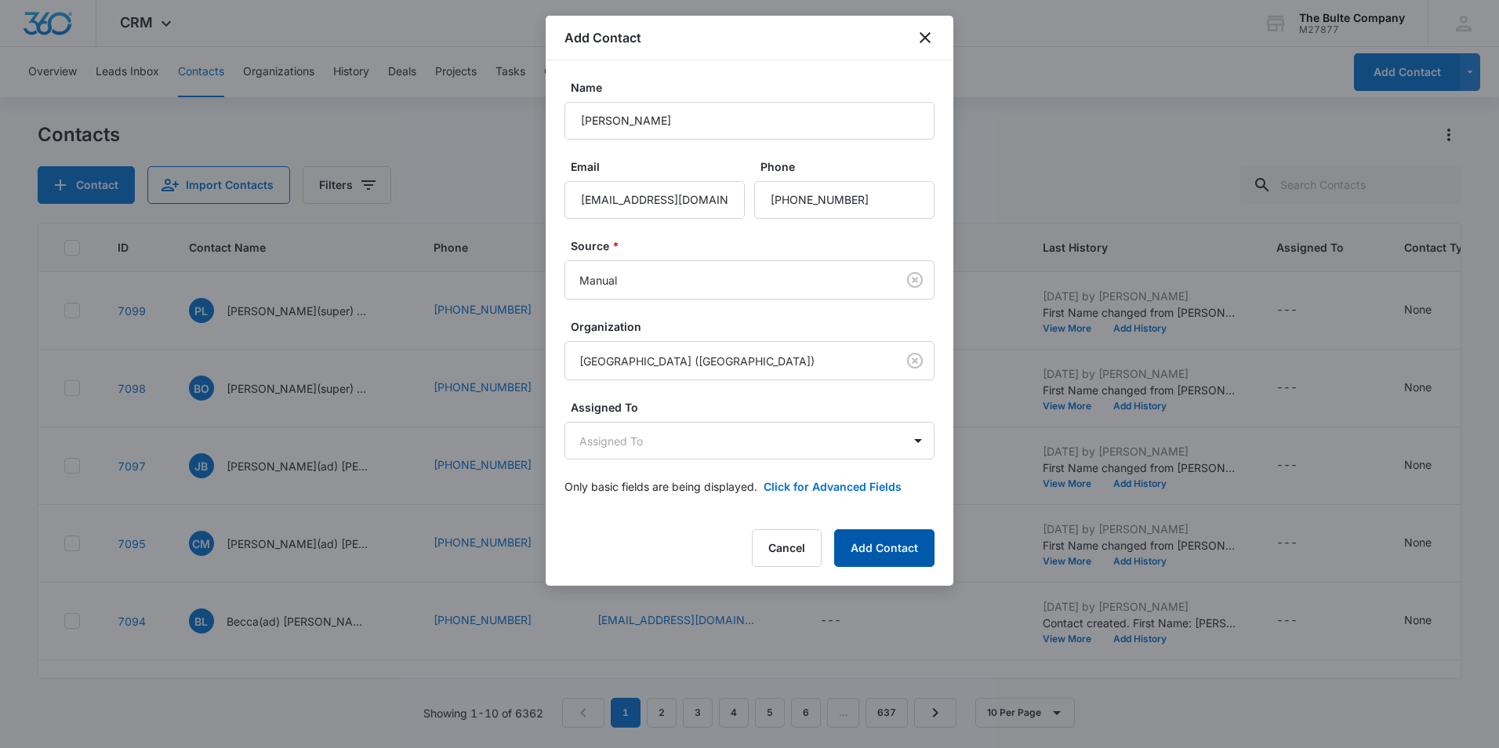
click at [893, 559] on button "Add Contact" at bounding box center [884, 548] width 100 height 38
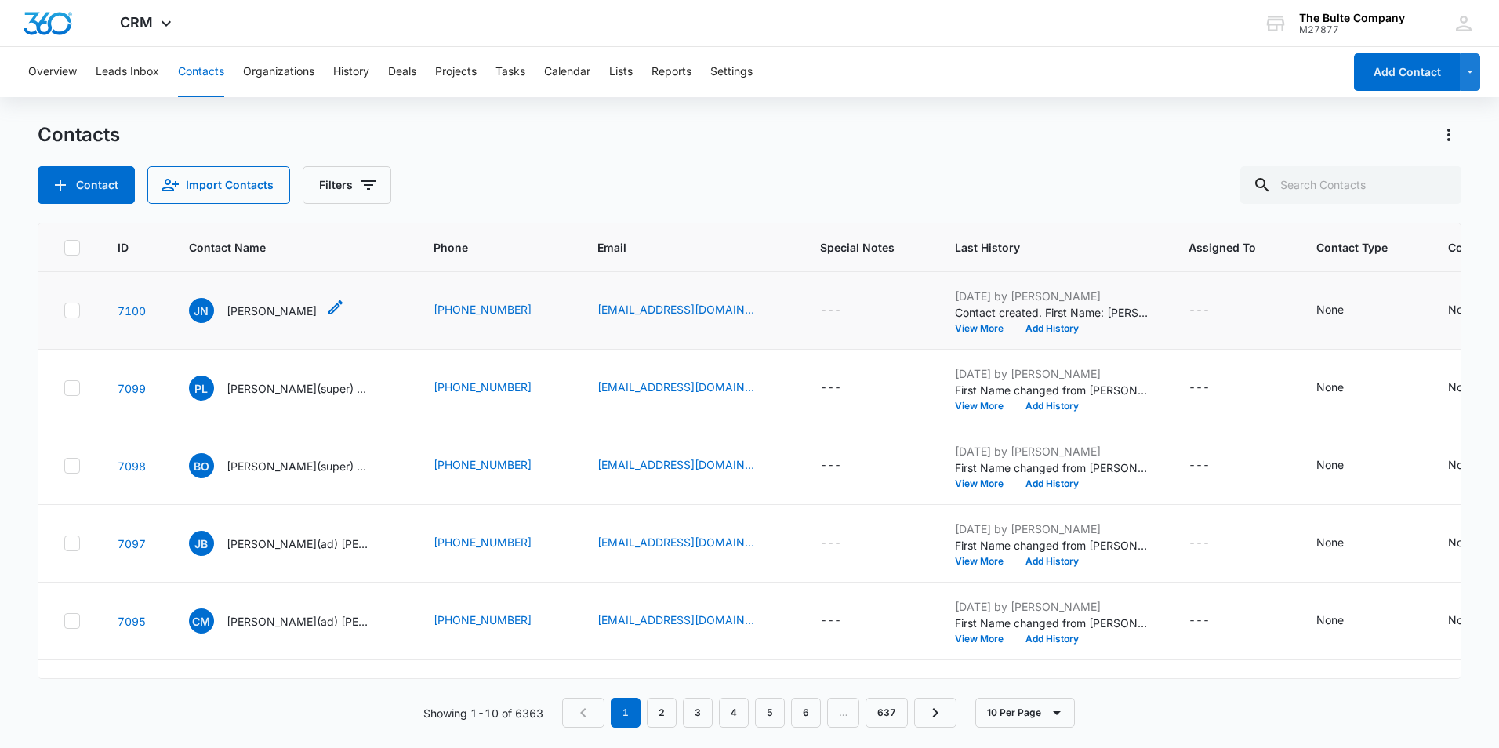
click at [326, 305] on icon "Contact Name - Joe Nesbit - Select to Edit Field" at bounding box center [335, 307] width 19 height 19
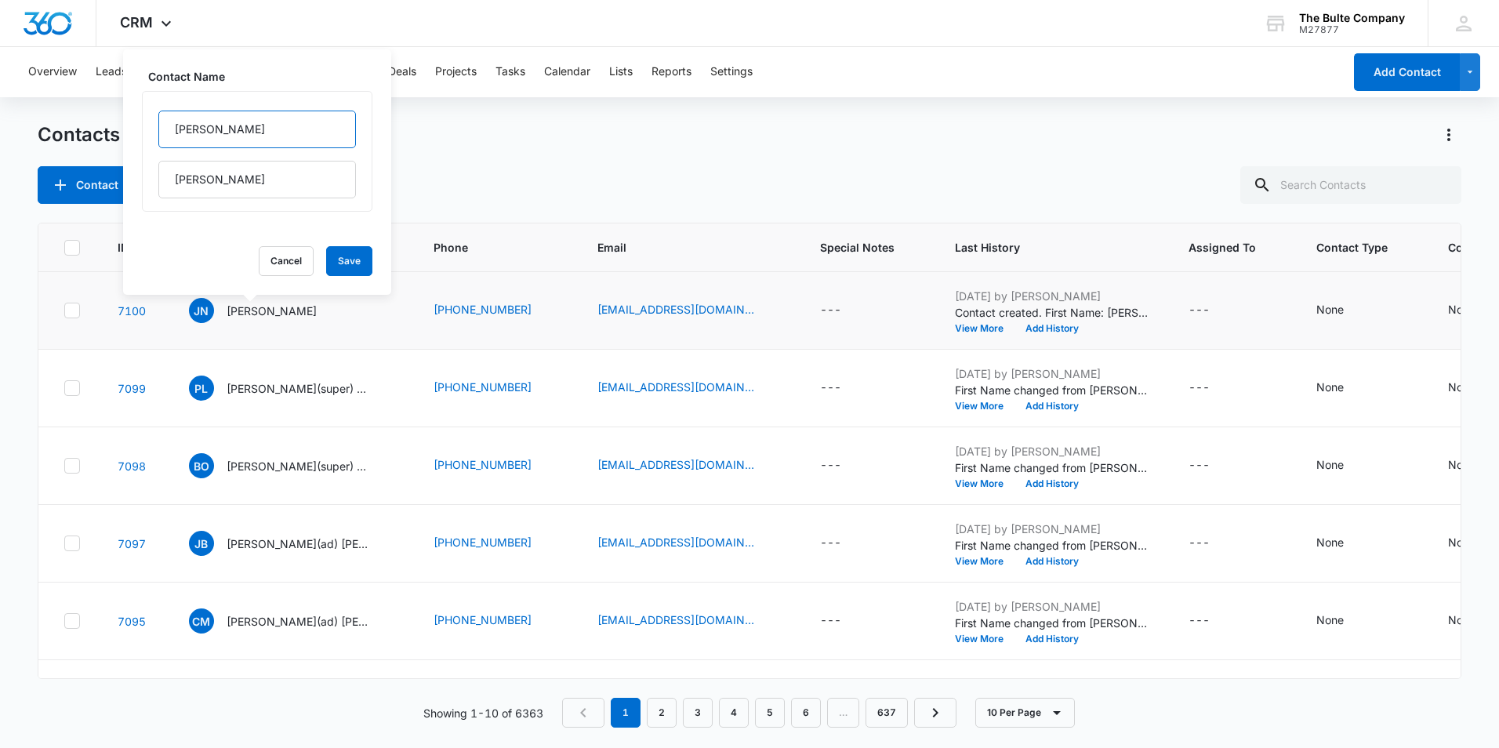
click at [227, 118] on input "[PERSON_NAME]" at bounding box center [257, 130] width 198 height 38
type input "[PERSON_NAME](ad)"
click at [336, 269] on button "Save" at bounding box center [349, 261] width 46 height 30
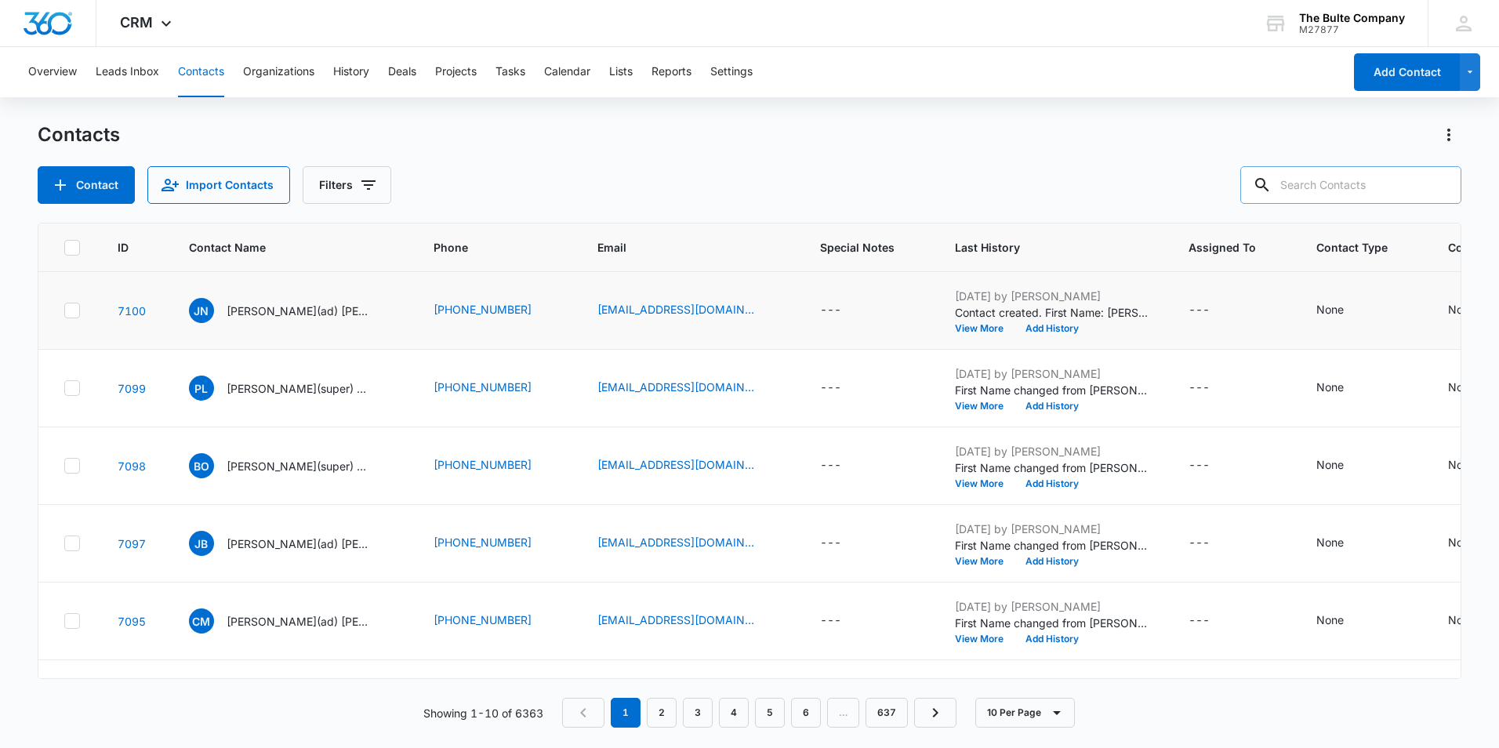
click at [1386, 176] on input "text" at bounding box center [1350, 185] width 221 height 38
type input "[PERSON_NAME]"
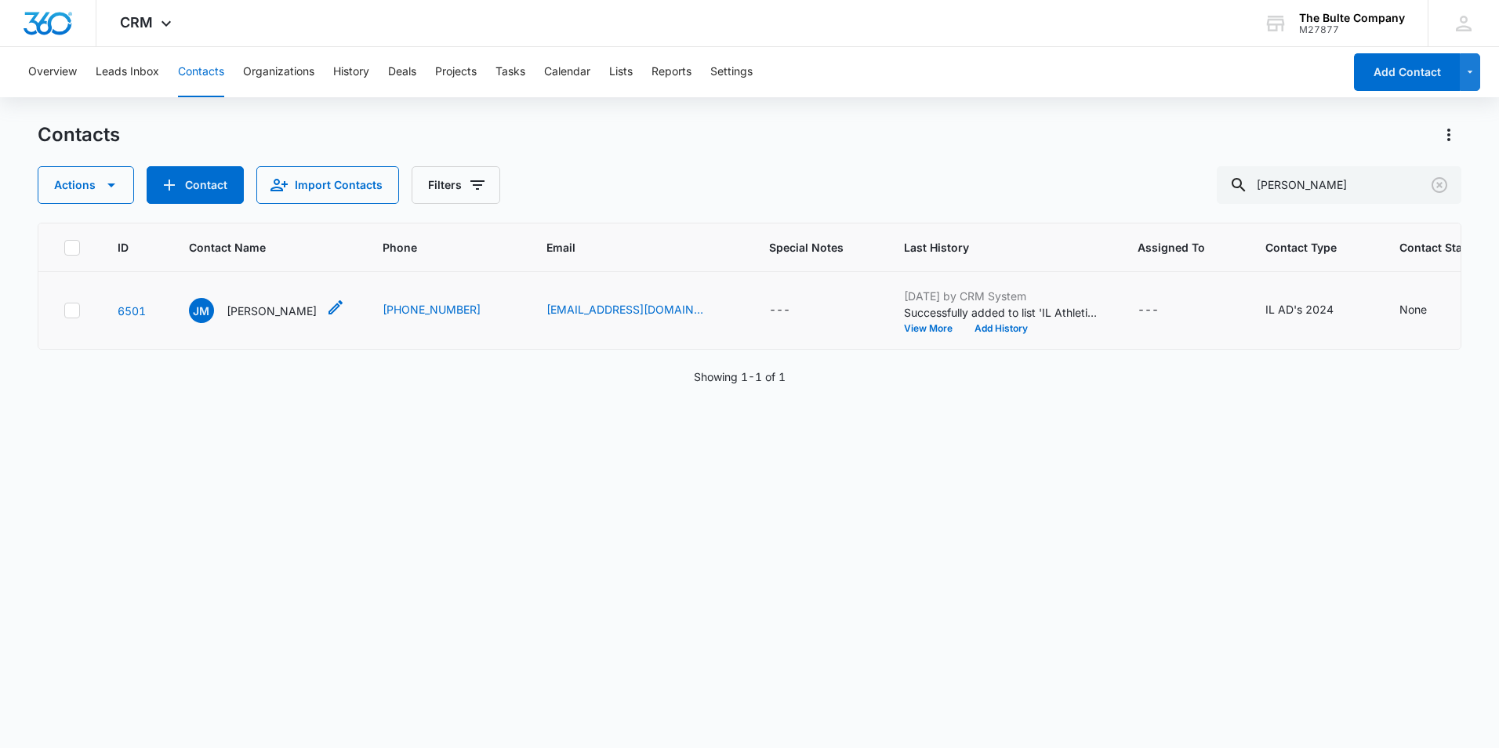
click at [198, 323] on span "JM" at bounding box center [201, 310] width 25 height 25
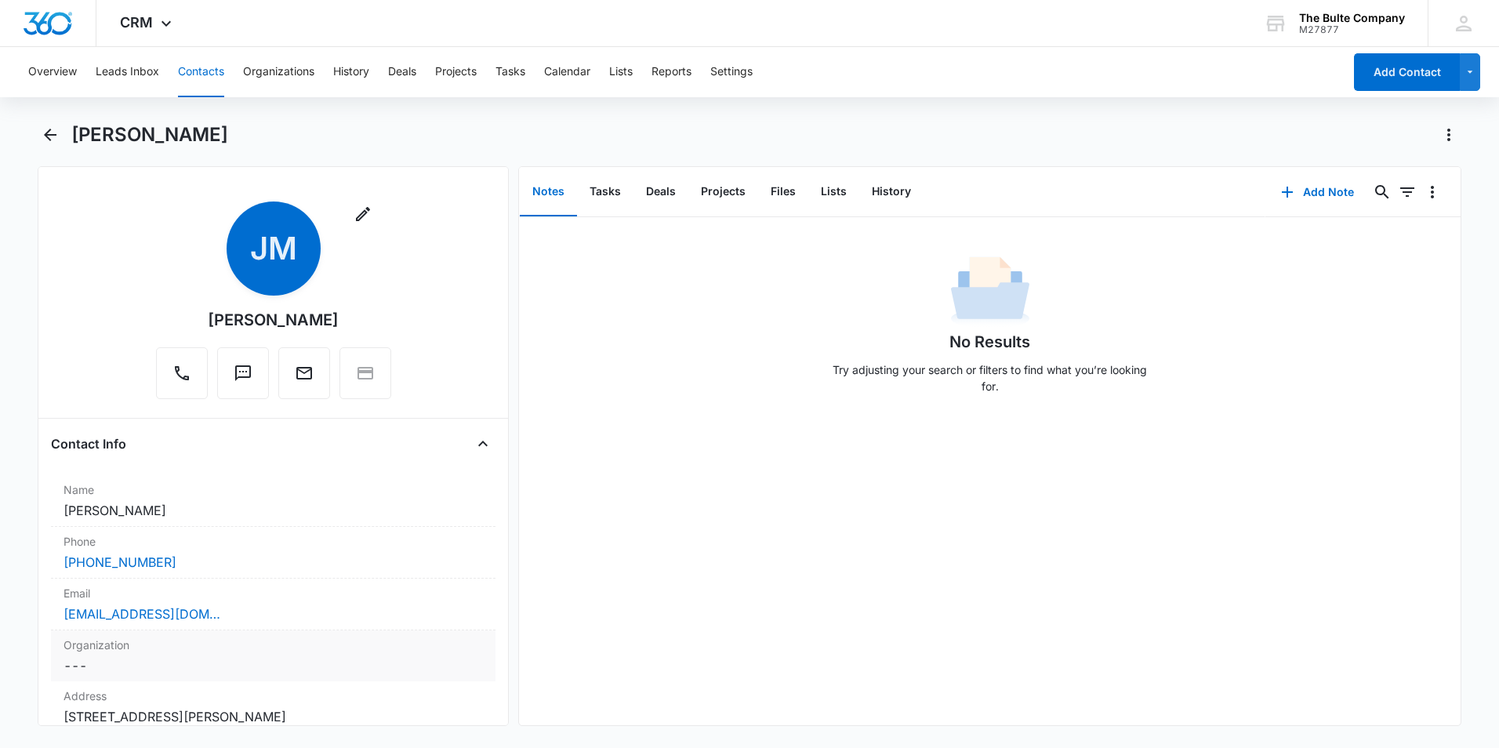
click at [324, 655] on div "Organization Cancel Save Changes ---" at bounding box center [273, 655] width 444 height 51
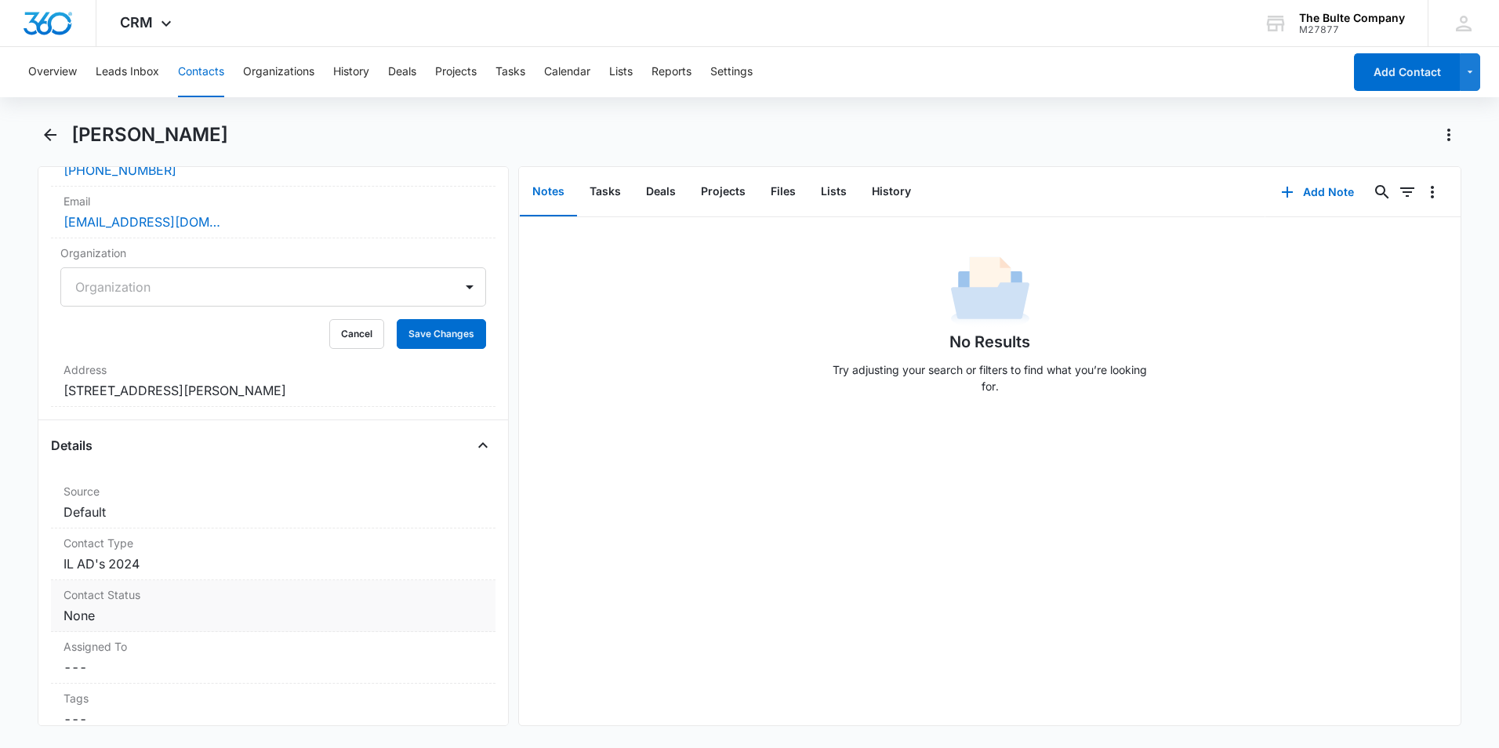
scroll to position [470, 0]
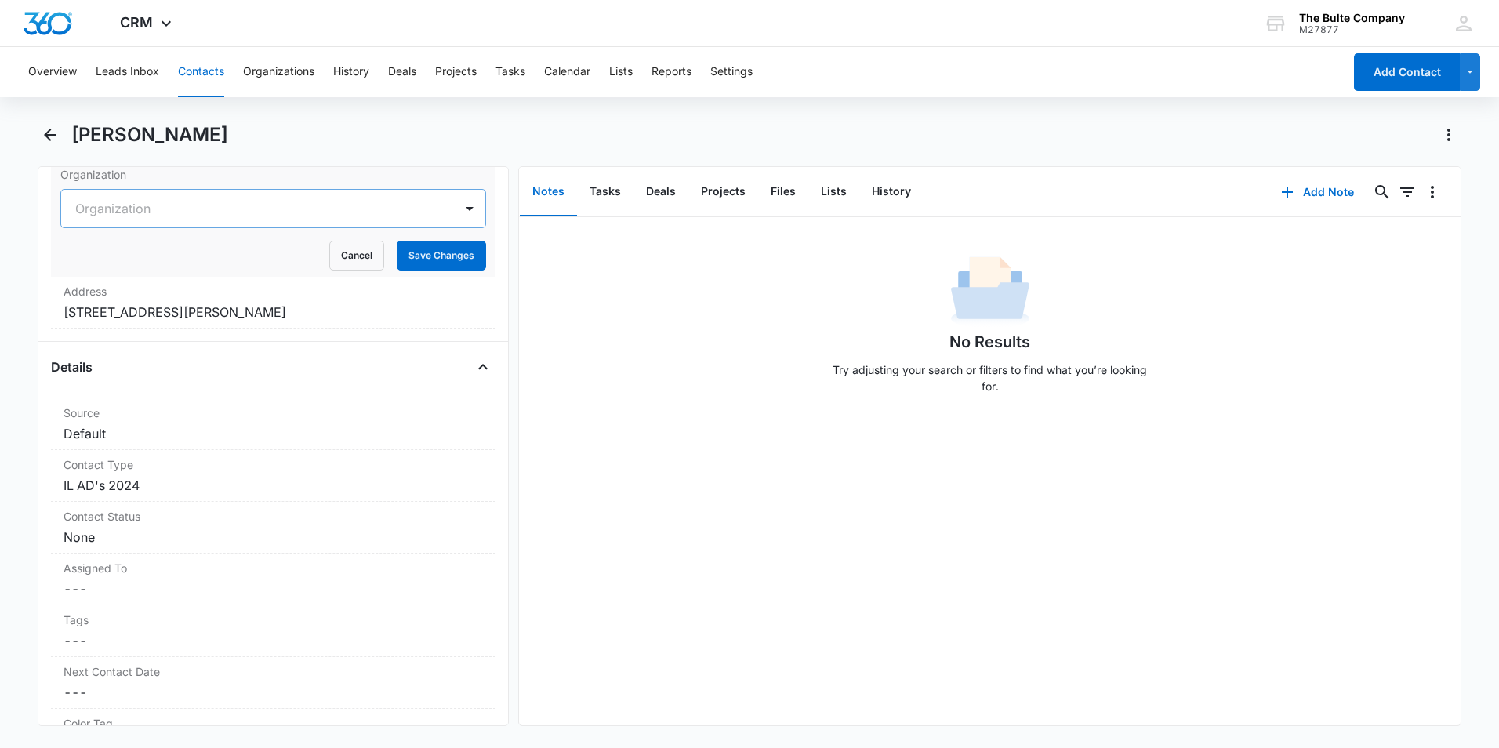
click at [158, 213] on div at bounding box center [254, 209] width 358 height 22
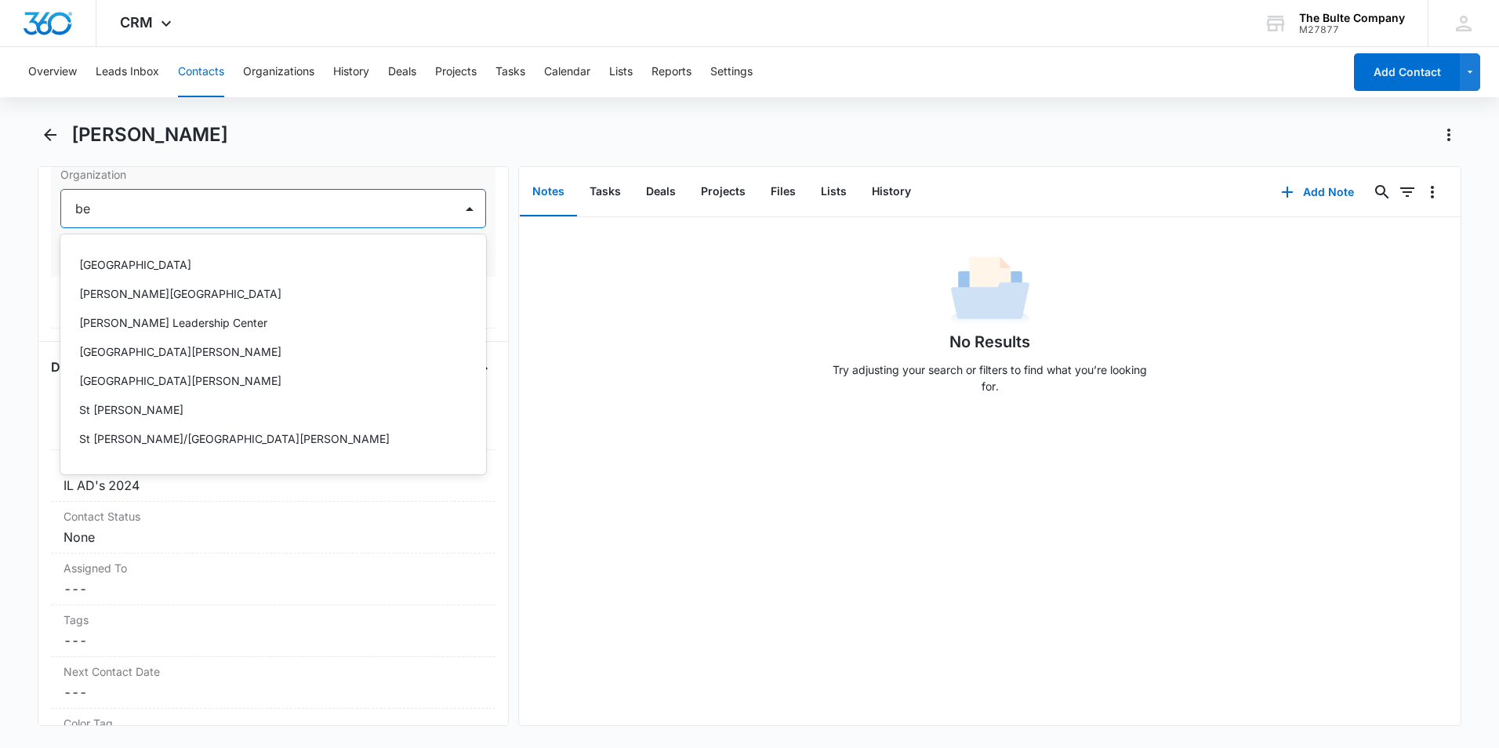
type input "b"
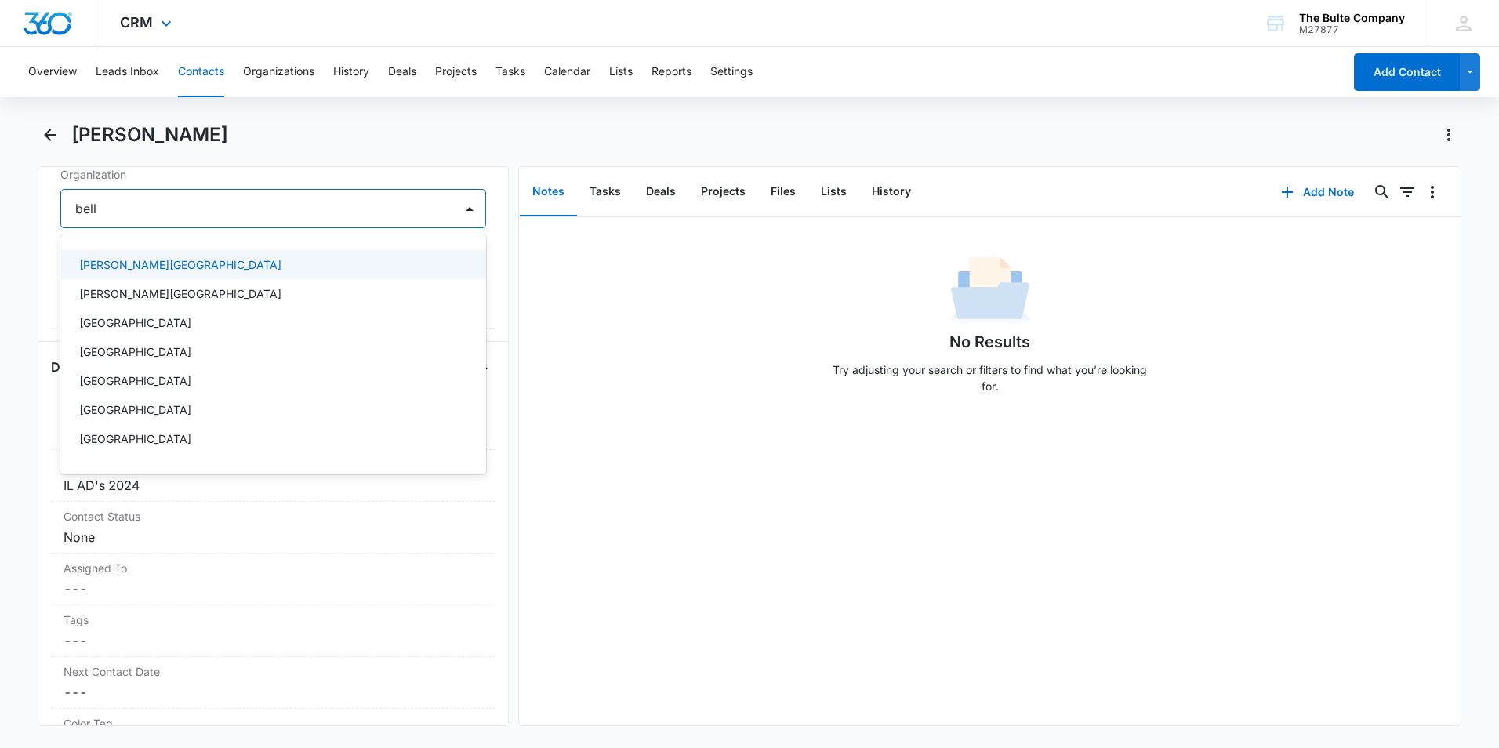
type input "belle"
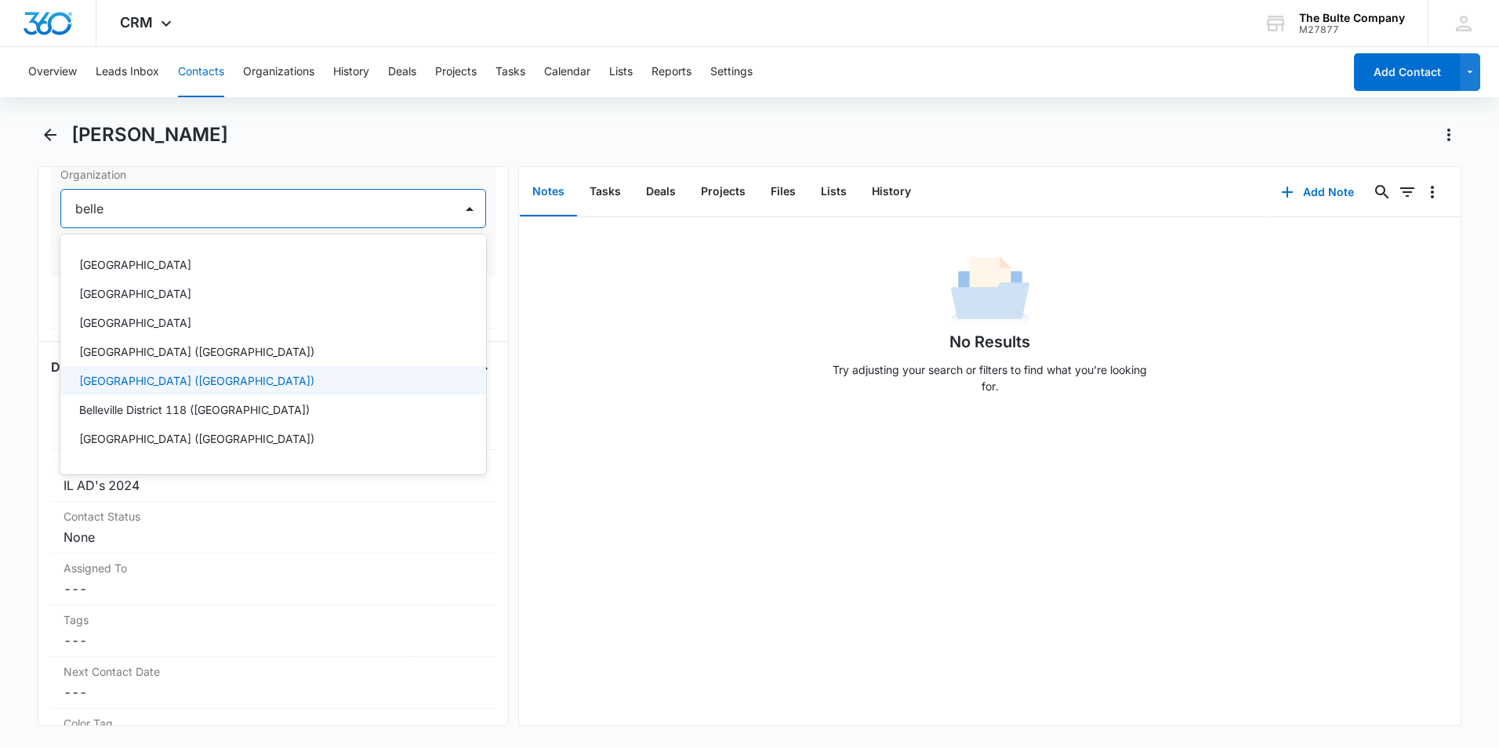
click at [246, 385] on div "[GEOGRAPHIC_DATA] ([GEOGRAPHIC_DATA])" at bounding box center [271, 380] width 385 height 16
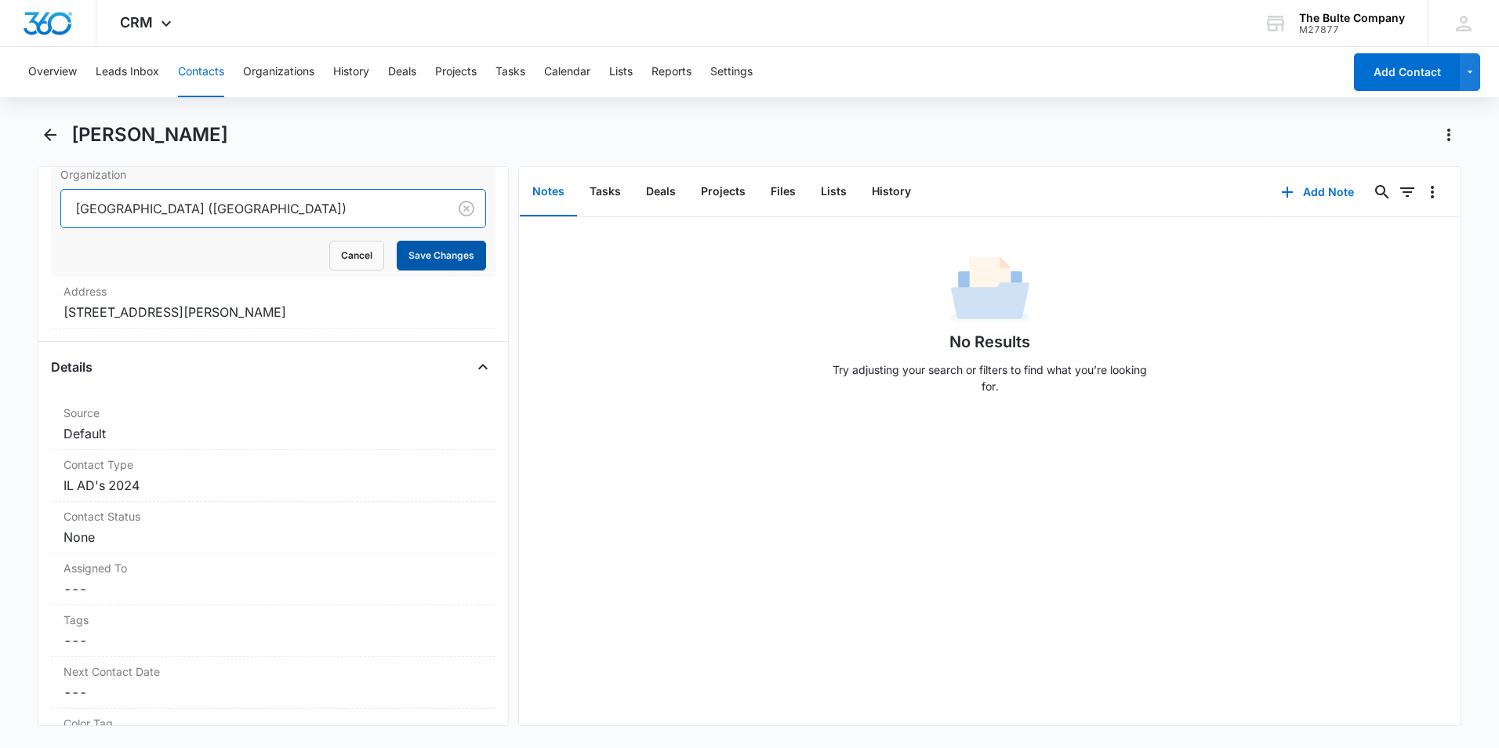
click at [422, 249] on button "Save Changes" at bounding box center [441, 256] width 89 height 30
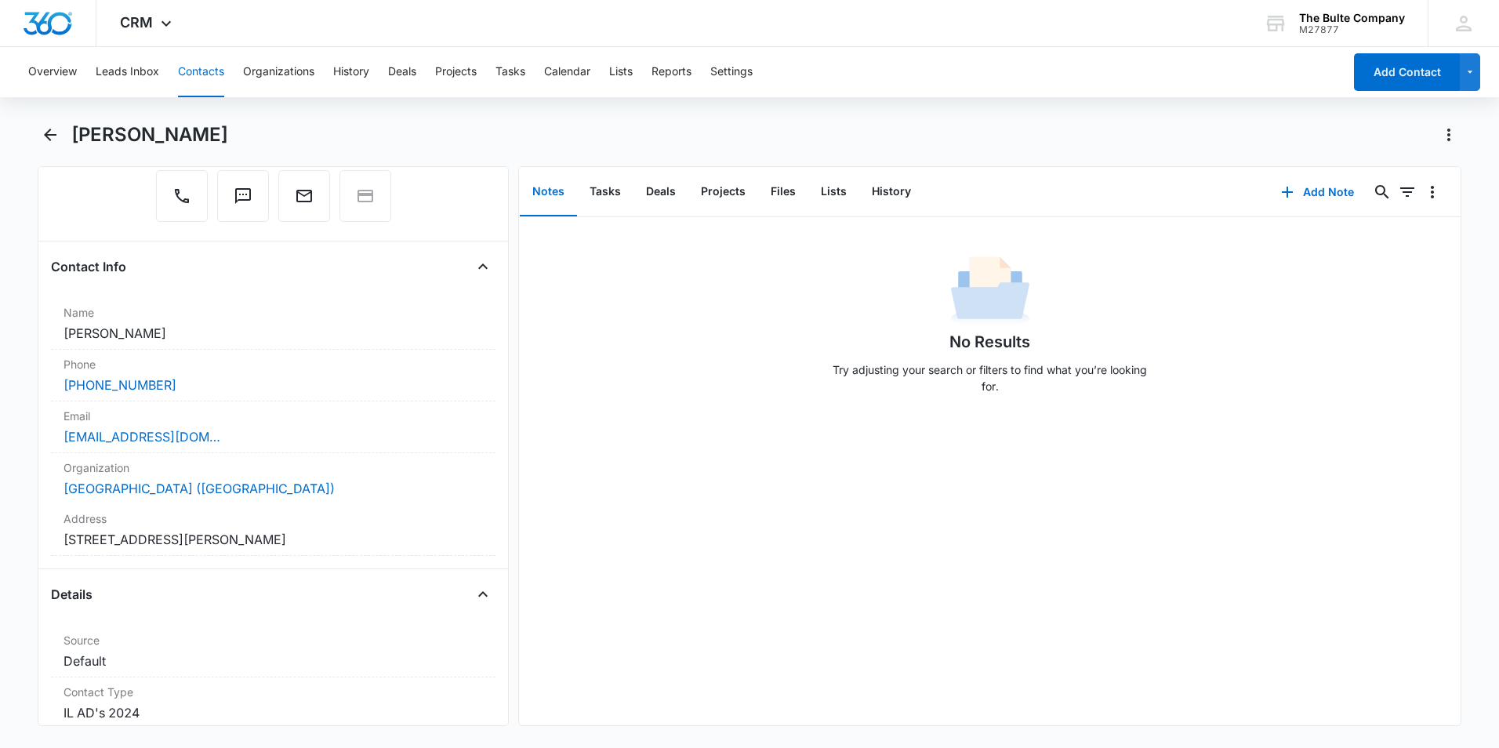
scroll to position [0, 0]
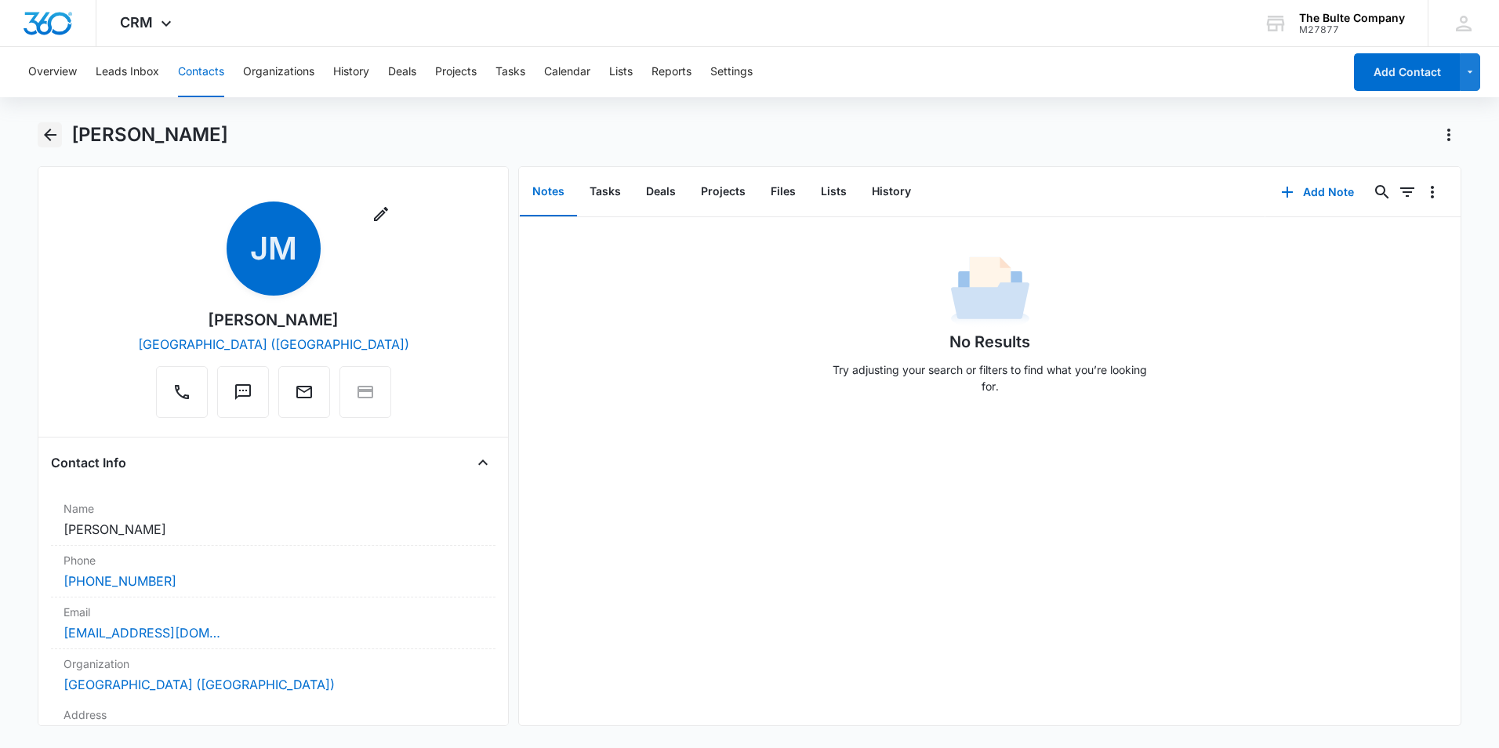
click at [50, 130] on icon "Back" at bounding box center [50, 135] width 13 height 13
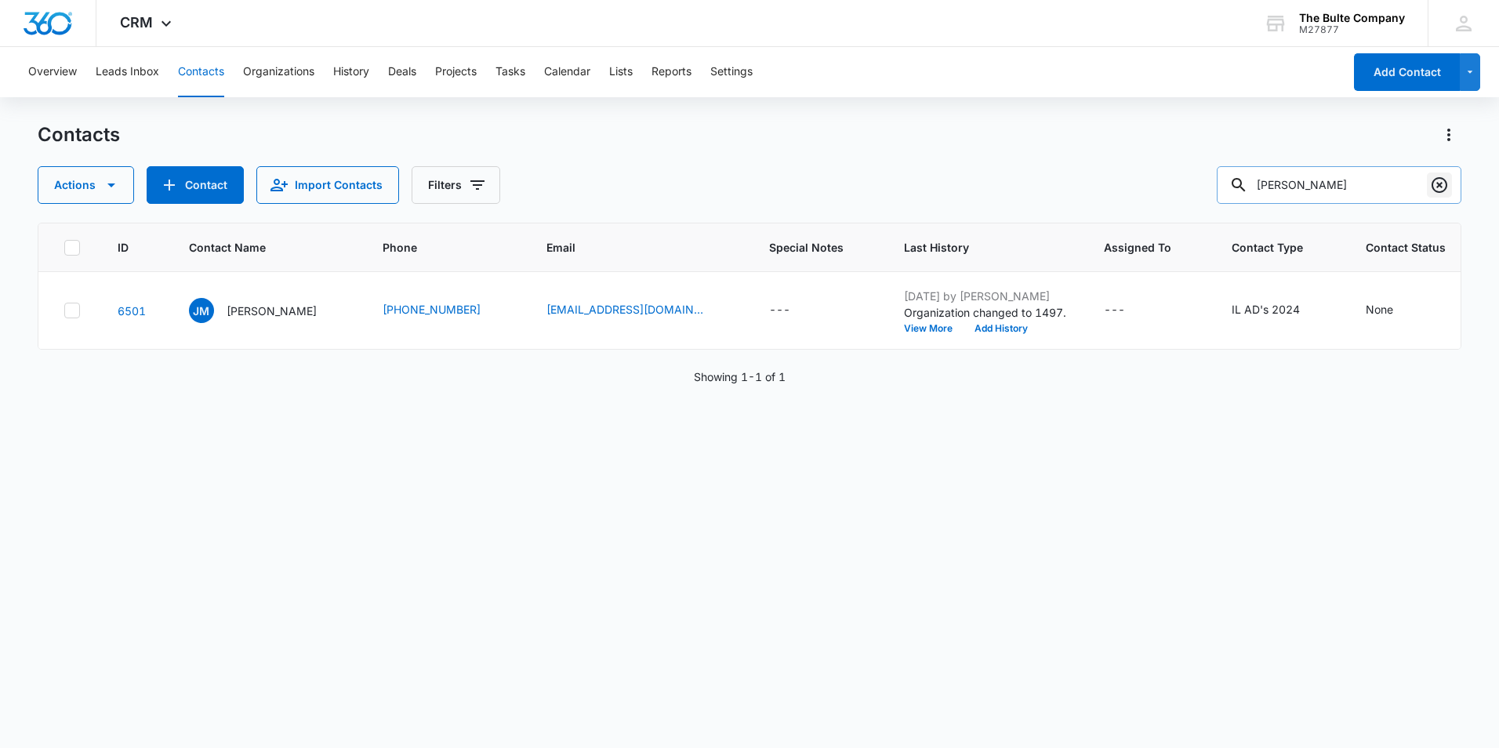
click at [1436, 187] on icon "Clear" at bounding box center [1439, 185] width 19 height 19
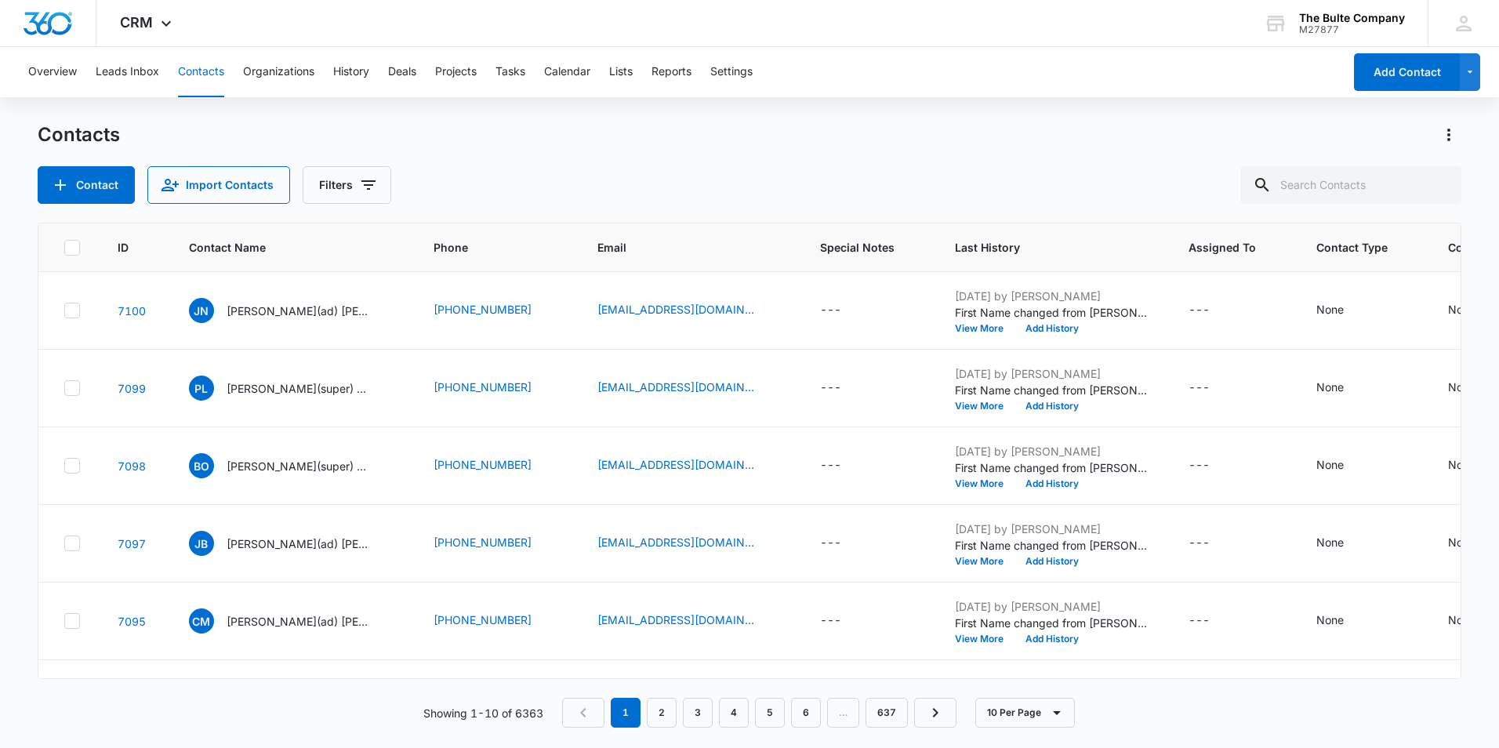
click at [277, 301] on div "[PERSON_NAME] [PERSON_NAME](ad) [PERSON_NAME]" at bounding box center [278, 310] width 179 height 25
click at [1343, 185] on input "text" at bounding box center [1350, 185] width 221 height 38
type input "[PERSON_NAME]"
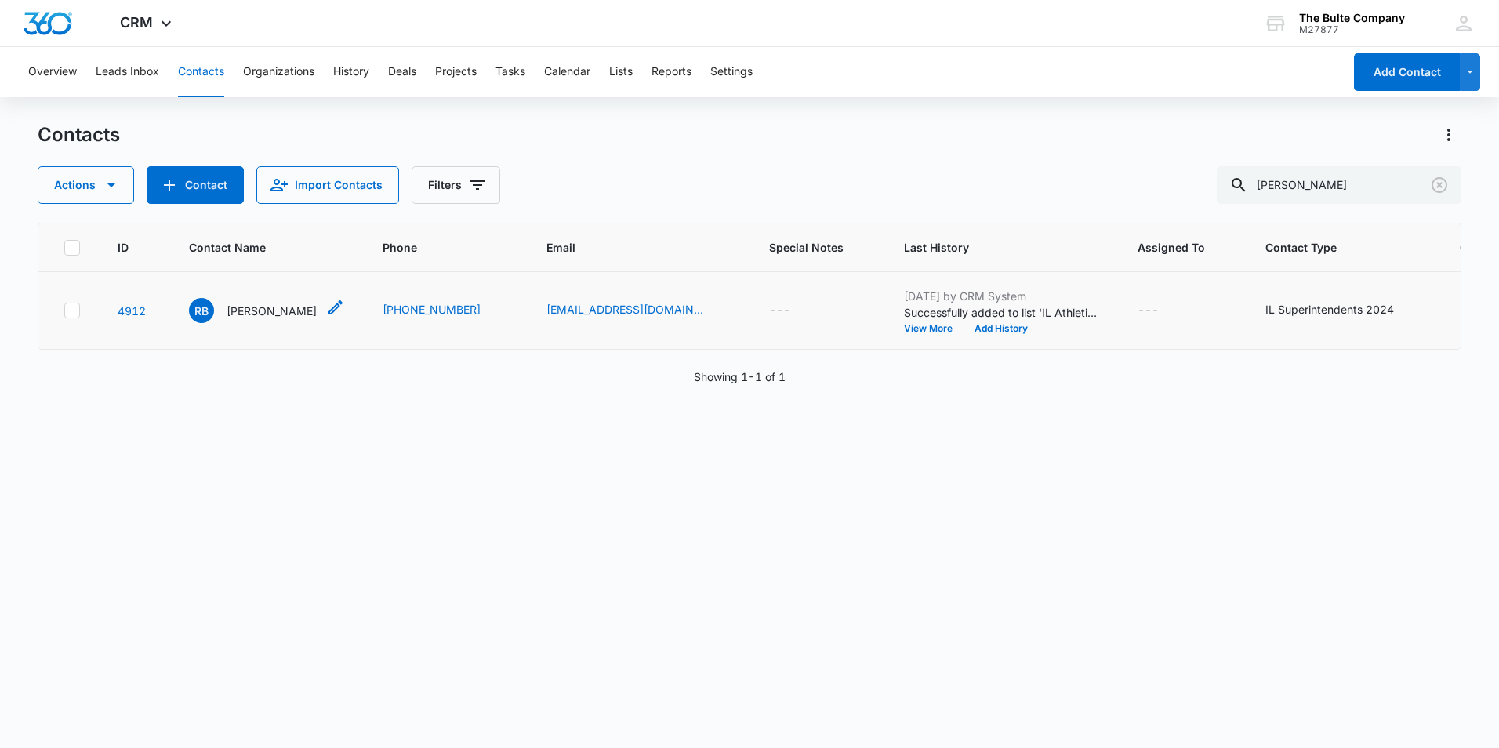
click at [326, 317] on icon "Contact Name - Ryan Boike - Select to Edit Field" at bounding box center [335, 307] width 19 height 19
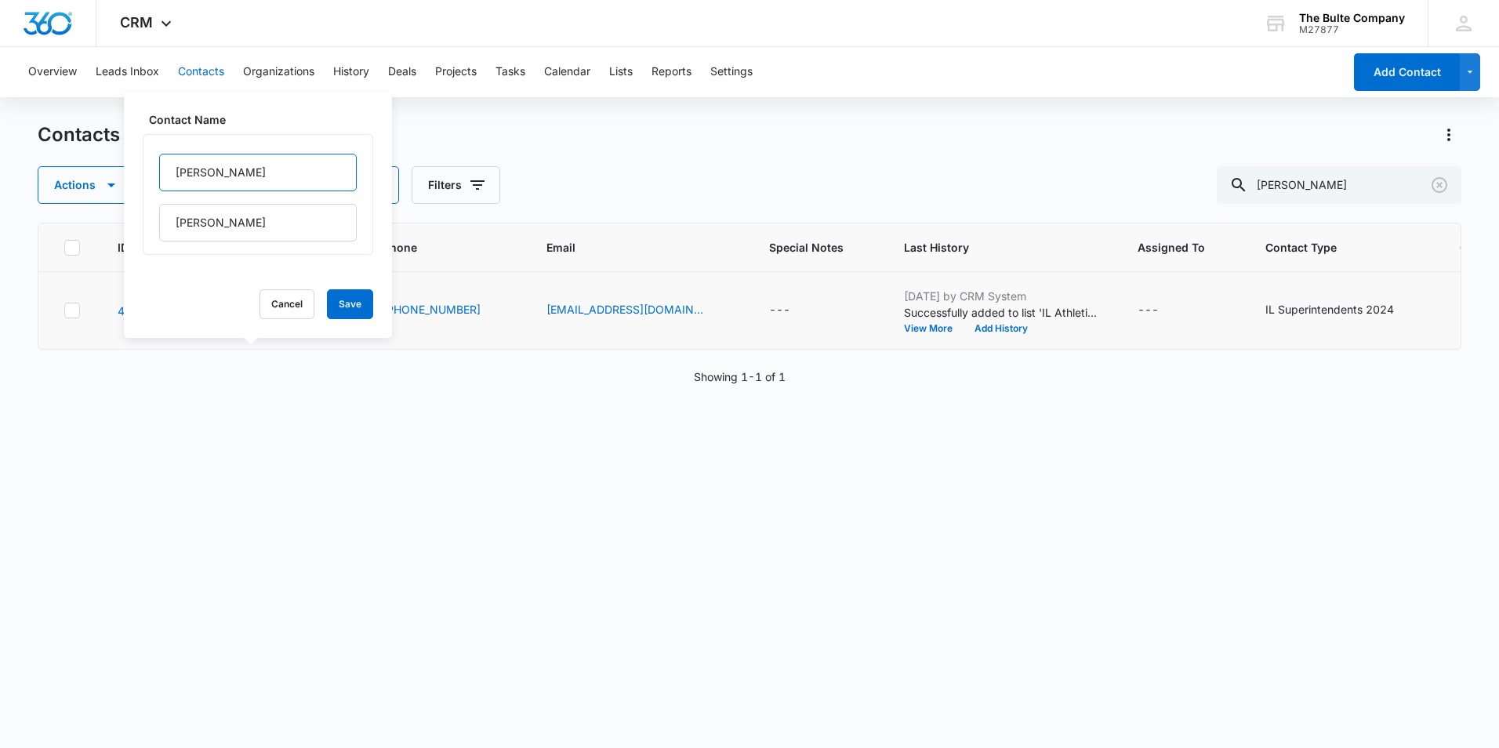
click at [238, 180] on input "[PERSON_NAME]" at bounding box center [258, 173] width 198 height 38
type input "R"
click at [234, 230] on input "[PERSON_NAME]" at bounding box center [258, 223] width 198 height 38
type input "B"
drag, startPoint x: 224, startPoint y: 219, endPoint x: 219, endPoint y: 162, distance: 57.5
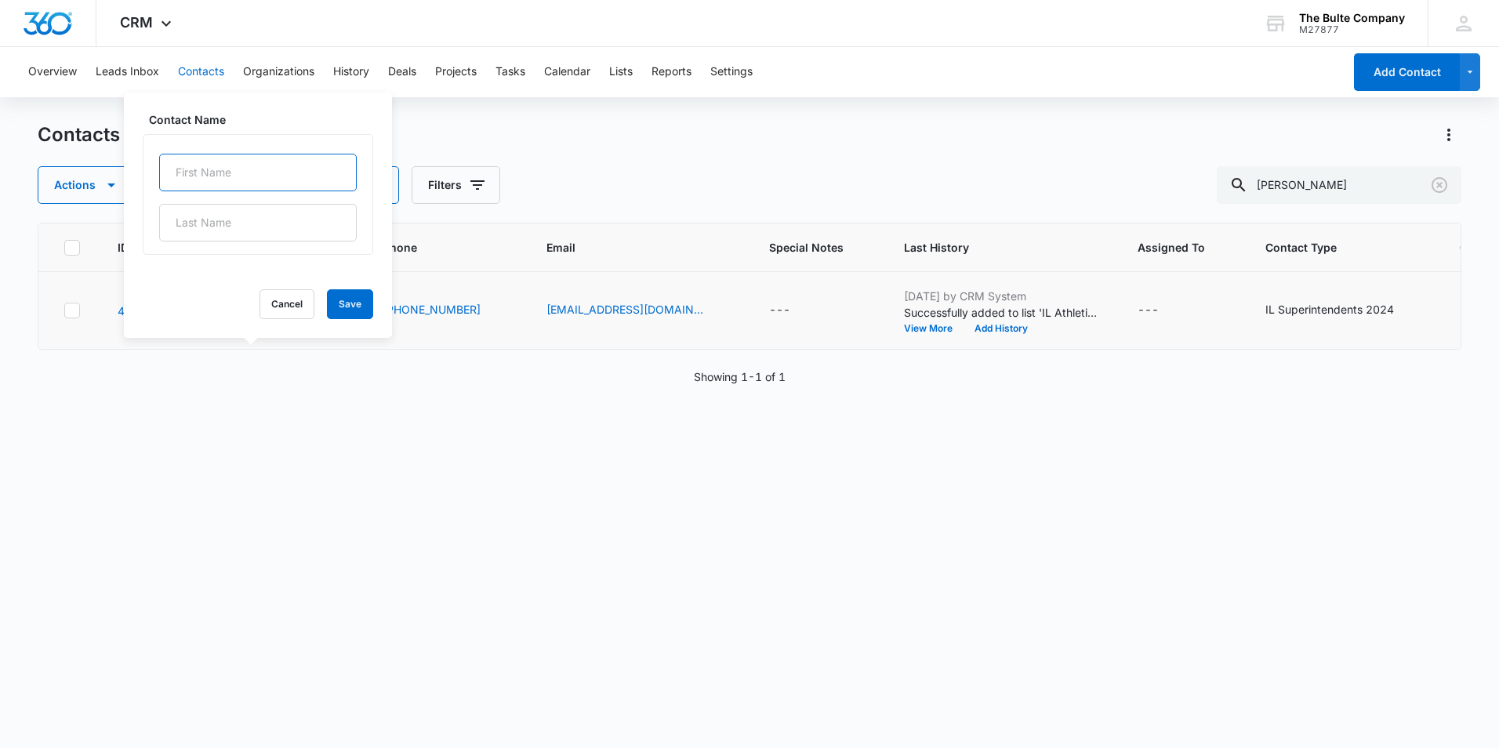
click at [216, 169] on input "text" at bounding box center [258, 173] width 198 height 38
paste input "Dr. (mrs) [PERSON_NAME]"
click at [224, 173] on input "Dr. (mrs) [PERSON_NAME]" at bounding box center [258, 173] width 198 height 38
drag, startPoint x: 282, startPoint y: 169, endPoint x: 228, endPoint y: 176, distance: 54.5
click at [228, 176] on input "[PERSON_NAME]" at bounding box center [258, 173] width 198 height 38
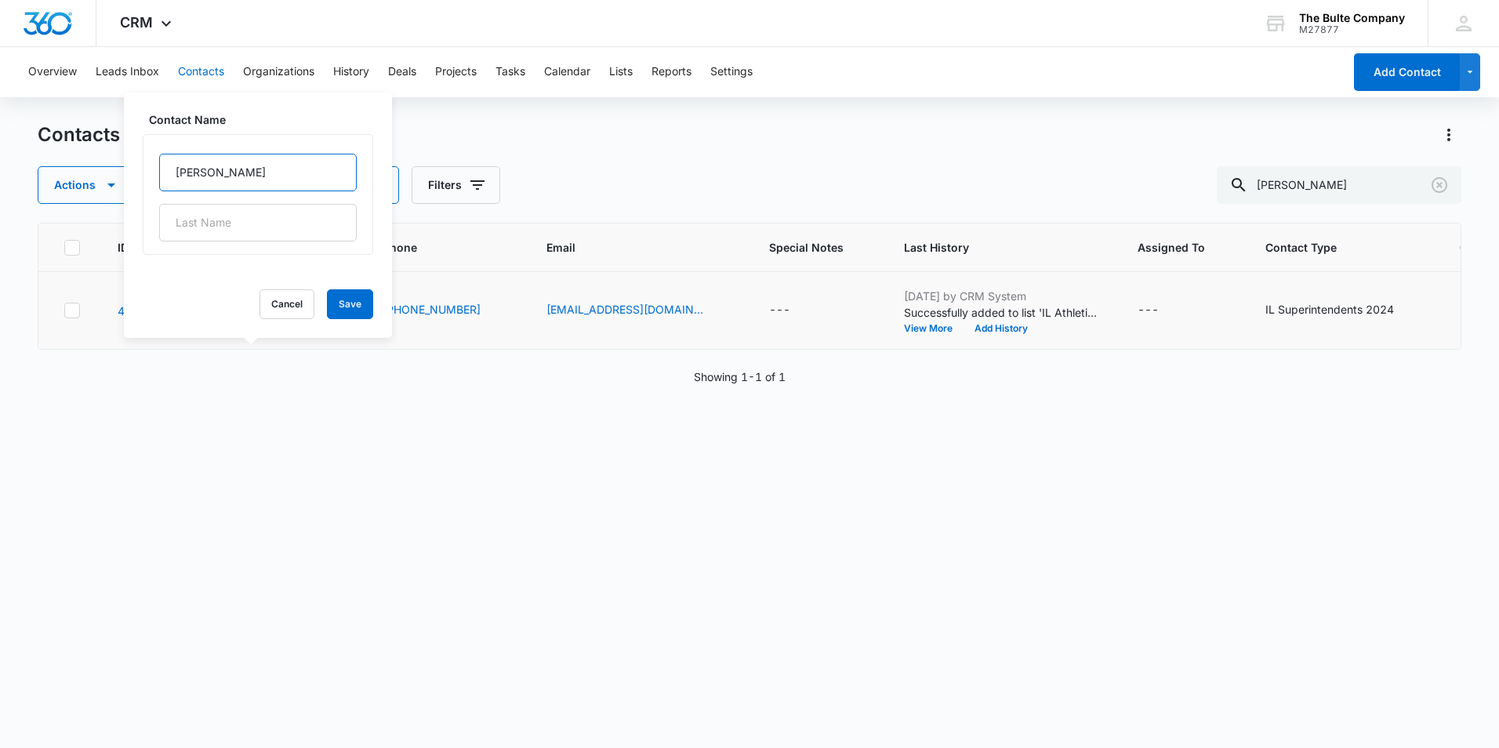
click at [230, 178] on input "[PERSON_NAME]" at bounding box center [258, 173] width 198 height 38
drag, startPoint x: 273, startPoint y: 171, endPoint x: 230, endPoint y: 178, distance: 42.9
click at [230, 178] on input "[PERSON_NAME]" at bounding box center [258, 173] width 198 height 38
type input "[PERSON_NAME]"
click at [185, 229] on input "text" at bounding box center [258, 223] width 198 height 38
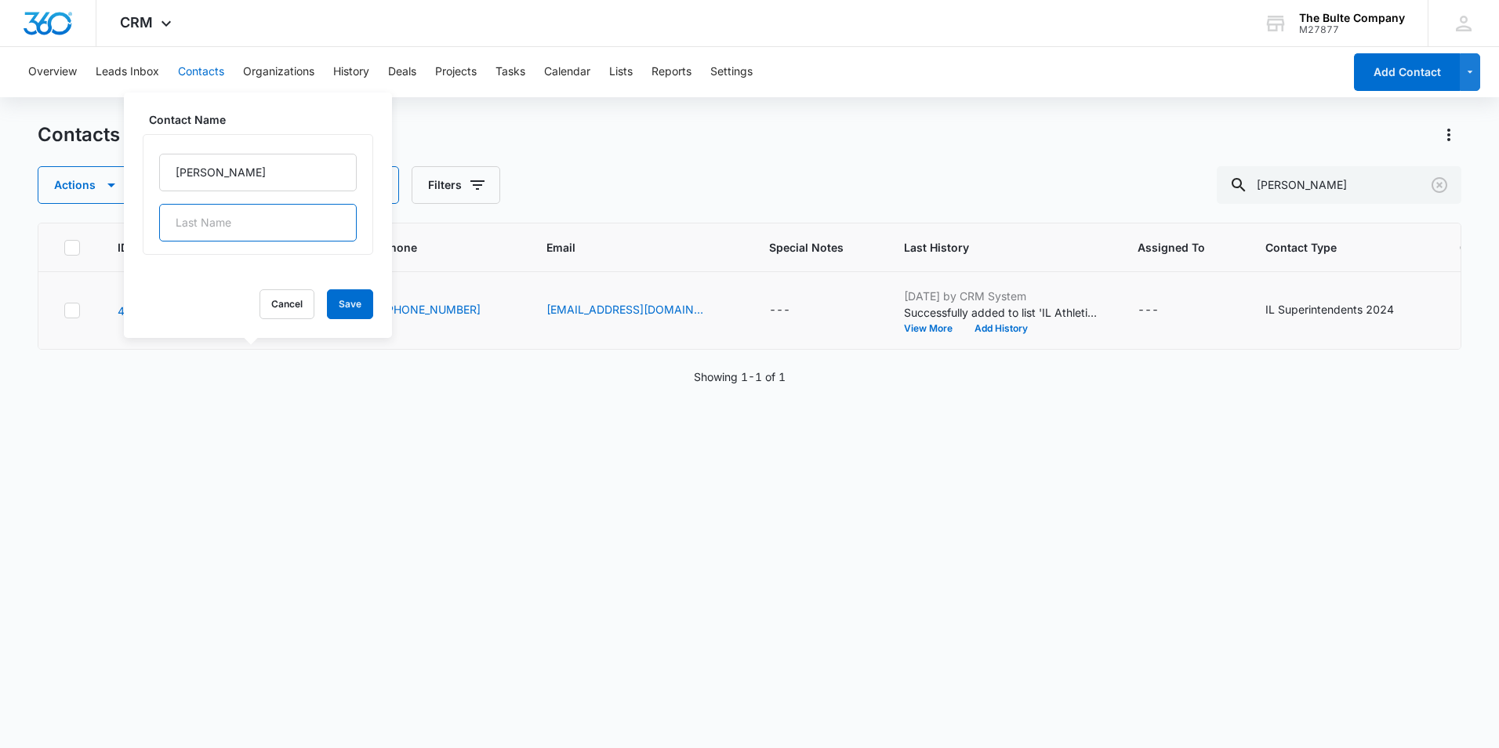
paste input "[PERSON_NAME]"
type input "[PERSON_NAME]"
click at [238, 169] on input "[PERSON_NAME]" at bounding box center [258, 173] width 198 height 38
type input "[PERSON_NAME](super)"
click at [349, 299] on button "Save" at bounding box center [350, 304] width 46 height 30
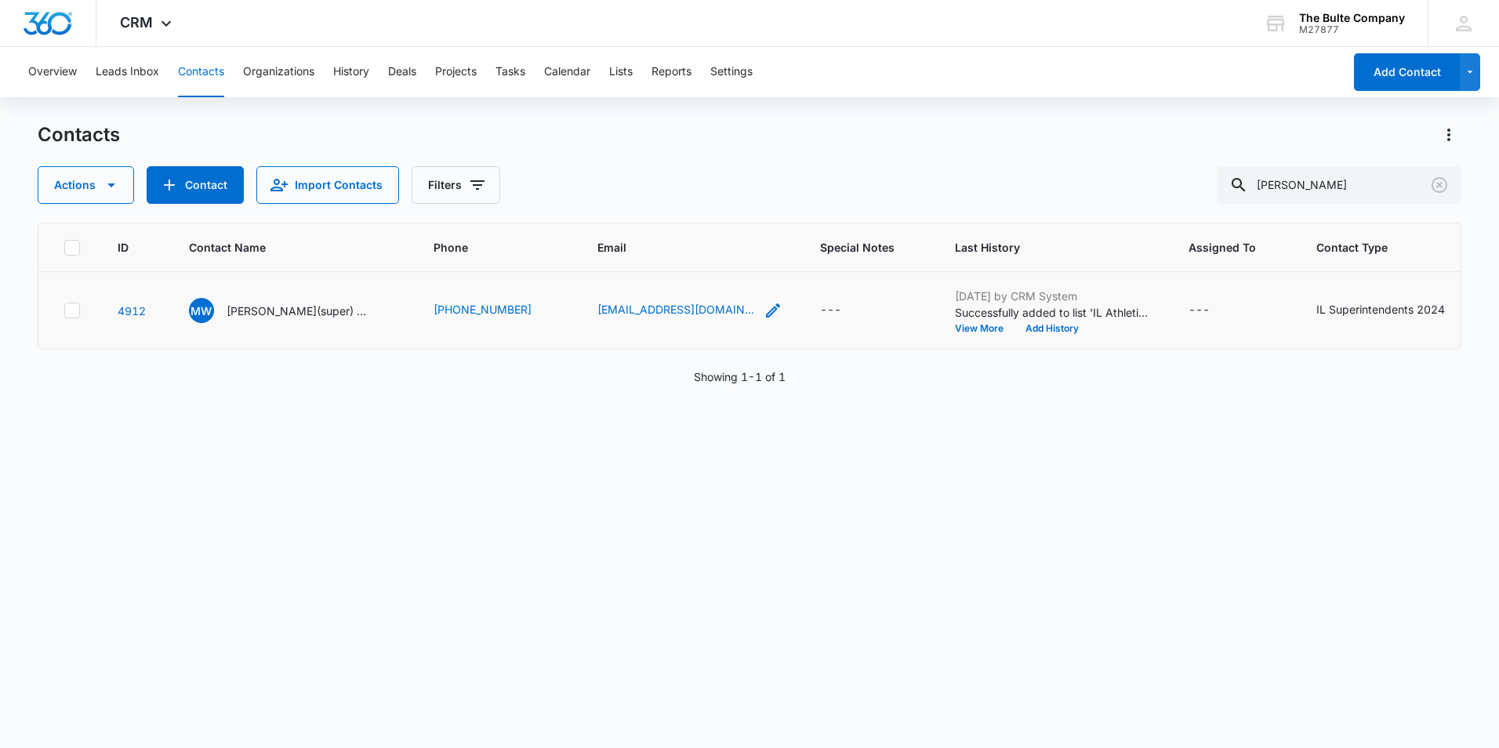
click at [763, 320] on icon "Email - rboike@belleville118.org - Select to Edit Field" at bounding box center [772, 310] width 19 height 19
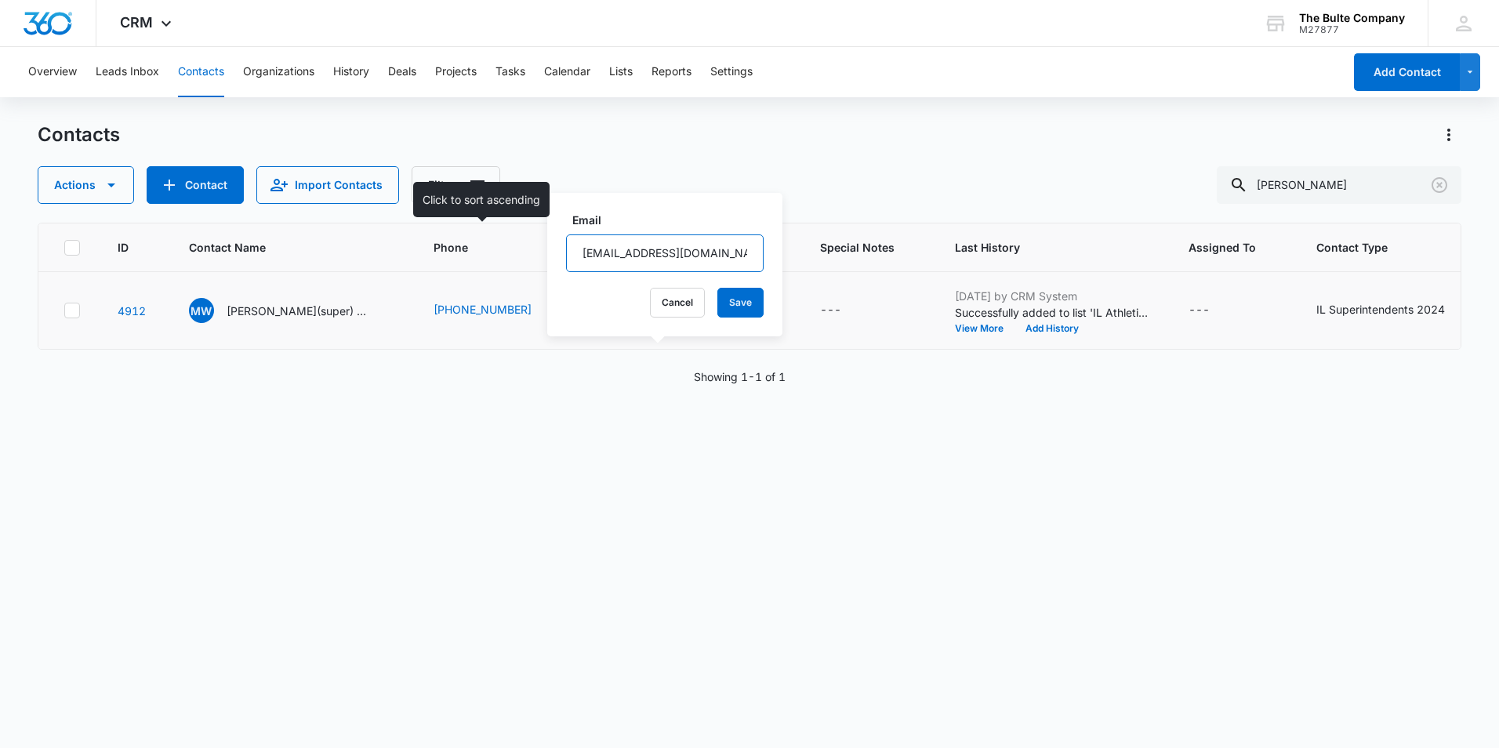
drag, startPoint x: 614, startPoint y: 253, endPoint x: 506, endPoint y: 292, distance: 115.0
click at [520, 272] on tr "4912 [PERSON_NAME](super) [PERSON_NAME] [PHONE_NUMBER] [EMAIL_ADDRESS][DOMAIN_N…" at bounding box center [988, 311] width 1900 height 78
click at [614, 249] on input "[EMAIL_ADDRESS][DOMAIN_NAME]" at bounding box center [665, 253] width 198 height 38
drag, startPoint x: 614, startPoint y: 249, endPoint x: 584, endPoint y: 257, distance: 30.8
click at [584, 257] on input "[EMAIL_ADDRESS][DOMAIN_NAME]" at bounding box center [665, 253] width 198 height 38
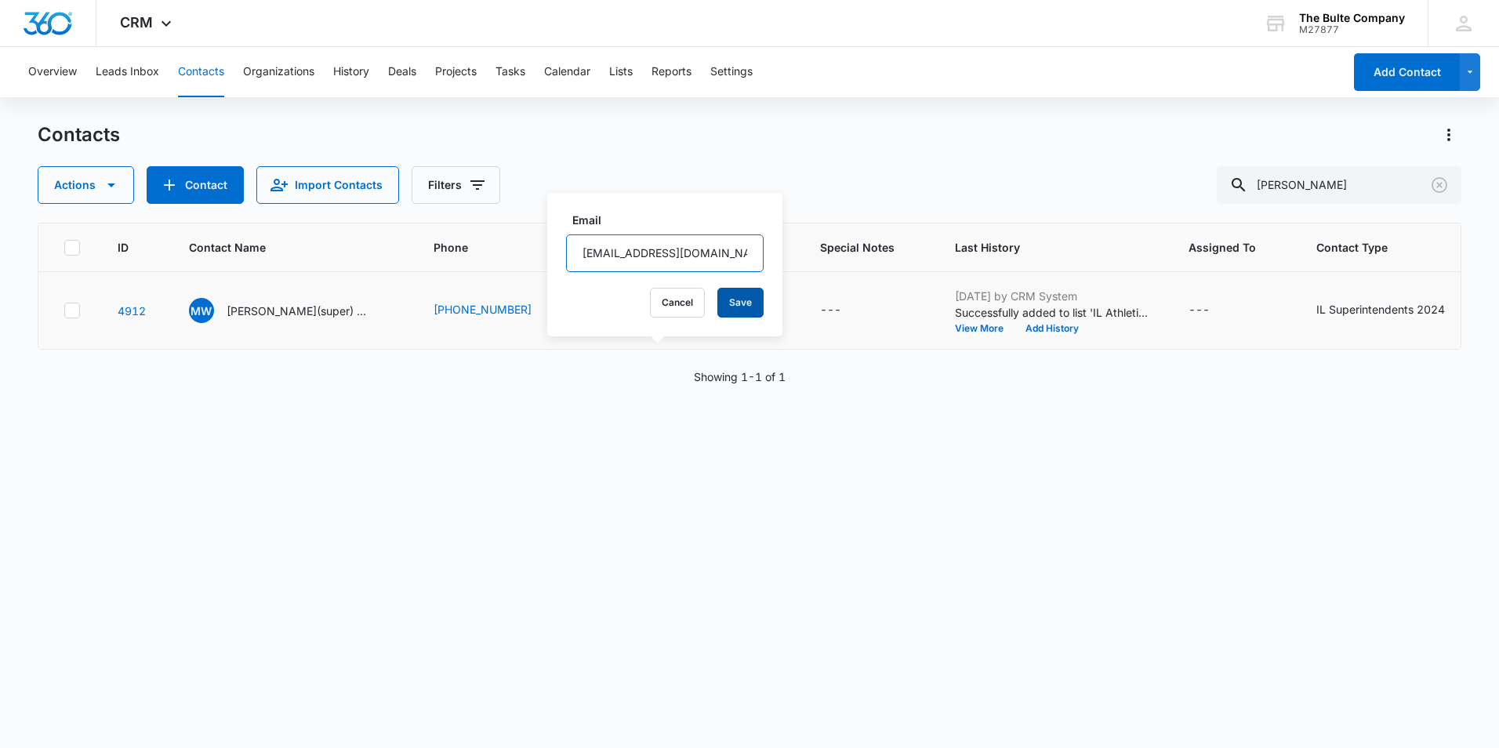
type input "[EMAIL_ADDRESS][DOMAIN_NAME]"
click at [737, 290] on button "Save" at bounding box center [740, 303] width 46 height 30
click at [318, 319] on p "[PERSON_NAME](super) [PERSON_NAME]" at bounding box center [297, 311] width 141 height 16
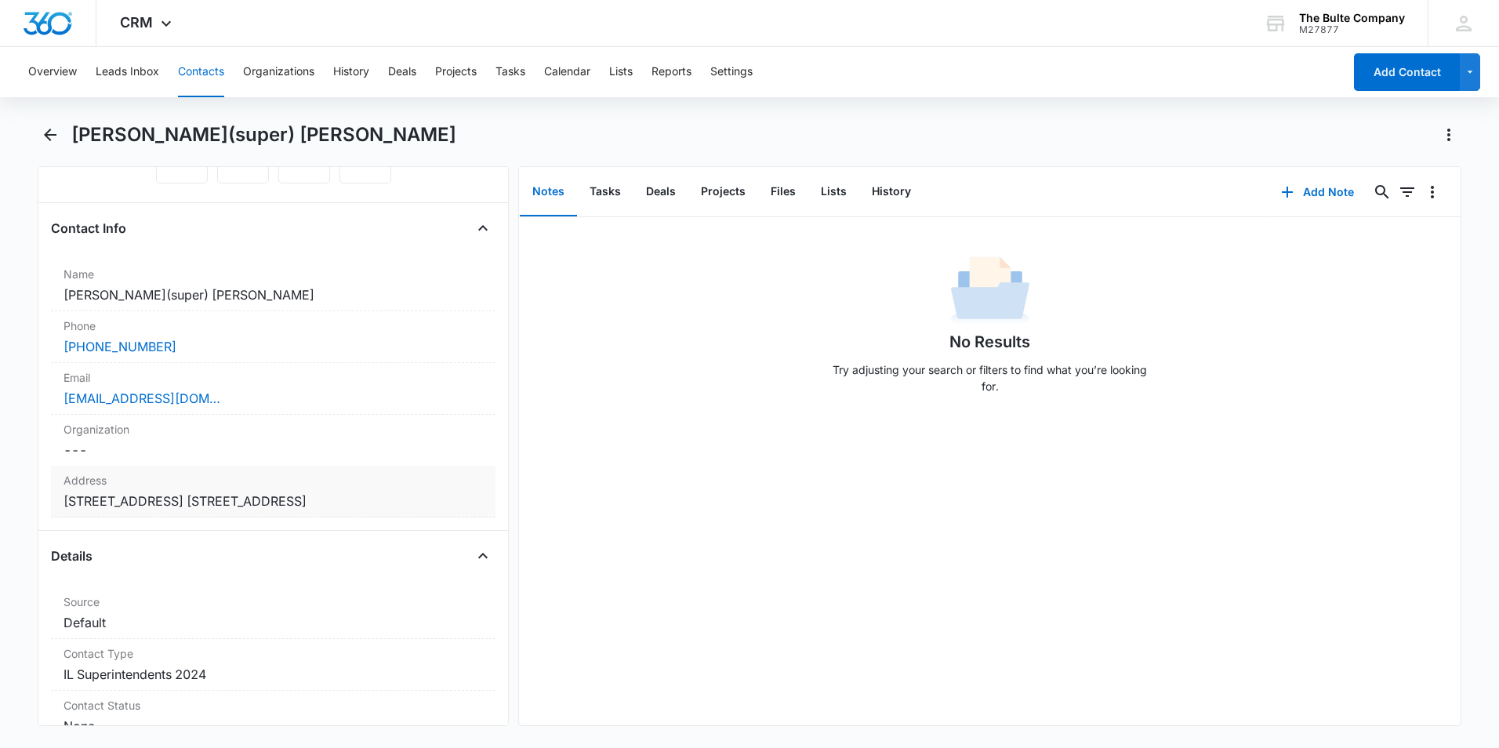
scroll to position [235, 0]
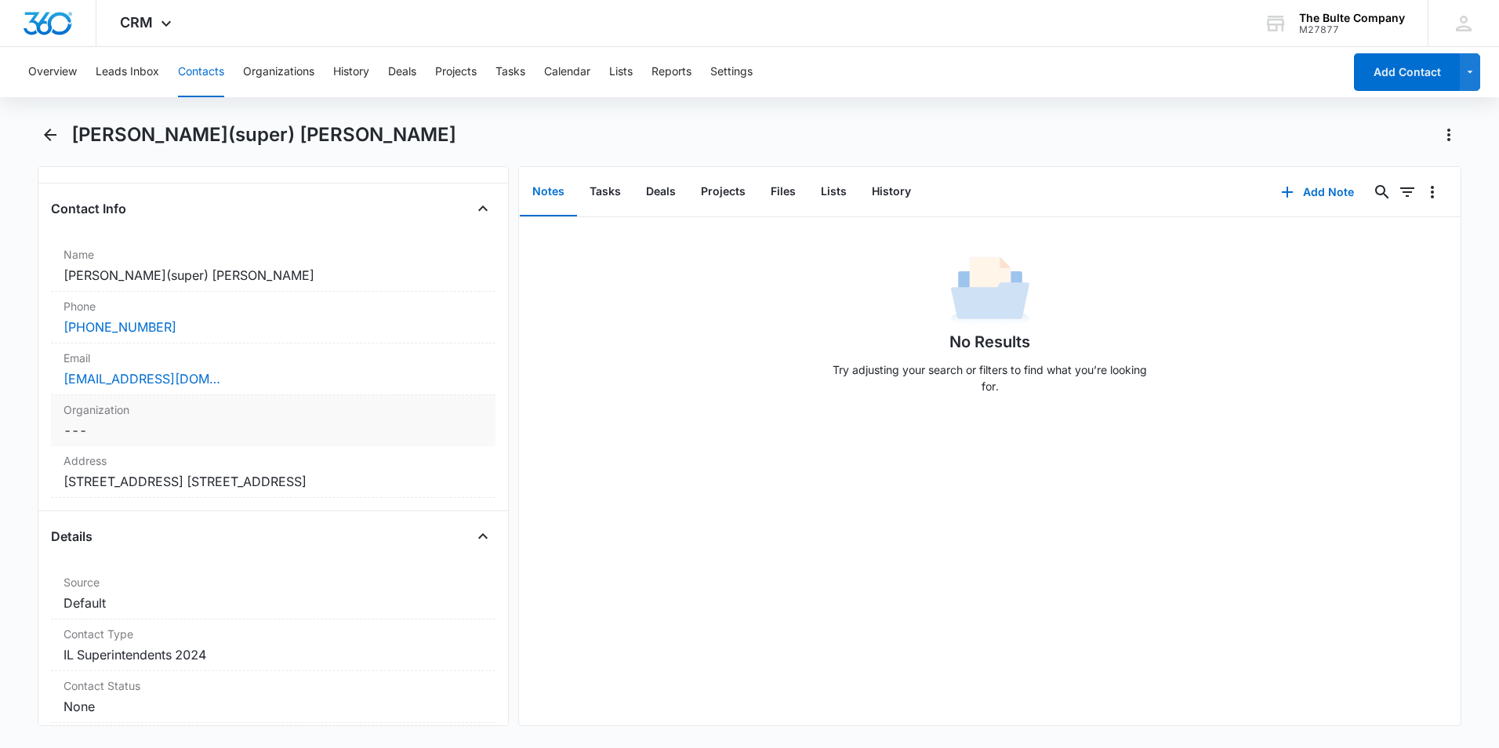
click at [240, 411] on label "Organization" at bounding box center [272, 409] width 419 height 16
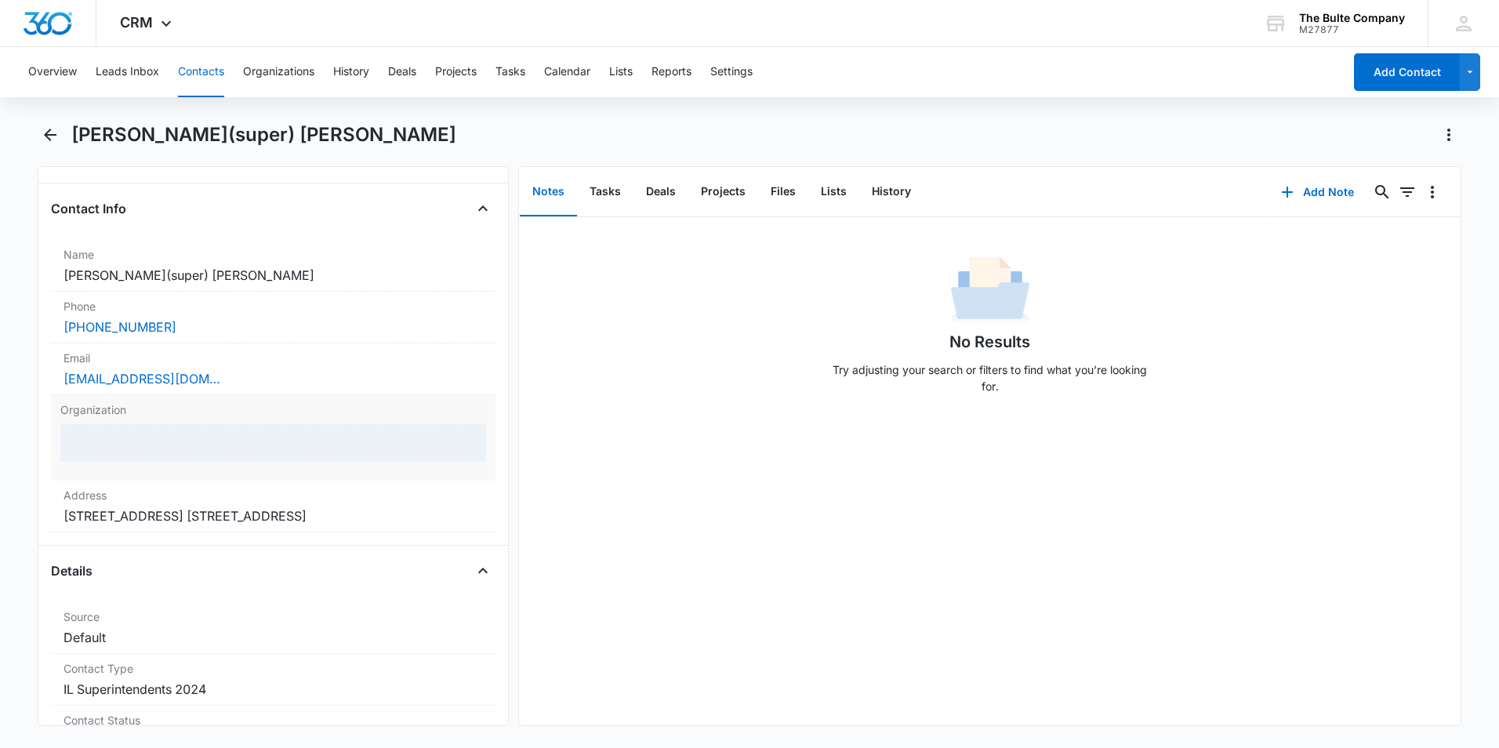
click at [239, 411] on label "Organization" at bounding box center [273, 409] width 426 height 16
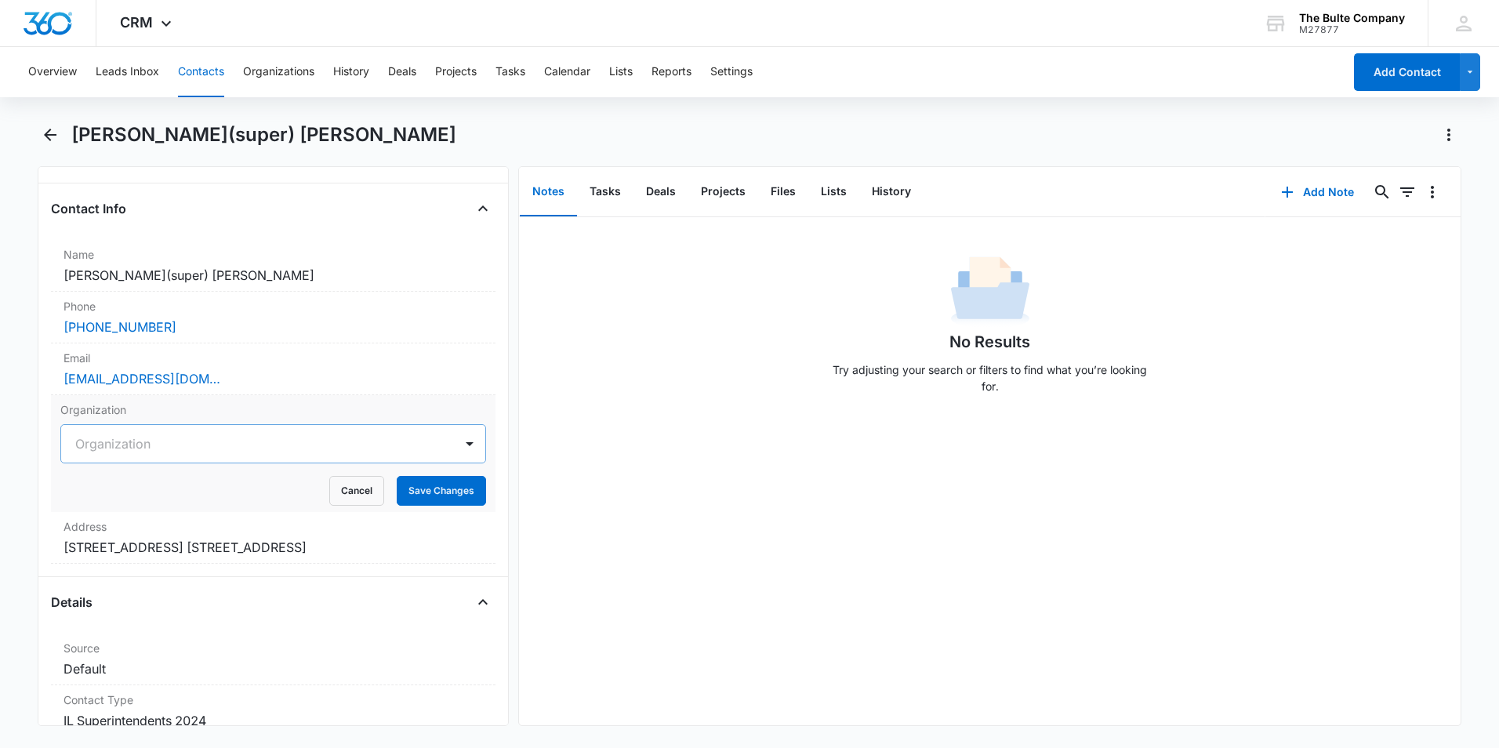
click at [231, 438] on div at bounding box center [254, 444] width 358 height 22
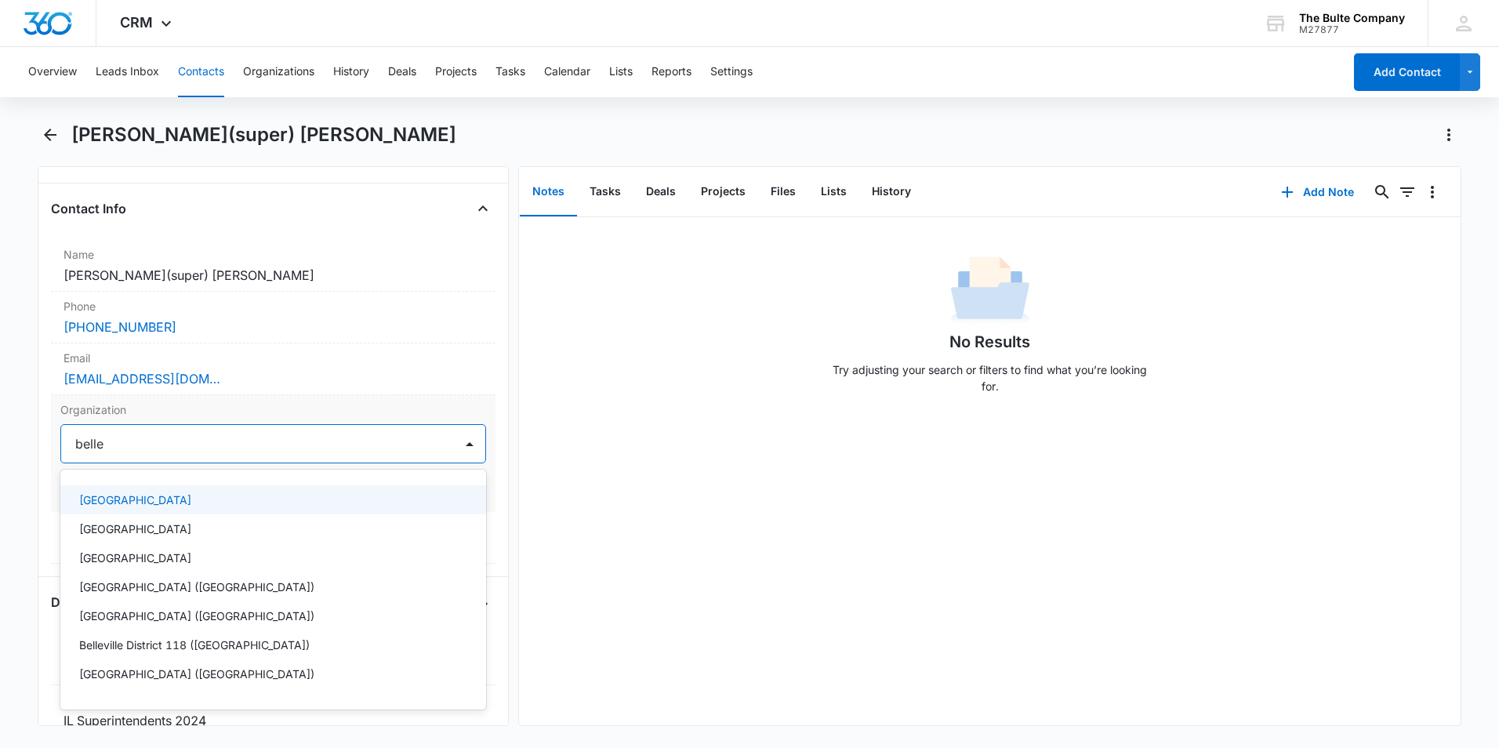
type input "bellev"
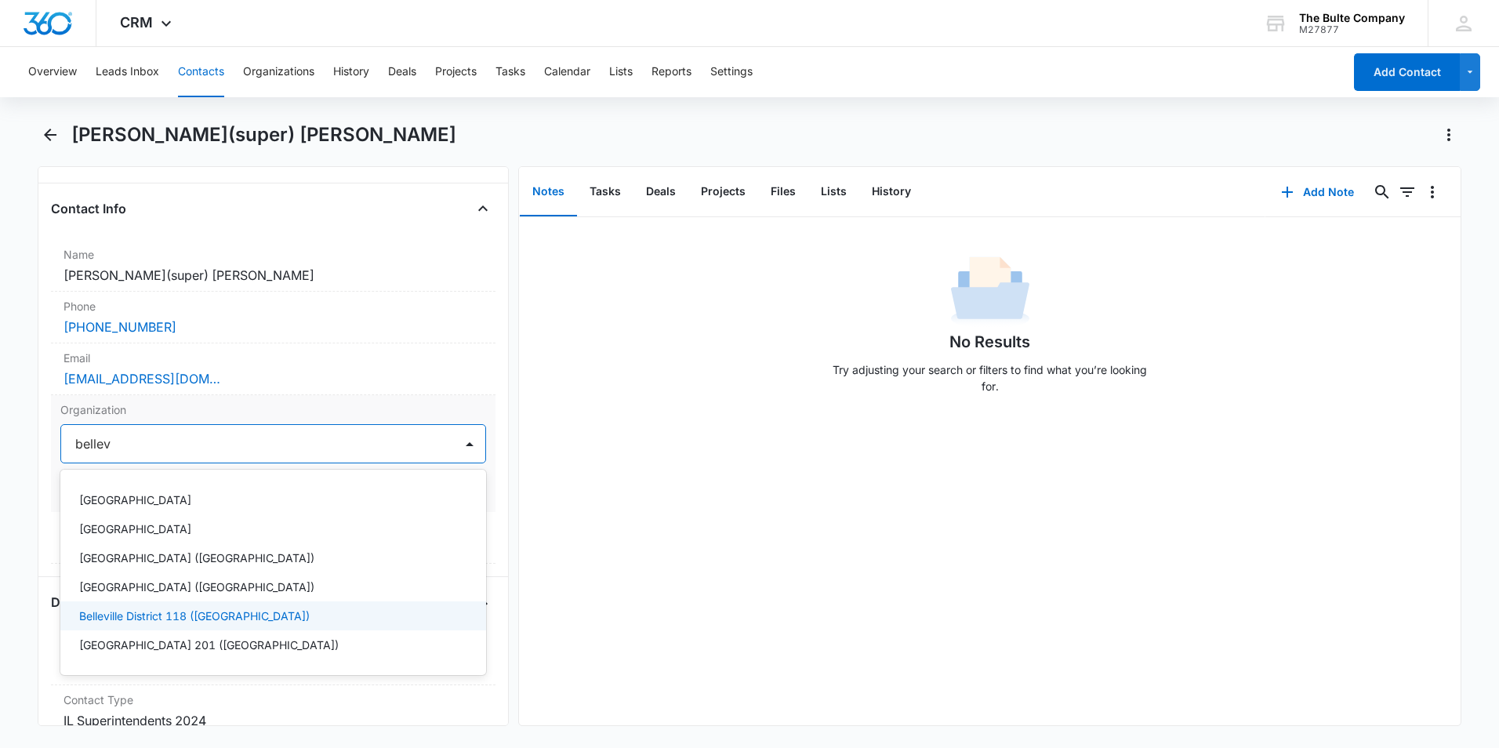
click at [183, 616] on p "Belleville District 118 ([GEOGRAPHIC_DATA])" at bounding box center [194, 615] width 230 height 16
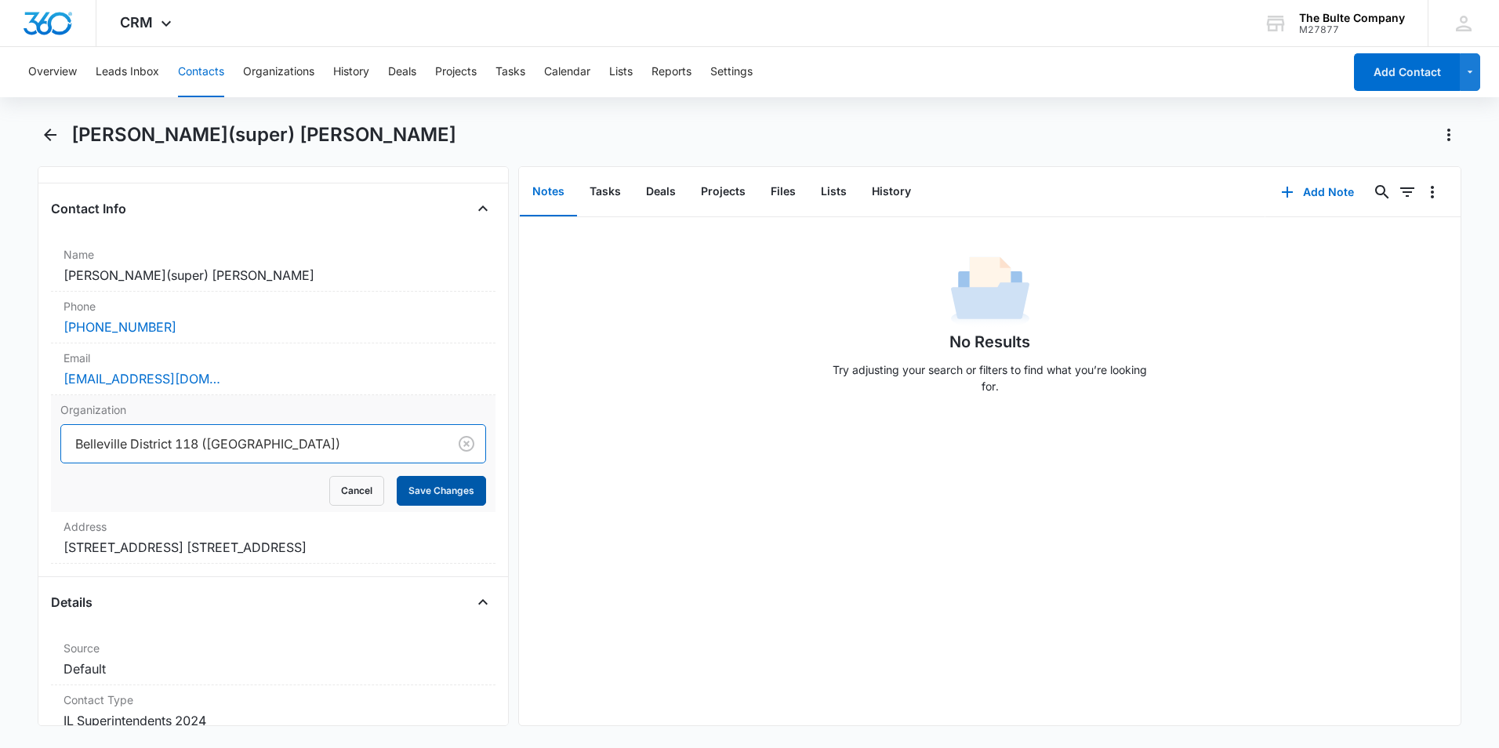
click at [450, 490] on button "Save Changes" at bounding box center [441, 491] width 89 height 30
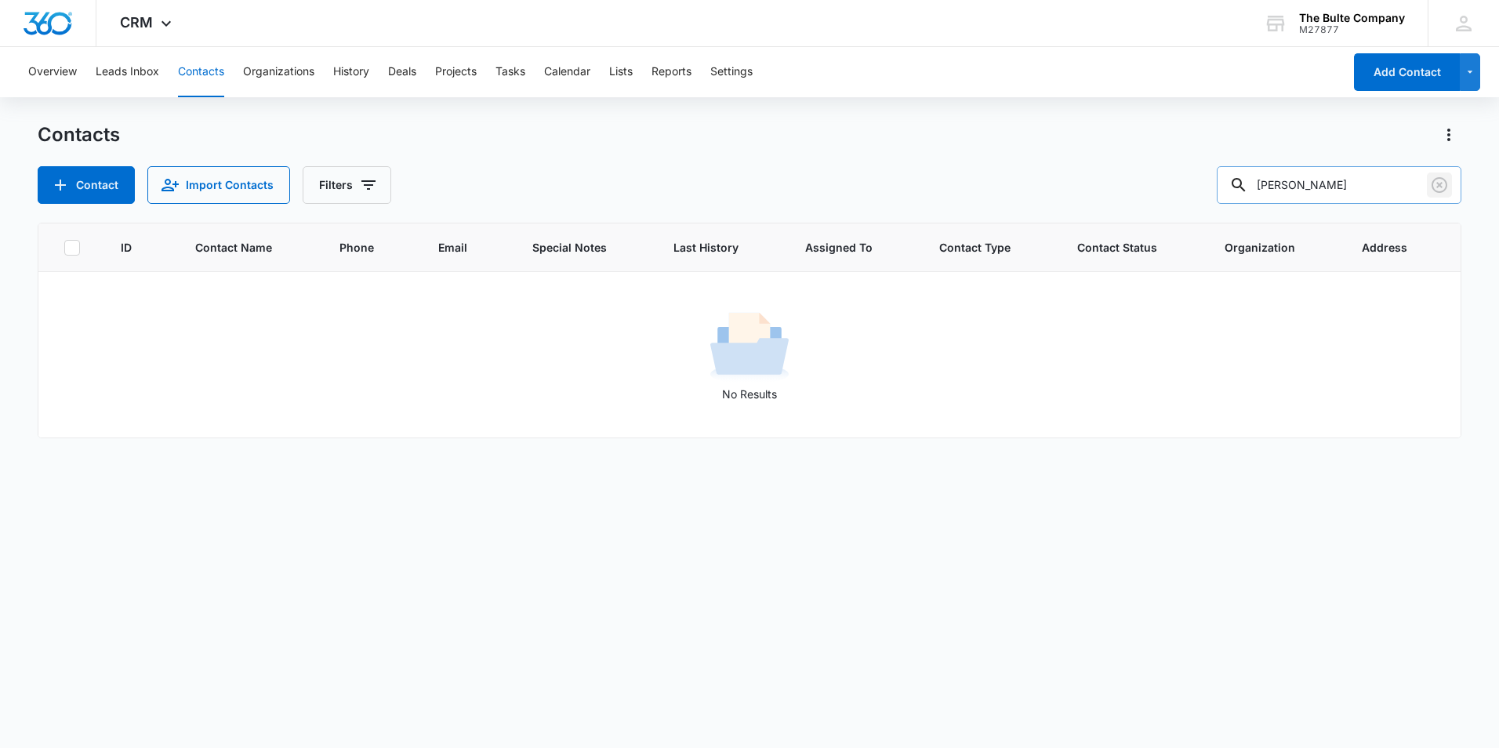
click at [1435, 190] on icon "Clear" at bounding box center [1439, 185] width 19 height 19
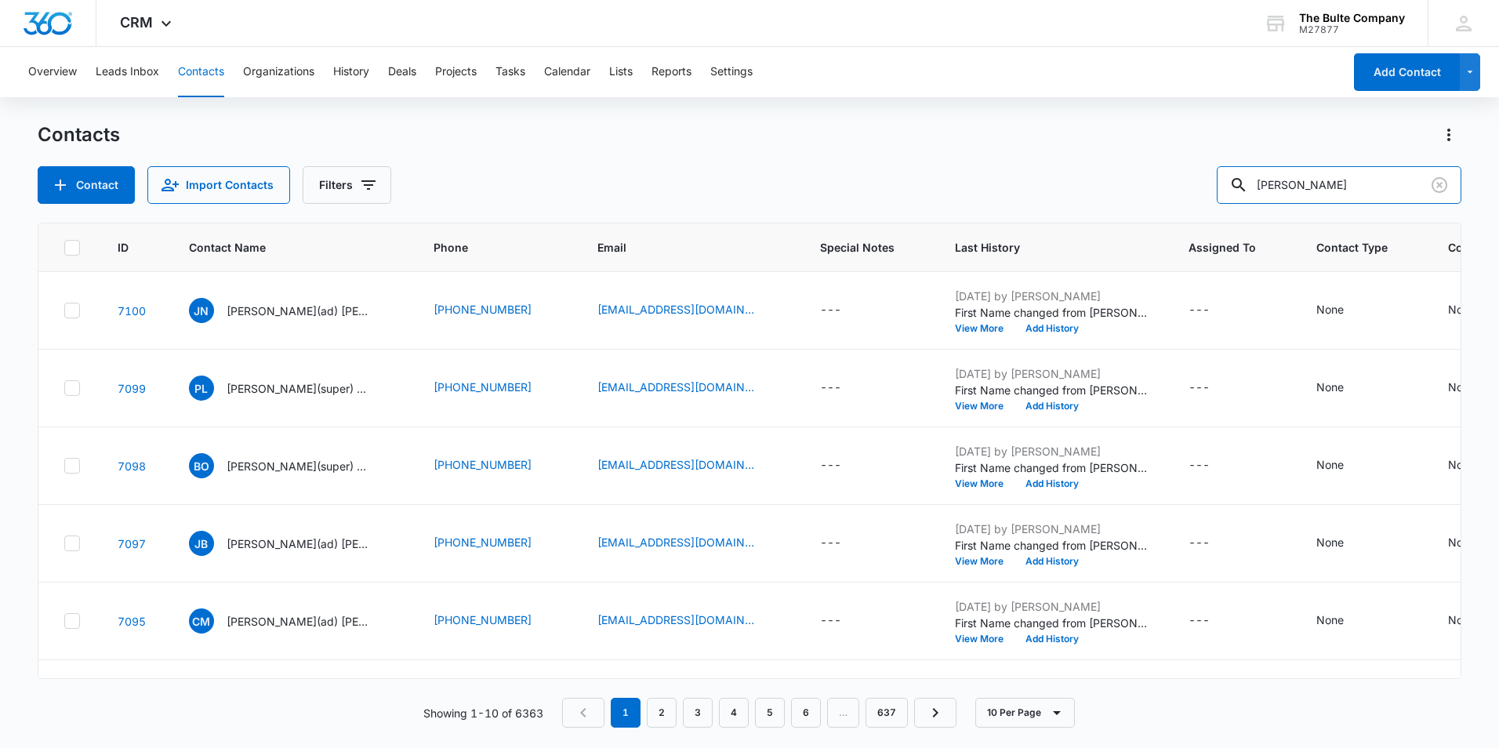
type input "[PERSON_NAME]"
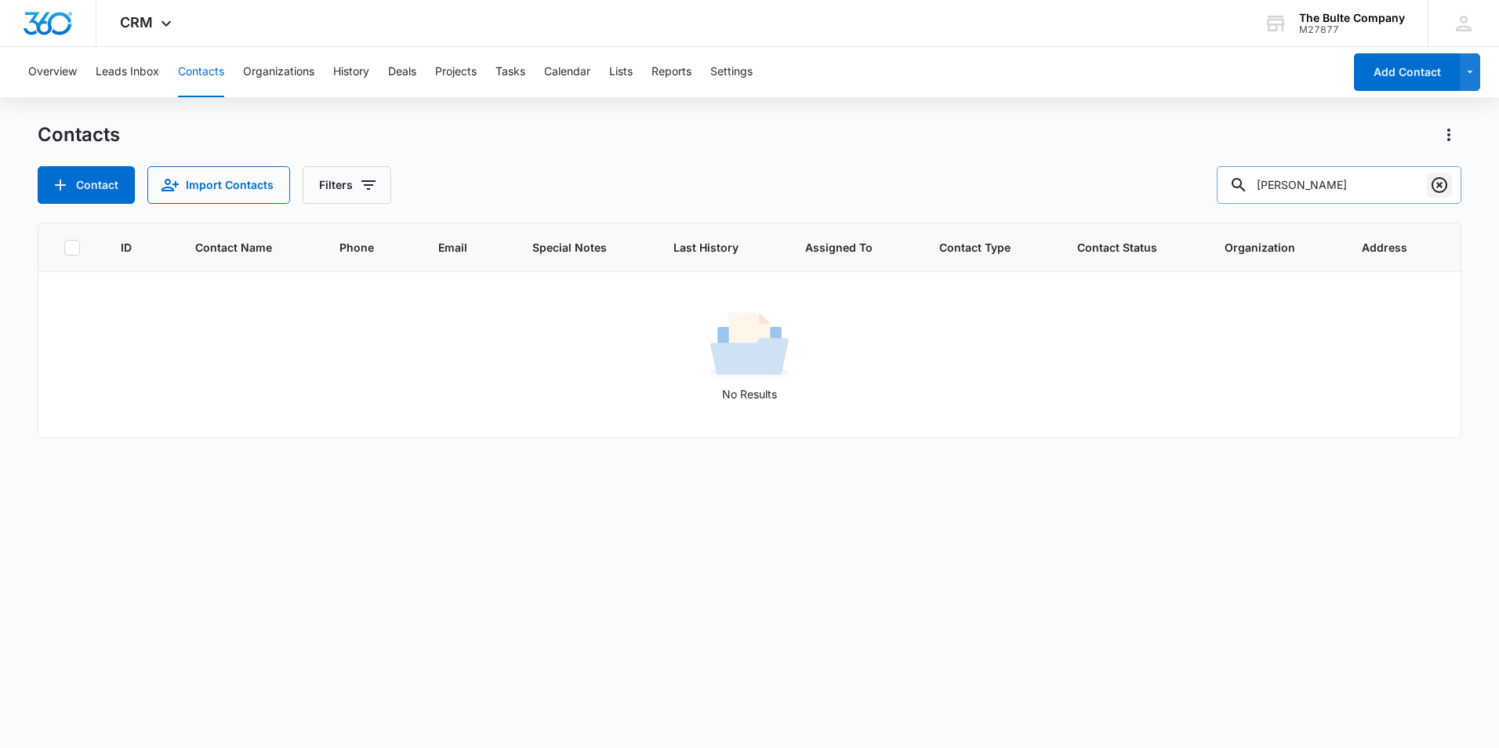
click at [1438, 187] on icon "Clear" at bounding box center [1439, 185] width 16 height 16
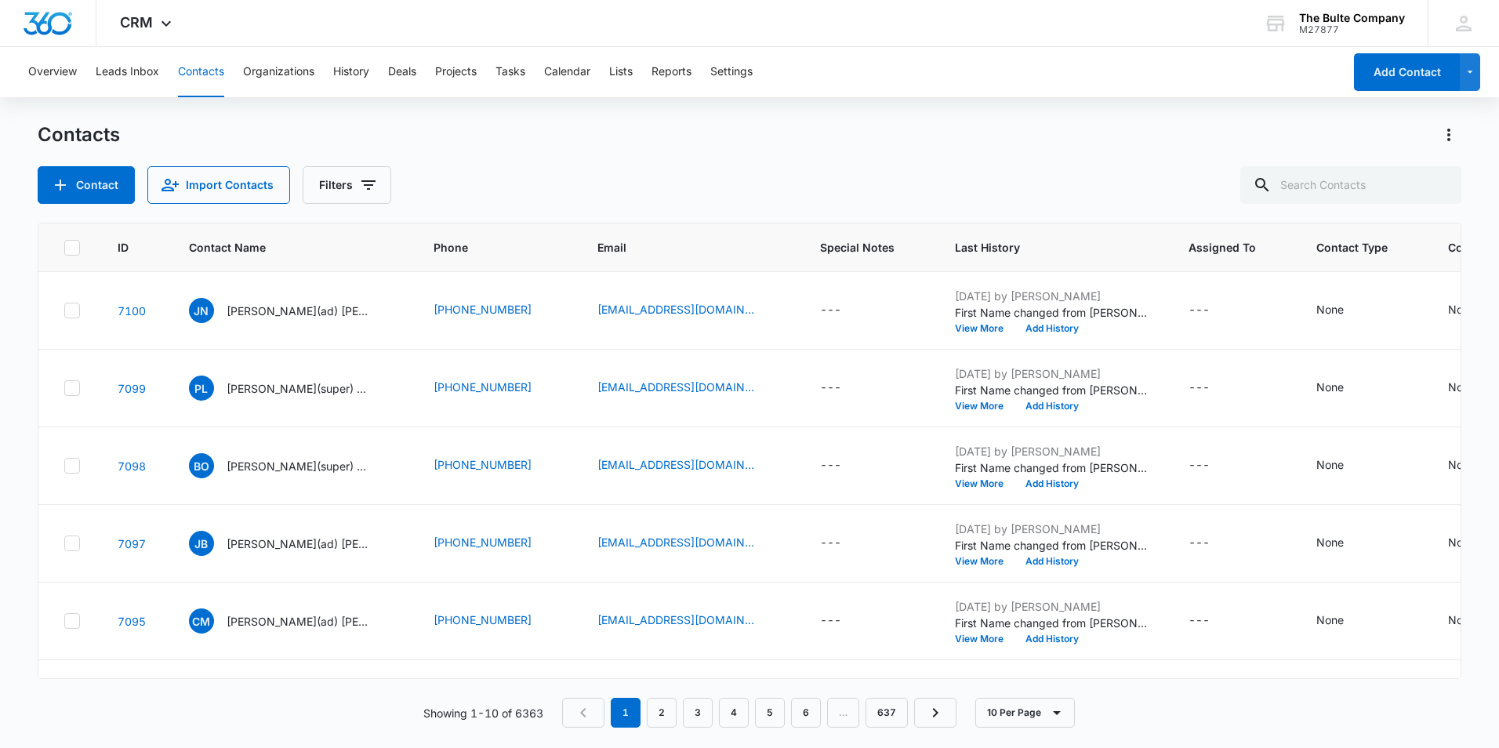
click at [63, 160] on div "Contacts Contact Import Contacts Filters" at bounding box center [749, 163] width 1423 height 82
click at [72, 185] on button "Contact" at bounding box center [86, 185] width 97 height 38
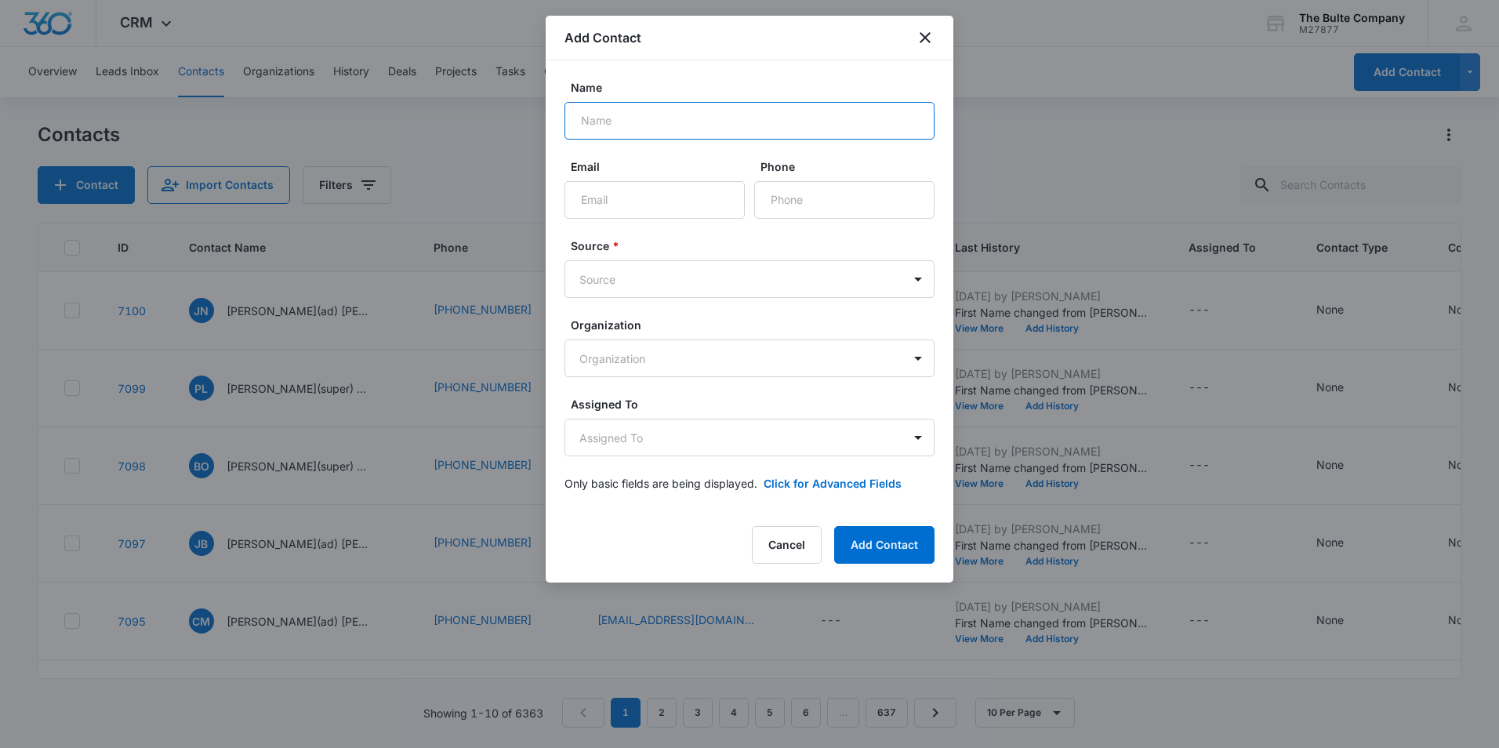
click at [753, 127] on input "Name" at bounding box center [749, 121] width 370 height 38
paste input "[PERSON_NAME]"
click at [622, 118] on input "[PERSON_NAME]" at bounding box center [749, 121] width 370 height 38
type input "[PERSON_NAME](super) Brink"
click at [625, 203] on input "Email" at bounding box center [654, 200] width 180 height 38
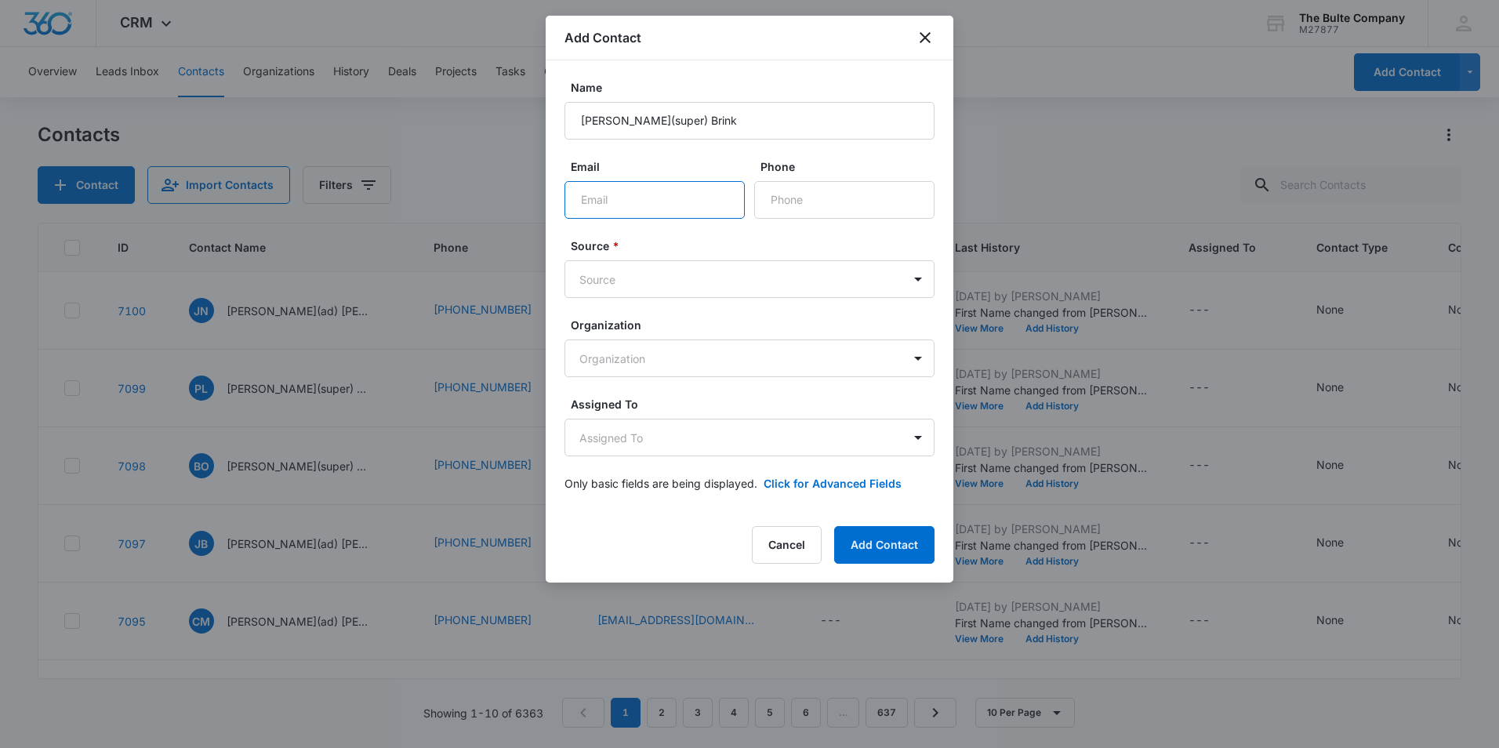
paste input "[EMAIL_ADDRESS][DOMAIN_NAME]"
type input "[EMAIL_ADDRESS][DOMAIN_NAME]"
click at [802, 199] on input "Phone" at bounding box center [844, 200] width 180 height 38
paste input "[PHONE_NUMBER]"
type input "[PHONE_NUMBER]"
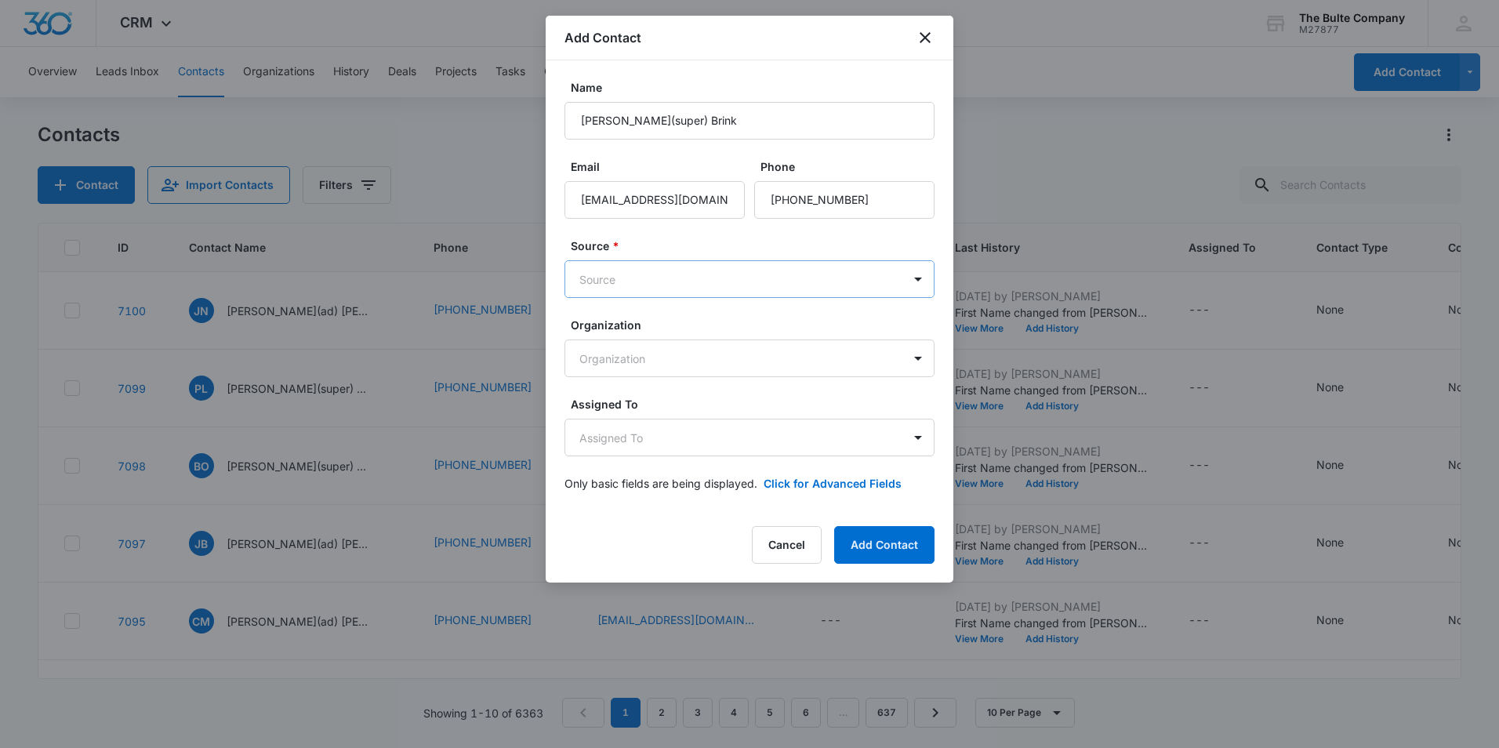
click at [758, 281] on body "CRM Apps Reputation Websites Forms CRM Email Social Content Ads Intelligence Fi…" at bounding box center [749, 374] width 1499 height 748
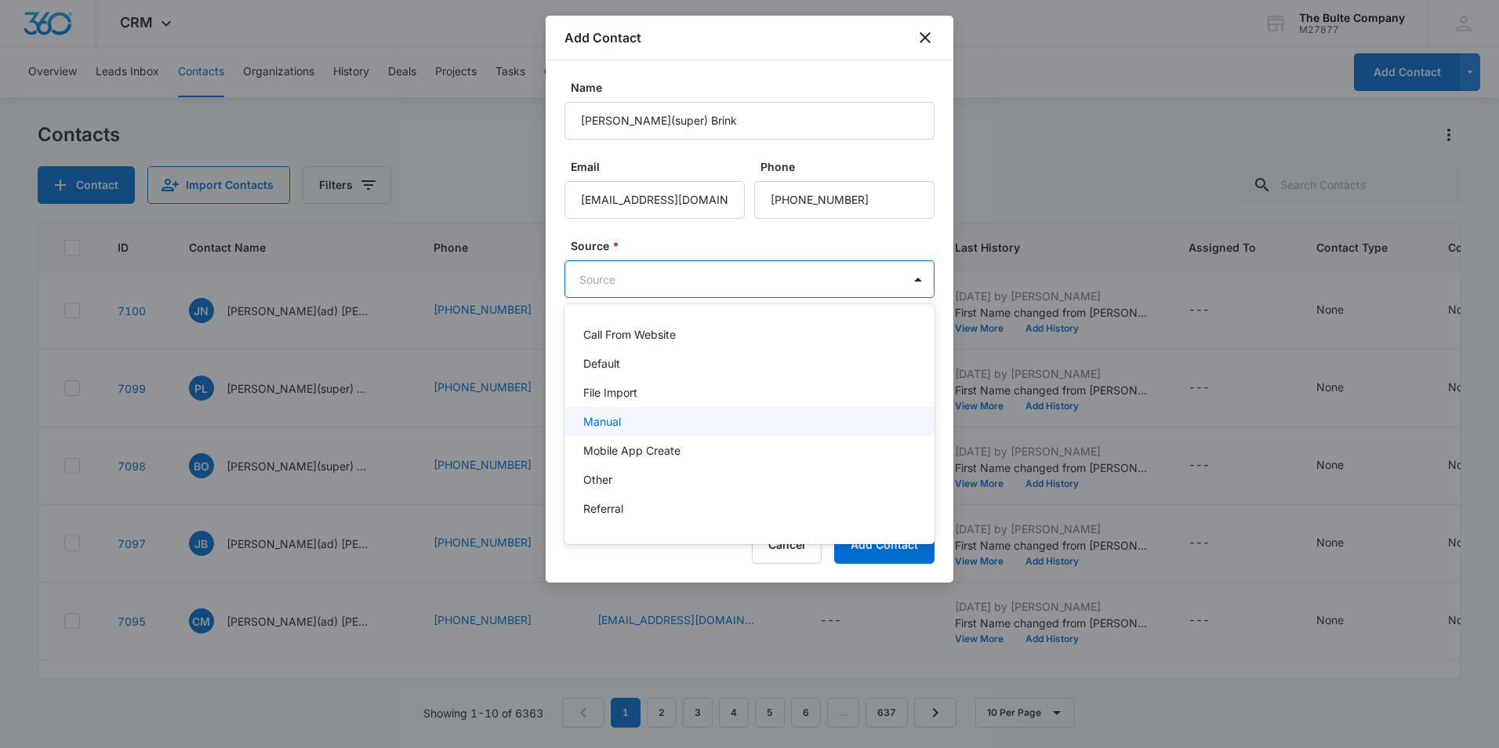
click at [640, 425] on div "Manual" at bounding box center [747, 421] width 329 height 16
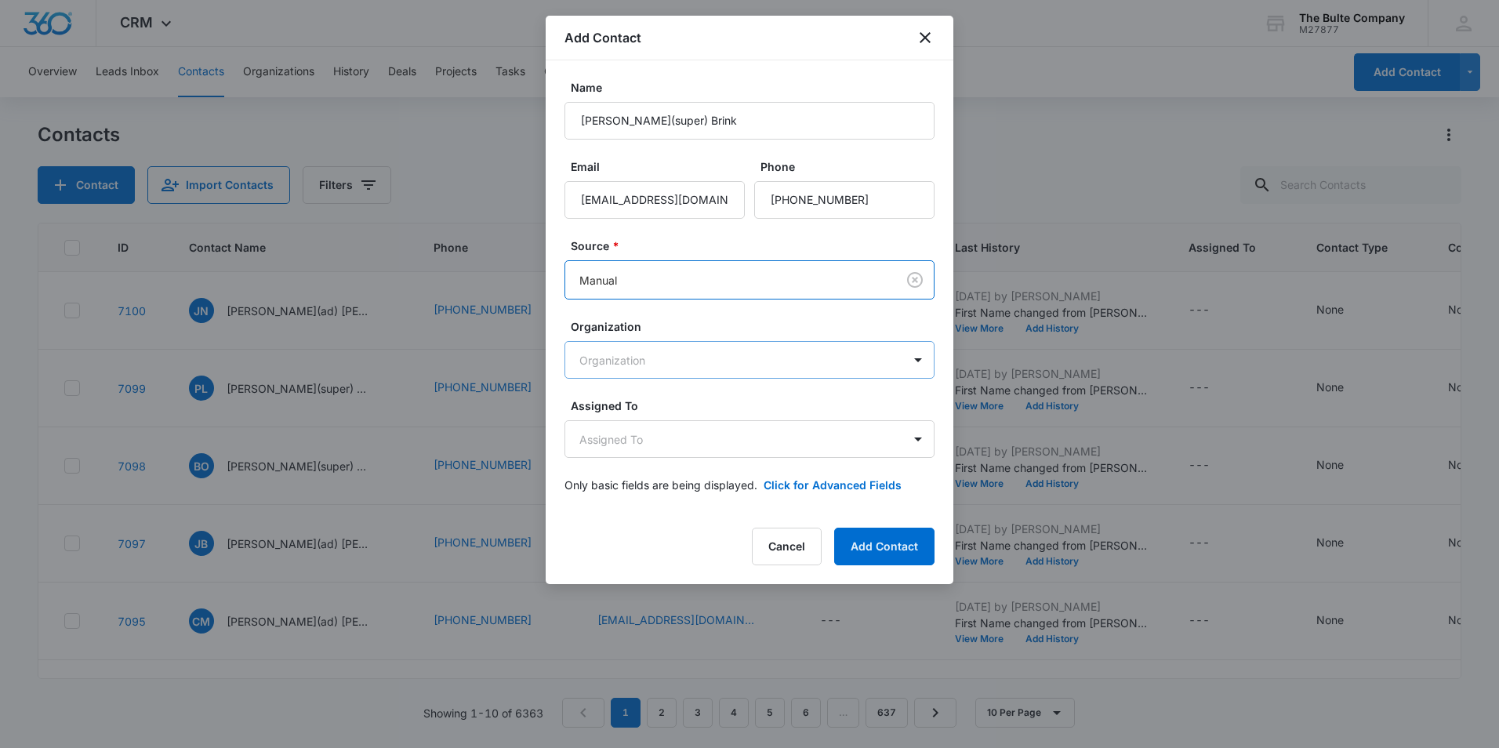
click at [702, 363] on body "CRM Apps Reputation Websites Forms CRM Email Social Content Ads Intelligence Fi…" at bounding box center [749, 374] width 1499 height 748
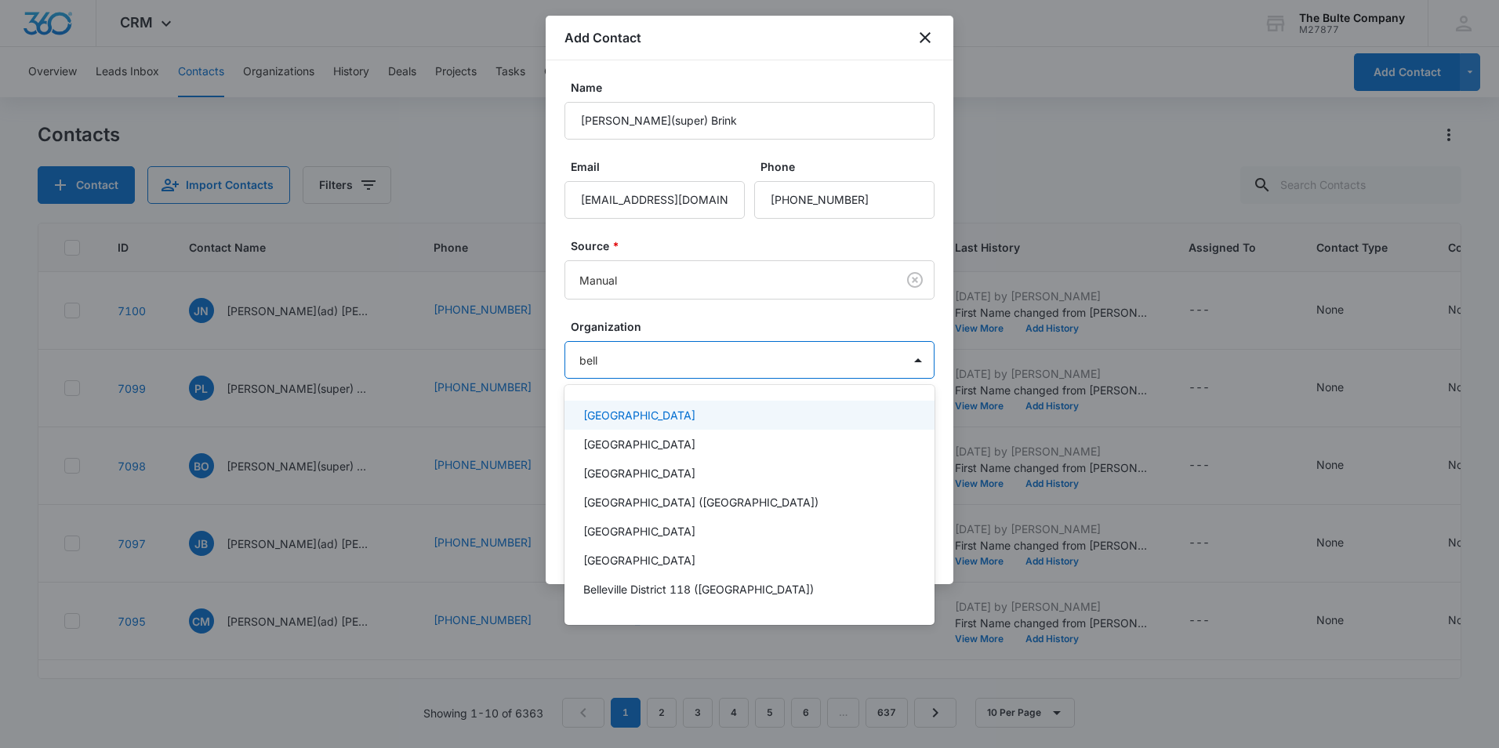
type input "belle"
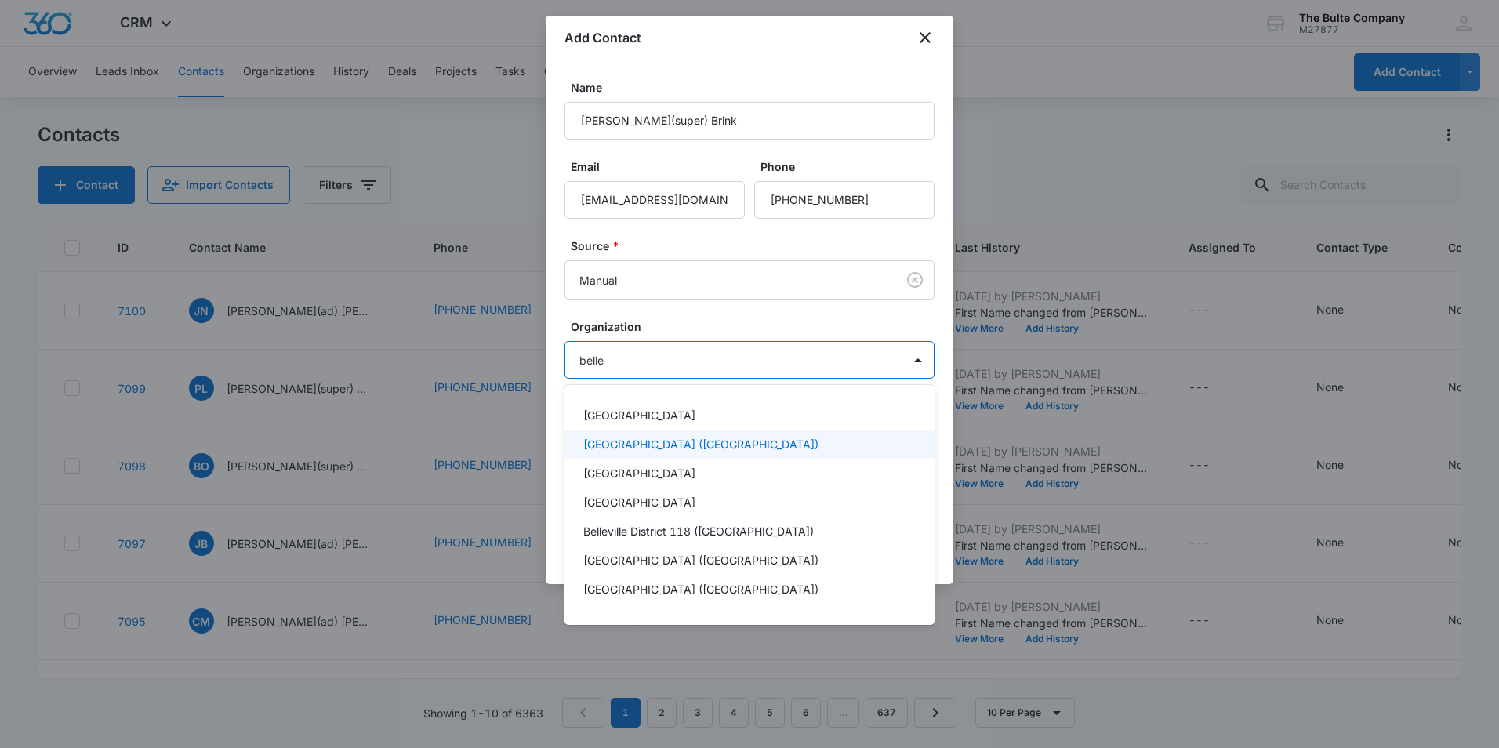
click at [700, 444] on p "[GEOGRAPHIC_DATA] ([GEOGRAPHIC_DATA])" at bounding box center [700, 444] width 235 height 16
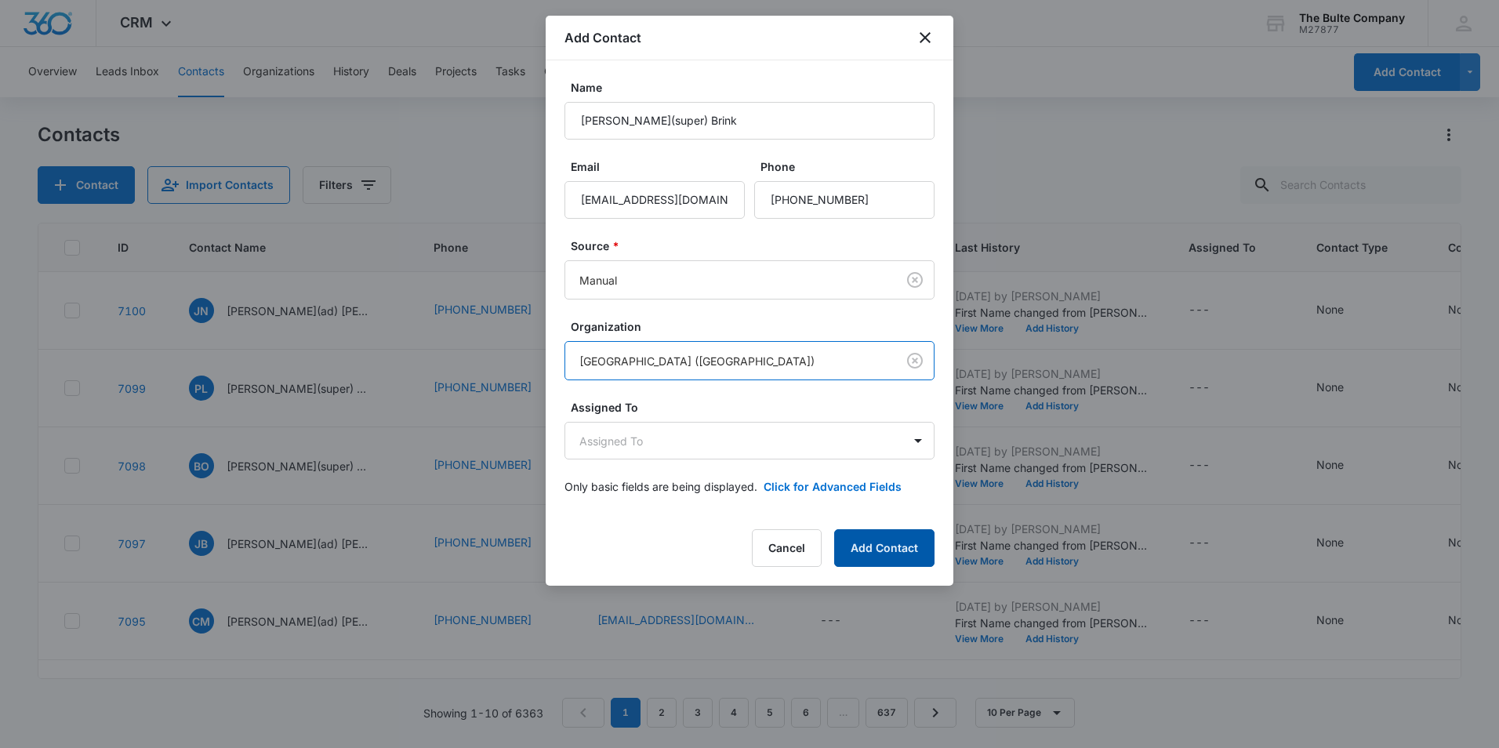
click at [873, 544] on button "Add Contact" at bounding box center [884, 548] width 100 height 38
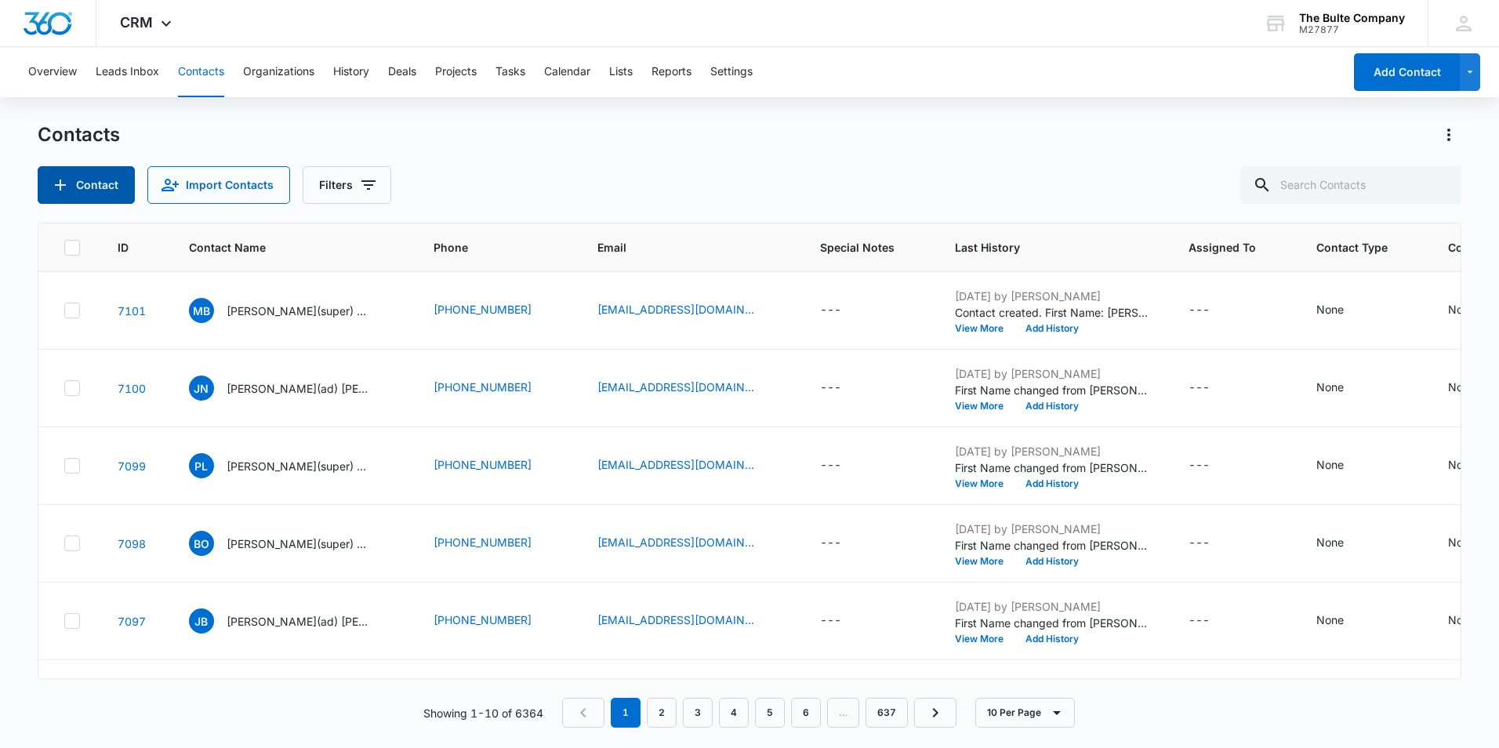
click at [107, 176] on button "Contact" at bounding box center [86, 185] width 97 height 38
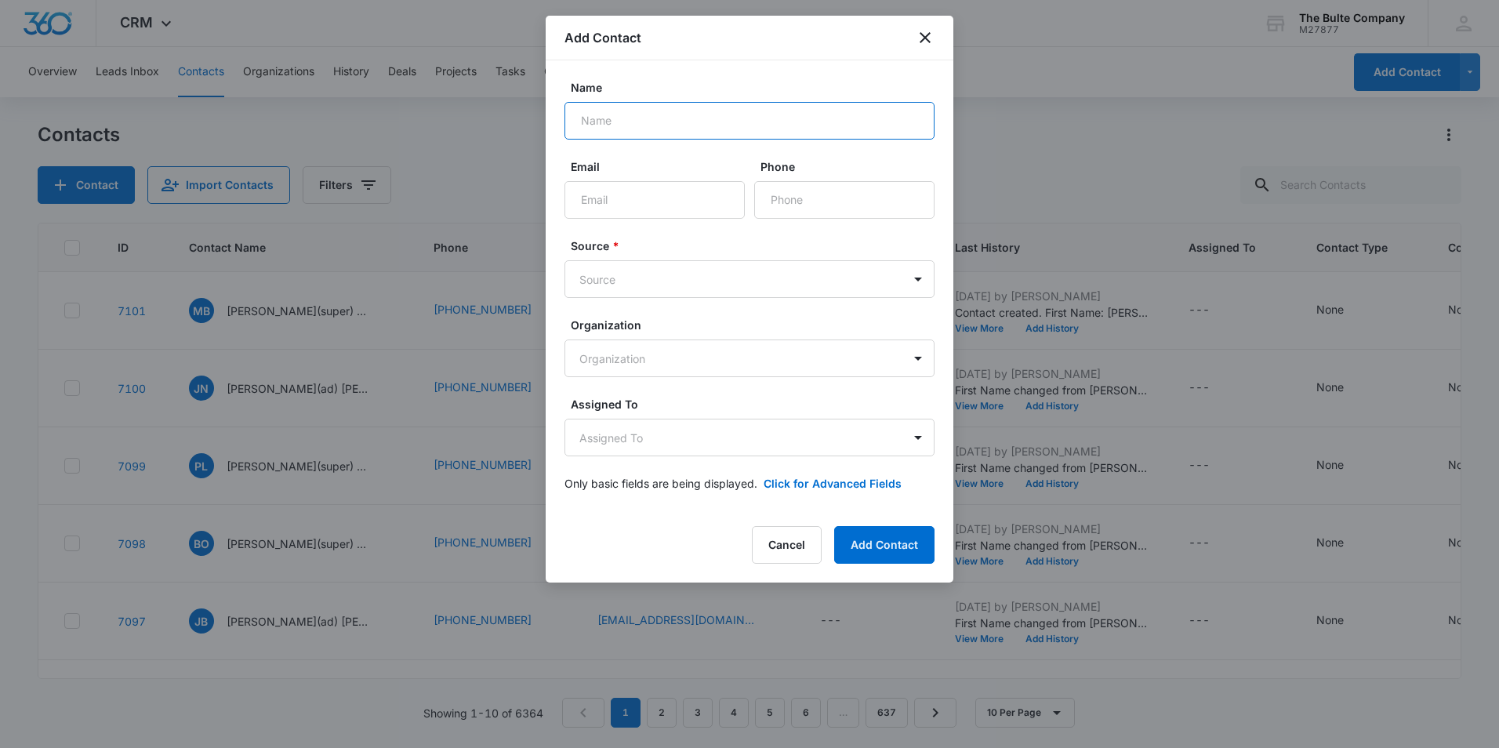
click at [665, 111] on input "Name" at bounding box center [749, 121] width 370 height 38
paste input "[PERSON_NAME]"
click at [611, 121] on input "[PERSON_NAME]" at bounding box center [749, 121] width 370 height 38
type input "[PERSON_NAME](ad) Gleadle"
click at [600, 190] on input "Email" at bounding box center [654, 200] width 180 height 38
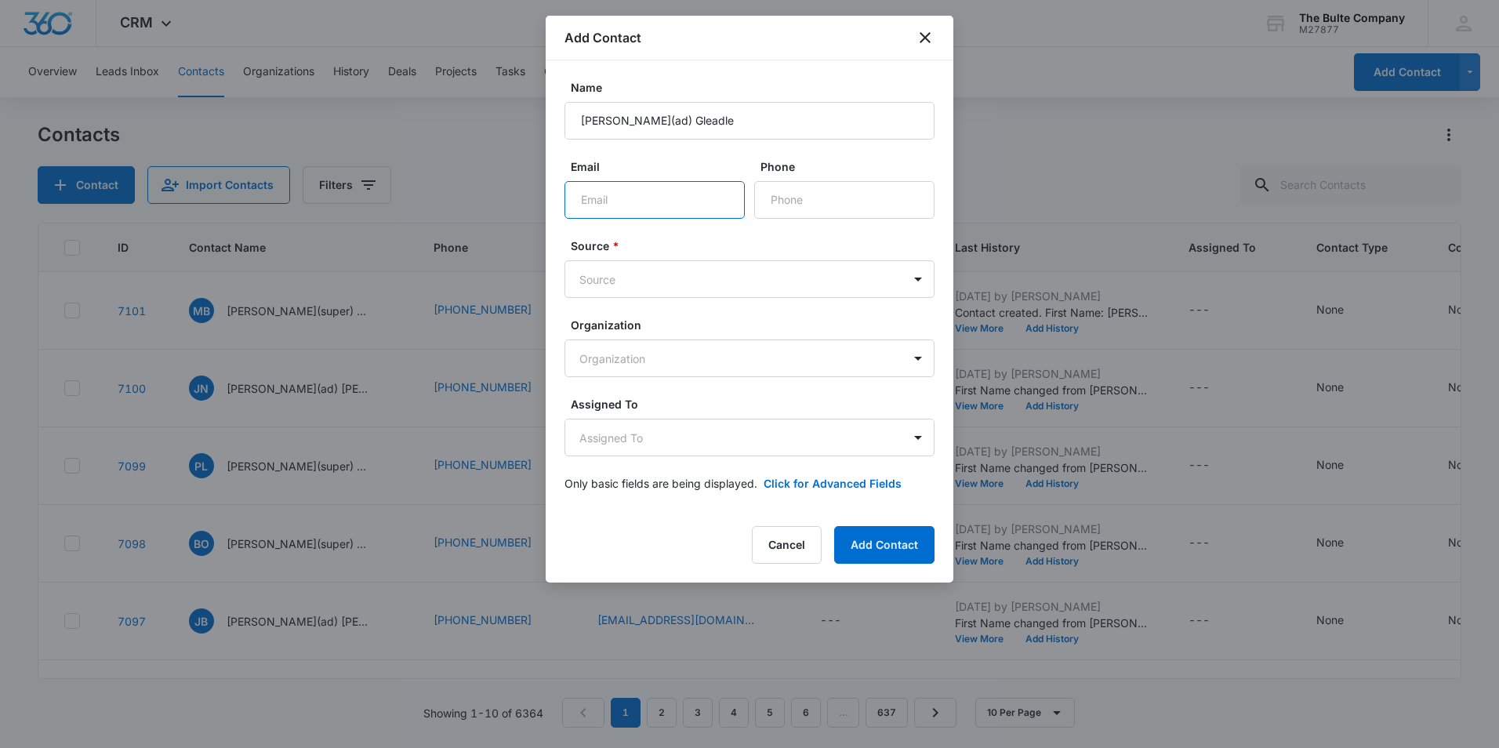
paste input "​​[EMAIL_ADDRESS][DOMAIN_NAME]"
type input "​​[EMAIL_ADDRESS][DOMAIN_NAME]"
click at [810, 212] on input "Phone" at bounding box center [844, 200] width 180 height 38
paste input "[PHONE_NUMBER]"
type input "[PHONE_NUMBER]"
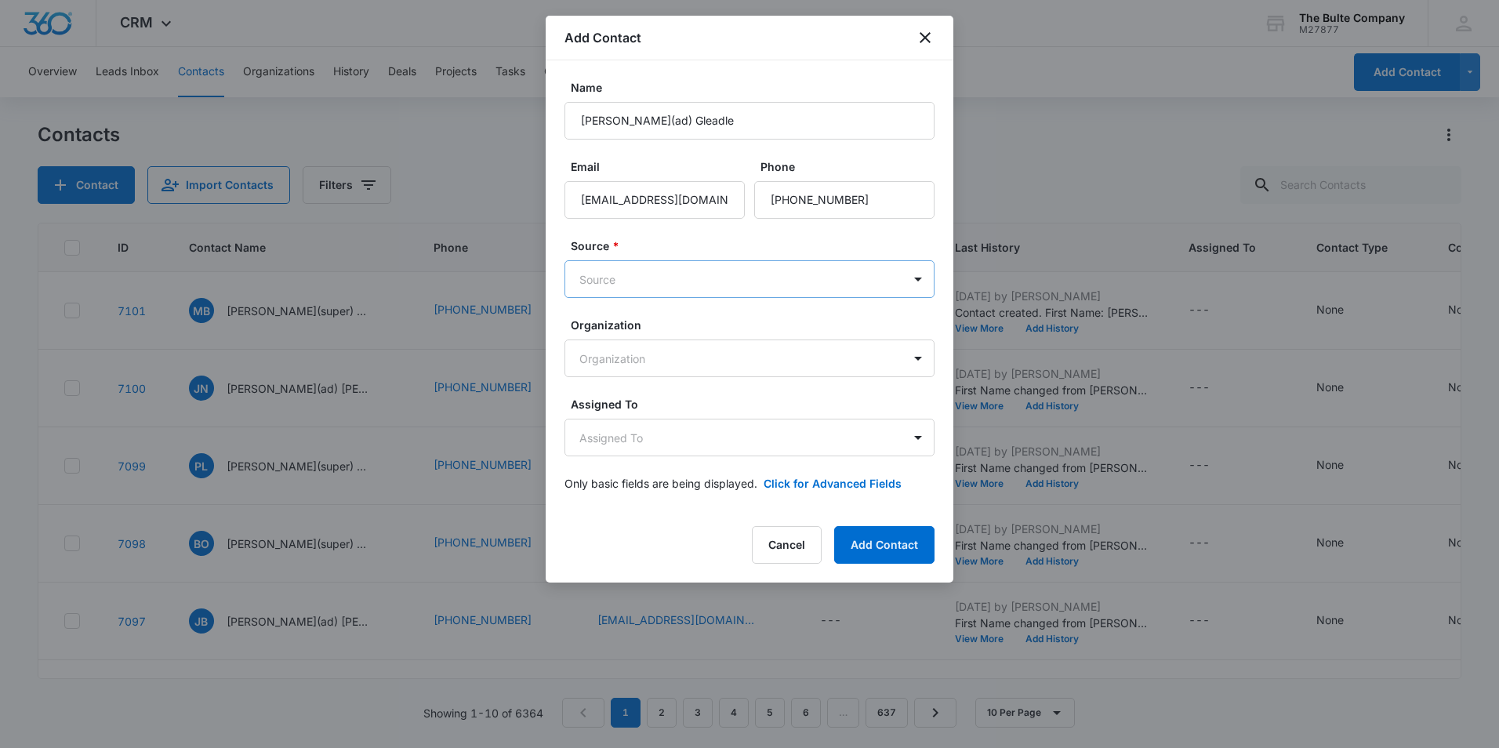
click at [744, 275] on body "CRM Apps Reputation Websites Forms CRM Email Social Content Ads Intelligence Fi…" at bounding box center [749, 374] width 1499 height 748
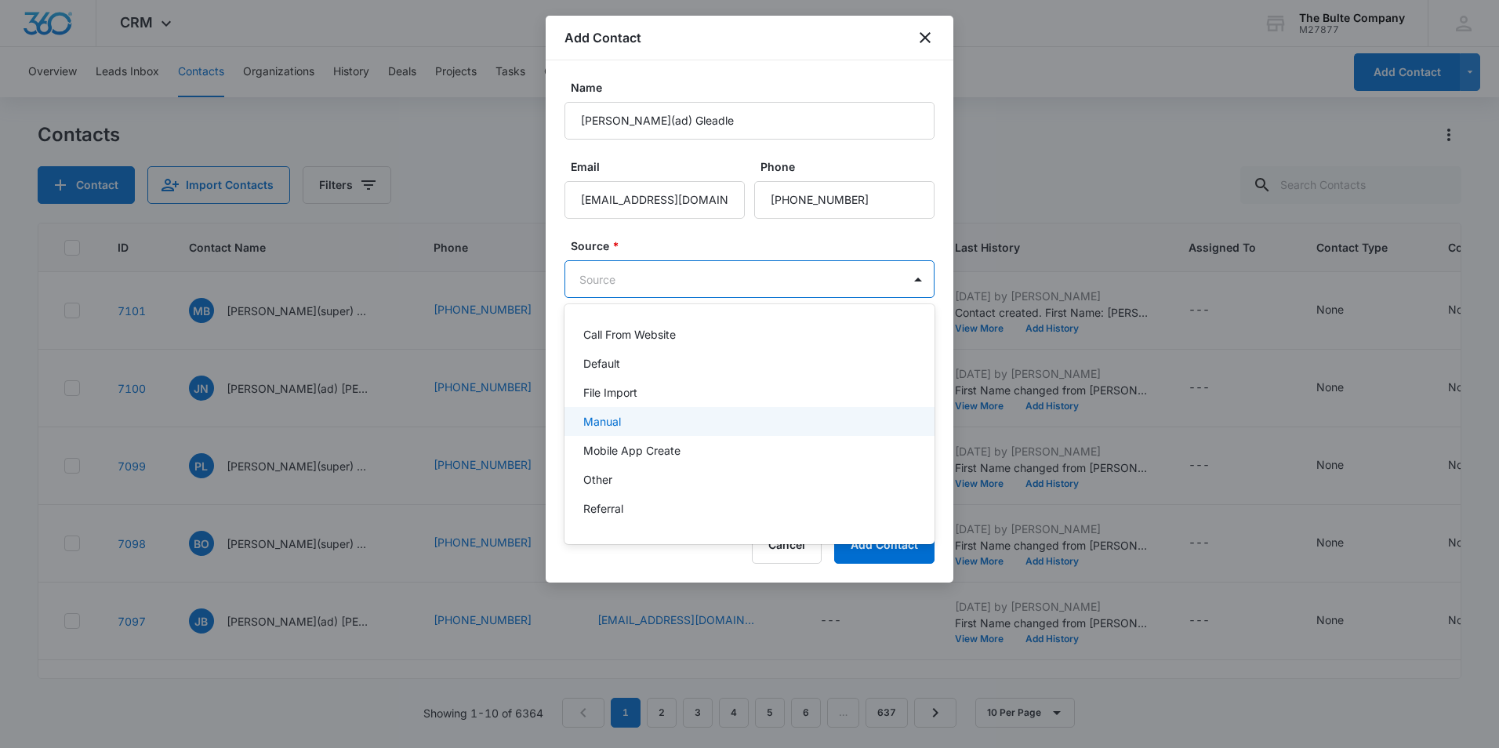
click at [709, 416] on div "Manual" at bounding box center [747, 421] width 329 height 16
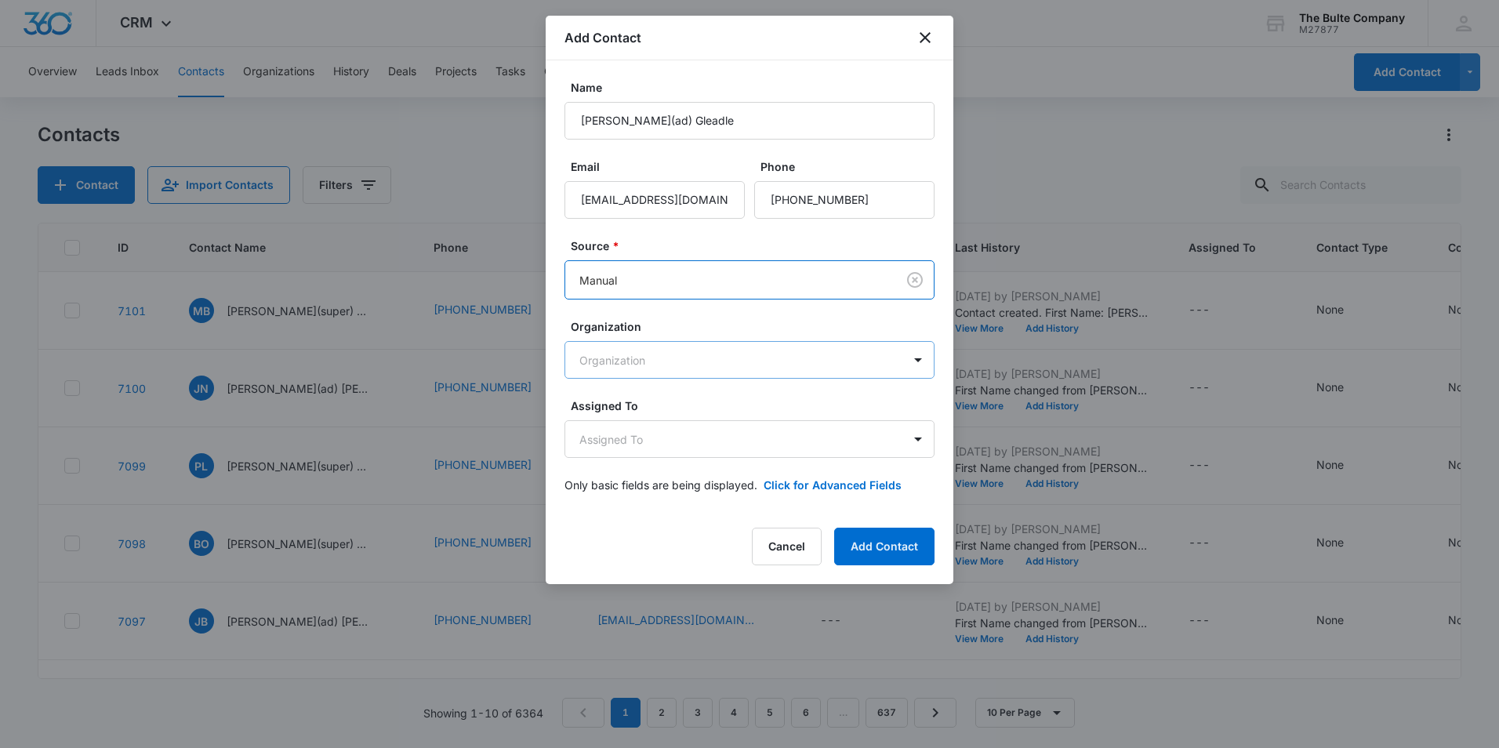
click at [745, 364] on body "CRM Apps Reputation Websites Forms CRM Email Social Content Ads Intelligence Fi…" at bounding box center [749, 374] width 1499 height 748
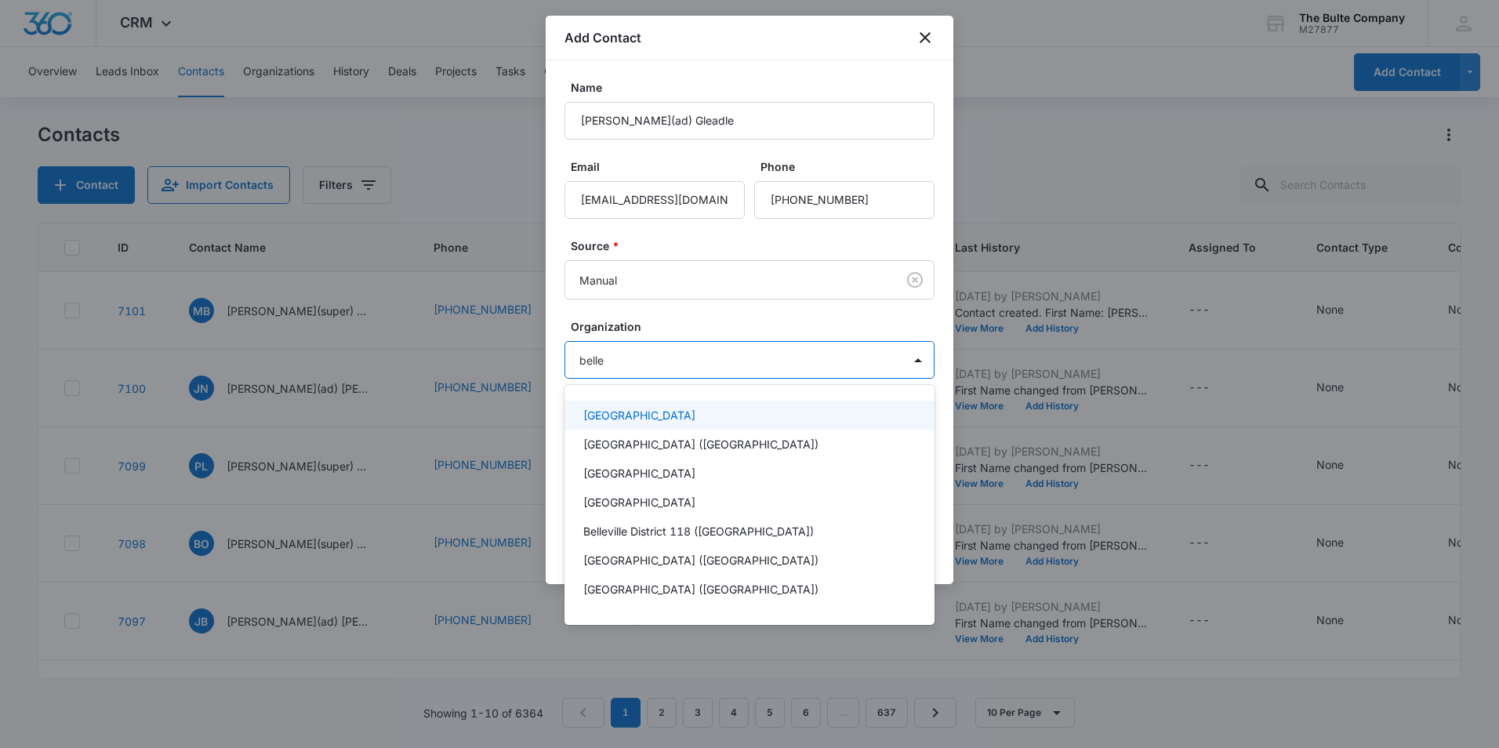
type input "belle"
click at [732, 440] on p "[GEOGRAPHIC_DATA] ([GEOGRAPHIC_DATA])" at bounding box center [700, 444] width 235 height 16
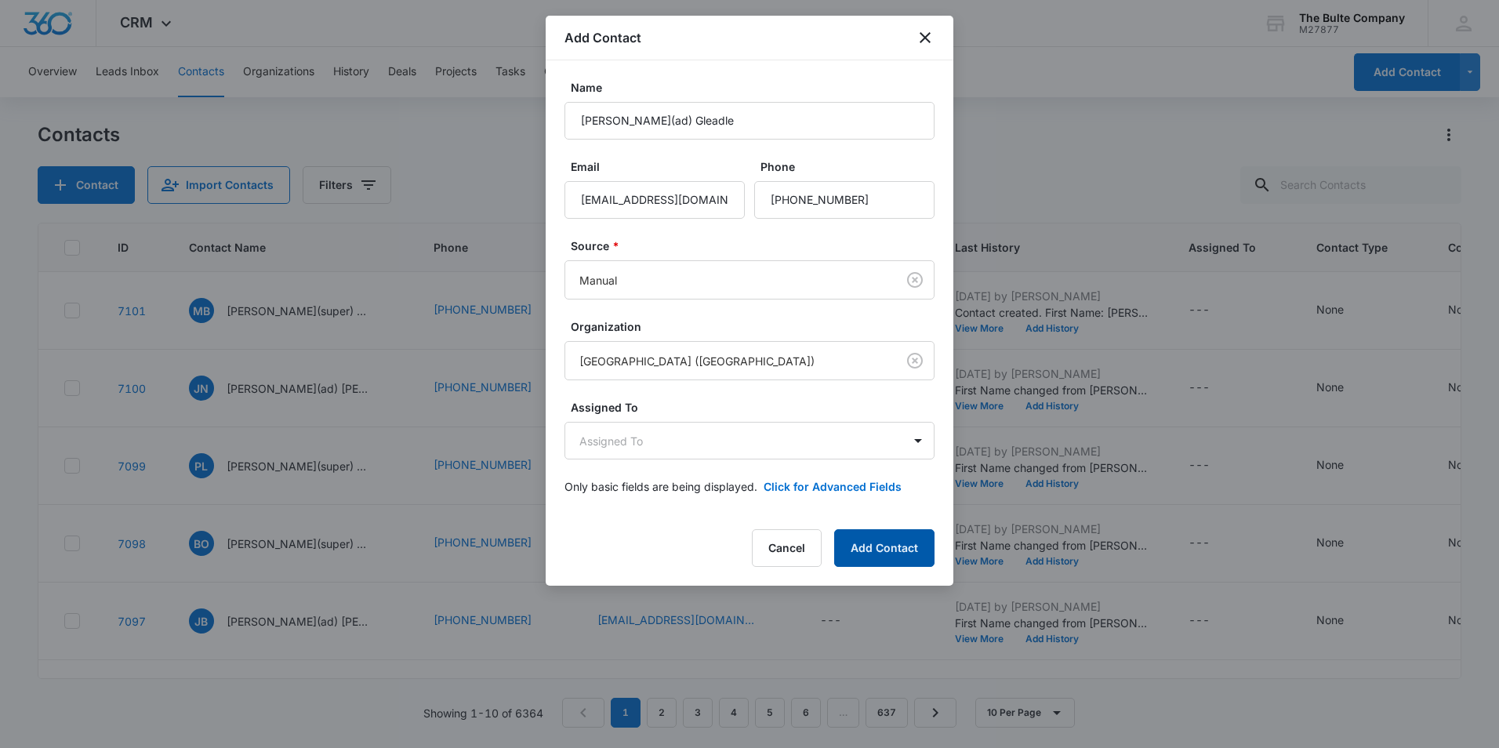
click at [886, 551] on button "Add Contact" at bounding box center [884, 548] width 100 height 38
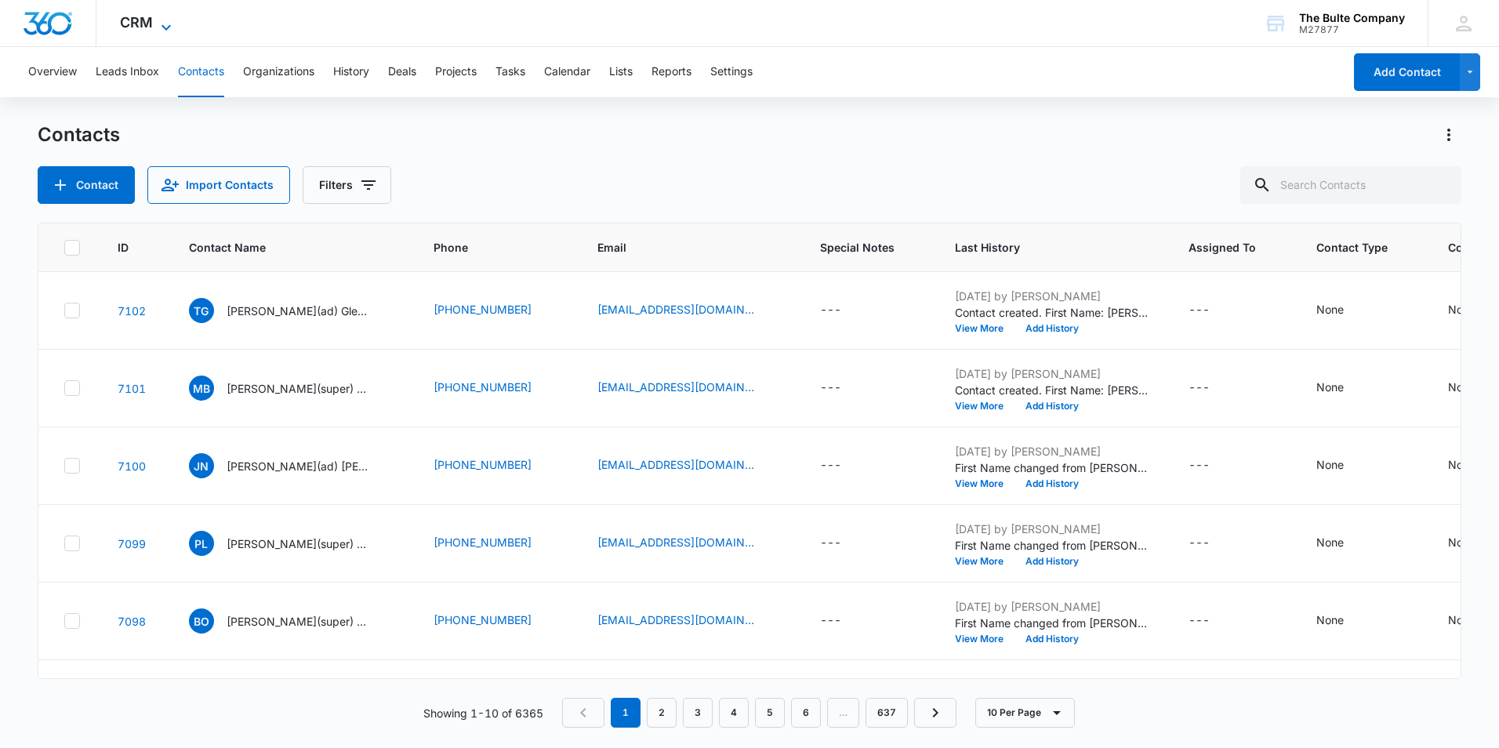
click at [130, 18] on span "CRM" at bounding box center [136, 22] width 33 height 16
